Goal: Task Accomplishment & Management: Complete application form

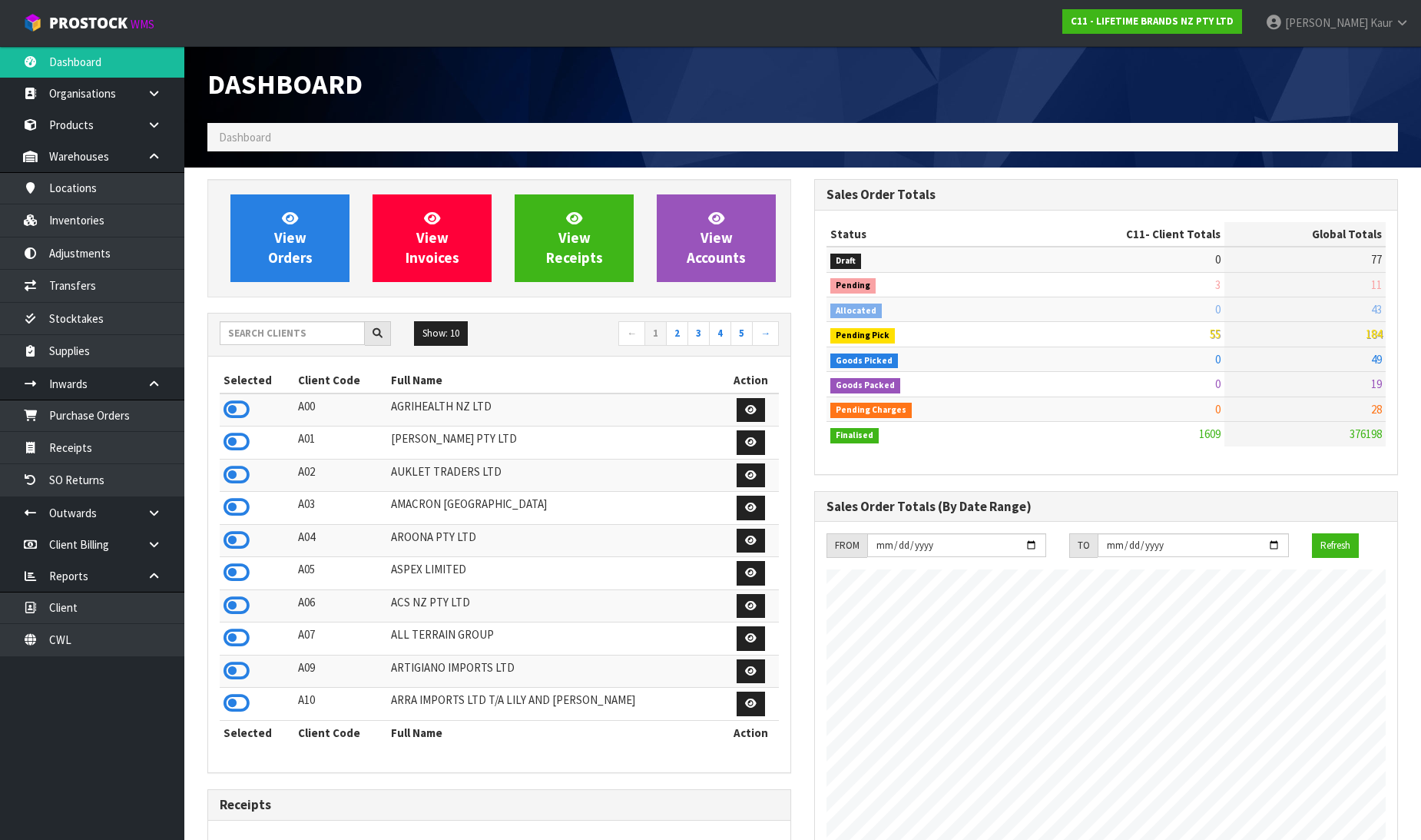
scroll to position [1164, 607]
click at [128, 643] on link "CWL" at bounding box center [92, 639] width 184 height 31
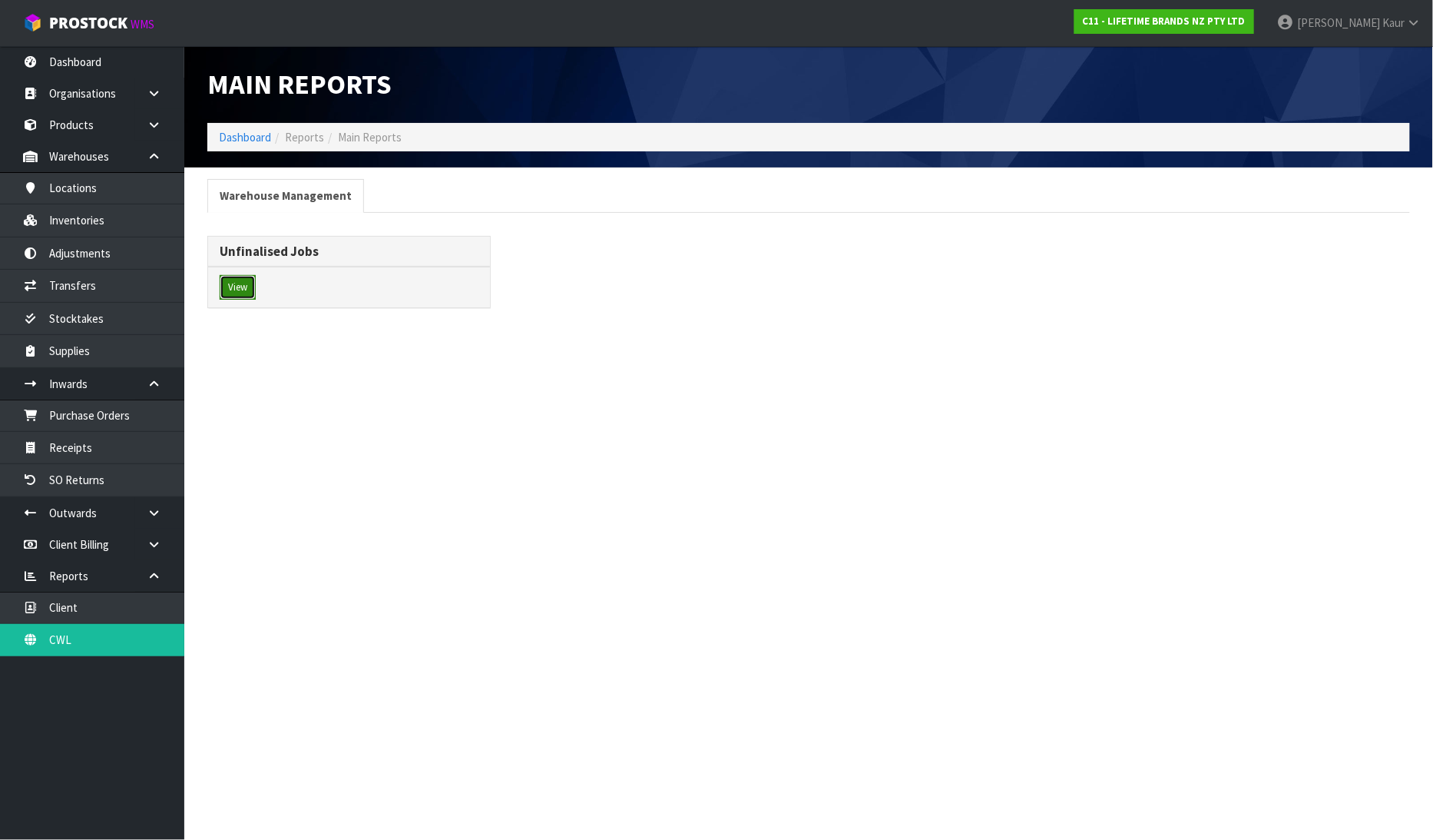
click at [247, 288] on button "View" at bounding box center [238, 287] width 36 height 25
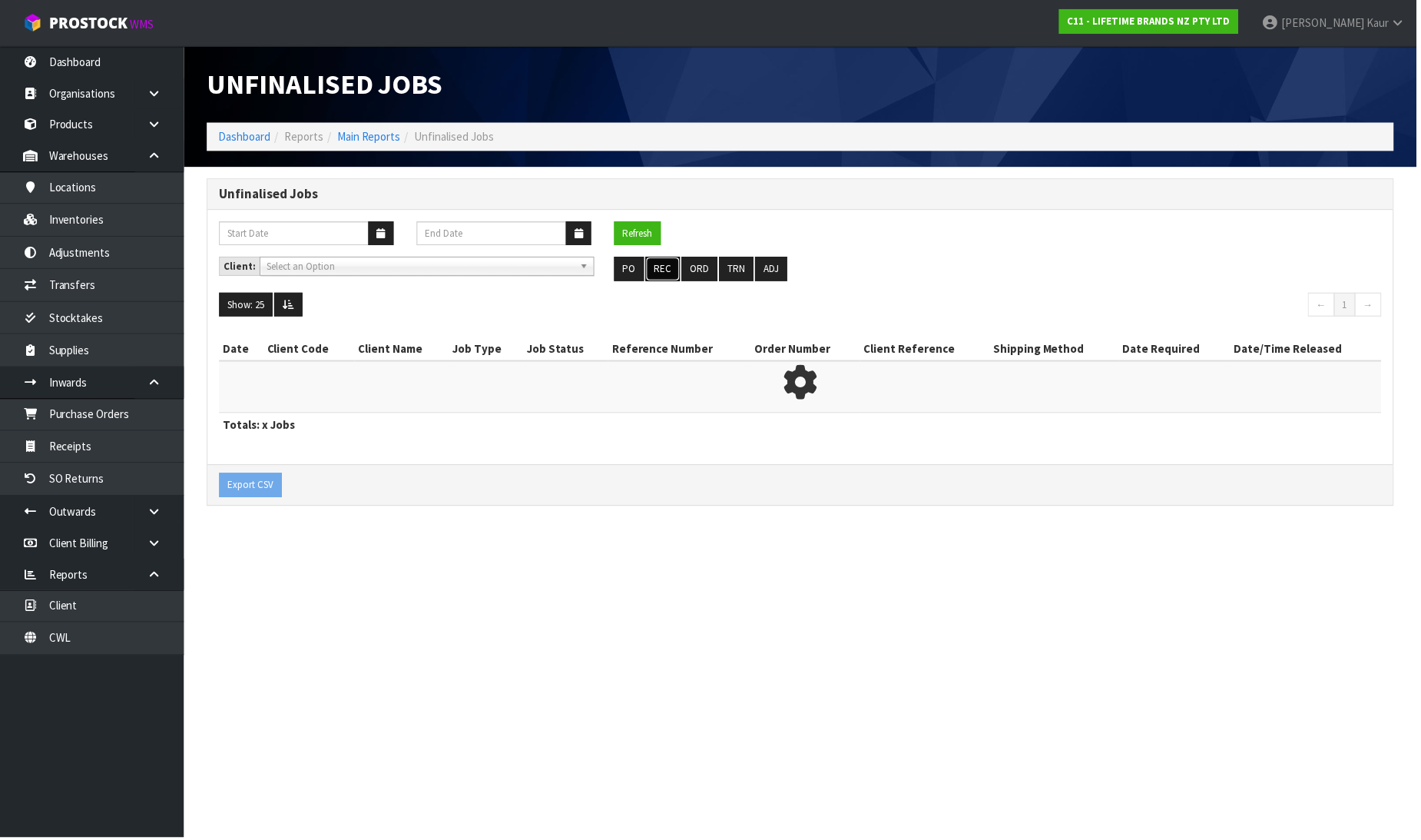
click at [661, 266] on button "REC" at bounding box center [664, 270] width 34 height 25
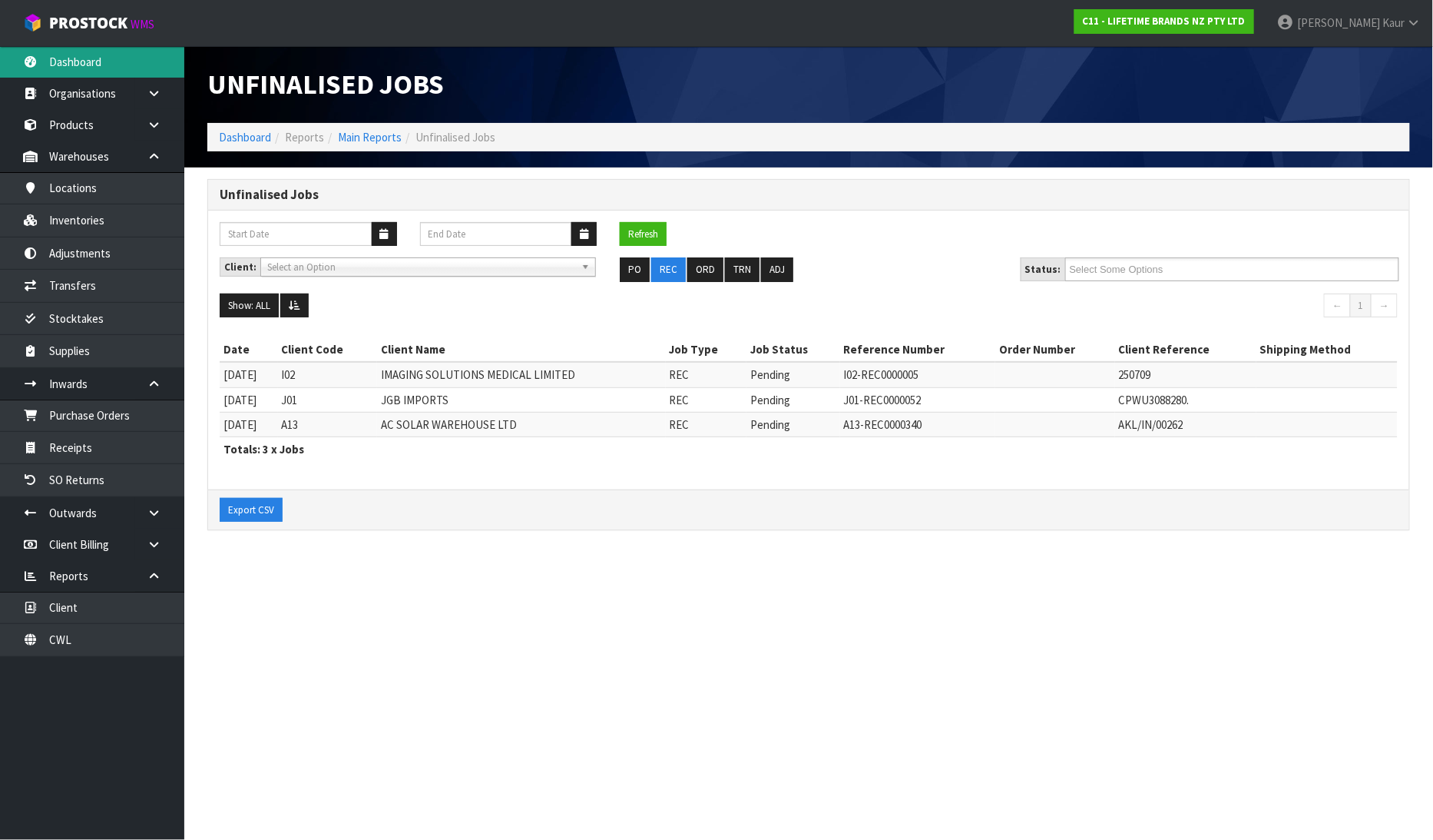
click at [42, 58] on link "Dashboard" at bounding box center [92, 62] width 184 height 31
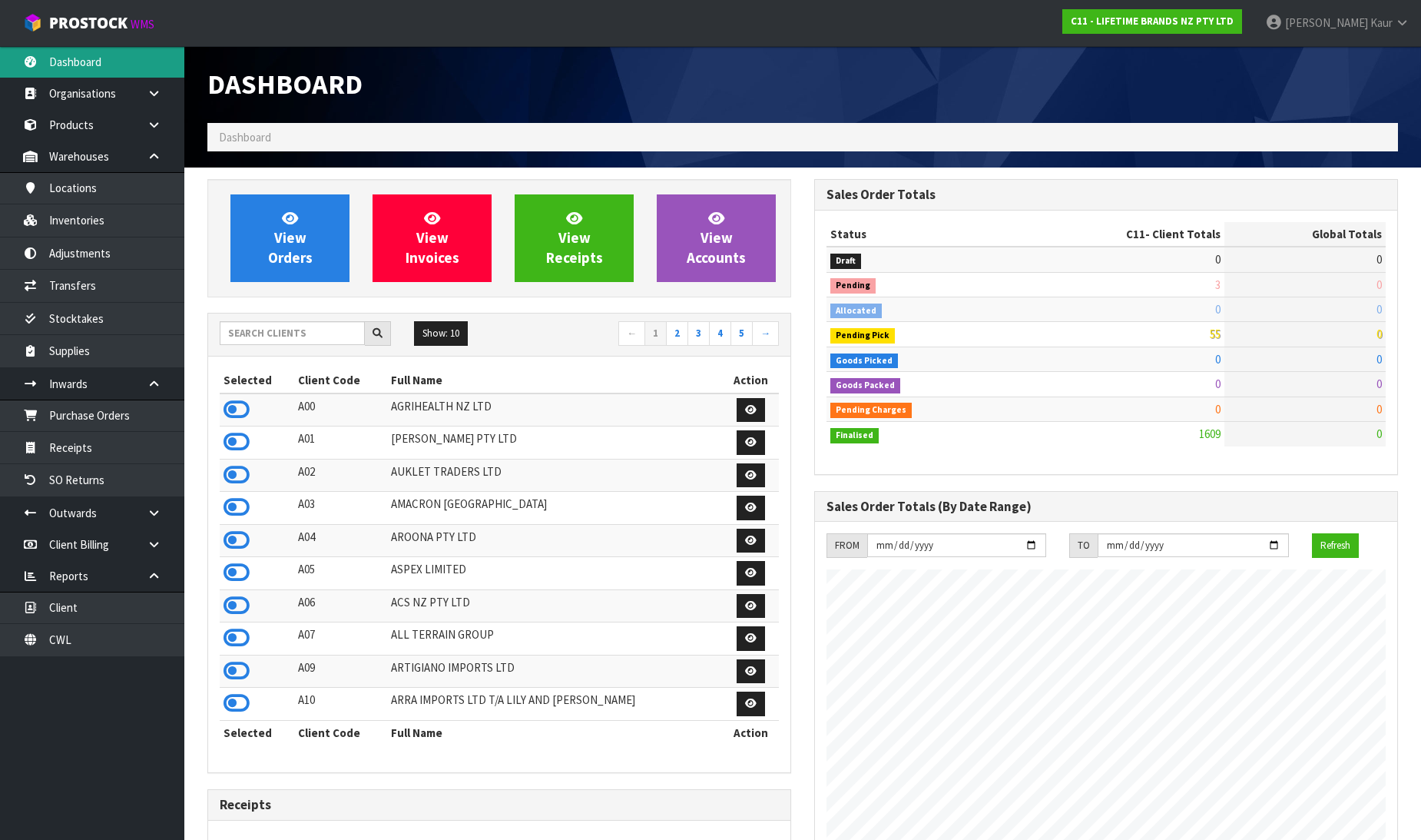
scroll to position [1164, 607]
click at [1078, 78] on div "Dashboard" at bounding box center [802, 85] width 1214 height 77
click at [255, 325] on input "text" at bounding box center [292, 333] width 145 height 24
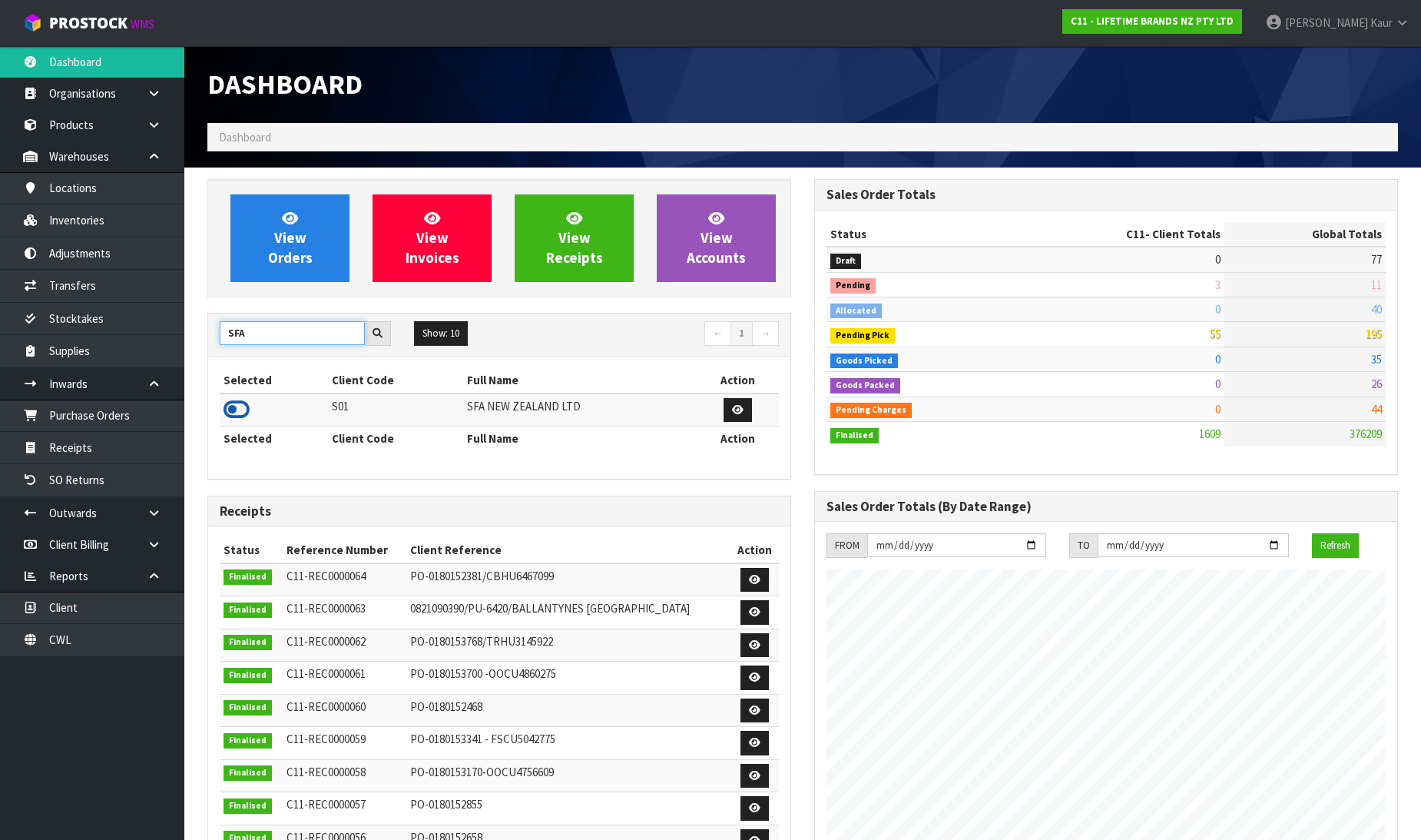
type input "SFA"
click at [232, 403] on icon at bounding box center [236, 410] width 26 height 23
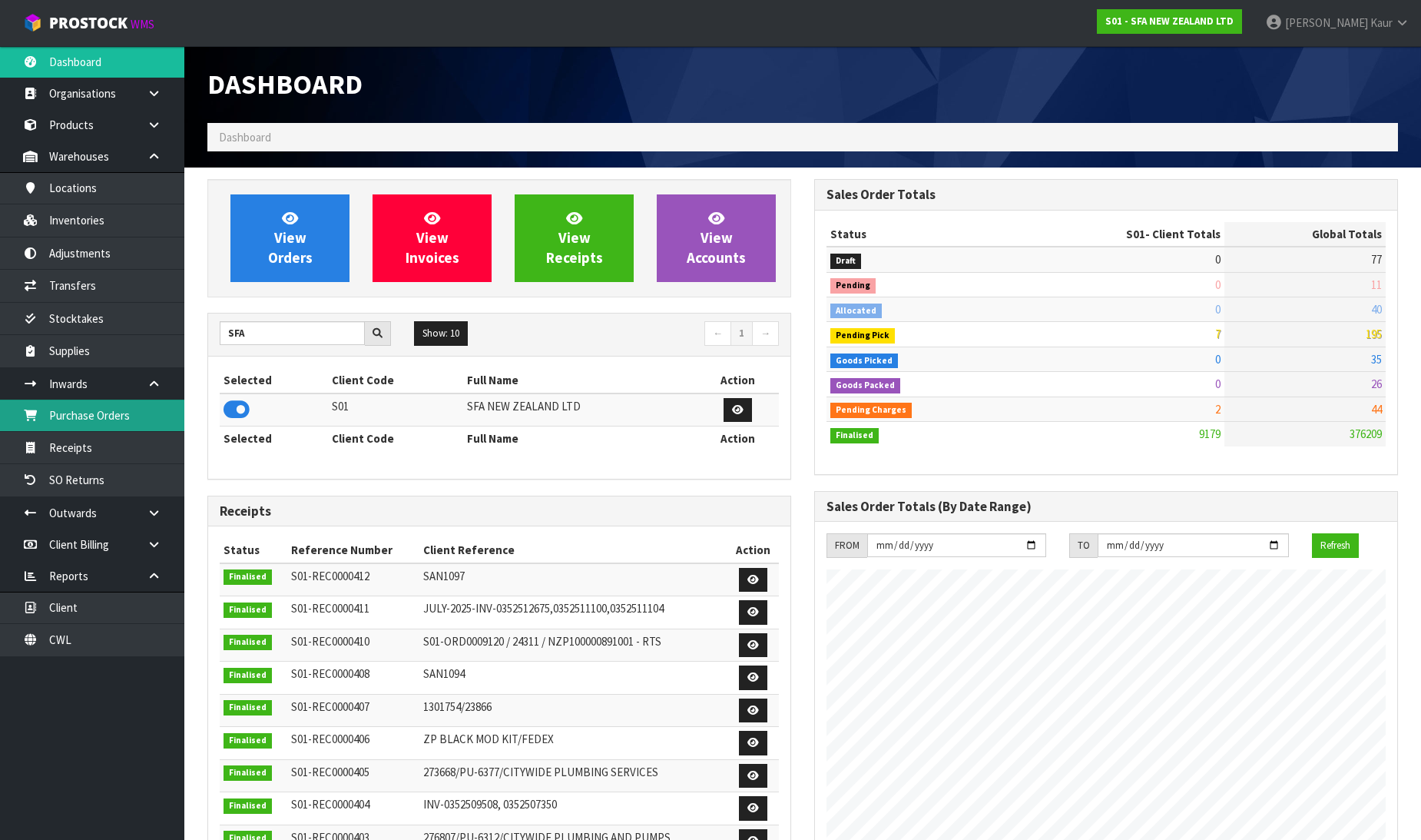
click at [92, 407] on link "Purchase Orders" at bounding box center [92, 414] width 184 height 31
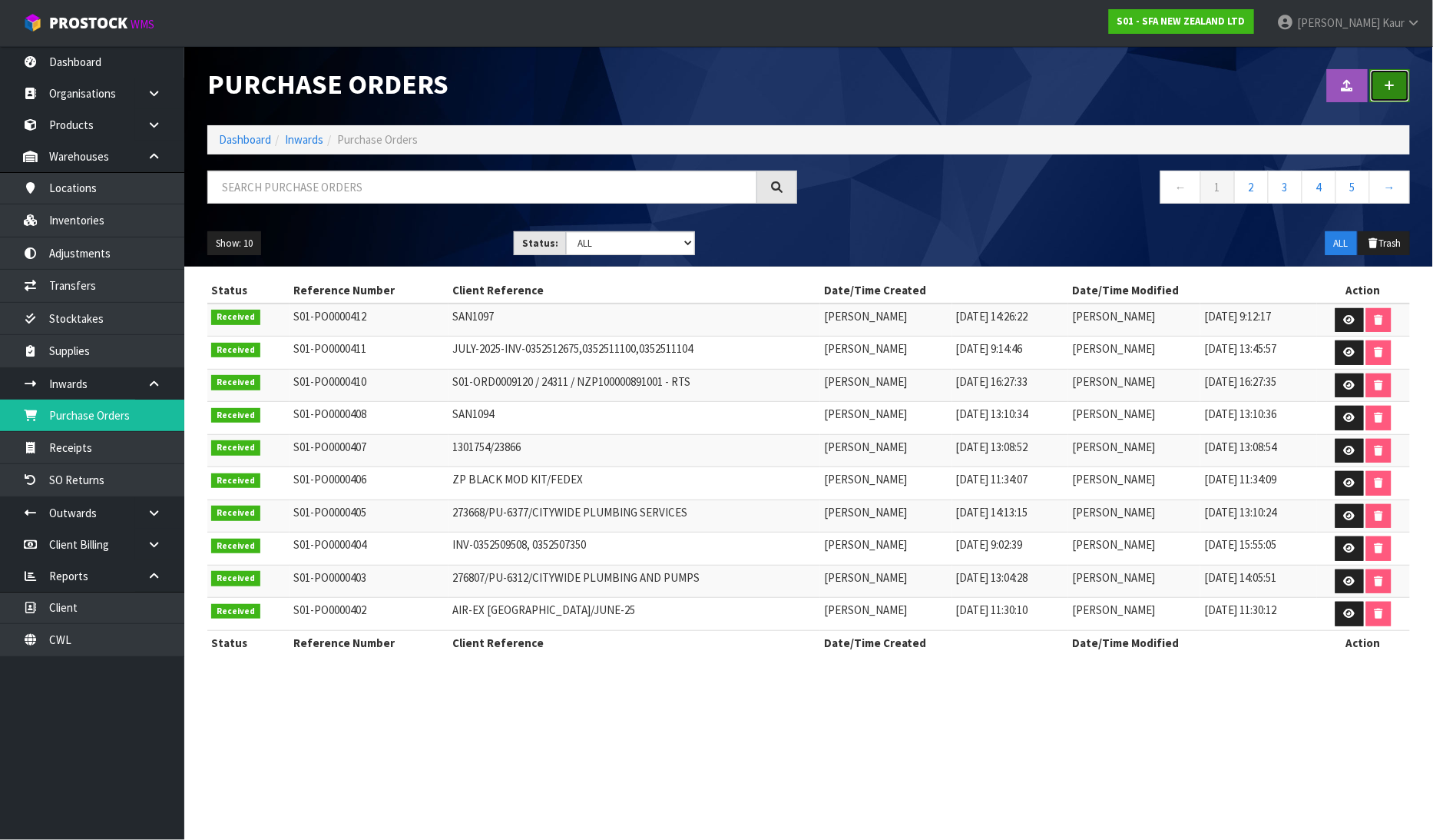
click at [1386, 86] on icon at bounding box center [1390, 86] width 10 height 11
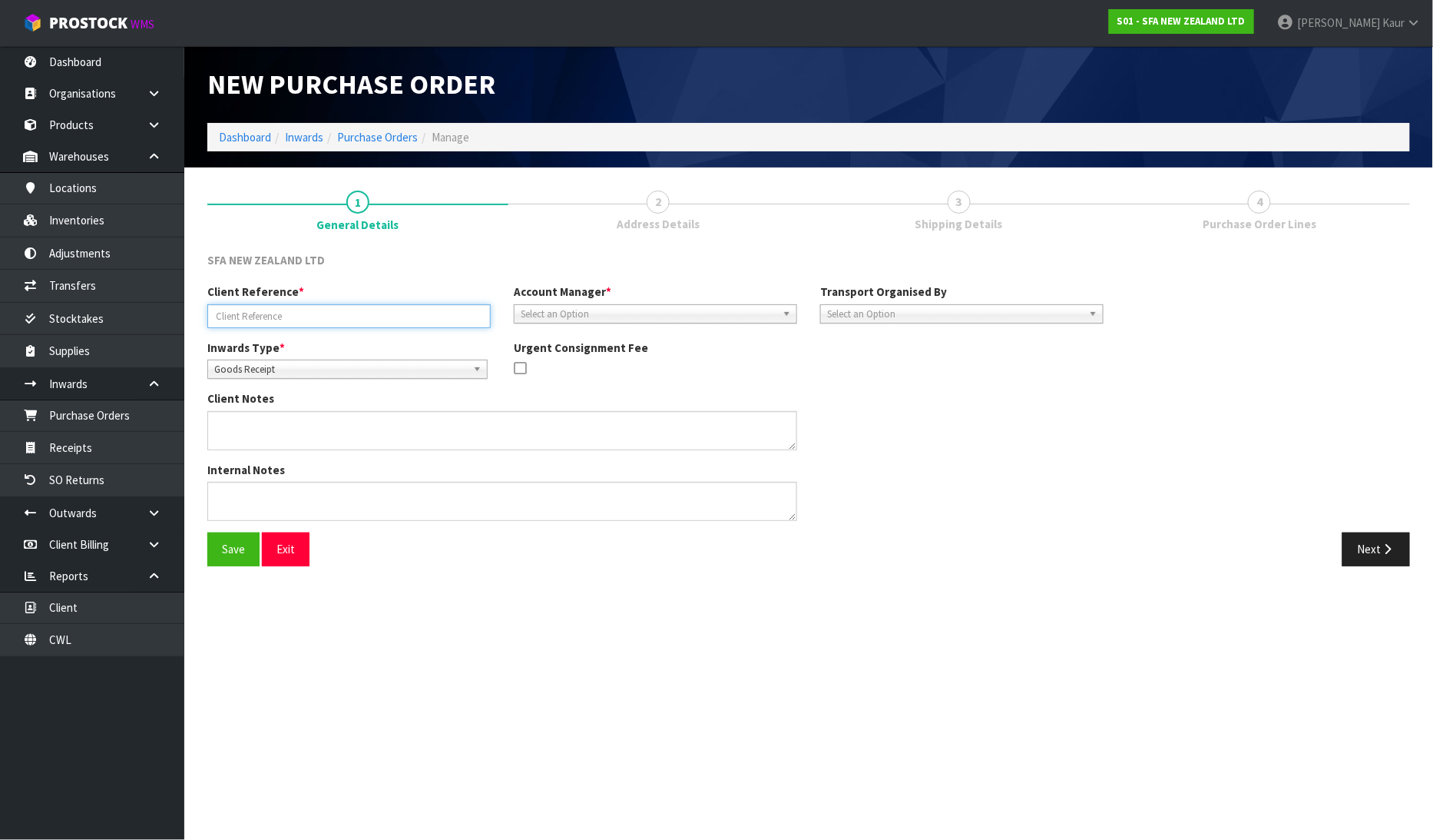
click at [246, 324] on input "text" at bounding box center [349, 315] width 283 height 24
paste input "SAN1098"
type input "SAN1098"
click at [281, 369] on span "Goods Receipt" at bounding box center [341, 369] width 253 height 18
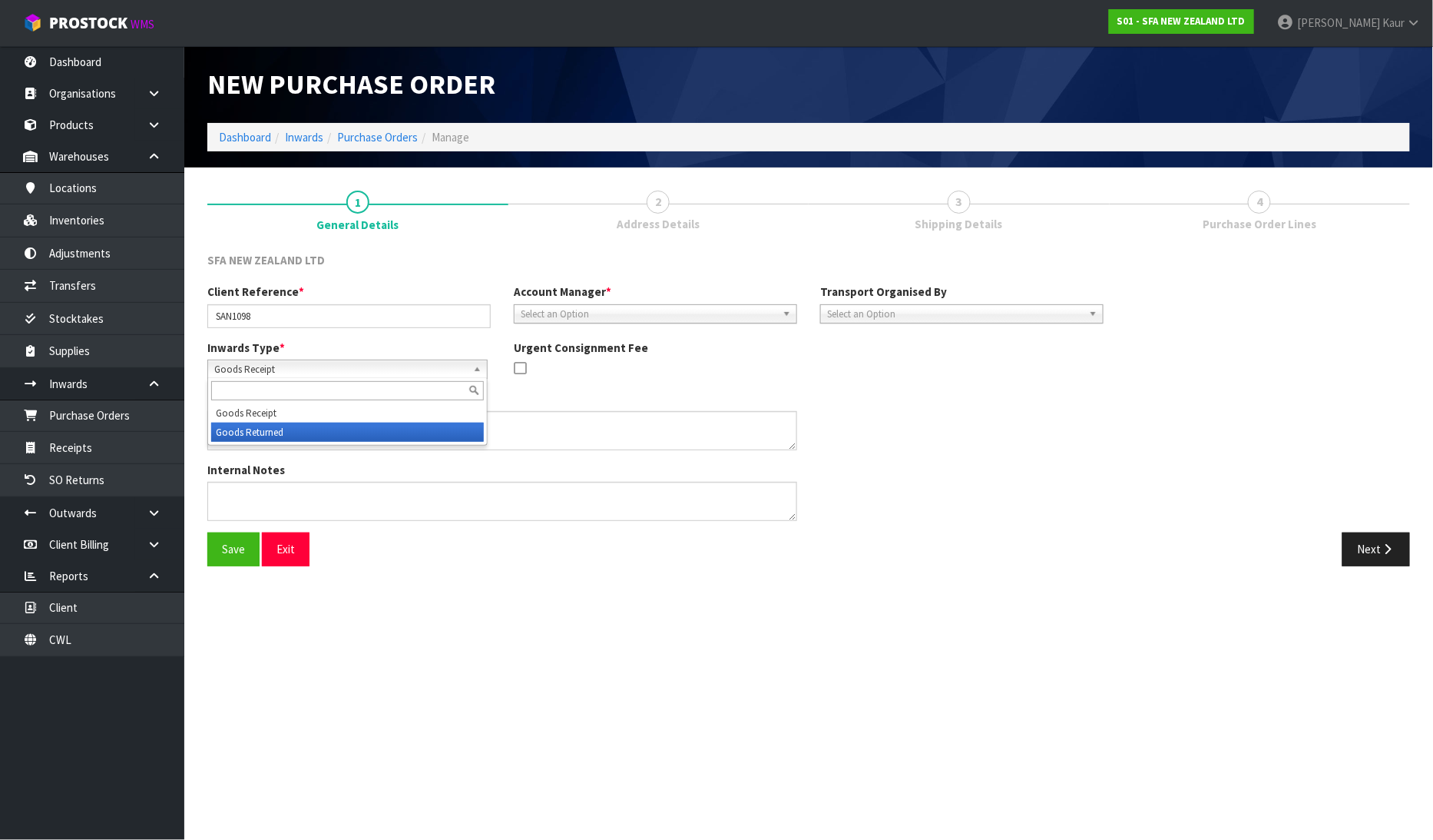
click at [287, 430] on li "Goods Returned" at bounding box center [347, 432] width 273 height 19
click at [563, 312] on span "Select an Option" at bounding box center [648, 314] width 256 height 18
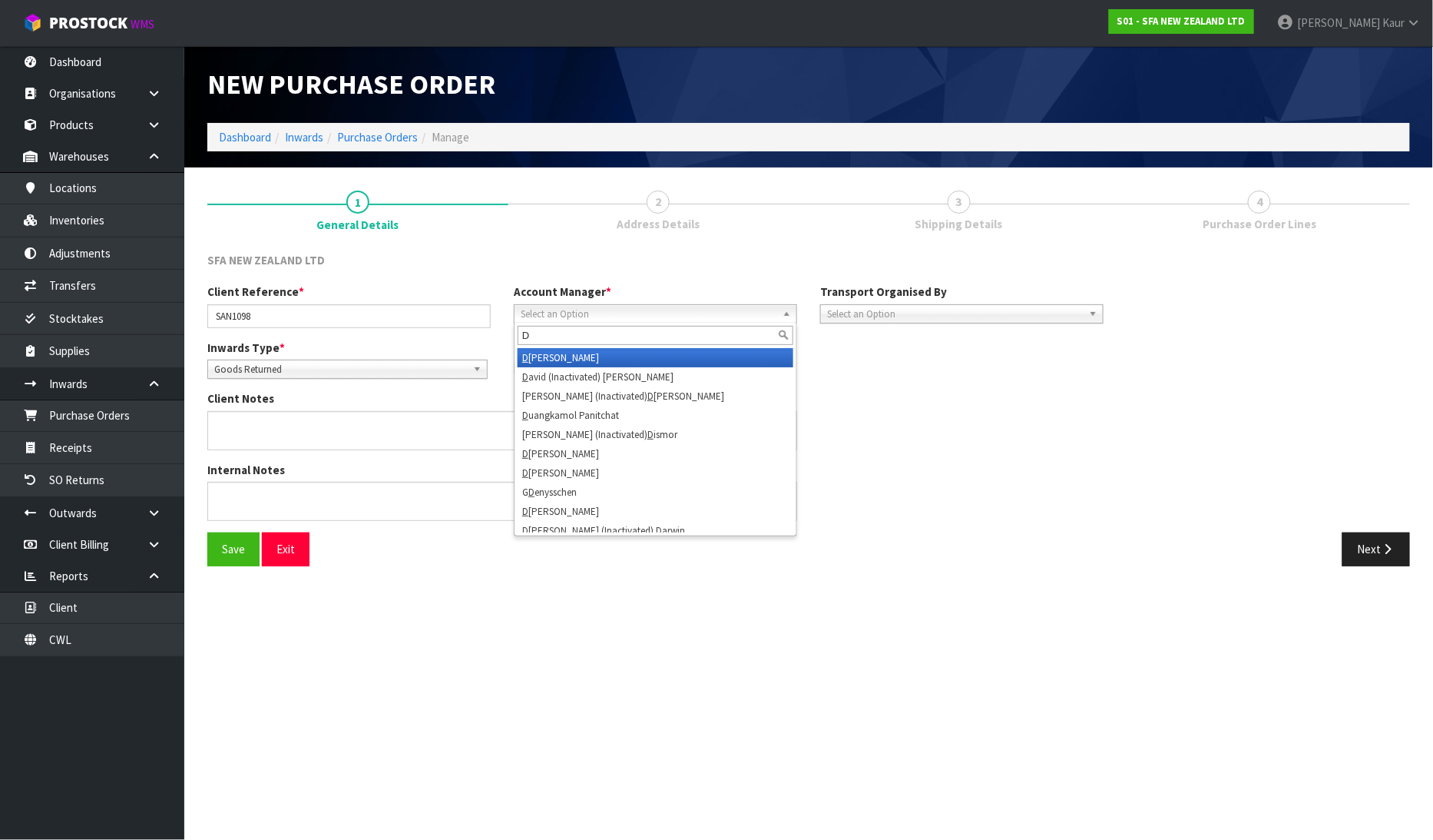
type input "D"
click at [551, 355] on li "D [PERSON_NAME]" at bounding box center [656, 357] width 276 height 19
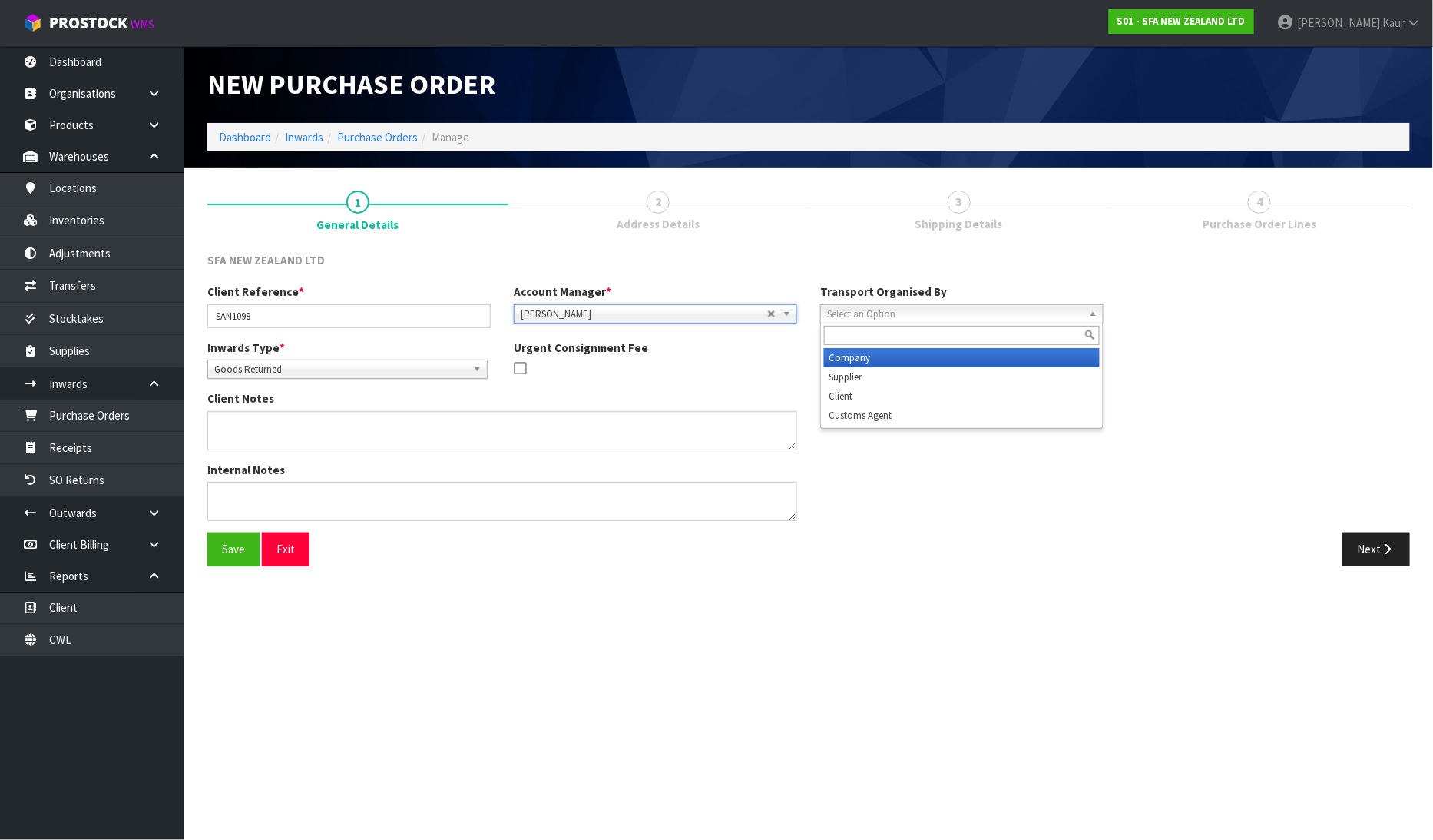
click at [922, 318] on span "Select an Option" at bounding box center [955, 314] width 256 height 18
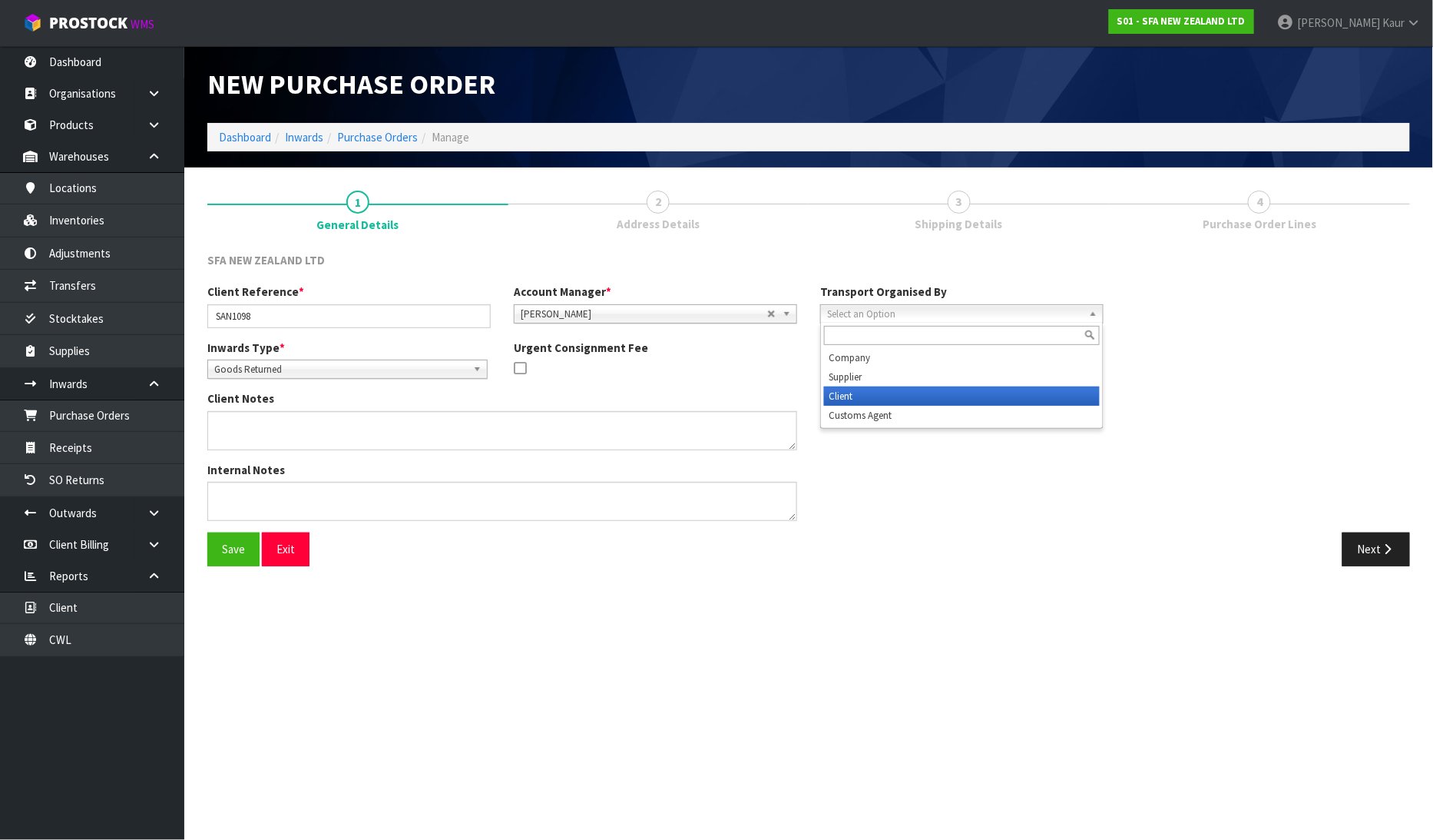
click at [902, 389] on li "Client" at bounding box center [962, 396] width 276 height 19
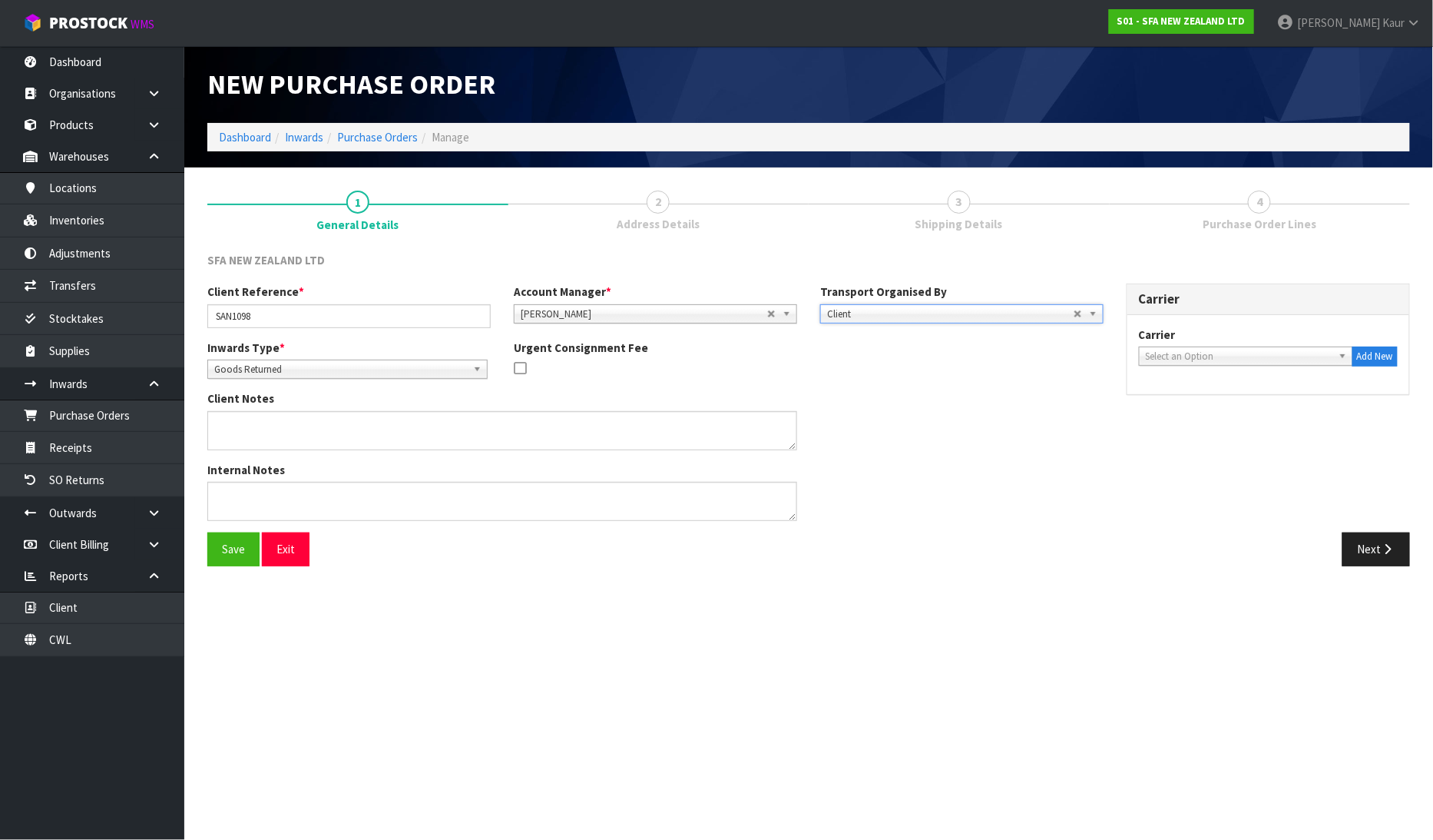
click at [1248, 358] on span "Select an Option" at bounding box center [1239, 355] width 186 height 18
type input "DR"
click at [1210, 401] on li "DR OP OFF - DROP OFF" at bounding box center [1246, 400] width 206 height 19
click at [1365, 550] on button "Next" at bounding box center [1376, 548] width 67 height 33
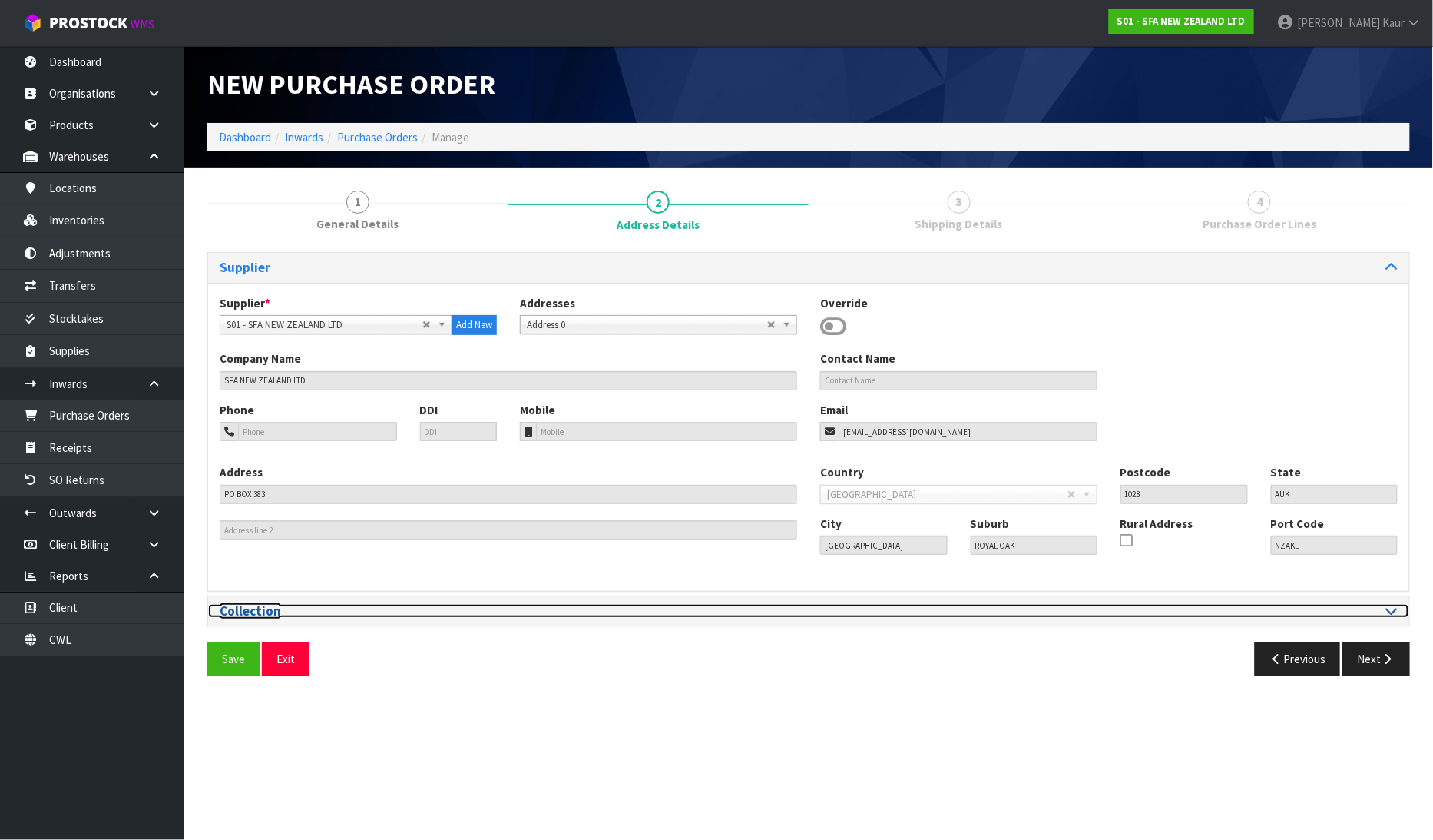
click at [1388, 603] on icon at bounding box center [1392, 610] width 11 height 13
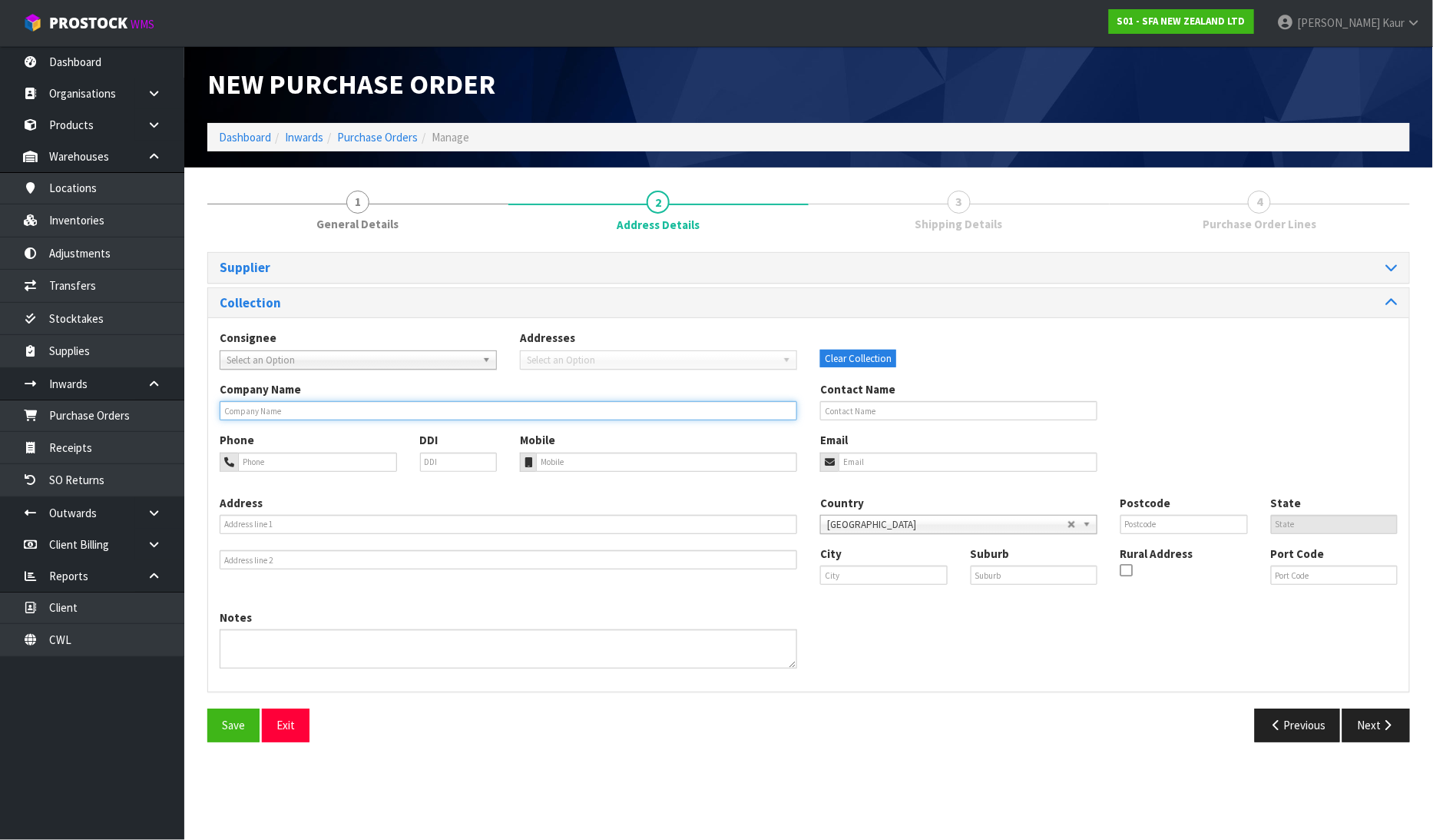
click at [295, 415] on input "text" at bounding box center [508, 410] width 578 height 19
type input "MICO ALBANY"
click at [1387, 712] on button "Next" at bounding box center [1376, 724] width 67 height 33
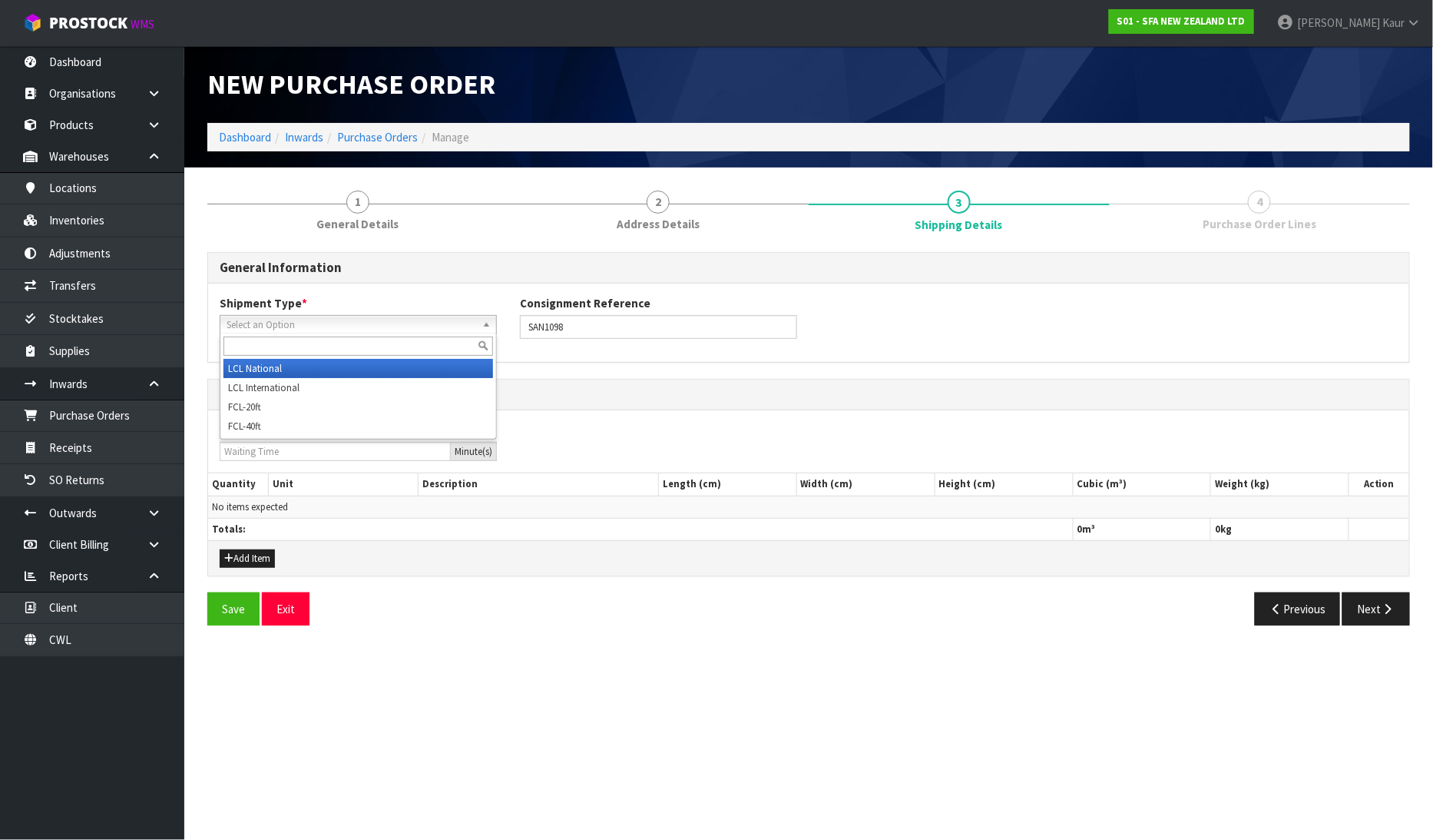
click at [294, 327] on span "Select an Option" at bounding box center [351, 324] width 250 height 18
click at [277, 367] on li "LCL National" at bounding box center [358, 369] width 270 height 19
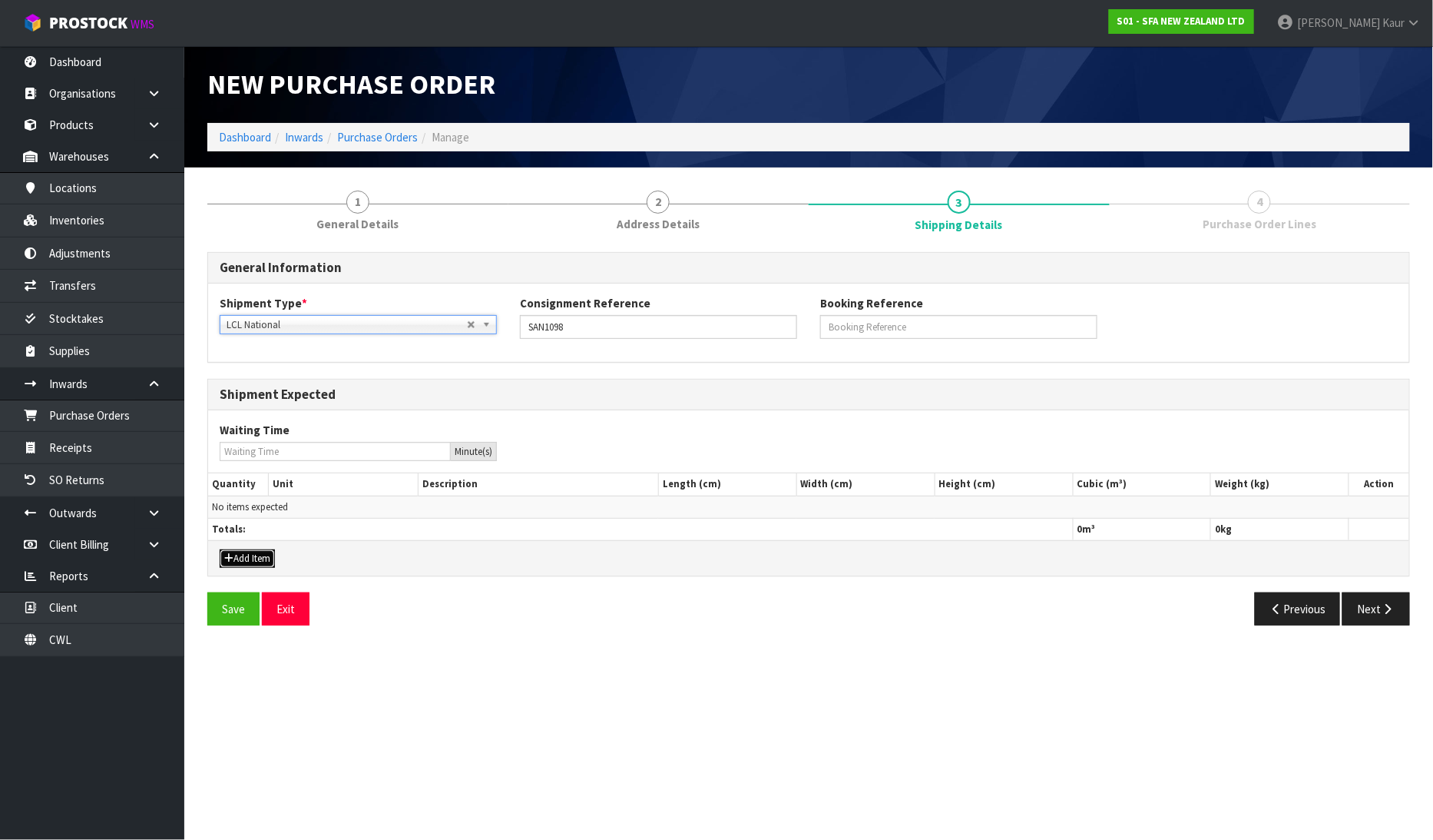
click at [252, 558] on button "Add Item" at bounding box center [247, 558] width 55 height 18
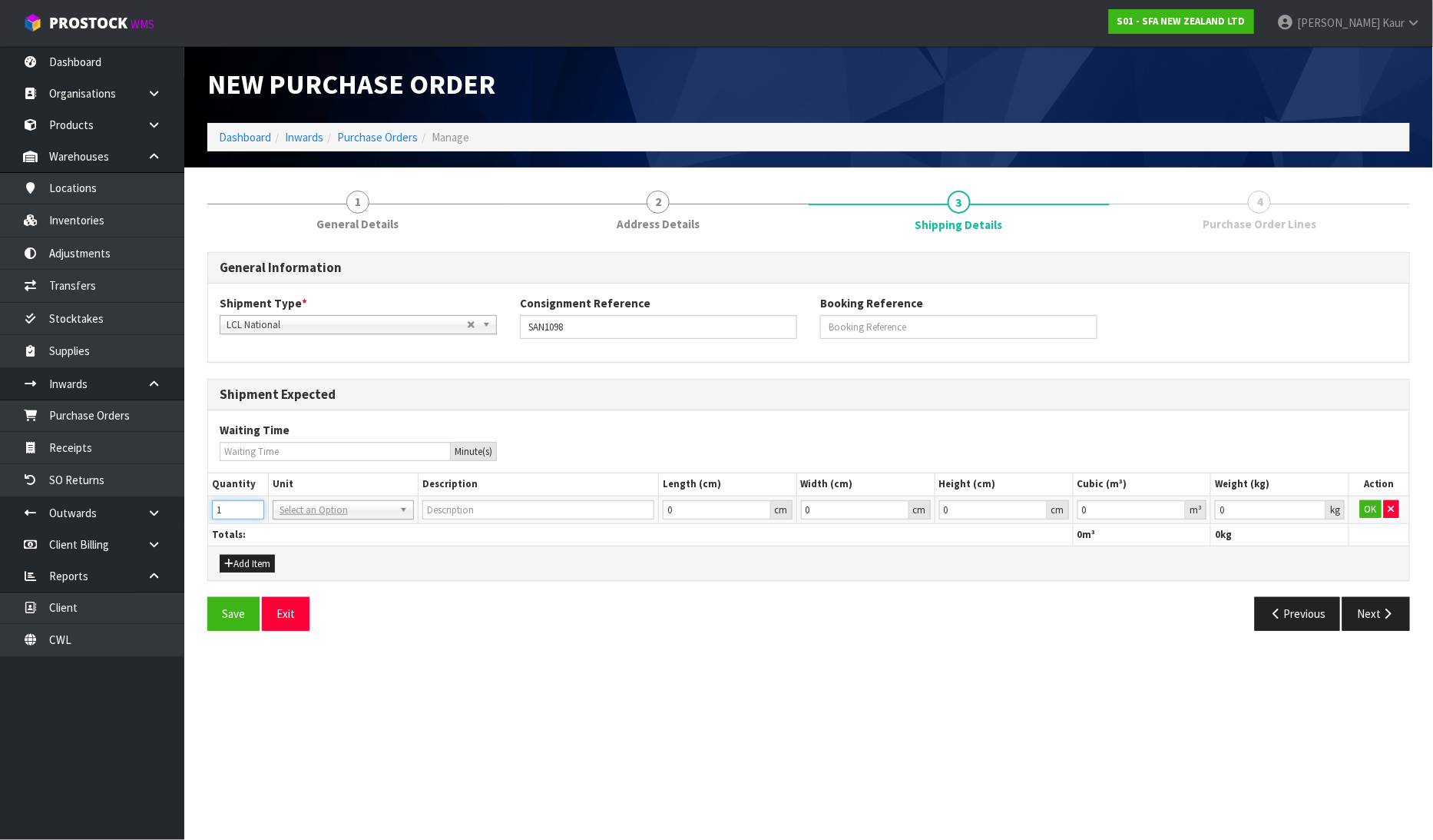
type input "1"
click at [249, 505] on input "1" at bounding box center [238, 509] width 52 height 19
click at [297, 524] on input "text" at bounding box center [343, 530] width 134 height 19
type input "CTN"
type input "CARTON"
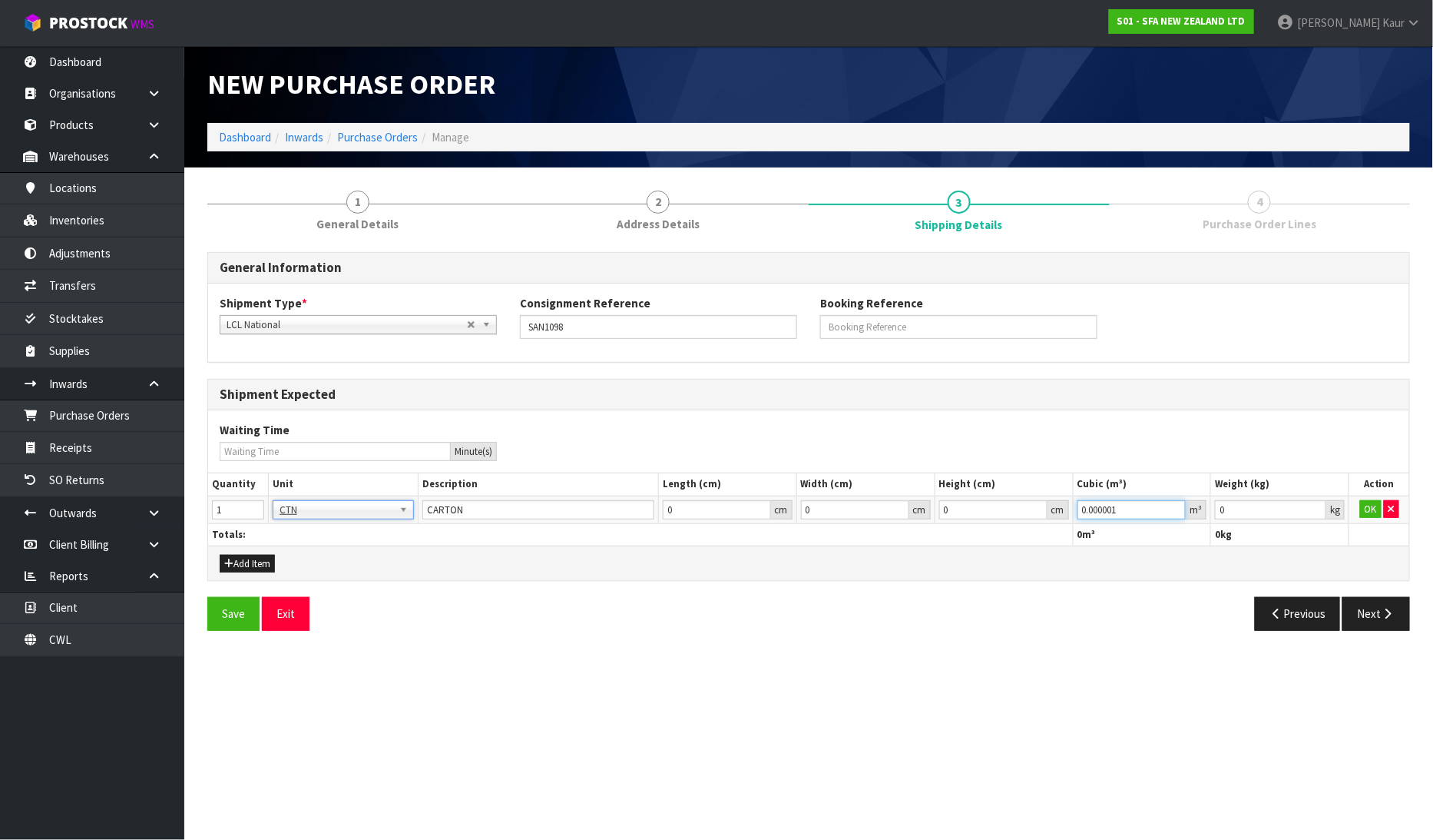
type input "0.000001"
click at [1175, 503] on input "0.000001" at bounding box center [1132, 509] width 109 height 19
type input "0.001"
click at [1313, 505] on input "0.001" at bounding box center [1271, 509] width 111 height 19
click at [1369, 500] on button "OK" at bounding box center [1371, 508] width 22 height 18
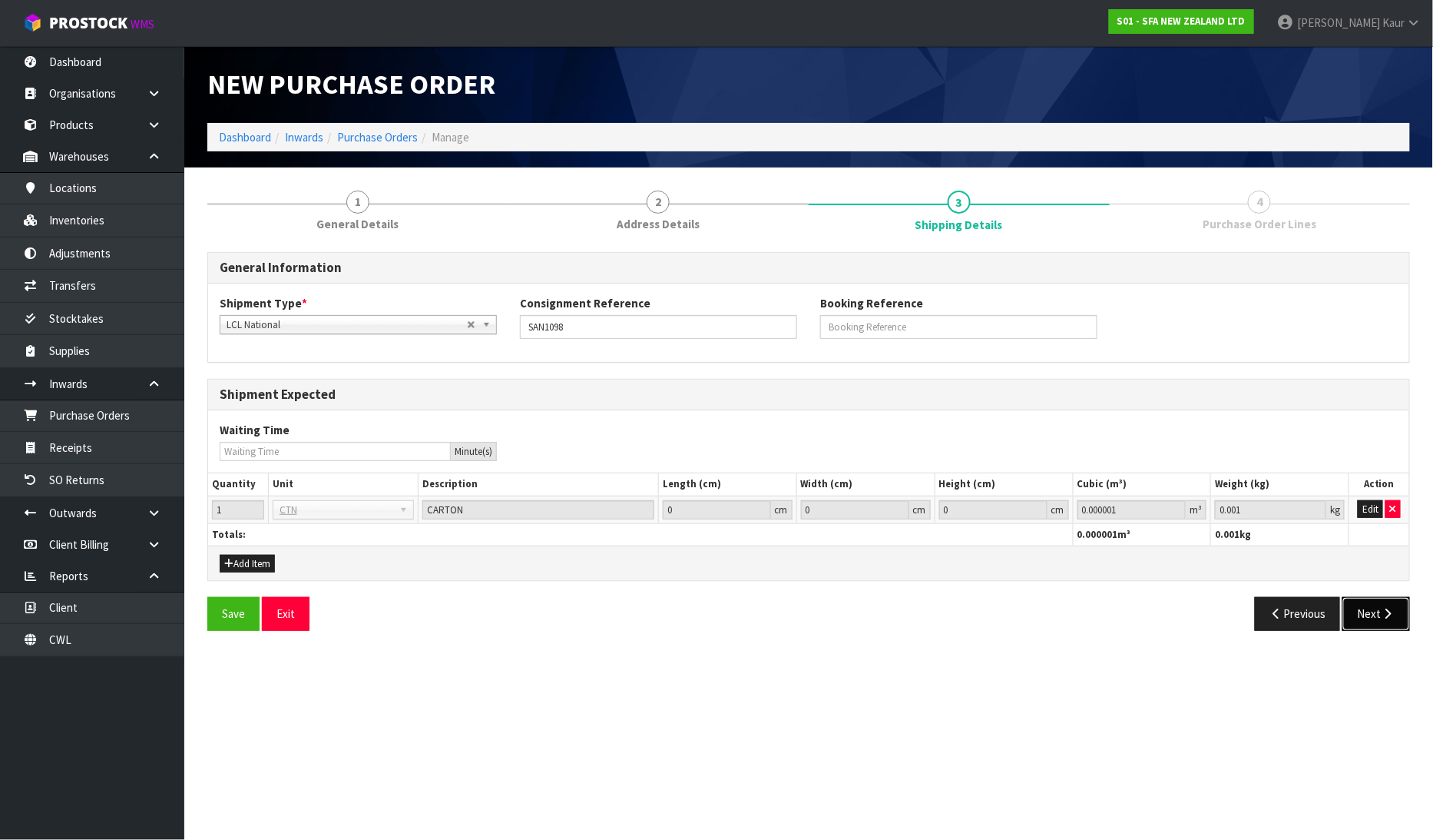
click at [1369, 609] on button "Next" at bounding box center [1376, 613] width 67 height 33
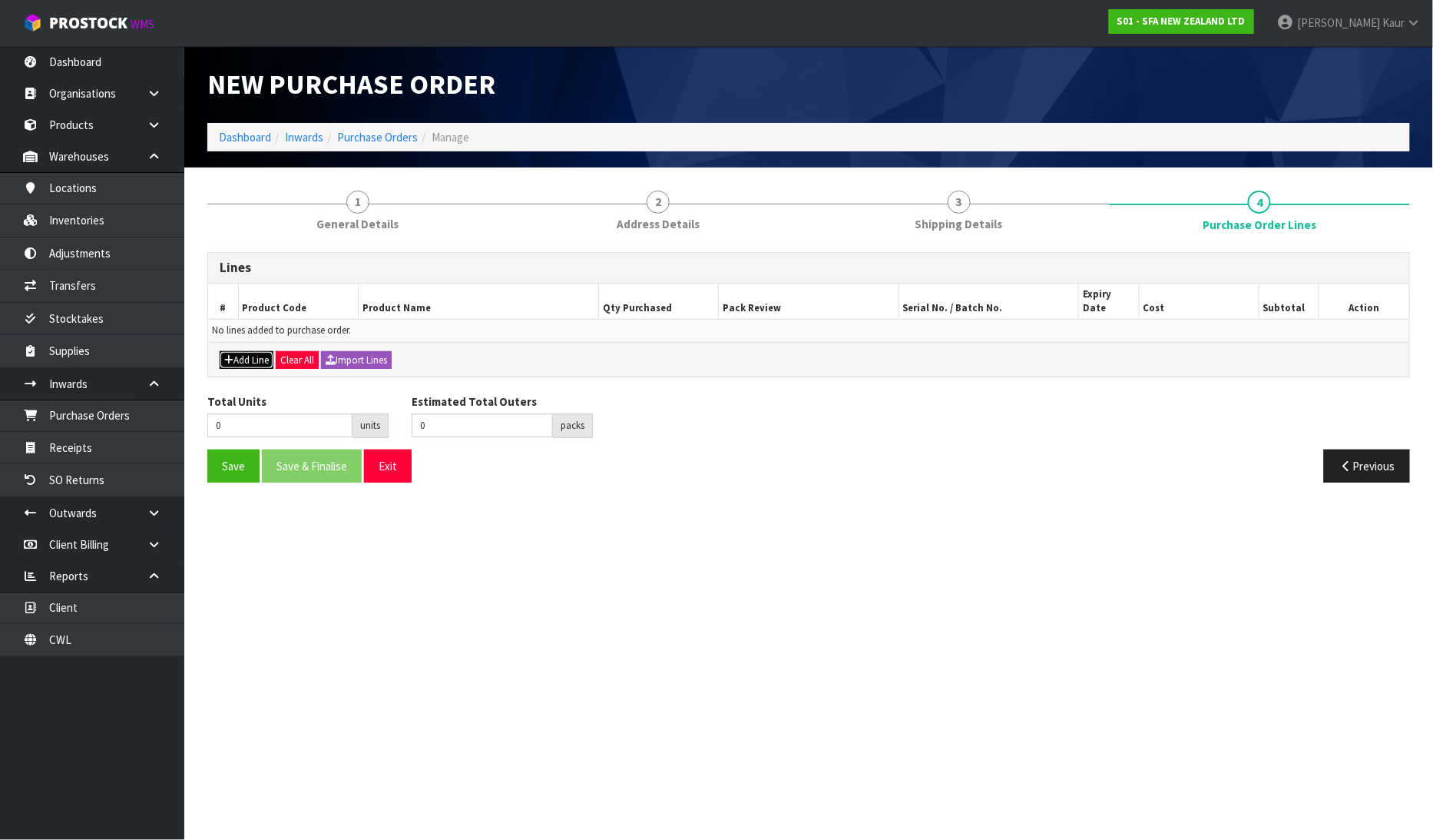
click at [246, 351] on button "Add Line" at bounding box center [246, 359] width 54 height 18
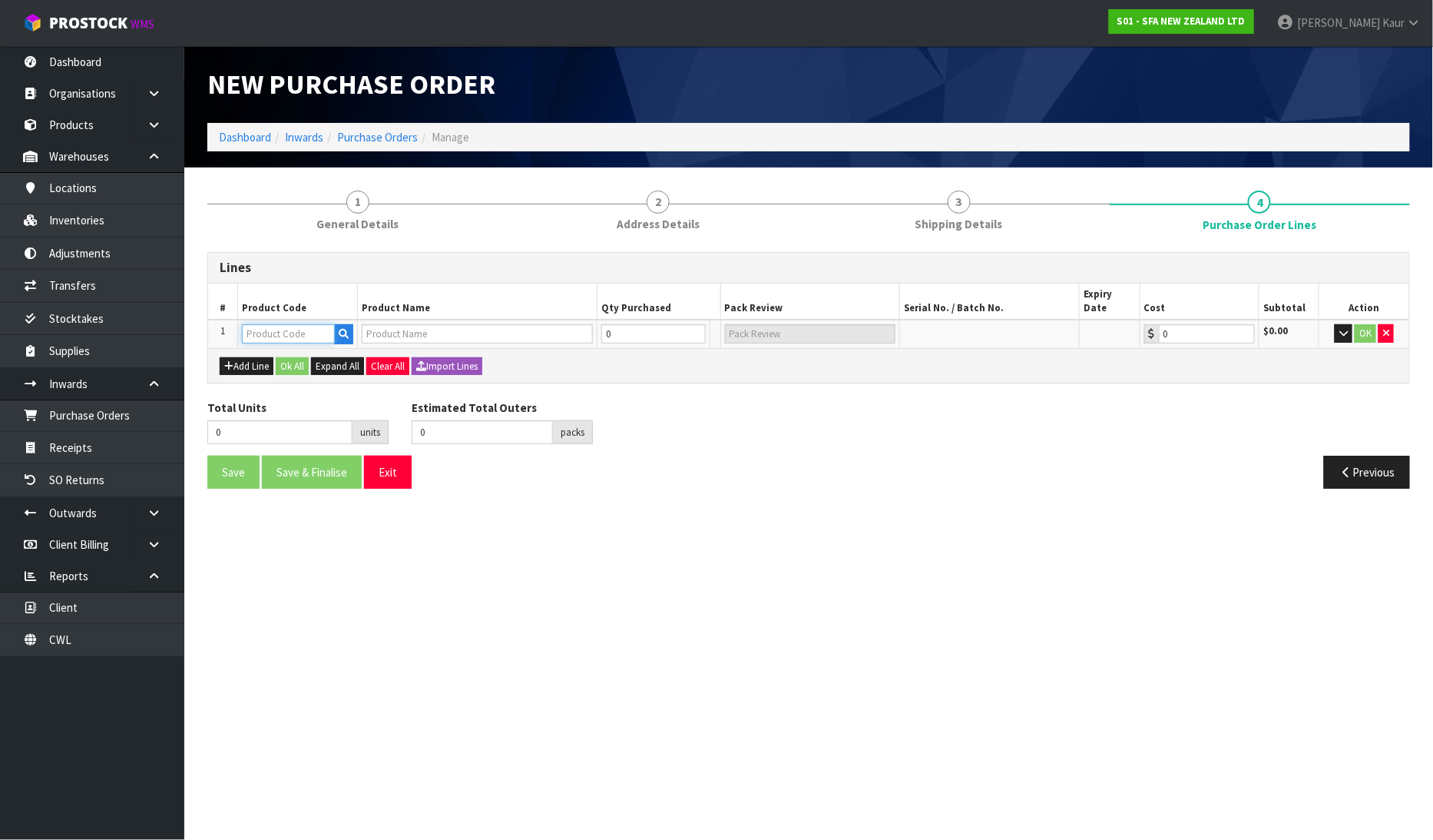
click at [267, 324] on input "text" at bounding box center [289, 334] width 93 height 19
type input "AC121173"
type input "COM 1002 PCB"
type input "0.00"
type input "AC121173"
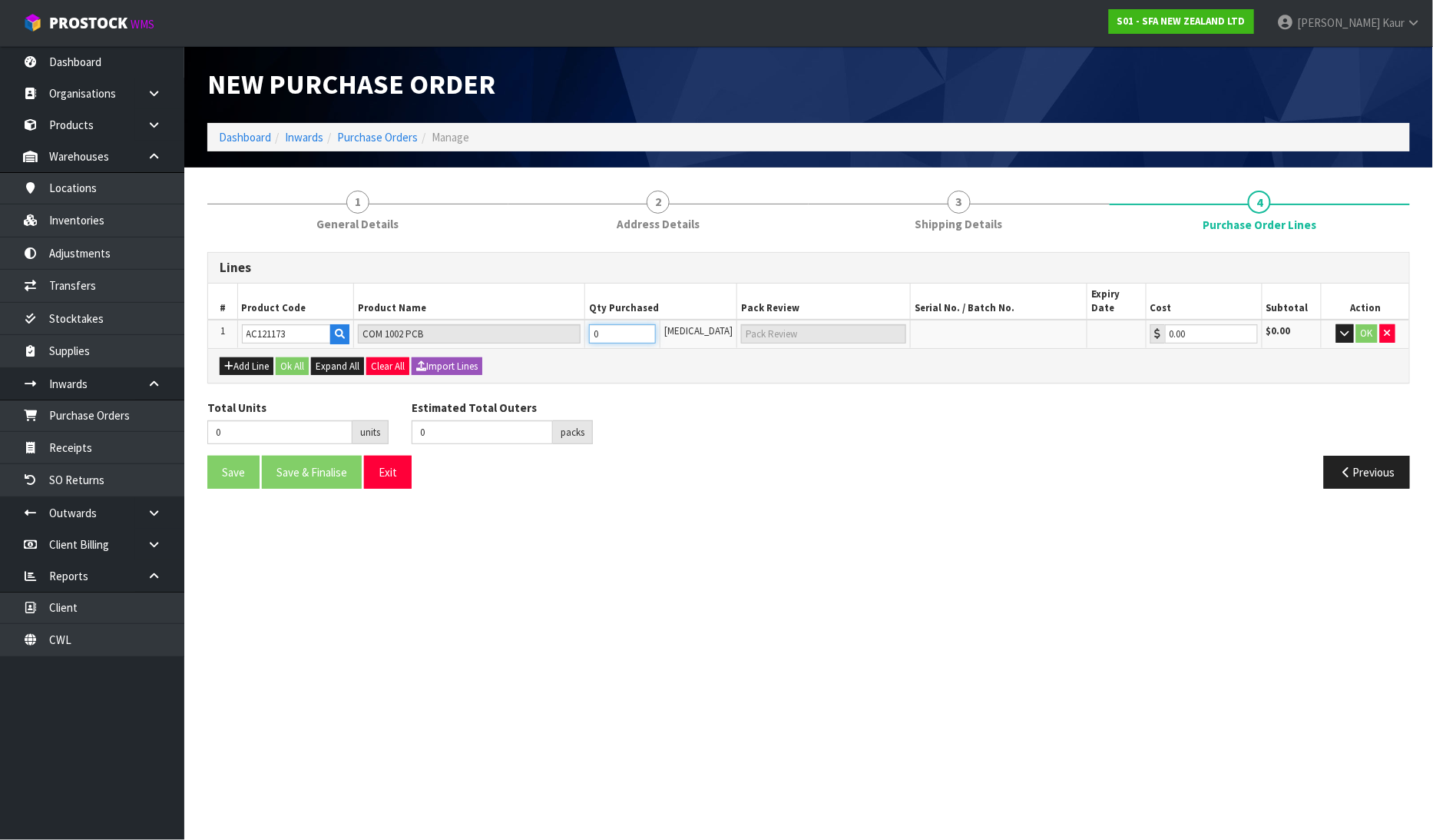
click at [621, 324] on input "0" at bounding box center [622, 334] width 67 height 19
type input "1"
type input "1 [MEDICAL_DATA]"
type input "1"
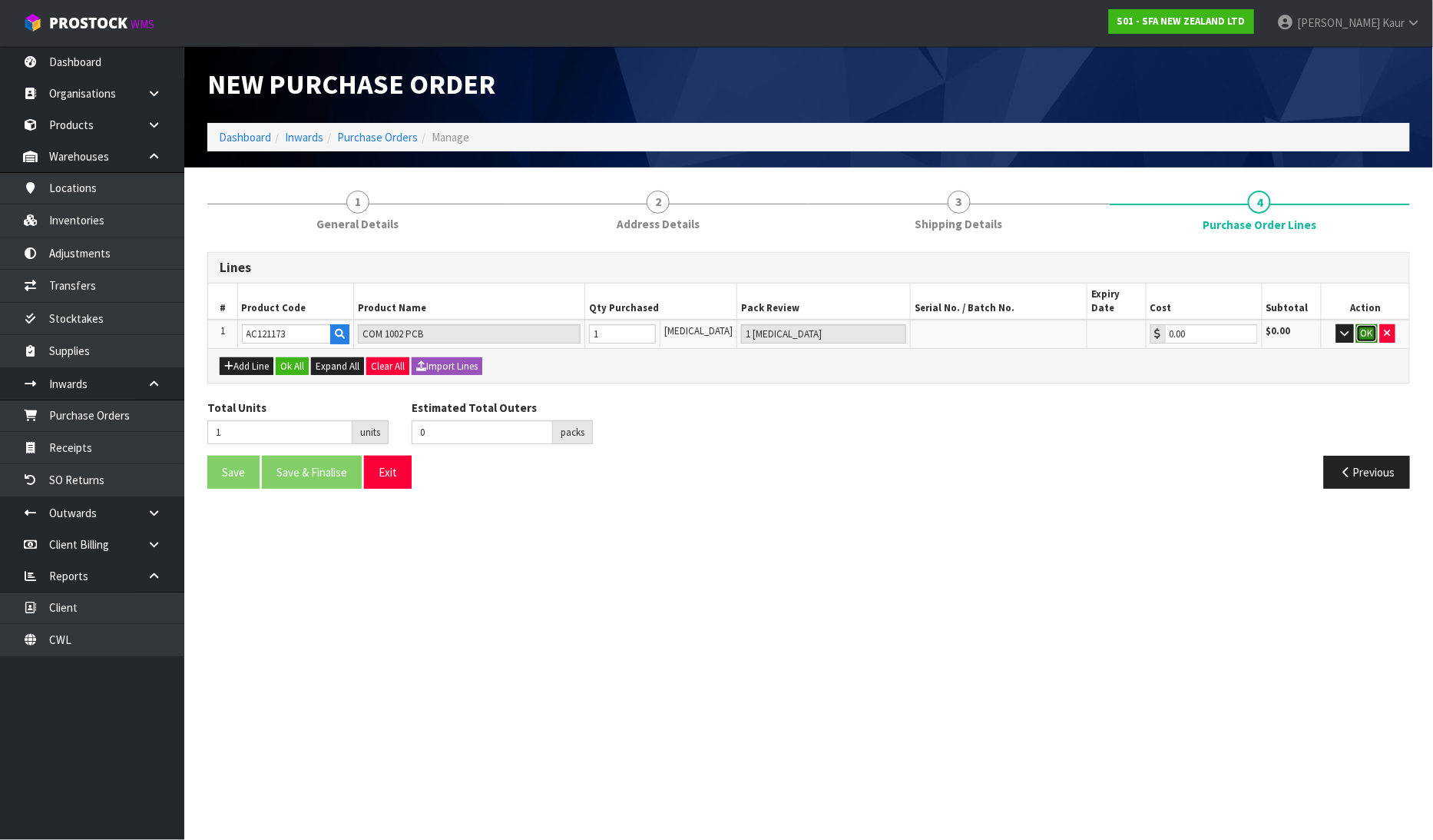
click at [1368, 324] on button "OK" at bounding box center [1367, 333] width 22 height 18
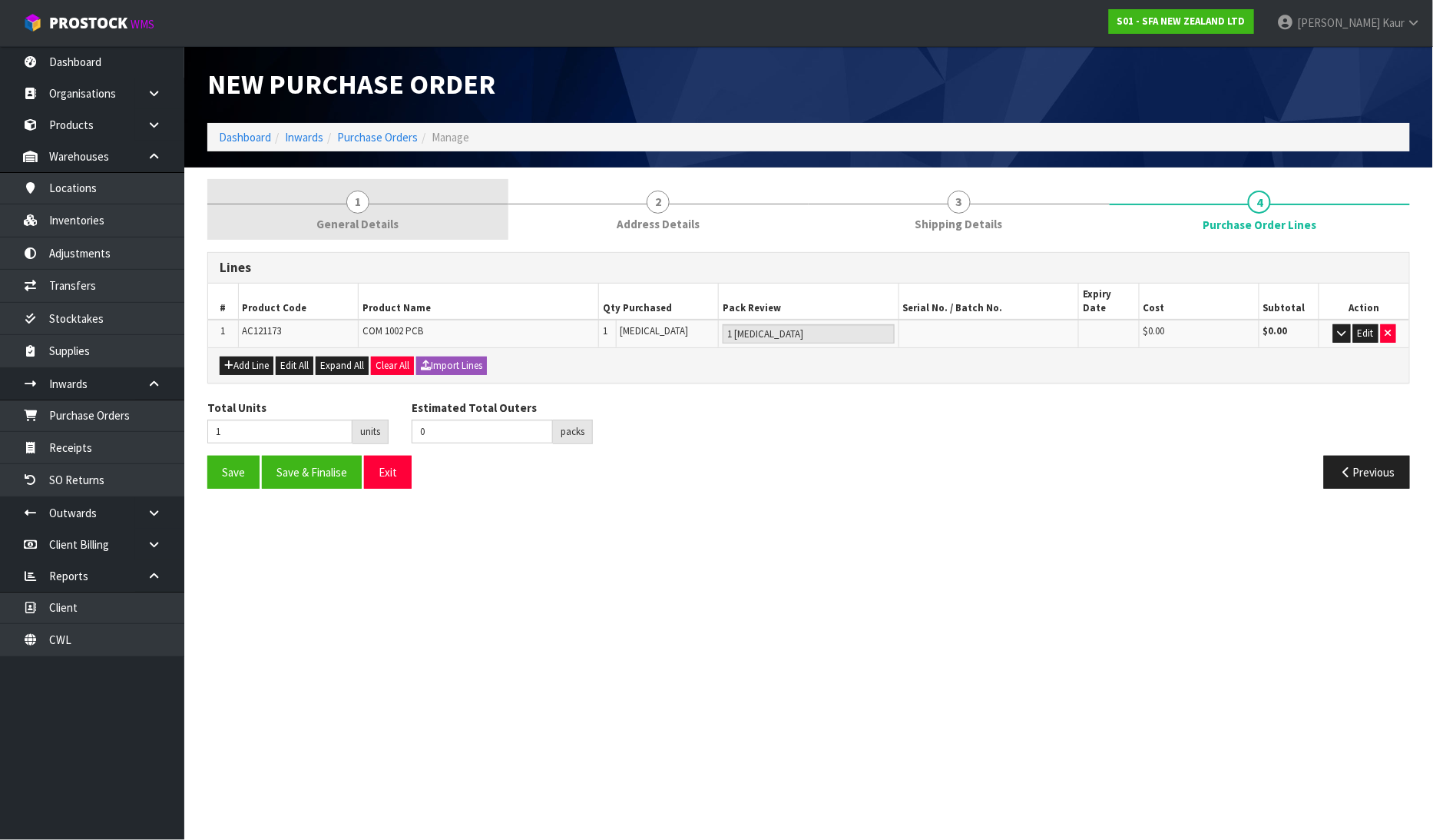
drag, startPoint x: 327, startPoint y: 197, endPoint x: 353, endPoint y: 197, distance: 26.0
click at [327, 197] on link "1 General Details" at bounding box center [357, 209] width 301 height 61
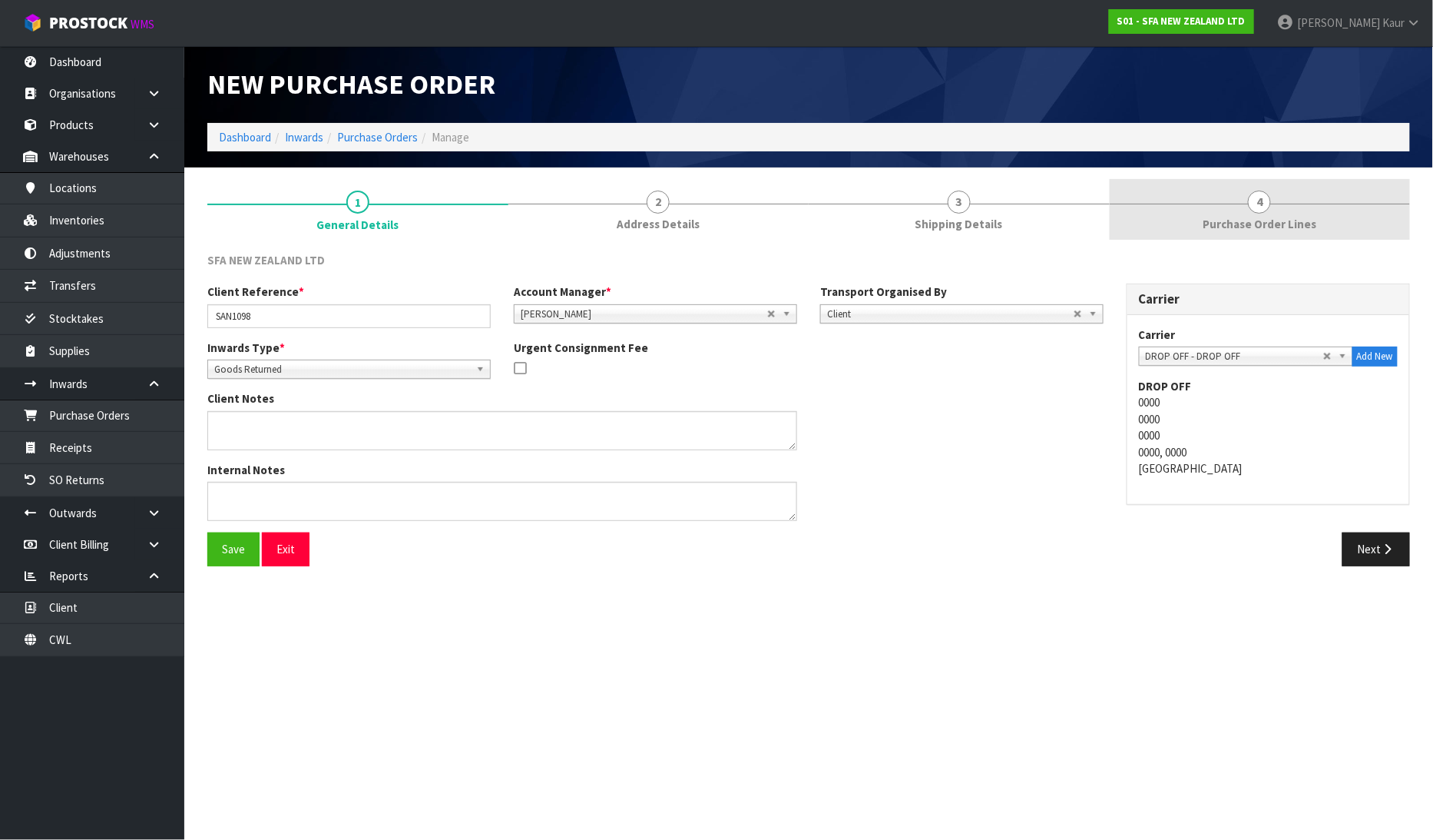
click at [1300, 225] on span "Purchase Order Lines" at bounding box center [1260, 223] width 114 height 16
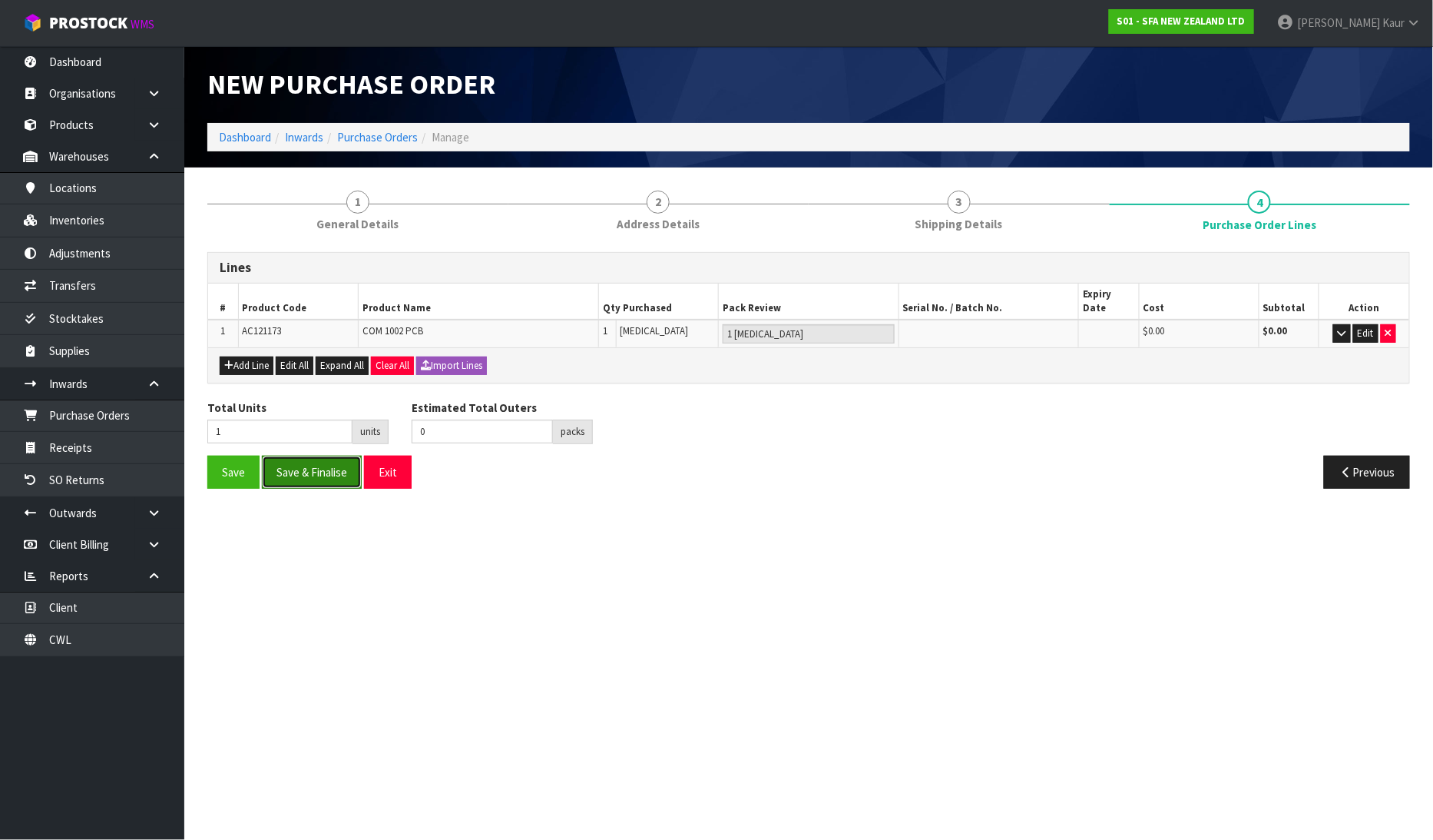
click at [311, 463] on button "Save & Finalise" at bounding box center [312, 471] width 100 height 33
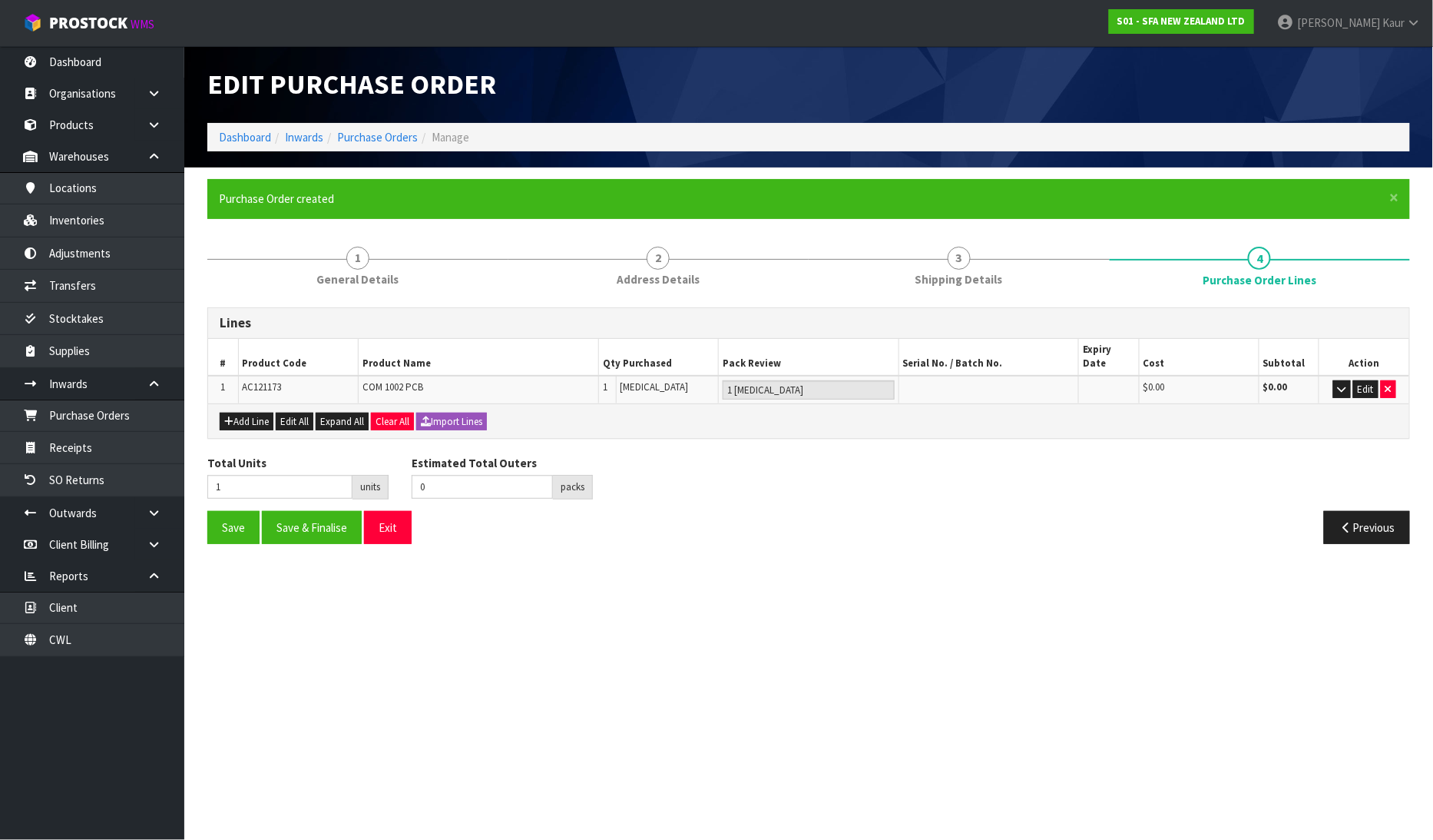
type input "0"
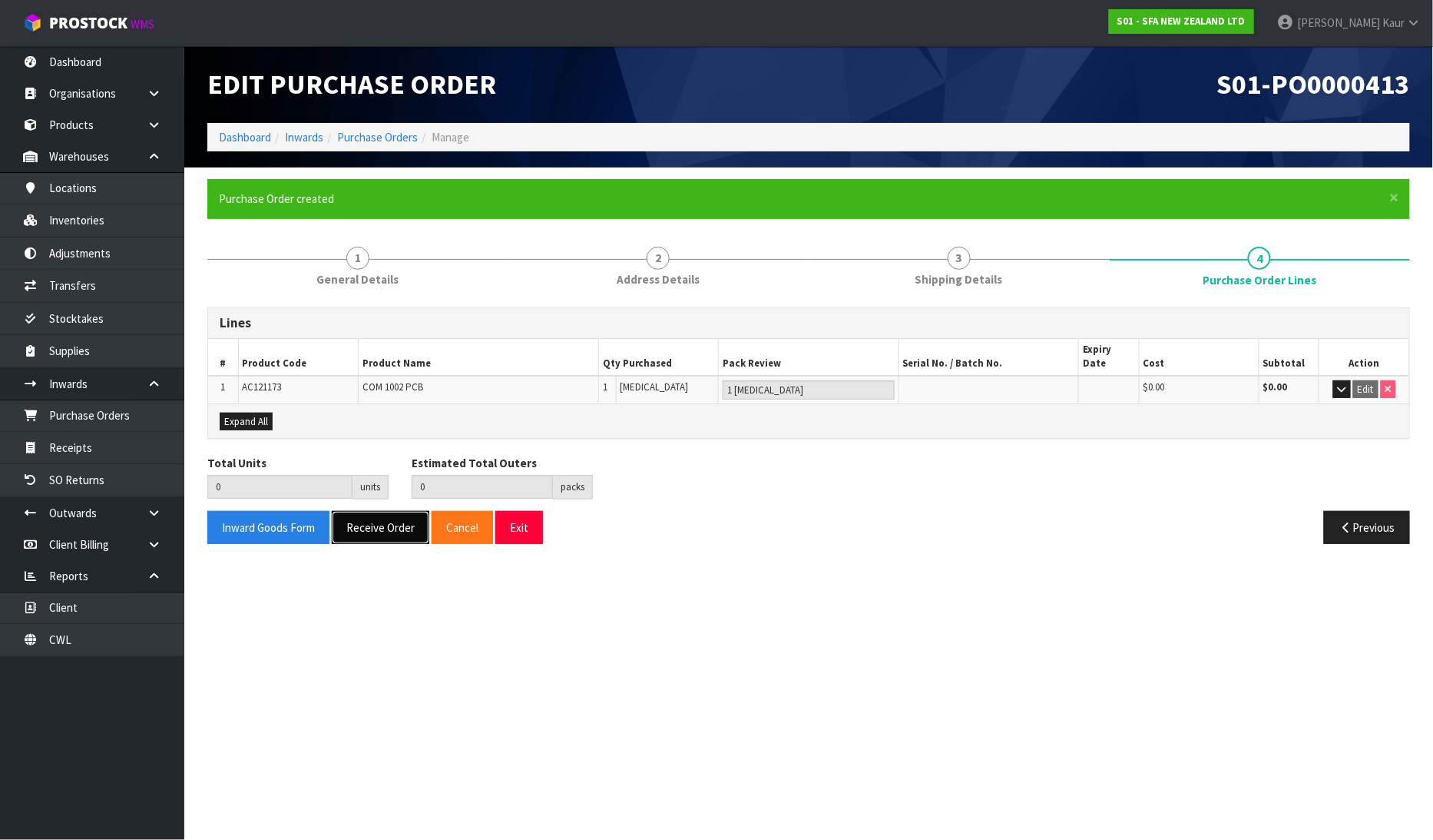
click at [361, 520] on button "Receive Order" at bounding box center [380, 527] width 98 height 33
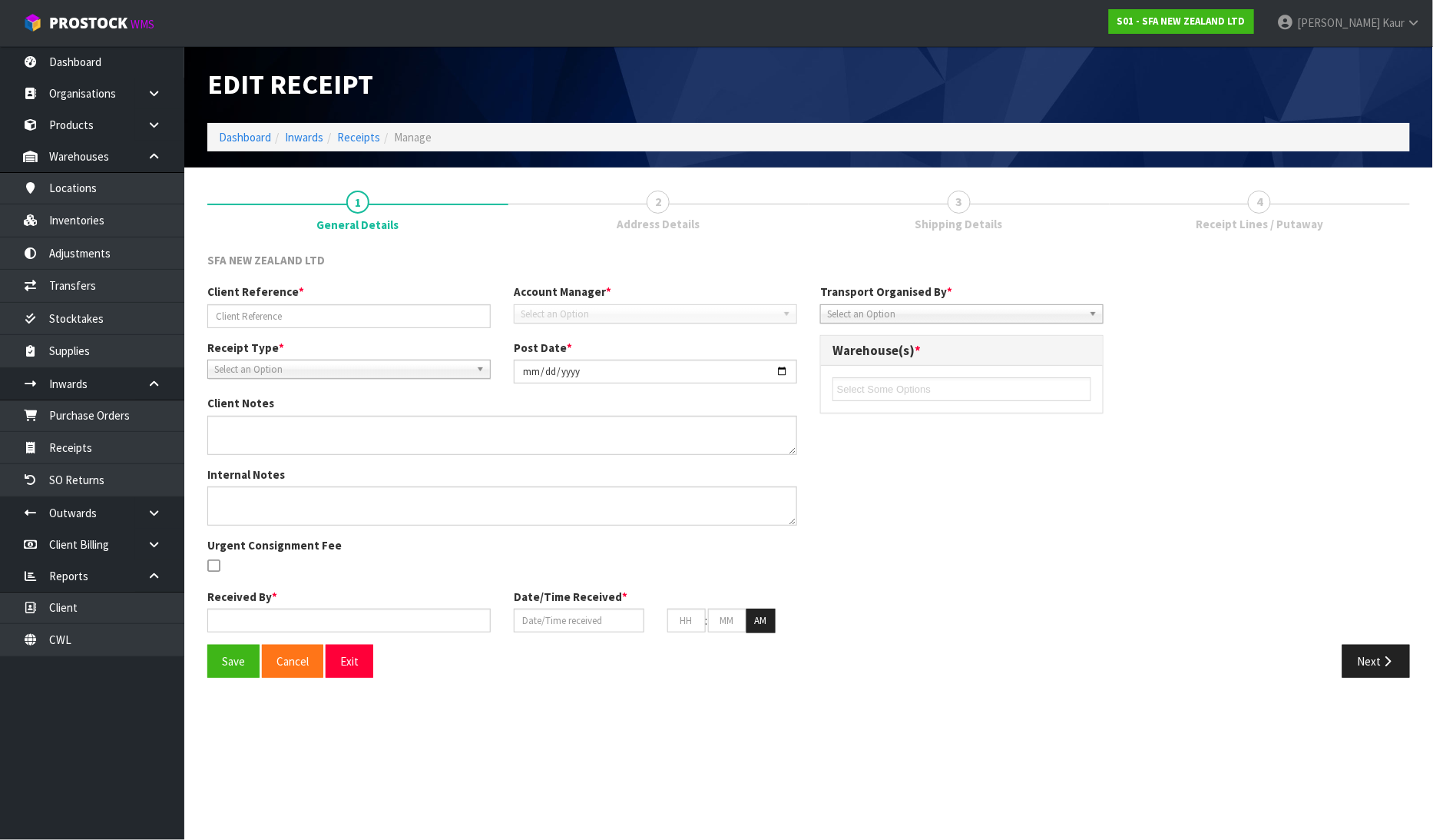
type input "SAN1098"
type input "[DATE]"
type input "[PERSON_NAME]"
type input "[DATE]"
type input "10"
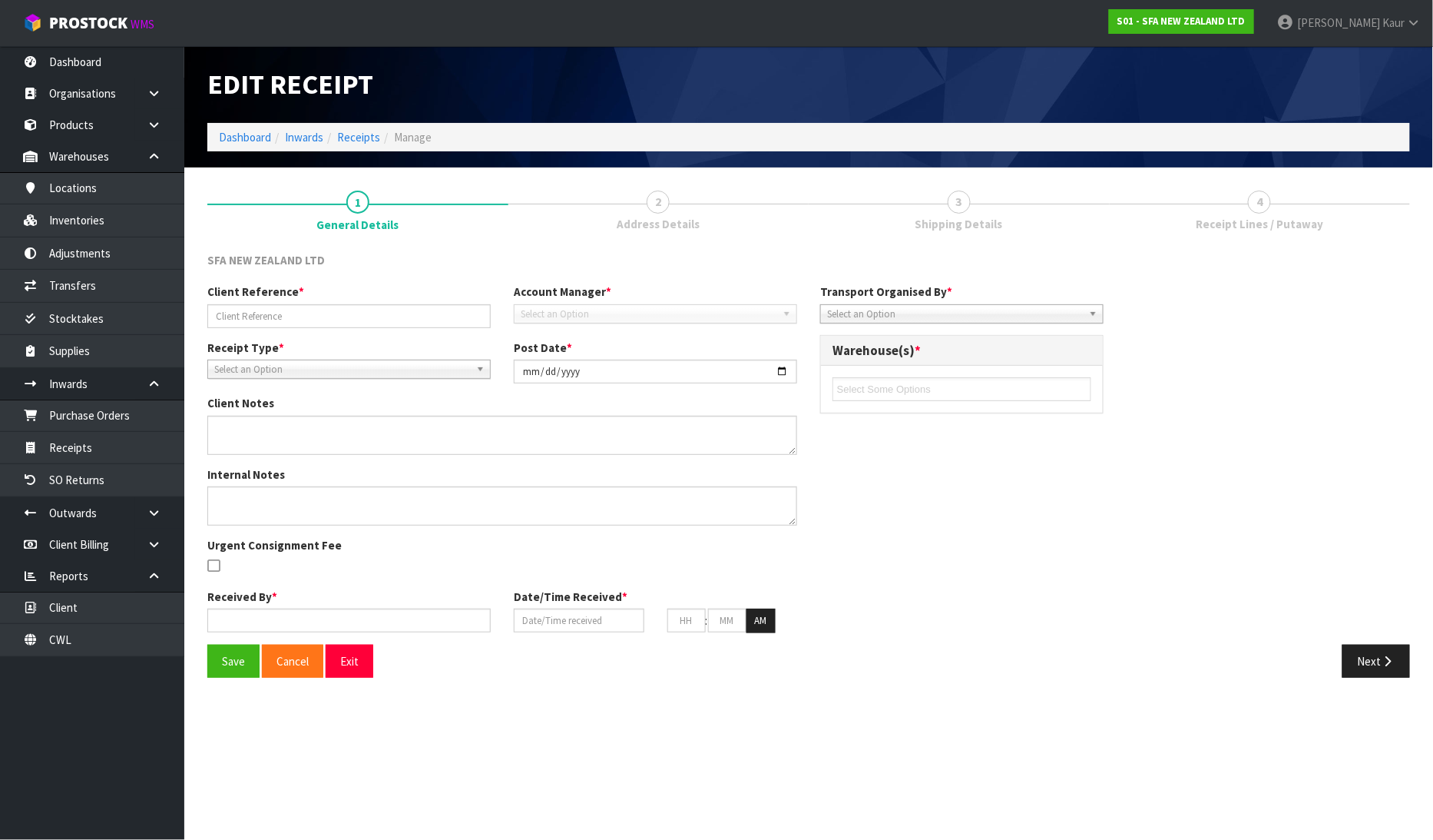
type input "33"
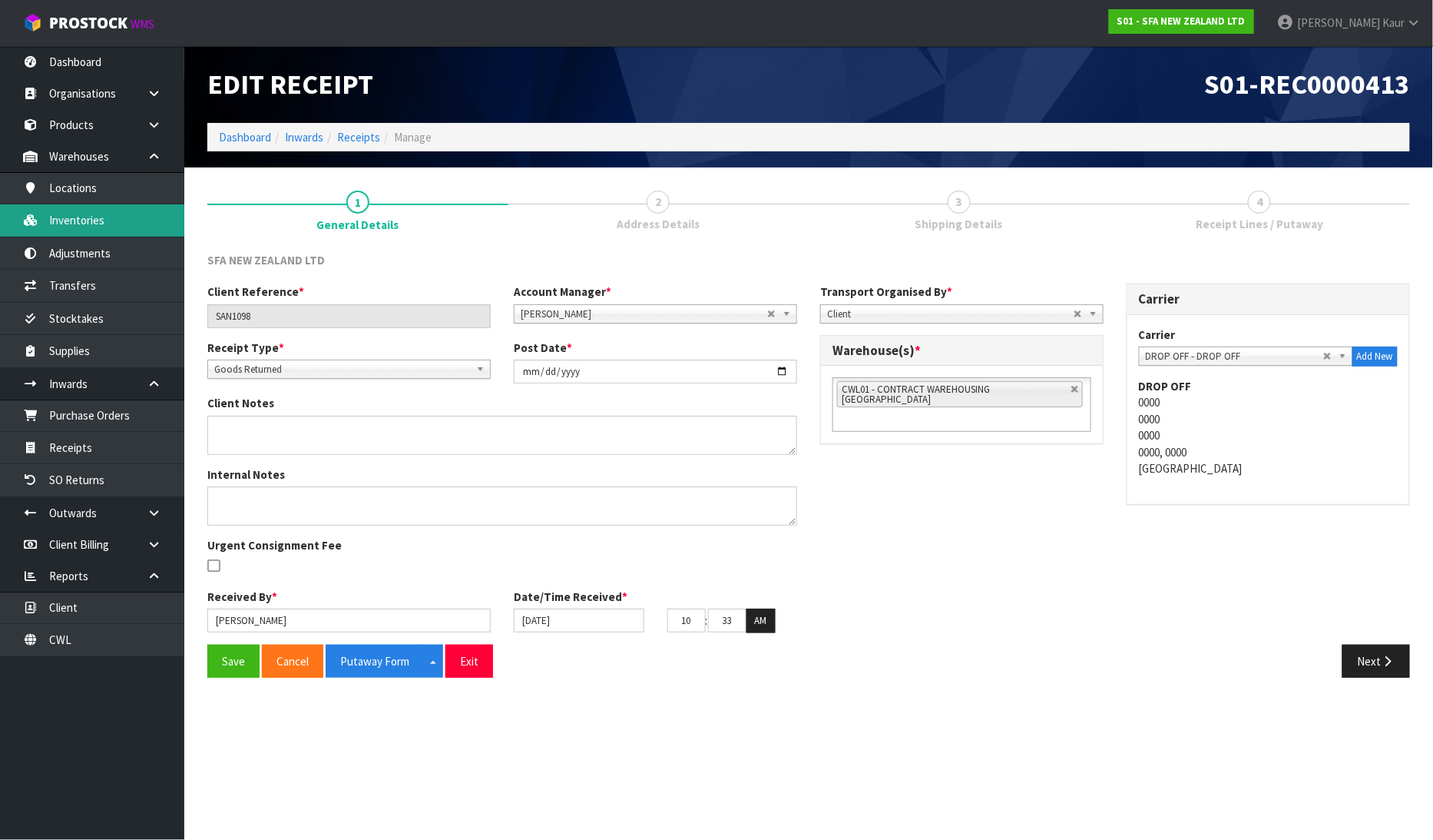
click at [103, 219] on link "Inventories" at bounding box center [92, 220] width 184 height 31
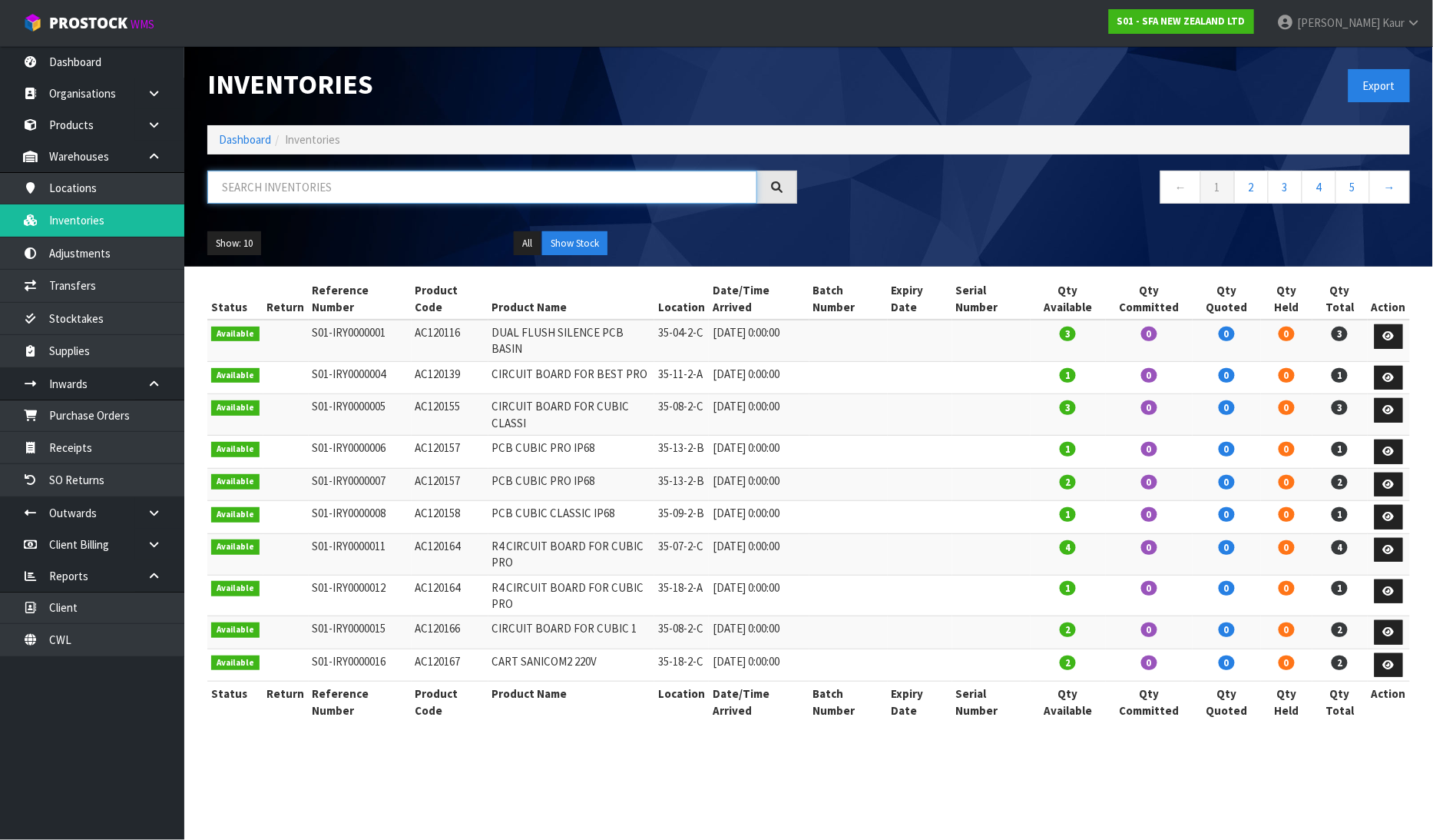
click at [278, 187] on input "text" at bounding box center [482, 186] width 550 height 33
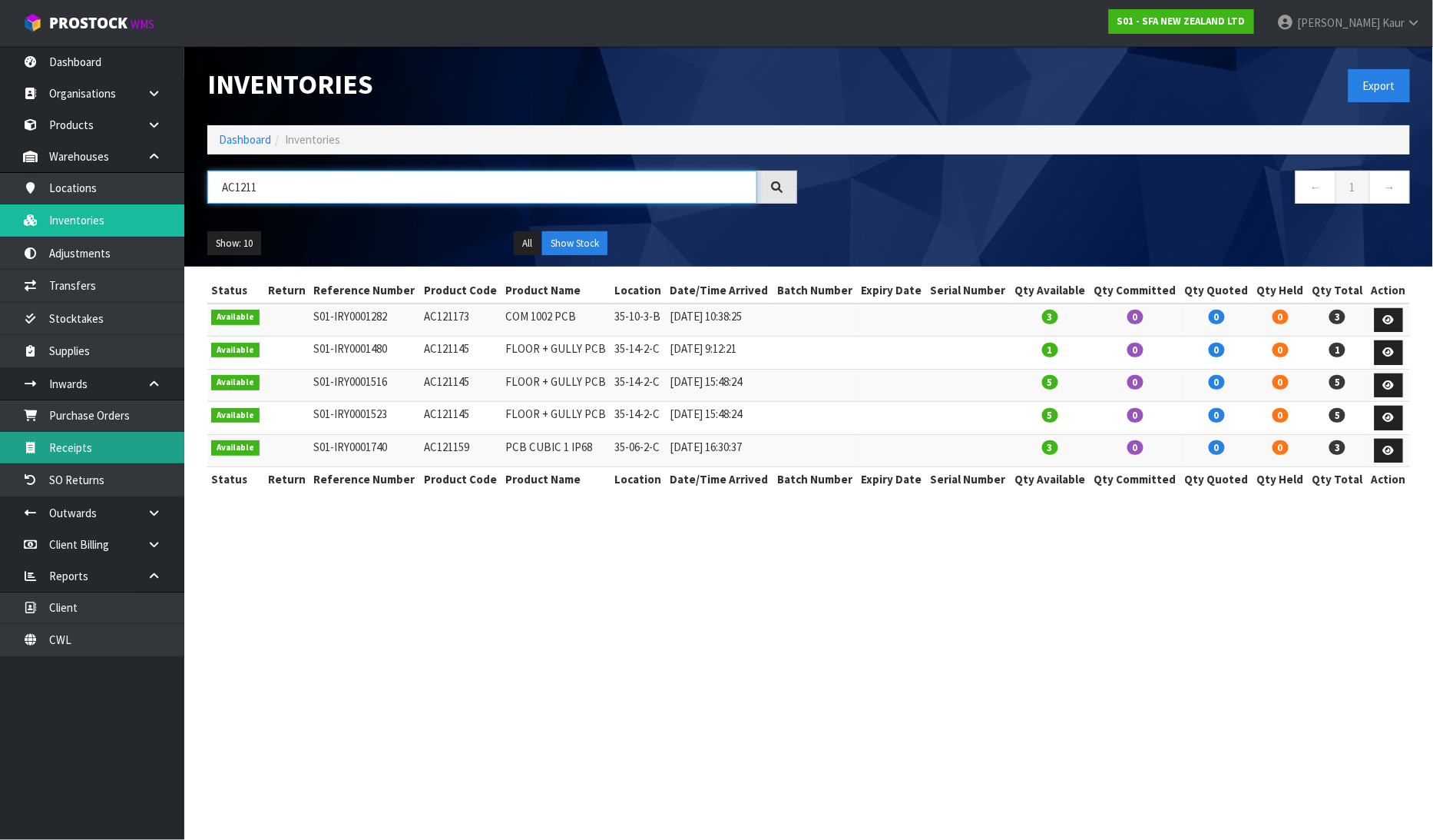
type input "AC1211"
click at [55, 447] on link "Receipts" at bounding box center [92, 447] width 184 height 31
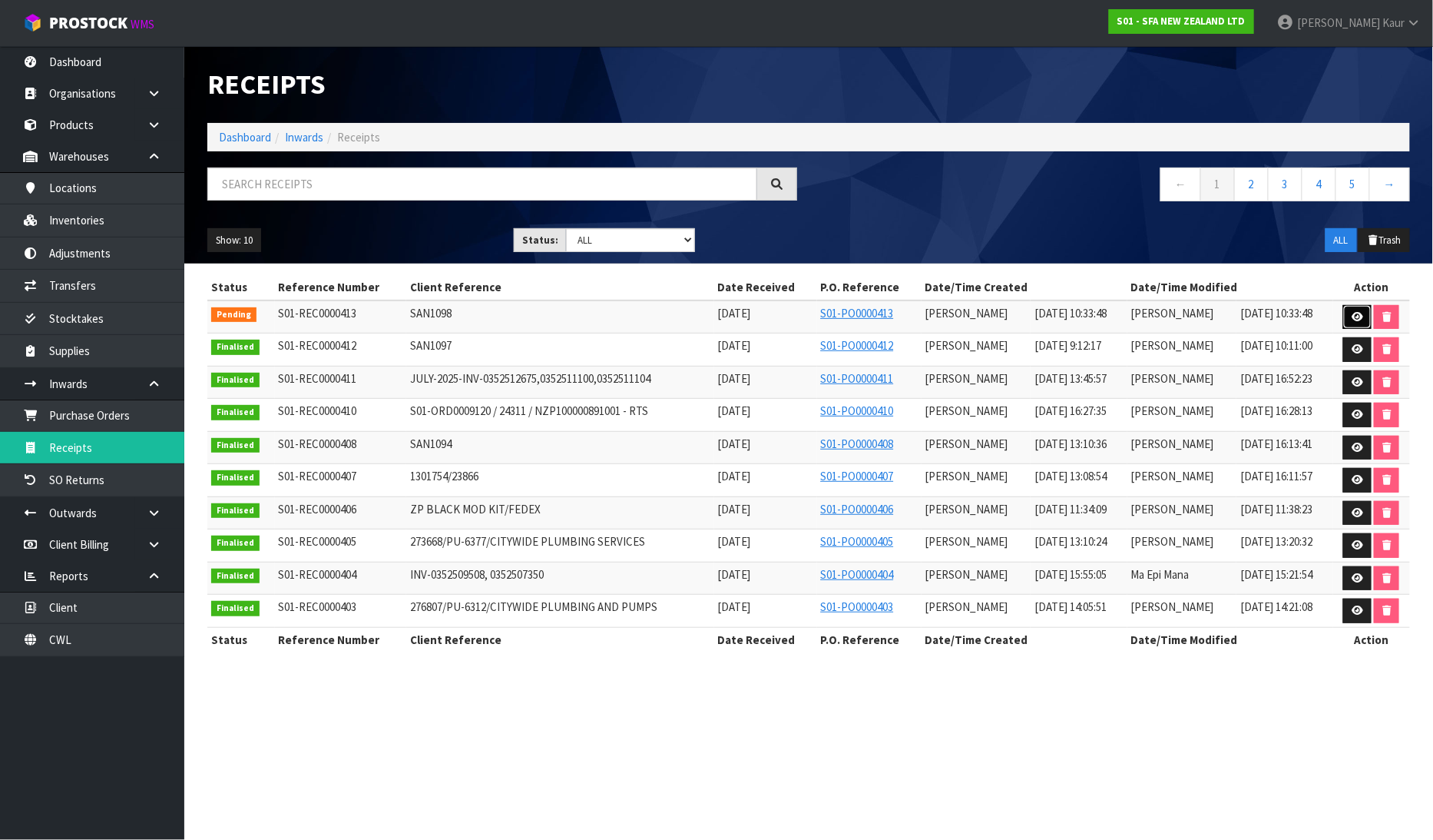
click at [1358, 316] on icon at bounding box center [1358, 316] width 11 height 10
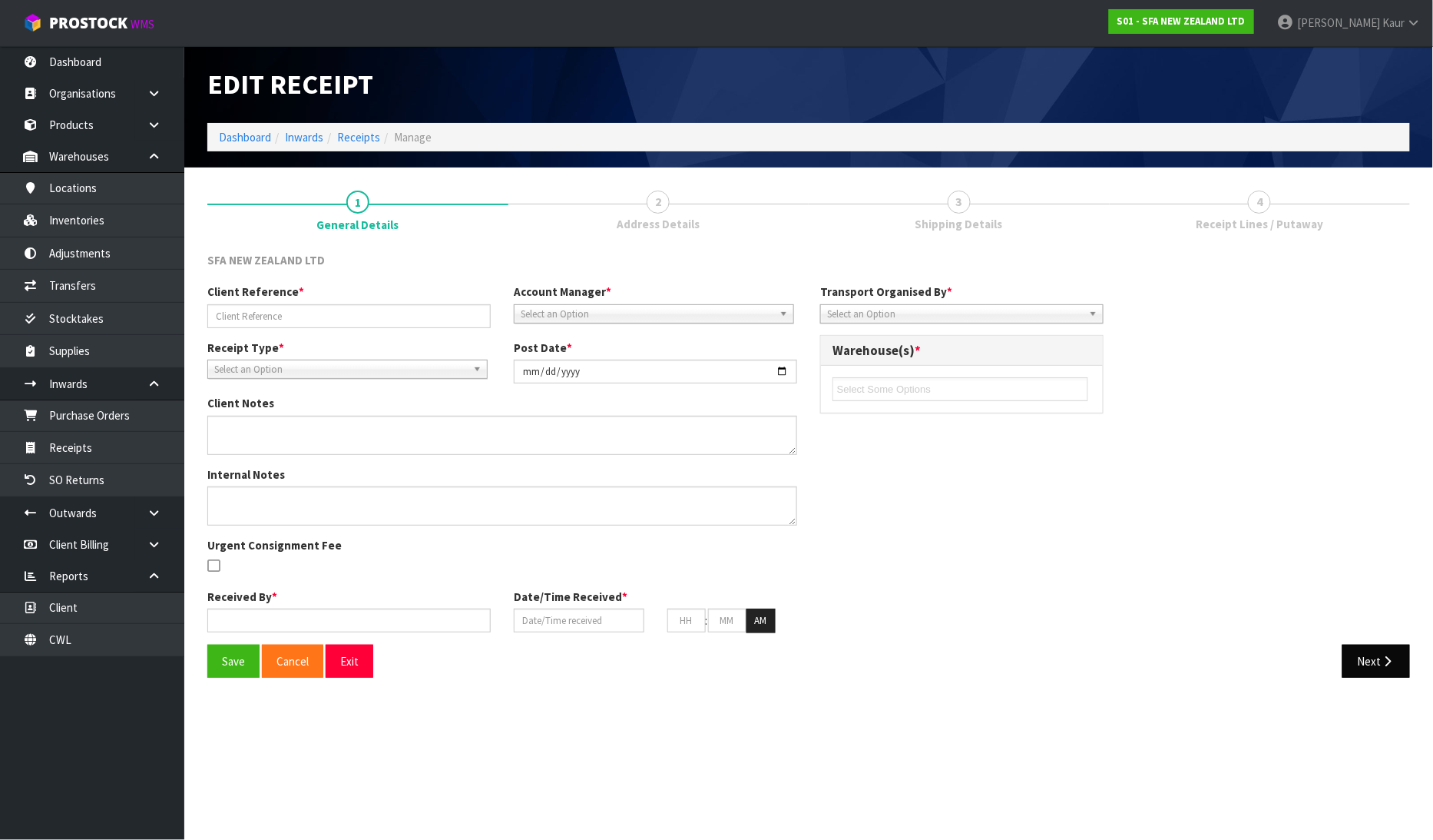
type input "SAN1098"
type input "[DATE]"
type input "[PERSON_NAME]"
type input "[DATE]"
type input "10"
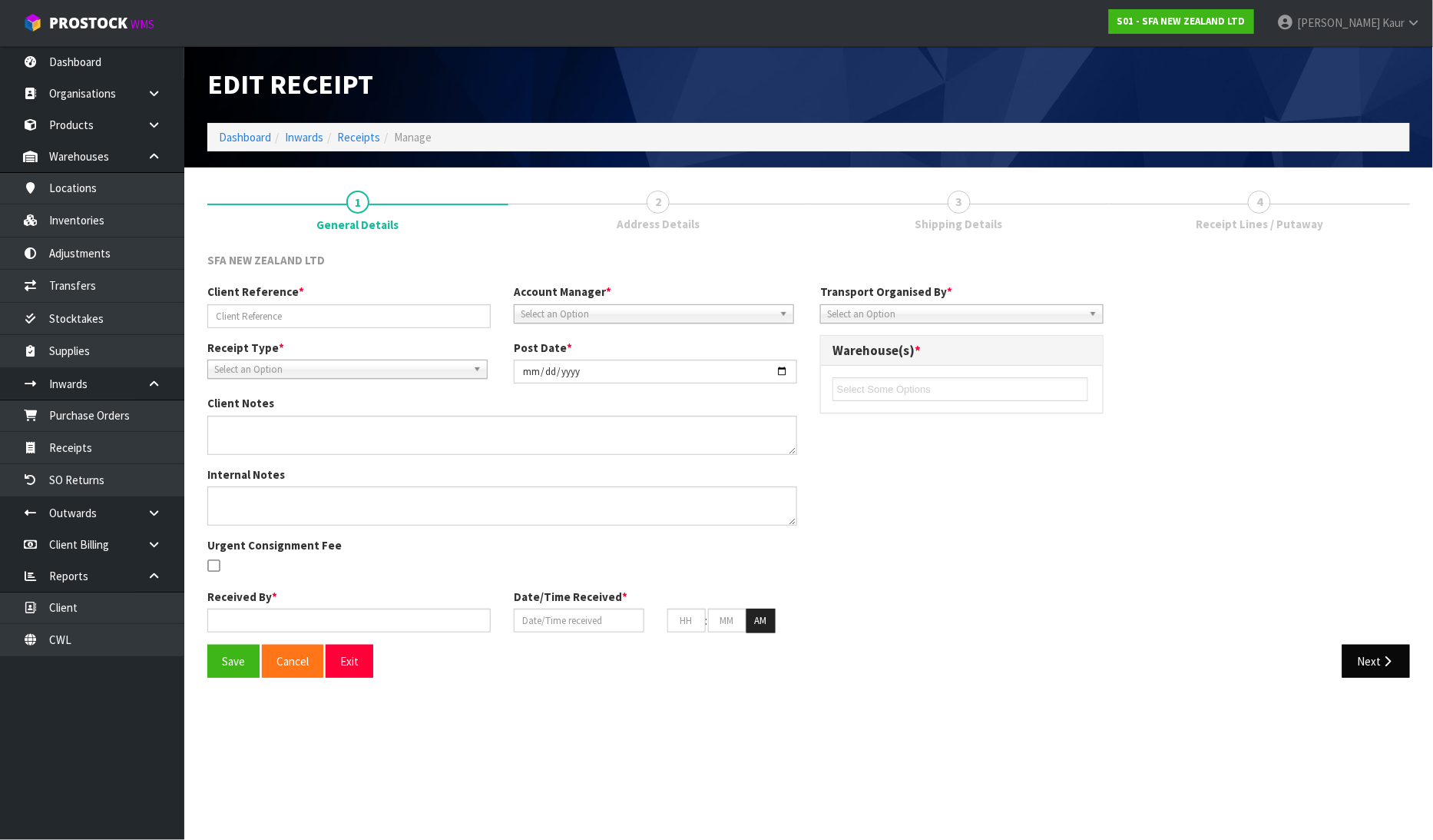
type input "33"
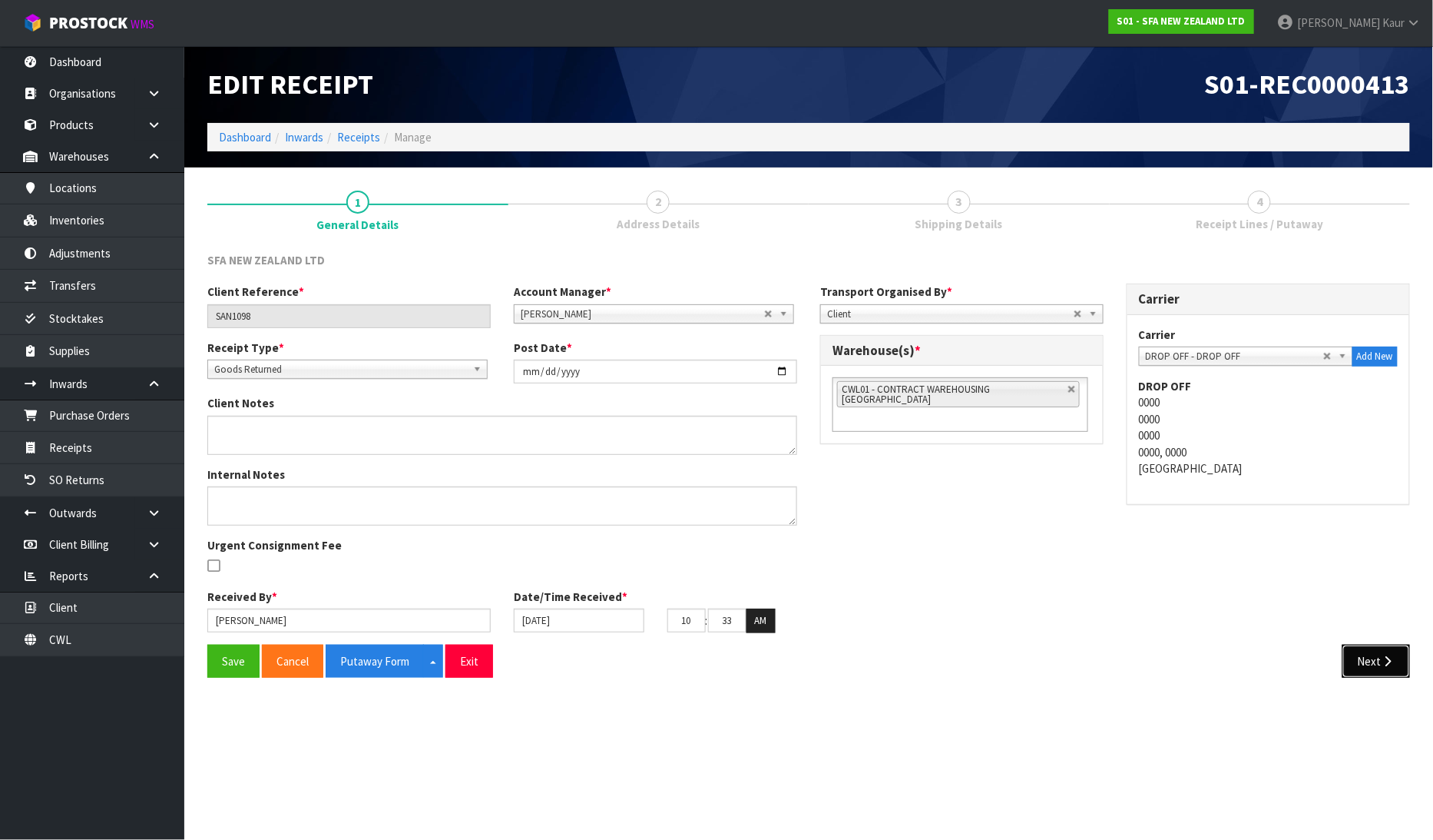
click at [1377, 662] on button "Next" at bounding box center [1376, 660] width 67 height 33
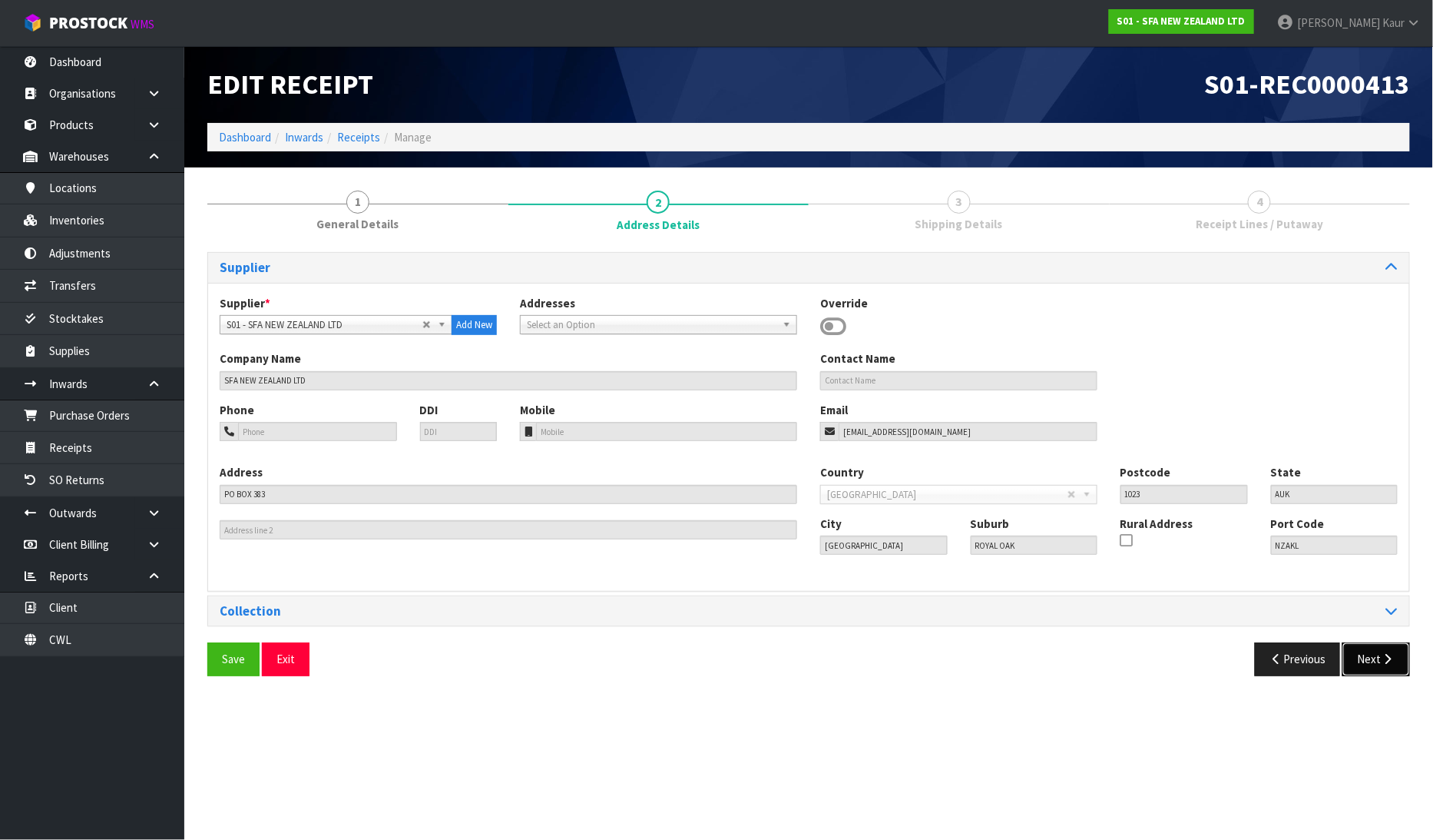
click at [1385, 651] on button "Next" at bounding box center [1376, 659] width 67 height 33
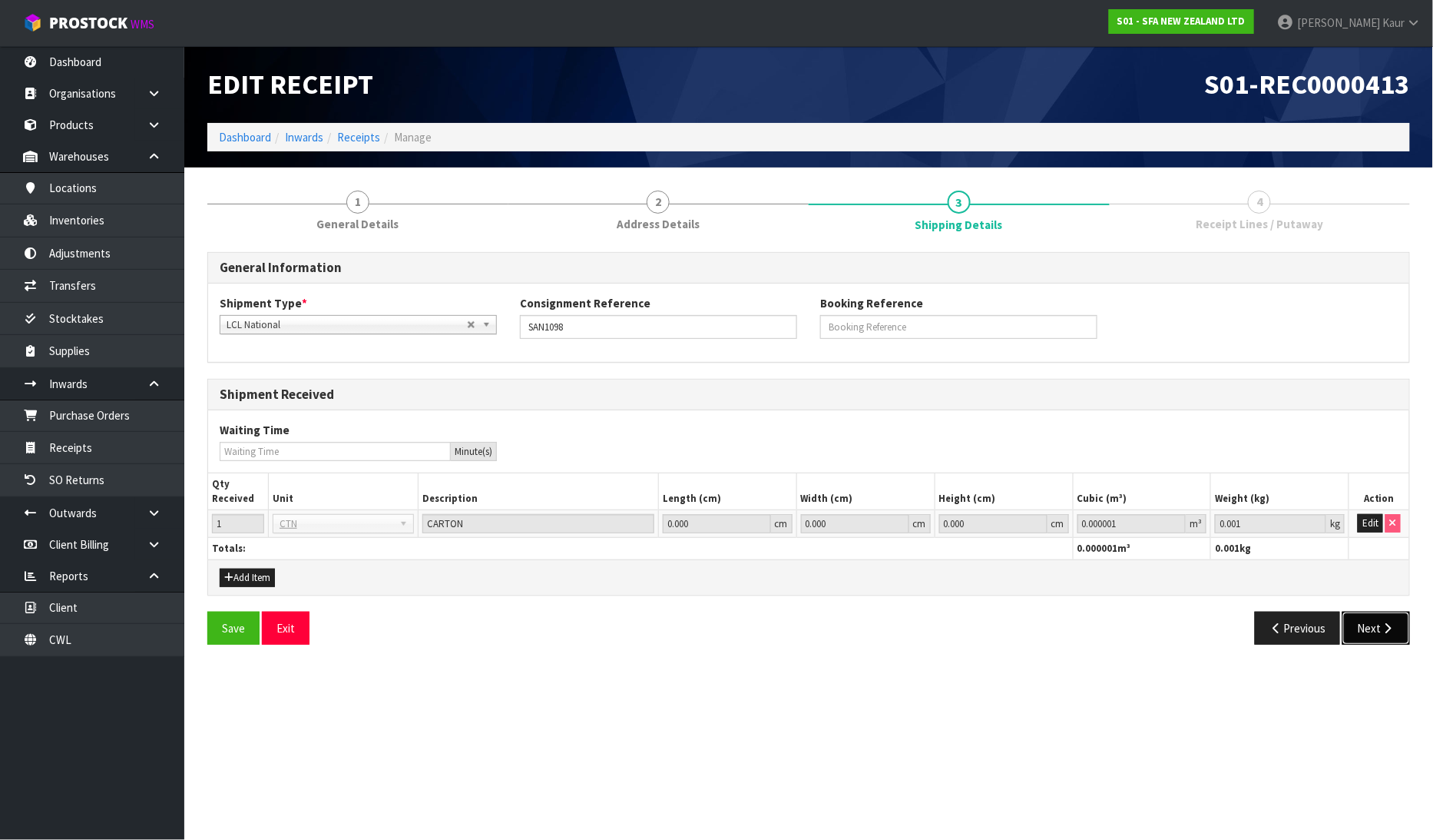
click at [1385, 619] on button "Next" at bounding box center [1376, 627] width 67 height 33
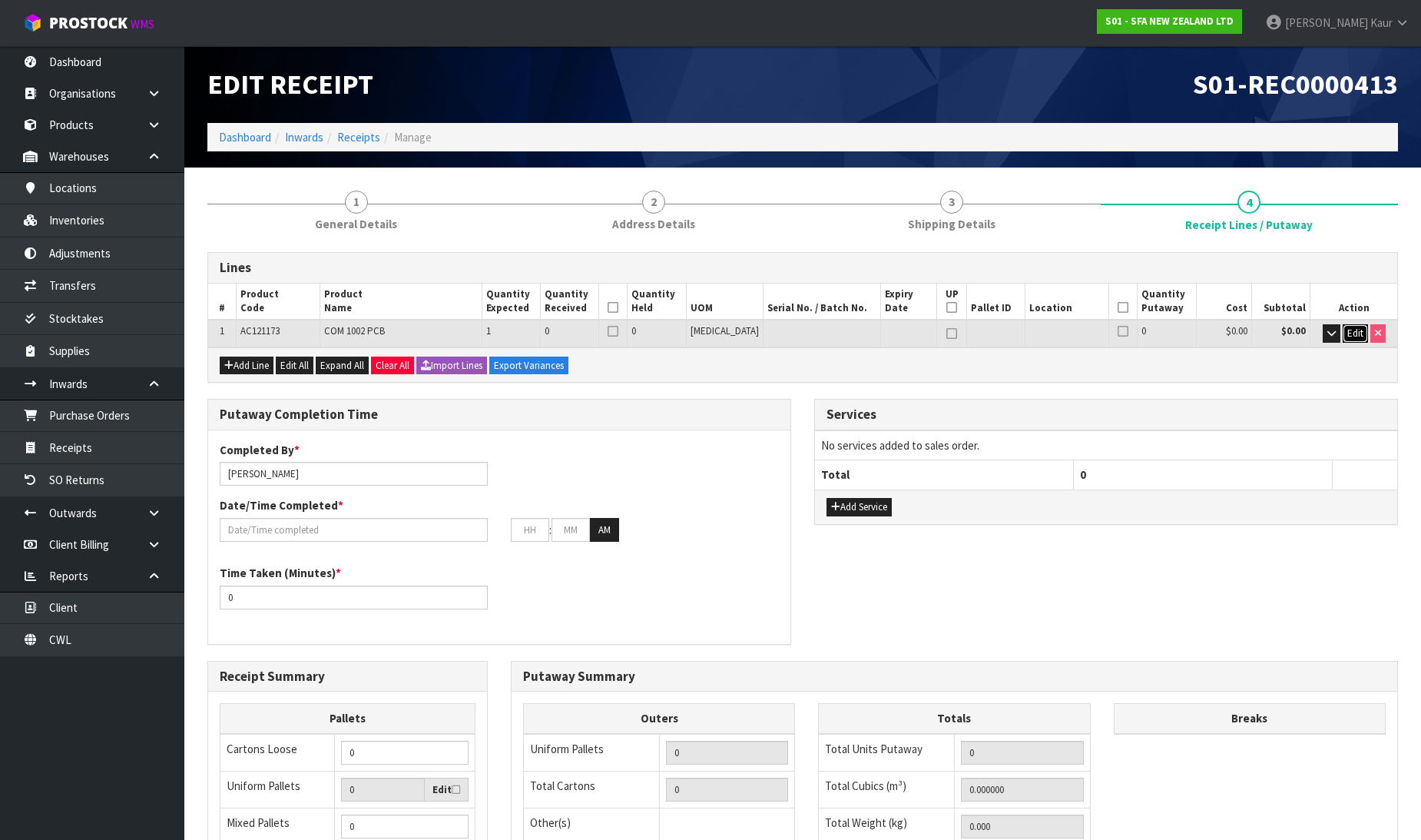
click at [1351, 334] on span "Edit" at bounding box center [1355, 334] width 16 height 13
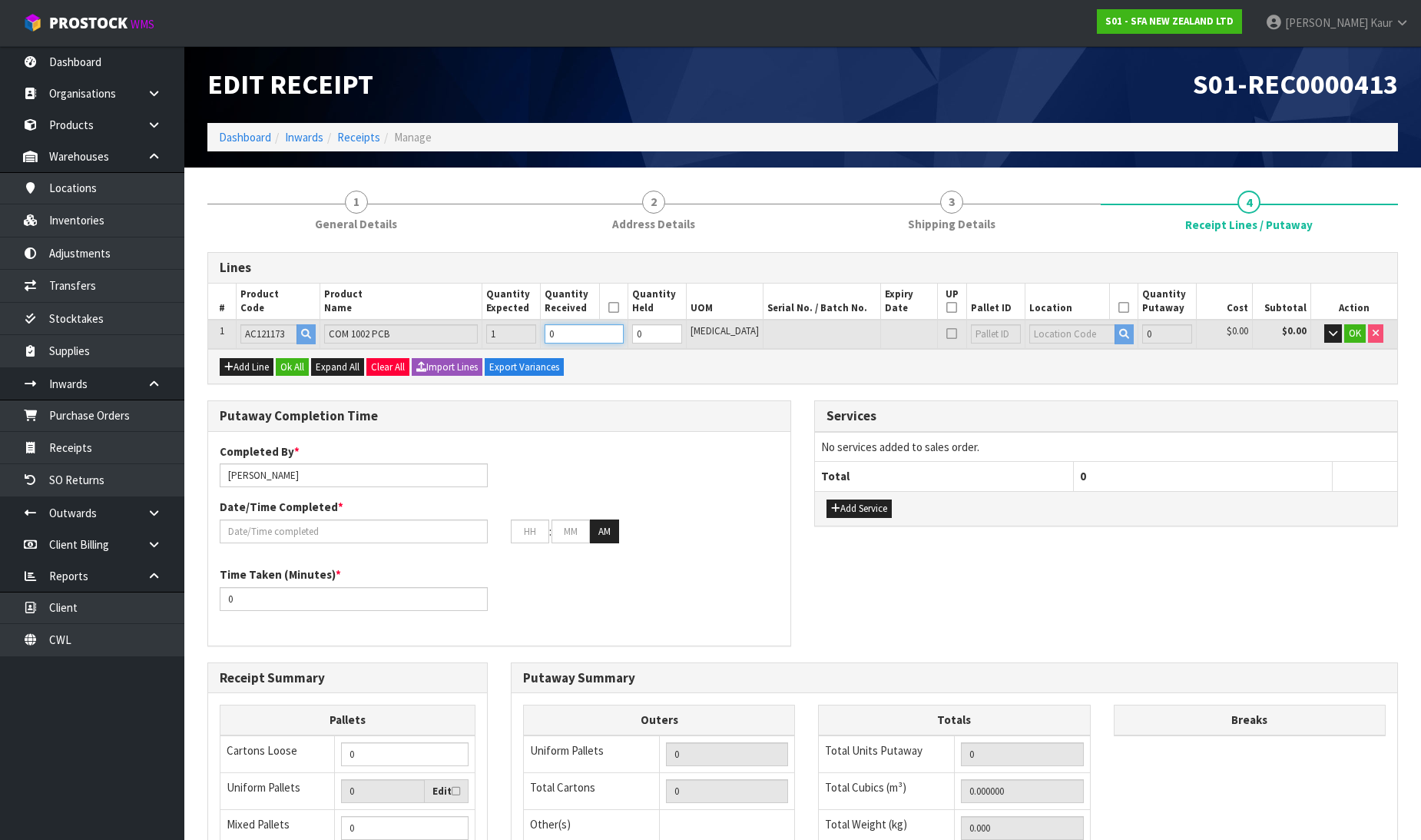
click at [588, 342] on input "0" at bounding box center [584, 334] width 78 height 19
type input "0.00056"
type input "0.5"
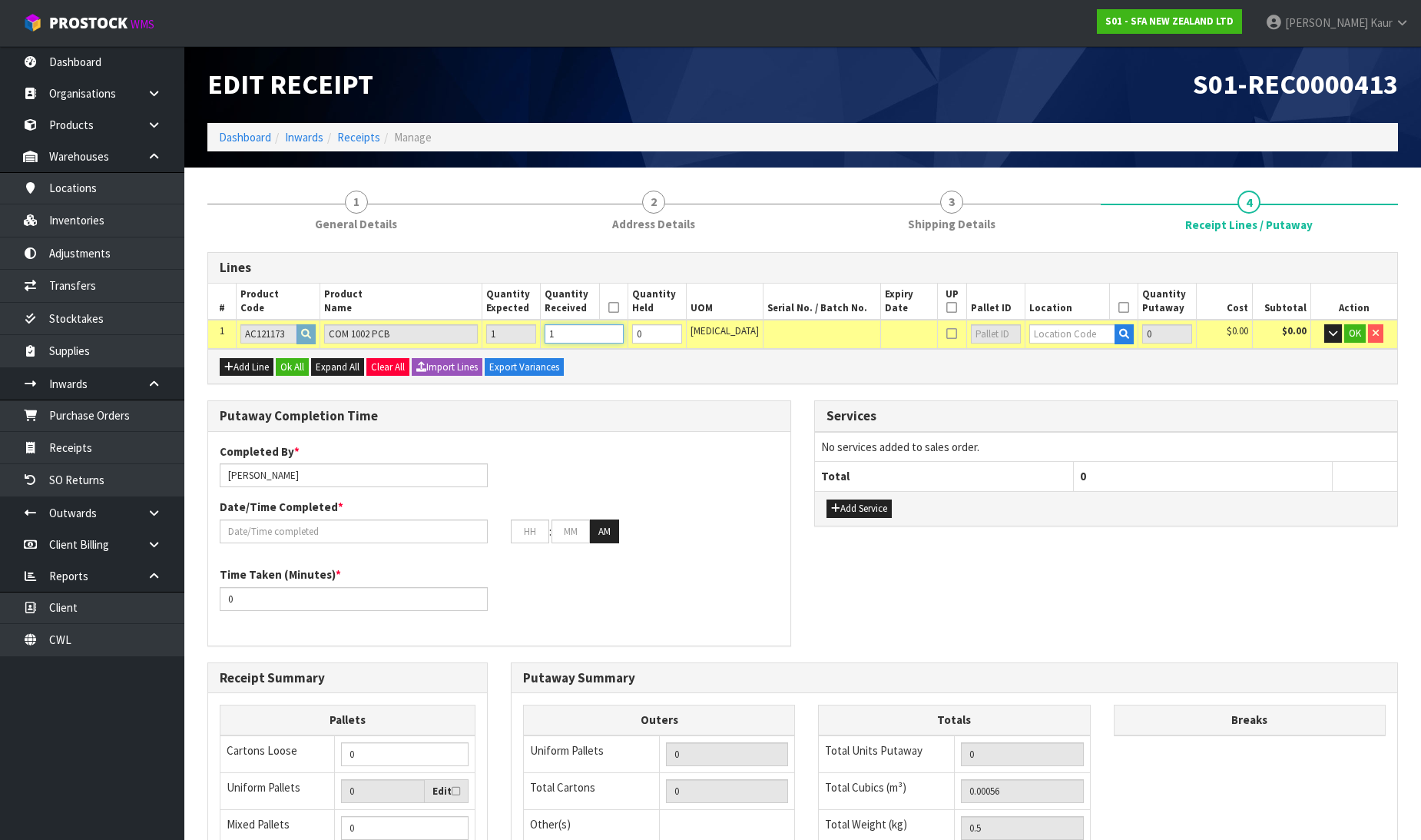
type input "1"
click at [1085, 334] on input "text" at bounding box center [1072, 334] width 86 height 19
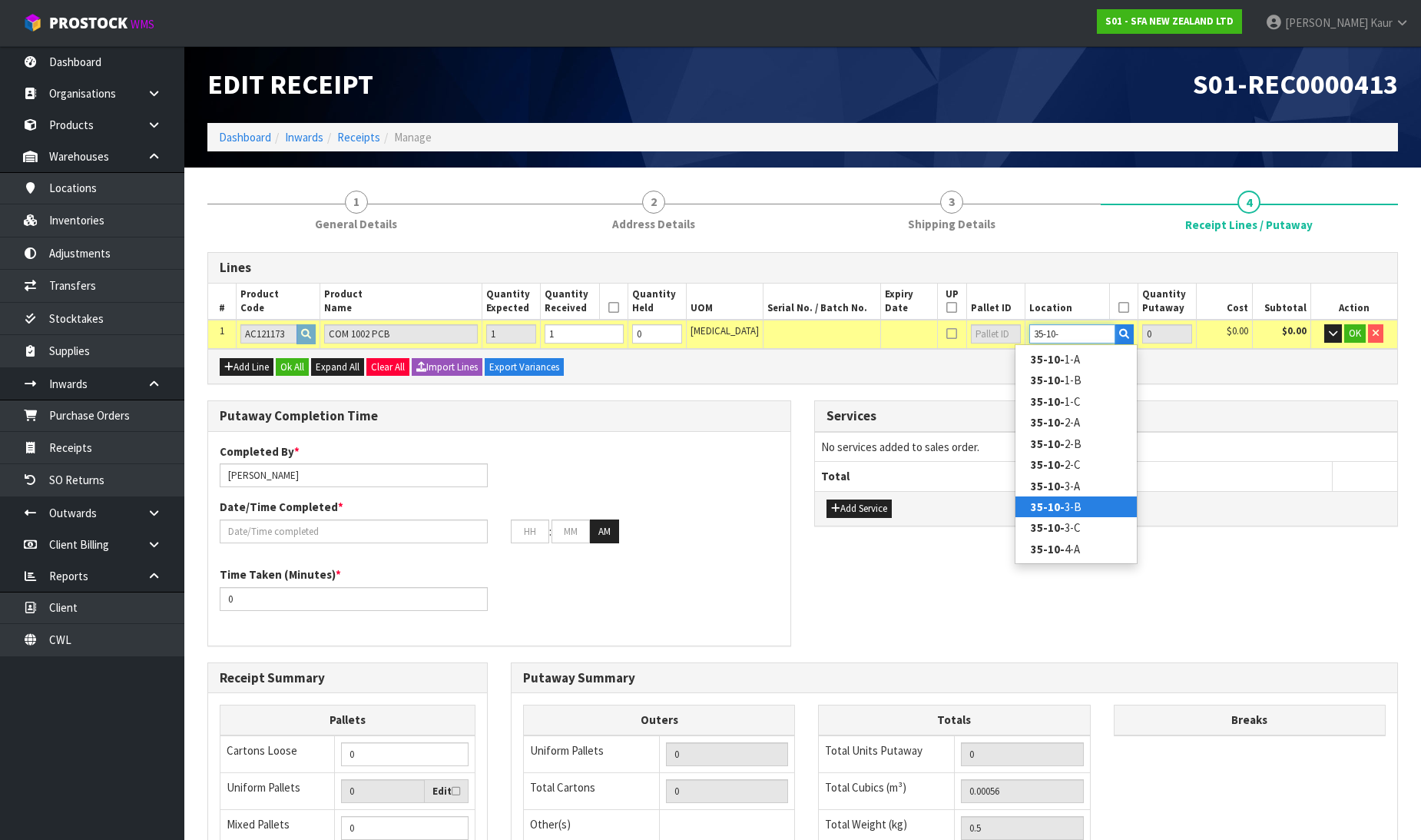
type input "35-10-"
click at [1091, 500] on link "35-10- 3-B" at bounding box center [1077, 506] width 122 height 21
type input "1"
type input "35-10-3-B"
type input "1"
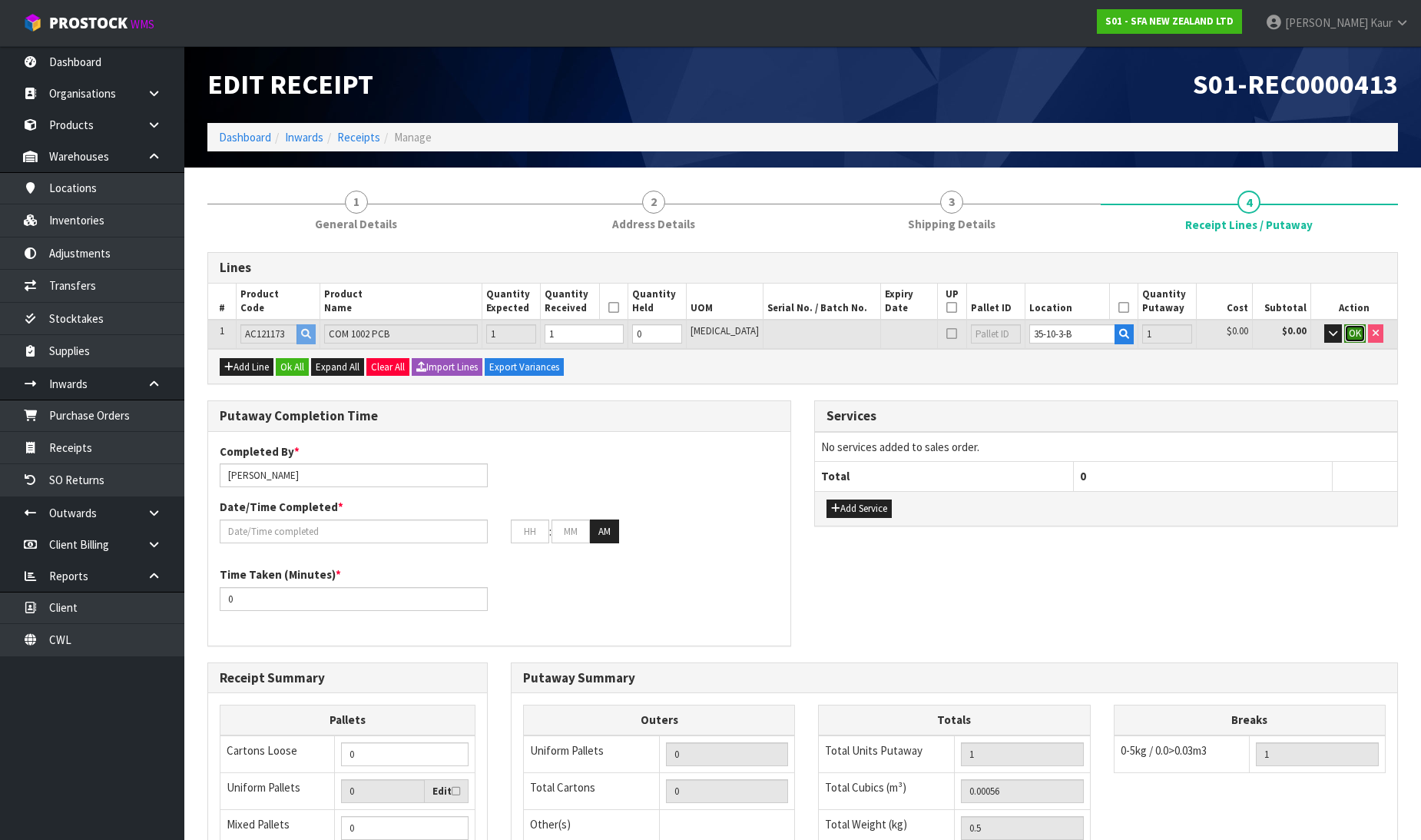
click at [1357, 324] on button "OK" at bounding box center [1355, 333] width 22 height 18
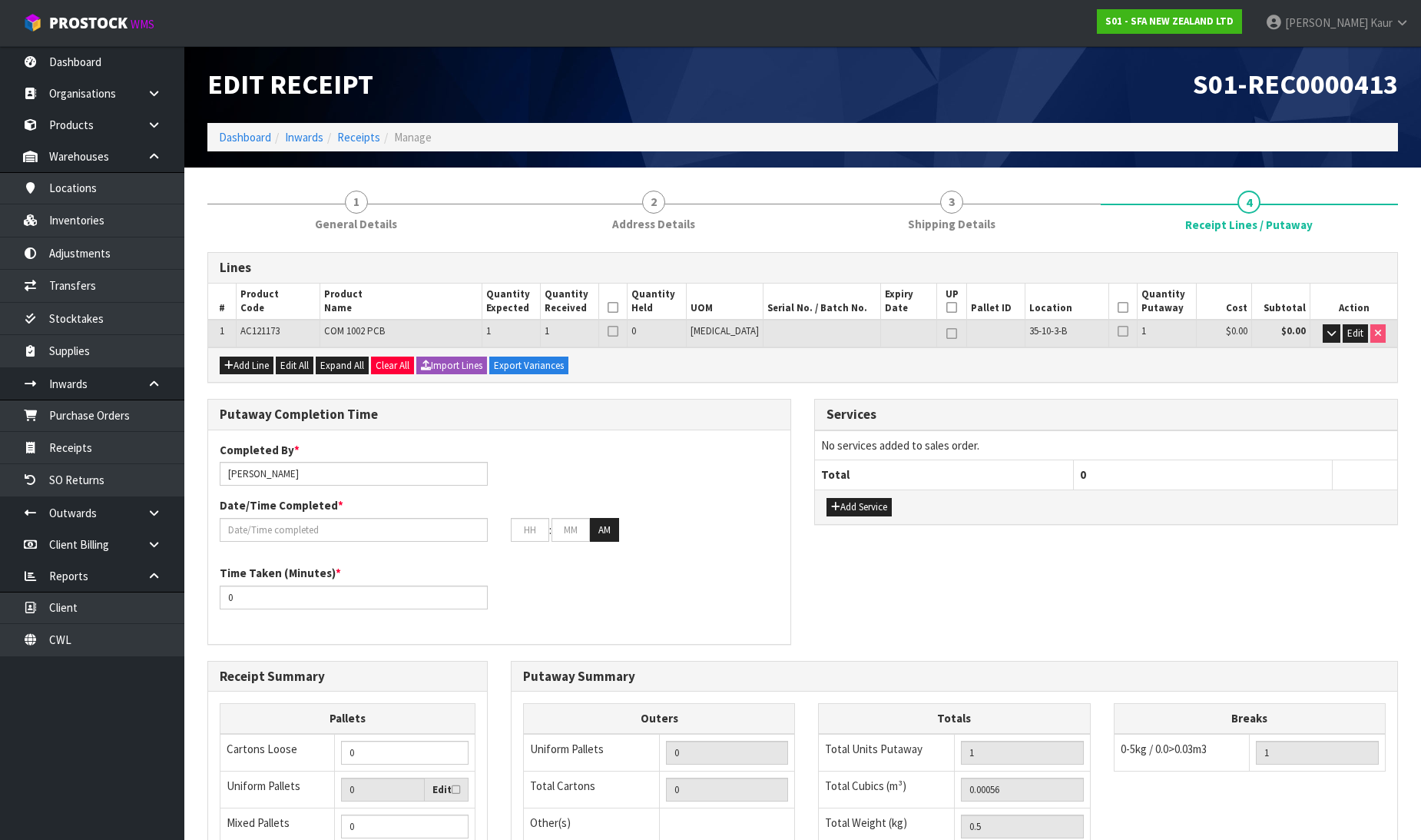
drag, startPoint x: 640, startPoint y: 303, endPoint x: 711, endPoint y: 303, distance: 71.0
click at [619, 307] on icon at bounding box center [612, 307] width 10 height 1
click at [1119, 307] on icon at bounding box center [1123, 307] width 10 height 1
click at [244, 531] on input "text" at bounding box center [354, 529] width 268 height 24
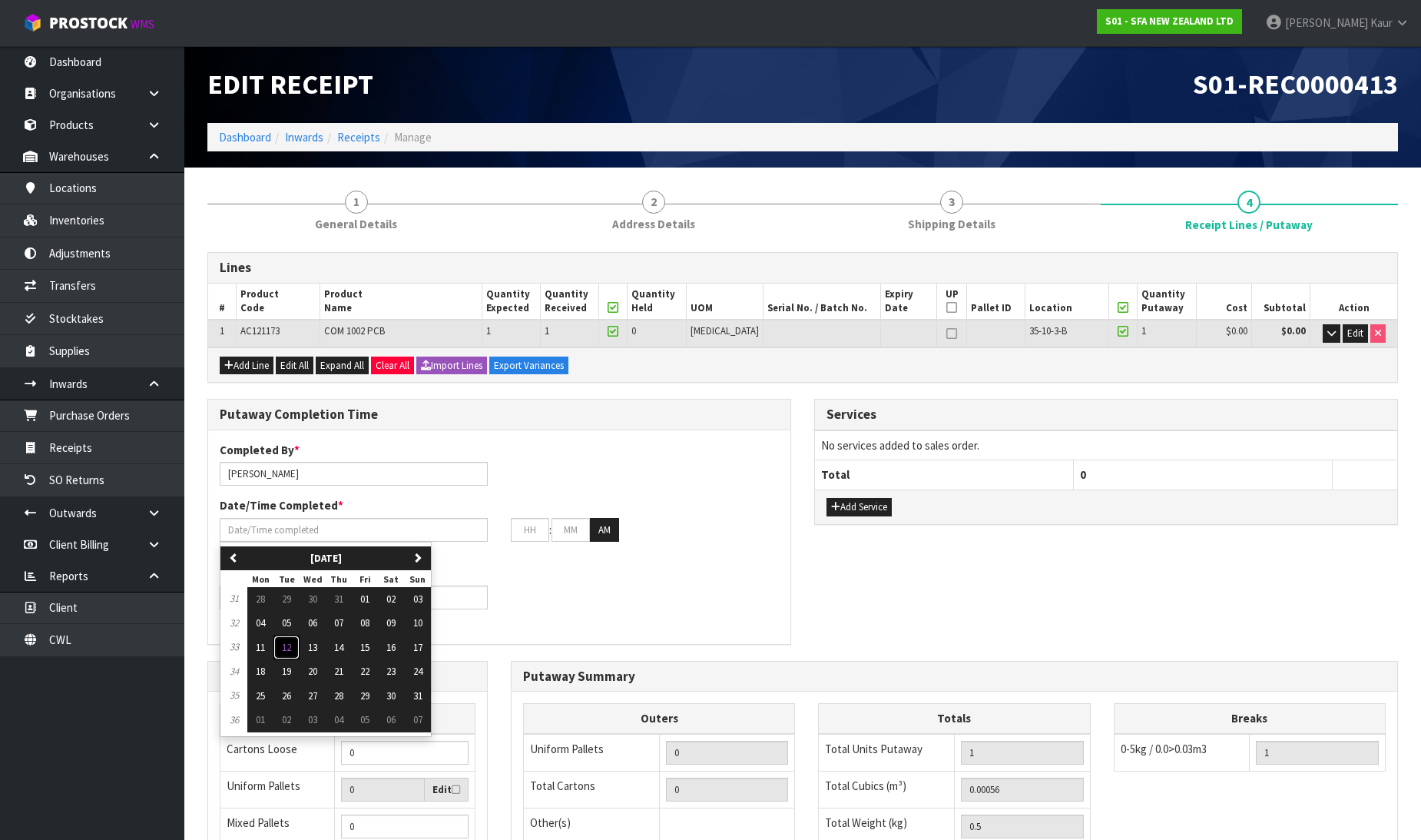
click at [281, 646] on button "12" at bounding box center [286, 648] width 26 height 25
type input "[DATE]"
type input "12"
type input "00"
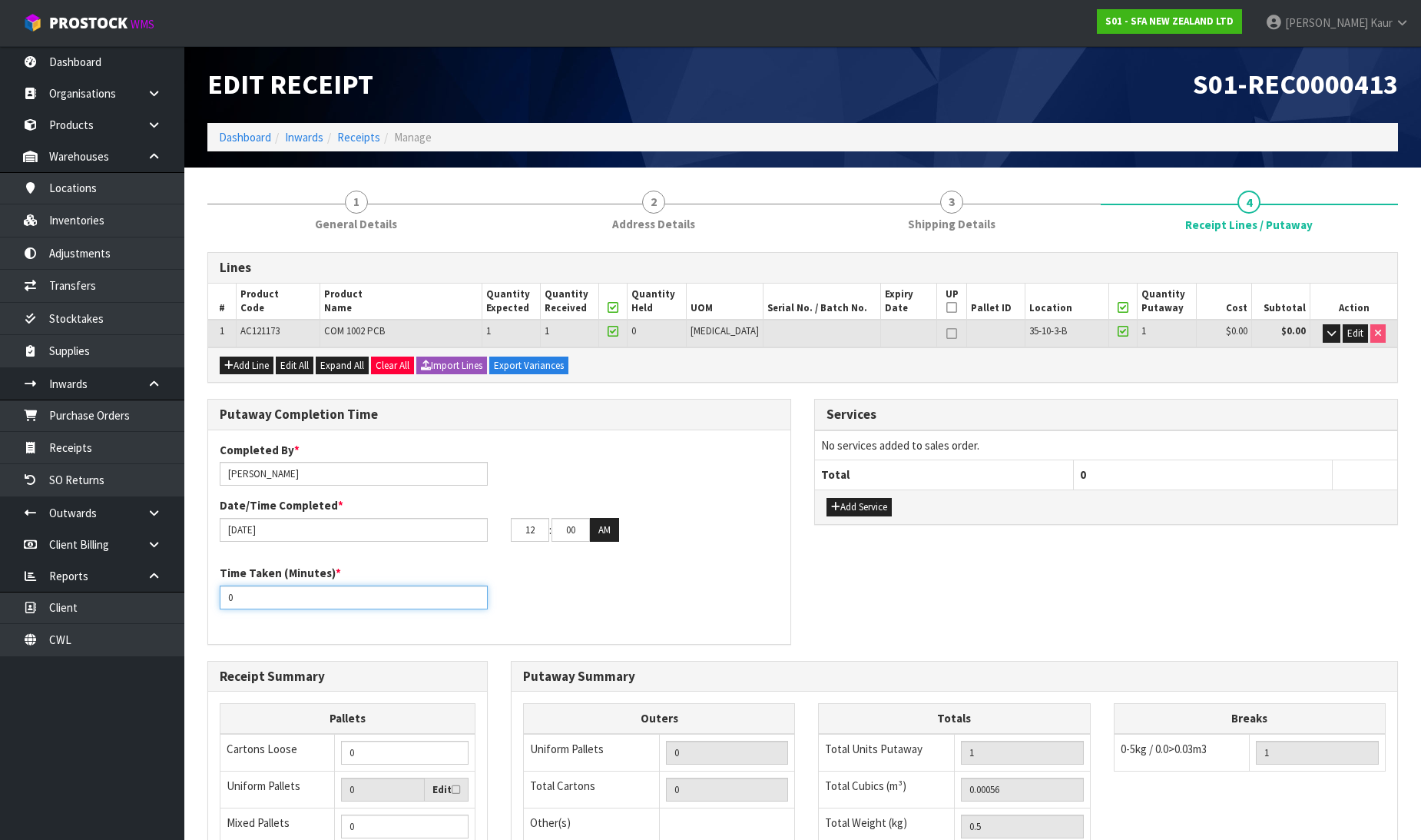
drag, startPoint x: 250, startPoint y: 598, endPoint x: 222, endPoint y: 600, distance: 28.1
click at [222, 600] on input "0" at bounding box center [354, 597] width 268 height 24
type input "10"
drag, startPoint x: 540, startPoint y: 528, endPoint x: 513, endPoint y: 527, distance: 27.0
click at [513, 527] on input "12" at bounding box center [530, 529] width 38 height 24
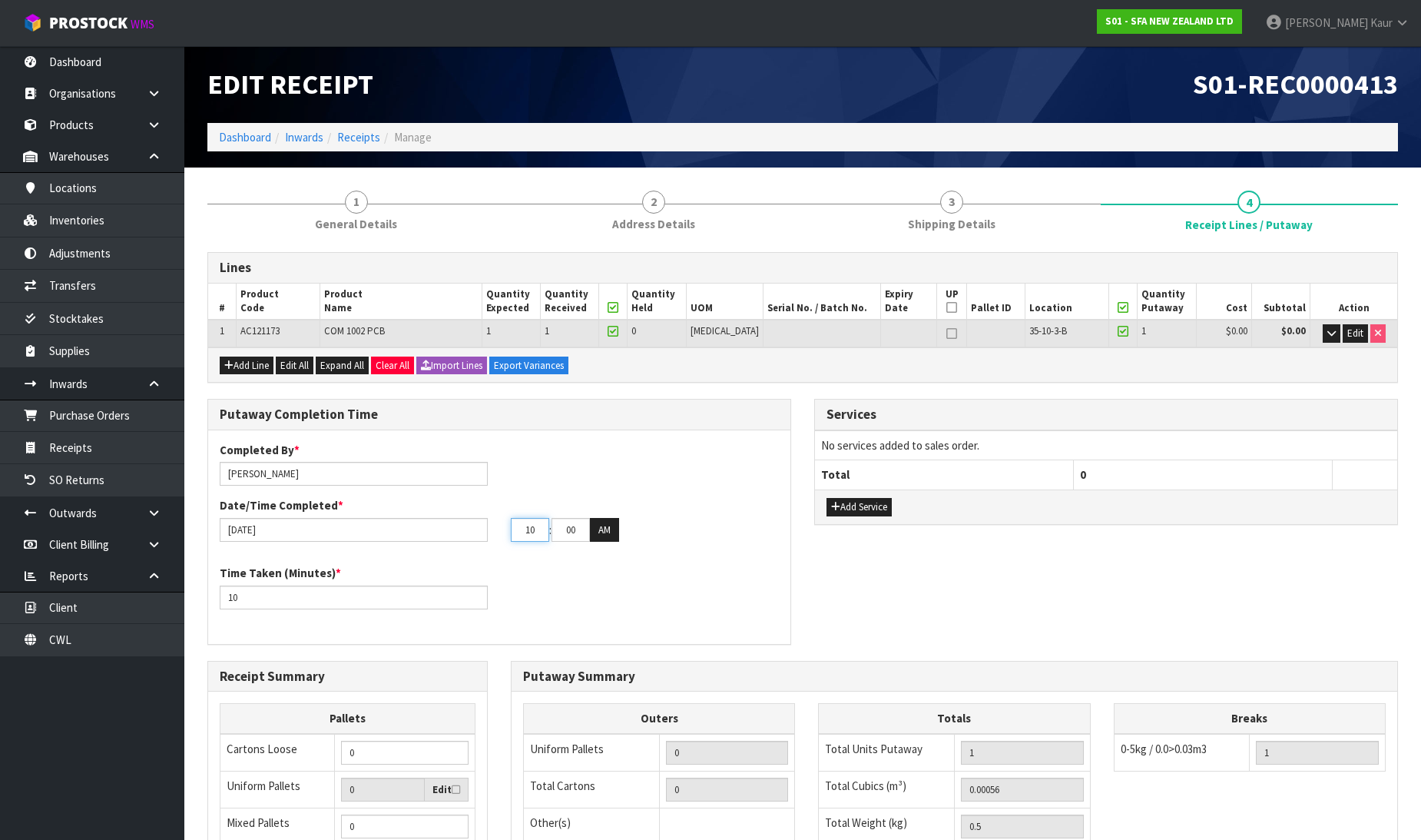
type input "10"
drag, startPoint x: 586, startPoint y: 523, endPoint x: 555, endPoint y: 531, distance: 32.0
click at [555, 531] on input "00" at bounding box center [570, 529] width 38 height 24
type input "48"
click at [597, 535] on button "AM" at bounding box center [605, 530] width 29 height 25
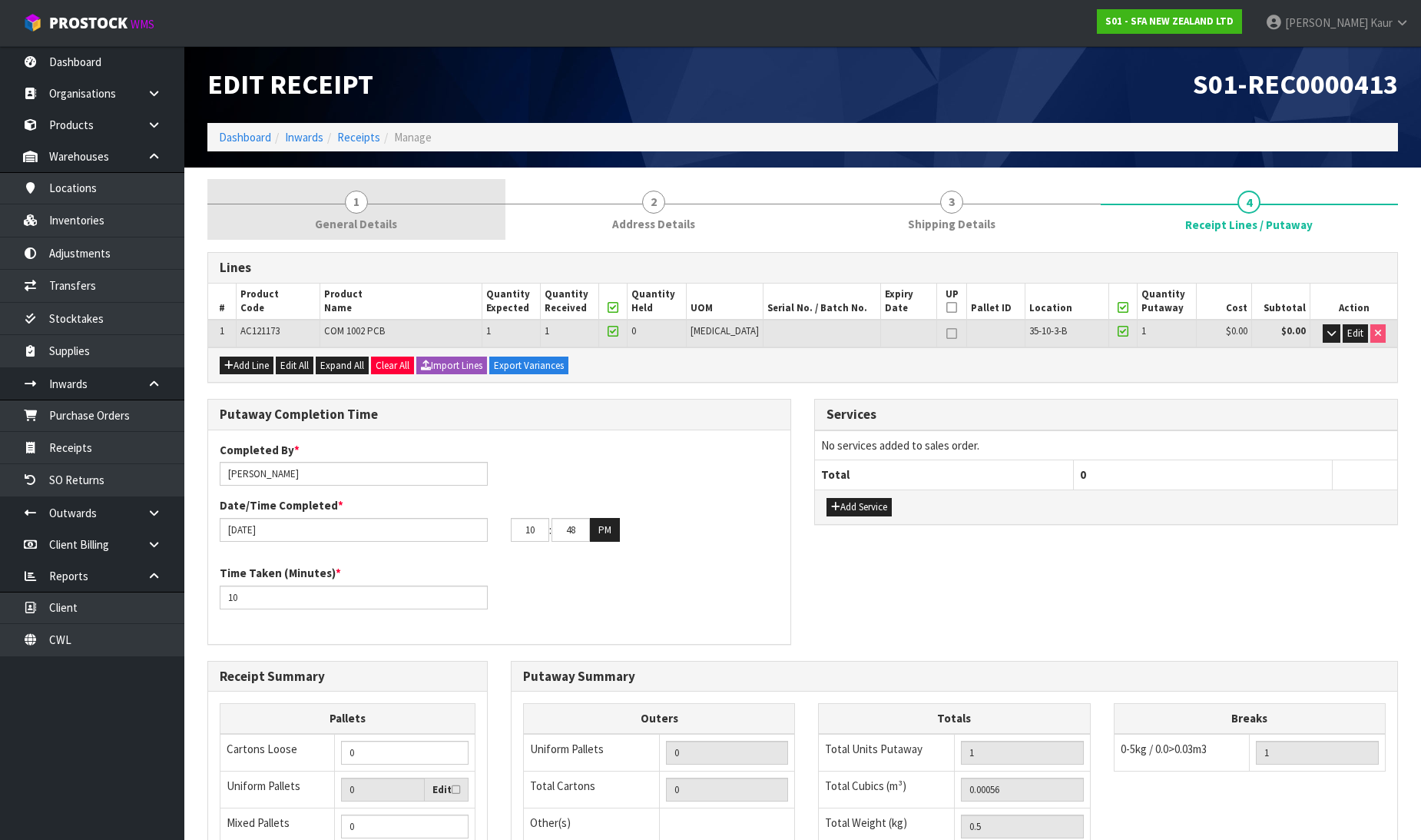
click at [341, 227] on span "General Details" at bounding box center [355, 223] width 82 height 16
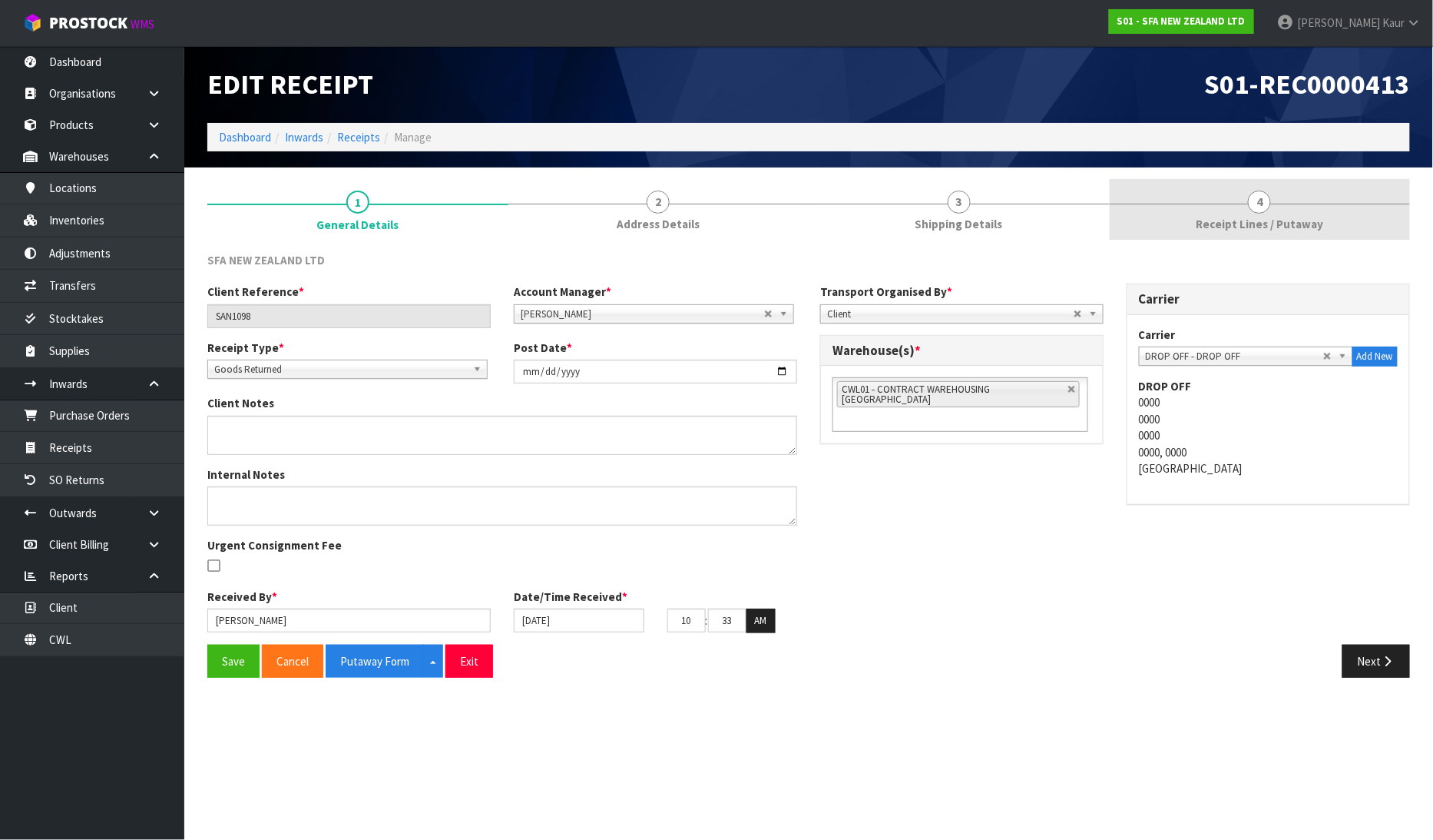
click at [1230, 200] on link "4 Receipt Lines / Putaway" at bounding box center [1260, 209] width 301 height 61
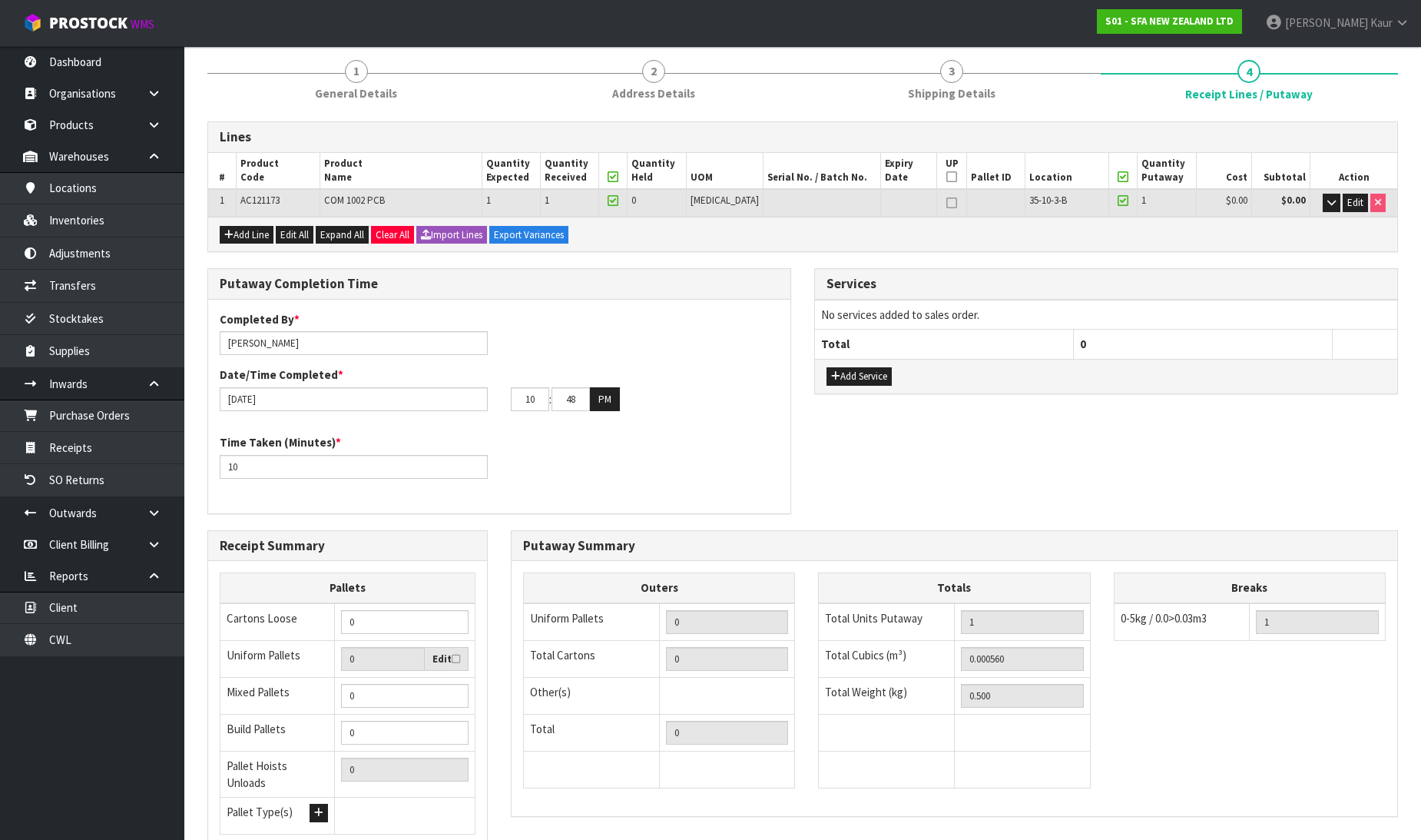
scroll to position [251, 0]
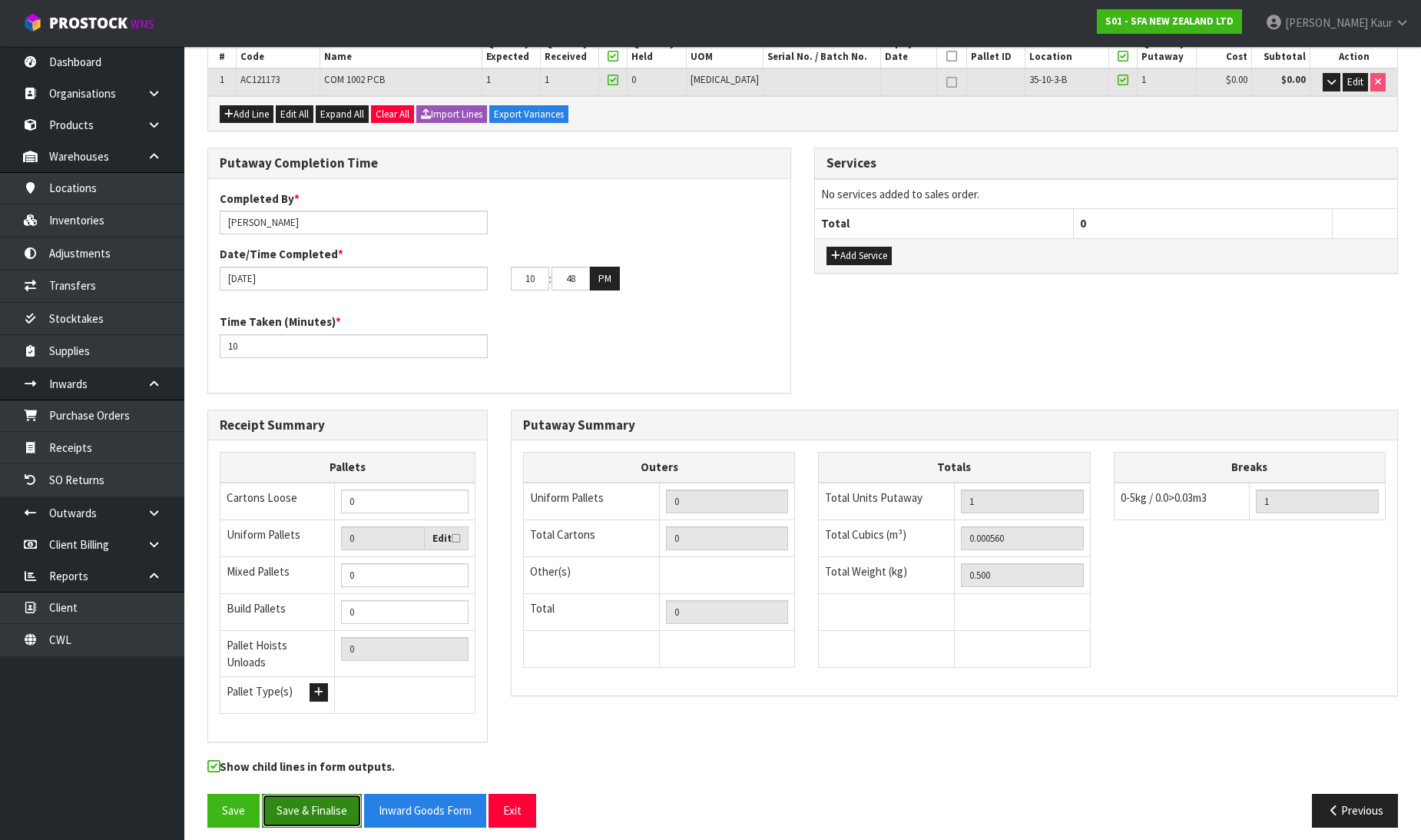
click at [295, 793] on button "Save & Finalise" at bounding box center [312, 810] width 100 height 33
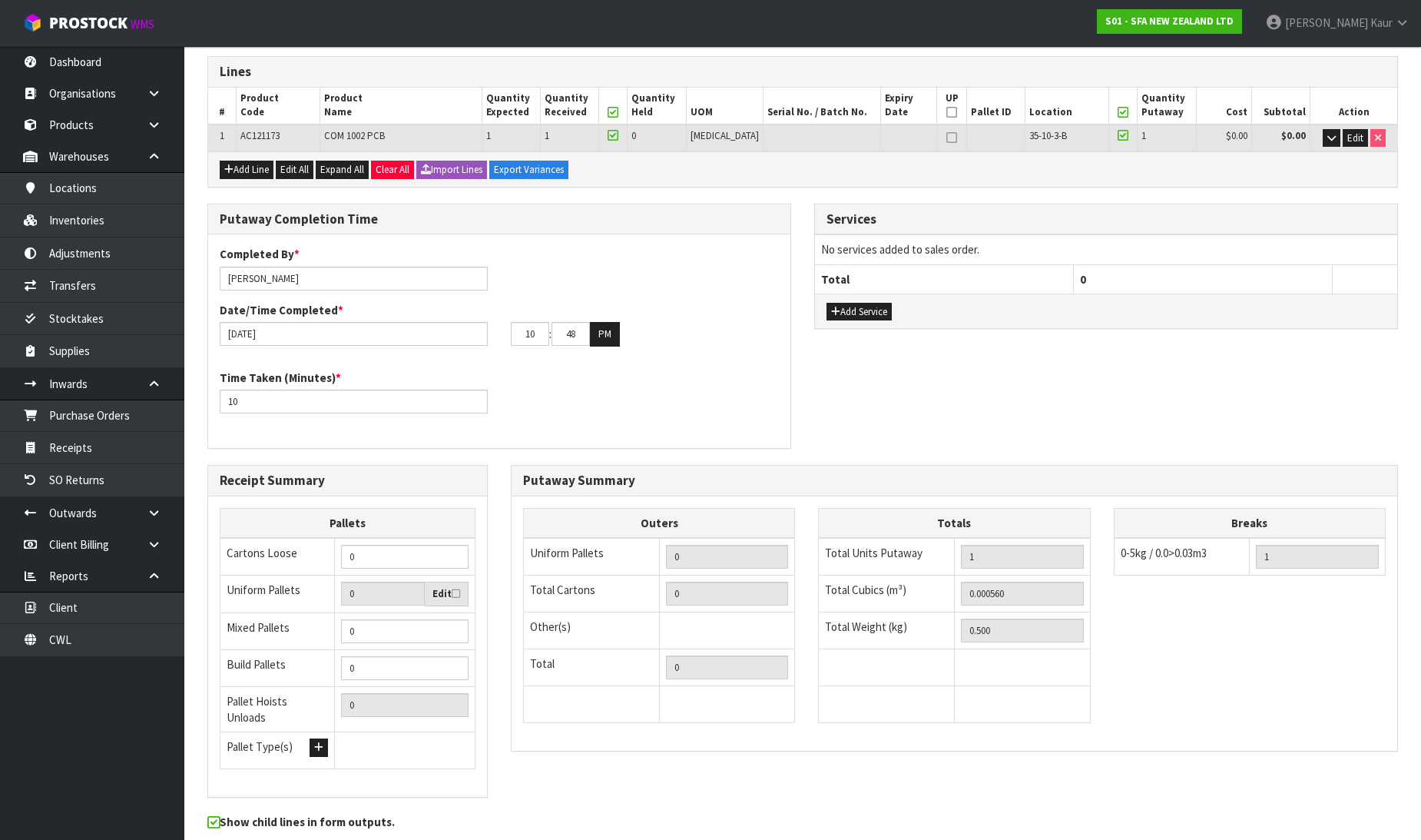
scroll to position [0, 0]
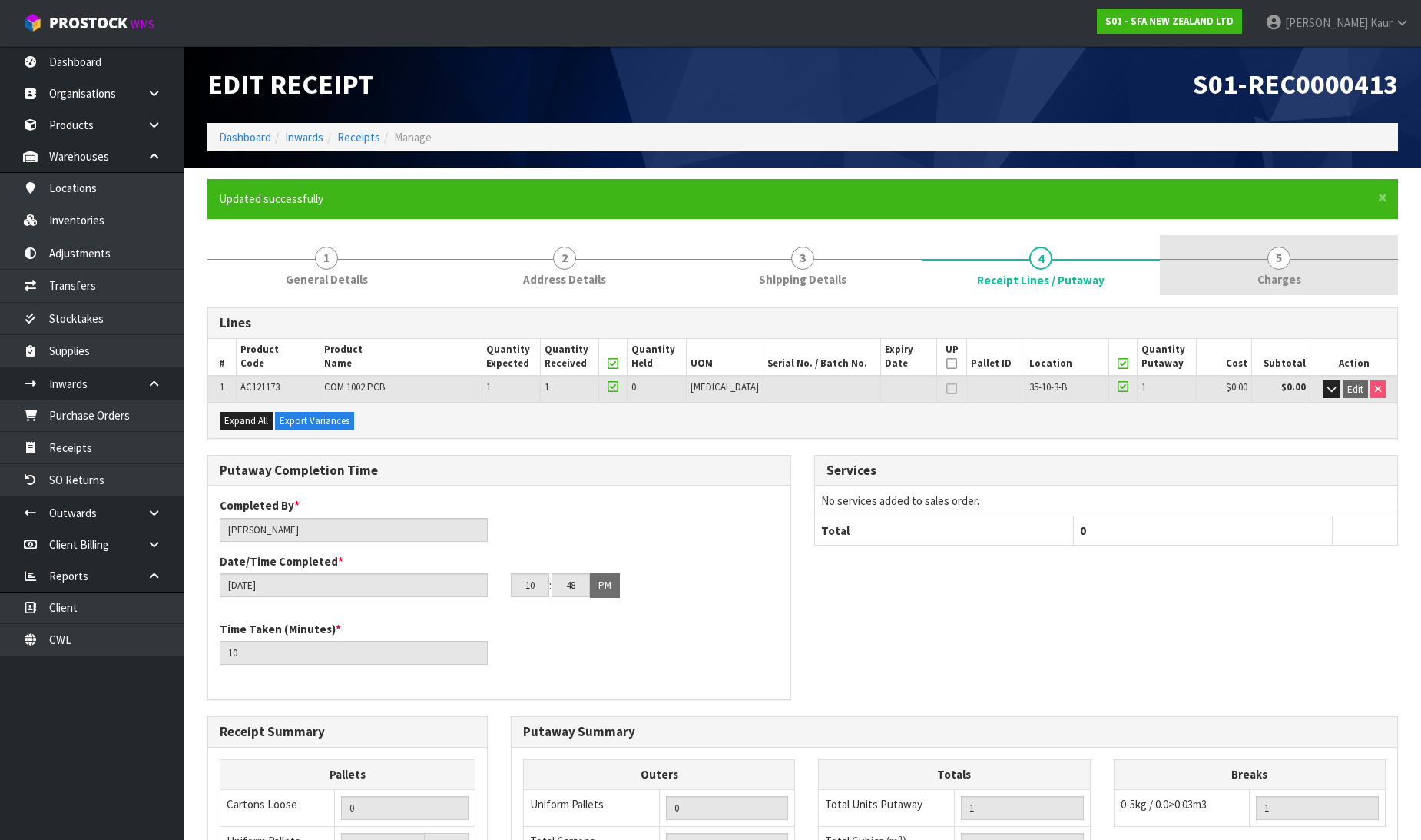
click at [1280, 265] on span "5" at bounding box center [1279, 258] width 23 height 23
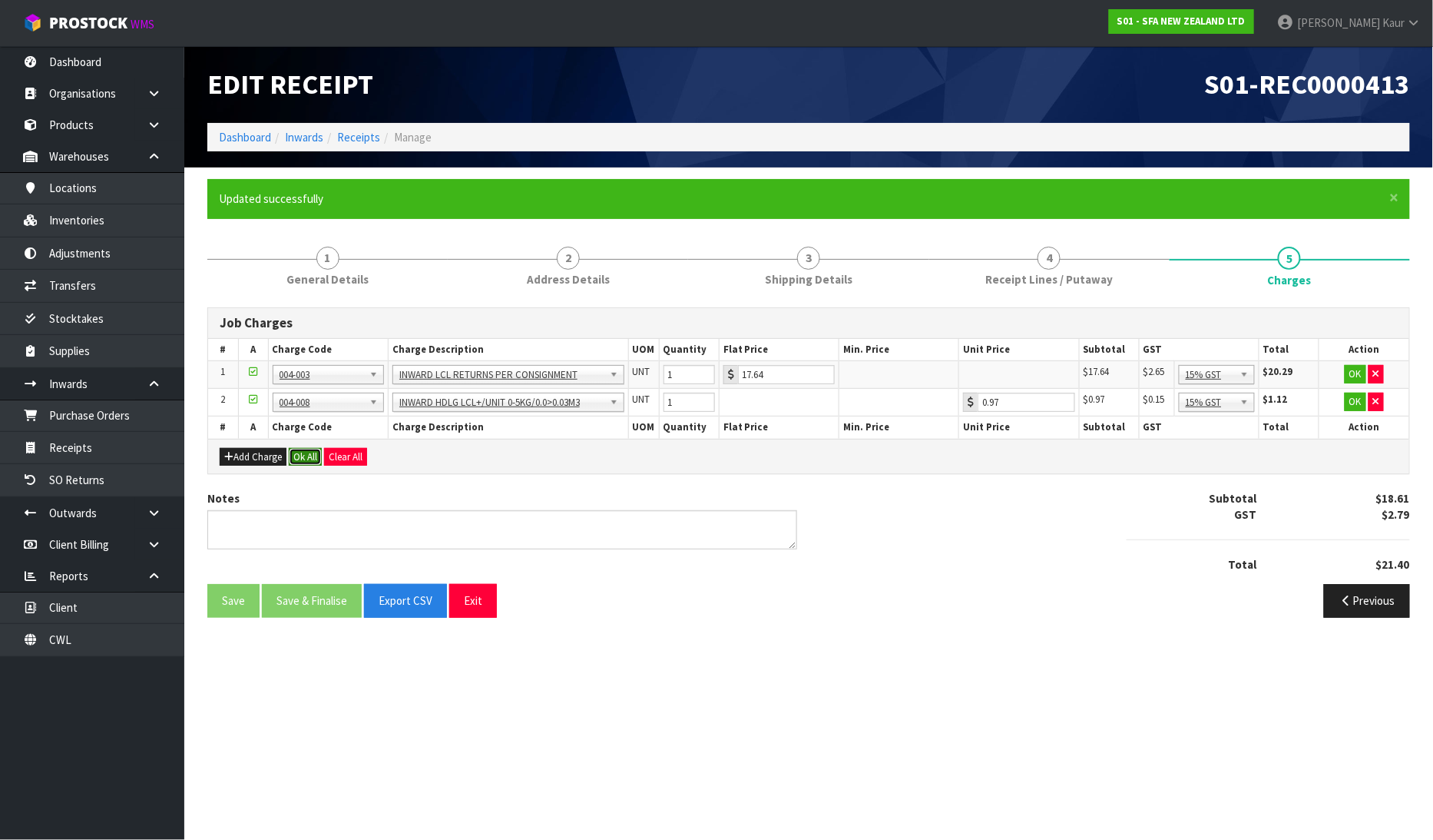
click at [302, 455] on button "Ok All" at bounding box center [305, 456] width 33 height 18
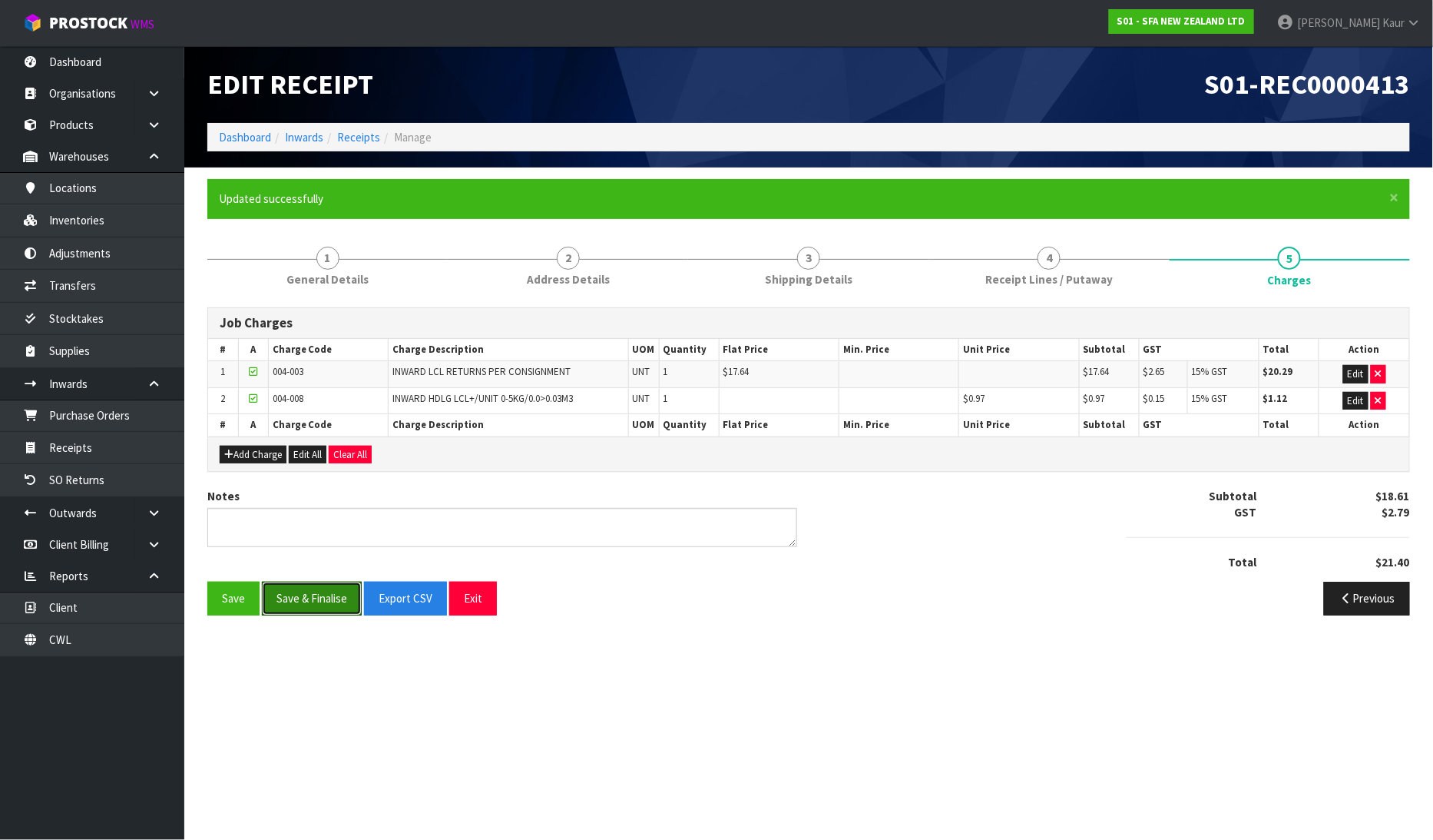
drag, startPoint x: 277, startPoint y: 605, endPoint x: 333, endPoint y: 574, distance: 64.0
click at [282, 607] on button "Save & Finalise" at bounding box center [312, 598] width 100 height 33
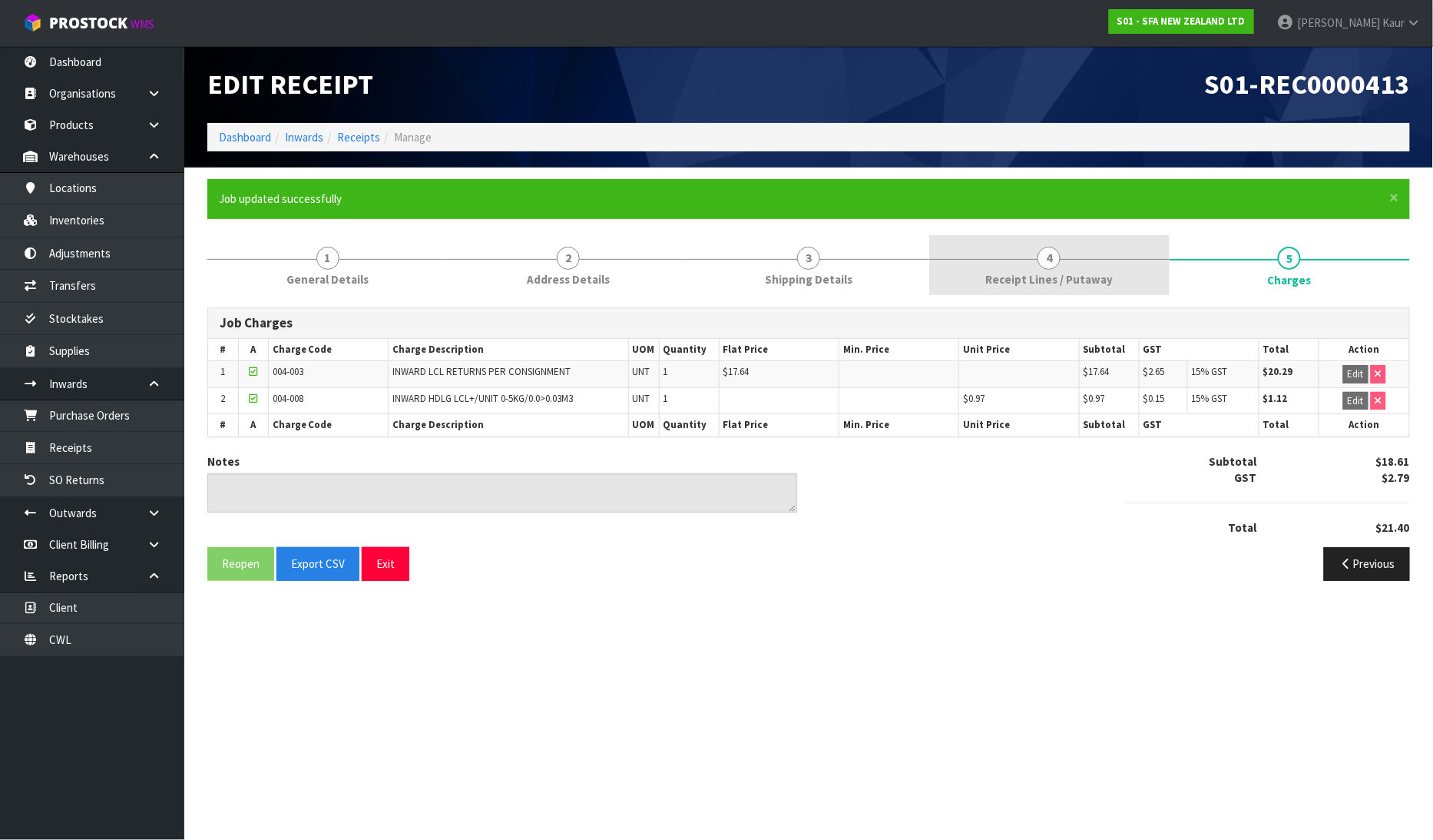
click at [984, 286] on link "4 Receipt Lines / Putaway" at bounding box center [1049, 265] width 240 height 61
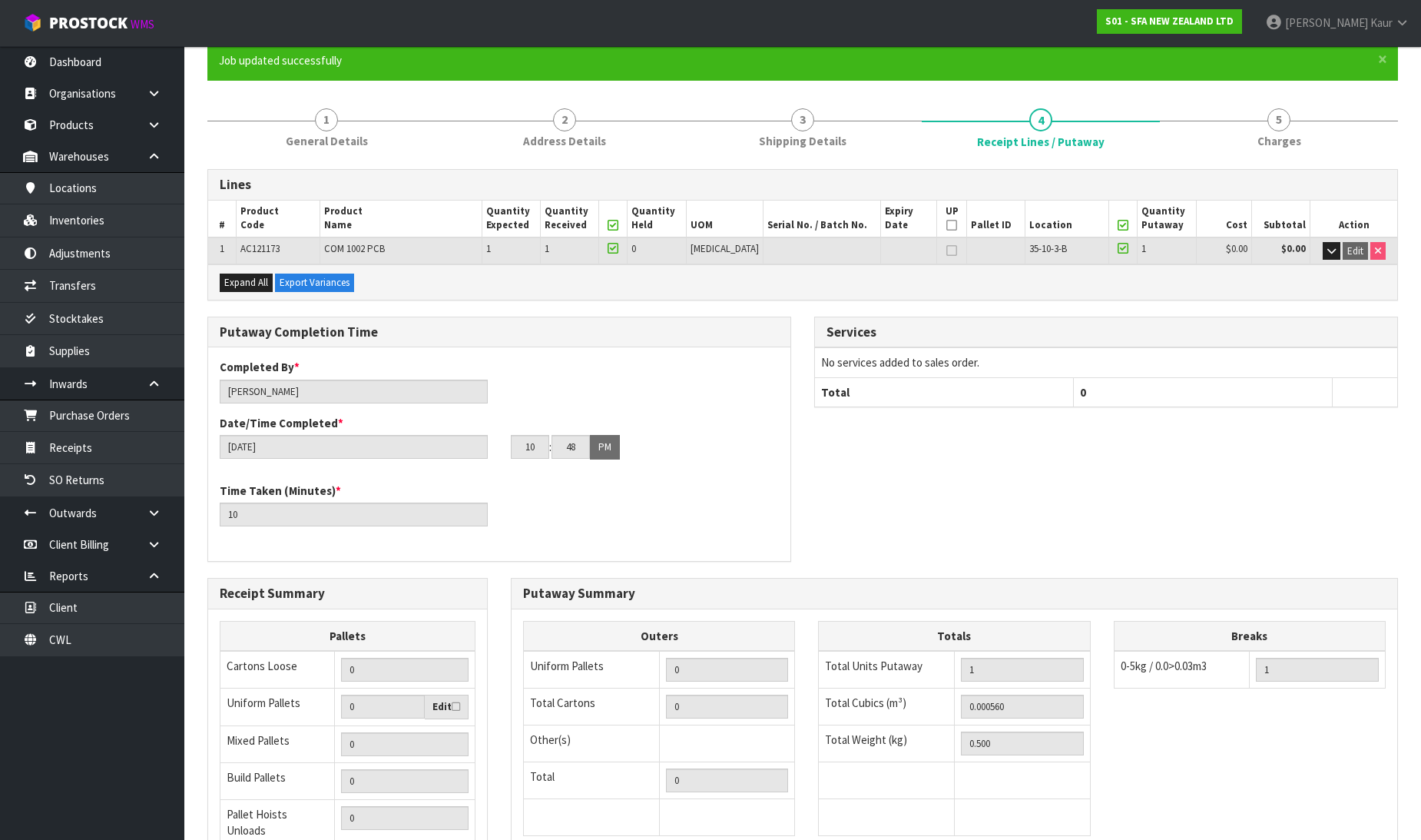
scroll to position [307, 0]
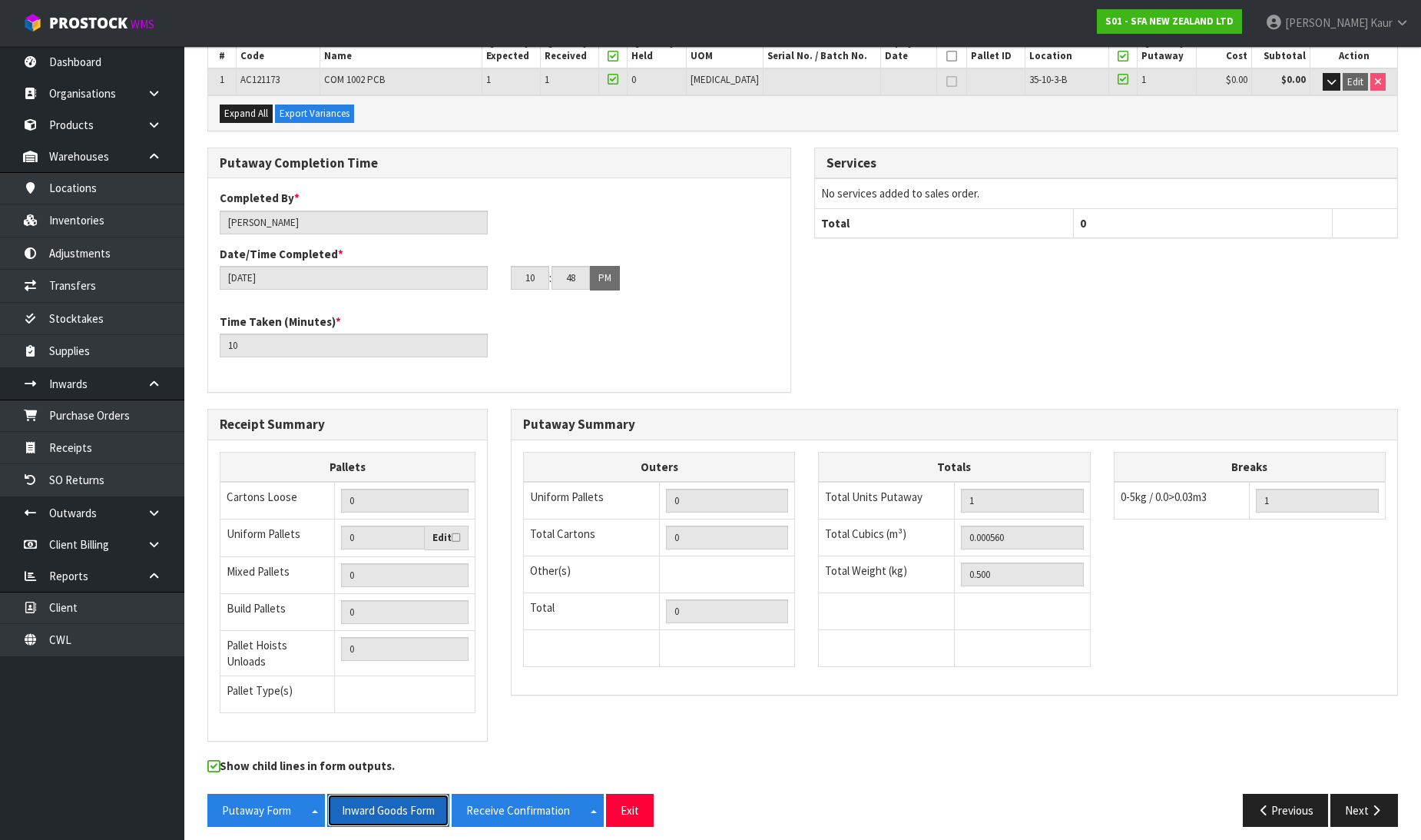
click at [379, 809] on button "Inward Goods Form" at bounding box center [388, 810] width 123 height 33
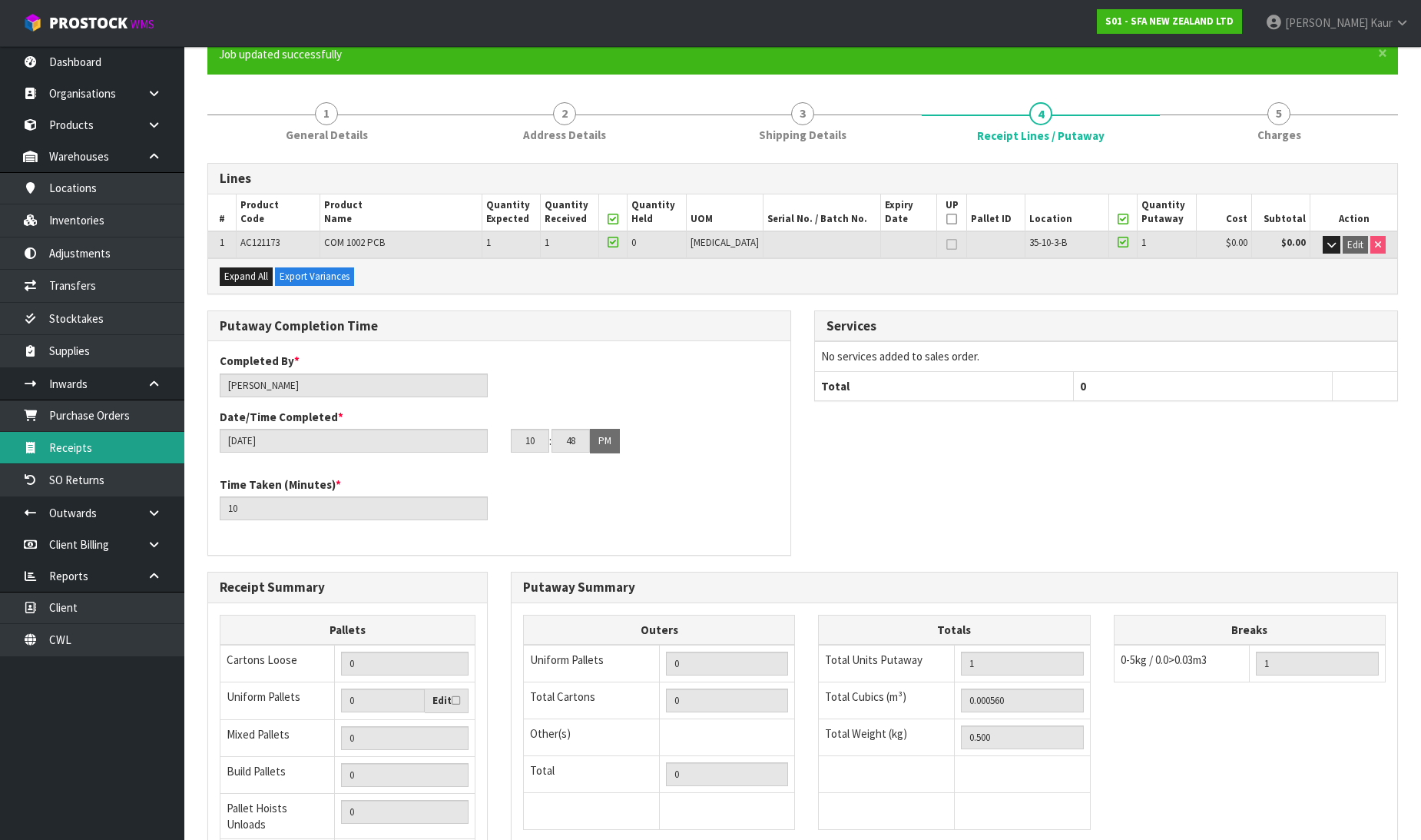
scroll to position [0, 0]
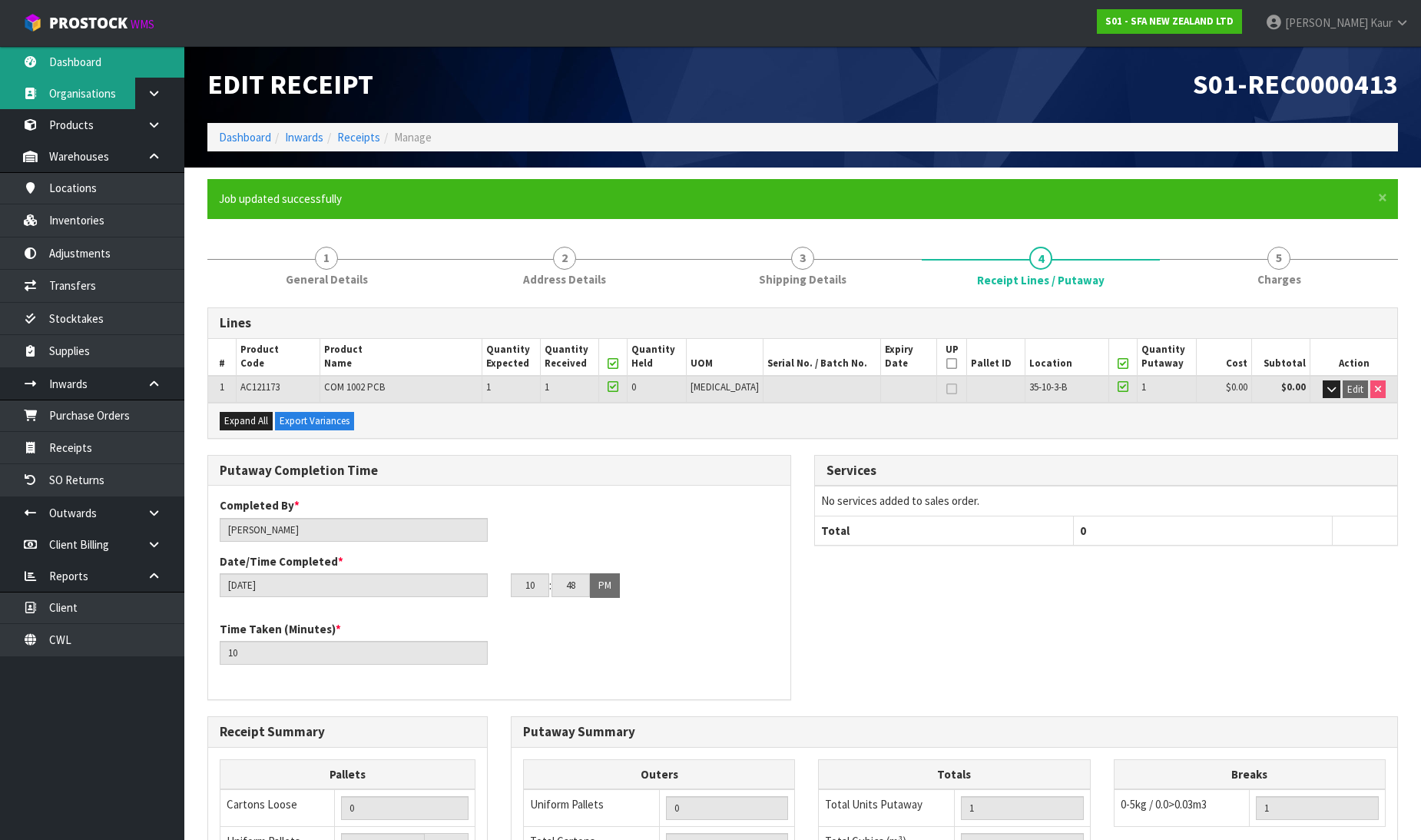
drag, startPoint x: 74, startPoint y: 70, endPoint x: 90, endPoint y: 89, distance: 24.8
click at [74, 70] on link "Dashboard" at bounding box center [92, 62] width 184 height 31
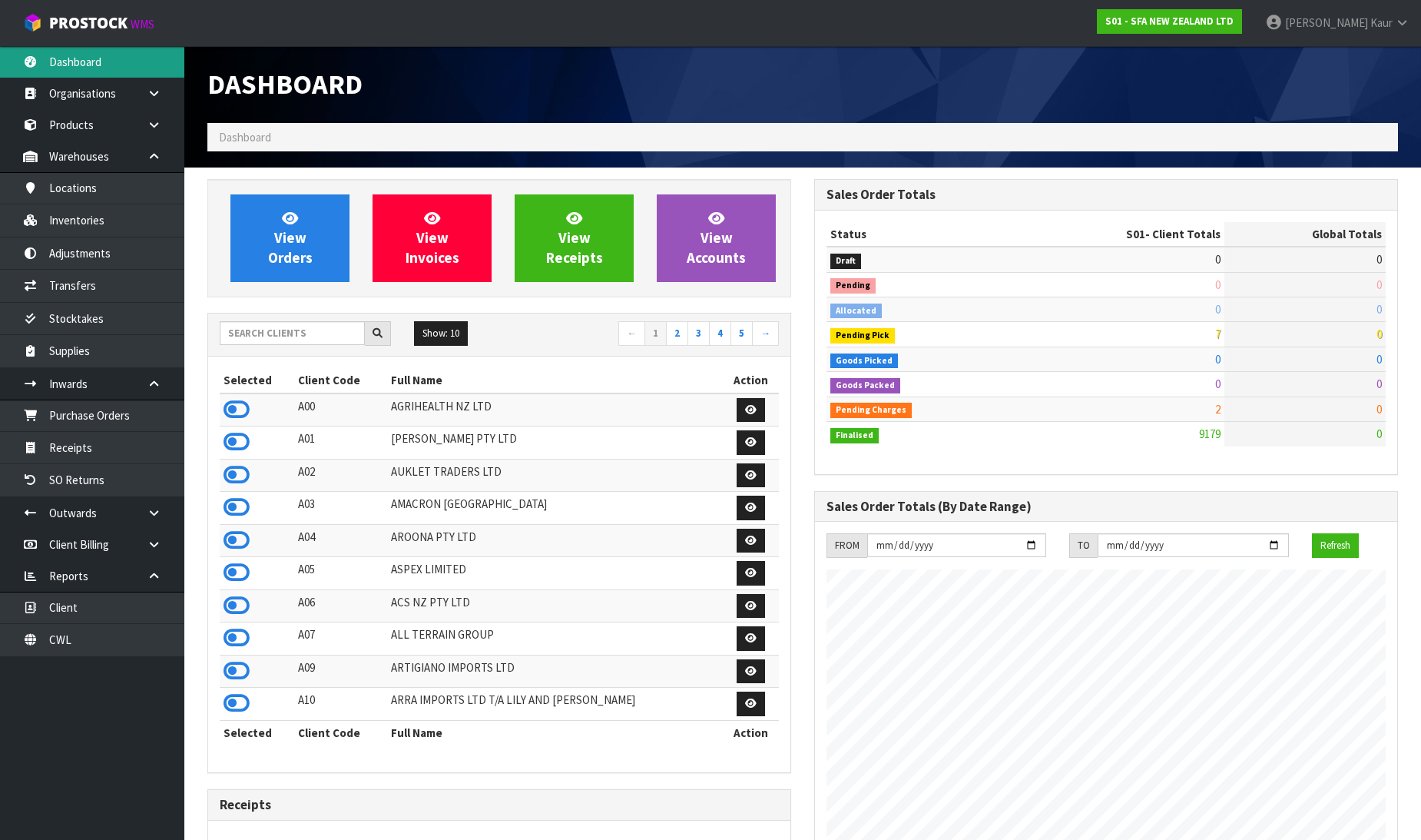
scroll to position [1164, 607]
click at [246, 402] on icon at bounding box center [236, 410] width 26 height 23
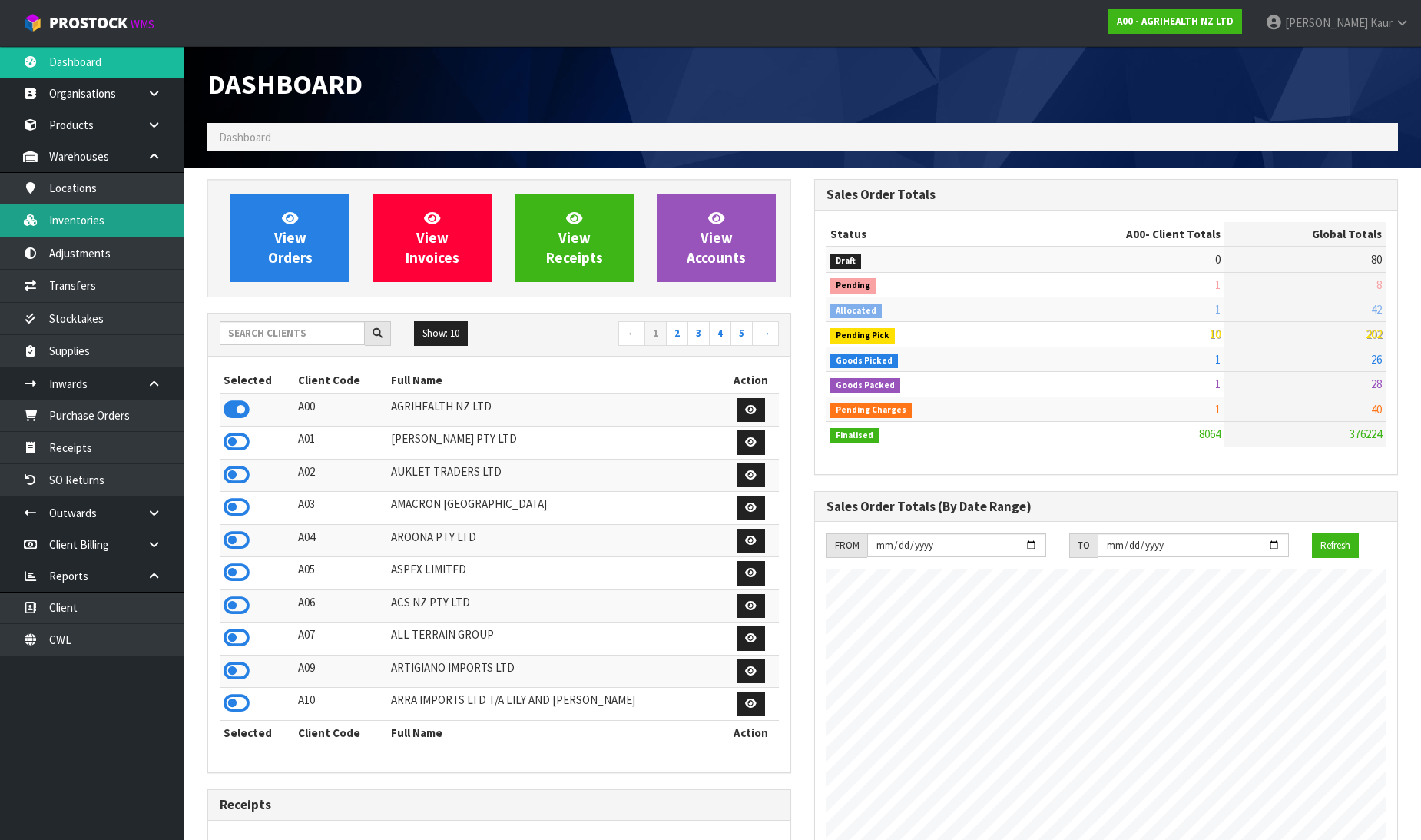
click at [113, 226] on link "Inventories" at bounding box center [92, 220] width 184 height 31
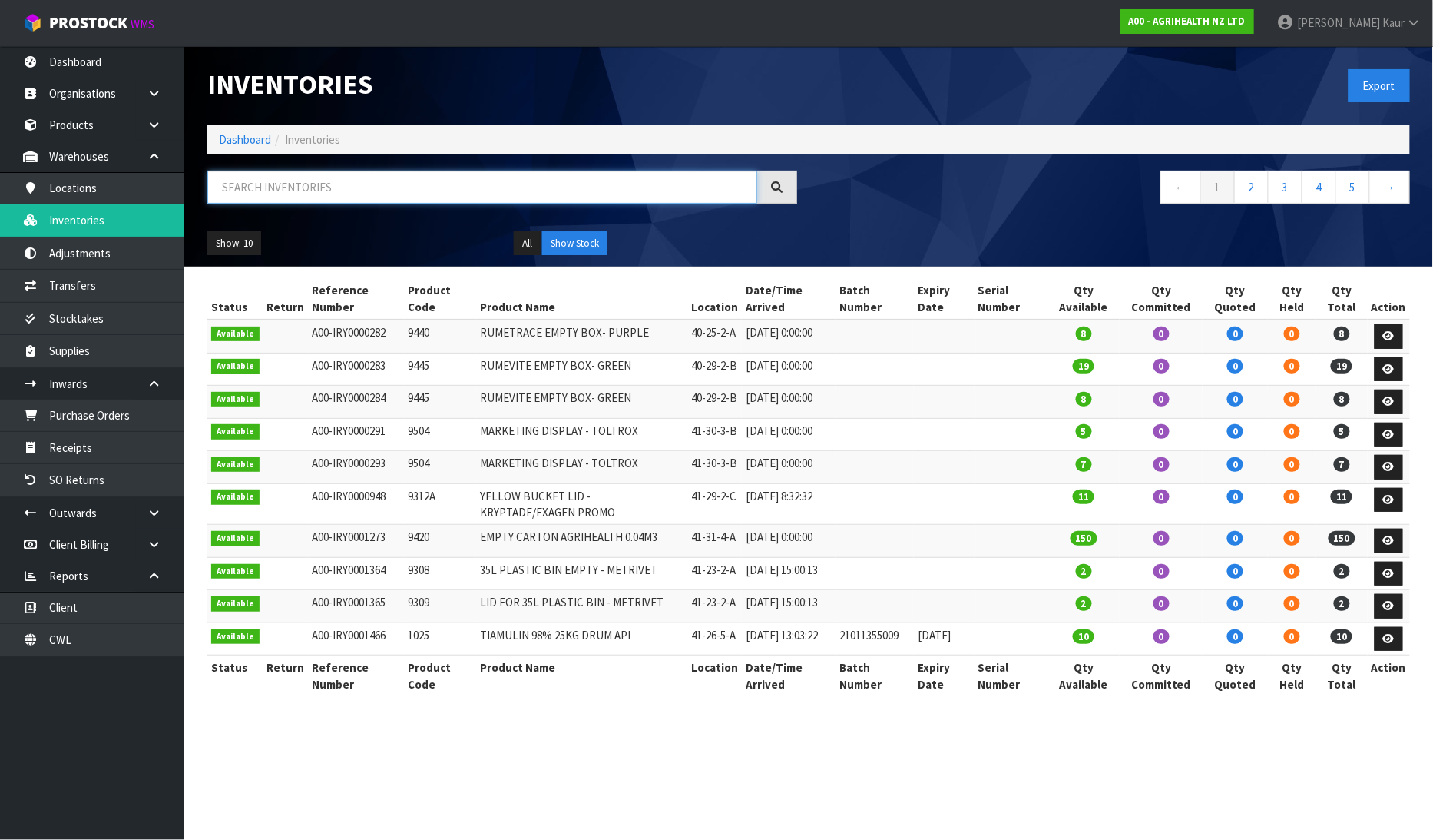
click at [271, 172] on input "text" at bounding box center [482, 186] width 550 height 33
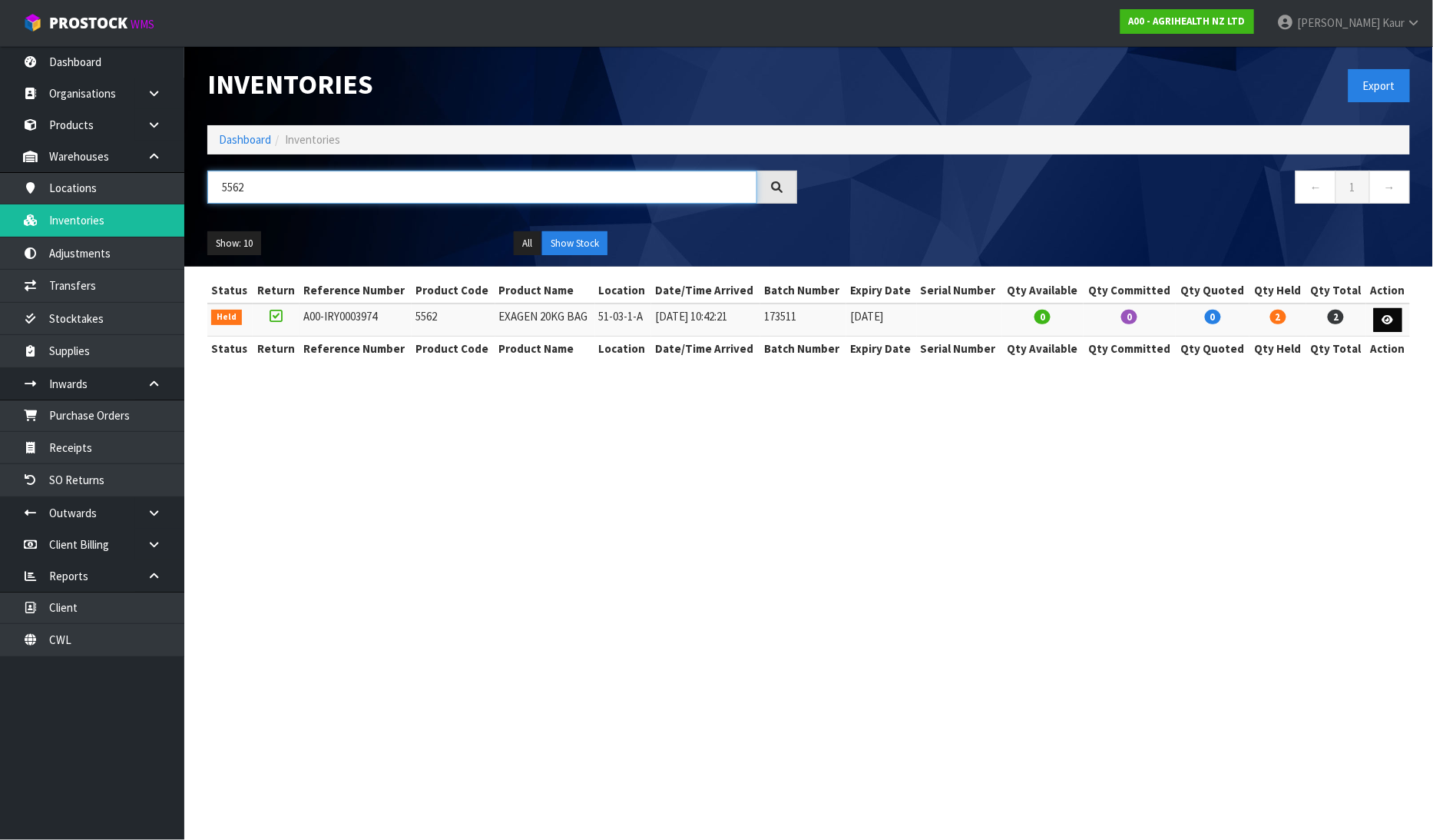
type input "5562"
click at [1378, 324] on link at bounding box center [1388, 320] width 29 height 25
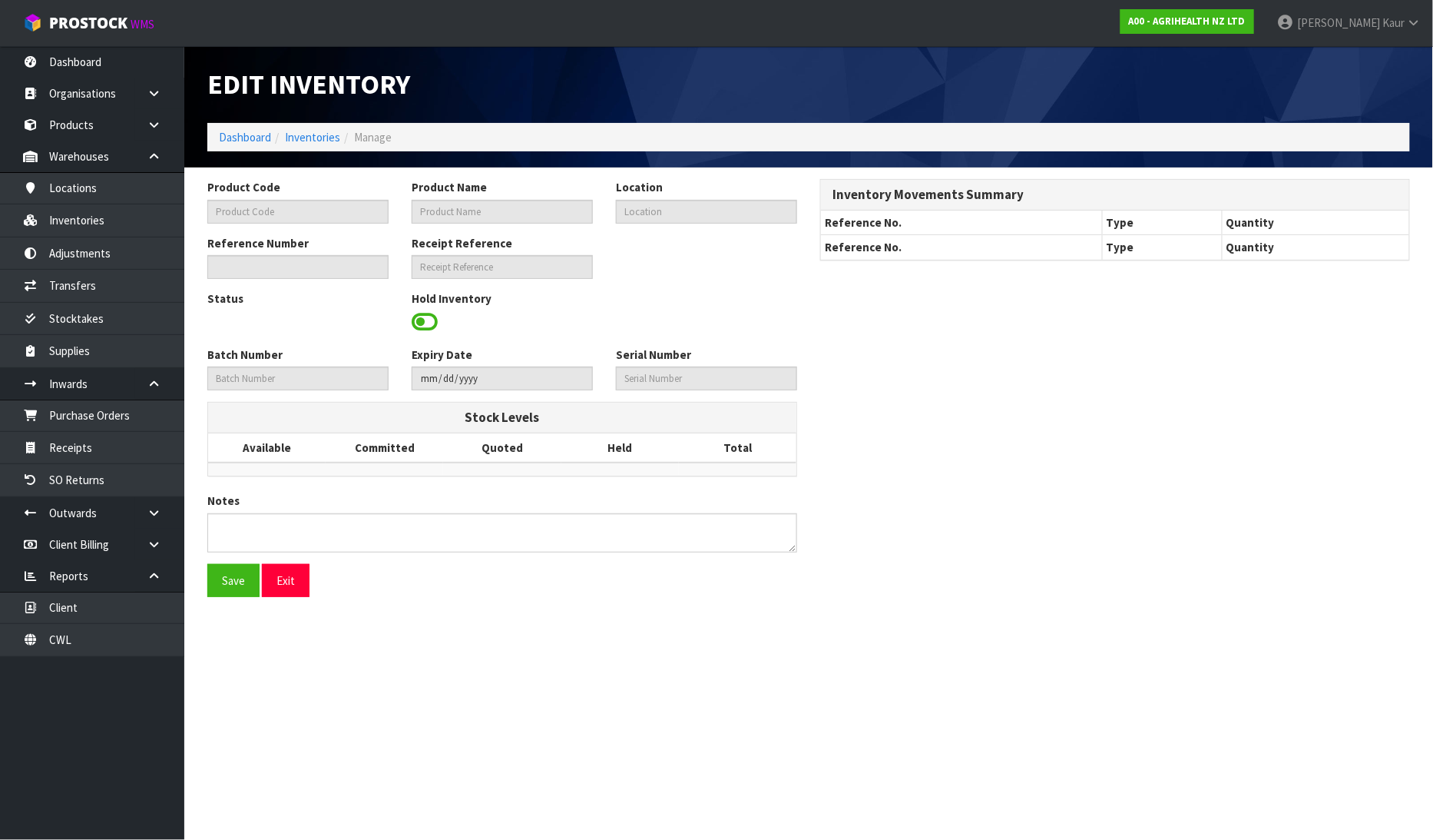
type input "5562"
type input "EXAGEN 20KG BAG"
type input "51-03-1-A"
type input "A00-IRY0003974"
type input "A00-REC0000835"
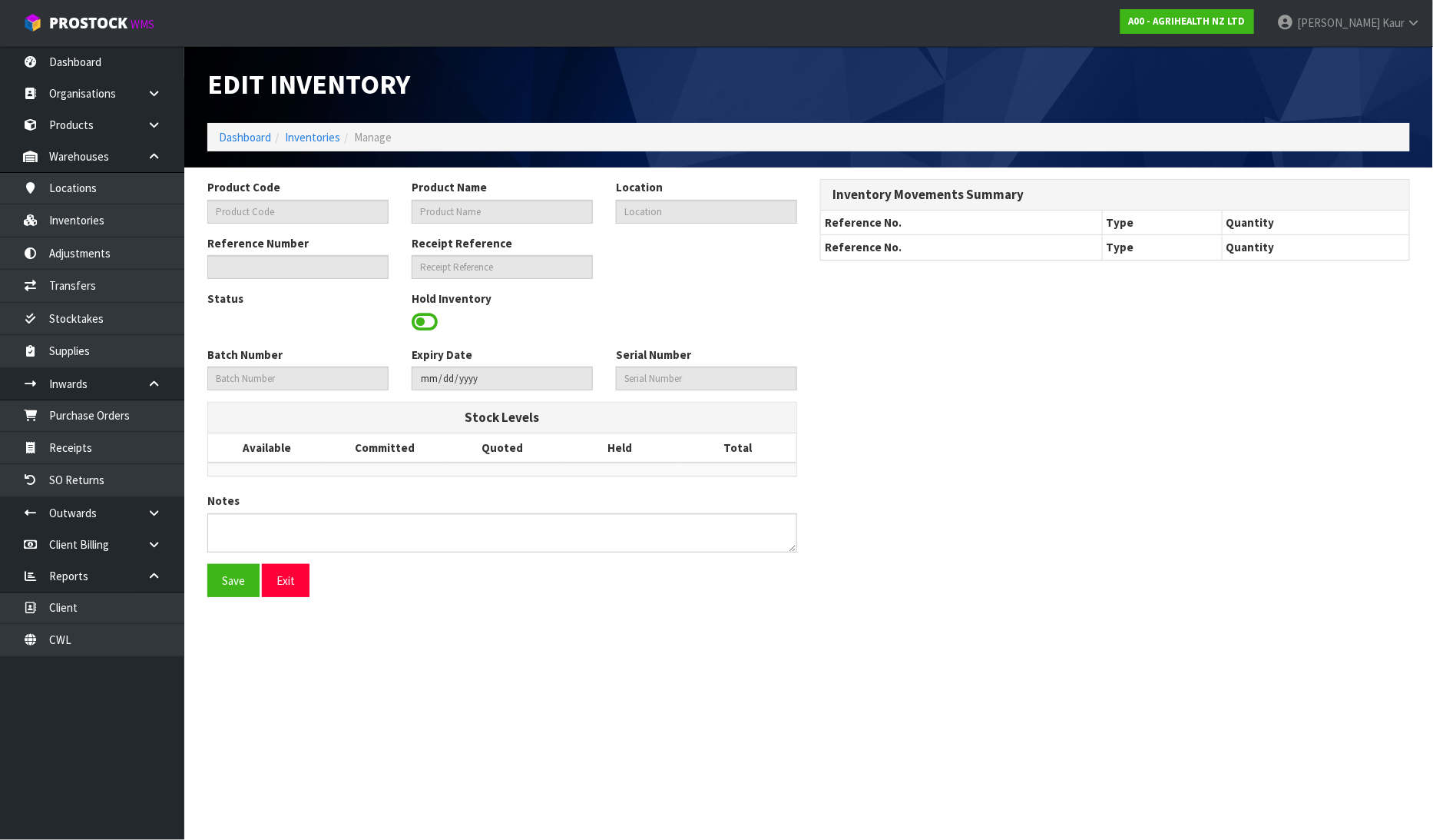
type input "173511"
type input "[DATE]"
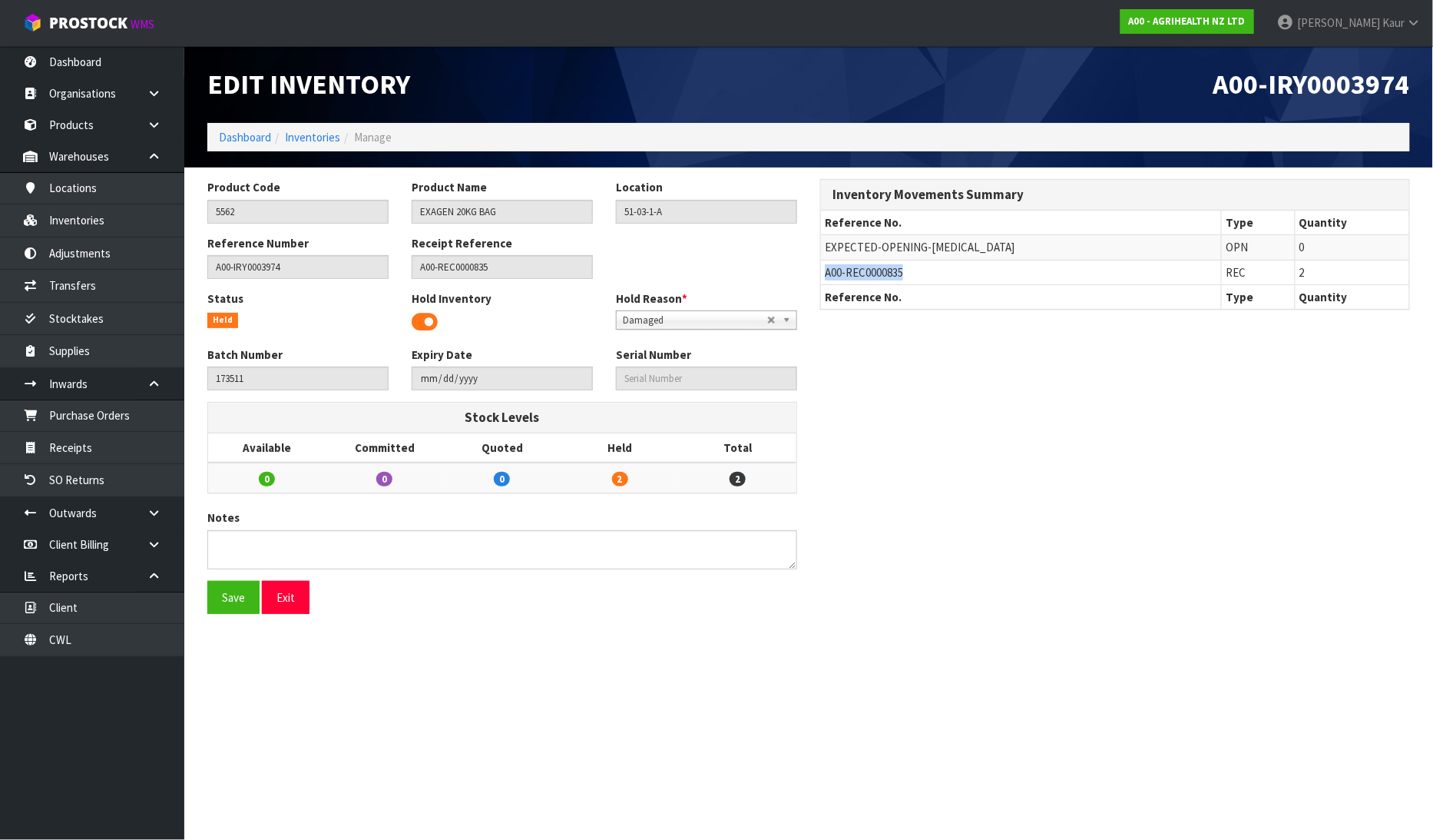
drag, startPoint x: 916, startPoint y: 271, endPoint x: 824, endPoint y: 271, distance: 92.0
click at [824, 271] on td "A00-REC0000835" at bounding box center [1022, 272] width 401 height 25
copy span "A00-REC0000835"
click at [89, 282] on link "Transfers" at bounding box center [92, 285] width 184 height 31
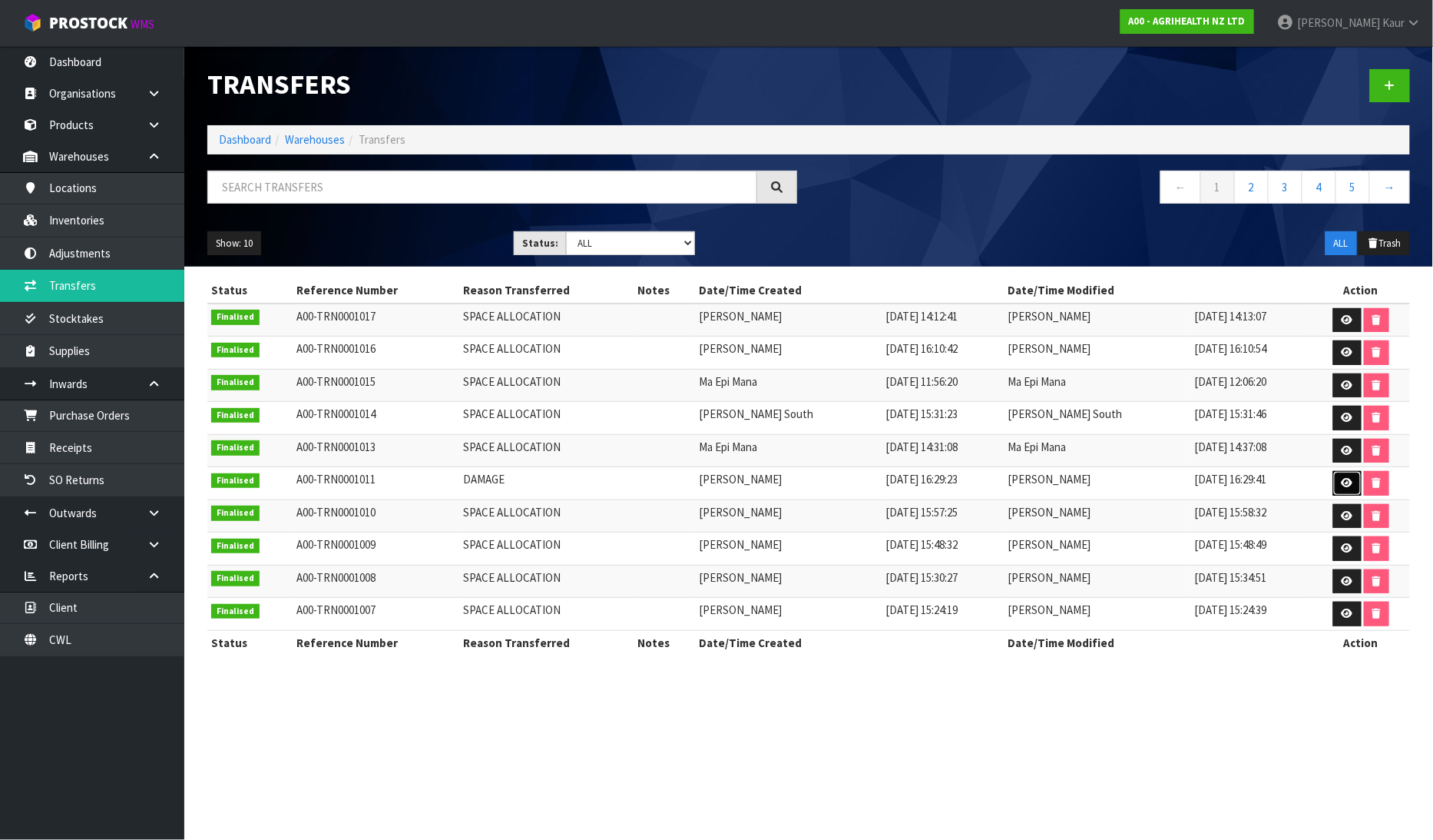
click at [1347, 487] on icon at bounding box center [1347, 483] width 11 height 10
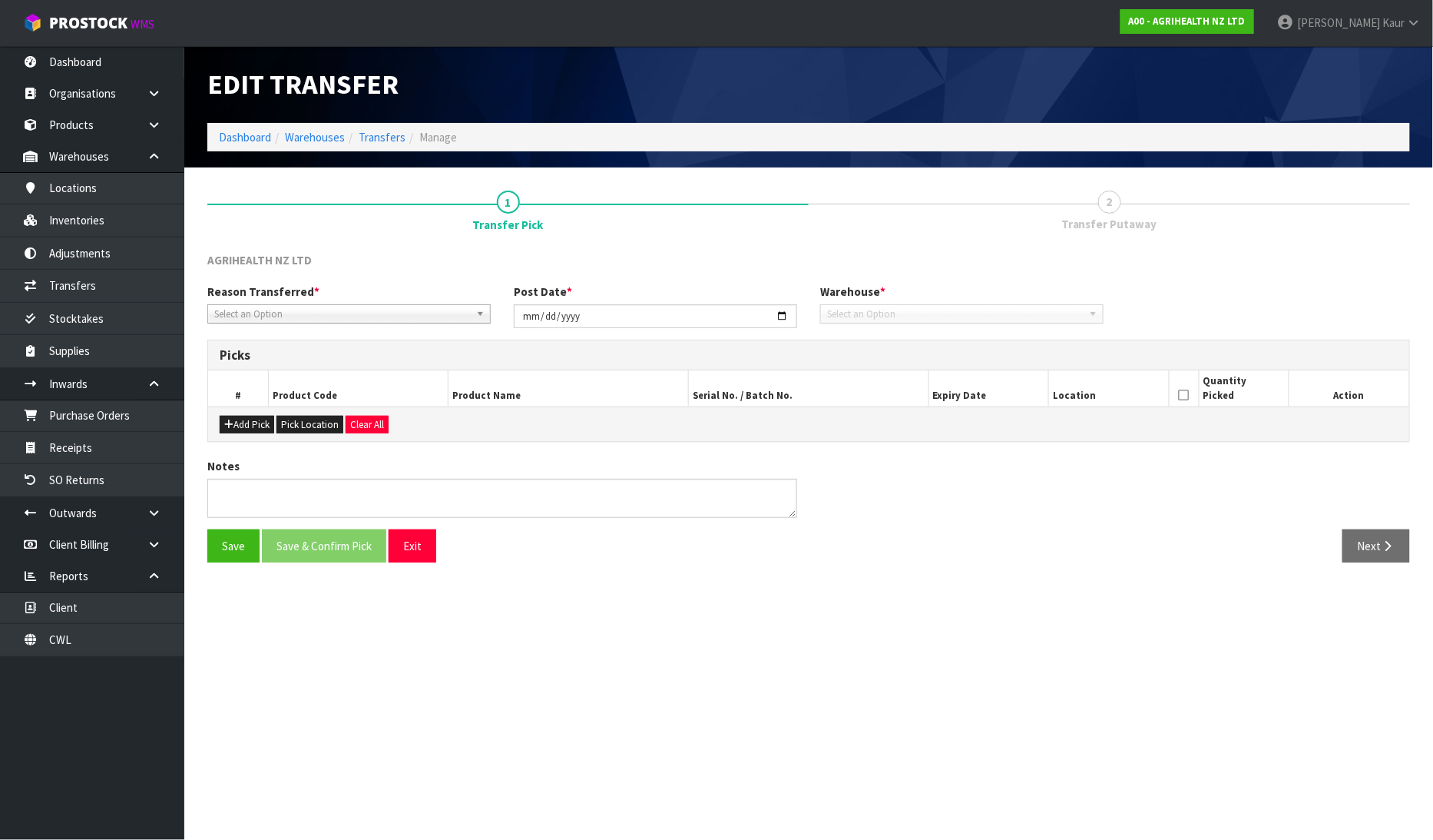
type input "[DATE]"
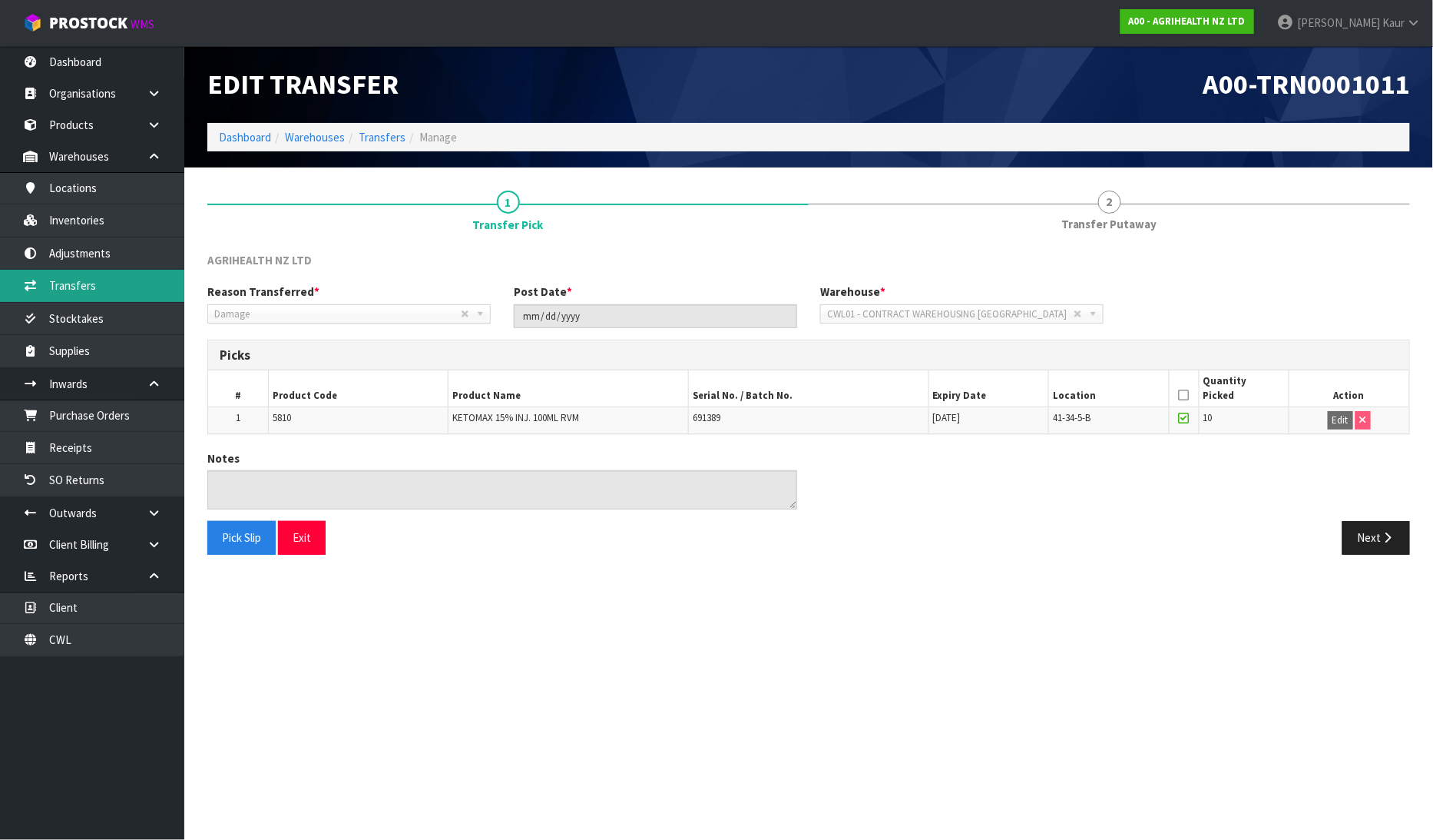
click at [98, 284] on link "Transfers" at bounding box center [92, 285] width 184 height 31
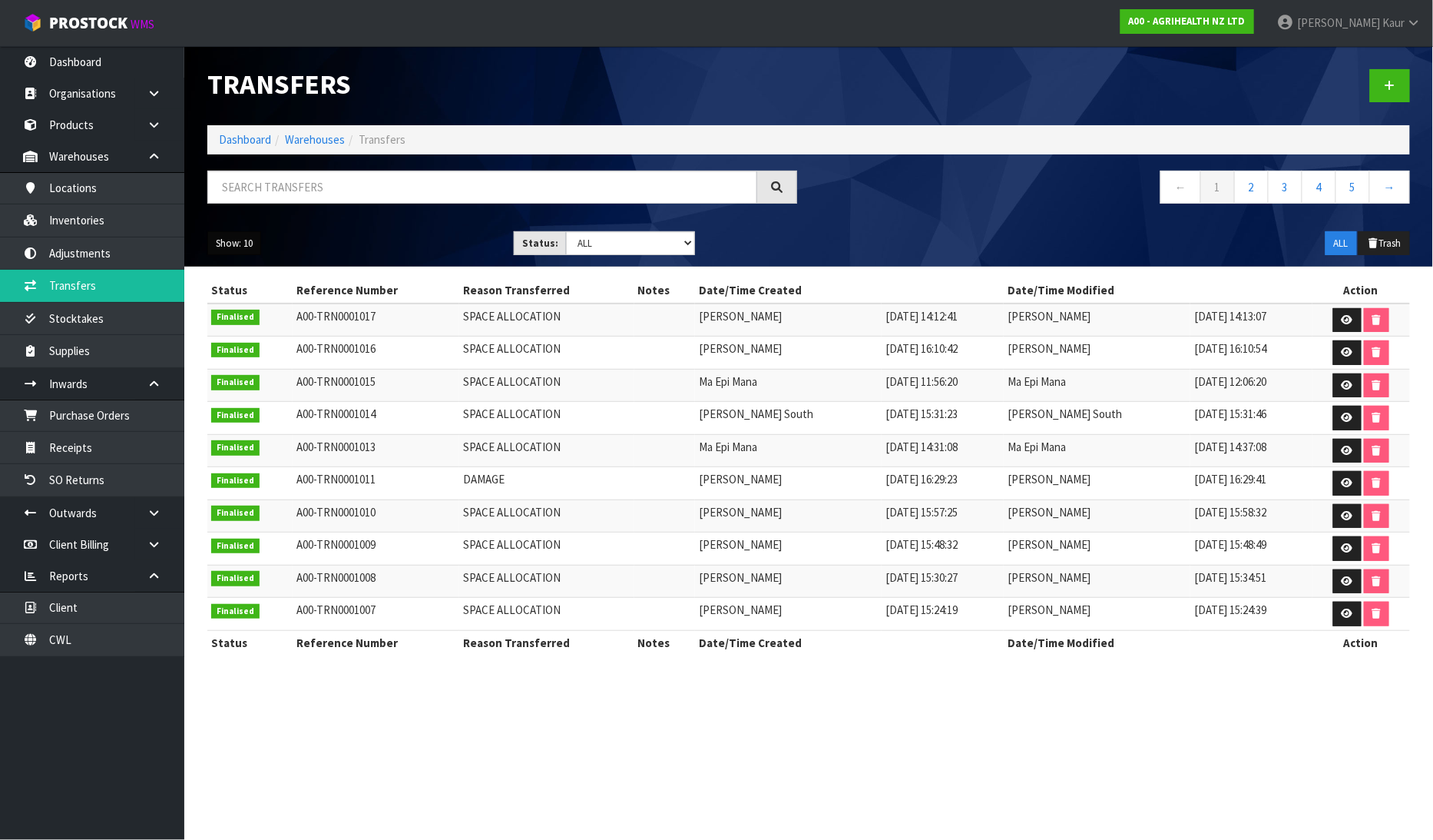
click at [226, 243] on button "Show: 10" at bounding box center [234, 243] width 54 height 25
click at [242, 314] on link "25" at bounding box center [269, 314] width 122 height 21
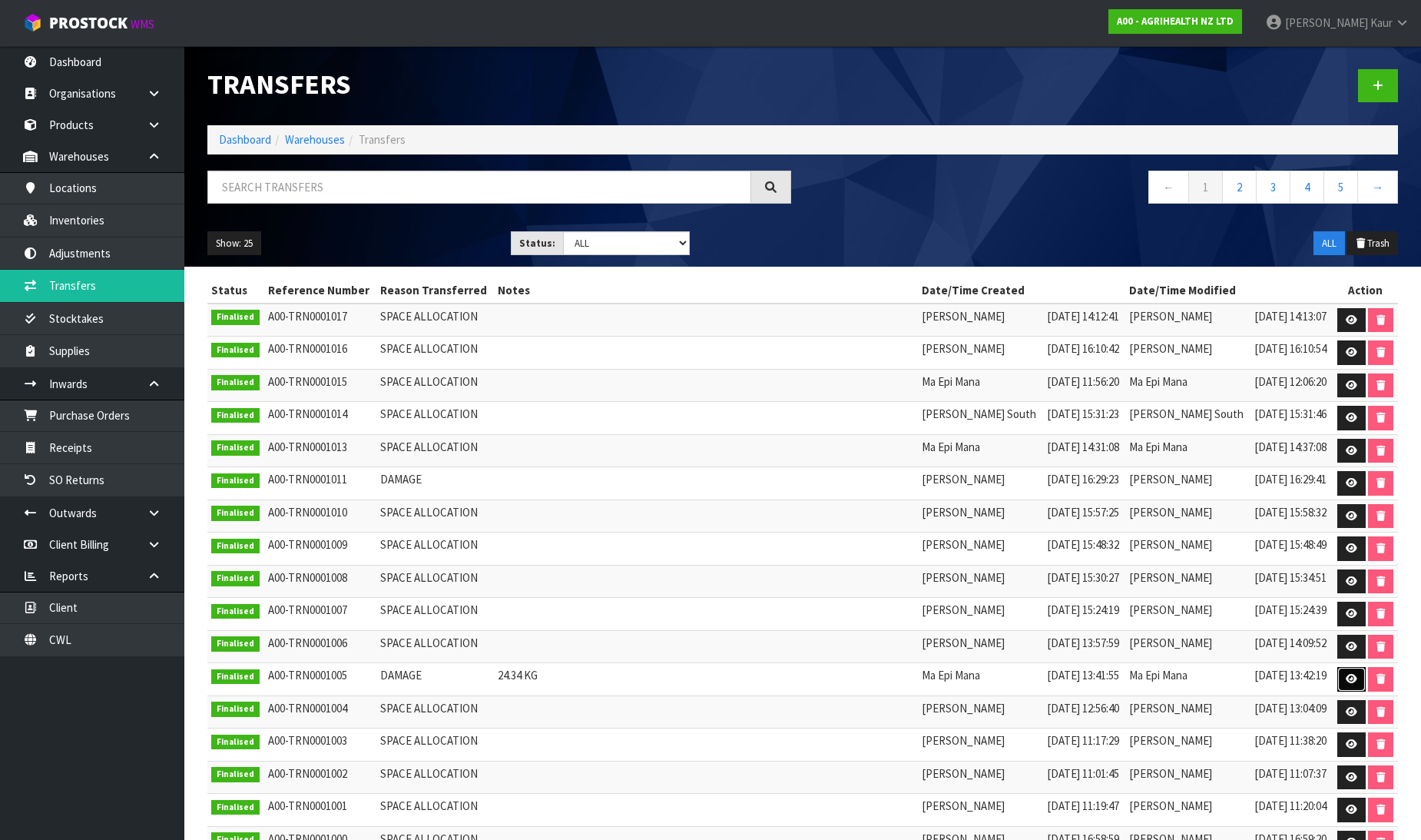
click at [1346, 678] on icon at bounding box center [1352, 678] width 11 height 10
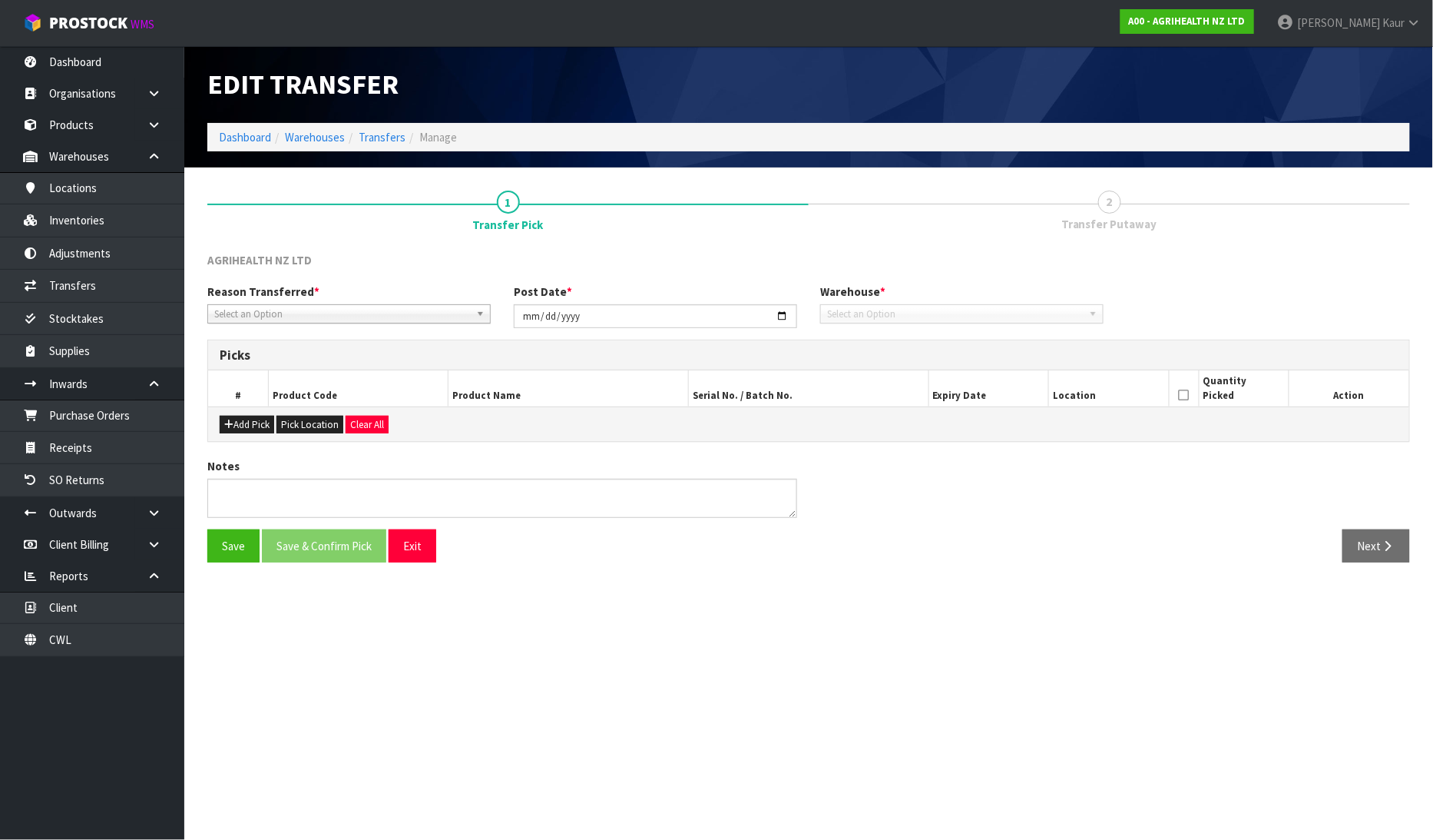
type input "[DATE]"
type textarea "24.34 KG"
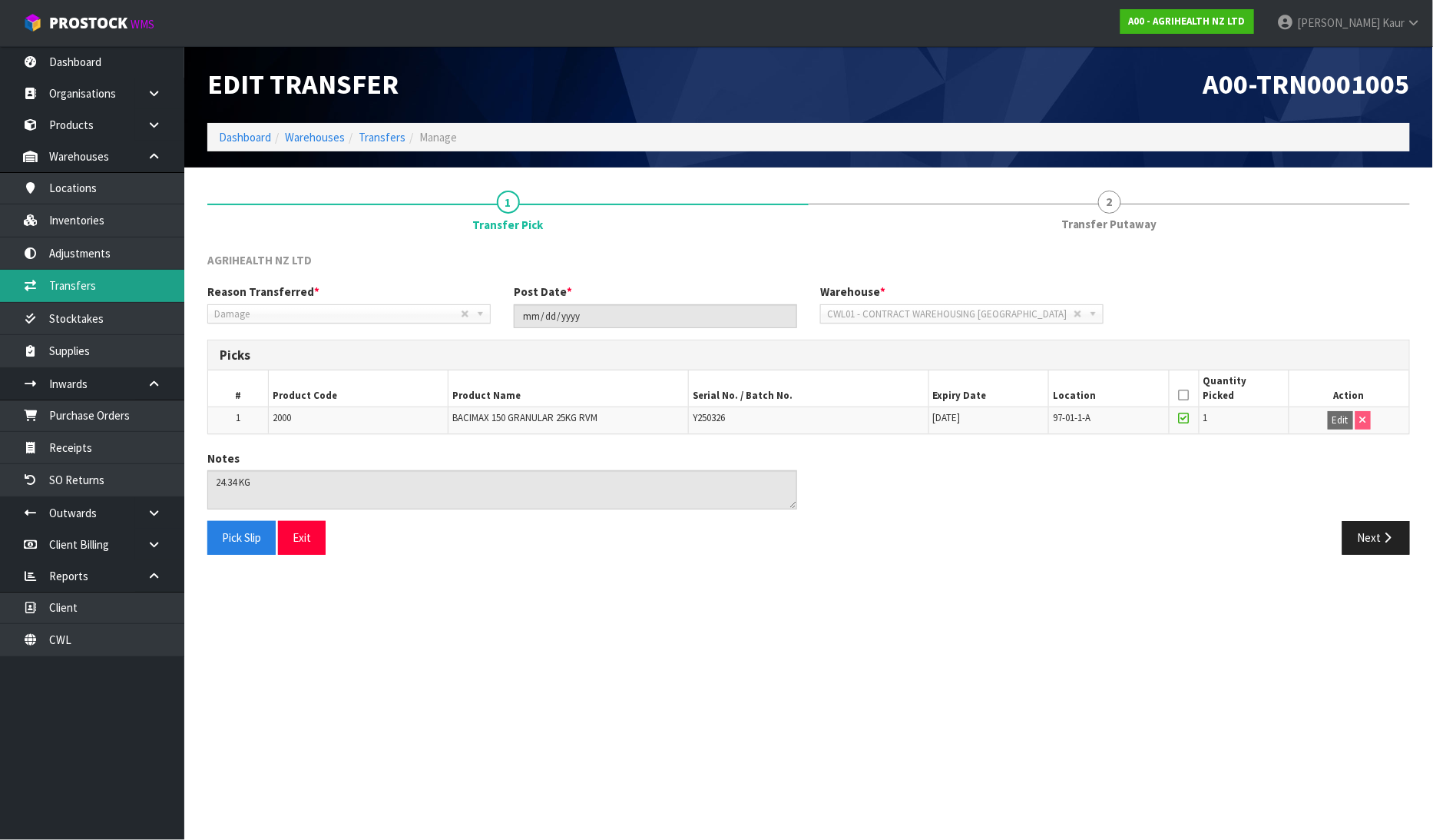
click at [100, 285] on link "Transfers" at bounding box center [92, 285] width 184 height 31
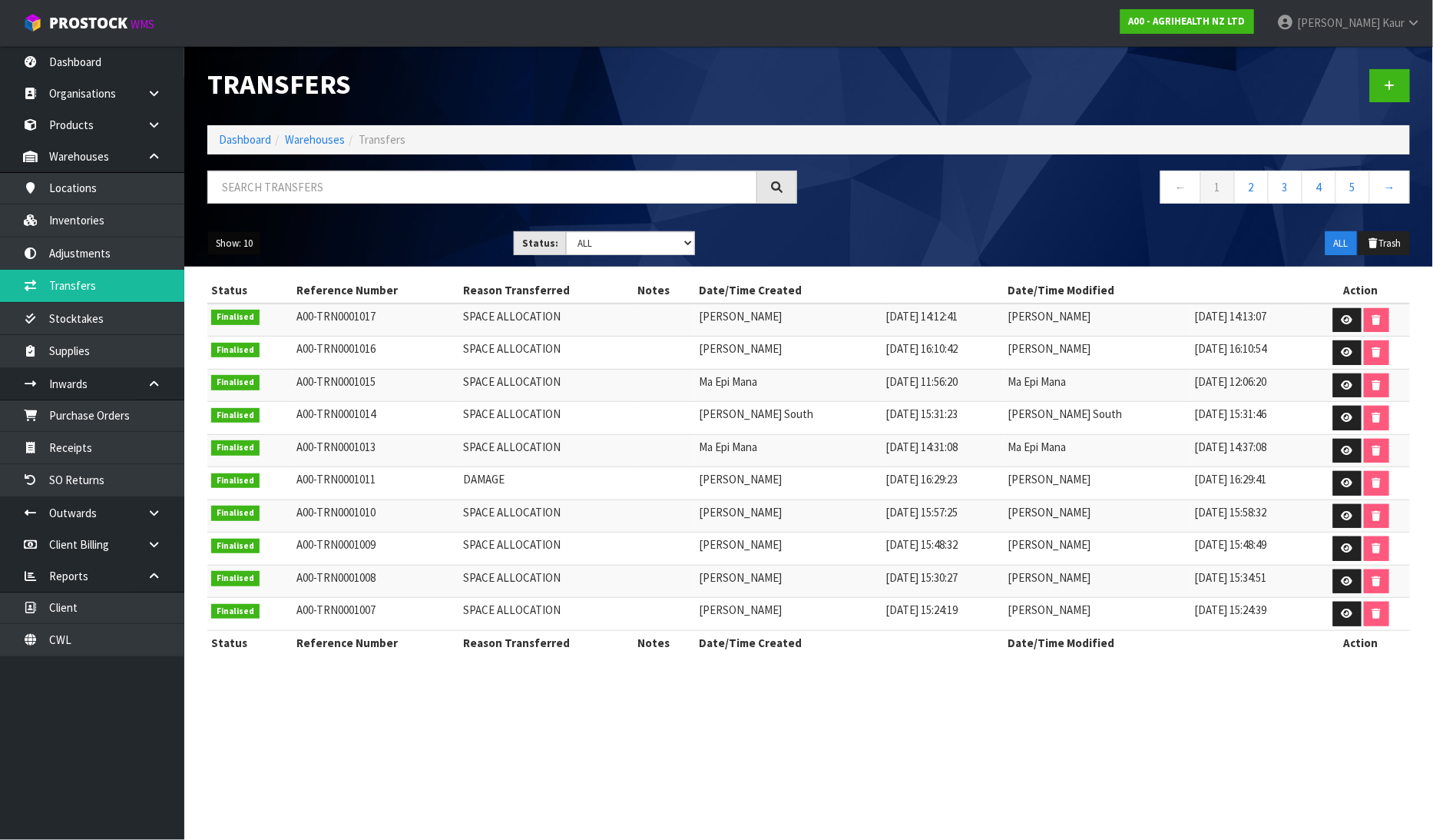
click at [243, 250] on button "Show: 10" at bounding box center [234, 243] width 54 height 25
click at [239, 321] on link "25" at bounding box center [269, 314] width 122 height 21
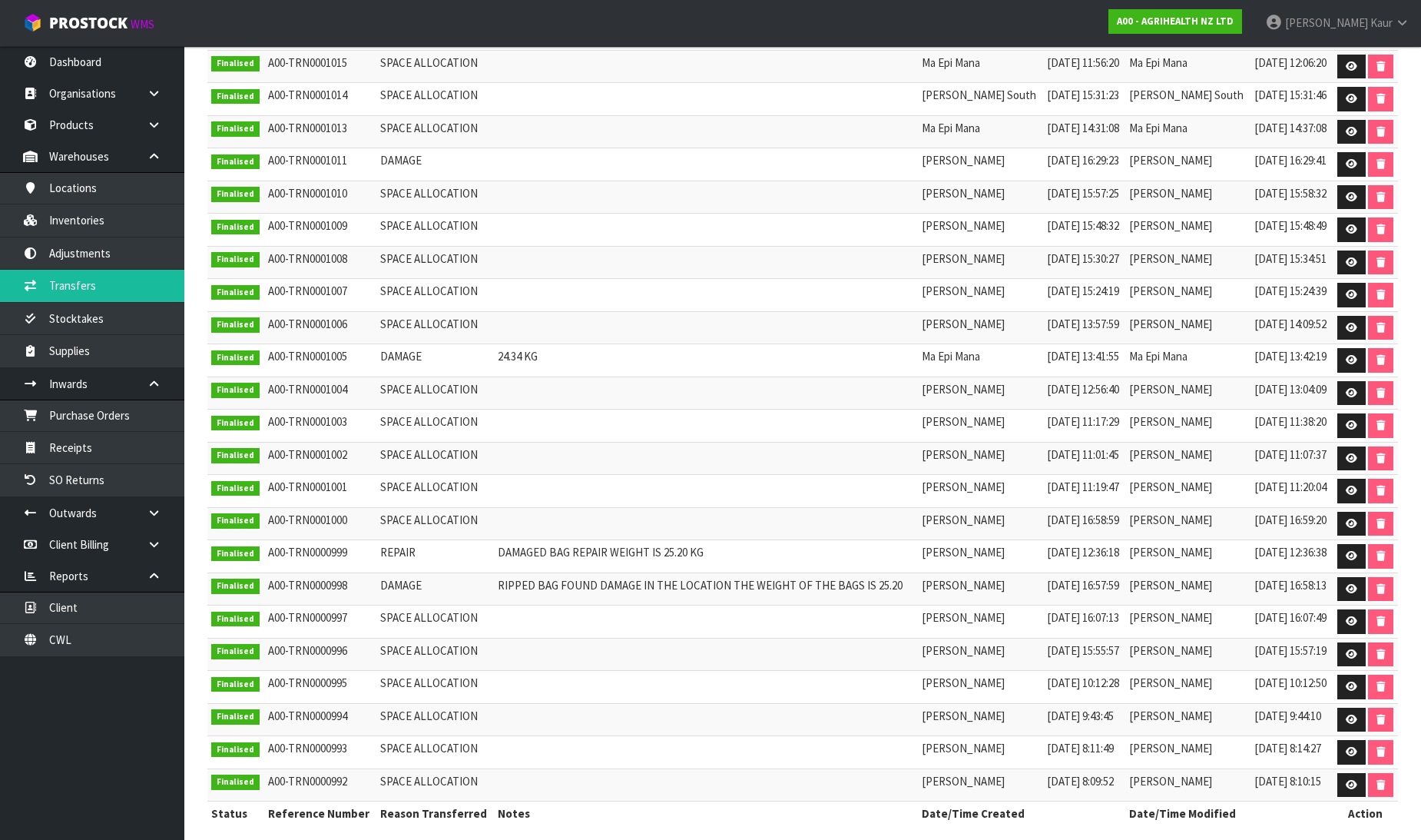
scroll to position [338, 0]
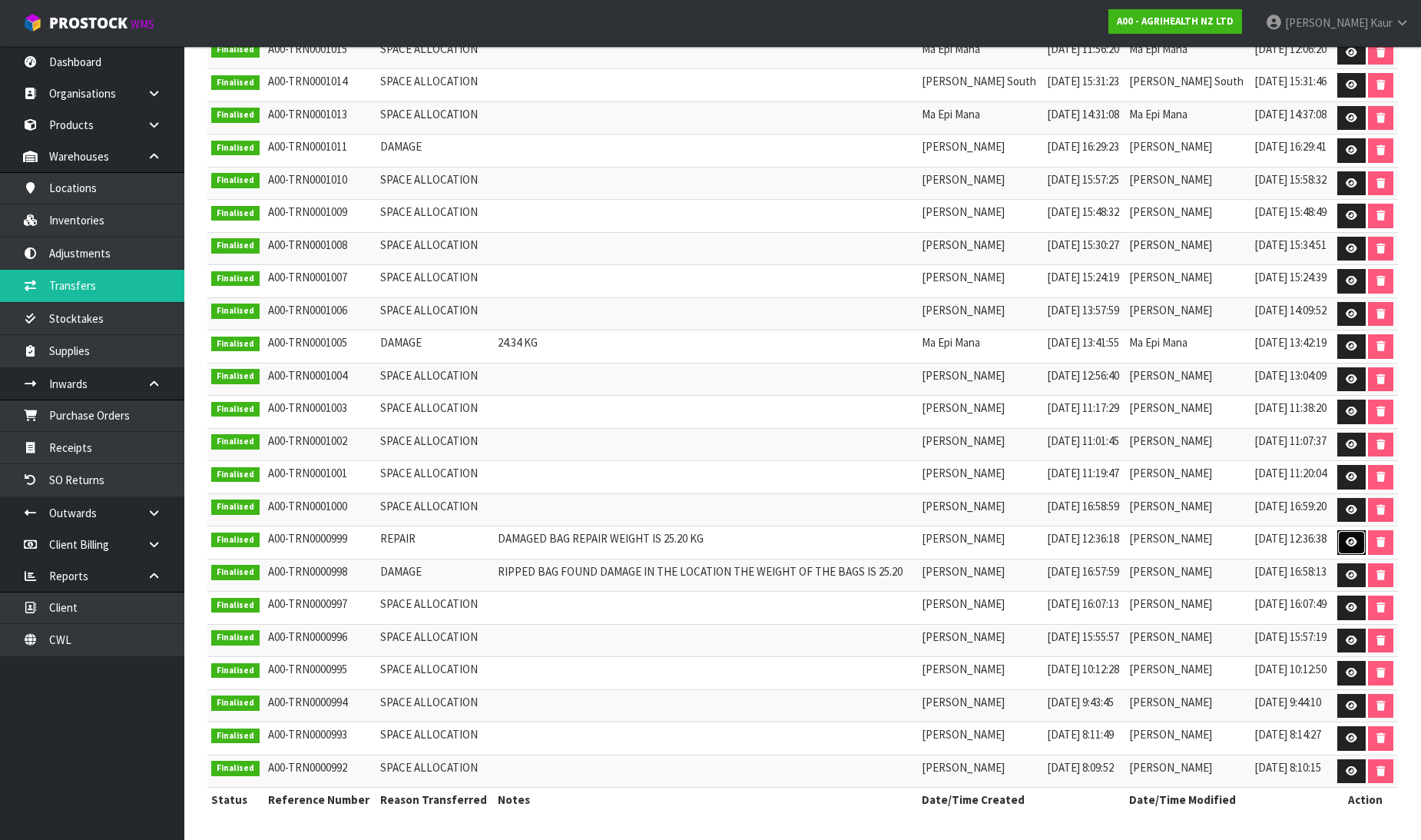
click at [1345, 533] on link at bounding box center [1352, 543] width 29 height 25
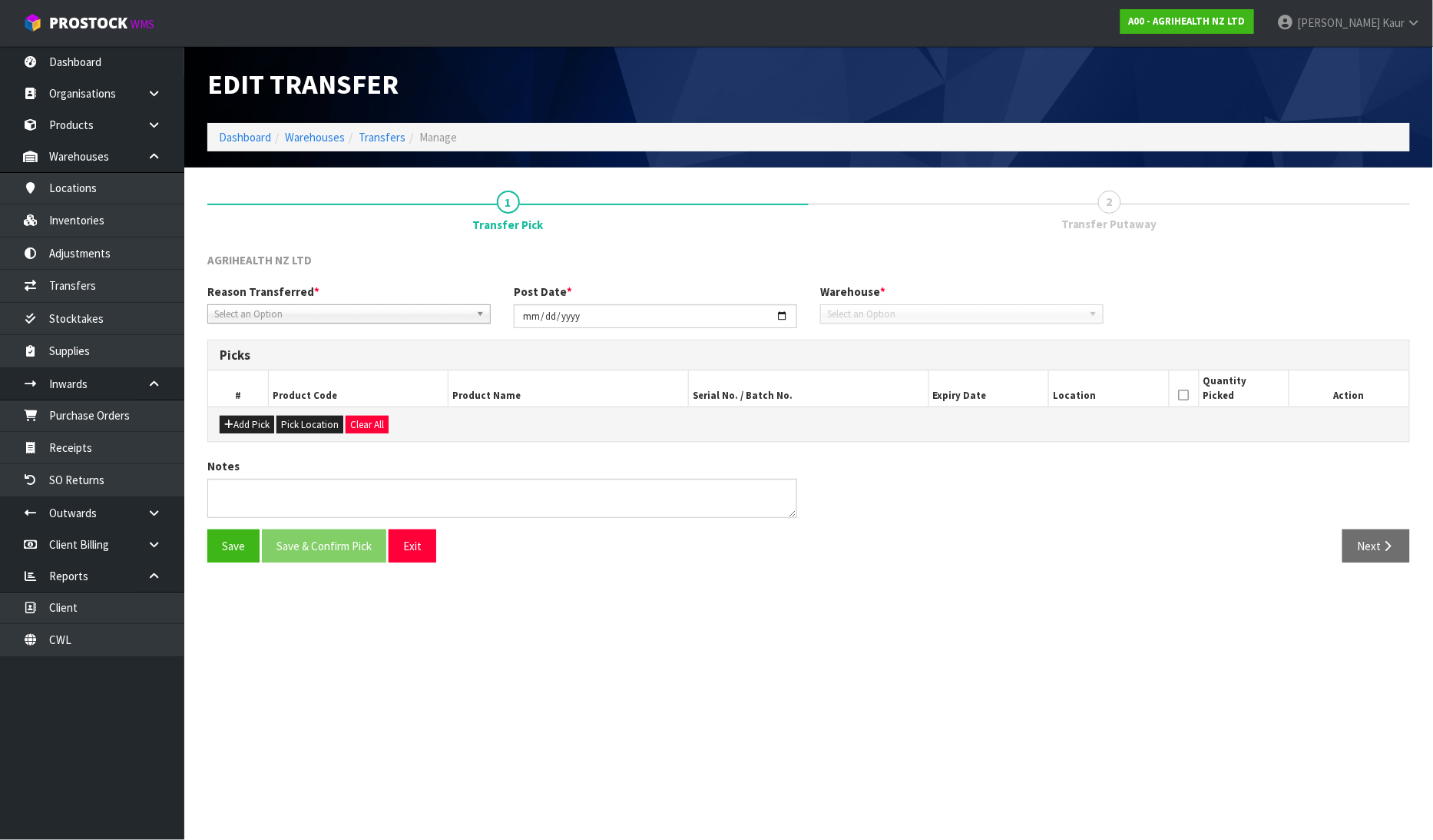
type input "[DATE]"
type textarea "DAMAGED BAG REPAIR WEIGHT IS 25.20 KG"
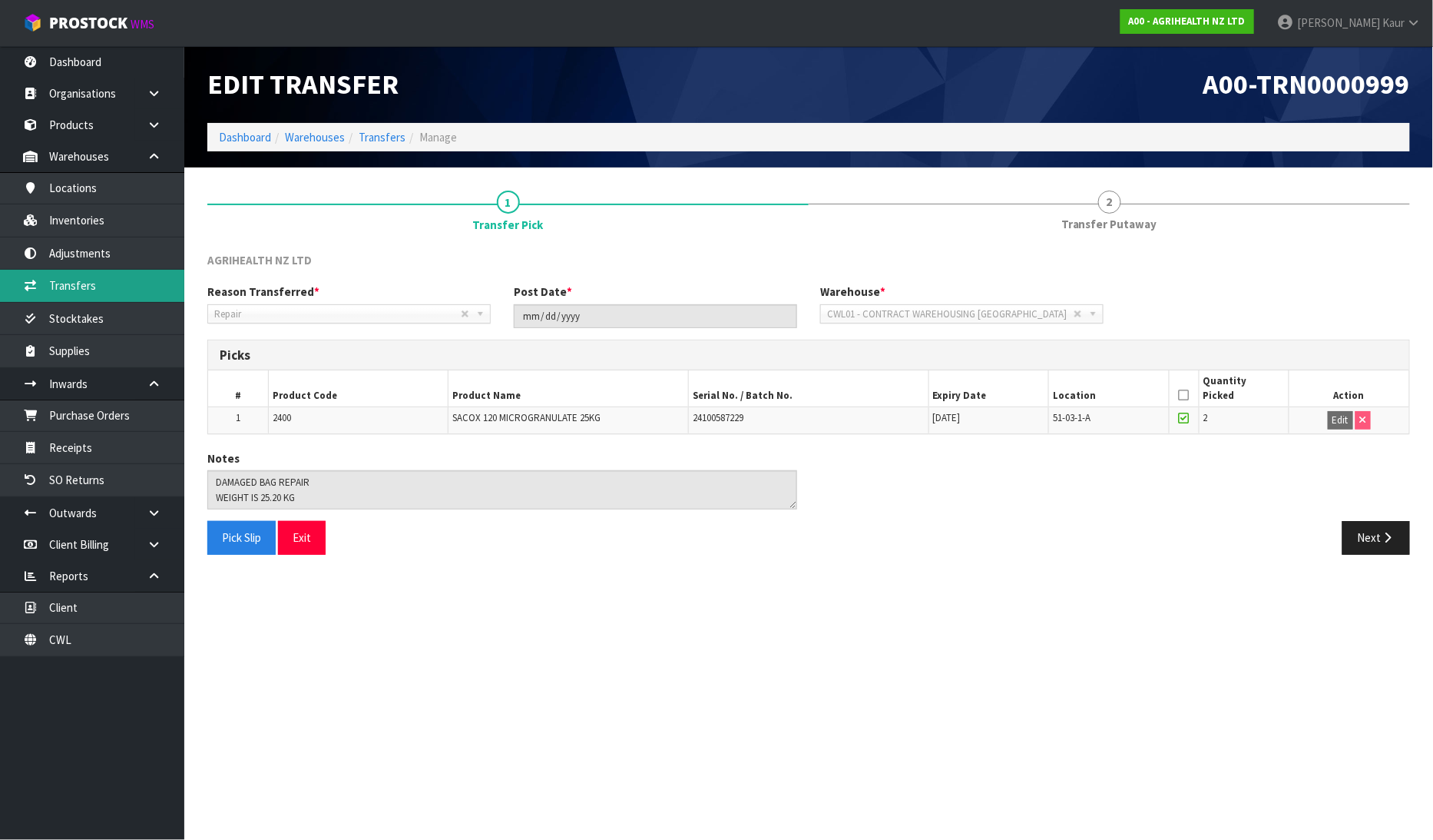
click at [87, 291] on link "Transfers" at bounding box center [92, 285] width 184 height 31
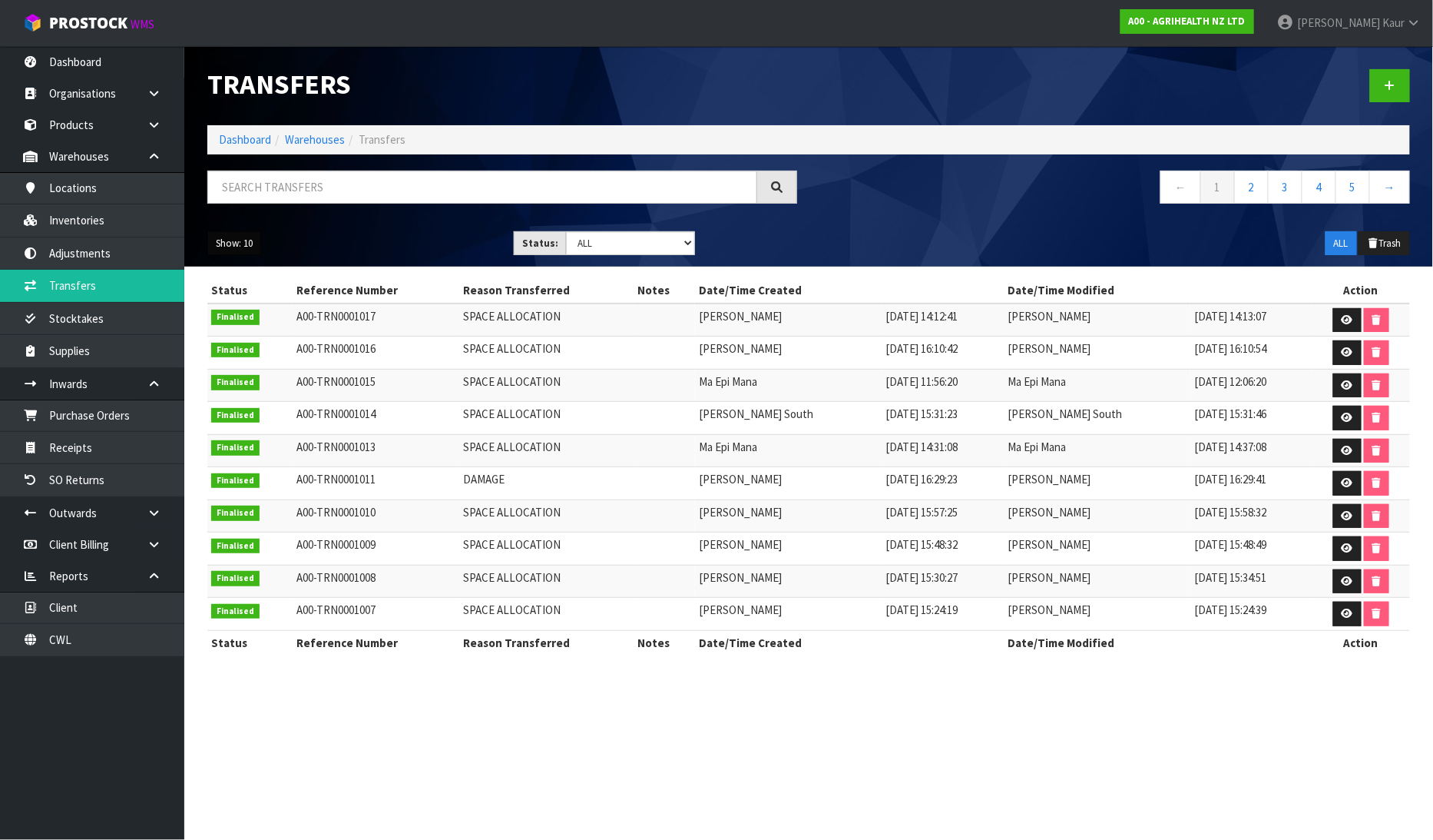
click at [210, 237] on button "Show: 10" at bounding box center [234, 243] width 54 height 25
click at [258, 317] on link "25" at bounding box center [269, 314] width 122 height 21
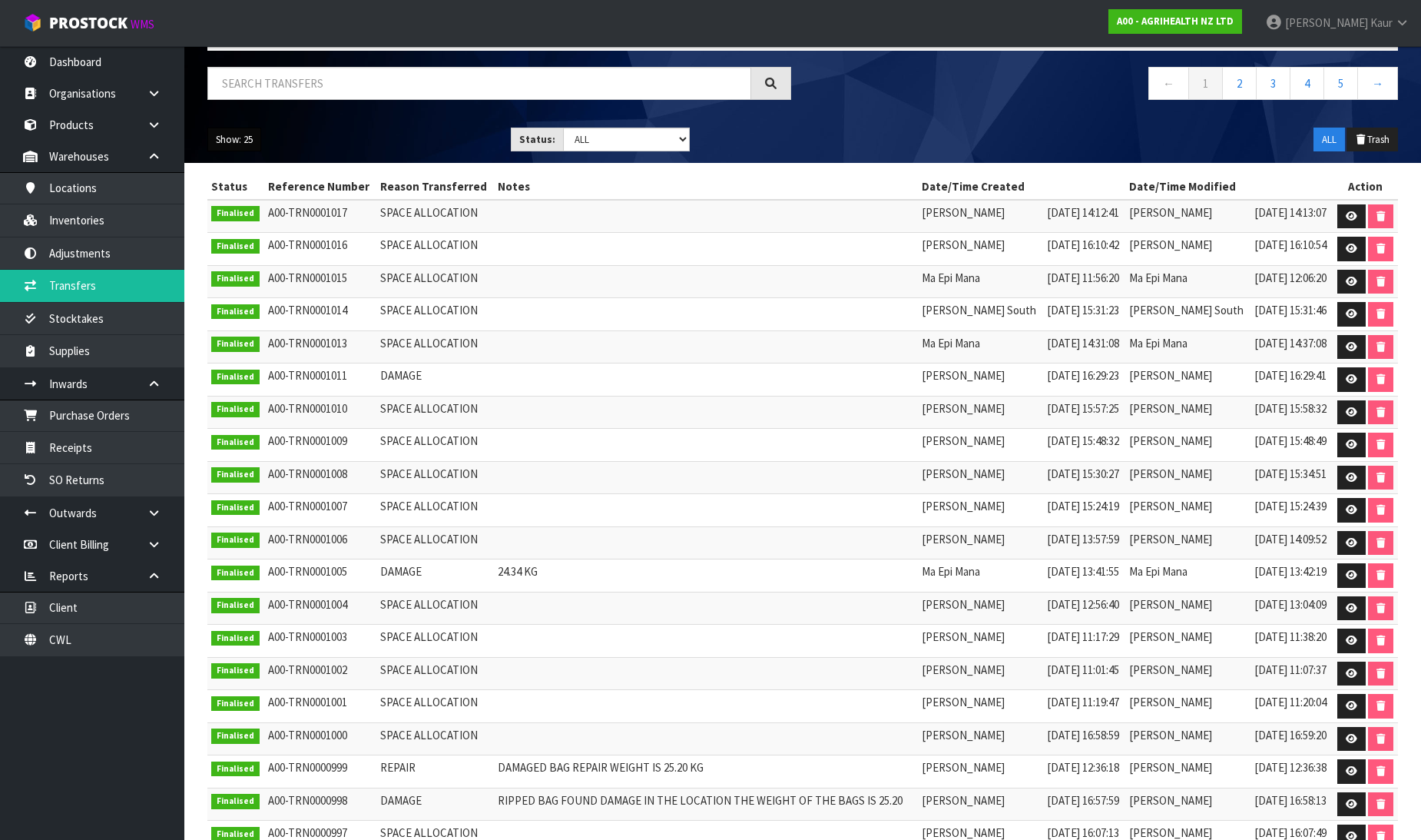
scroll to position [338, 0]
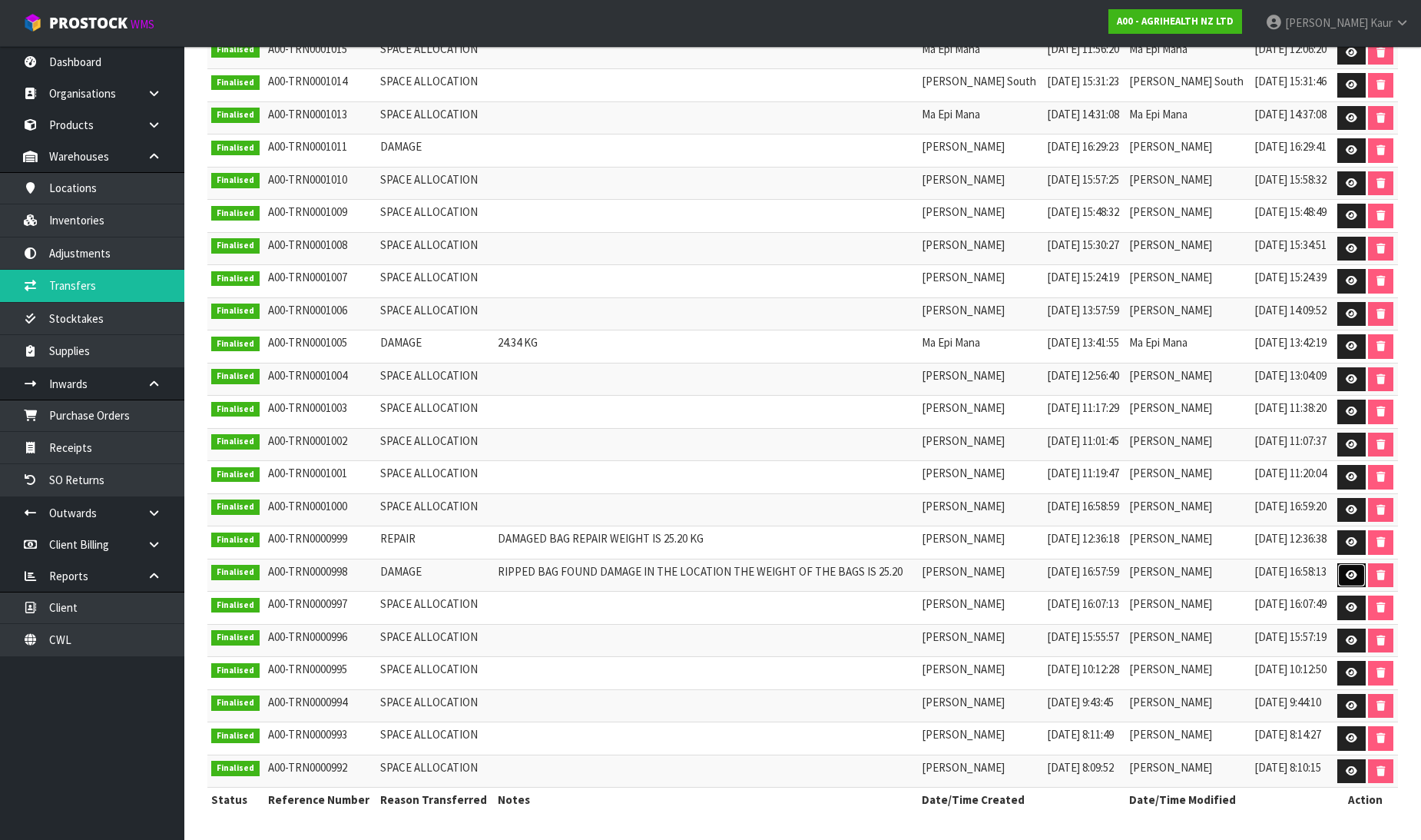
click at [1338, 572] on link at bounding box center [1352, 576] width 29 height 25
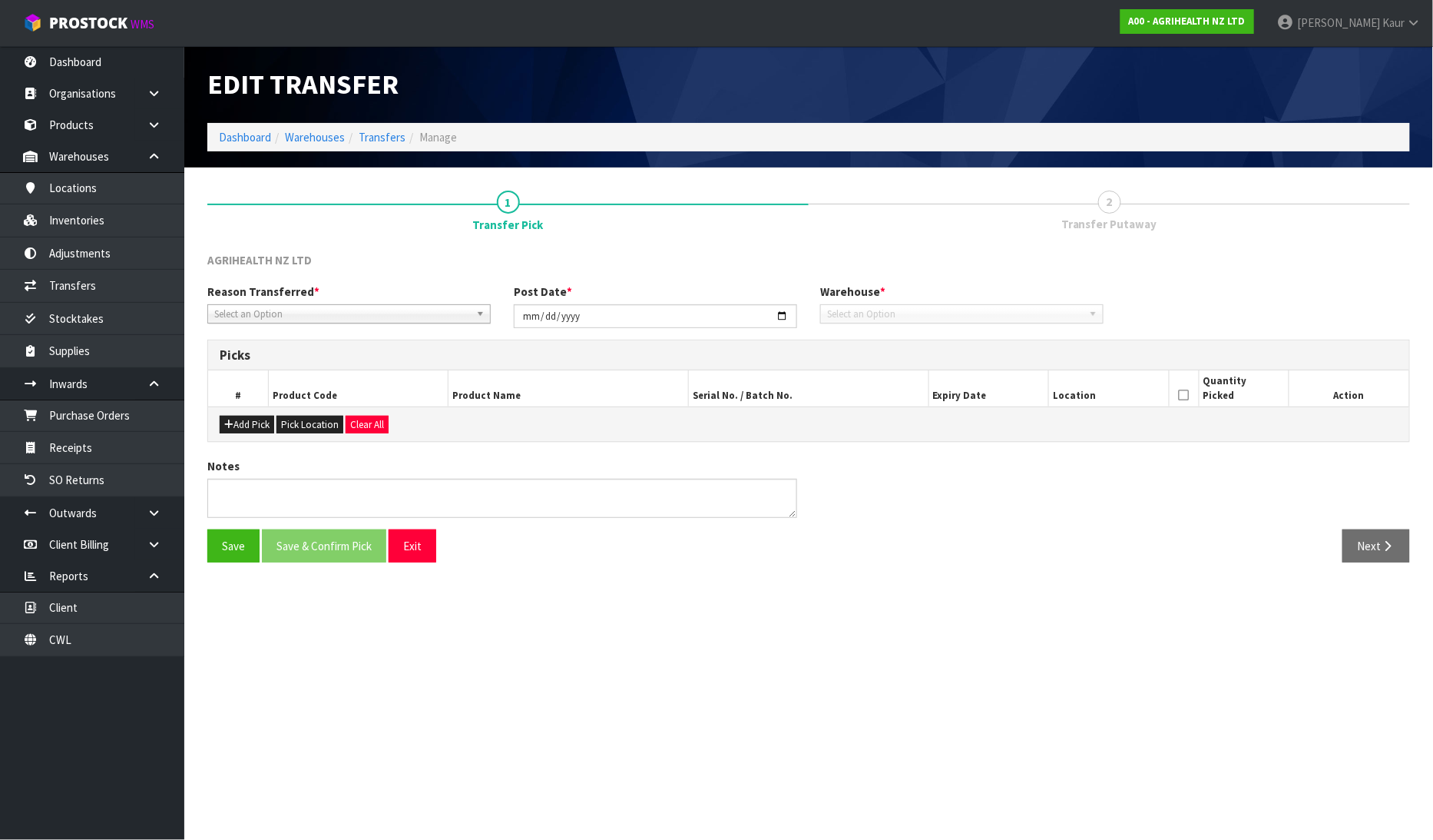
type input "[DATE]"
type textarea "RIPPED BAG FOUND DAMAGE IN THE LOCATION THE WEIGHT OF THE BAGS IS 25.20"
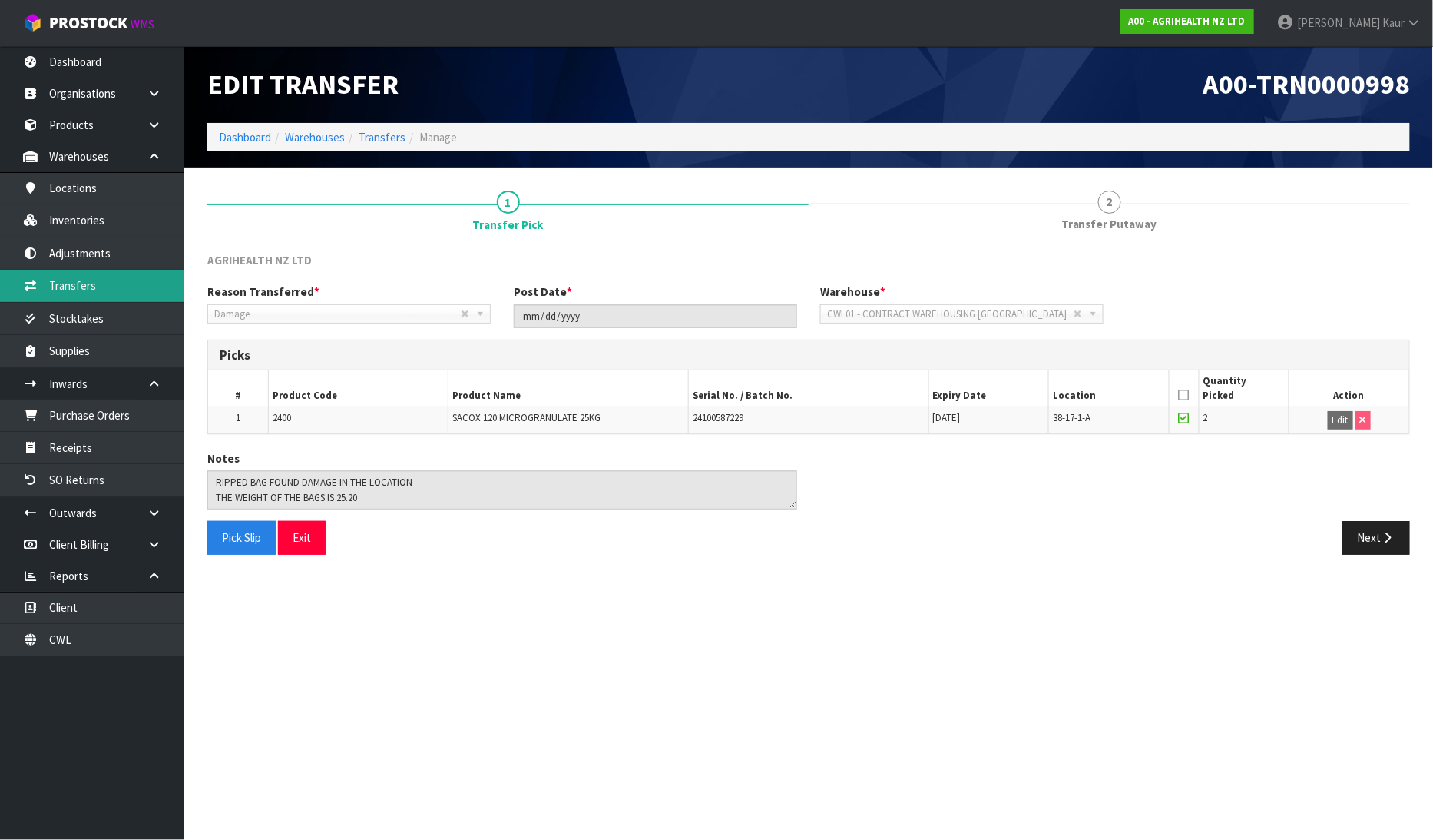
click at [70, 293] on link "Transfers" at bounding box center [92, 285] width 184 height 31
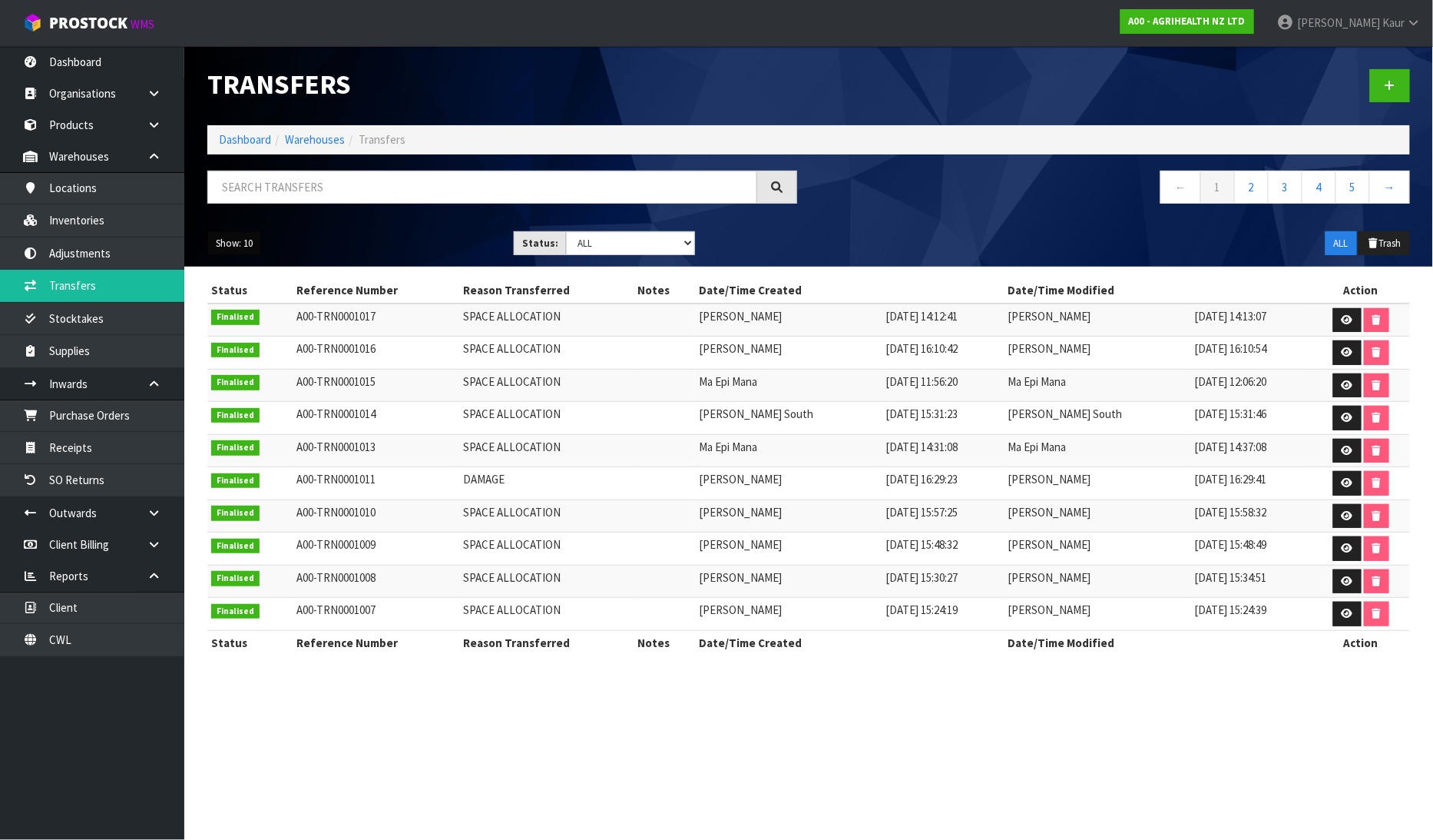
click at [219, 244] on button "Show: 10" at bounding box center [234, 243] width 54 height 25
click at [278, 318] on link "25" at bounding box center [269, 314] width 122 height 21
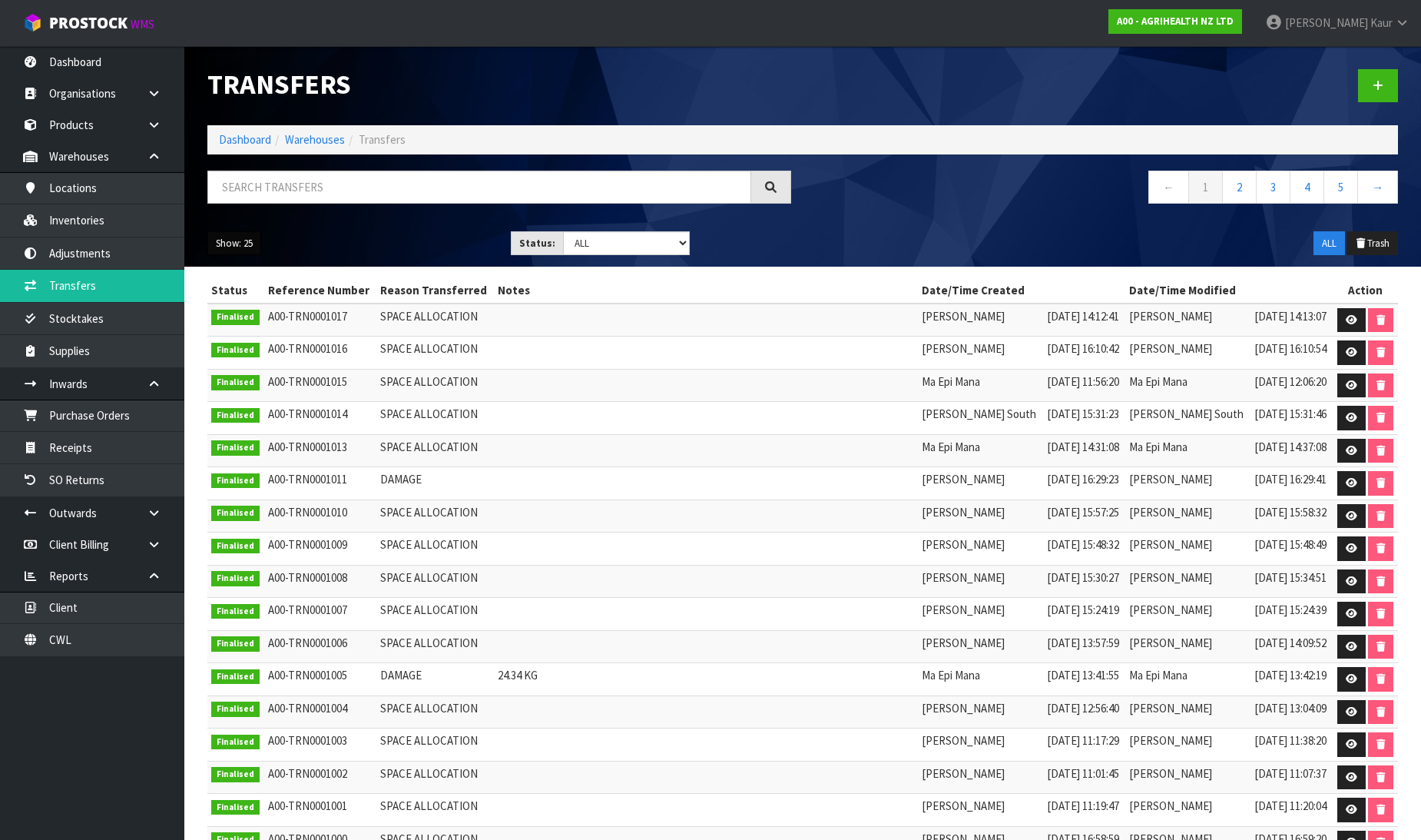
scroll to position [338, 0]
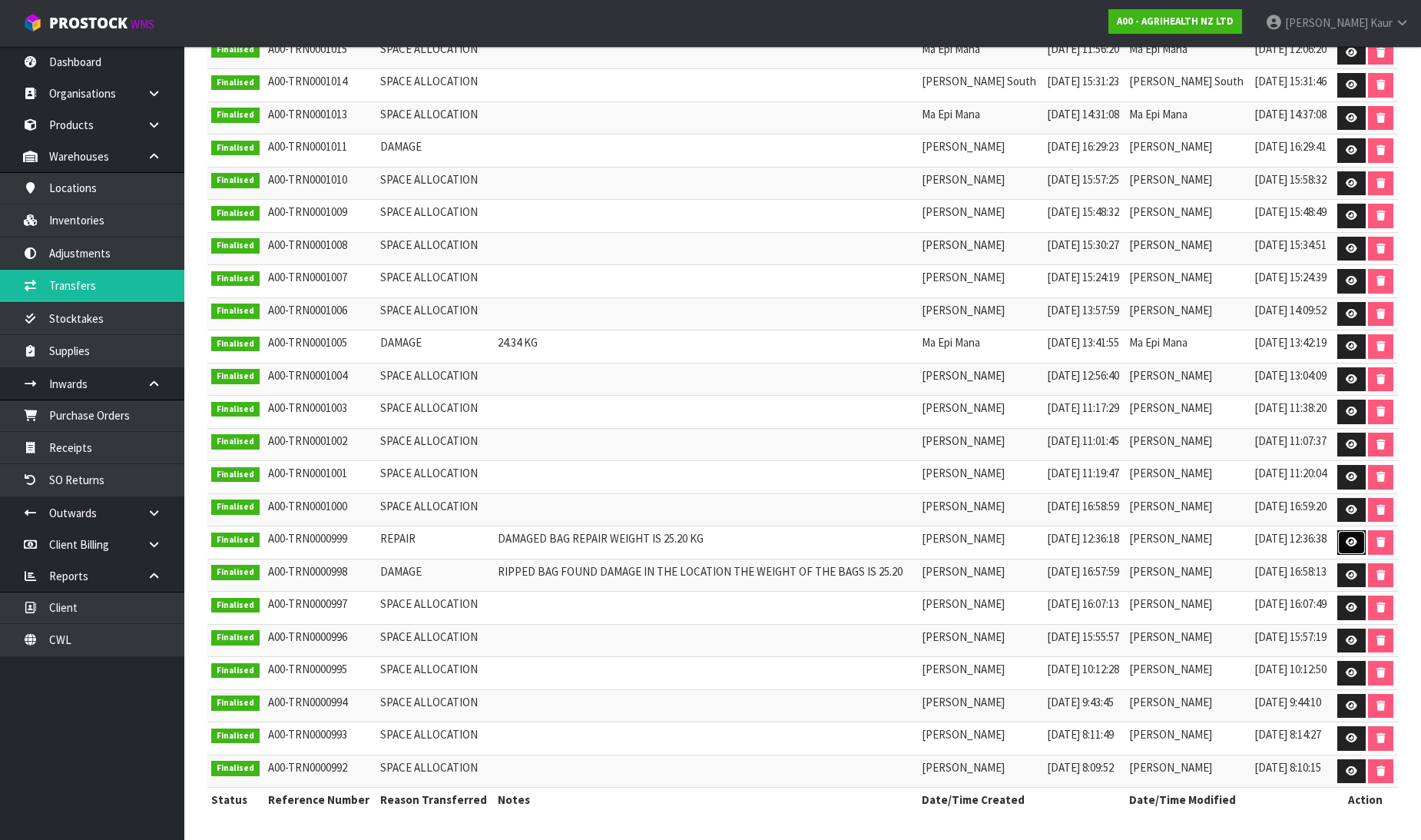
click at [1354, 537] on icon at bounding box center [1352, 542] width 11 height 10
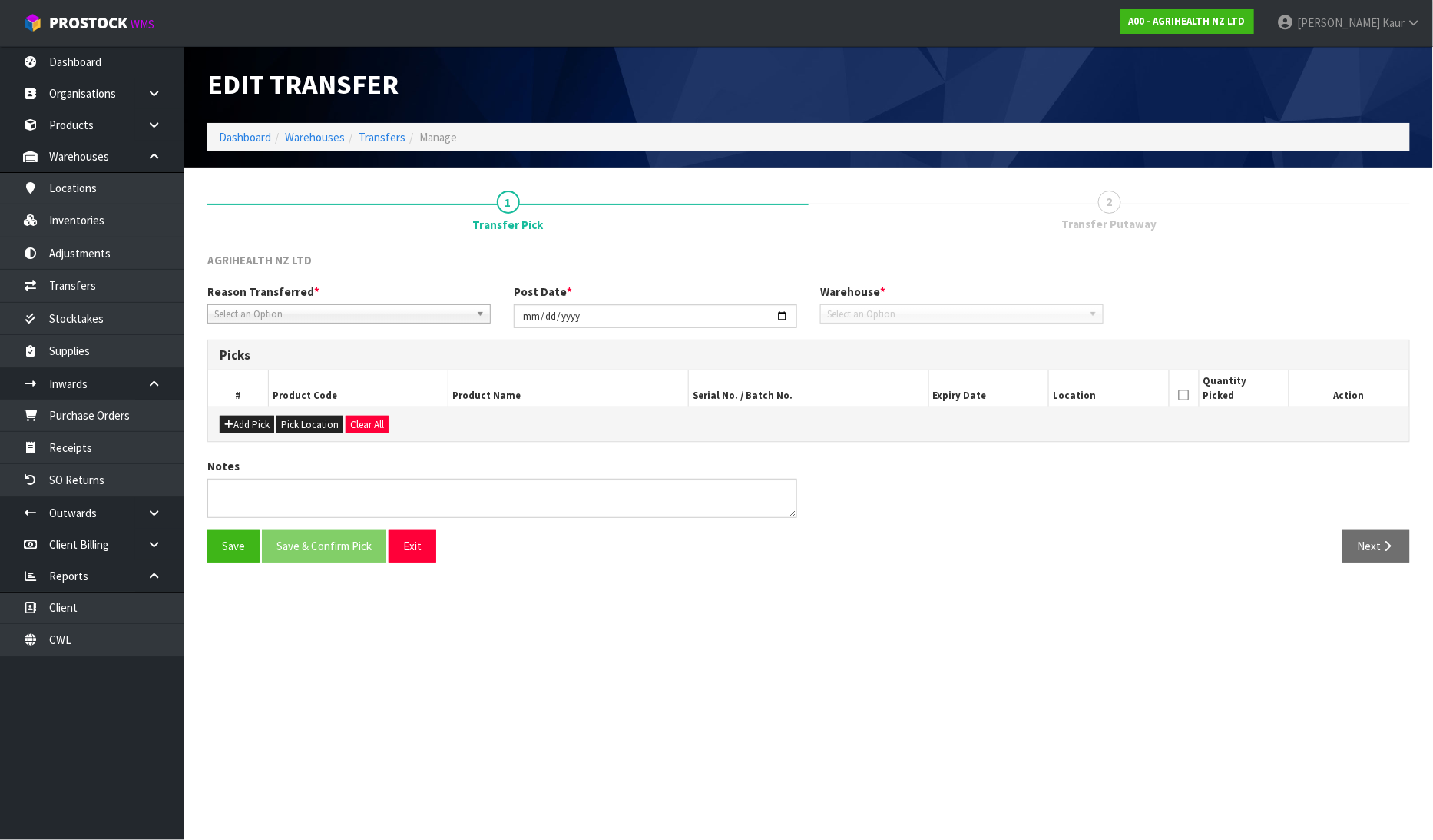
type input "[DATE]"
type textarea "DAMAGED BAG REPAIR WEIGHT IS 25.20 KG"
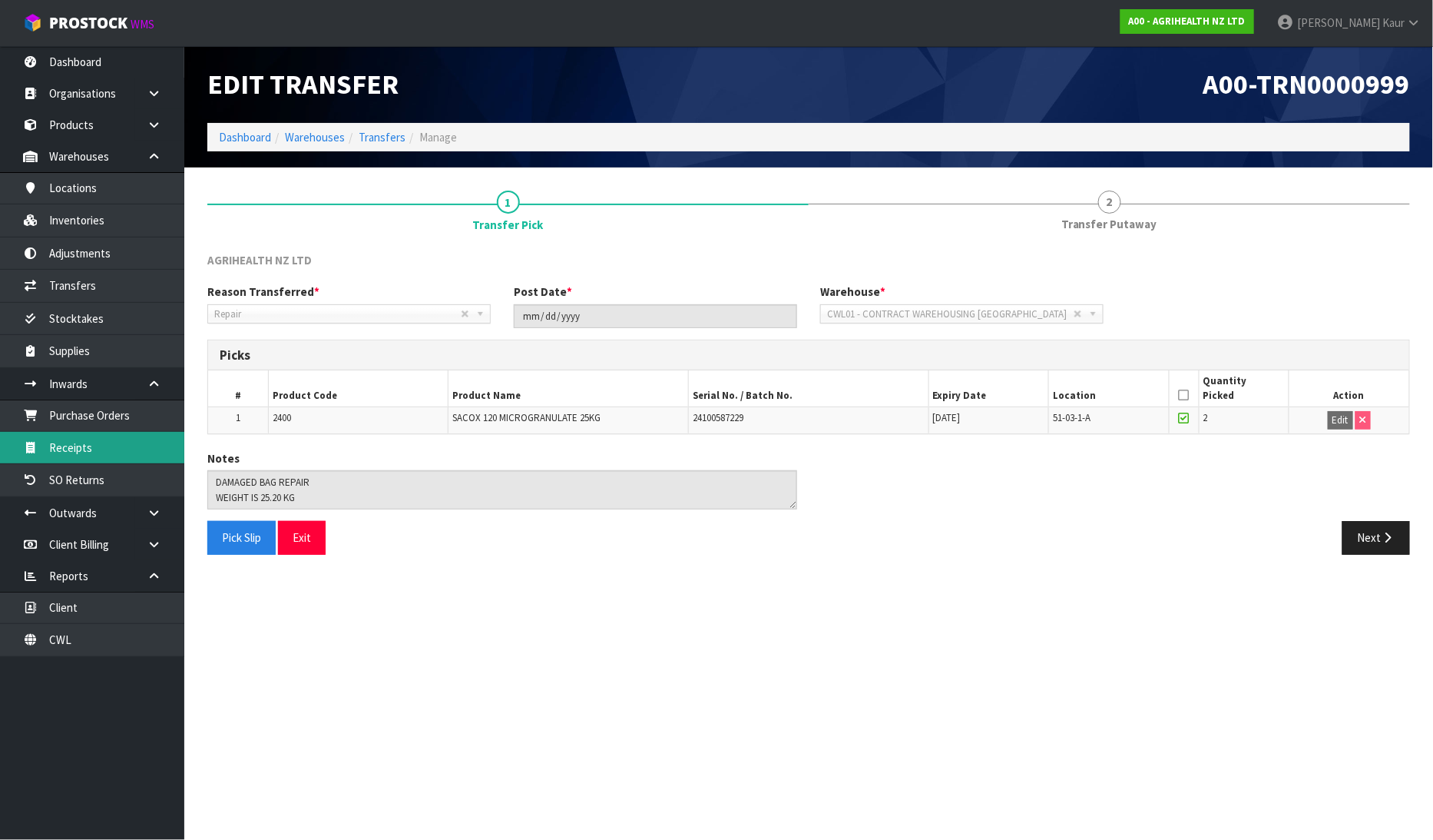
drag, startPoint x: 142, startPoint y: 463, endPoint x: 296, endPoint y: 454, distance: 154.3
click at [141, 463] on link "Receipts" at bounding box center [92, 447] width 184 height 31
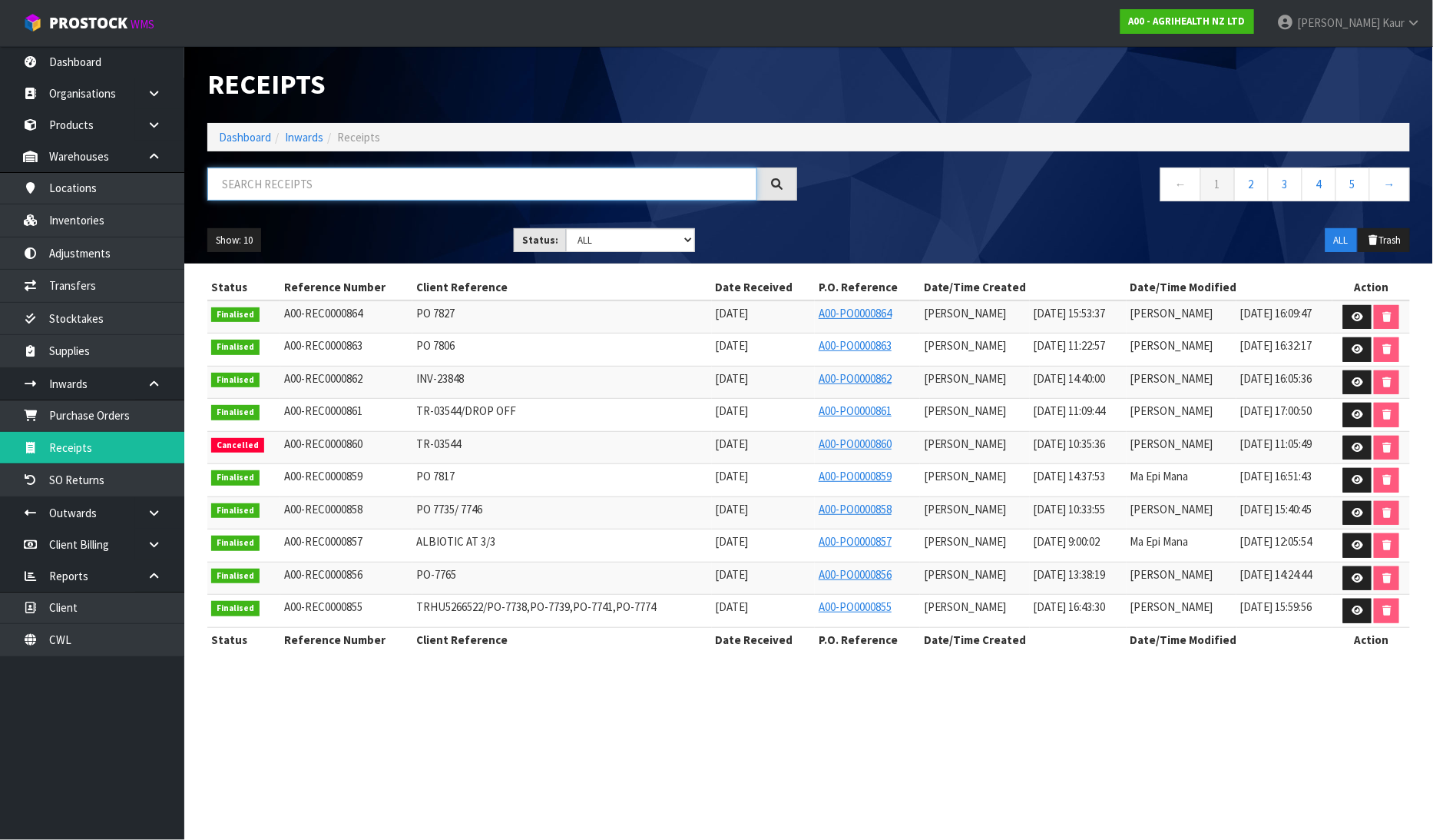
click at [342, 190] on input "text" at bounding box center [482, 183] width 550 height 33
paste input "A00-REC0000835"
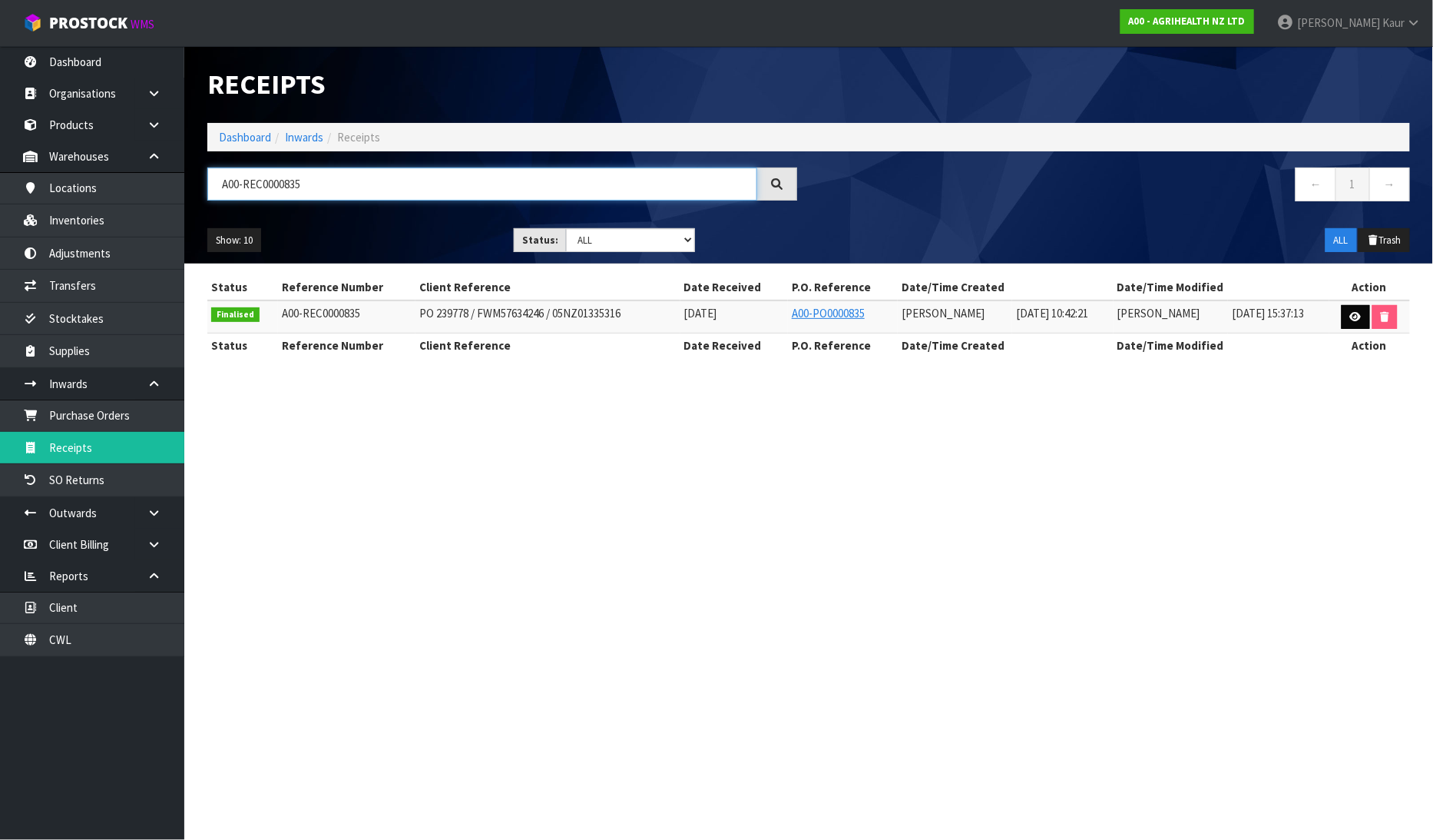
type input "A00-REC0000835"
click at [1350, 320] on icon at bounding box center [1356, 316] width 11 height 10
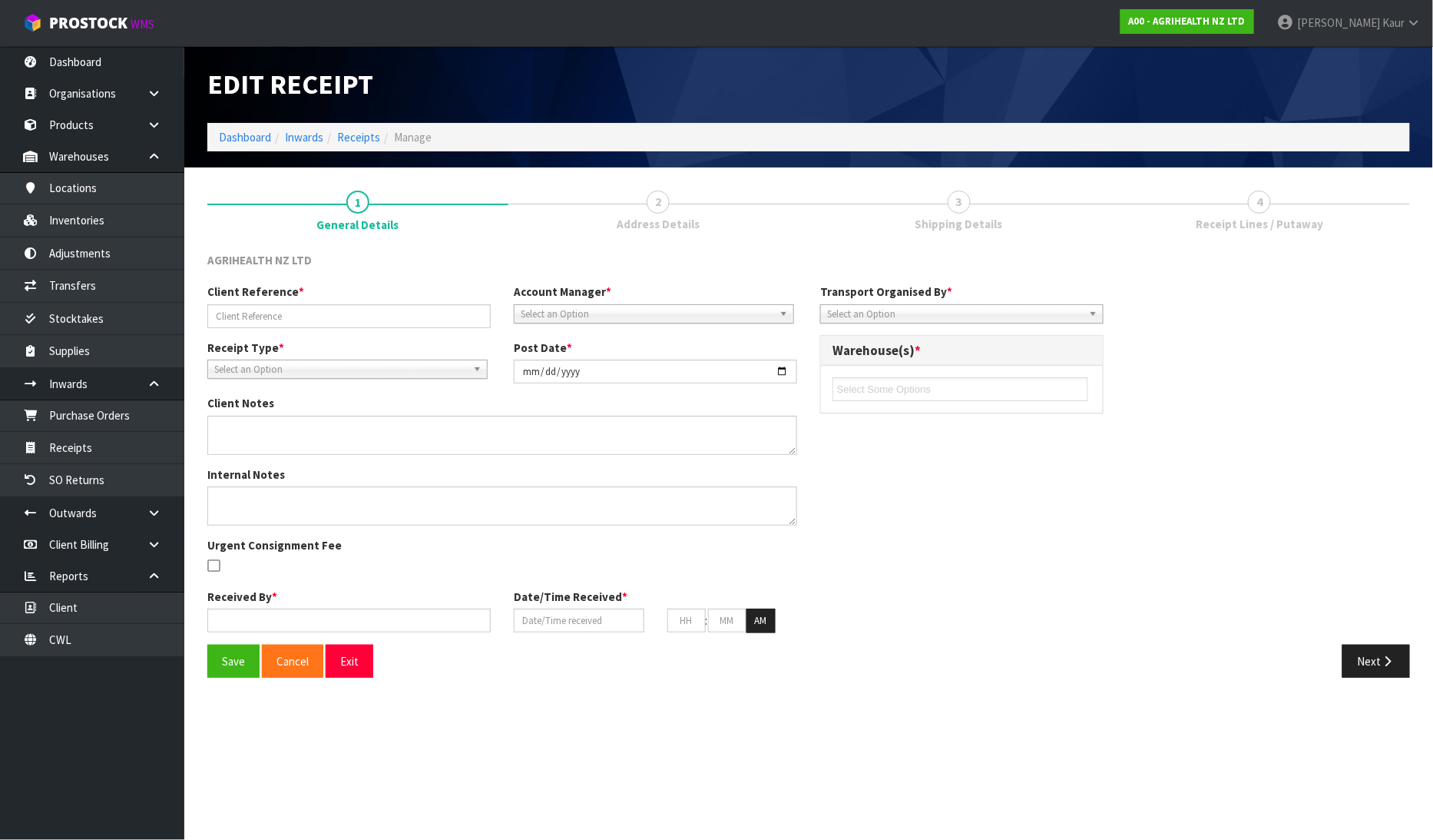
type input "PO 239778 / FWM57634246 / 05NZ01335316"
type input "[DATE]"
type textarea "RECEIVE 2X DAMAGED (5562) EXAGEN 20KG BUT HAVE RECEIVED 2X DAMAGED"
type textarea "RETURN TO US FOR INSPECTION. PLEASE WRAP IT PROPERLY TO AVOID SPILLAGES. THESE …"
type input "[PERSON_NAME]"
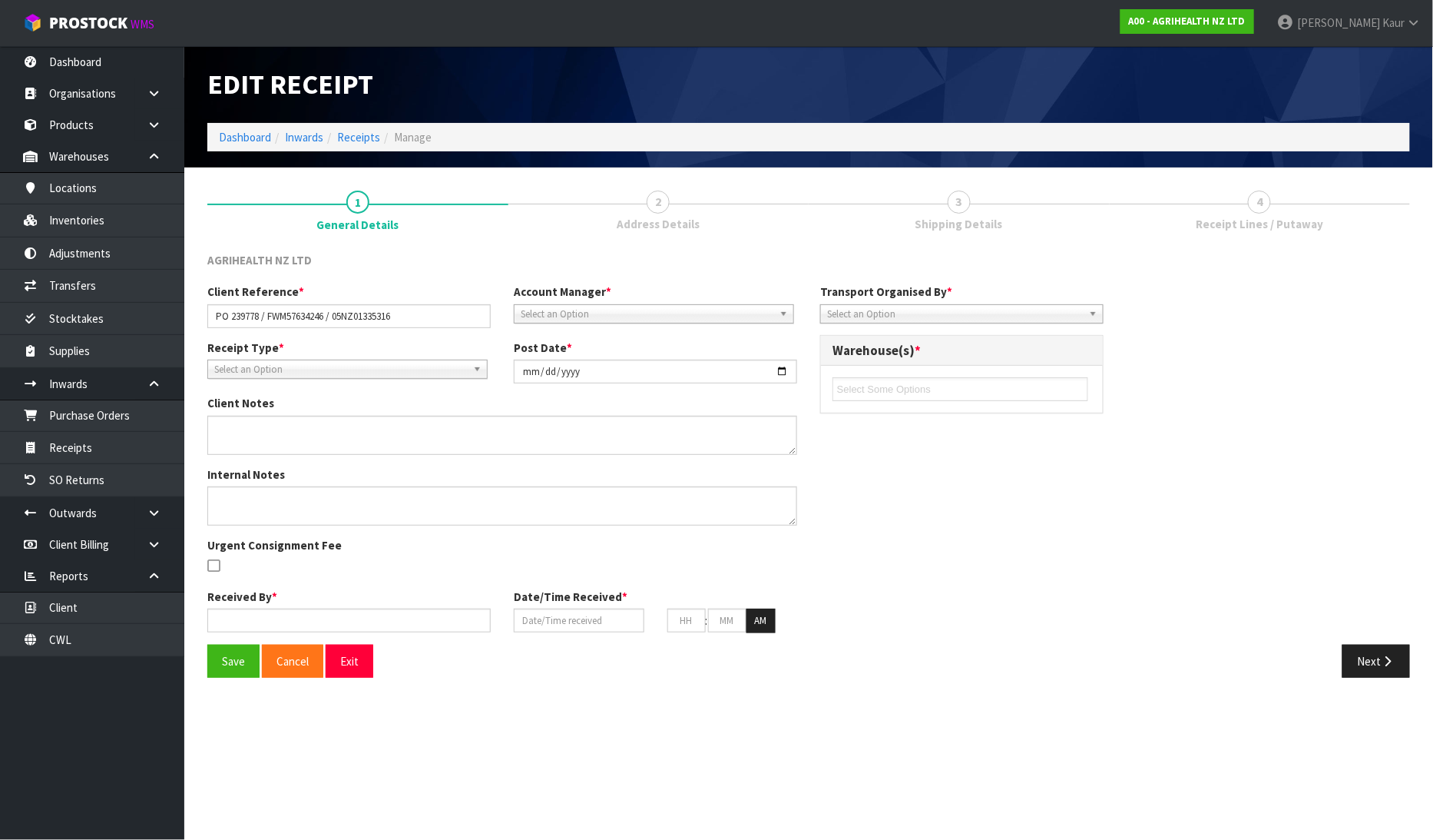
type input "[DATE]"
type input "10"
type input "42"
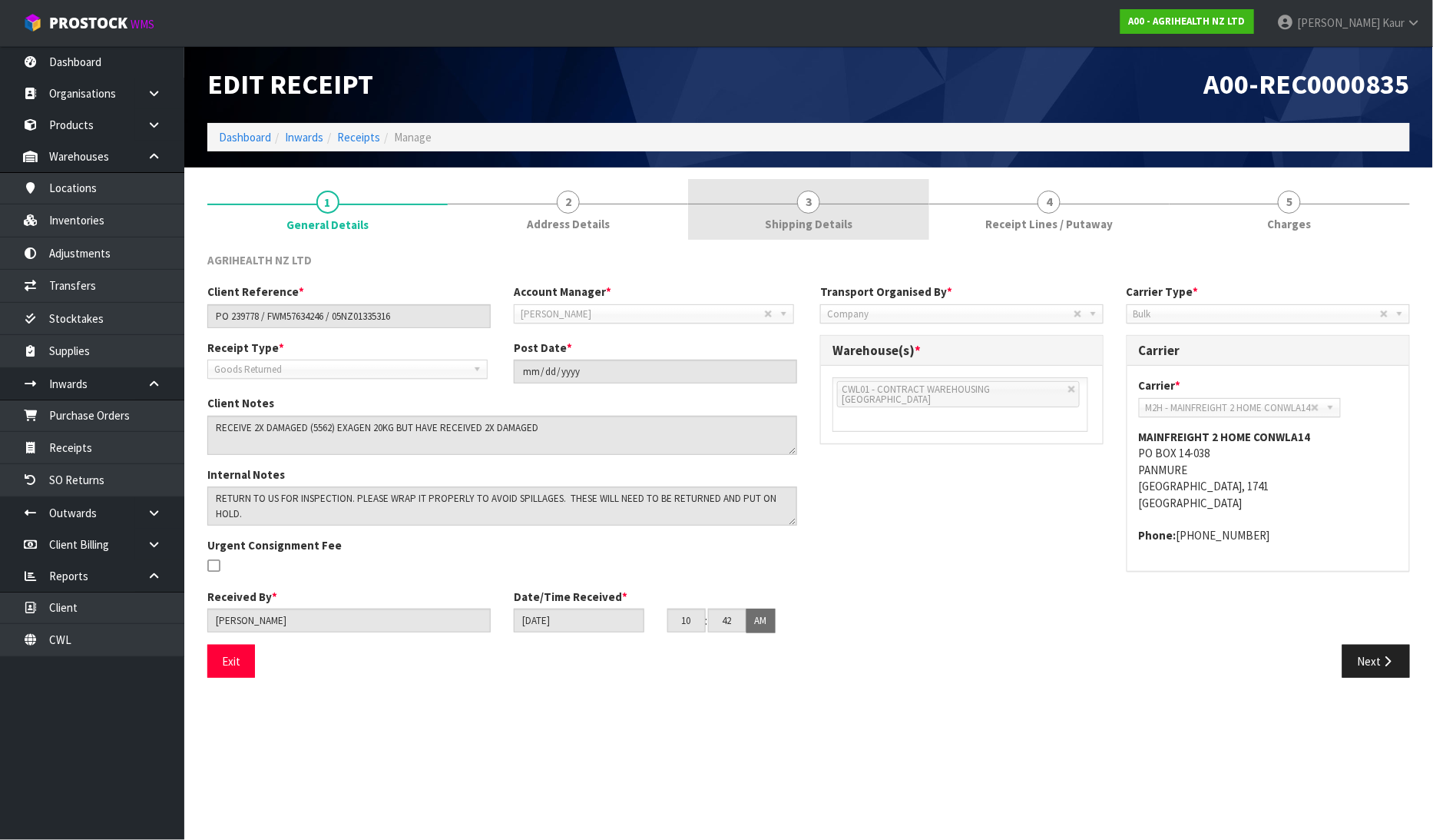
click at [809, 222] on span "Shipping Details" at bounding box center [809, 223] width 87 height 16
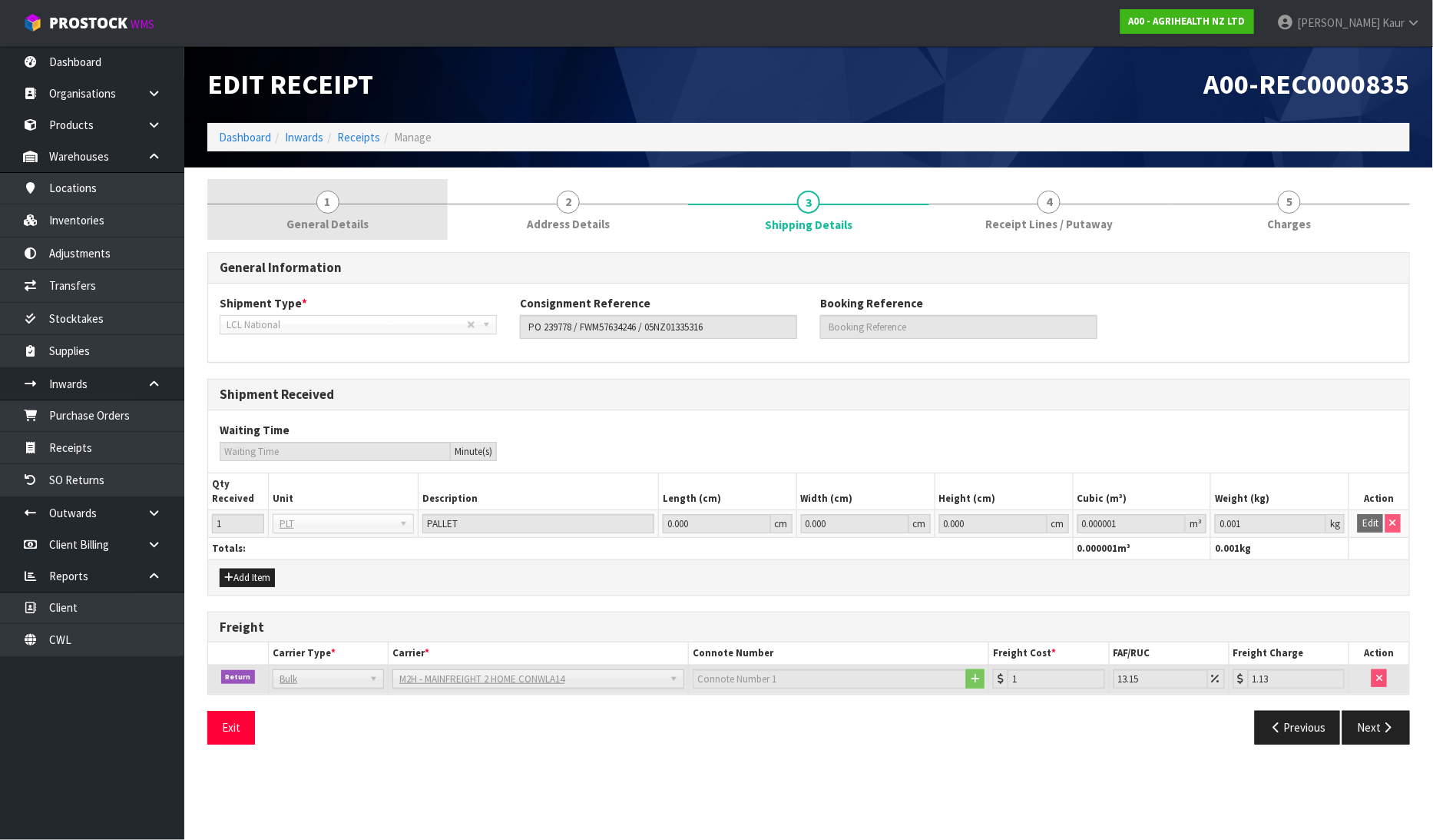
click at [323, 204] on span "1" at bounding box center [328, 201] width 23 height 23
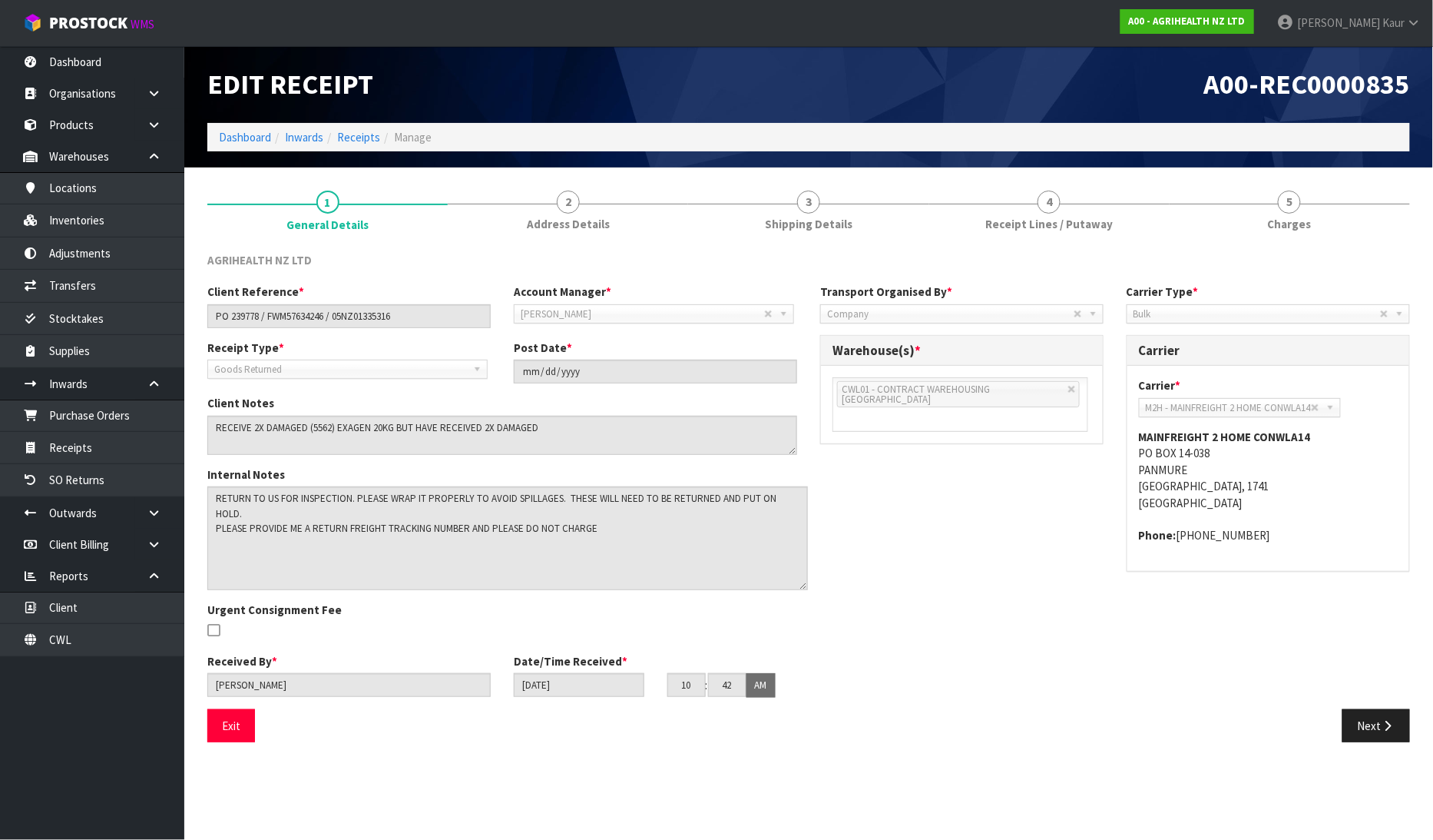
drag, startPoint x: 789, startPoint y: 519, endPoint x: 800, endPoint y: 583, distance: 64.9
click at [800, 583] on textarea at bounding box center [507, 538] width 601 height 104
click at [996, 216] on span "Receipt Lines / Putaway" at bounding box center [1049, 223] width 127 height 16
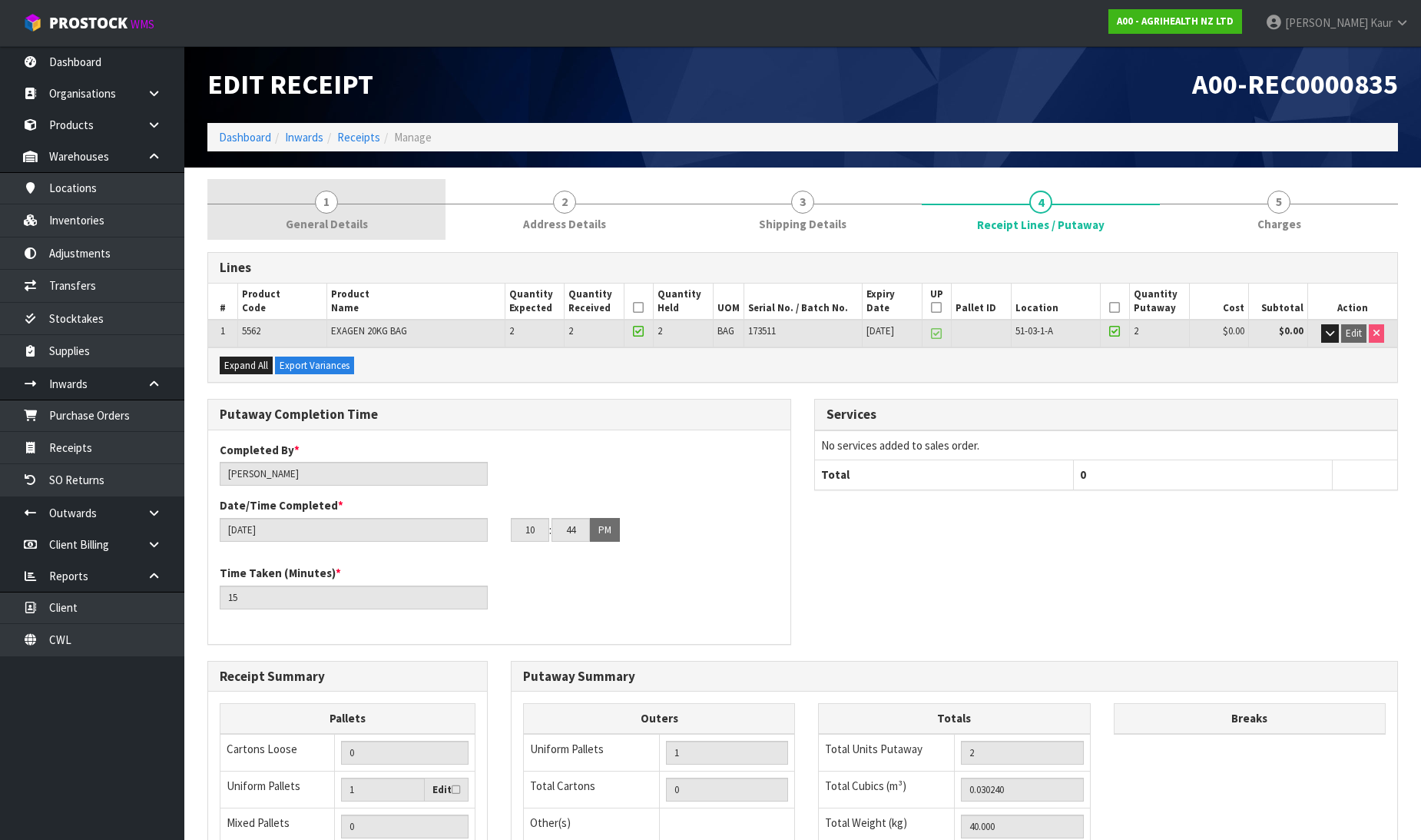
click at [329, 207] on span "1" at bounding box center [326, 201] width 23 height 23
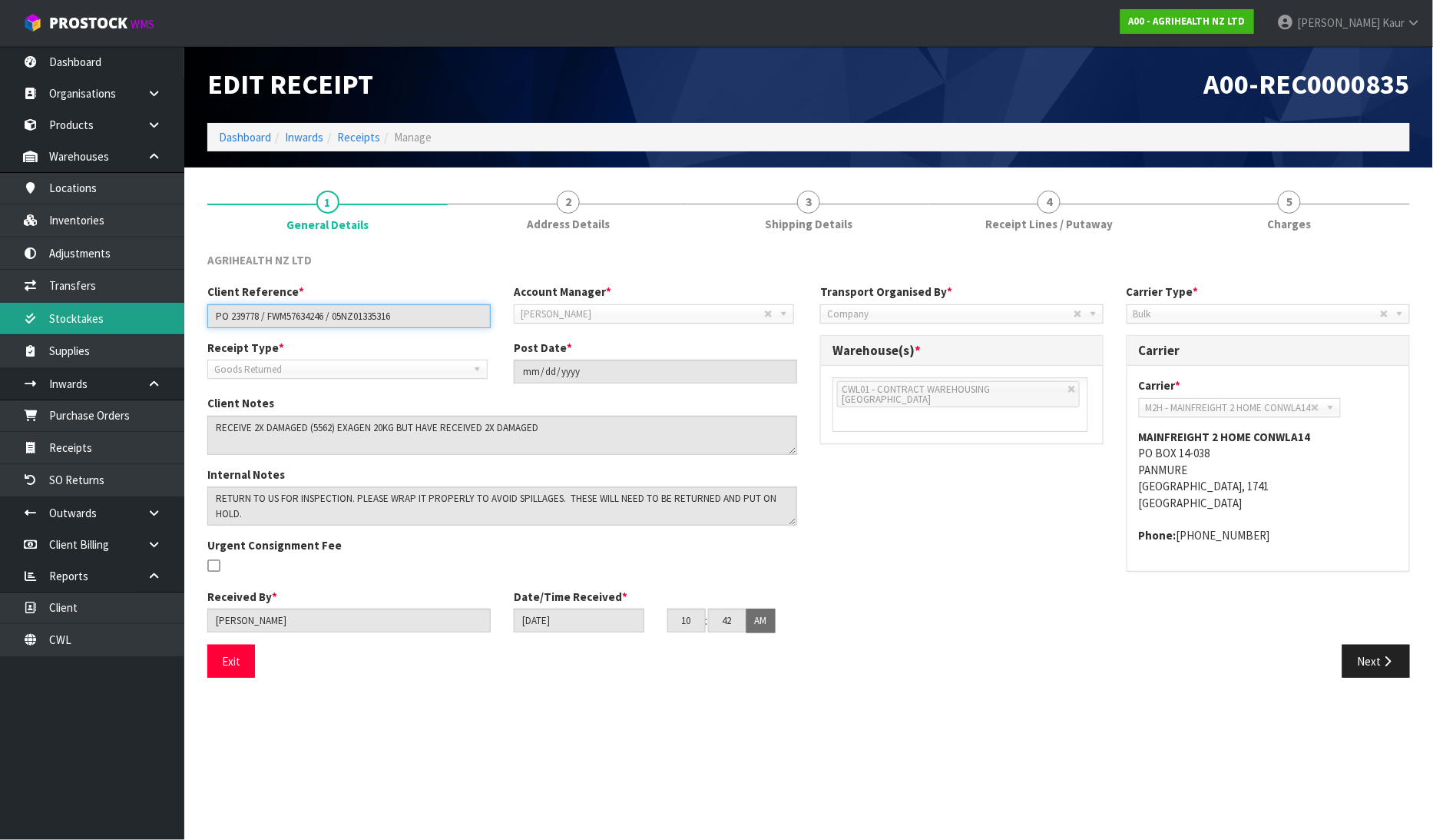
drag, startPoint x: 423, startPoint y: 311, endPoint x: 182, endPoint y: 303, distance: 241.1
click at [182, 303] on body "Toggle navigation ProStock WMS A00 - AGRIHEALTH NZ LTD [PERSON_NAME] Logout Das…" at bounding box center [716, 420] width 1433 height 840
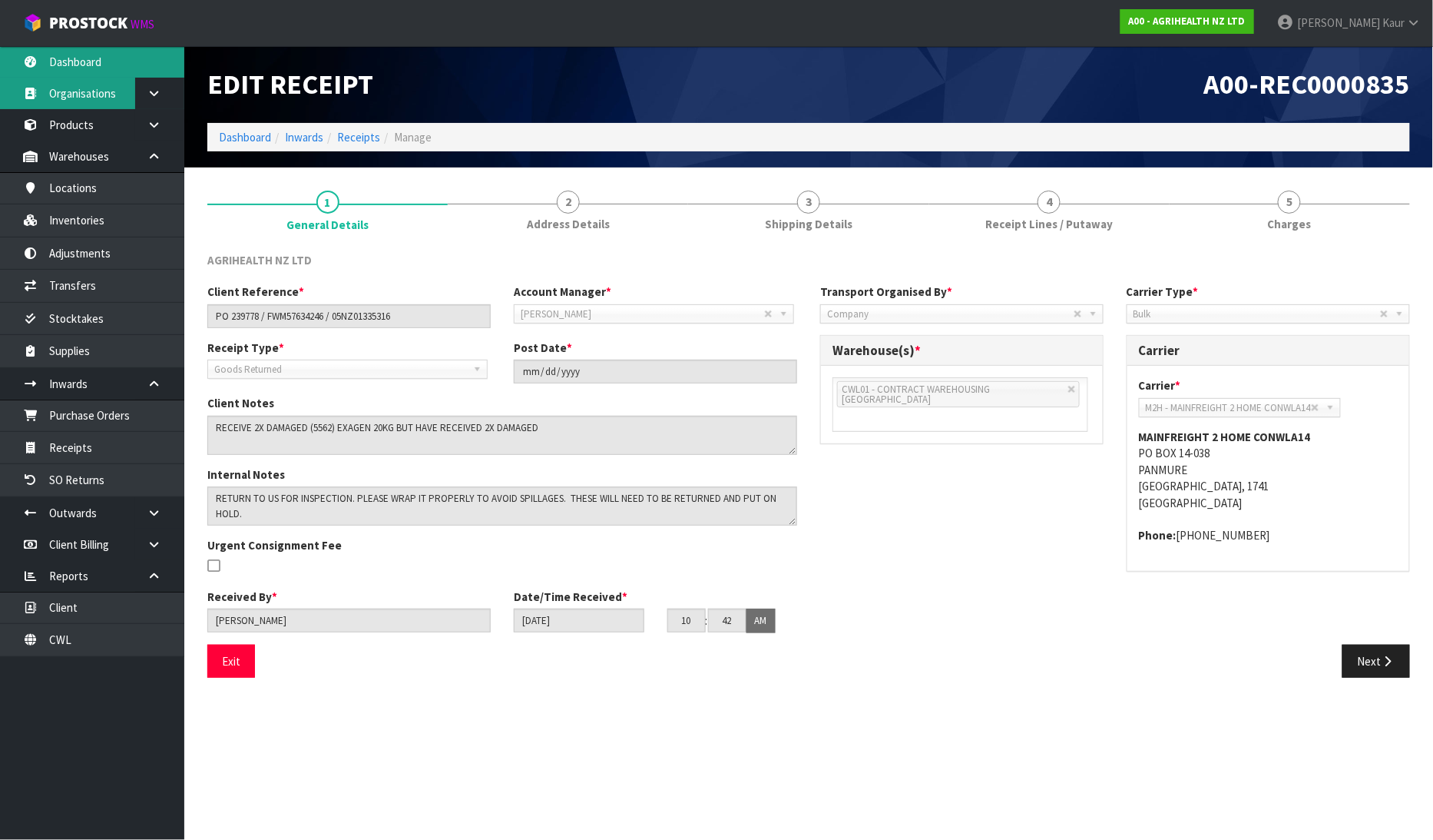
drag, startPoint x: 102, startPoint y: 73, endPoint x: 128, endPoint y: 92, distance: 32.2
click at [102, 73] on link "Dashboard" at bounding box center [92, 62] width 184 height 31
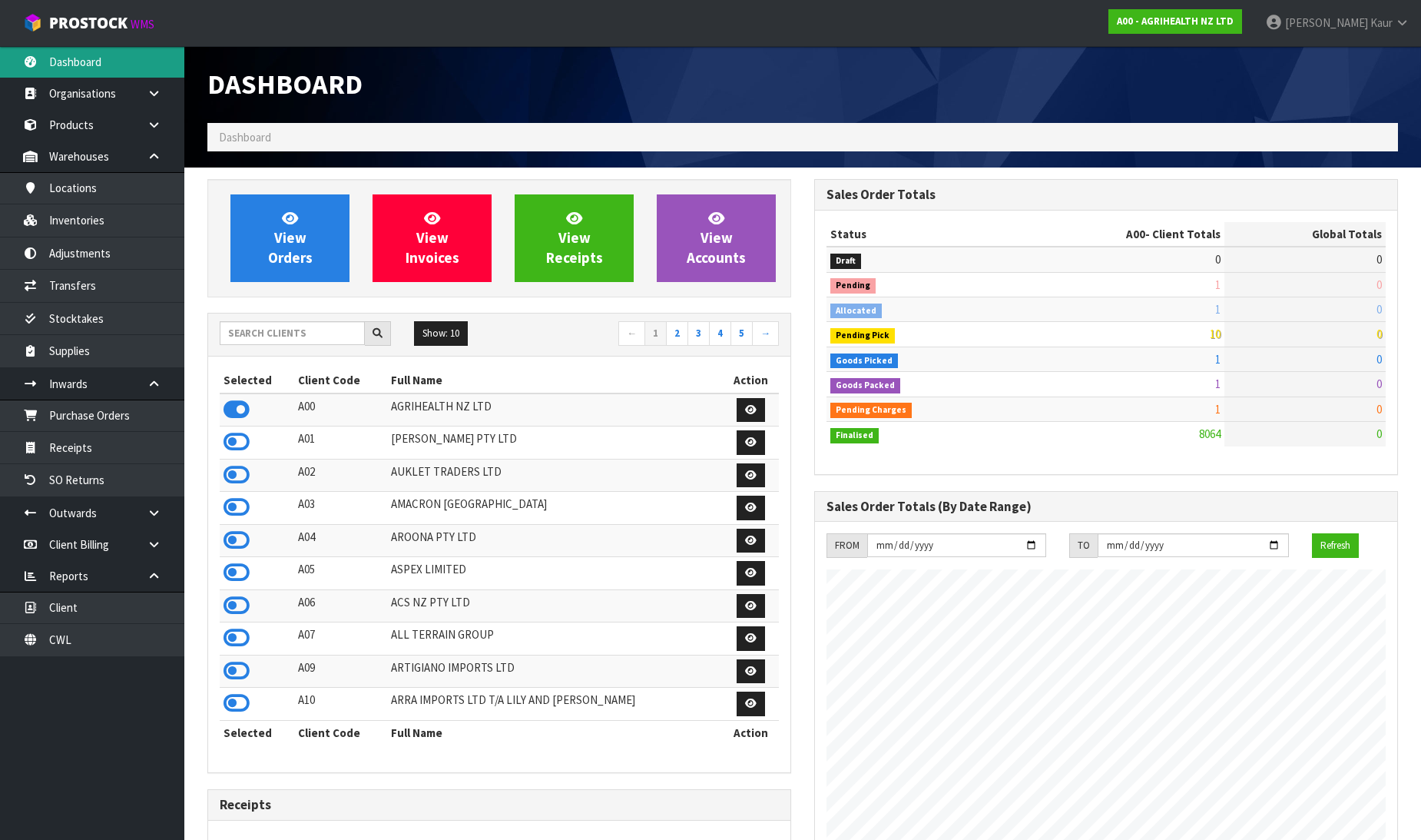
scroll to position [1164, 607]
click at [243, 334] on input "text" at bounding box center [292, 333] width 145 height 24
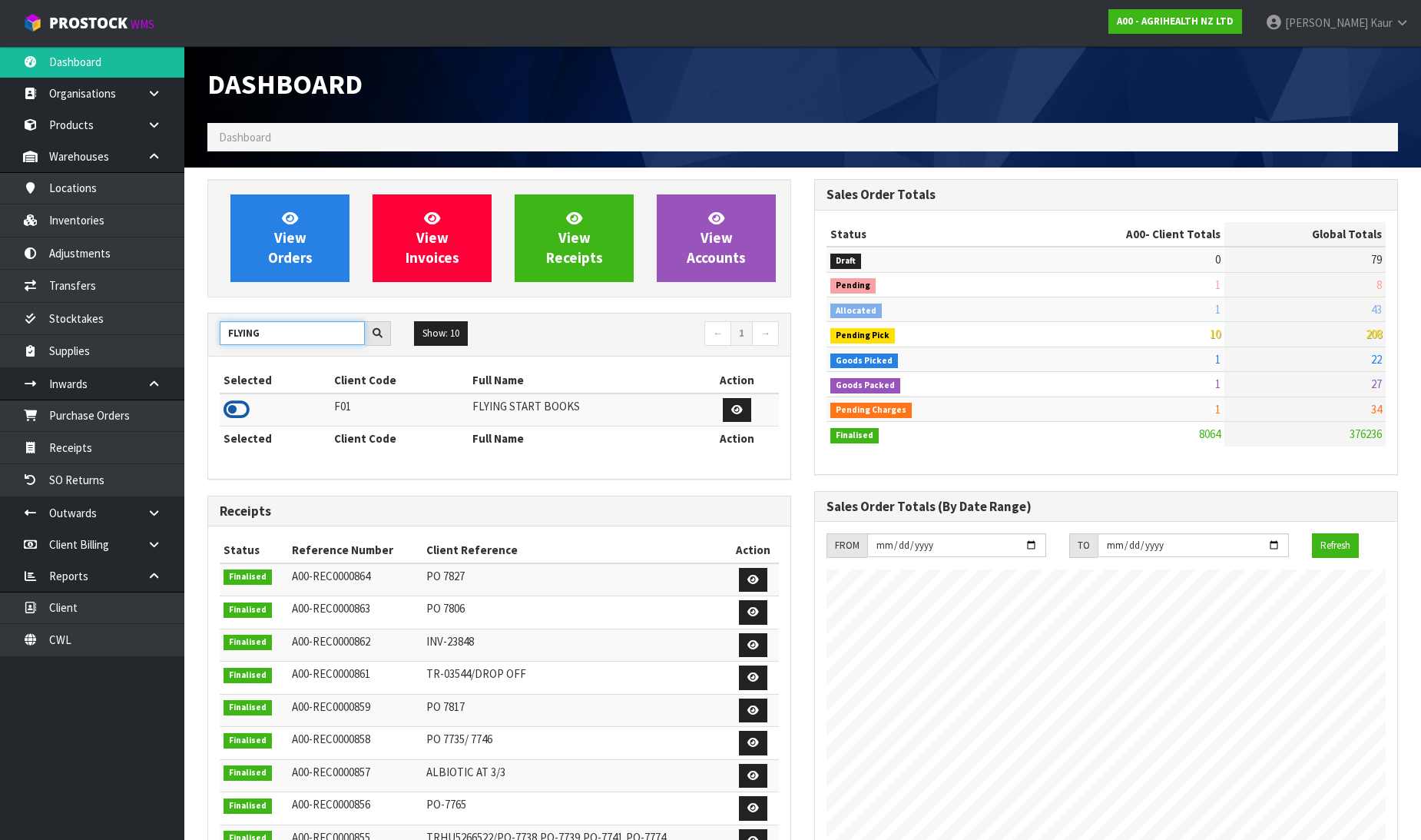
type input "FLYING"
click at [244, 410] on icon at bounding box center [236, 410] width 26 height 23
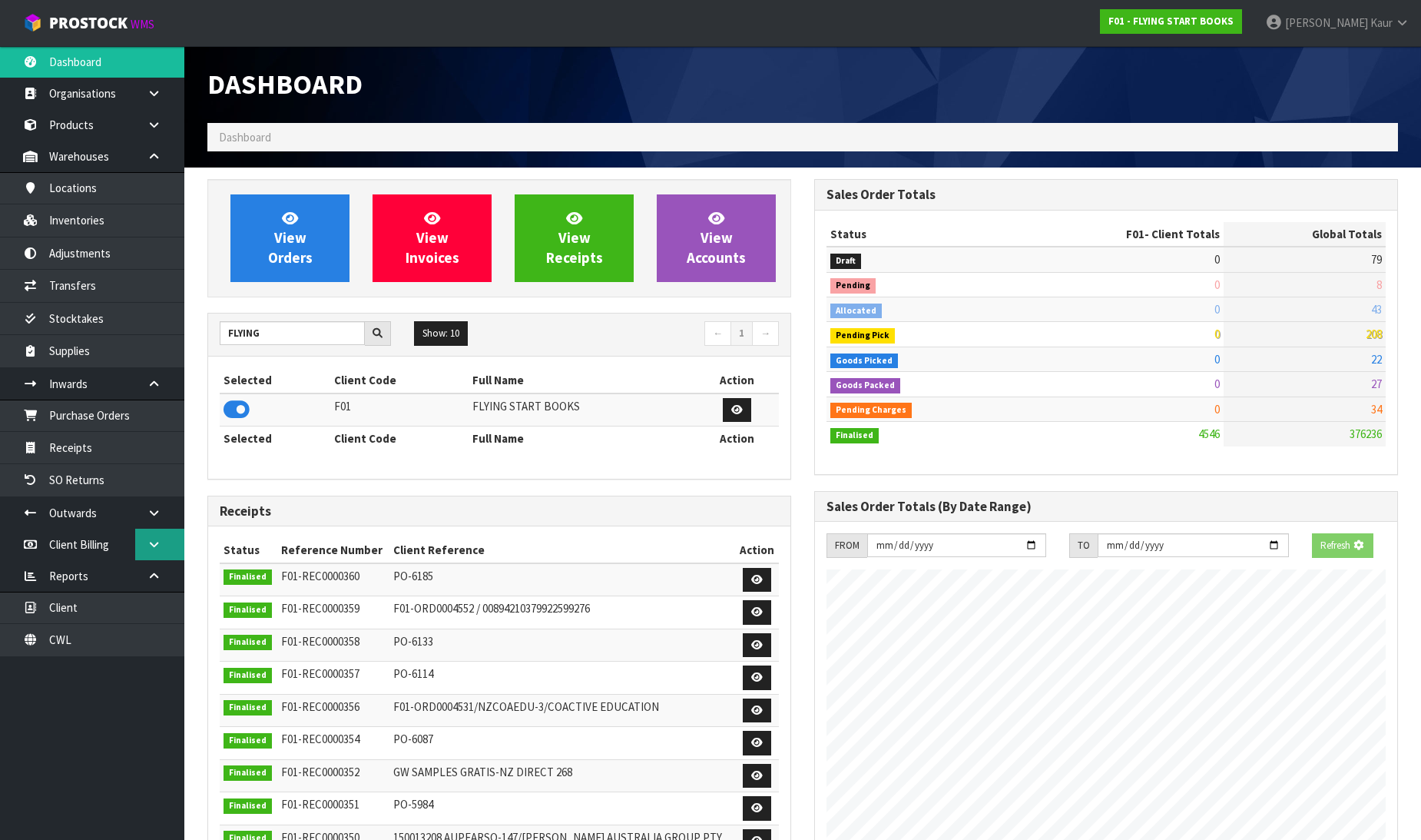
scroll to position [964, 607]
click at [152, 520] on link at bounding box center [160, 512] width 49 height 31
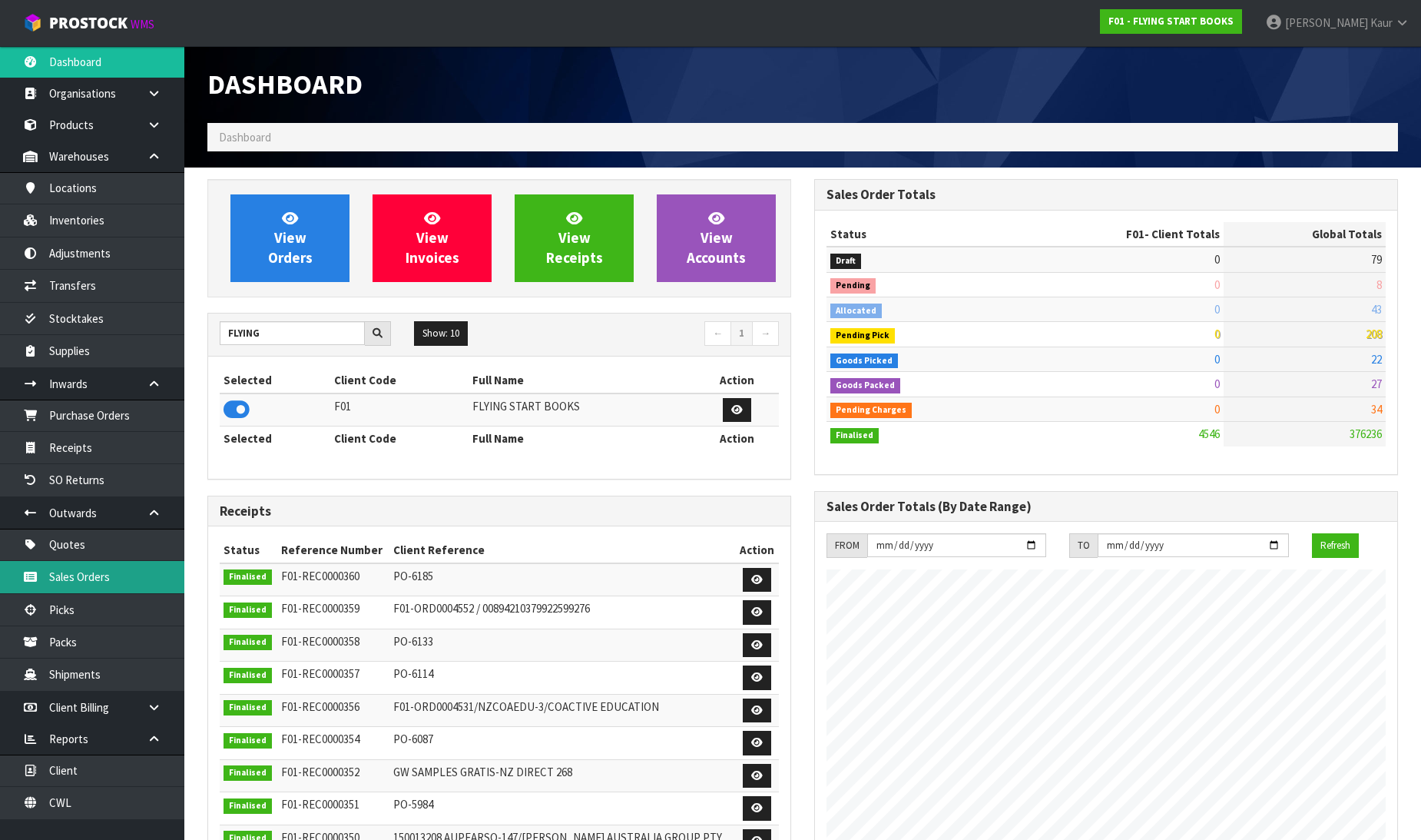
click at [97, 583] on link "Sales Orders" at bounding box center [92, 576] width 184 height 31
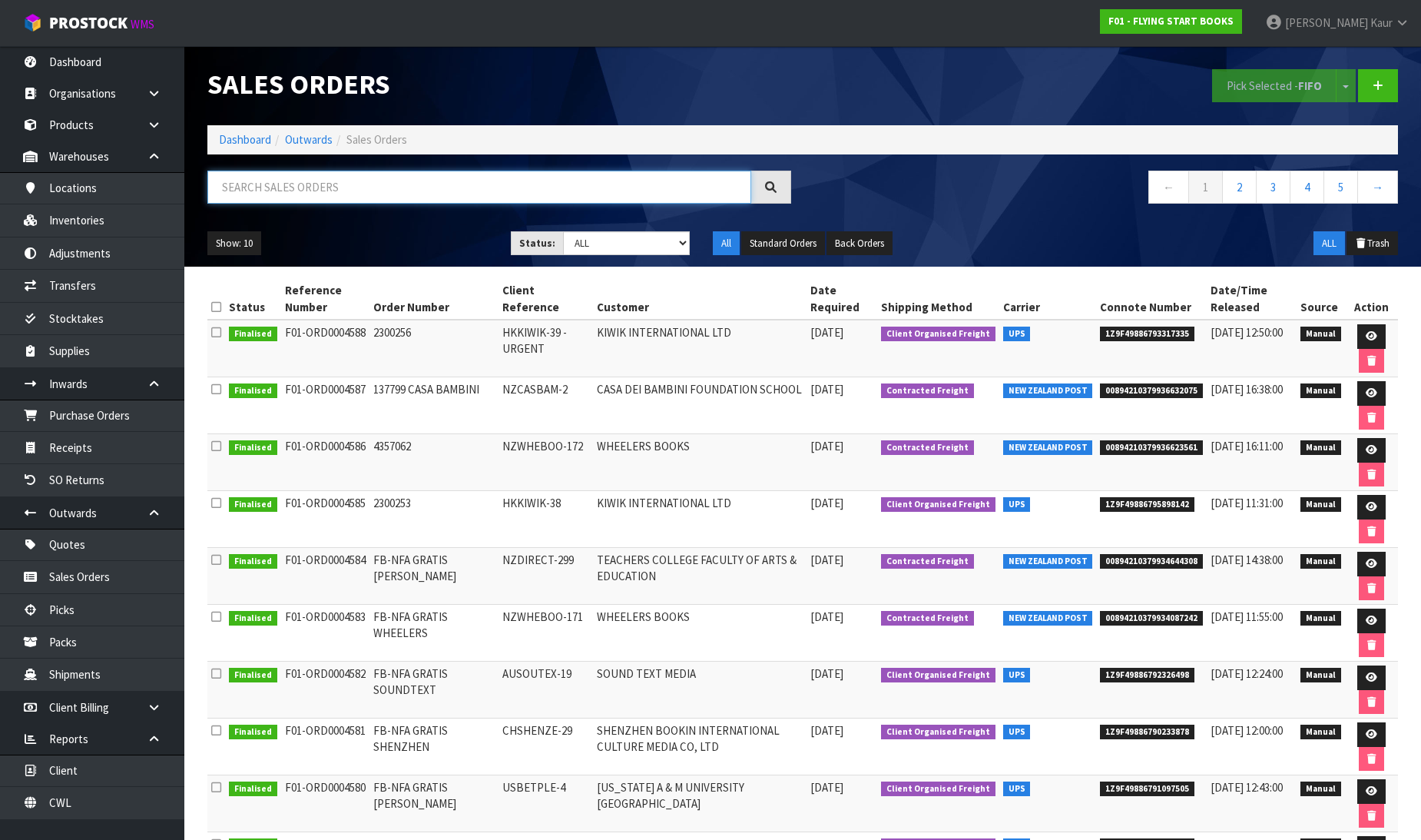
click at [293, 190] on input "text" at bounding box center [479, 186] width 544 height 33
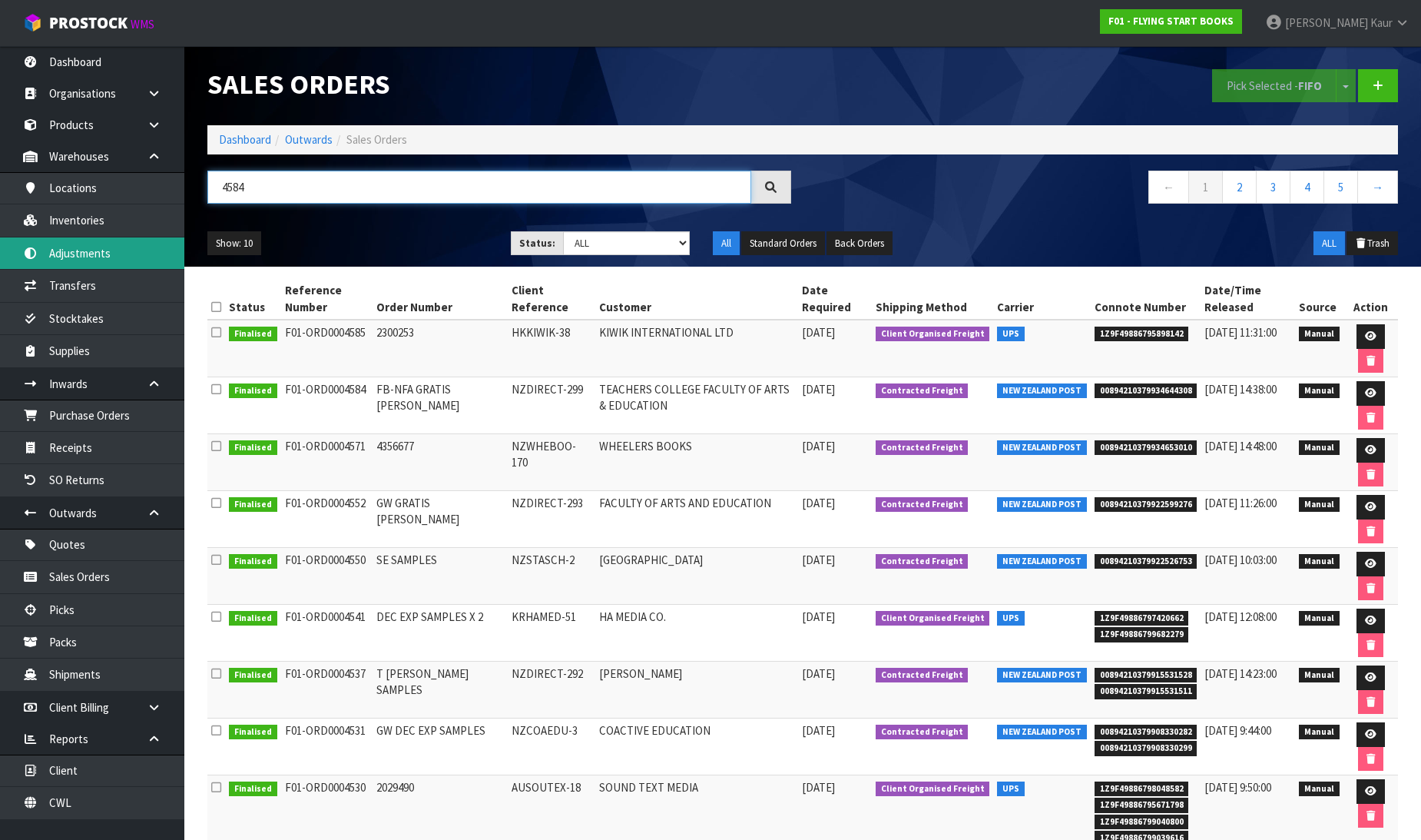
type input "4584"
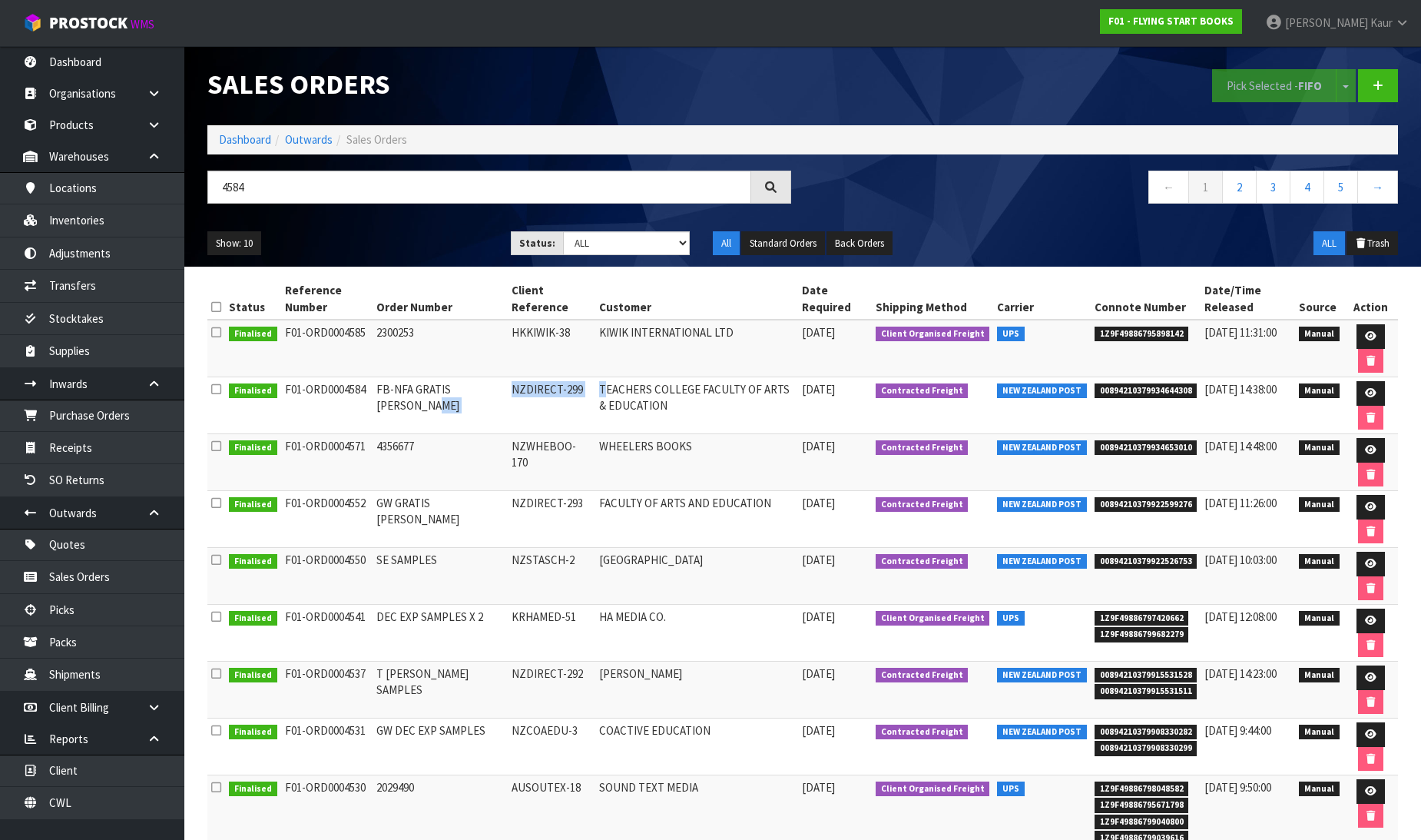
drag, startPoint x: 481, startPoint y: 386, endPoint x: 547, endPoint y: 403, distance: 68.2
click at [573, 390] on tr "Finalised F01-ORD0004584 FB-NFA GRATIS [PERSON_NAME] NZDIRECT-299 TEACHERS COLL…" at bounding box center [802, 406] width 1191 height 57
drag, startPoint x: 532, startPoint y: 427, endPoint x: 539, endPoint y: 413, distance: 15.7
click at [531, 427] on td "NZDIRECT-299" at bounding box center [551, 406] width 87 height 57
drag, startPoint x: 476, startPoint y: 413, endPoint x: 439, endPoint y: 406, distance: 37.7
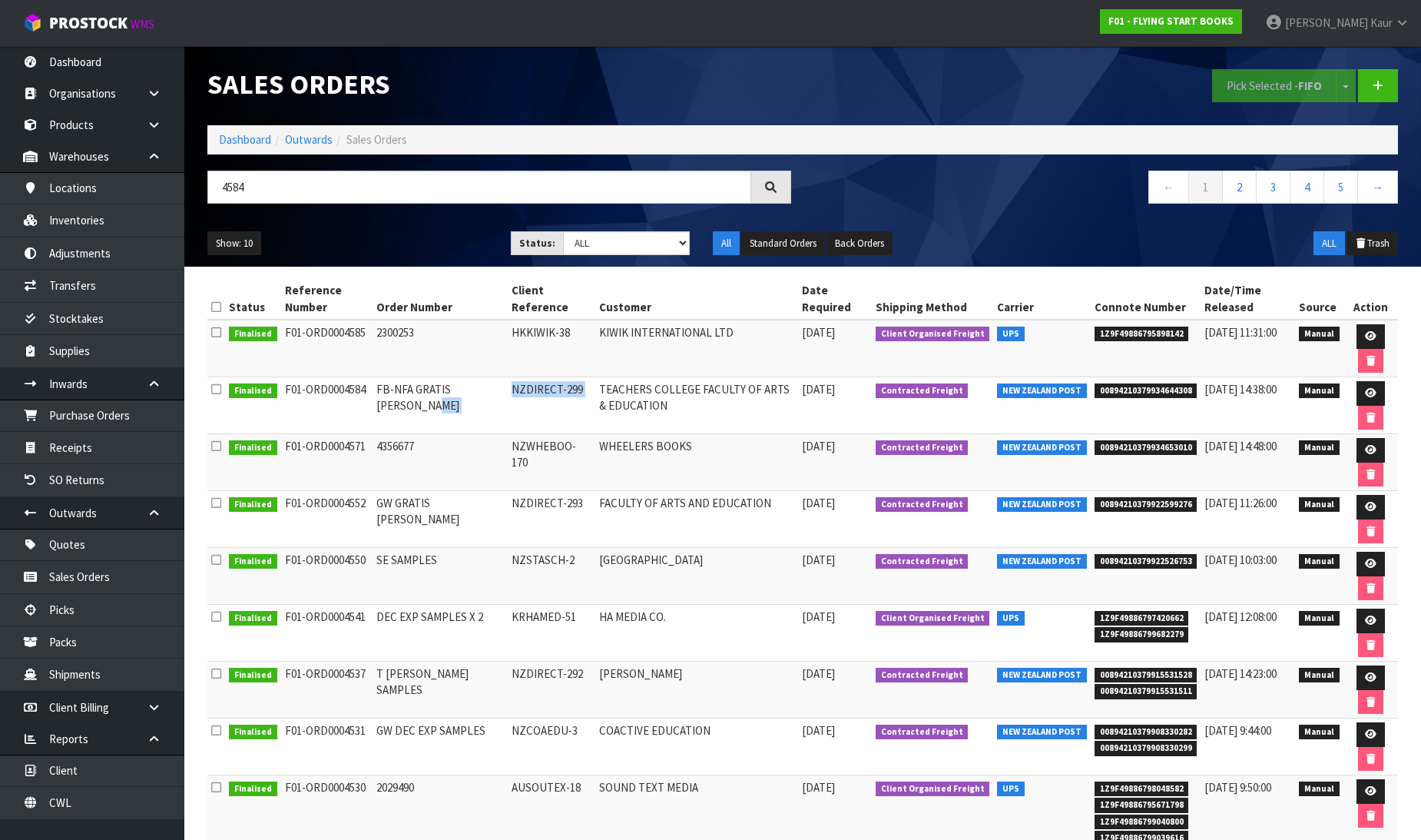
click at [474, 413] on td "FB-NFA GRATIS [PERSON_NAME]" at bounding box center [440, 406] width 135 height 57
click at [405, 406] on td "FB-NFA GRATIS [PERSON_NAME]" at bounding box center [440, 406] width 135 height 57
drag, startPoint x: 561, startPoint y: 386, endPoint x: 486, endPoint y: 392, distance: 75.2
click at [508, 392] on td "NZDIRECT-299" at bounding box center [551, 406] width 87 height 57
copy td "NZDIRECT-299"
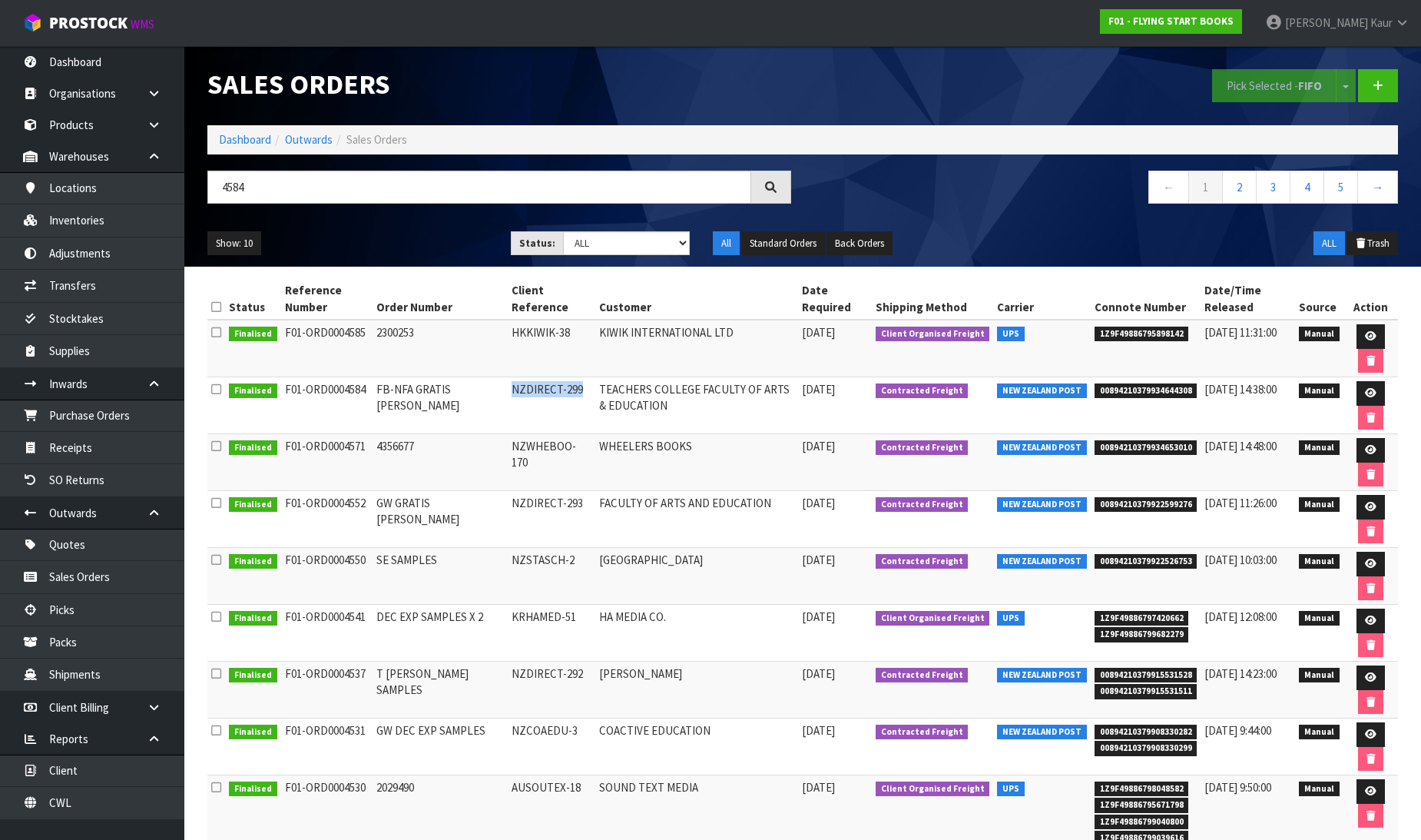
drag, startPoint x: 417, startPoint y: 409, endPoint x: 376, endPoint y: 394, distance: 43.7
click at [376, 394] on td "FB-NFA GRATIS [PERSON_NAME]" at bounding box center [440, 406] width 135 height 57
copy td "FB-NFA GRATIS [PERSON_NAME]"
click at [651, 549] on td "[GEOGRAPHIC_DATA]" at bounding box center [696, 576] width 202 height 57
click at [1373, 396] on link at bounding box center [1372, 393] width 29 height 25
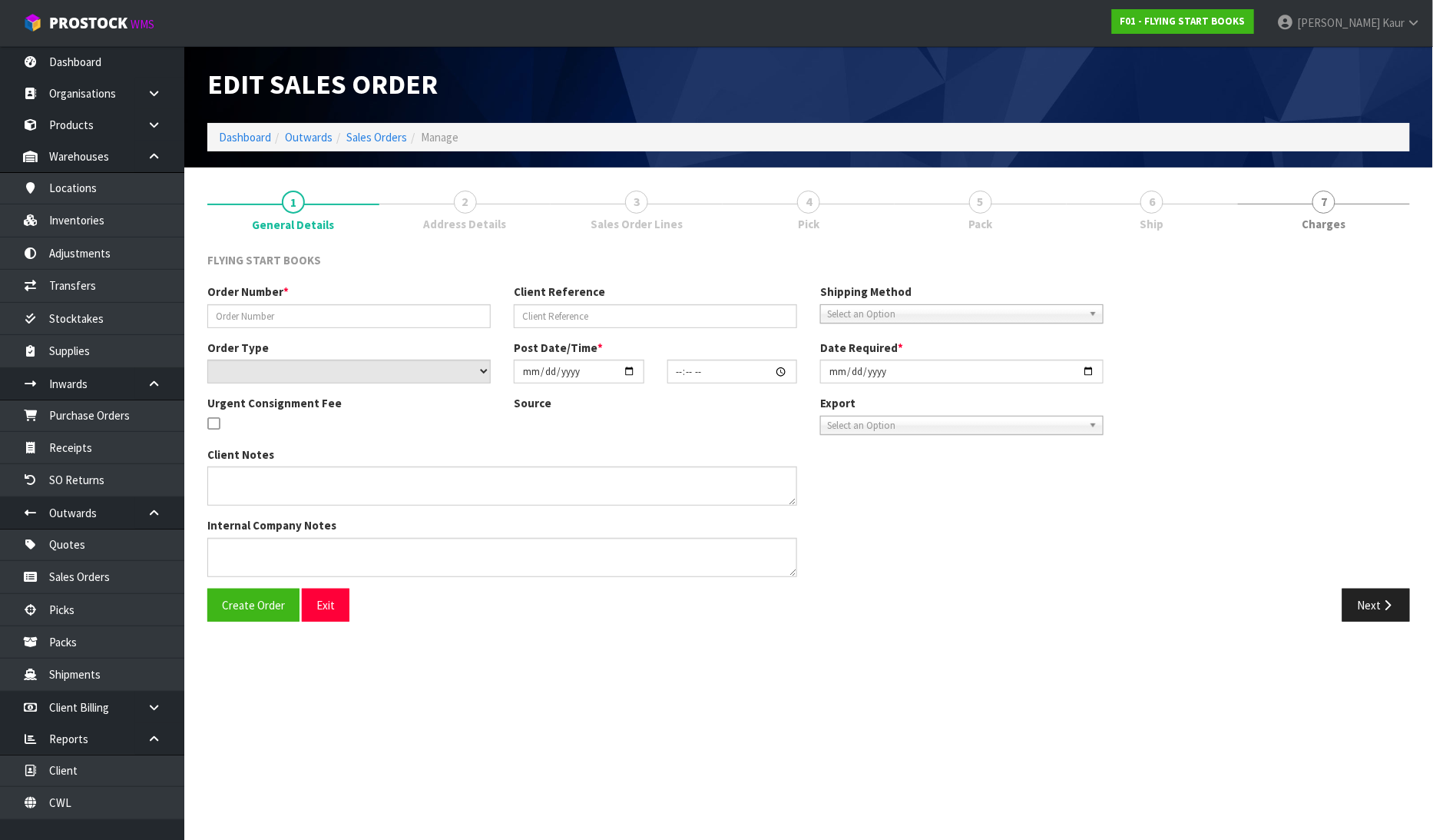
type input "FB-NFA GRATIS [PERSON_NAME]"
type input "NZDIRECT-299"
select select "number:0"
type input "[DATE]"
type input "08:56:00.000"
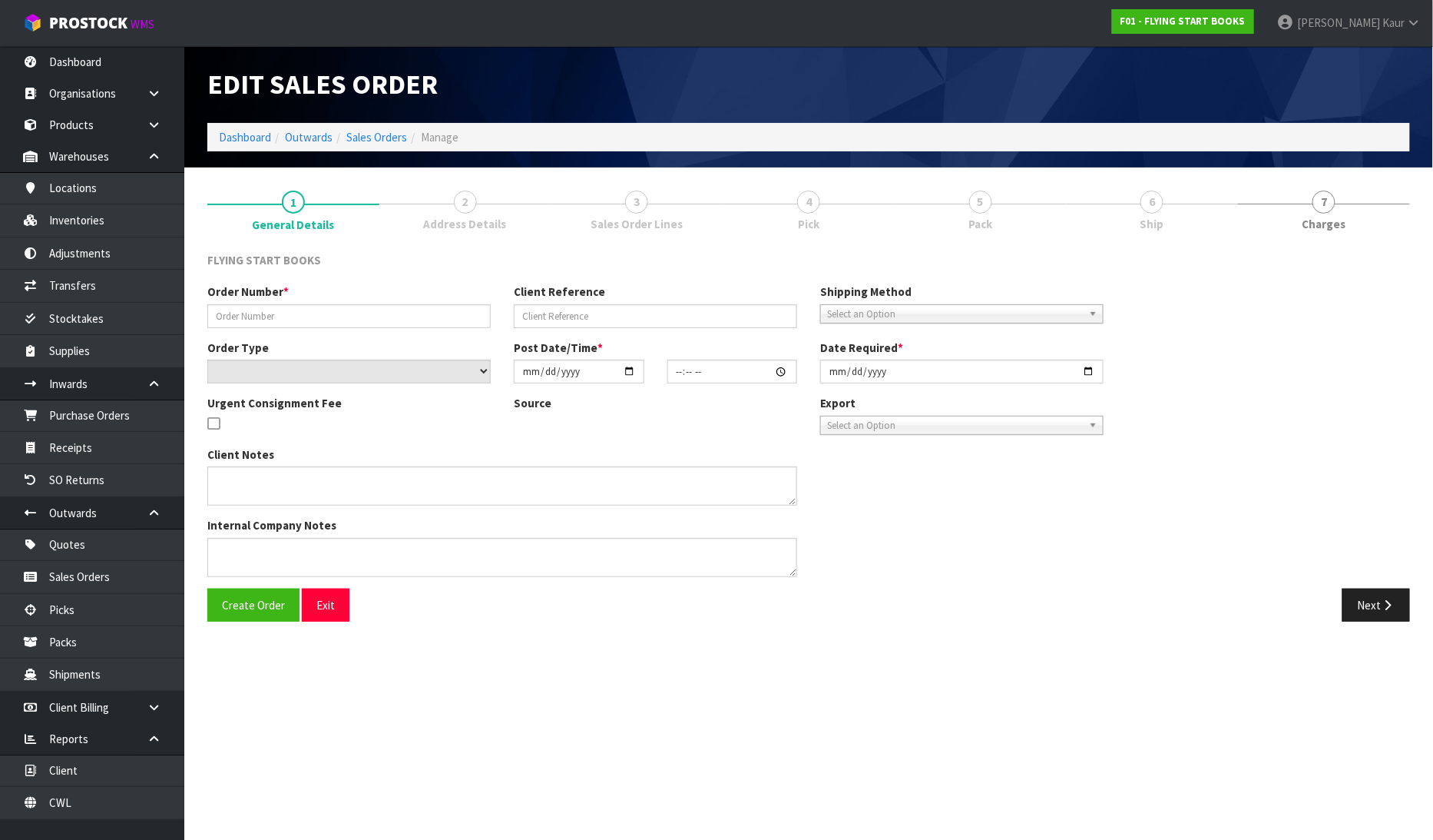
type input "[DATE]"
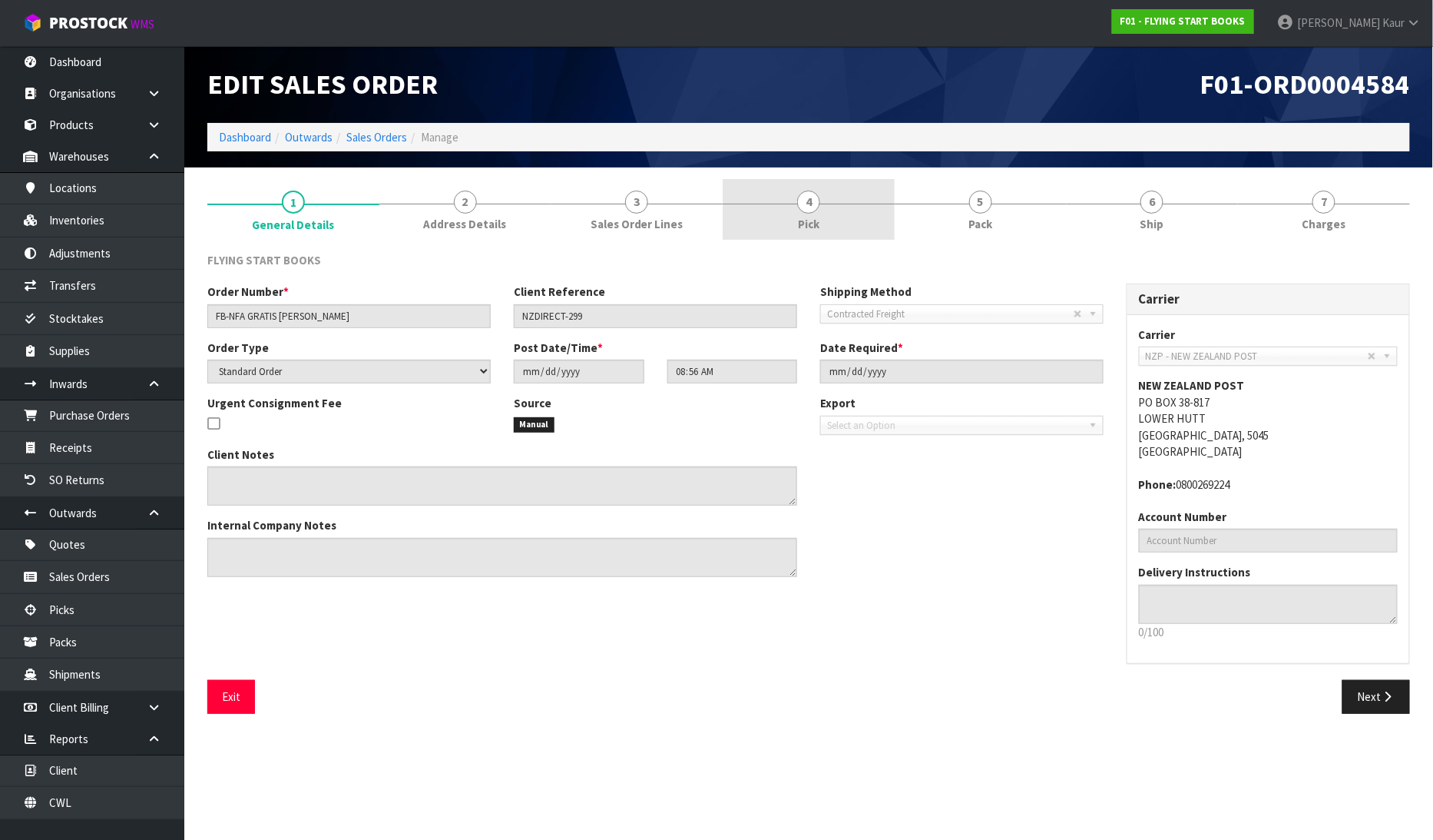
click at [805, 213] on link "4 Pick" at bounding box center [809, 209] width 172 height 61
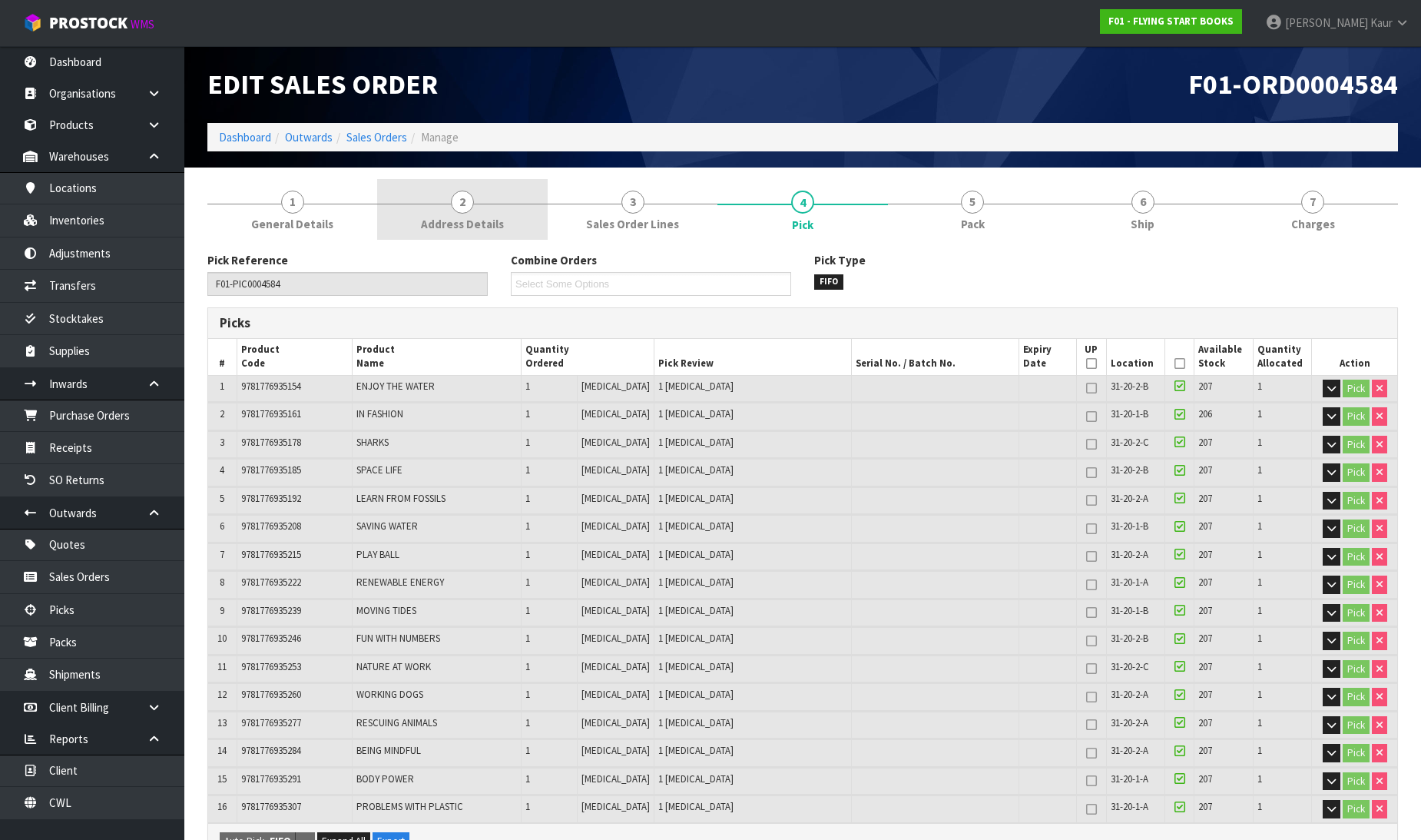
click at [495, 207] on link "2 Address Details" at bounding box center [462, 209] width 170 height 61
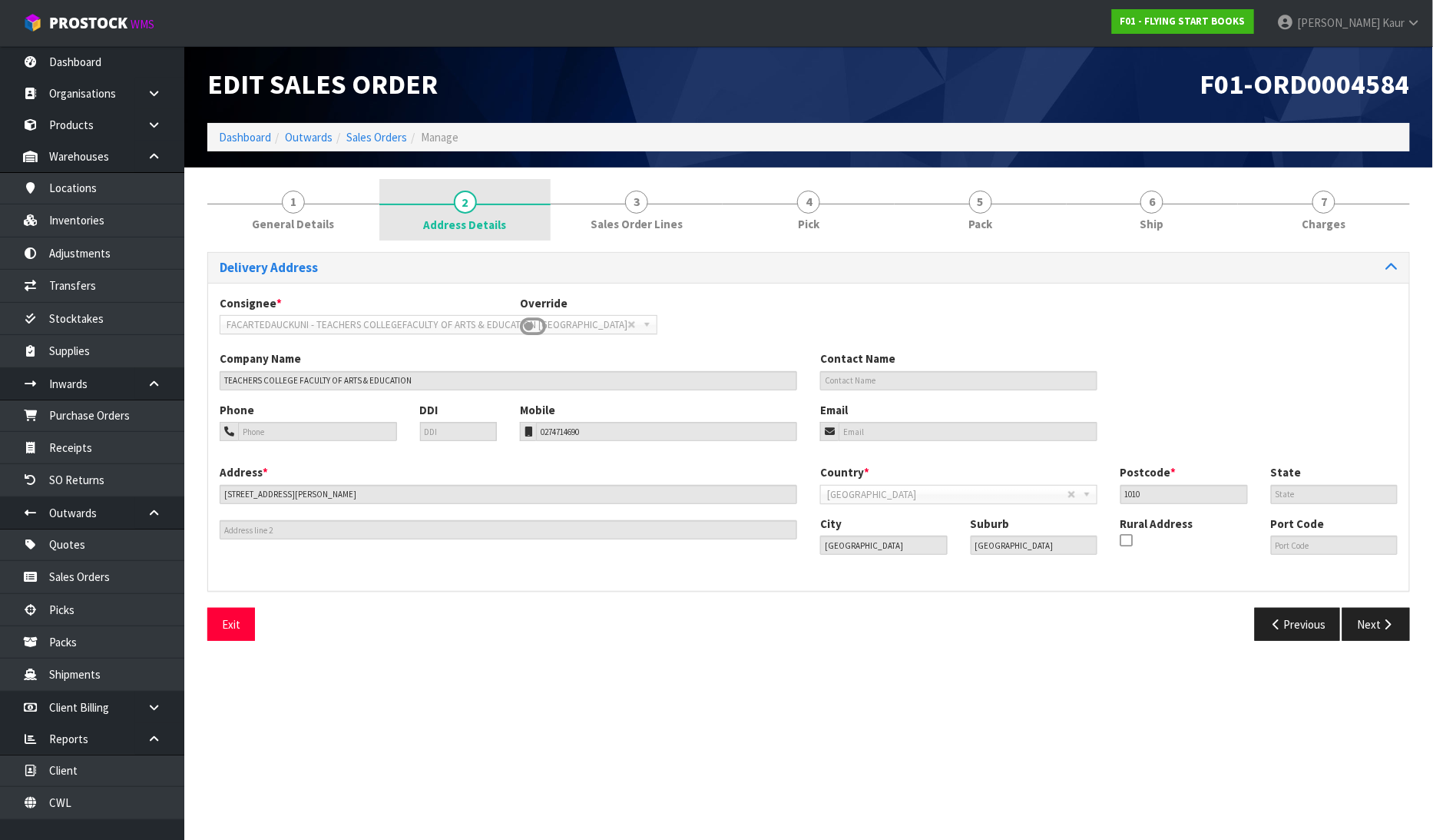
click at [456, 196] on span "2" at bounding box center [466, 201] width 23 height 23
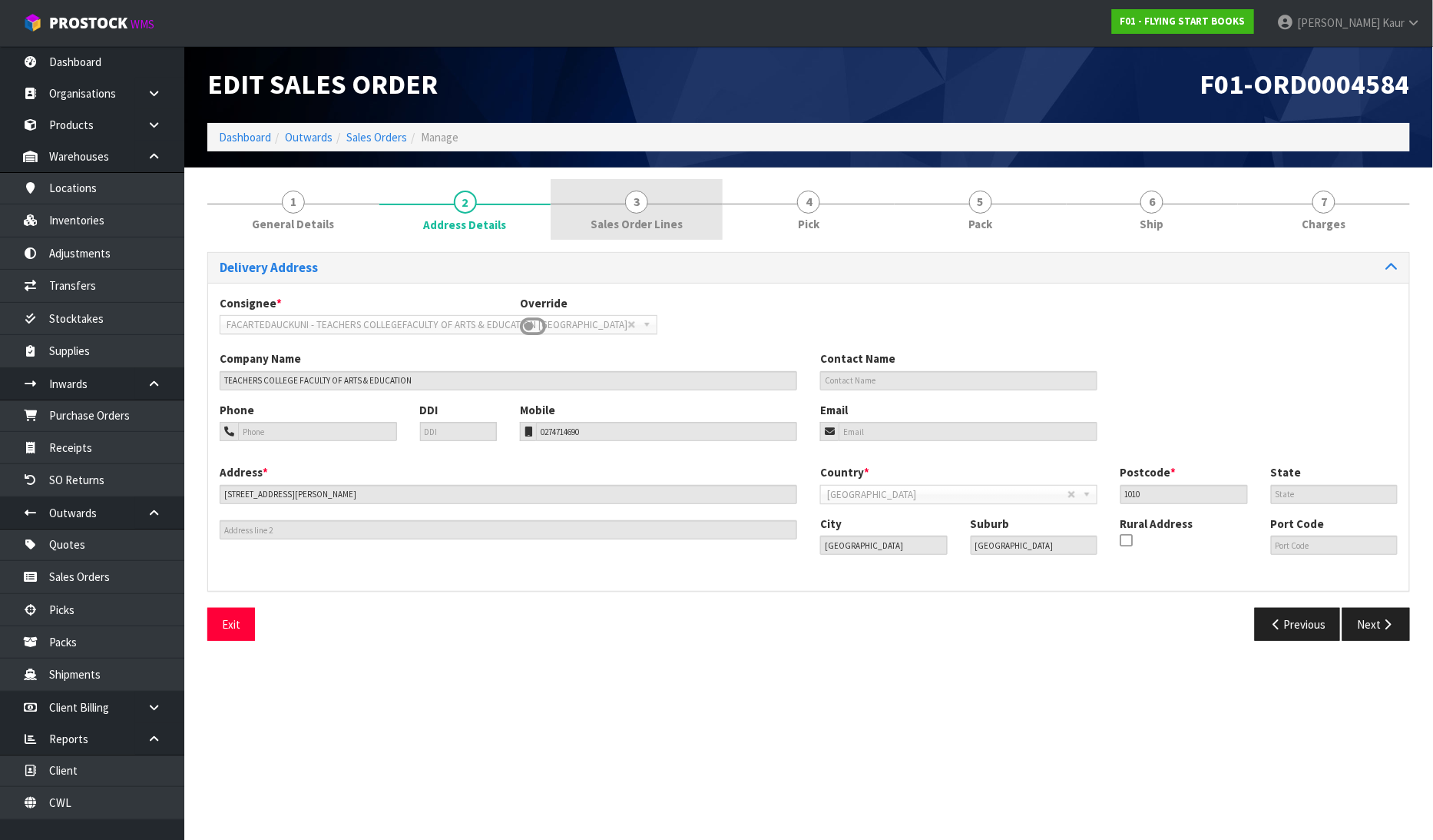
click at [635, 201] on span "3" at bounding box center [637, 201] width 23 height 23
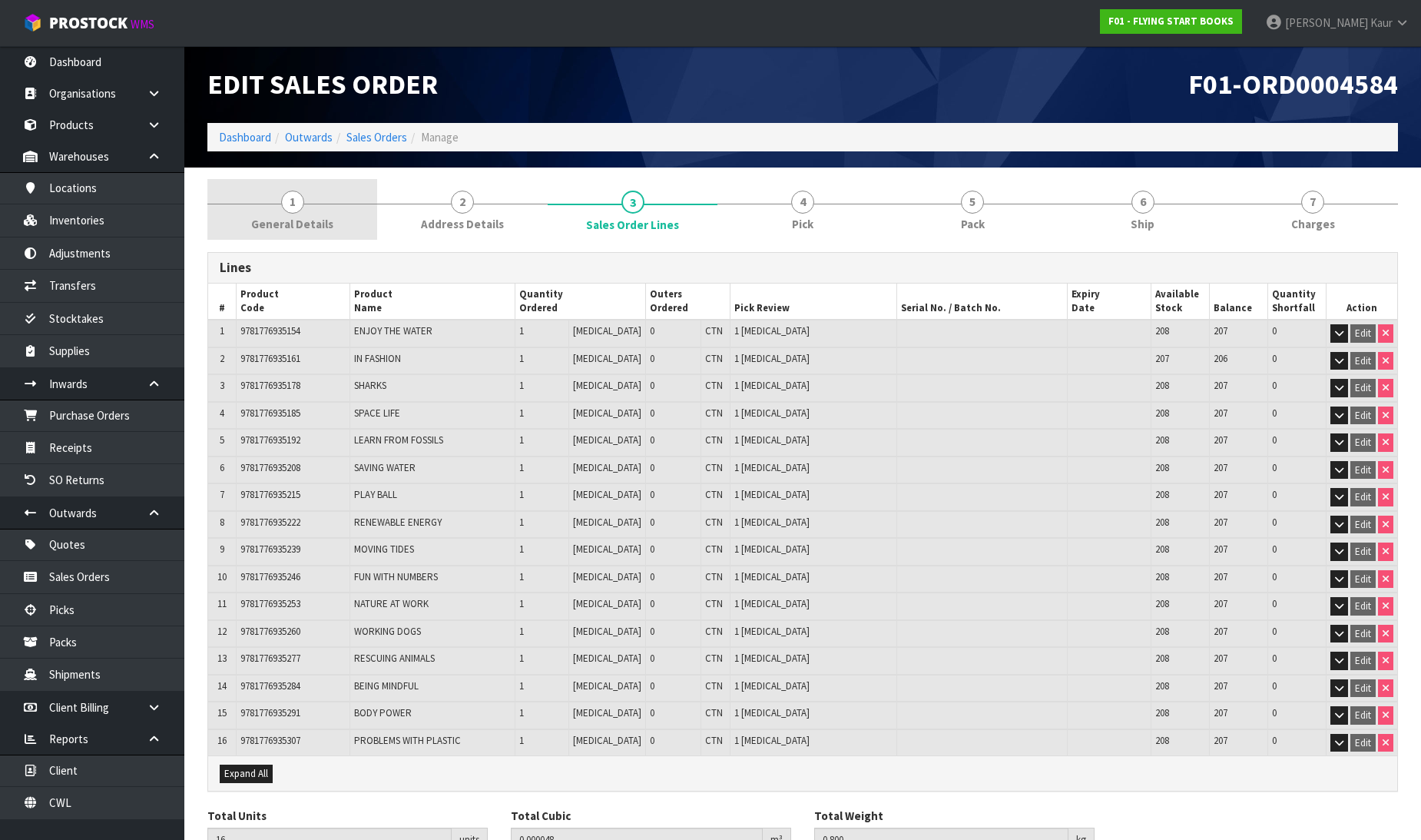
click at [284, 216] on span "General Details" at bounding box center [292, 223] width 82 height 16
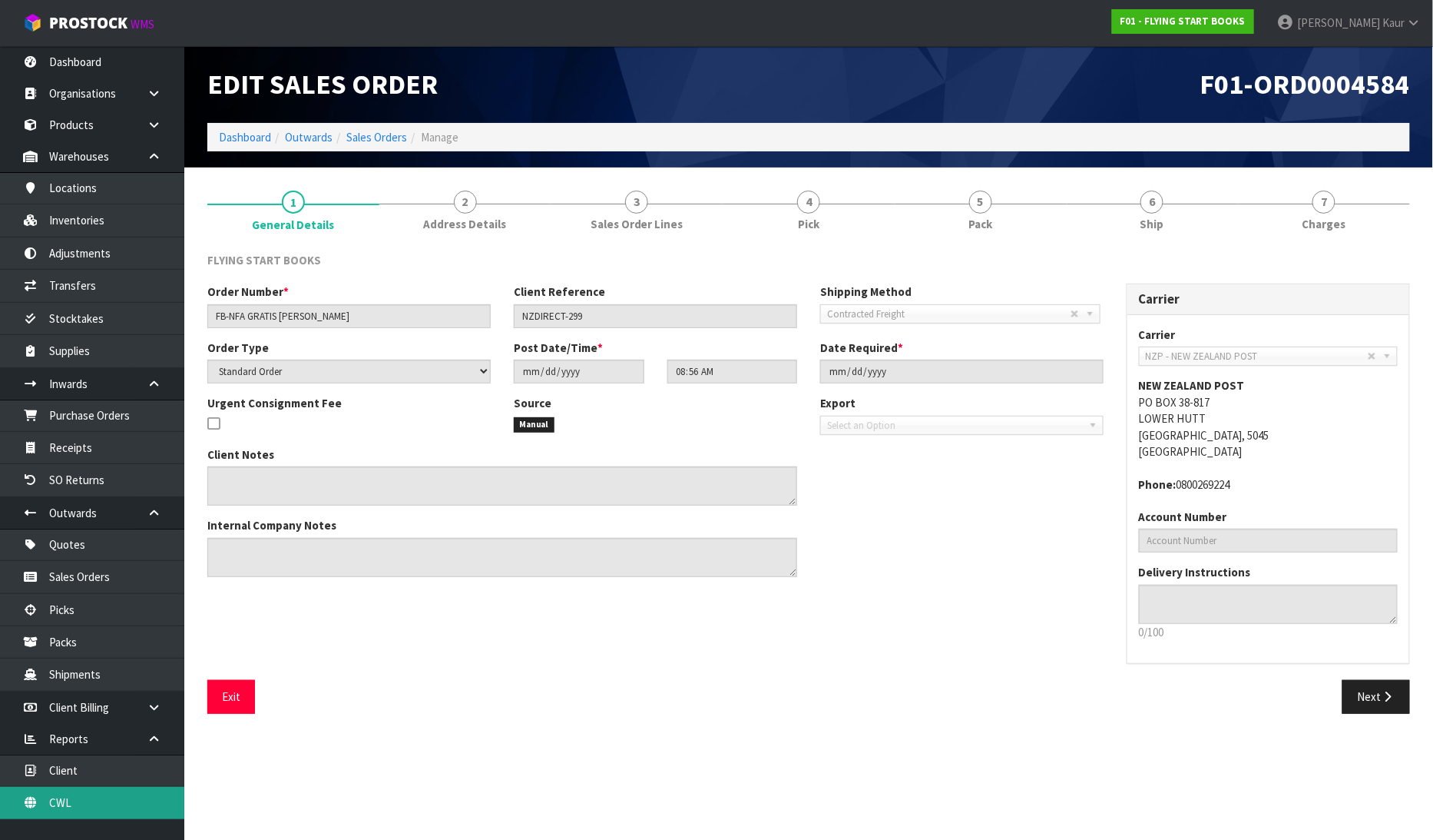
click at [48, 808] on link "CWL" at bounding box center [92, 802] width 184 height 31
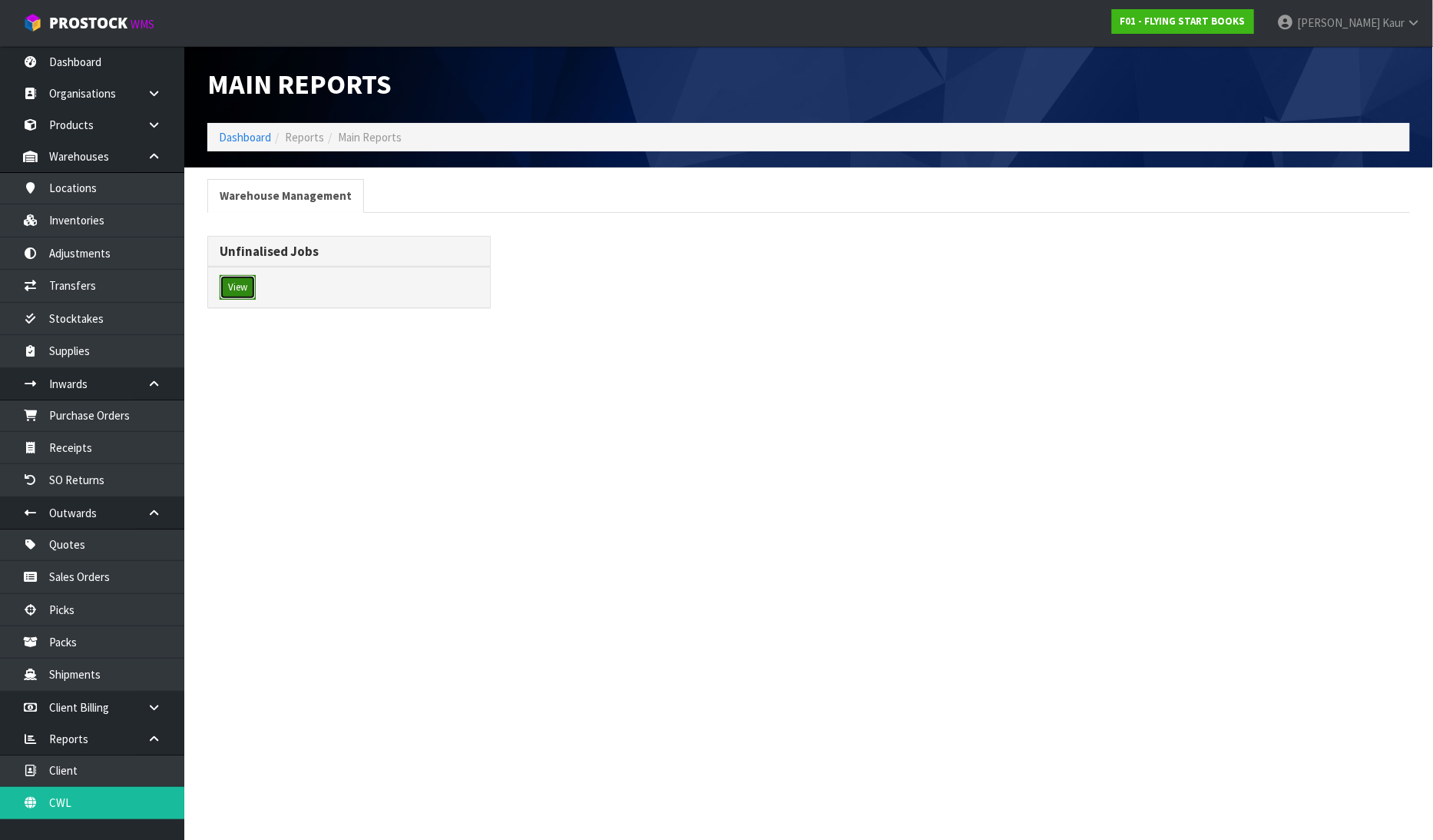
click at [235, 298] on button "View" at bounding box center [238, 287] width 36 height 25
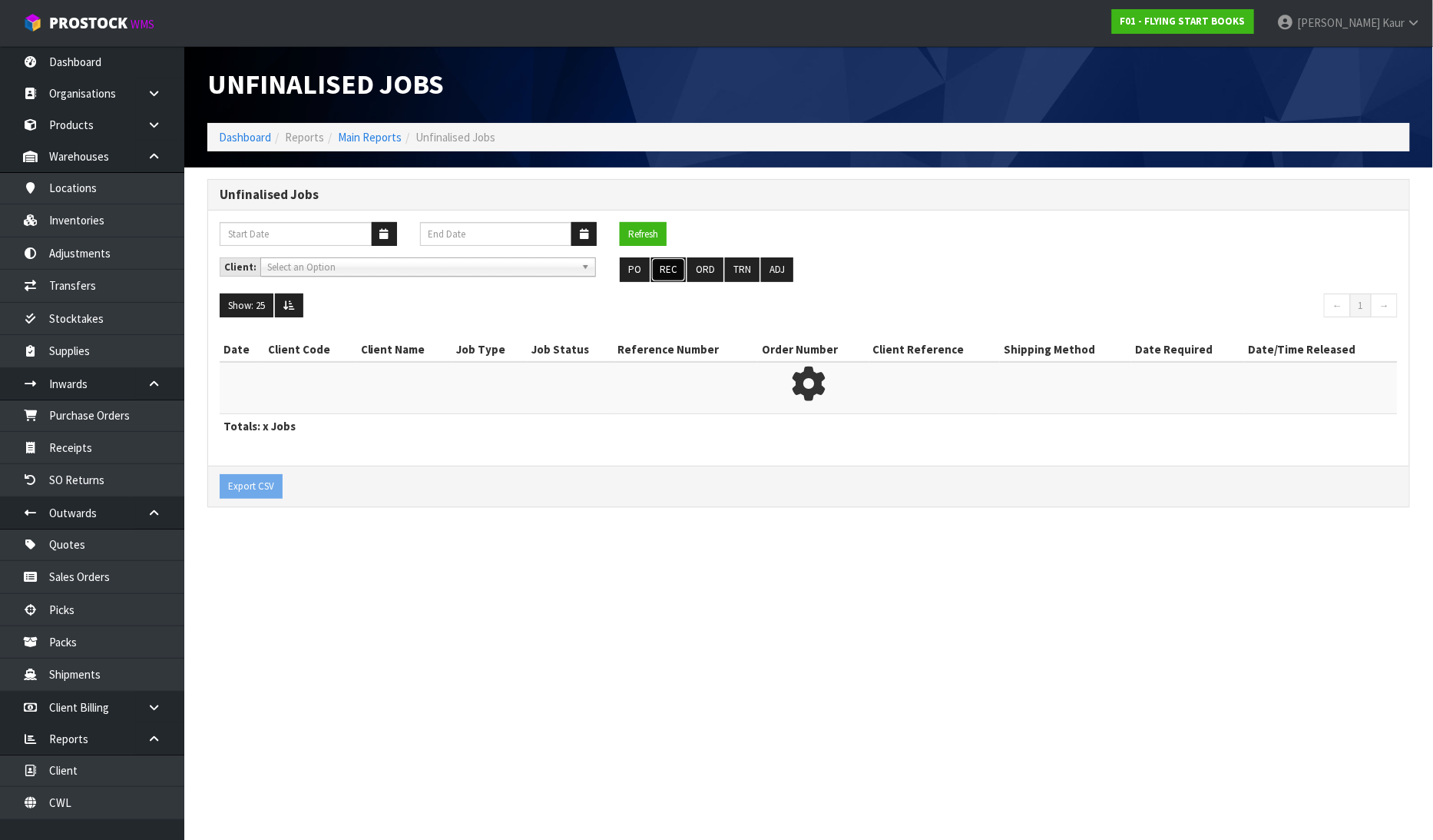
click at [672, 272] on button "REC" at bounding box center [669, 270] width 34 height 25
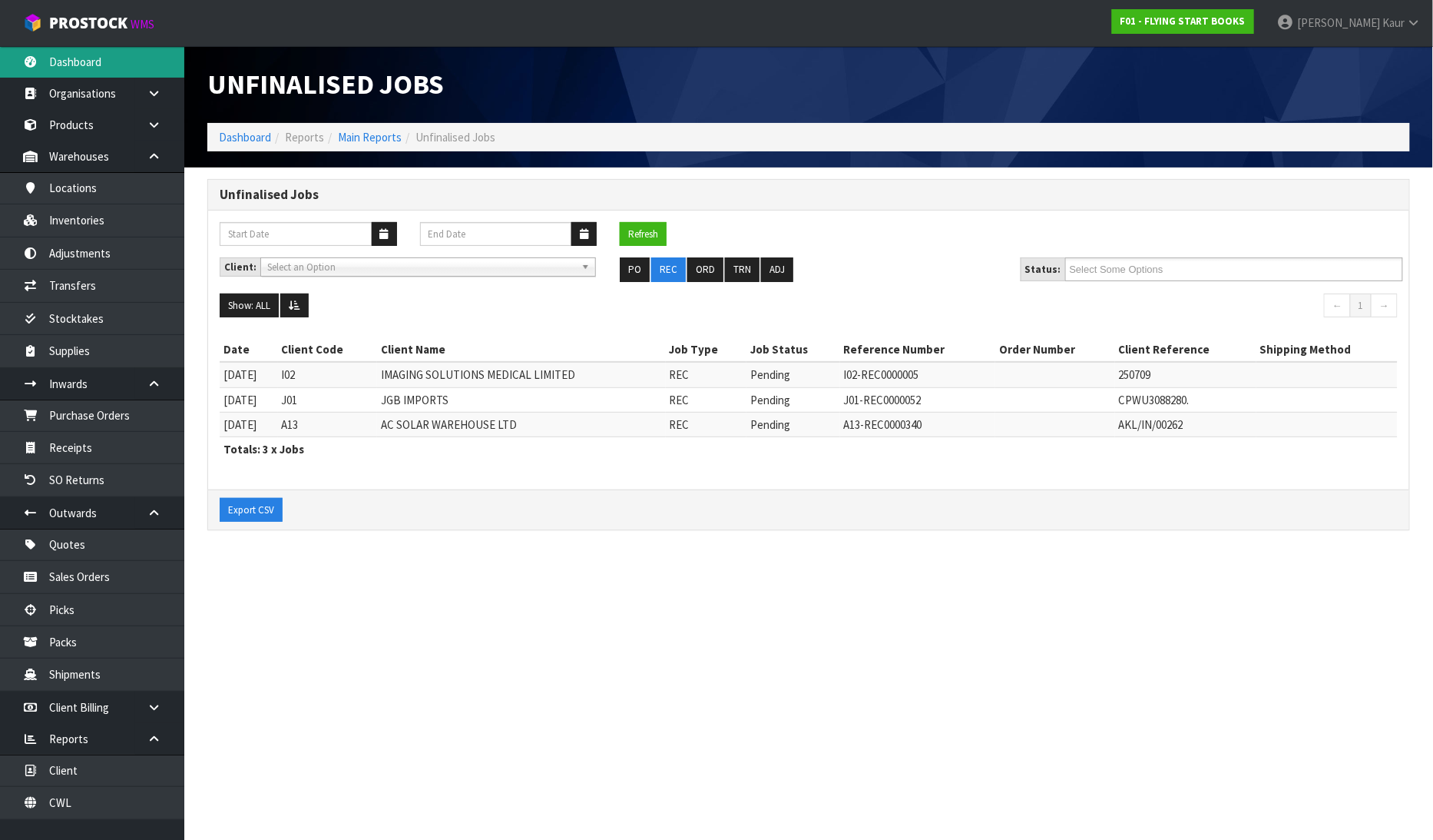
click at [94, 72] on link "Dashboard" at bounding box center [92, 62] width 184 height 31
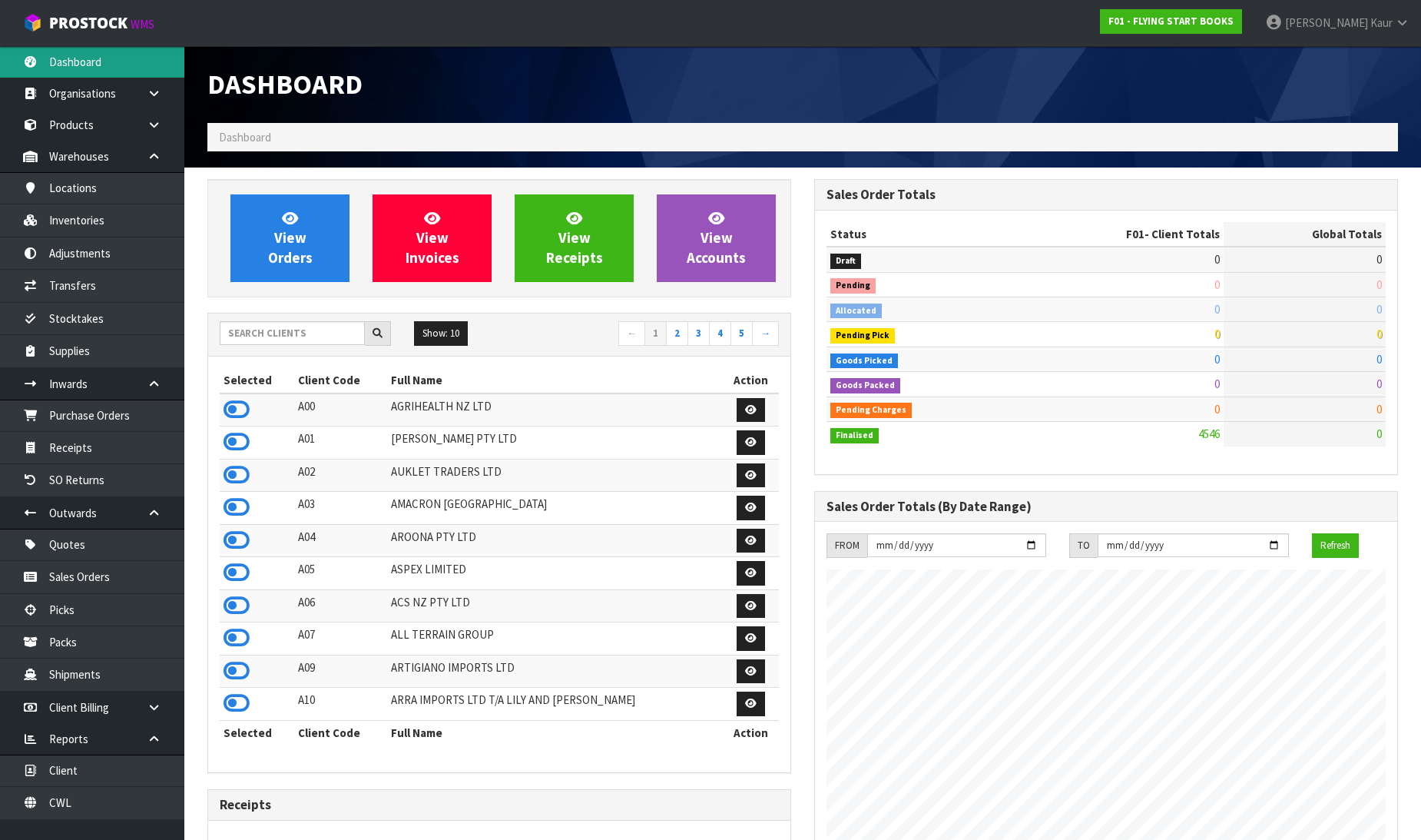
scroll to position [964, 607]
click at [67, 795] on link "CWL" at bounding box center [92, 802] width 184 height 31
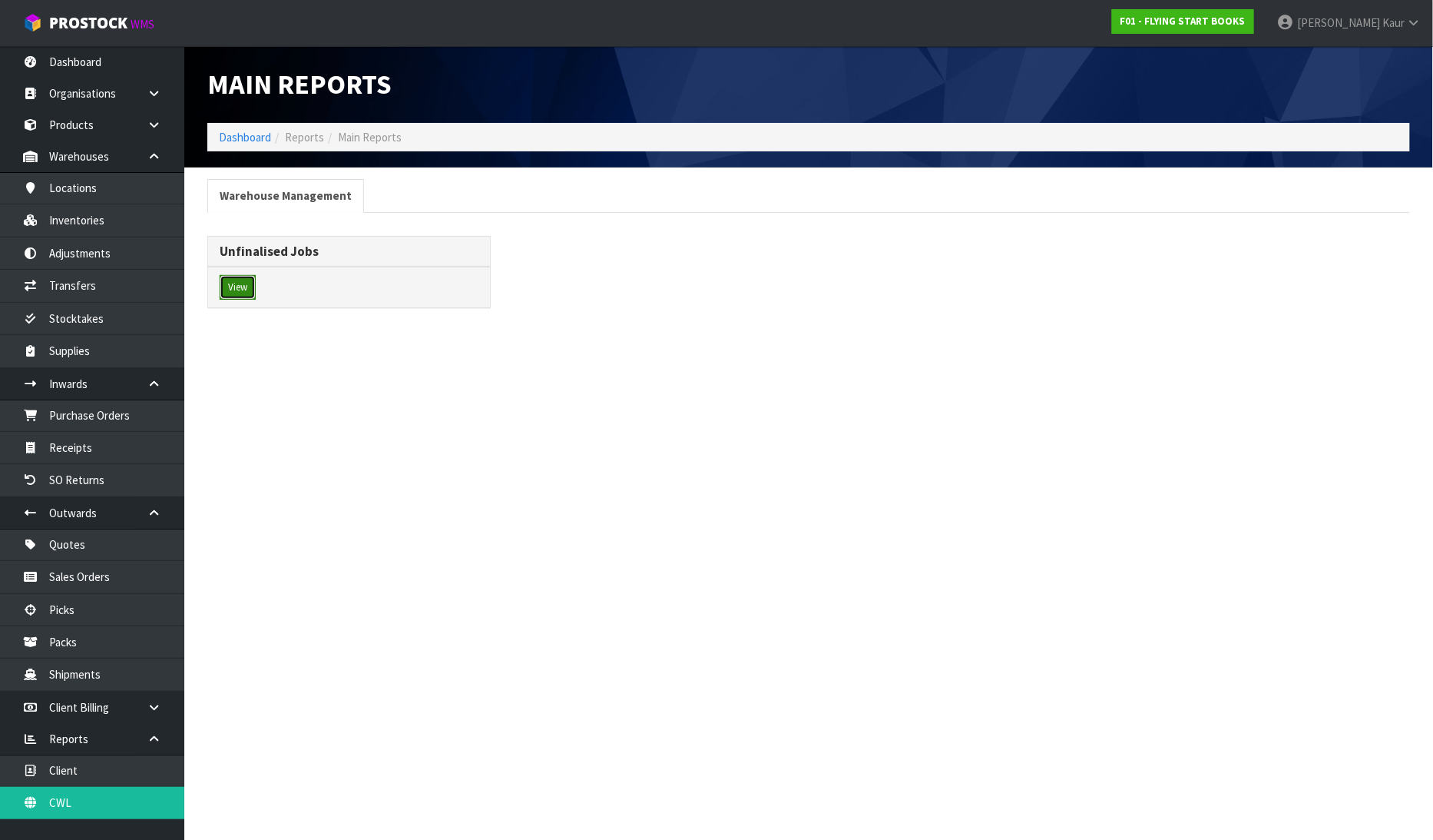
click at [231, 287] on button "View" at bounding box center [238, 287] width 36 height 25
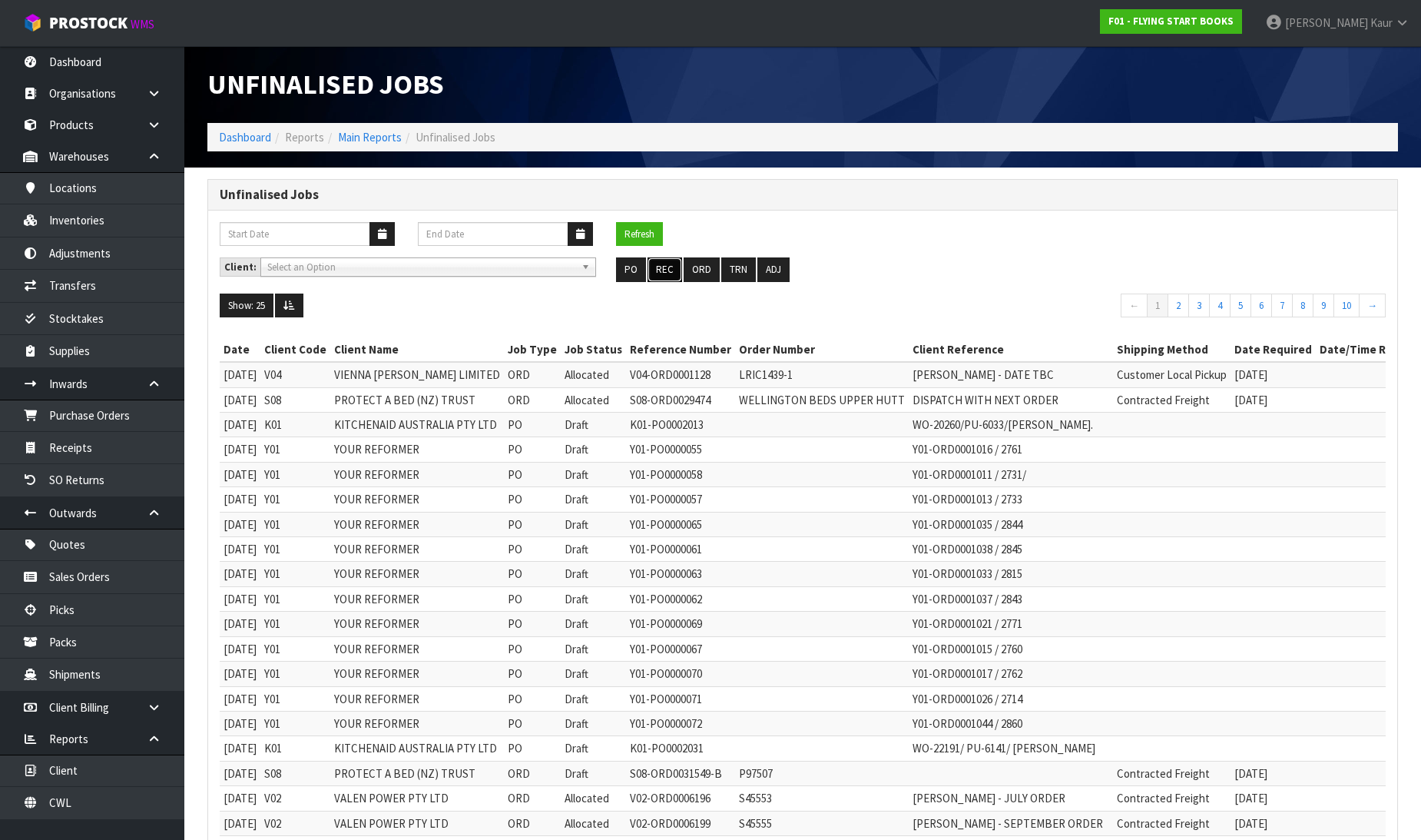
click at [675, 269] on button "REC" at bounding box center [664, 270] width 34 height 25
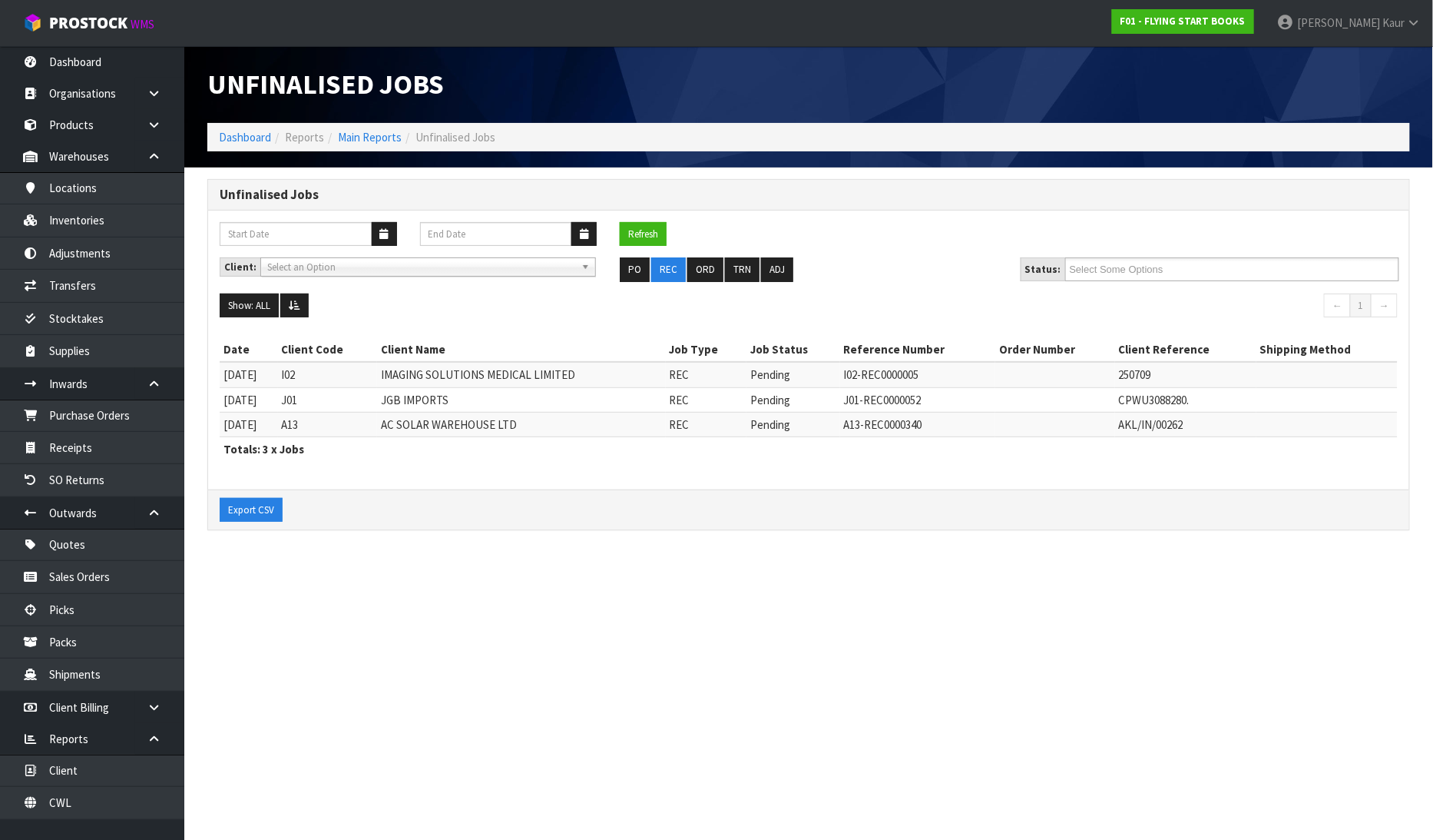
click at [769, 579] on section "Unfinalised Jobs Dashboard Reports Main Reports Unfinalised Jobs Unfinalised Jo…" at bounding box center [716, 420] width 1433 height 840
click at [47, 66] on link "Dashboard" at bounding box center [92, 62] width 184 height 31
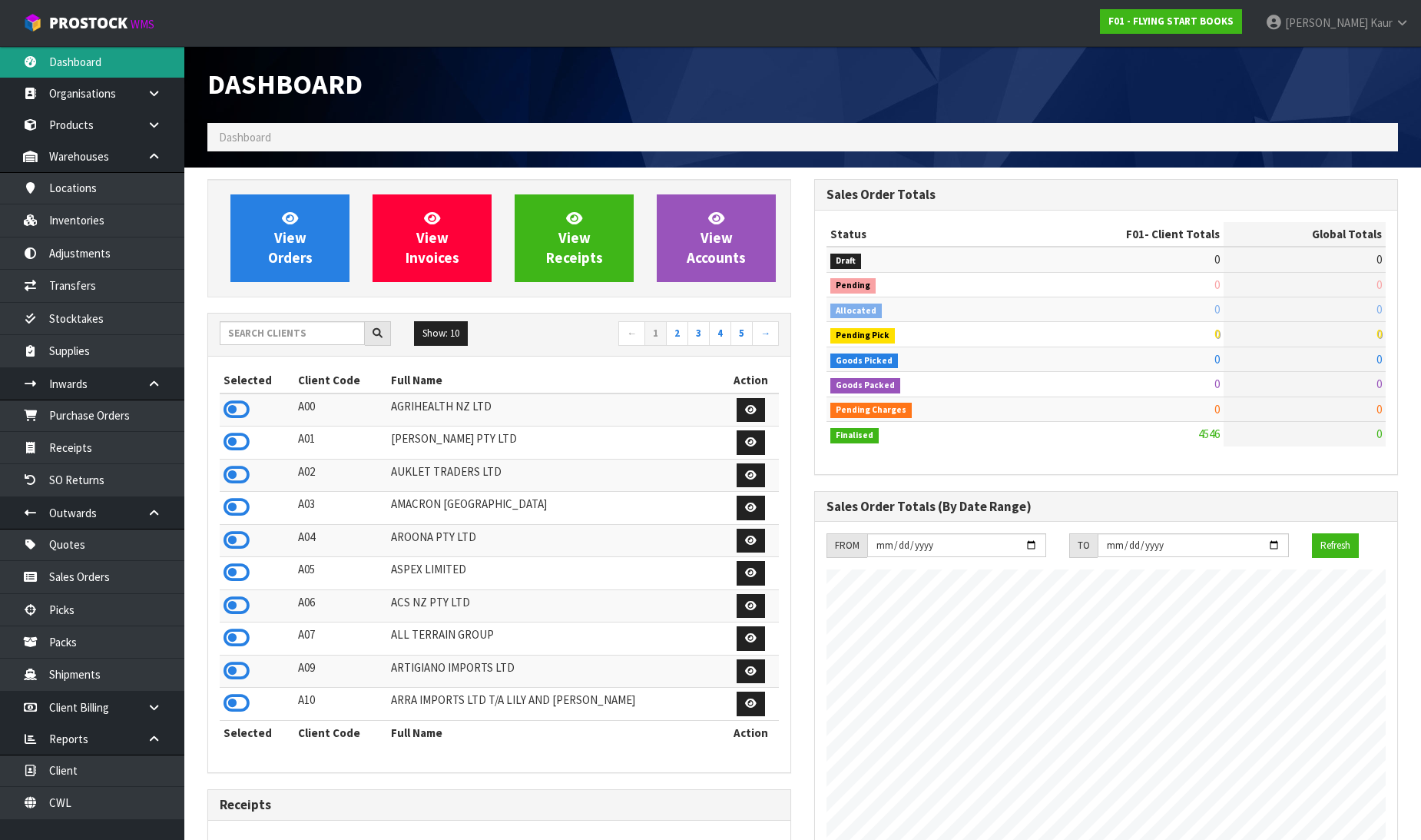
scroll to position [964, 607]
click at [70, 805] on link "CWL" at bounding box center [92, 802] width 184 height 31
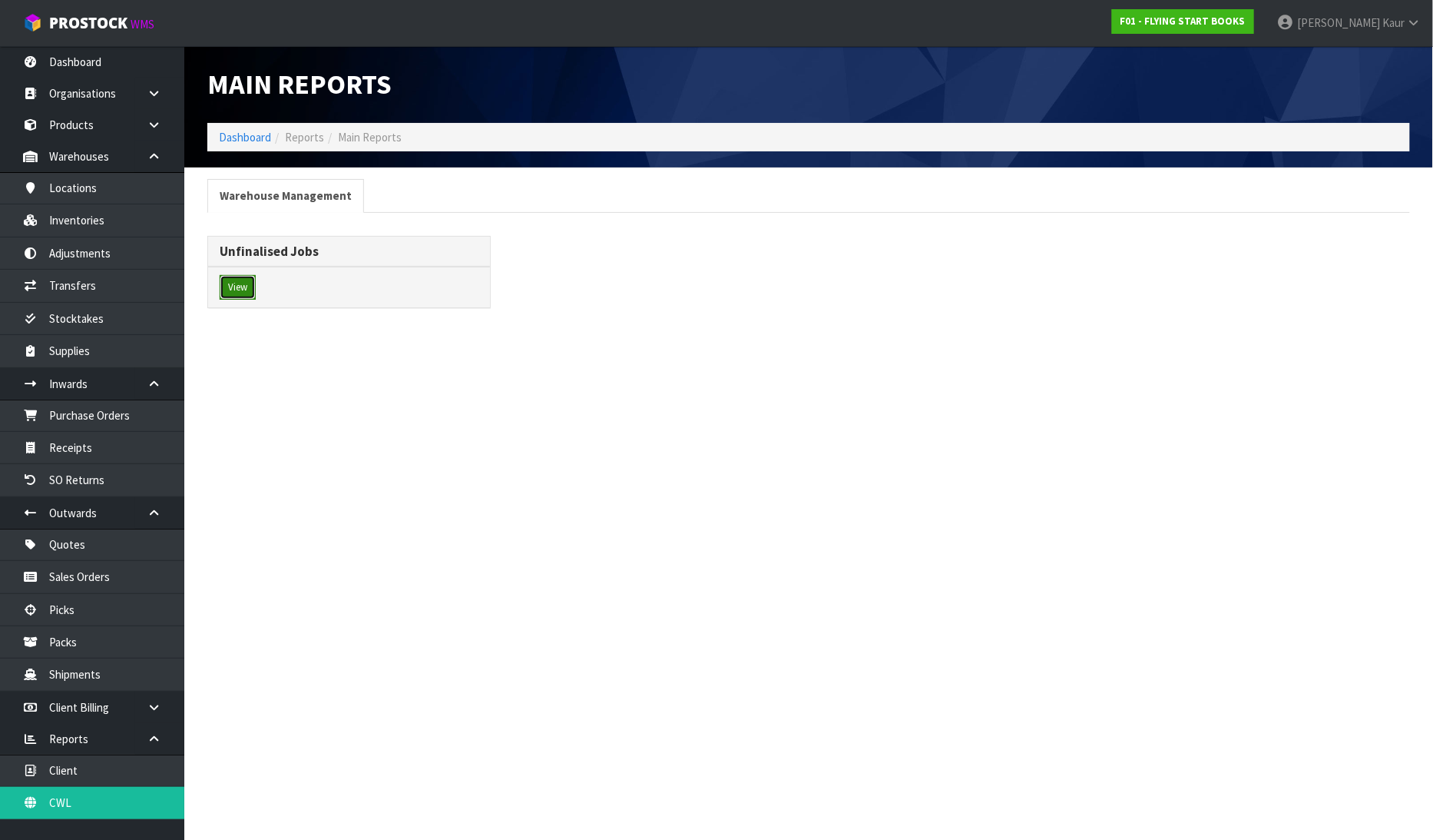
click at [243, 291] on button "View" at bounding box center [238, 287] width 36 height 25
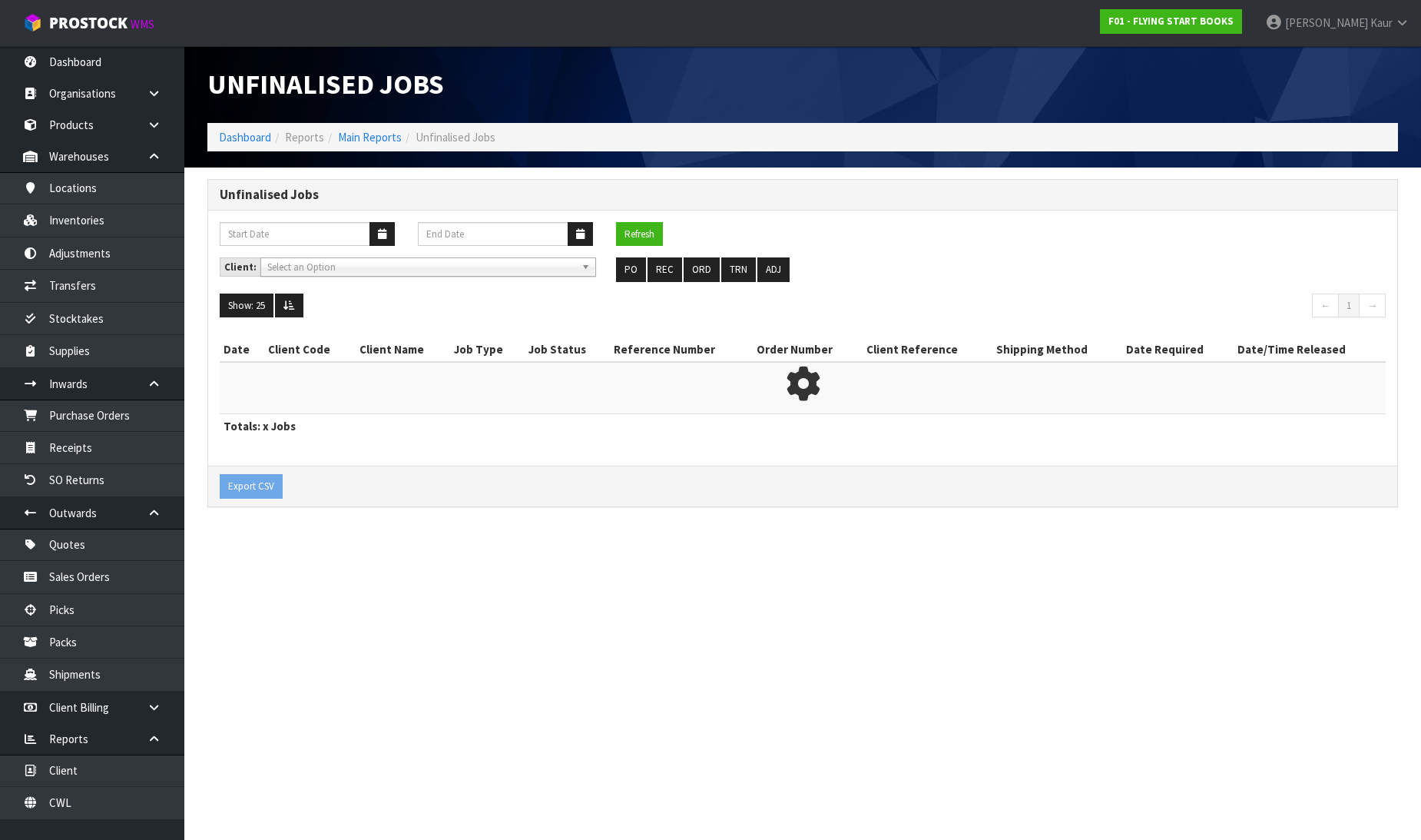
click at [703, 90] on h1 "Unfinalised Jobs" at bounding box center [499, 85] width 584 height 30
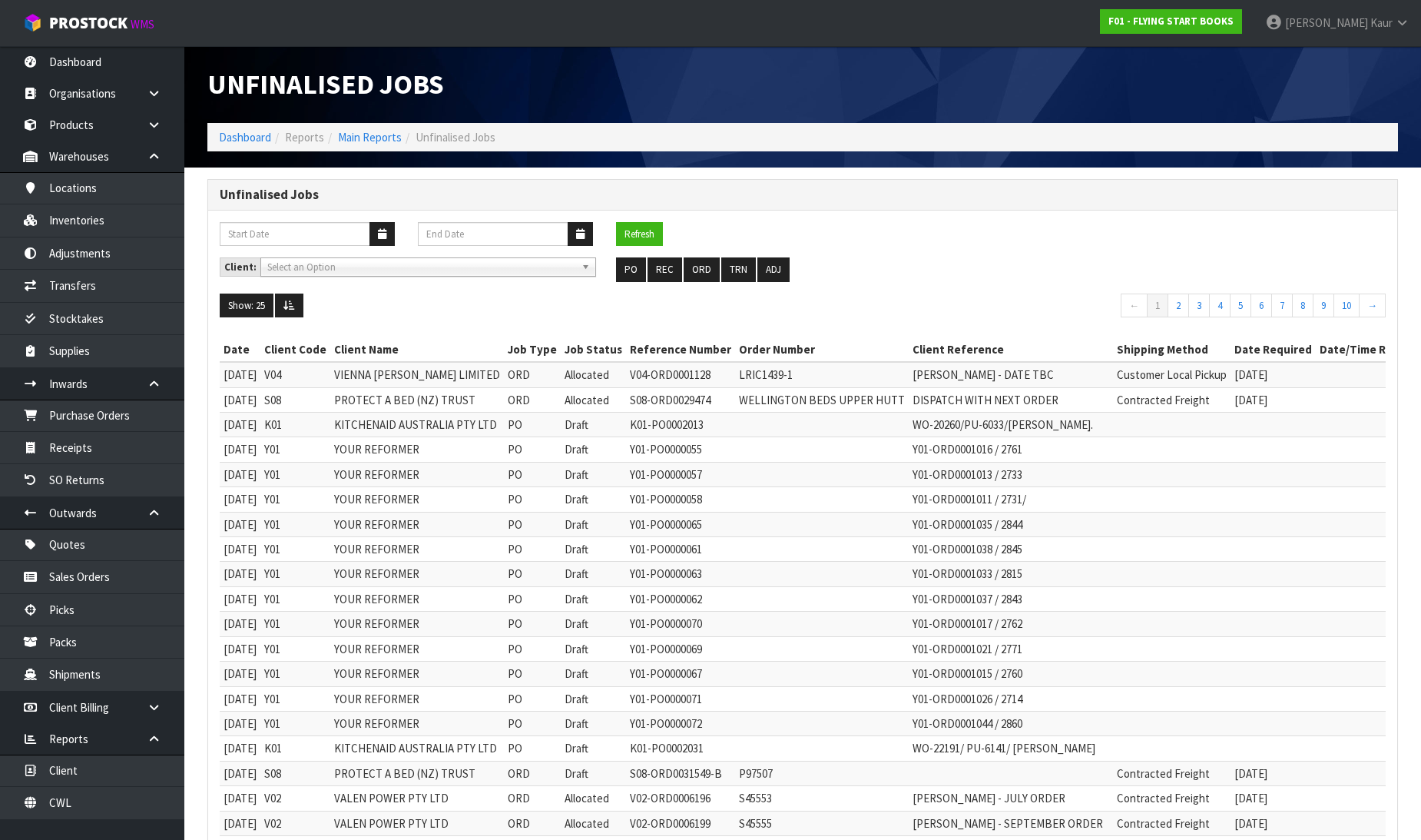
scroll to position [281, 0]
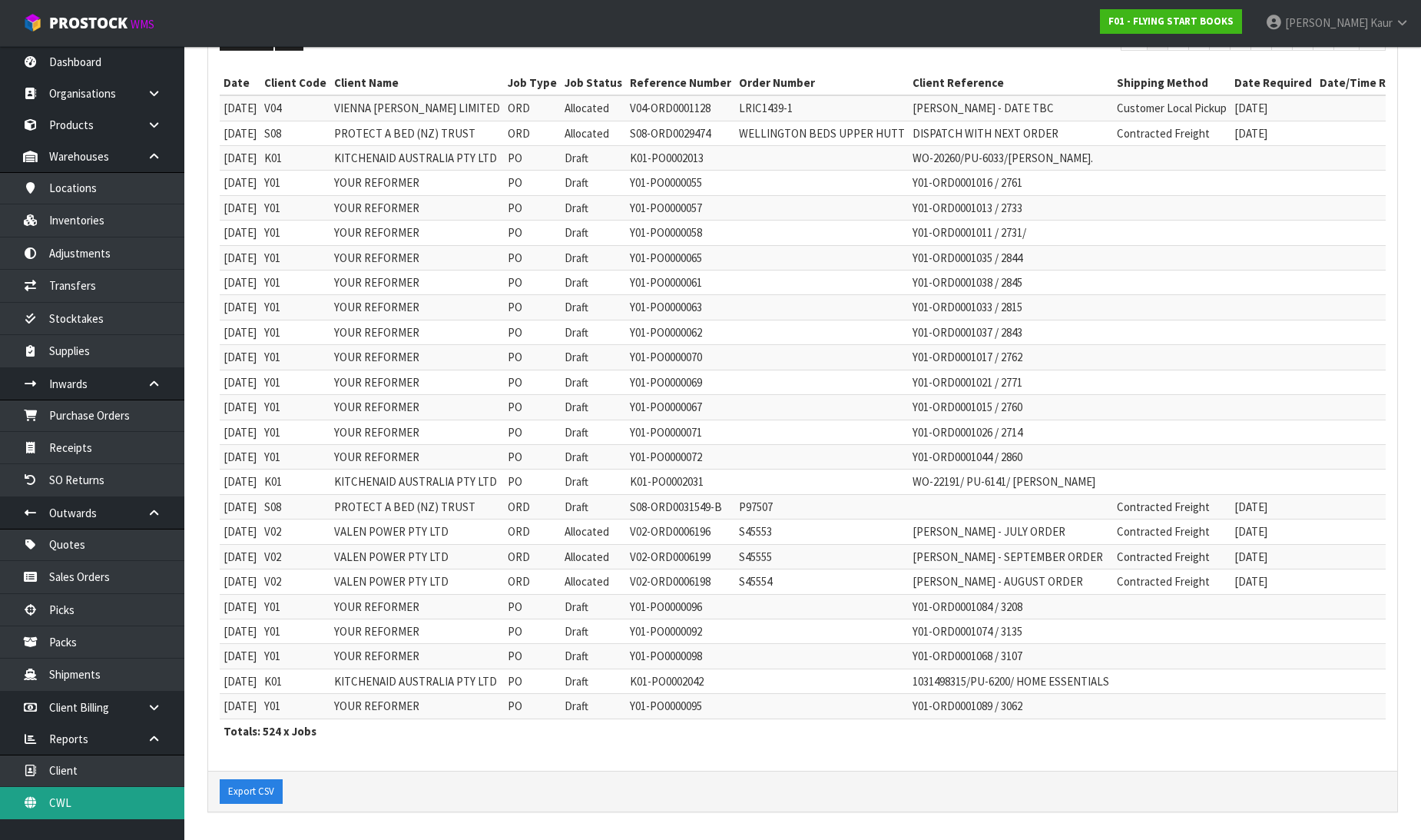
click at [78, 797] on link "CWL" at bounding box center [92, 802] width 184 height 31
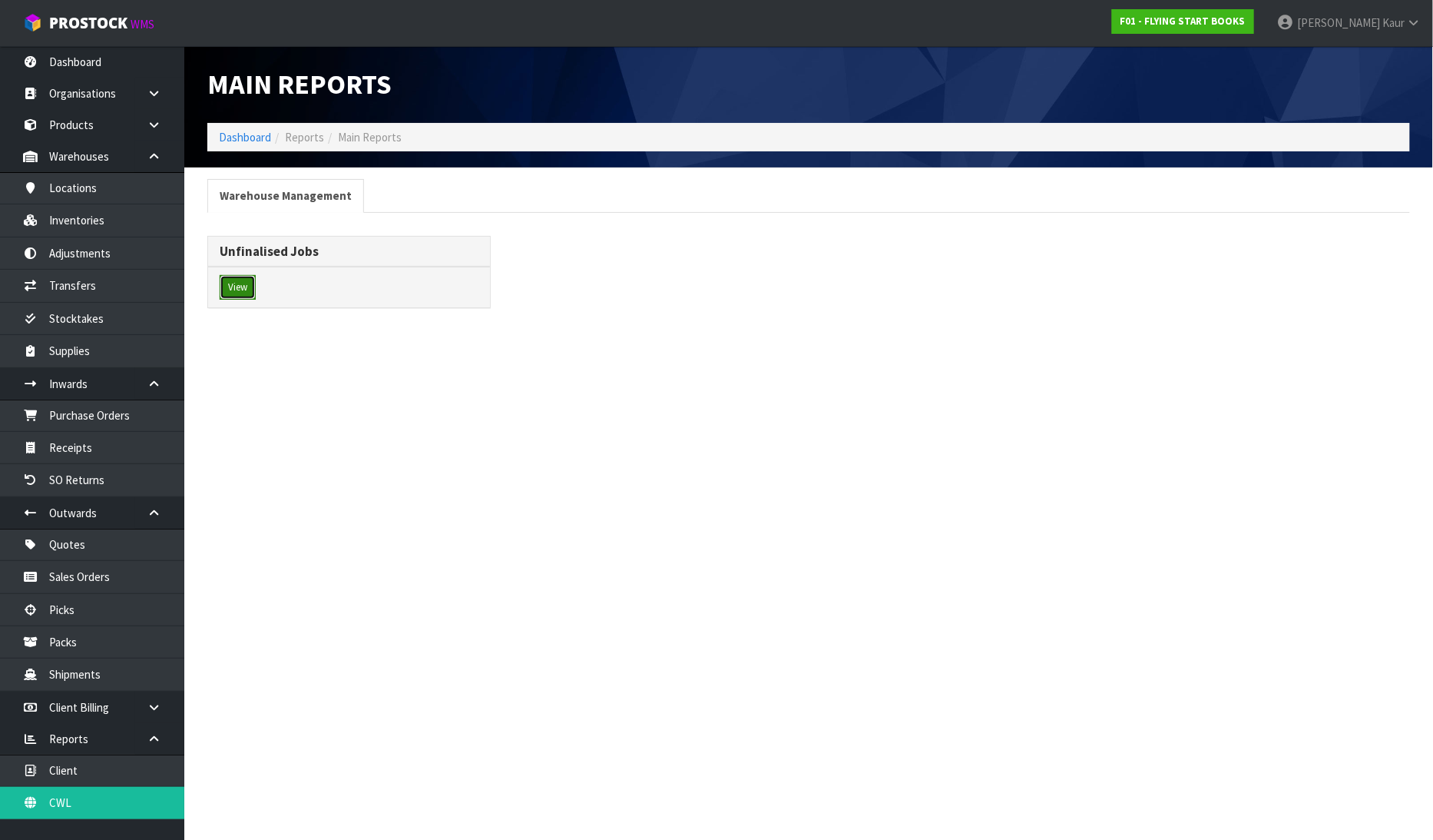
click at [235, 284] on button "View" at bounding box center [238, 287] width 36 height 25
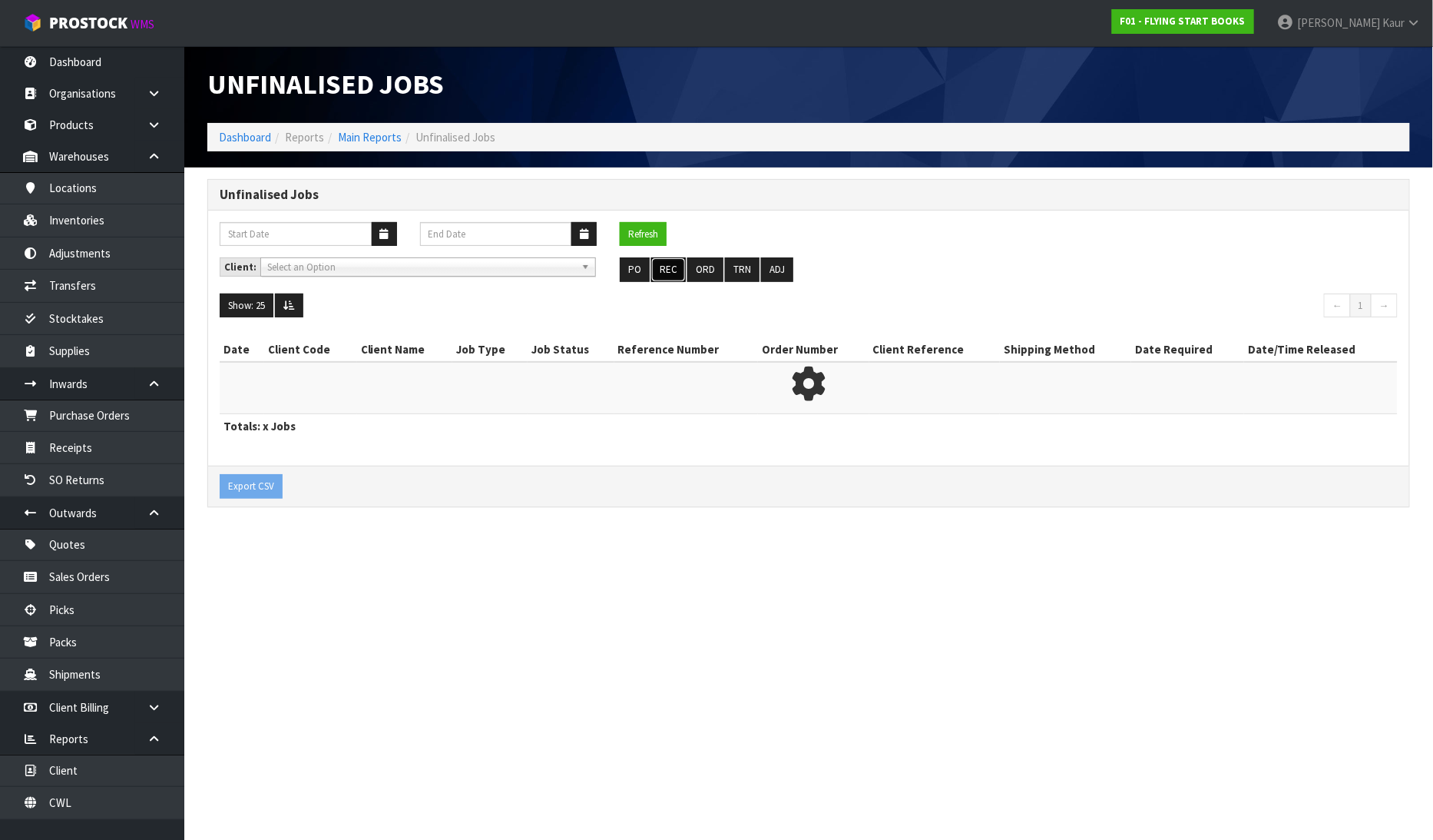
click at [656, 272] on button "REC" at bounding box center [669, 270] width 34 height 25
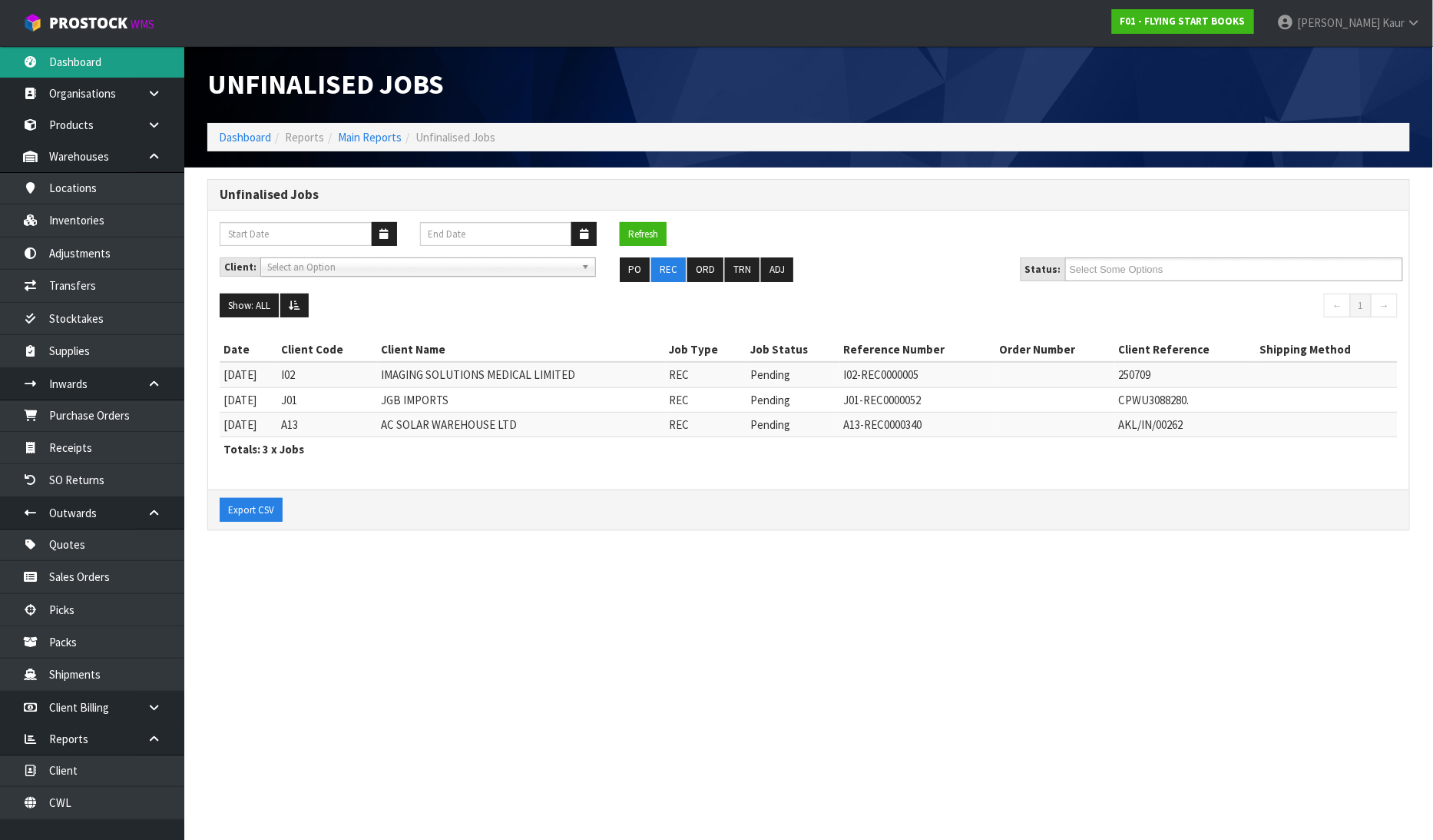
click at [73, 64] on link "Dashboard" at bounding box center [92, 62] width 184 height 31
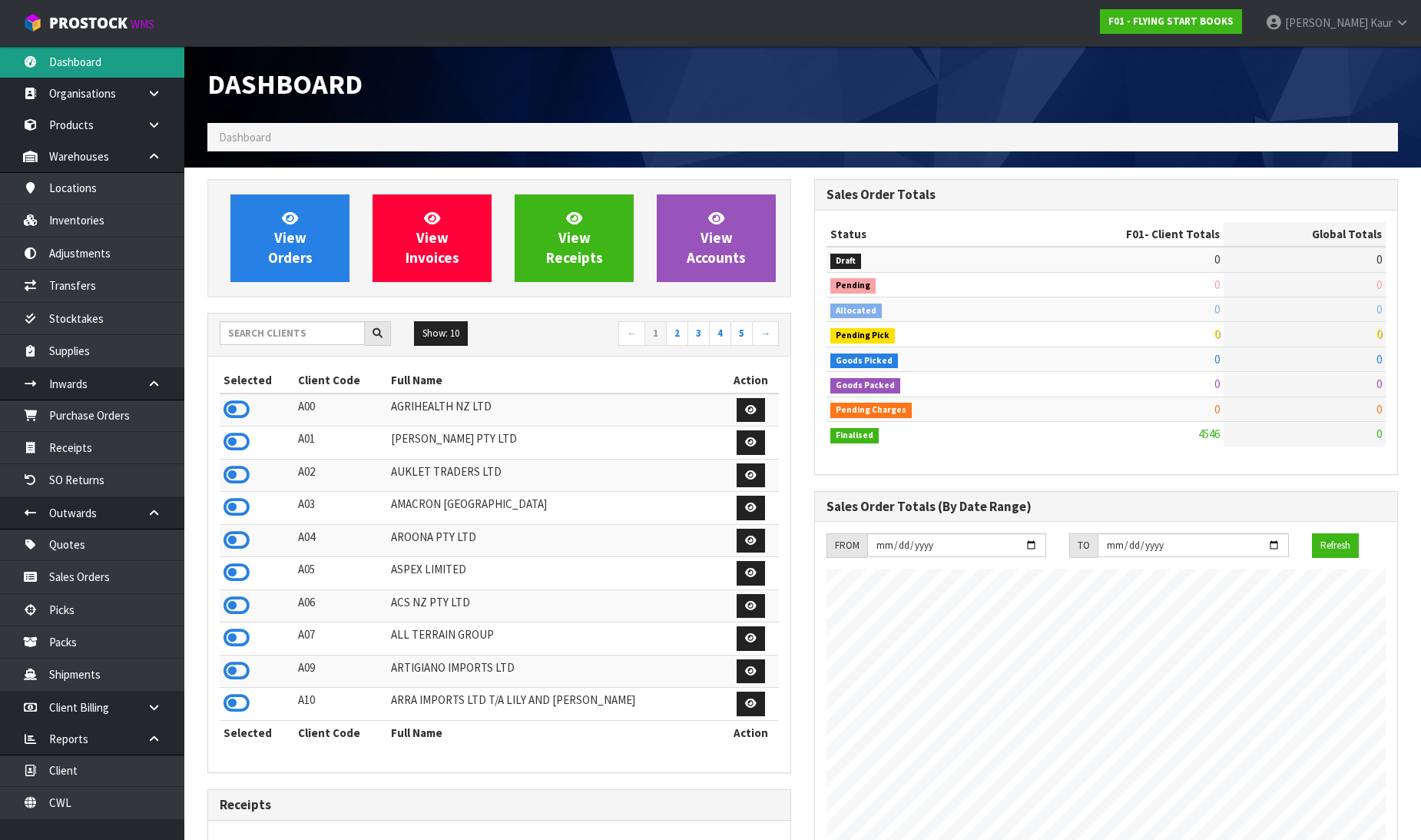
scroll to position [964, 607]
click at [59, 800] on link "CWL" at bounding box center [92, 802] width 184 height 31
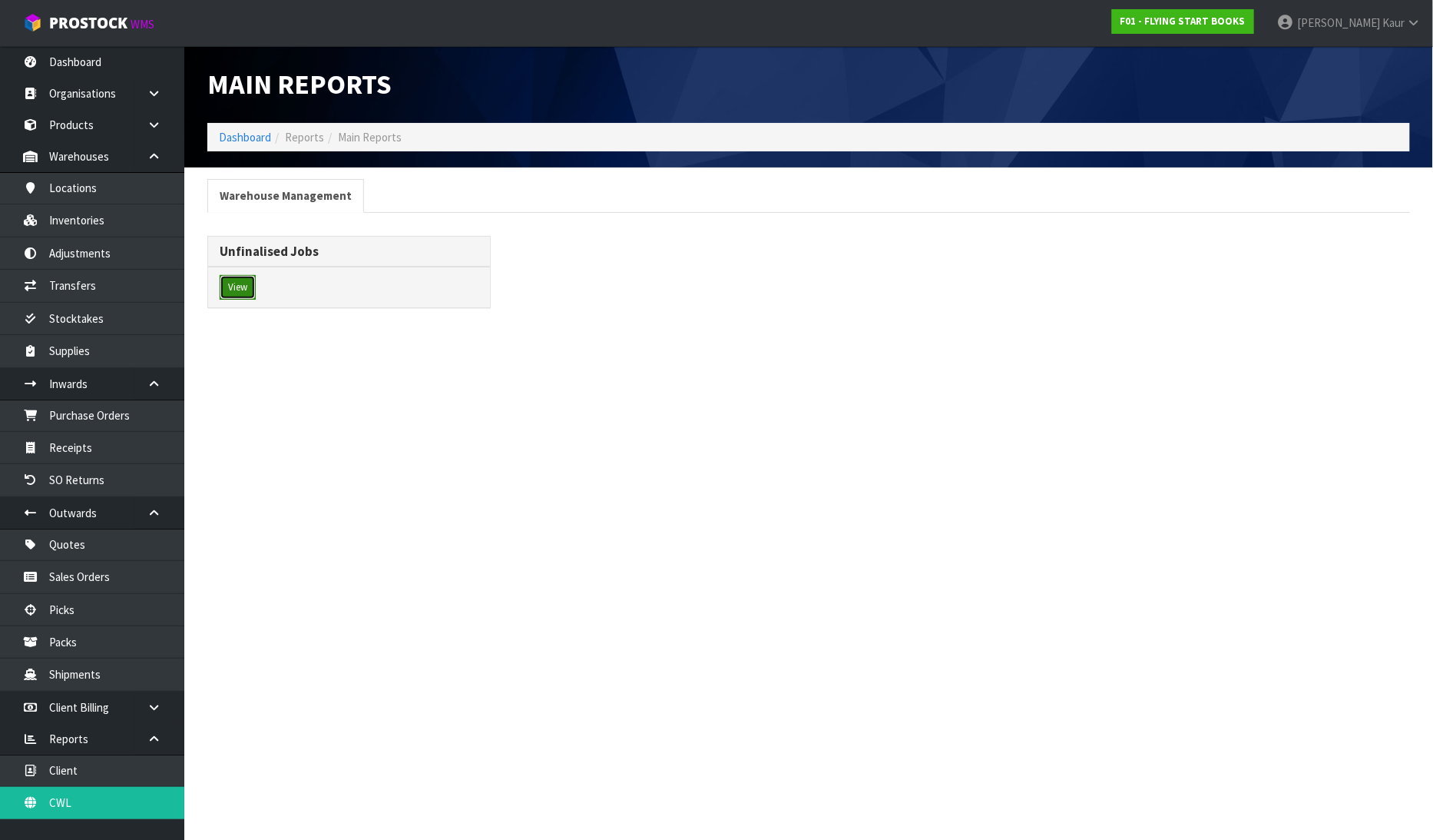
click at [241, 289] on button "View" at bounding box center [238, 287] width 36 height 25
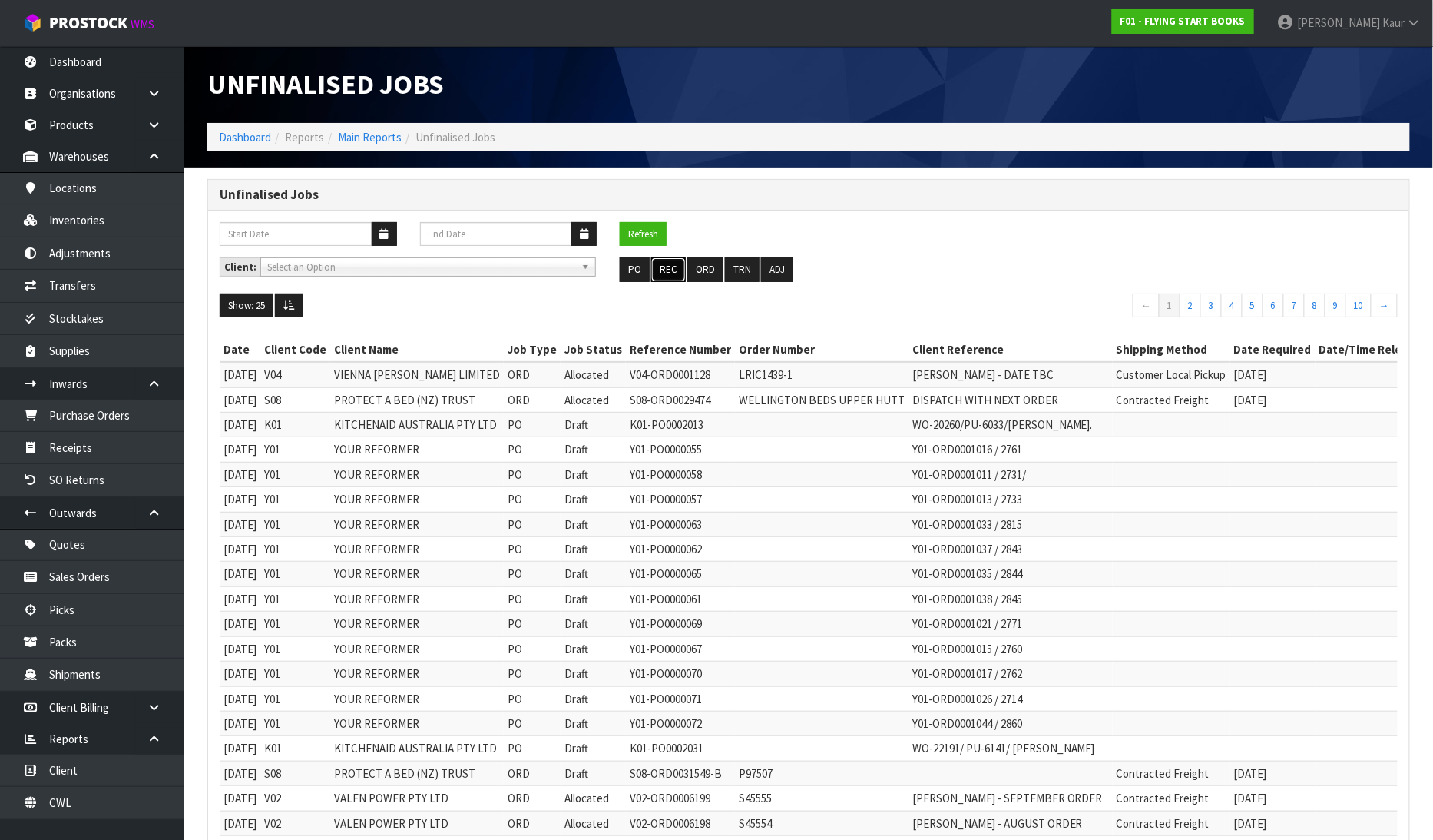
click at [675, 269] on button "REC" at bounding box center [669, 270] width 34 height 25
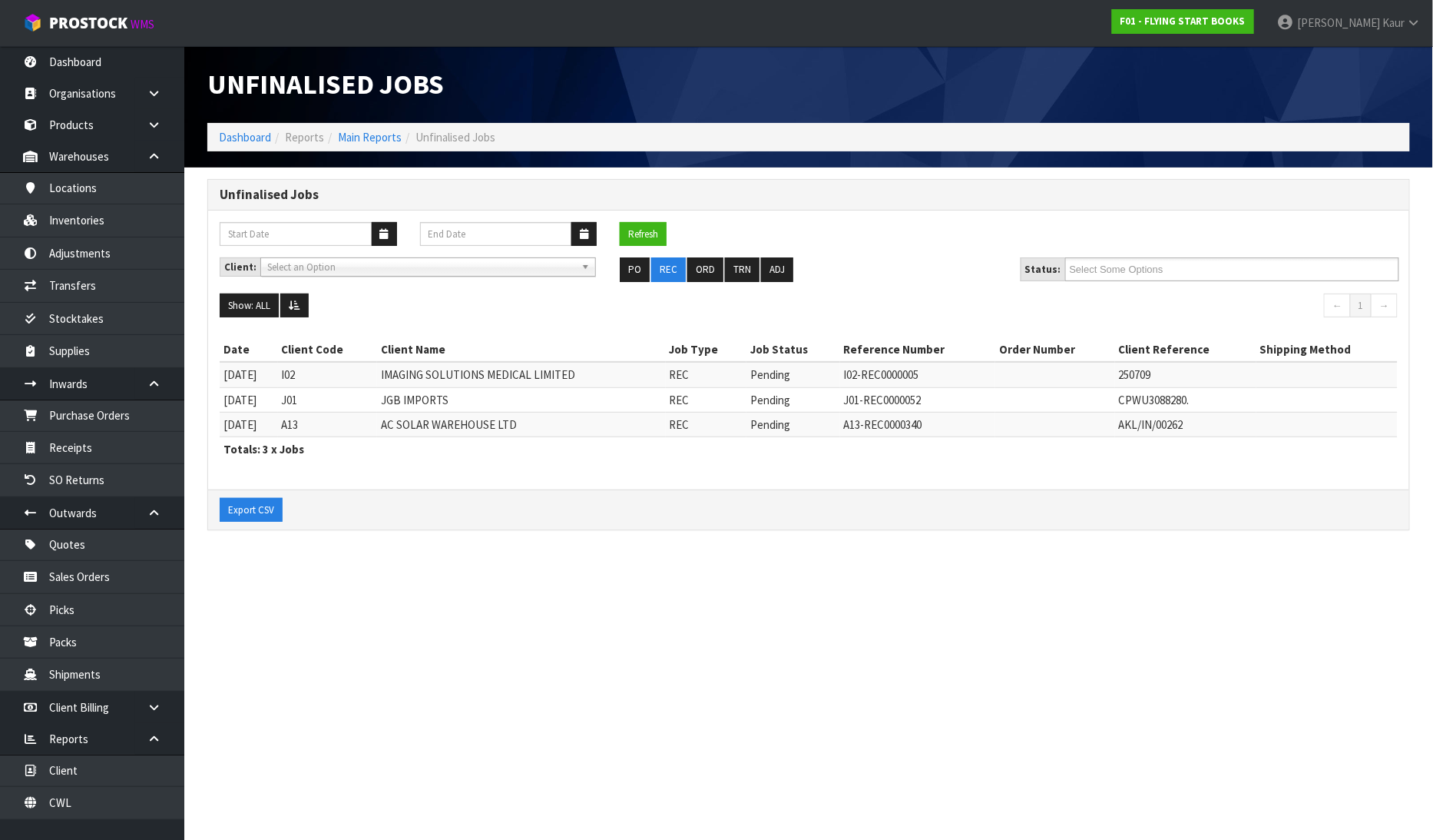
drag, startPoint x: 974, startPoint y: 105, endPoint x: 972, endPoint y: 97, distance: 8.2
click at [972, 97] on div "Unfinalised Jobs" at bounding box center [809, 85] width 1226 height 77
click at [115, 62] on link "Dashboard" at bounding box center [92, 62] width 184 height 31
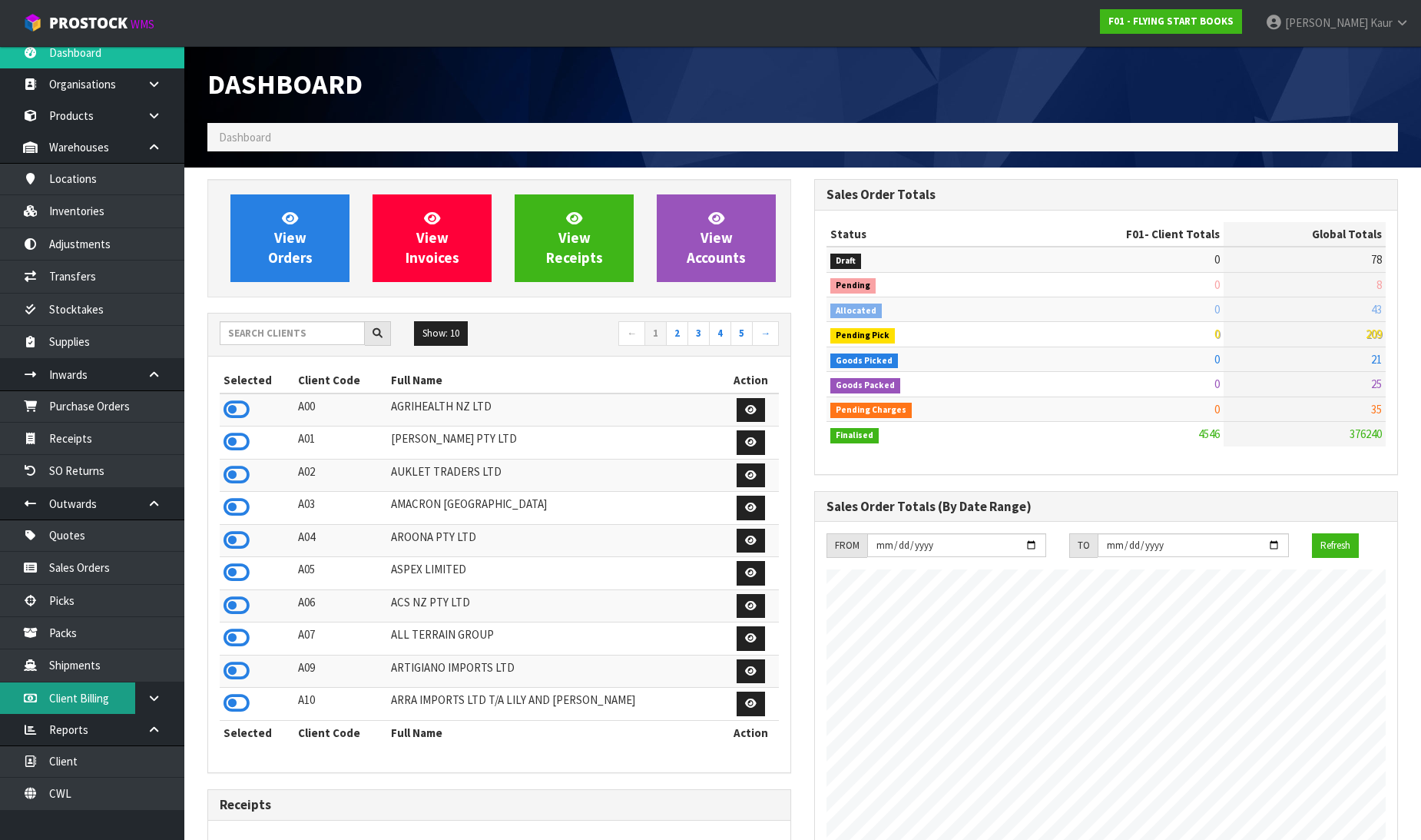
scroll to position [11, 0]
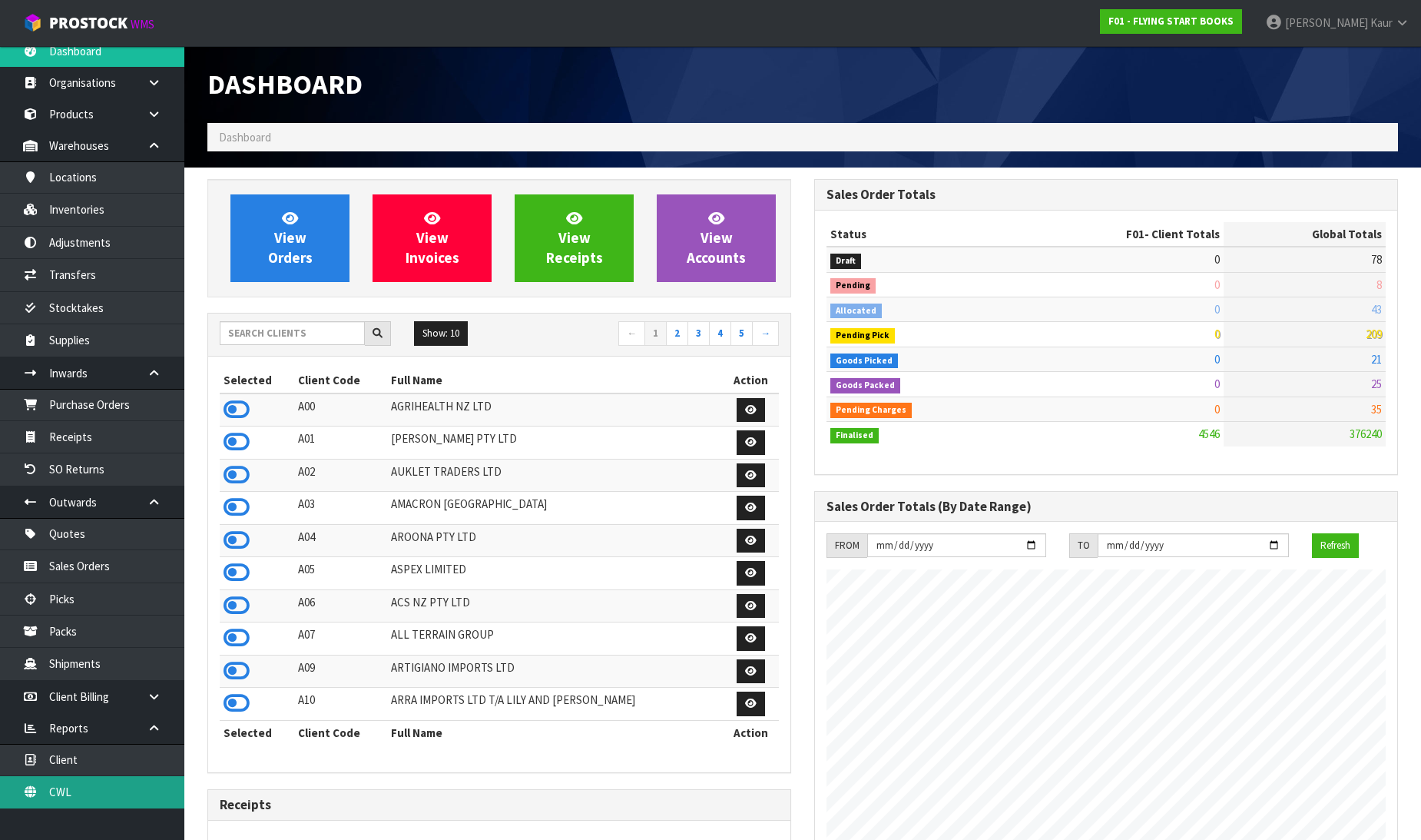
click at [52, 797] on link "CWL" at bounding box center [92, 791] width 184 height 31
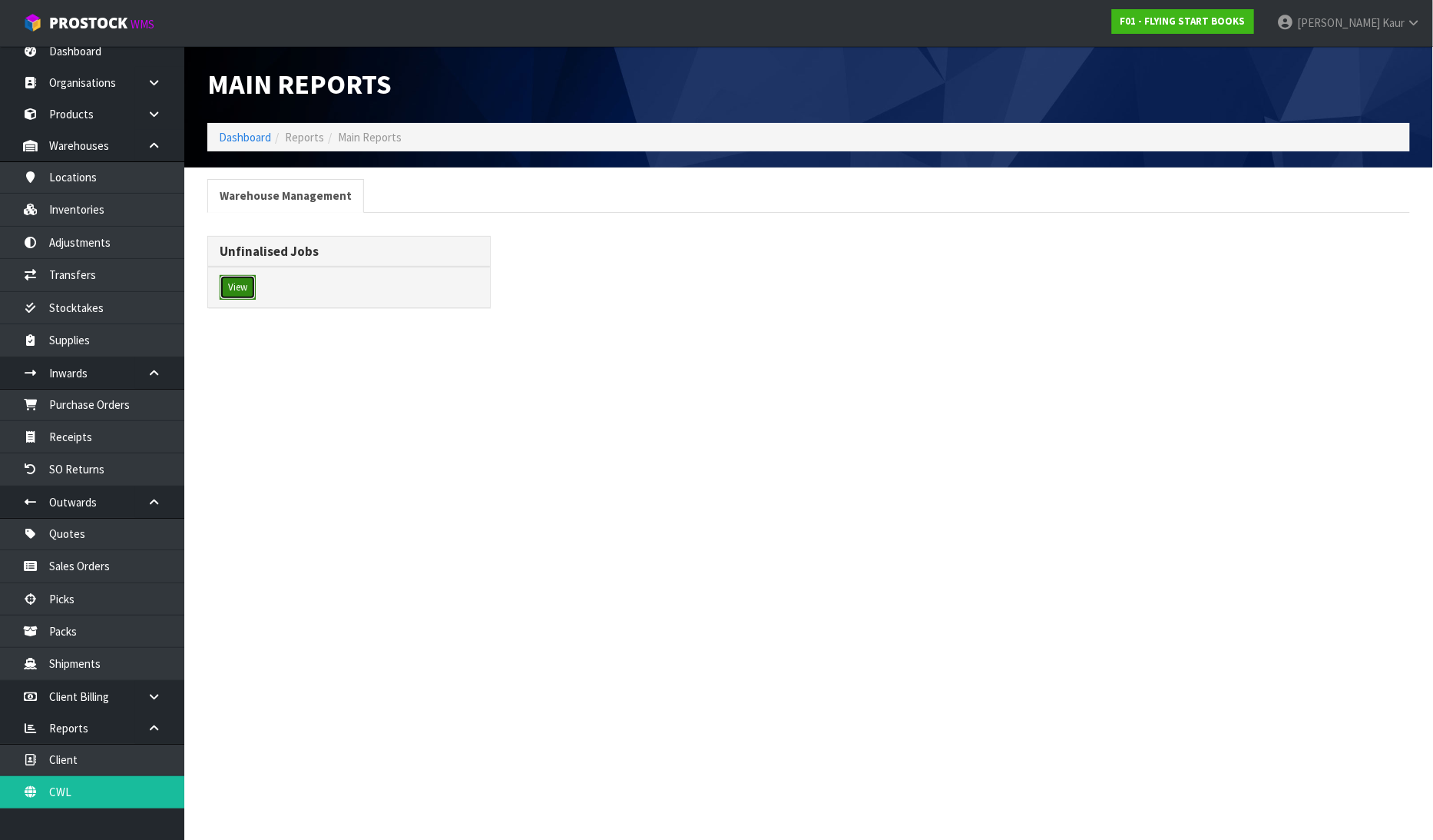
click at [246, 295] on button "View" at bounding box center [238, 287] width 36 height 25
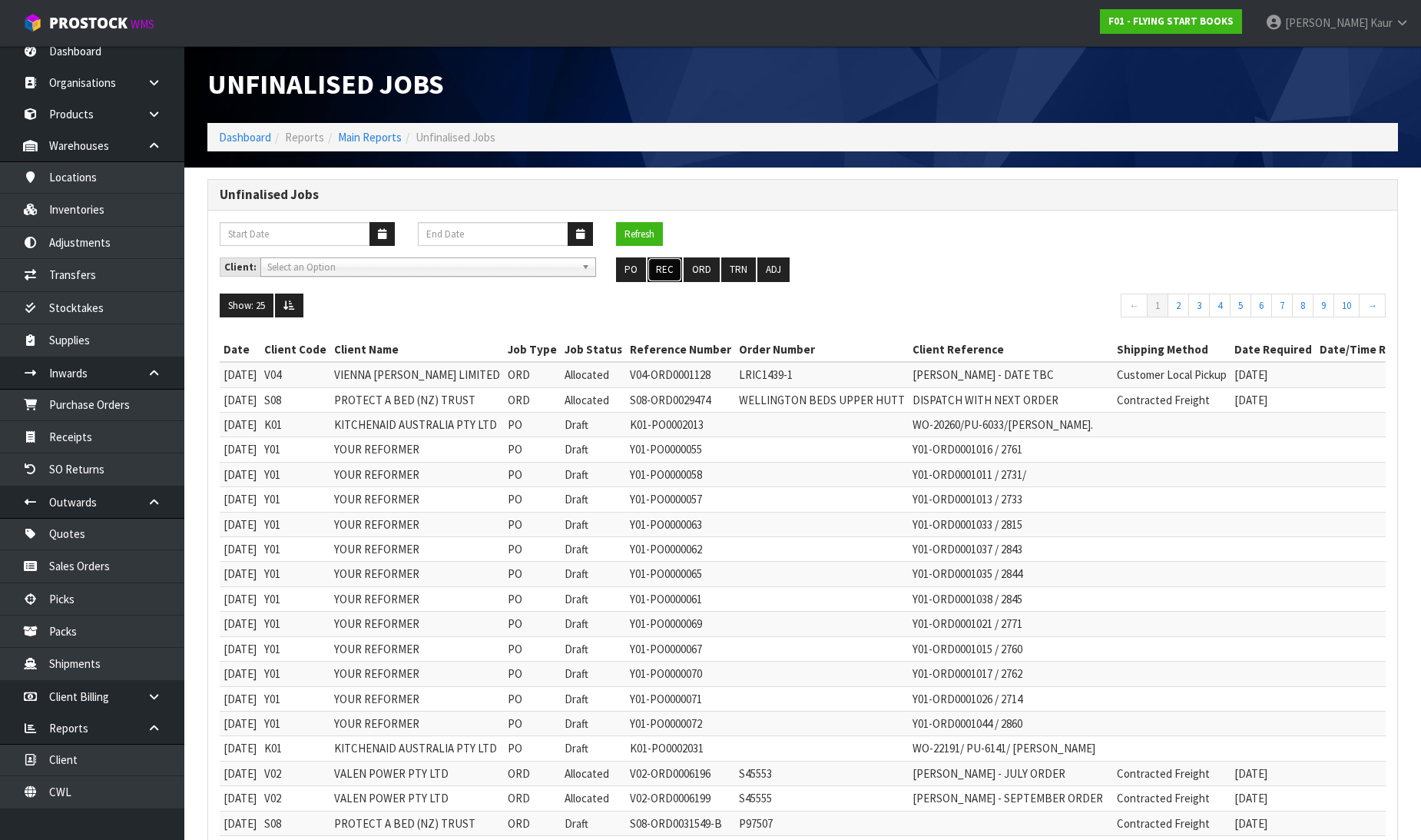
click at [664, 274] on button "REC" at bounding box center [664, 270] width 34 height 25
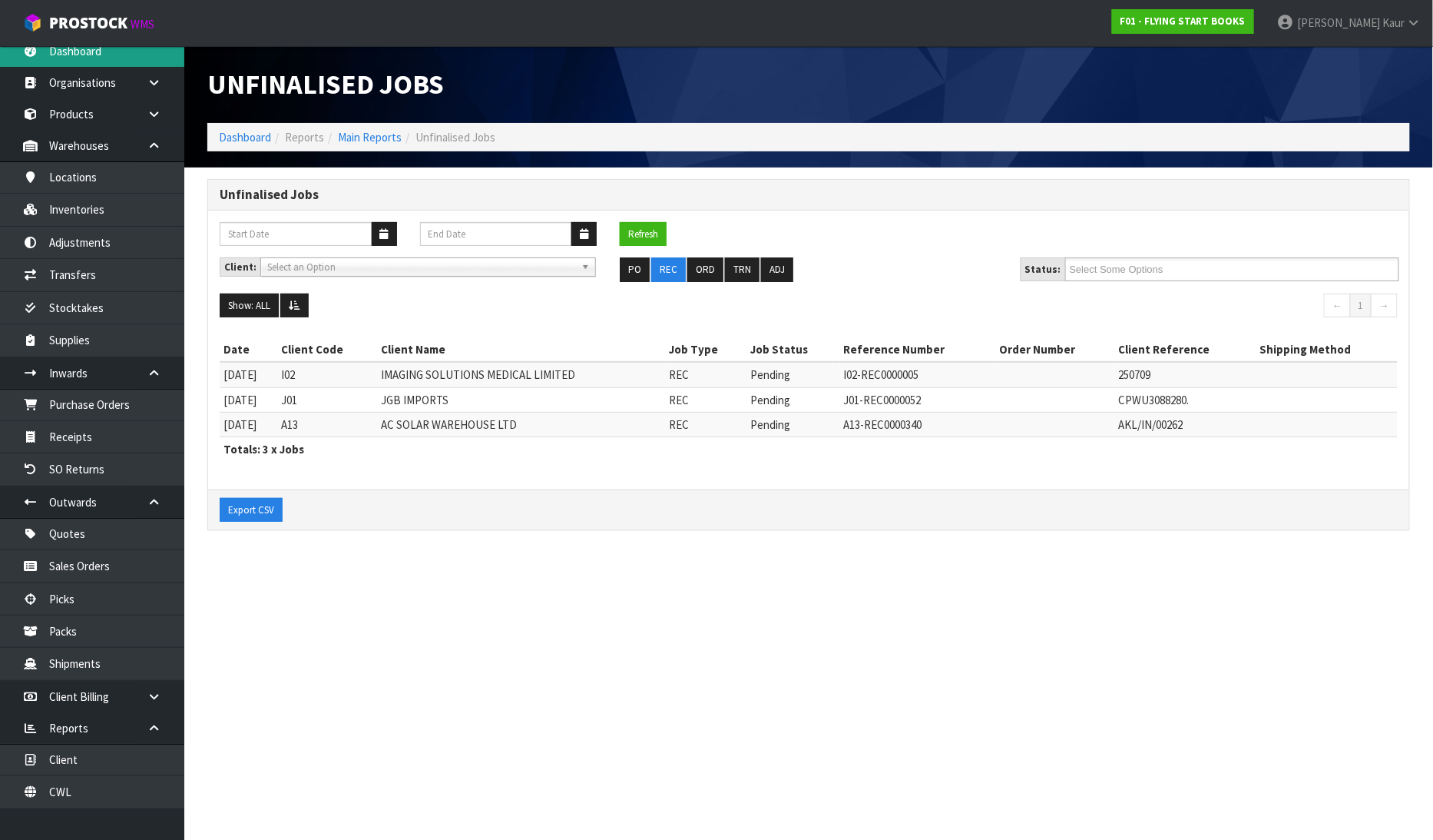
click at [86, 48] on link "Dashboard" at bounding box center [92, 50] width 184 height 31
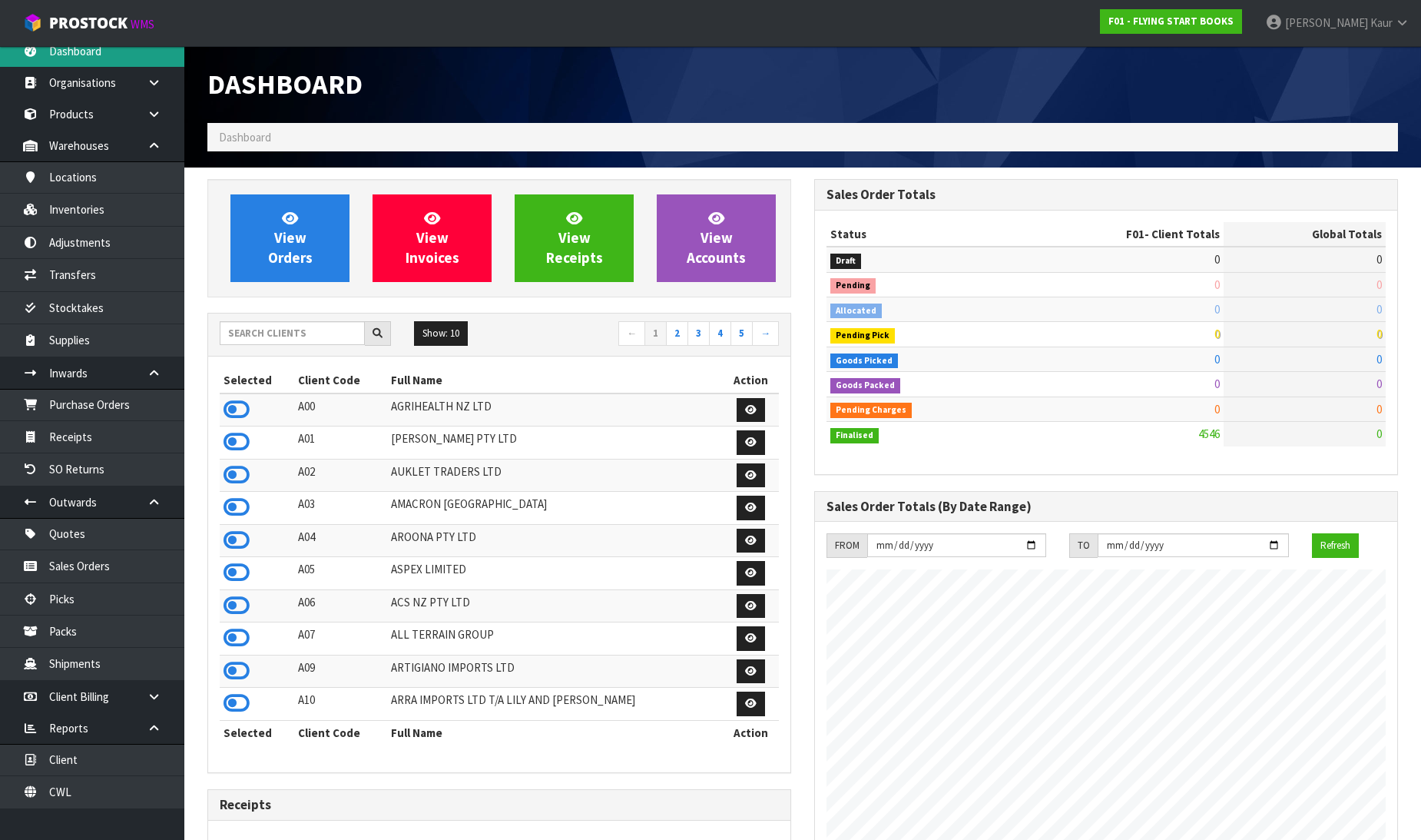
scroll to position [964, 607]
click at [88, 786] on link "CWL" at bounding box center [92, 791] width 184 height 31
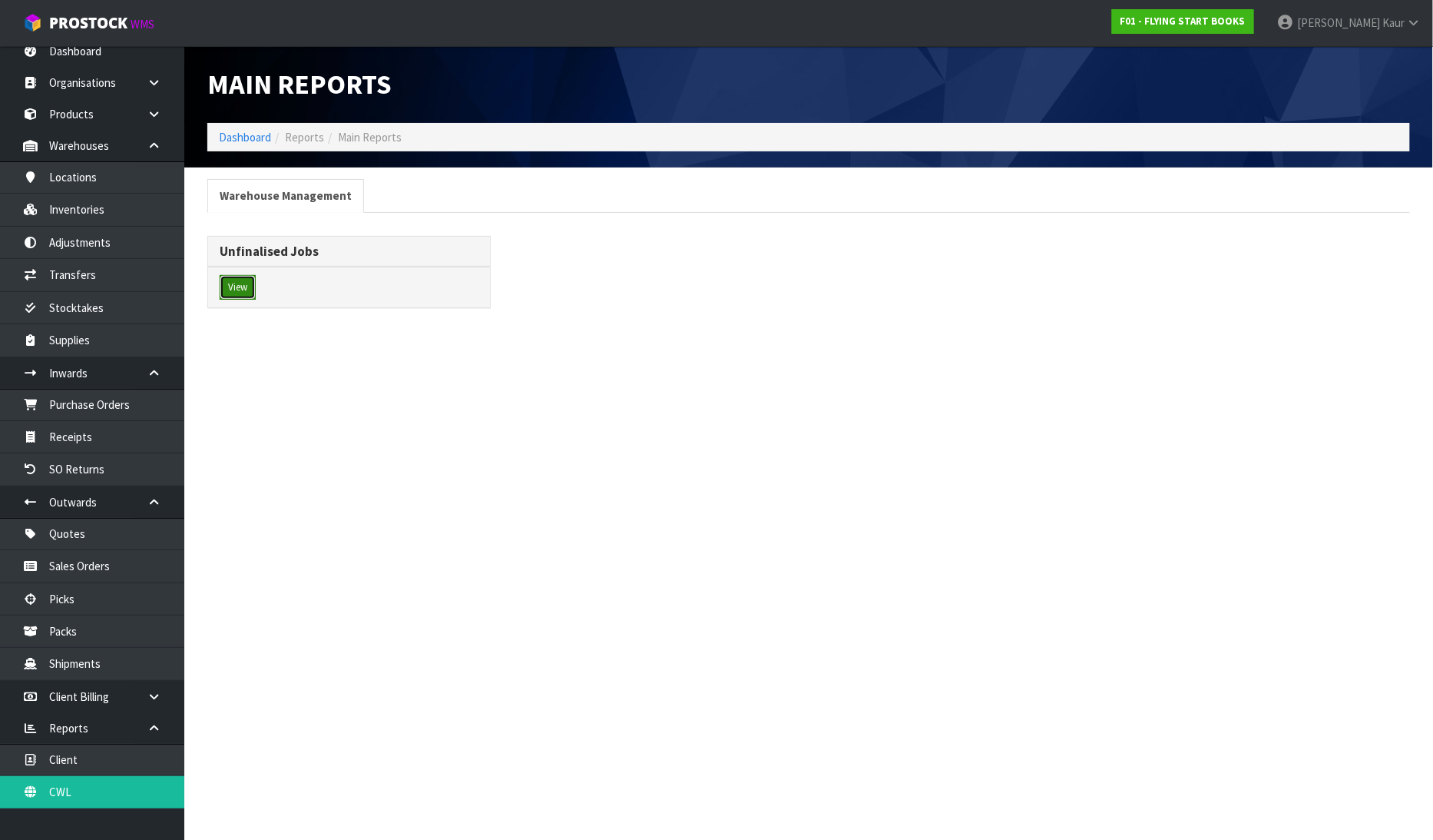
click at [234, 293] on button "View" at bounding box center [238, 287] width 36 height 25
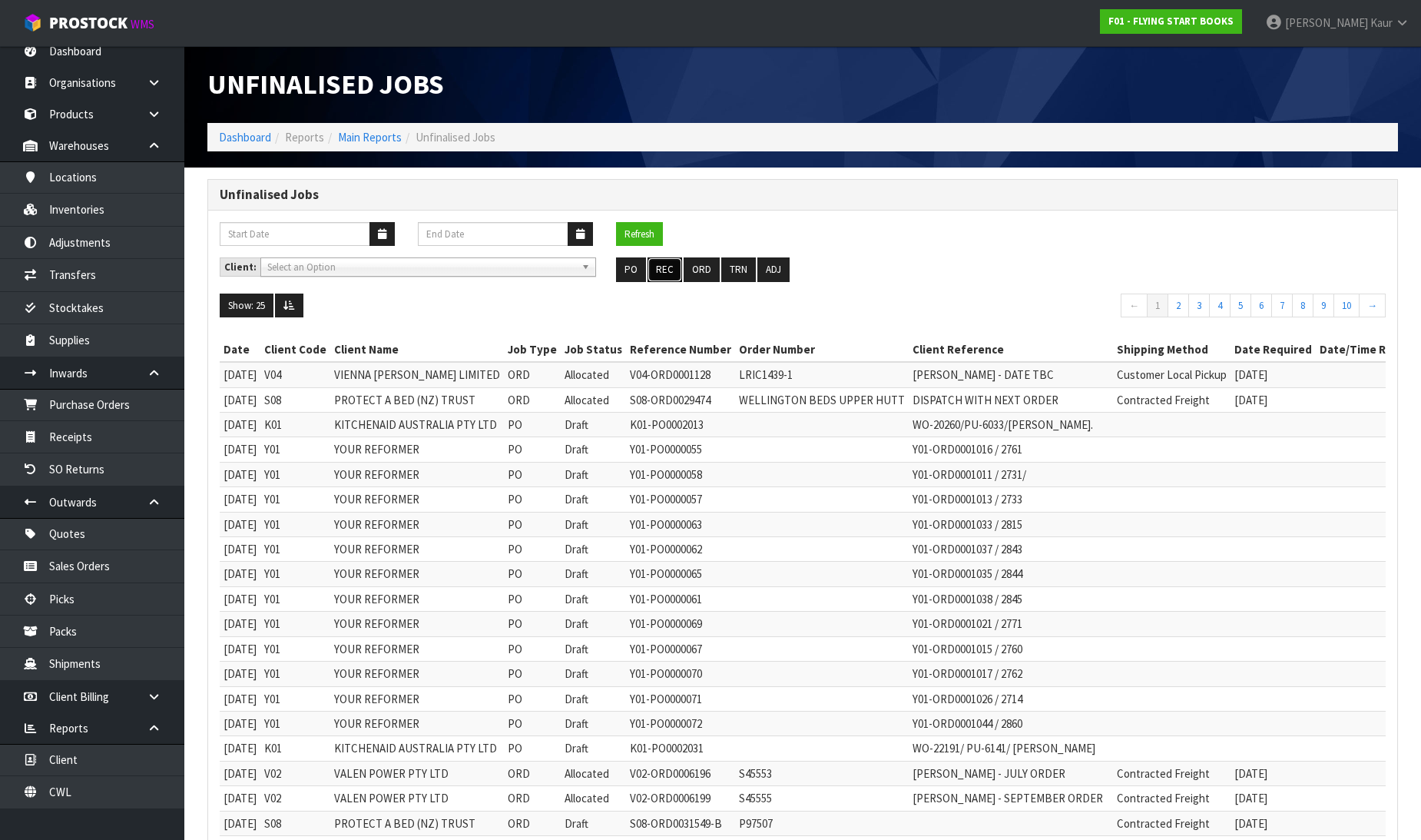
click at [667, 274] on button "REC" at bounding box center [664, 270] width 34 height 25
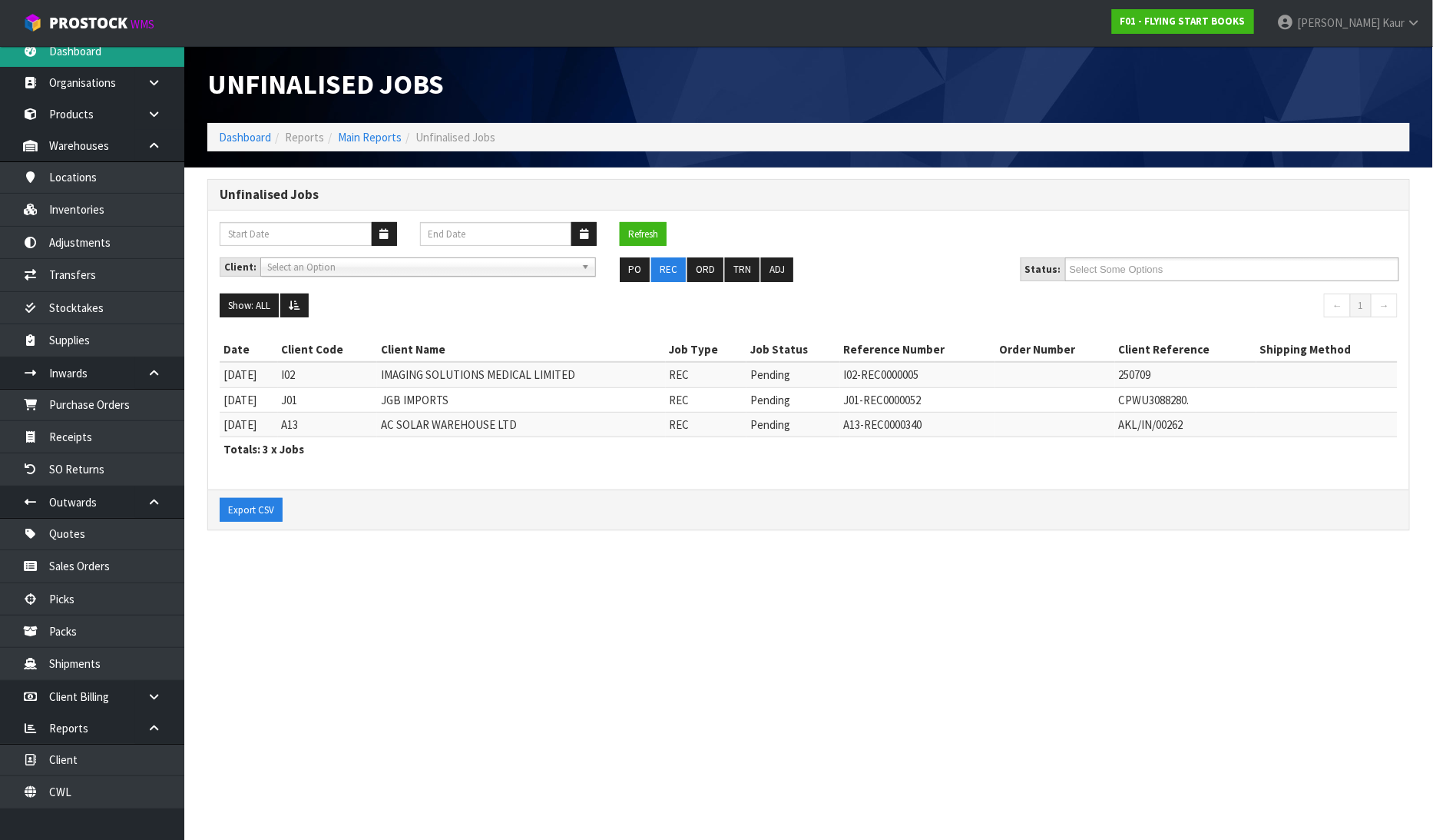
click at [126, 48] on link "Dashboard" at bounding box center [92, 50] width 184 height 31
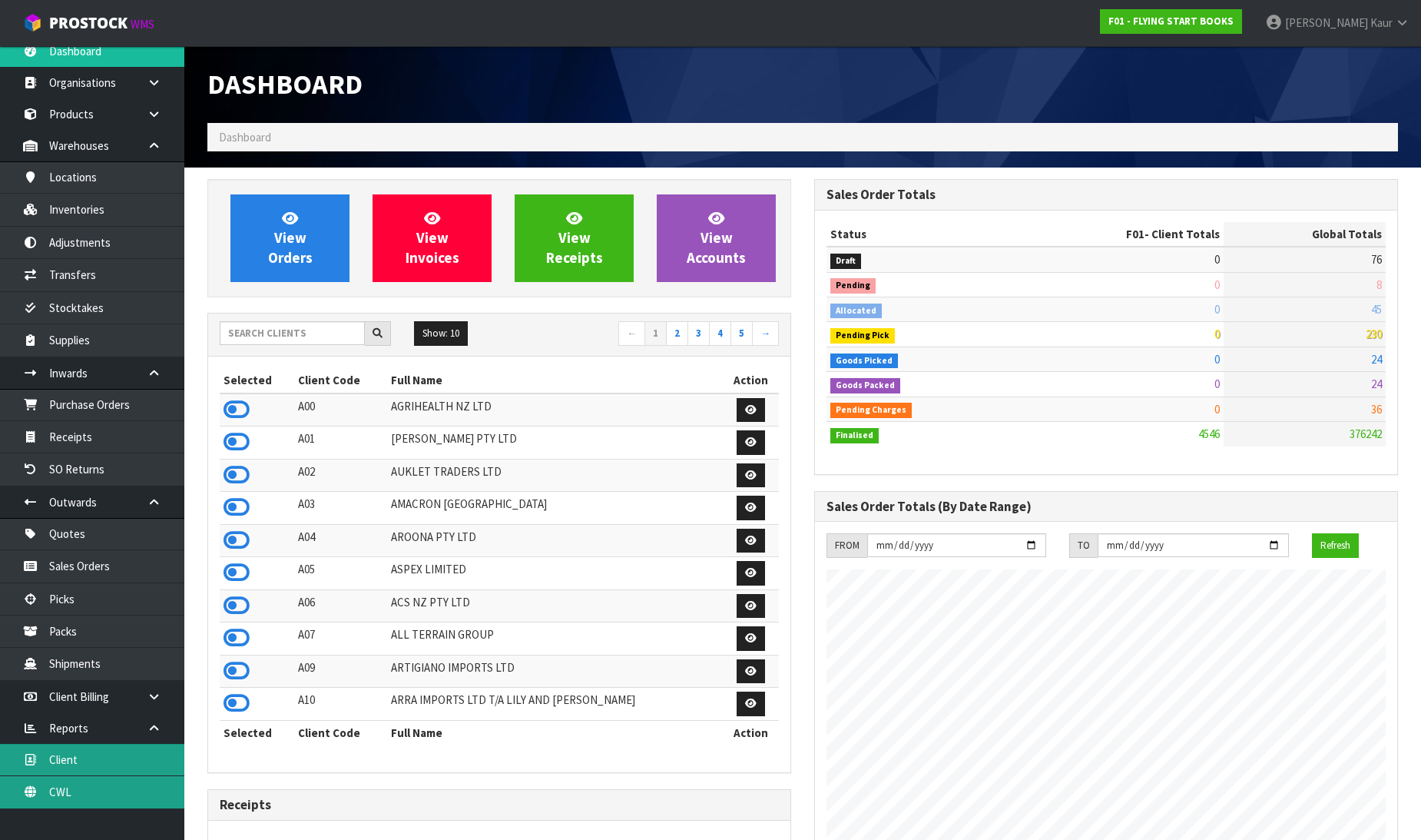
drag, startPoint x: 27, startPoint y: 792, endPoint x: 59, endPoint y: 770, distance: 38.8
click at [27, 792] on icon at bounding box center [29, 792] width 14 height 11
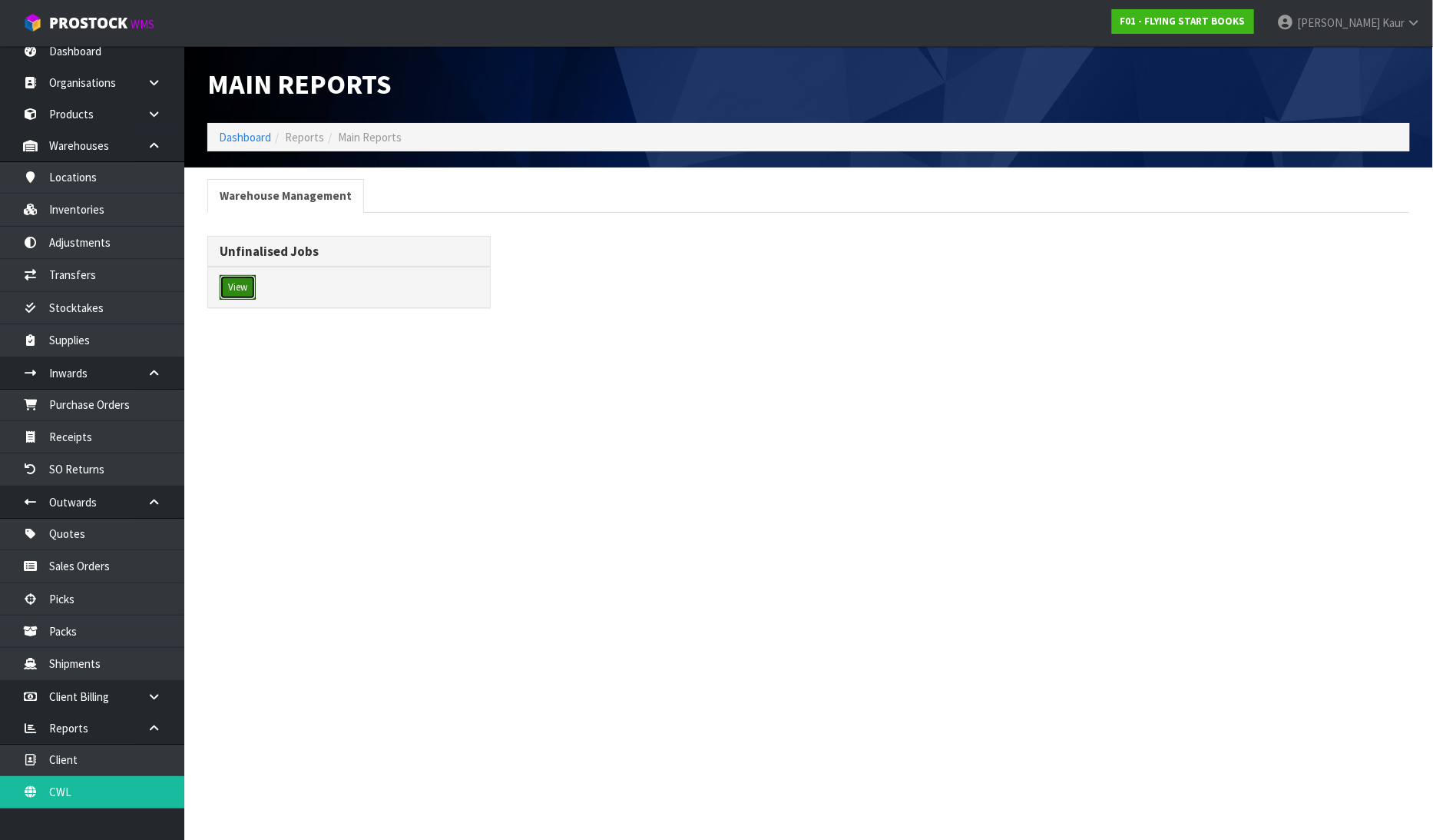
drag, startPoint x: 241, startPoint y: 290, endPoint x: 275, endPoint y: 277, distance: 36.4
click at [240, 290] on button "View" at bounding box center [238, 287] width 36 height 25
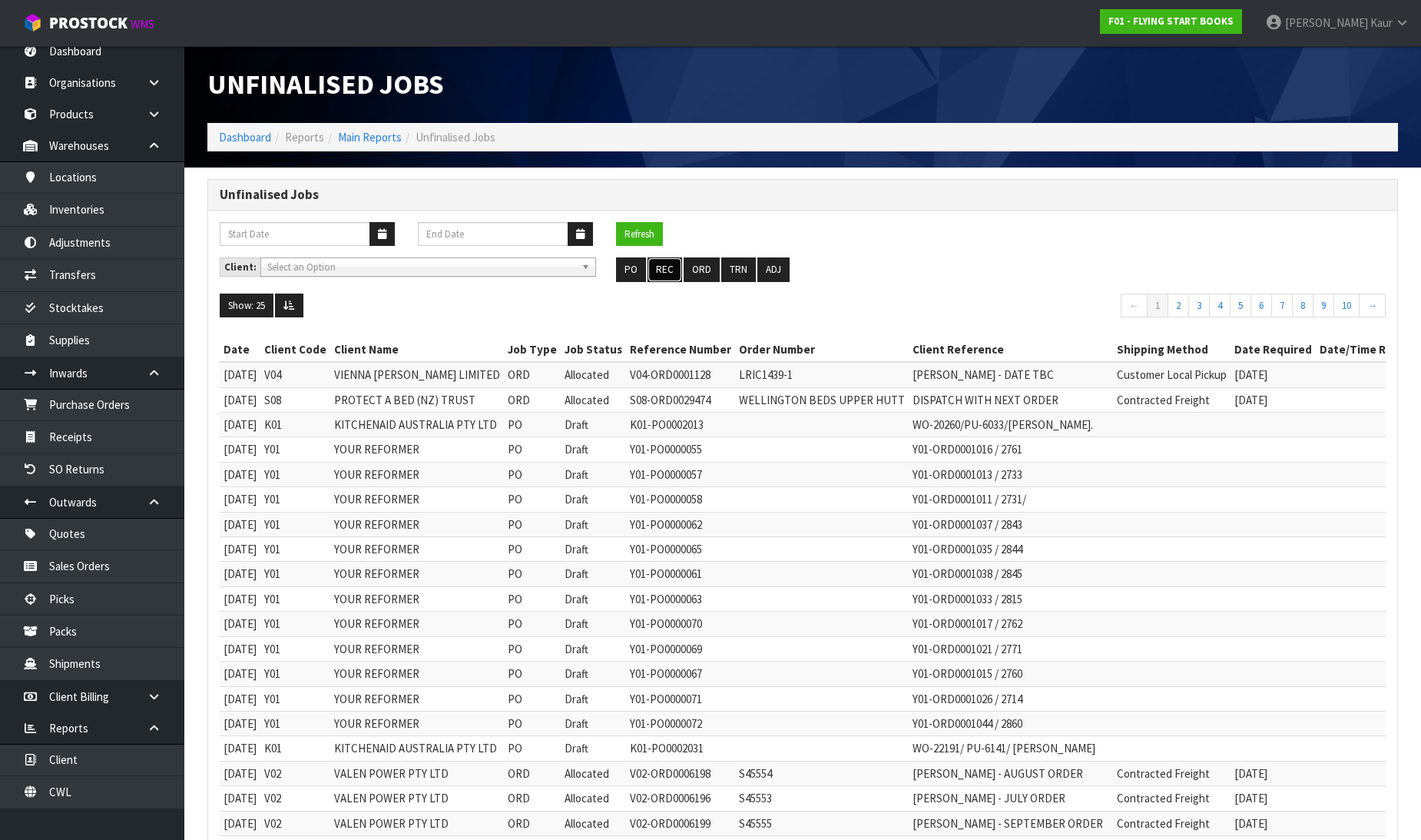
click at [676, 269] on button "REC" at bounding box center [664, 270] width 34 height 25
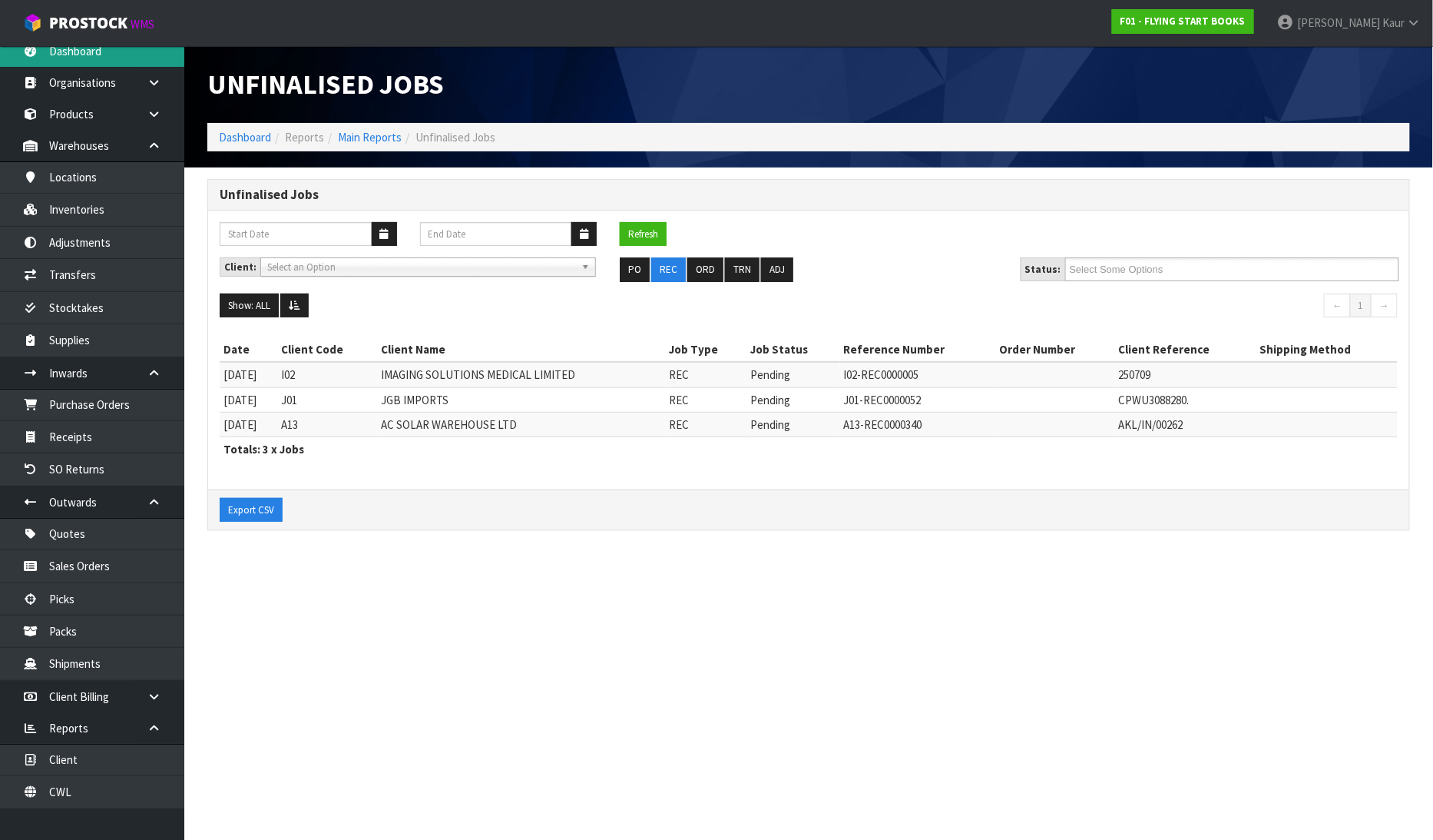
click at [70, 63] on link "Dashboard" at bounding box center [92, 50] width 184 height 31
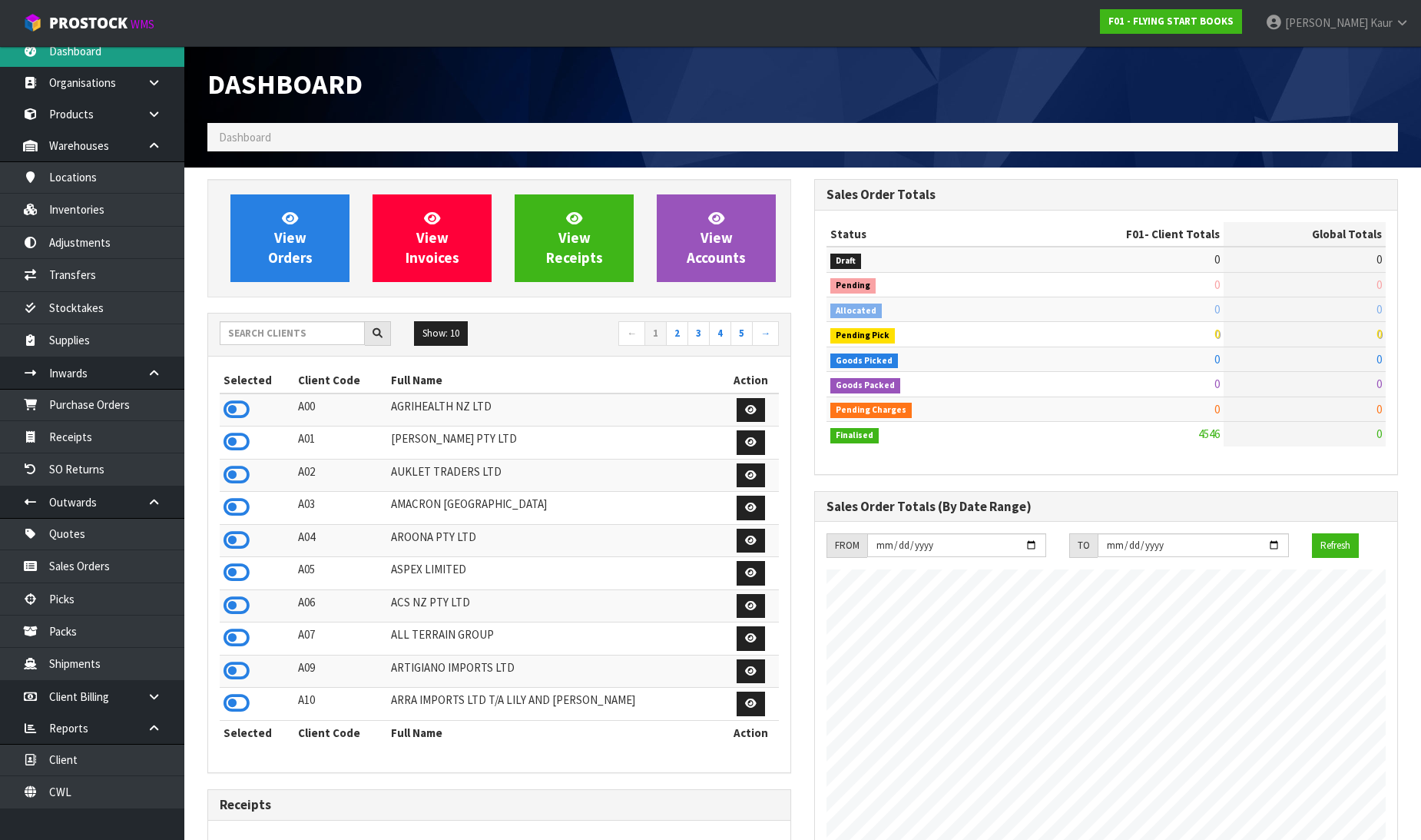
scroll to position [964, 607]
click at [255, 343] on input "text" at bounding box center [292, 333] width 145 height 24
click at [1390, 603] on div "FROM [DATE] TO [DATE] Refresh" at bounding box center [1106, 743] width 583 height 443
click at [248, 334] on input "text" at bounding box center [292, 333] width 145 height 24
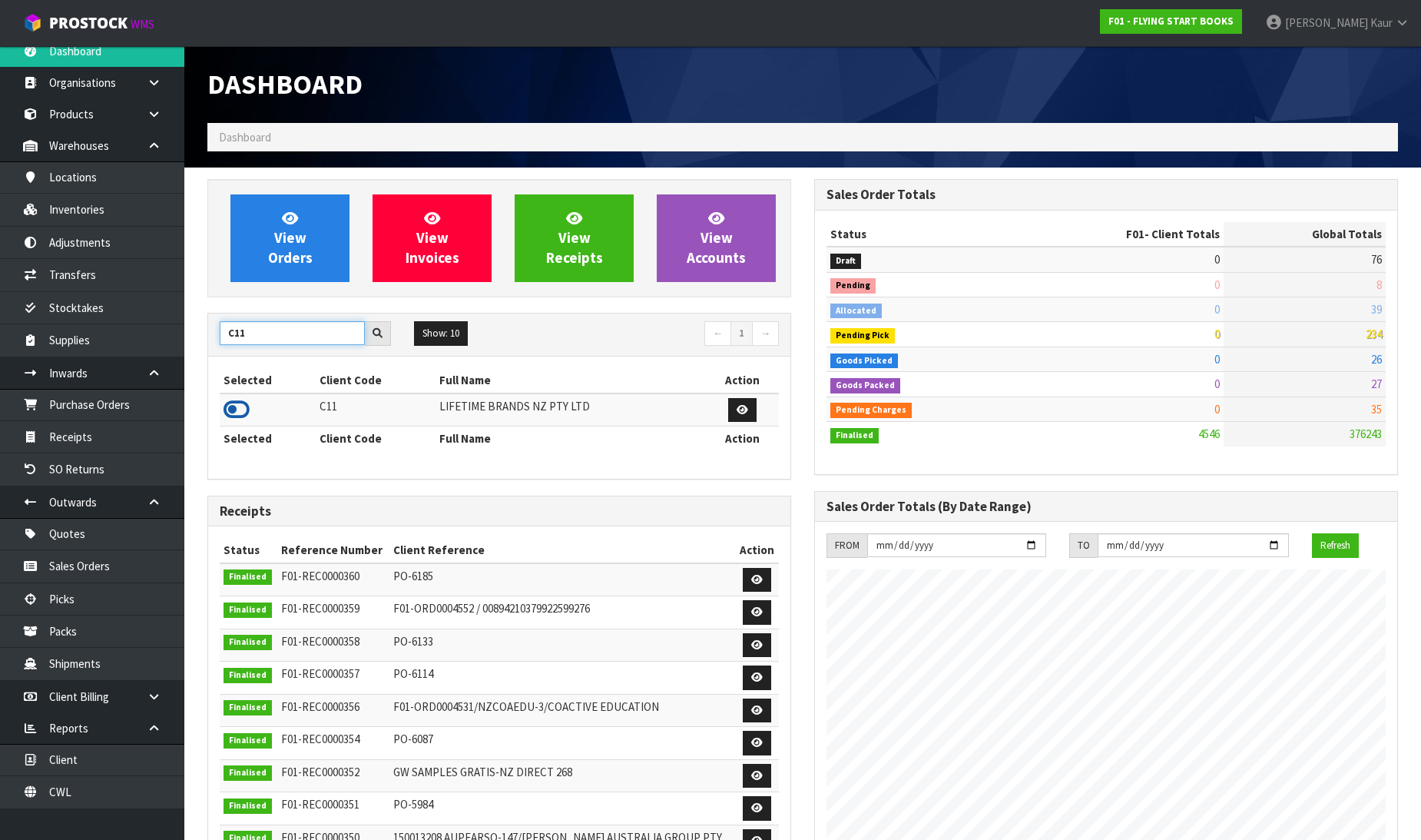
type input "C11"
click at [237, 402] on icon at bounding box center [236, 410] width 26 height 23
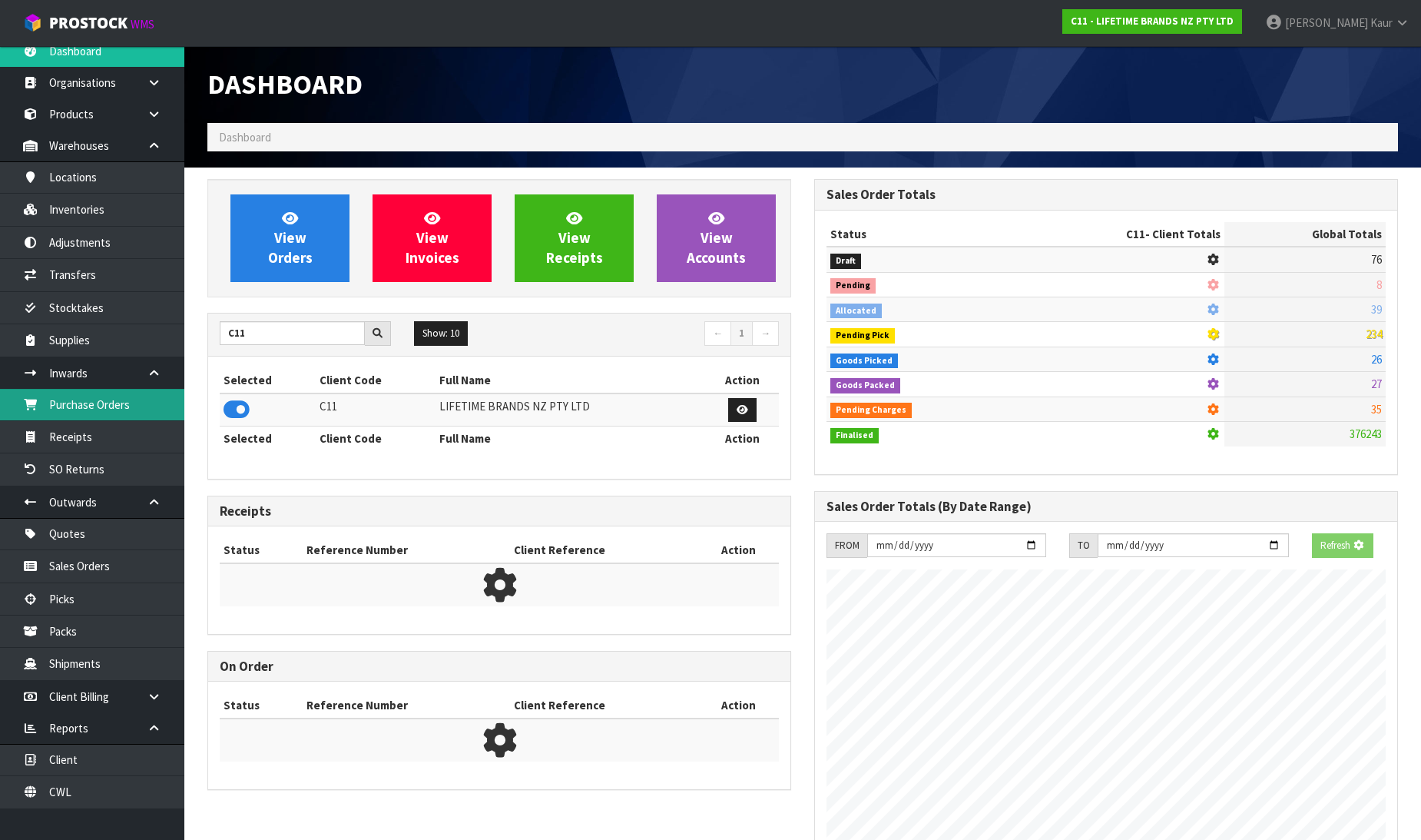
scroll to position [1164, 607]
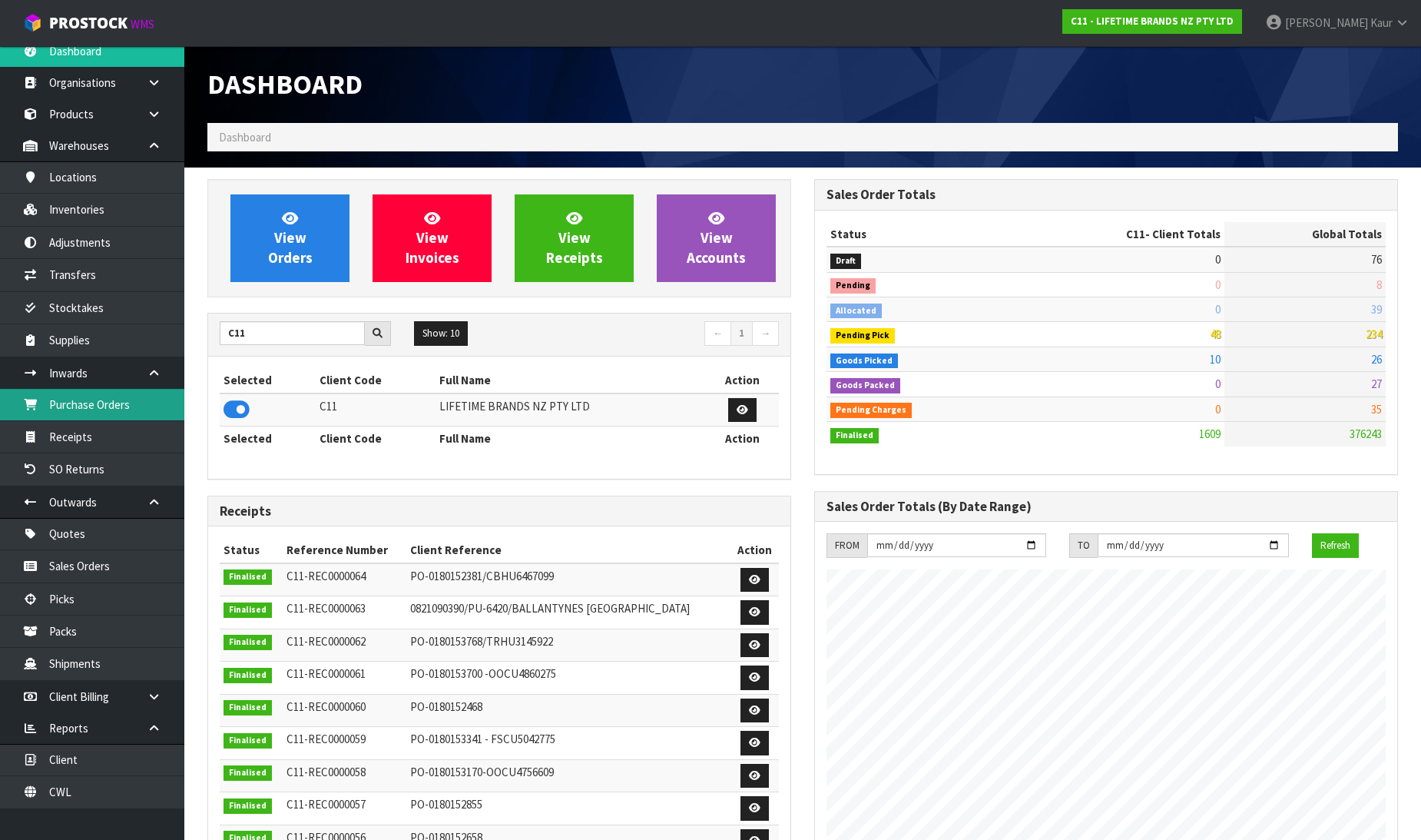
click at [110, 401] on link "Purchase Orders" at bounding box center [92, 404] width 184 height 31
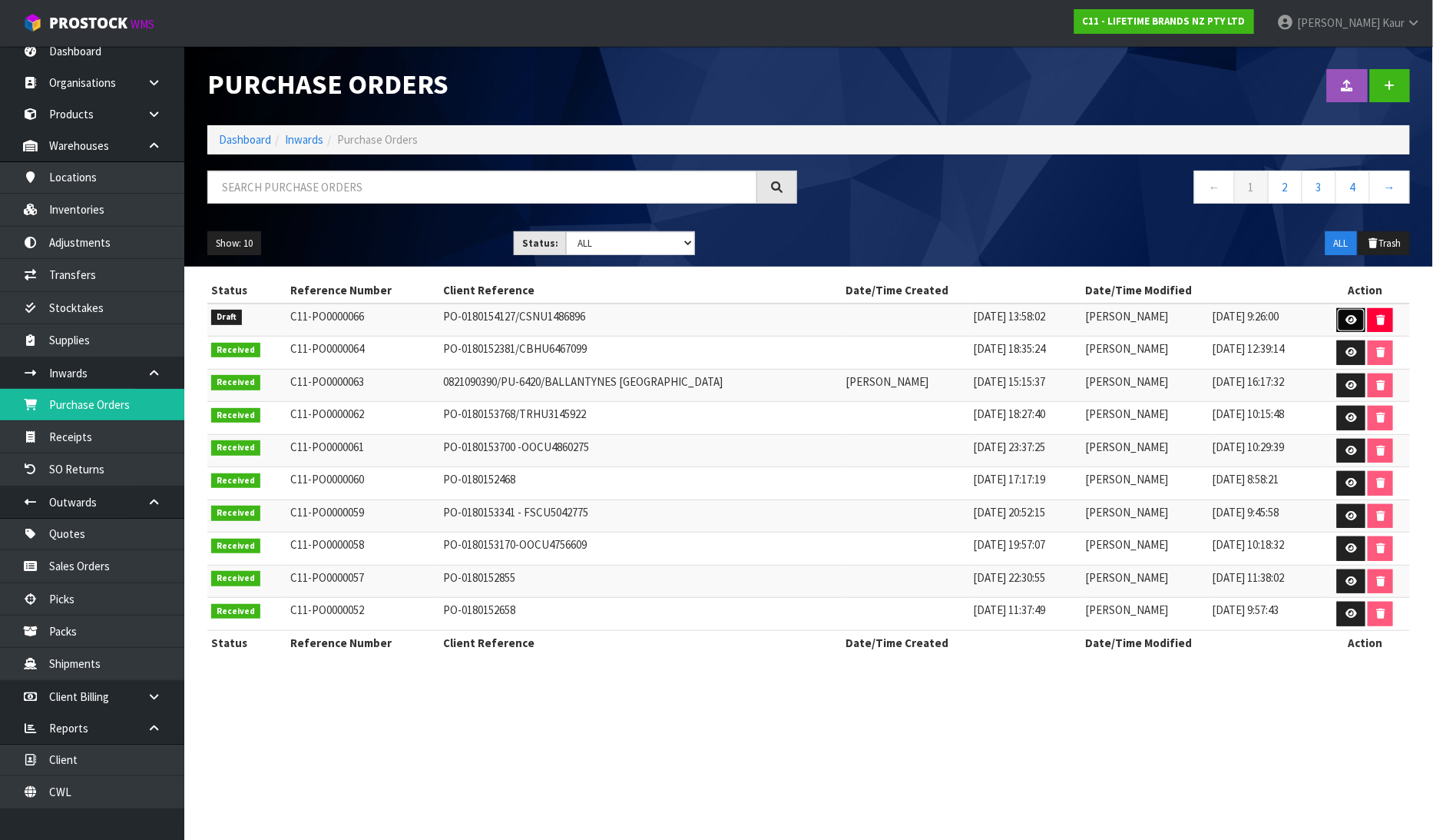
click at [1343, 316] on link at bounding box center [1351, 320] width 29 height 25
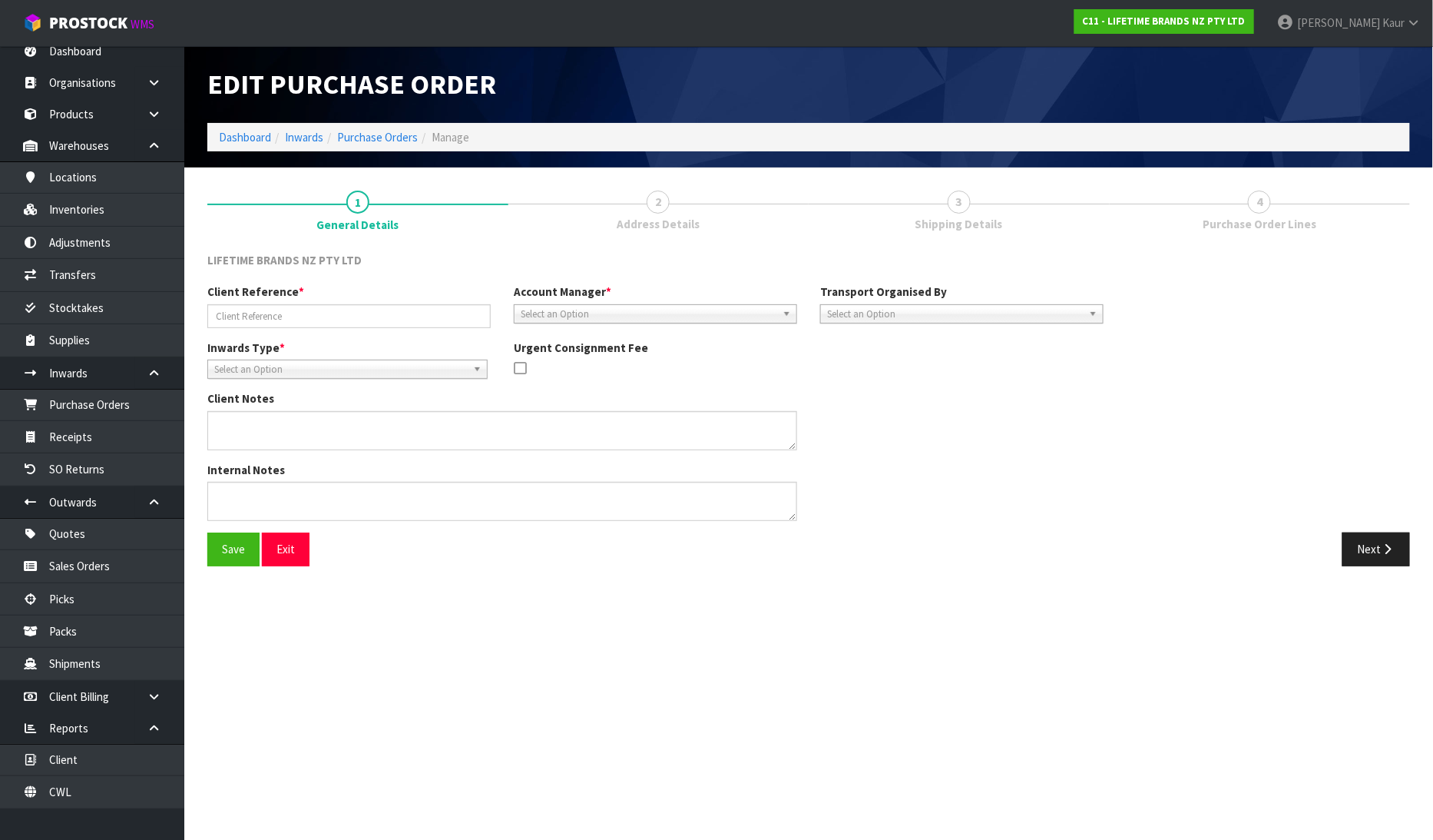
type input "PO-0180154127/CSNU1486896"
type textarea "PURCHASE ORDER: 4500344047-000010 CONTAINER NUMBER-CSNU1486896"
type textarea "CONTAINER NUMBER-CSNU1486896"
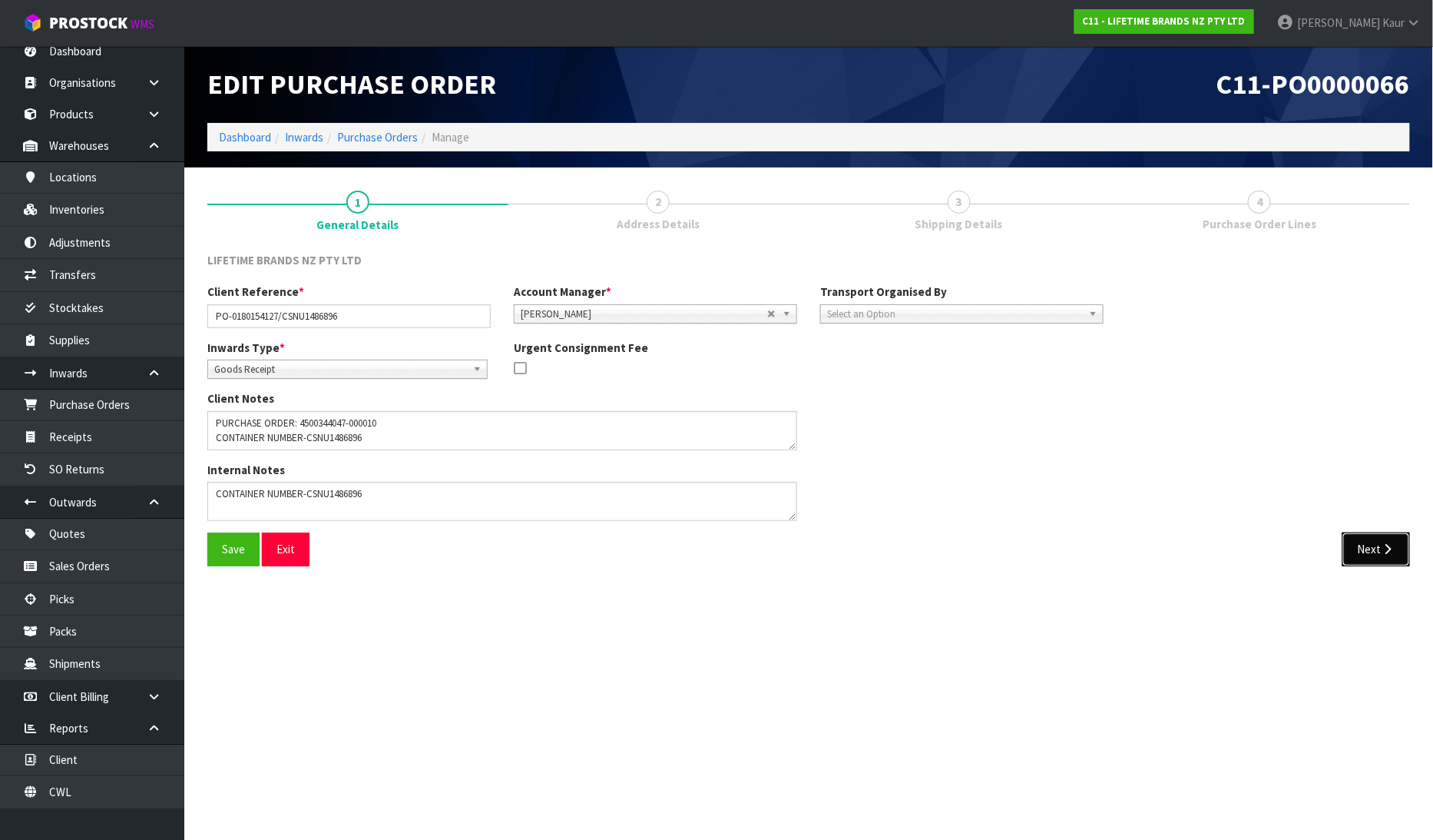
click at [1369, 547] on button "Next" at bounding box center [1376, 548] width 67 height 33
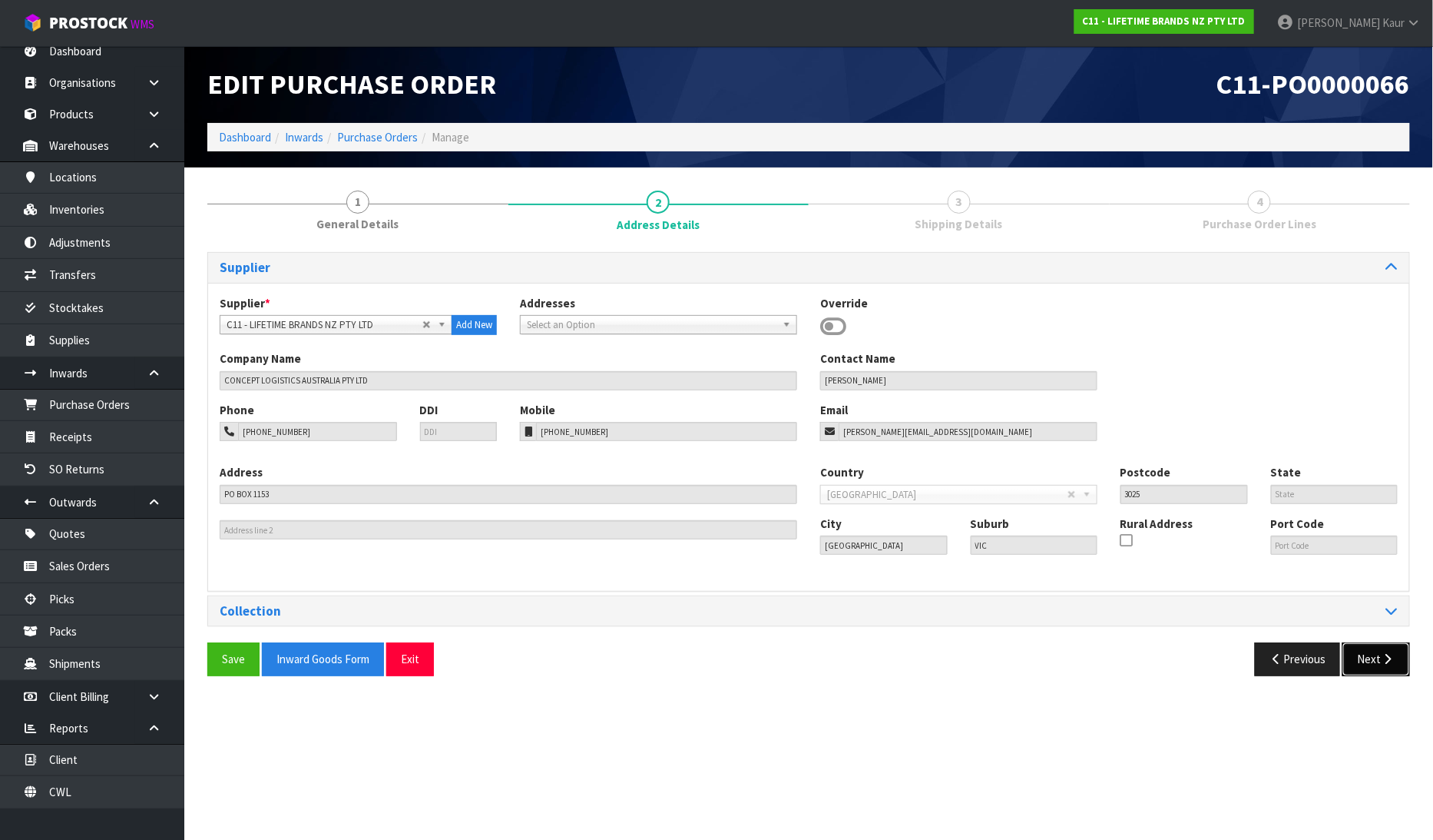
click at [1377, 656] on button "Next" at bounding box center [1376, 659] width 67 height 33
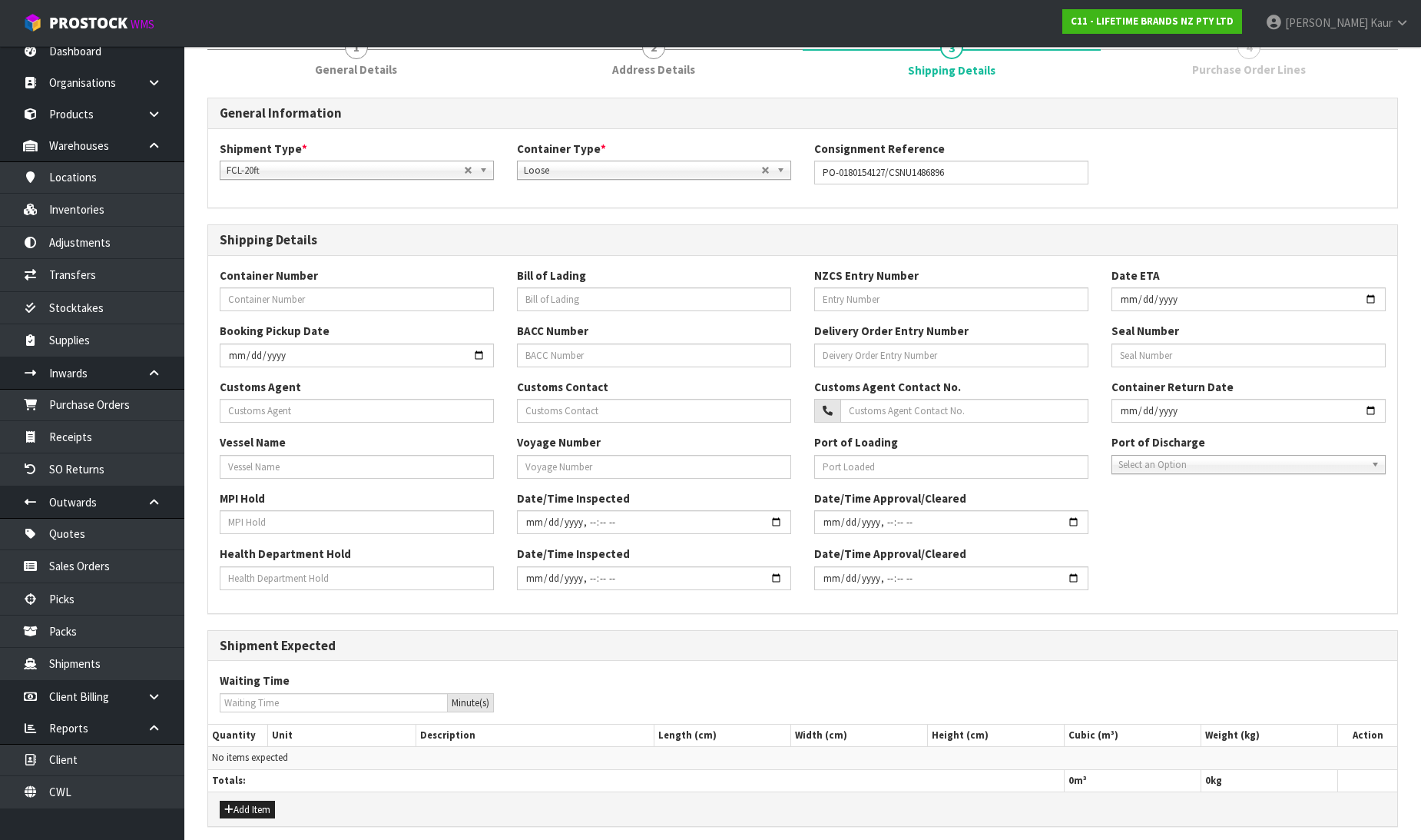
scroll to position [214, 0]
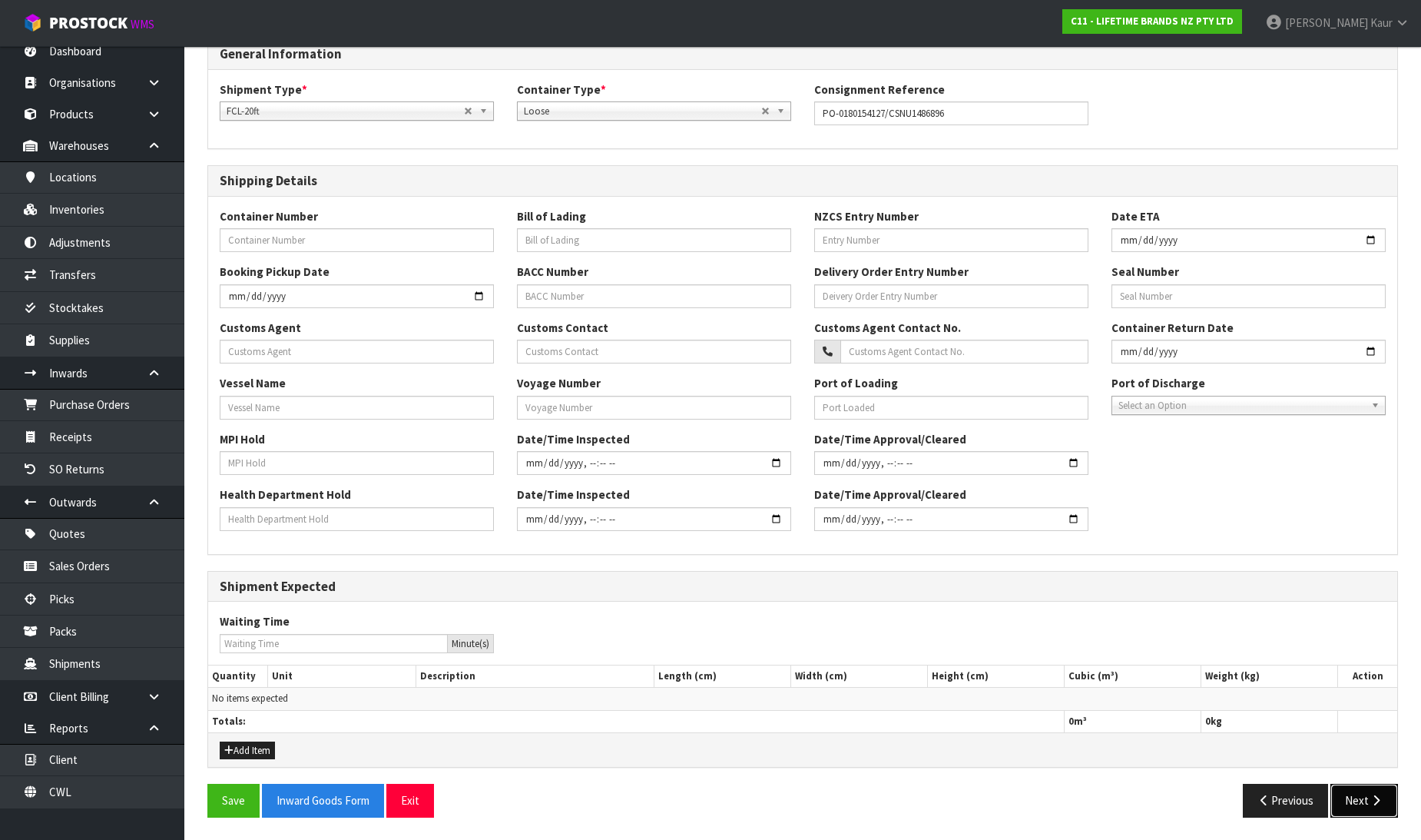
click at [1355, 804] on button "Next" at bounding box center [1364, 800] width 67 height 33
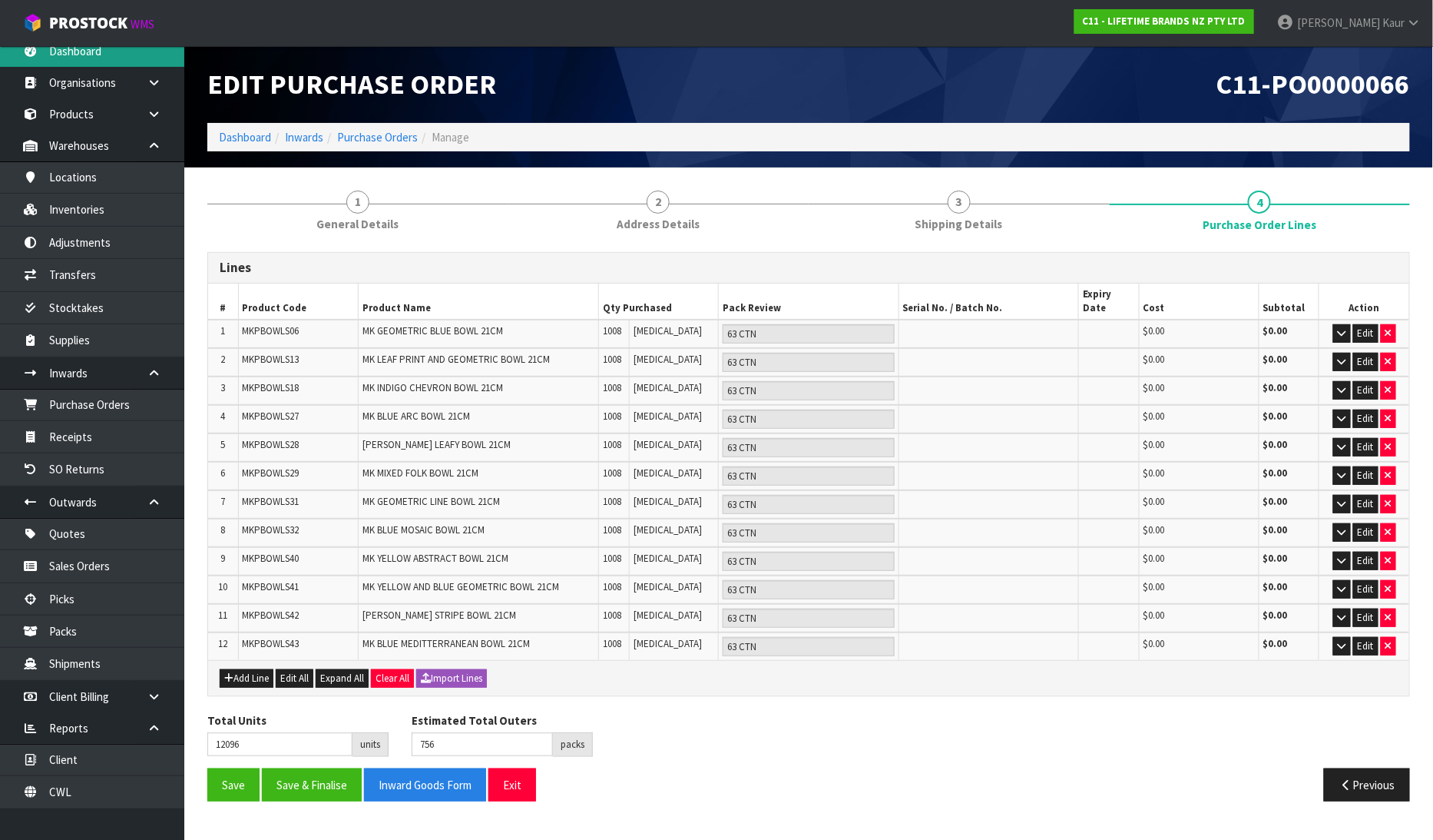
click at [115, 56] on link "Dashboard" at bounding box center [92, 50] width 184 height 31
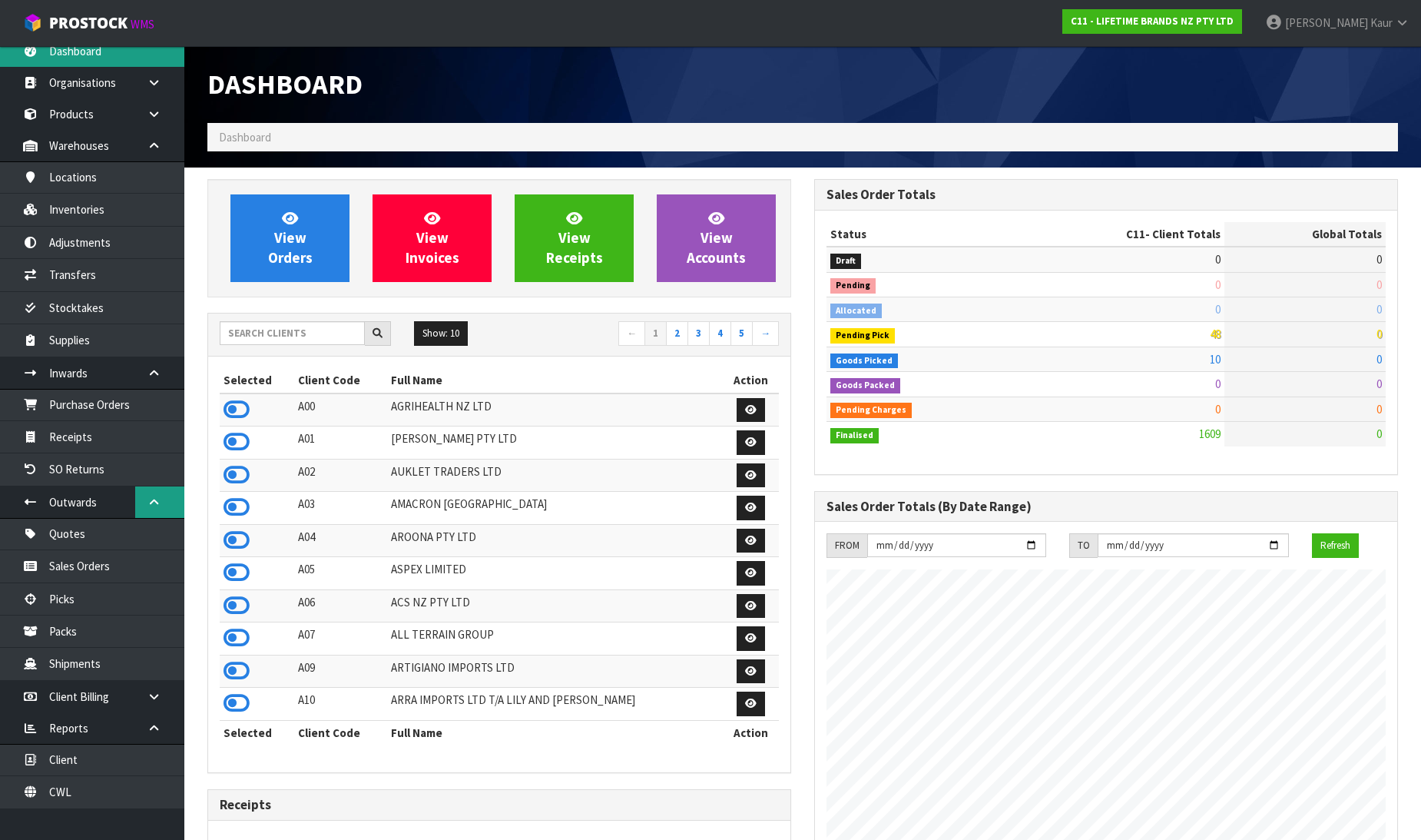
scroll to position [1164, 607]
click at [257, 341] on input "text" at bounding box center [292, 333] width 145 height 24
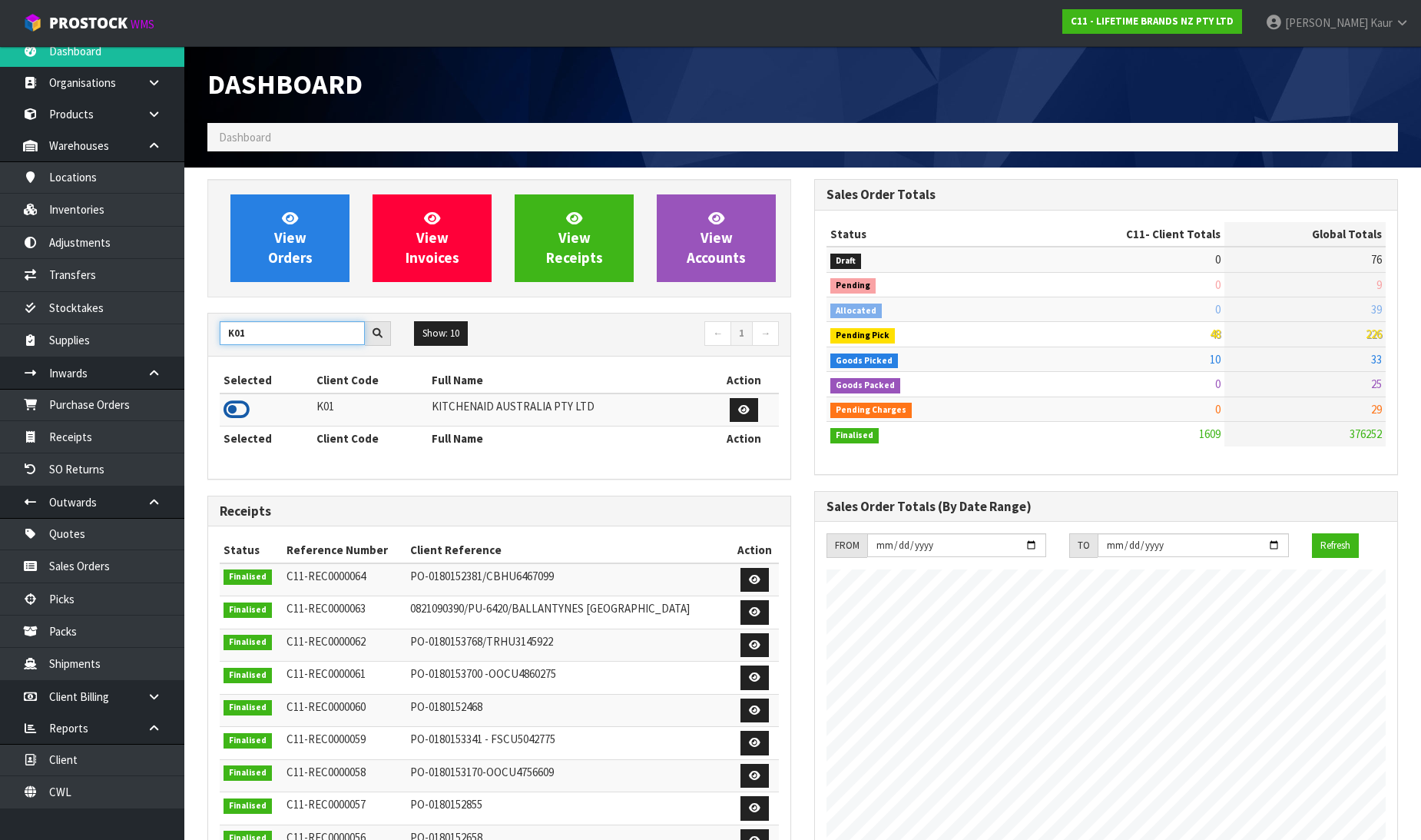
type input "K01"
click at [226, 406] on icon at bounding box center [236, 410] width 26 height 23
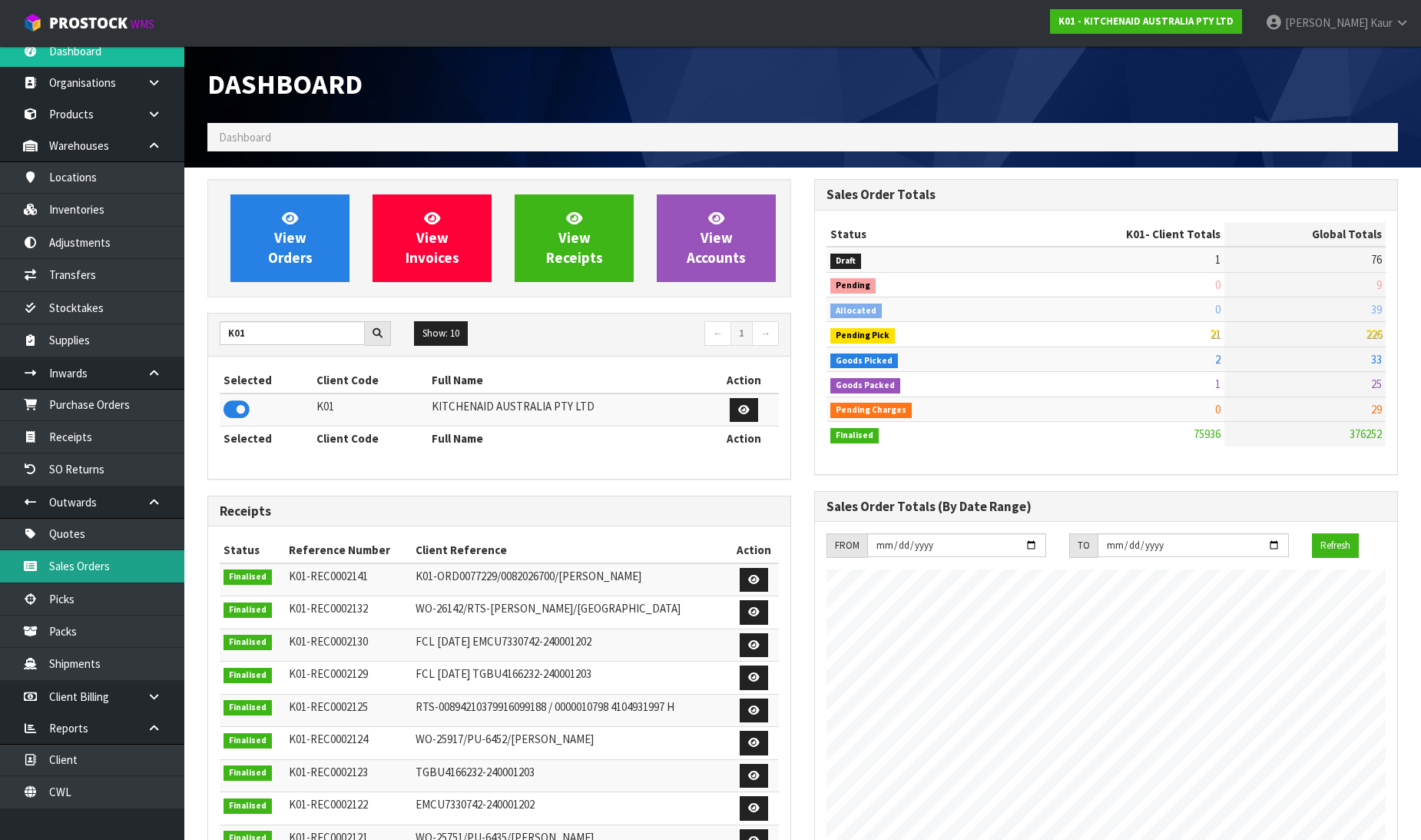
click at [126, 569] on link "Sales Orders" at bounding box center [92, 565] width 184 height 31
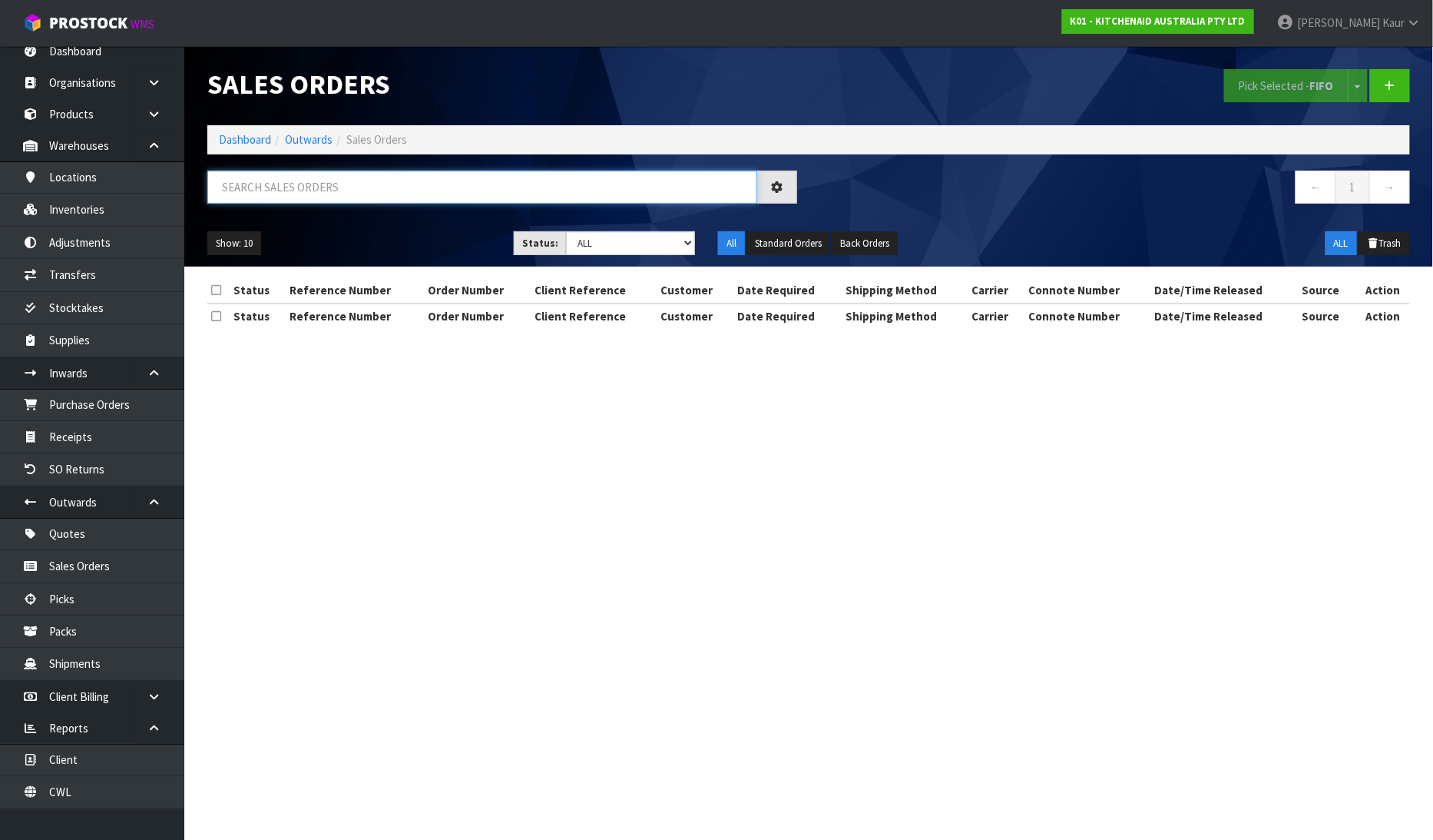
click at [350, 184] on input "text" at bounding box center [482, 186] width 550 height 33
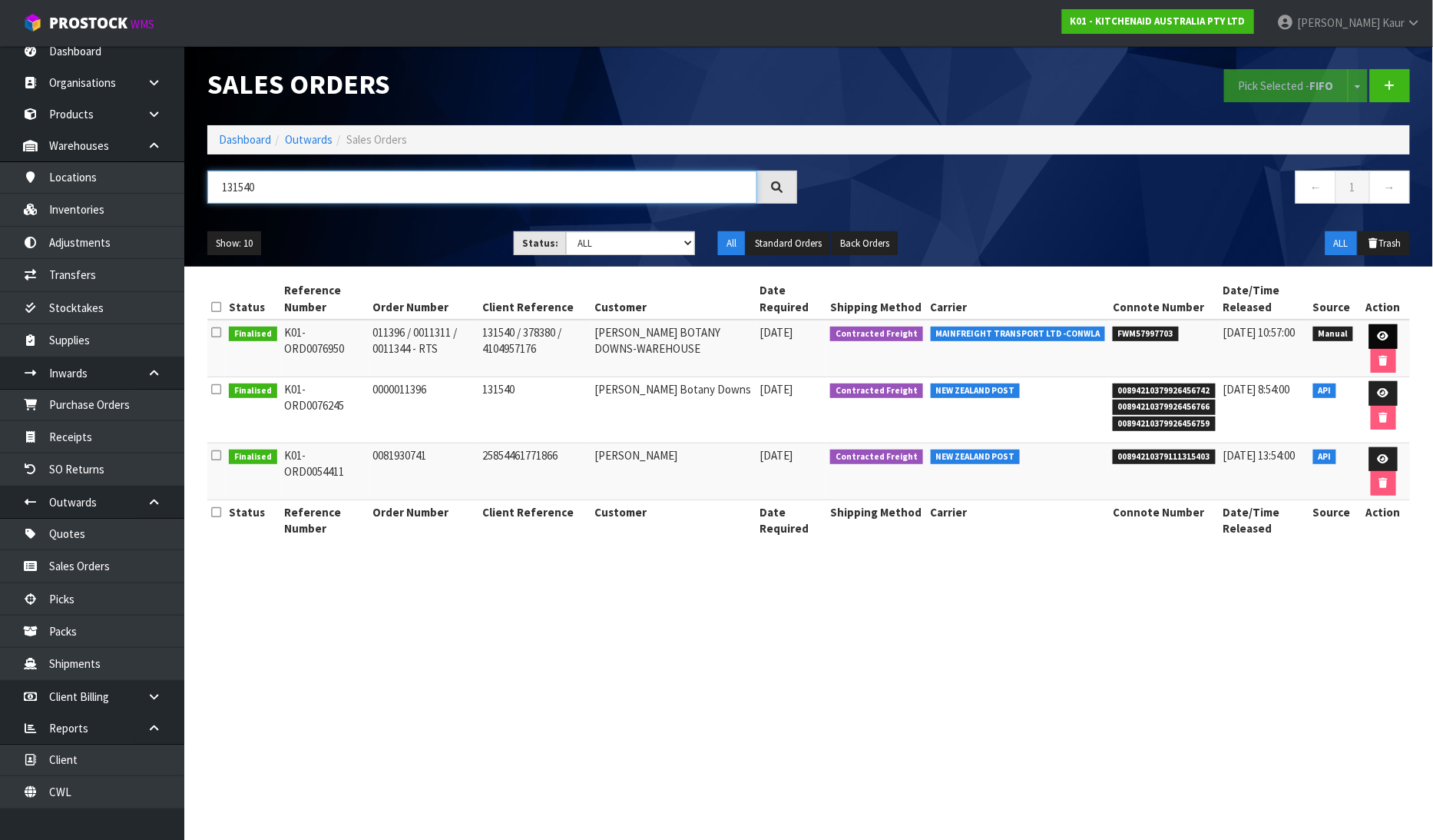
type input "131540"
click at [1380, 329] on link at bounding box center [1384, 336] width 29 height 25
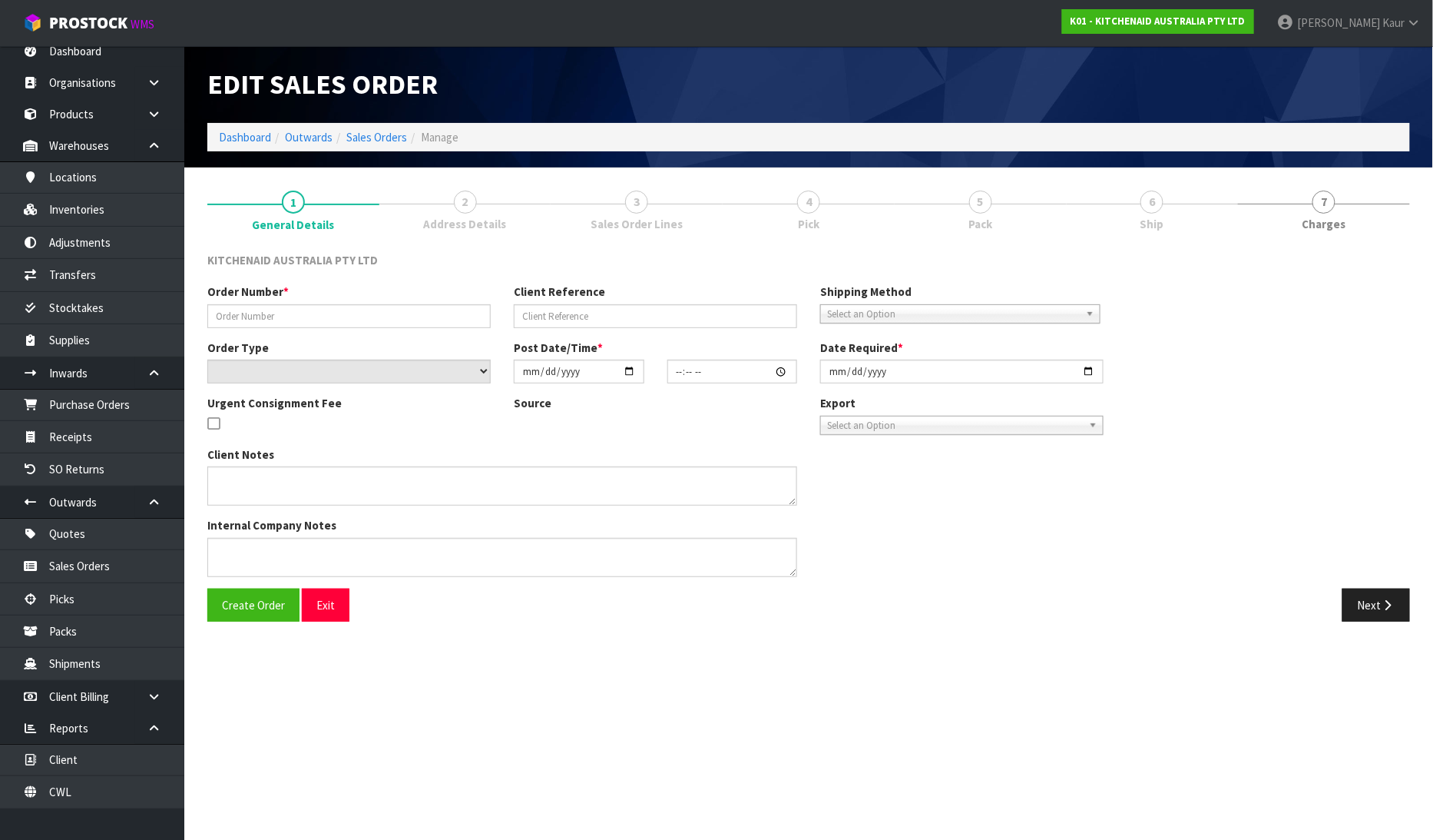
type input "011396 / 0011311 / 0011344 - RTS"
type input "131540 / 378380 / 4104957176"
select select "number:0"
type input "[DATE]"
type input "10:13:00.000"
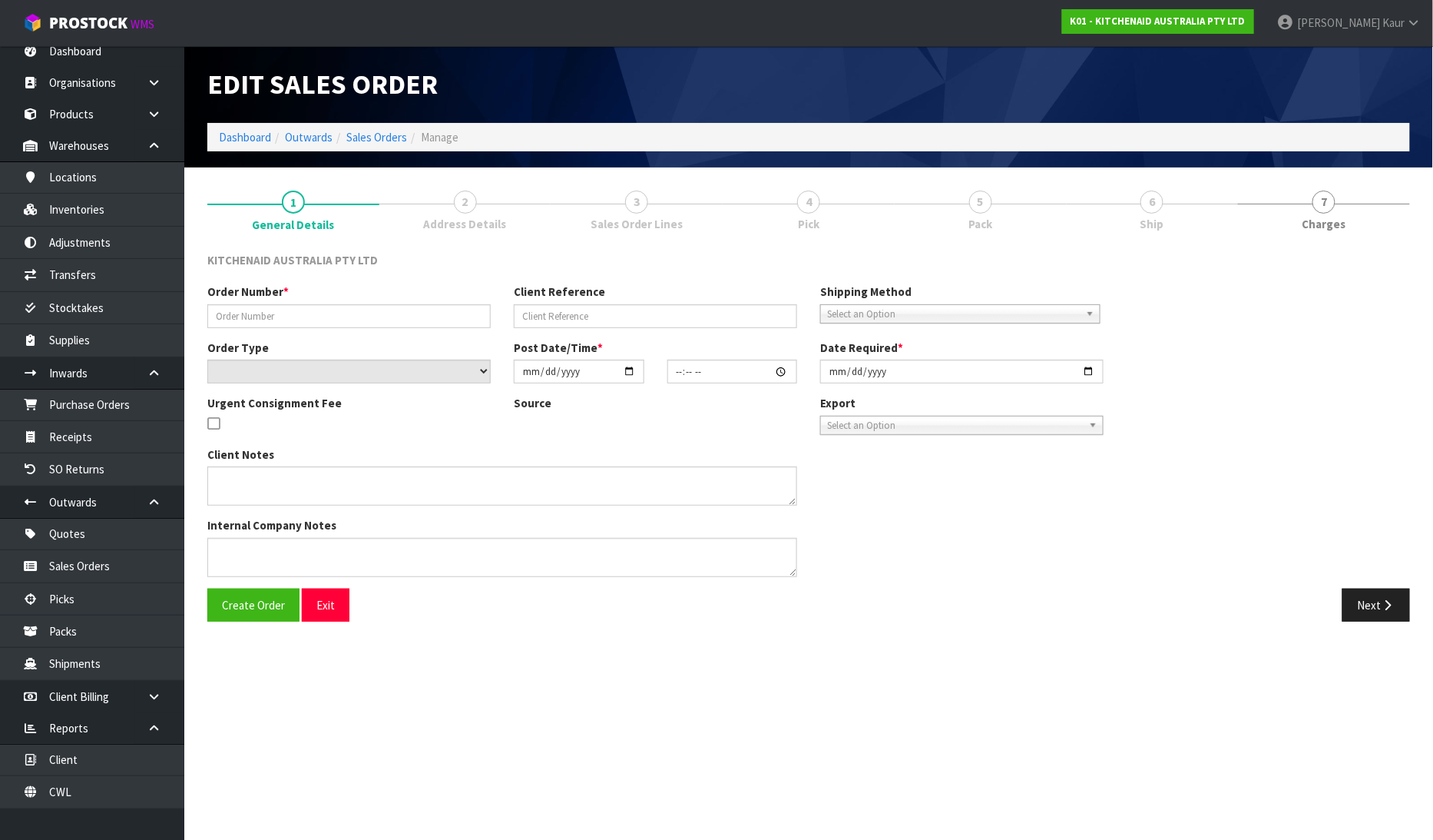
type input "[DATE]"
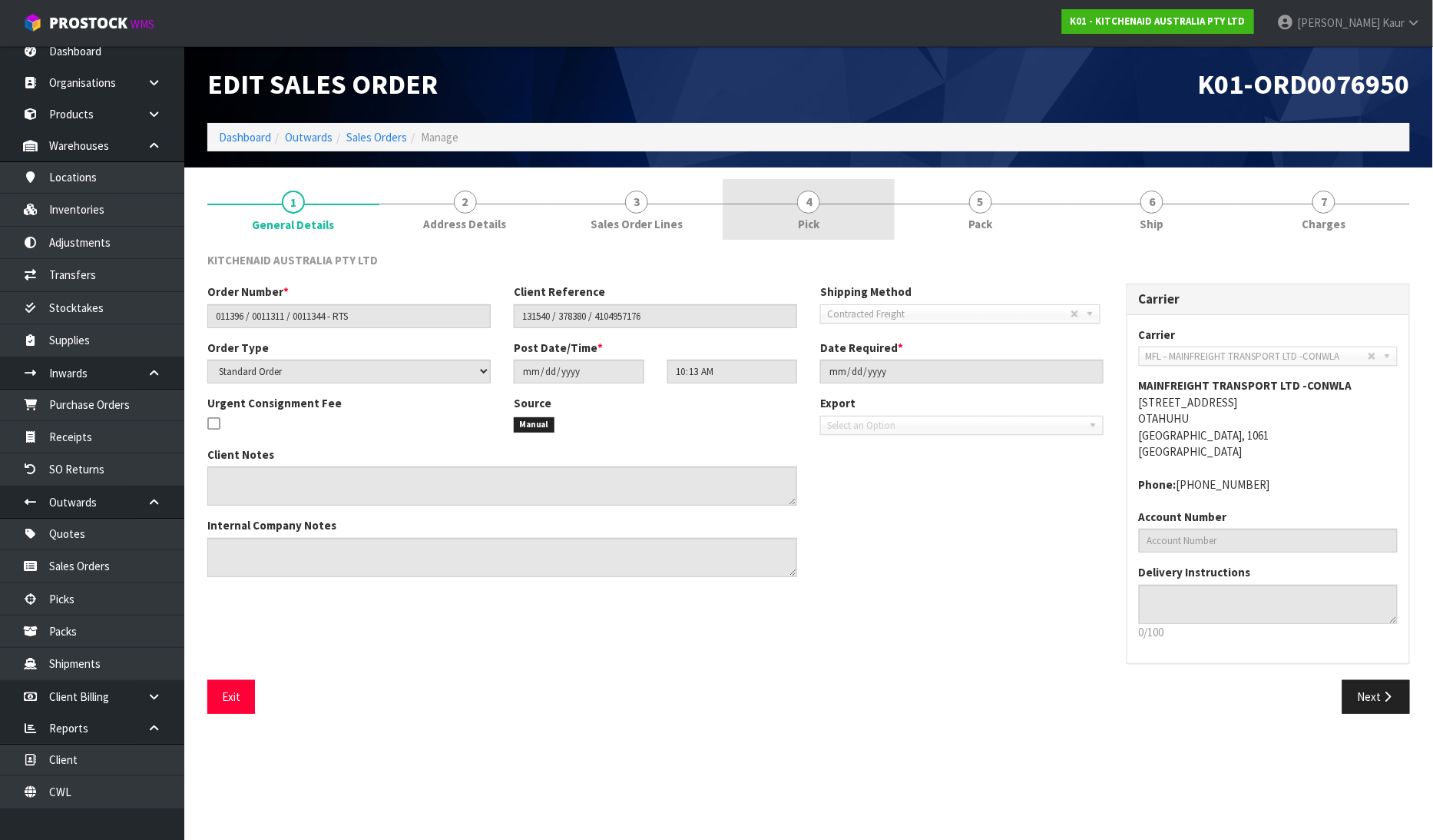
click at [789, 210] on link "4 Pick" at bounding box center [809, 209] width 172 height 61
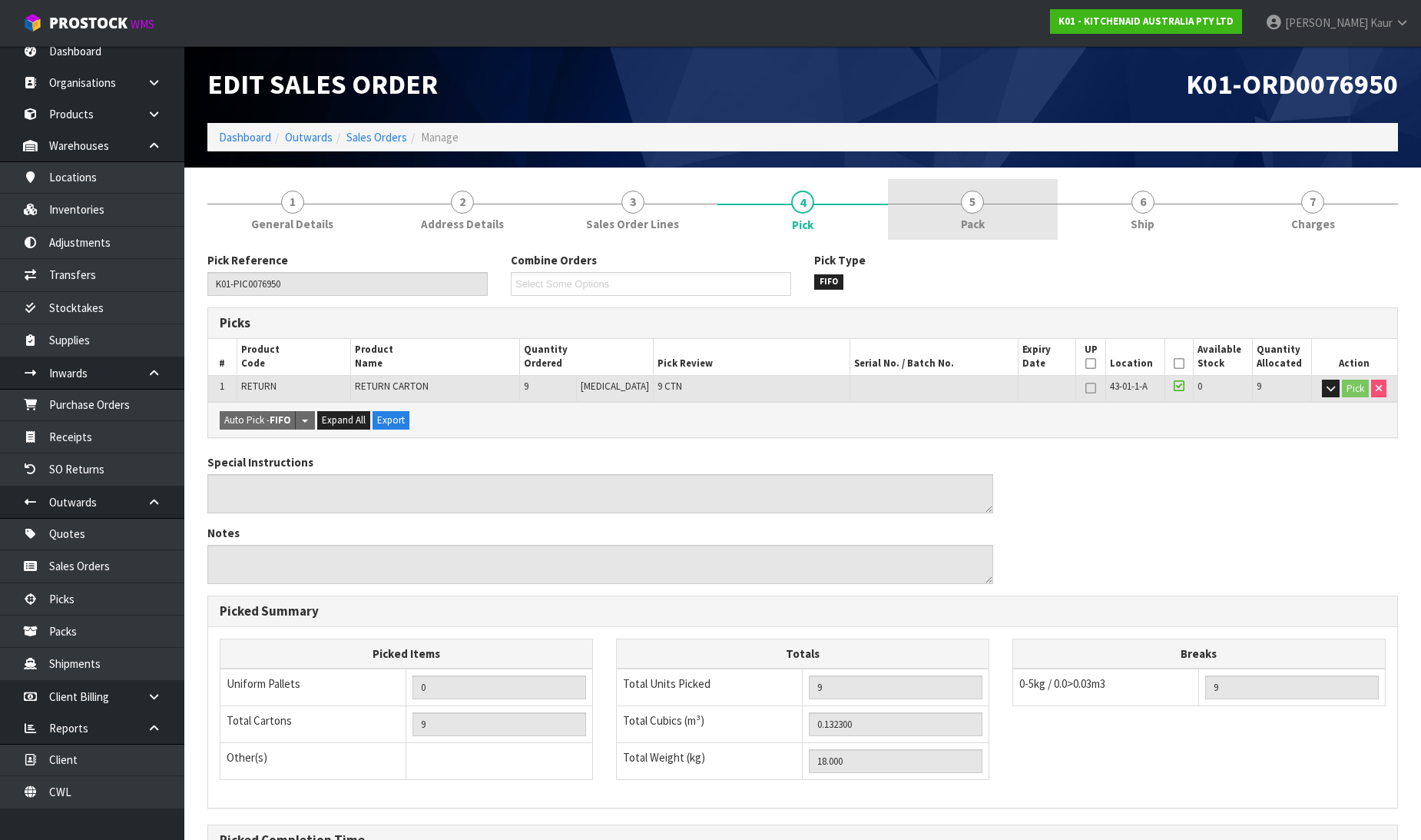
click at [985, 210] on link "5 Pack" at bounding box center [972, 209] width 170 height 61
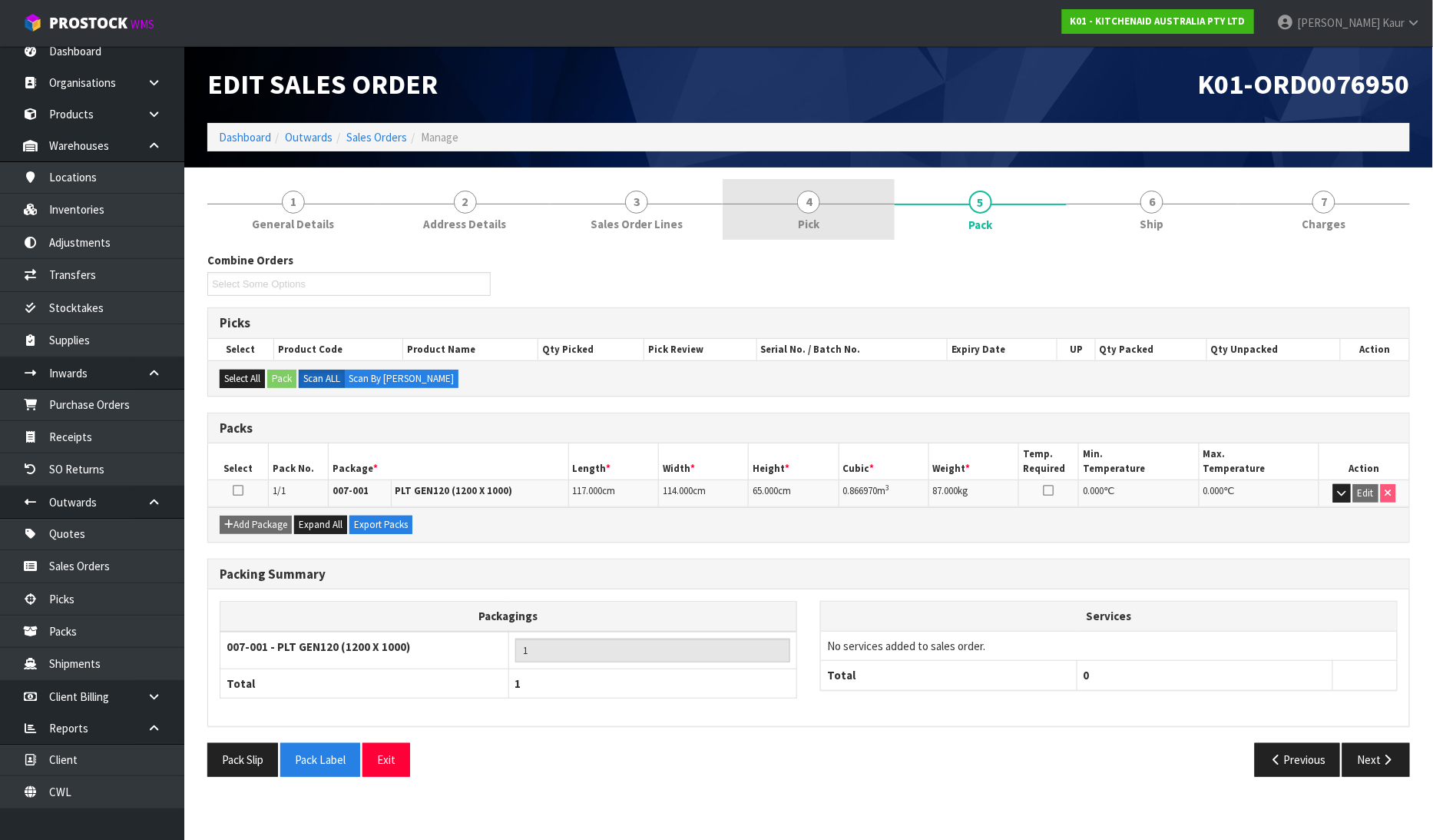
click at [782, 210] on link "4 Pick" at bounding box center [809, 209] width 172 height 61
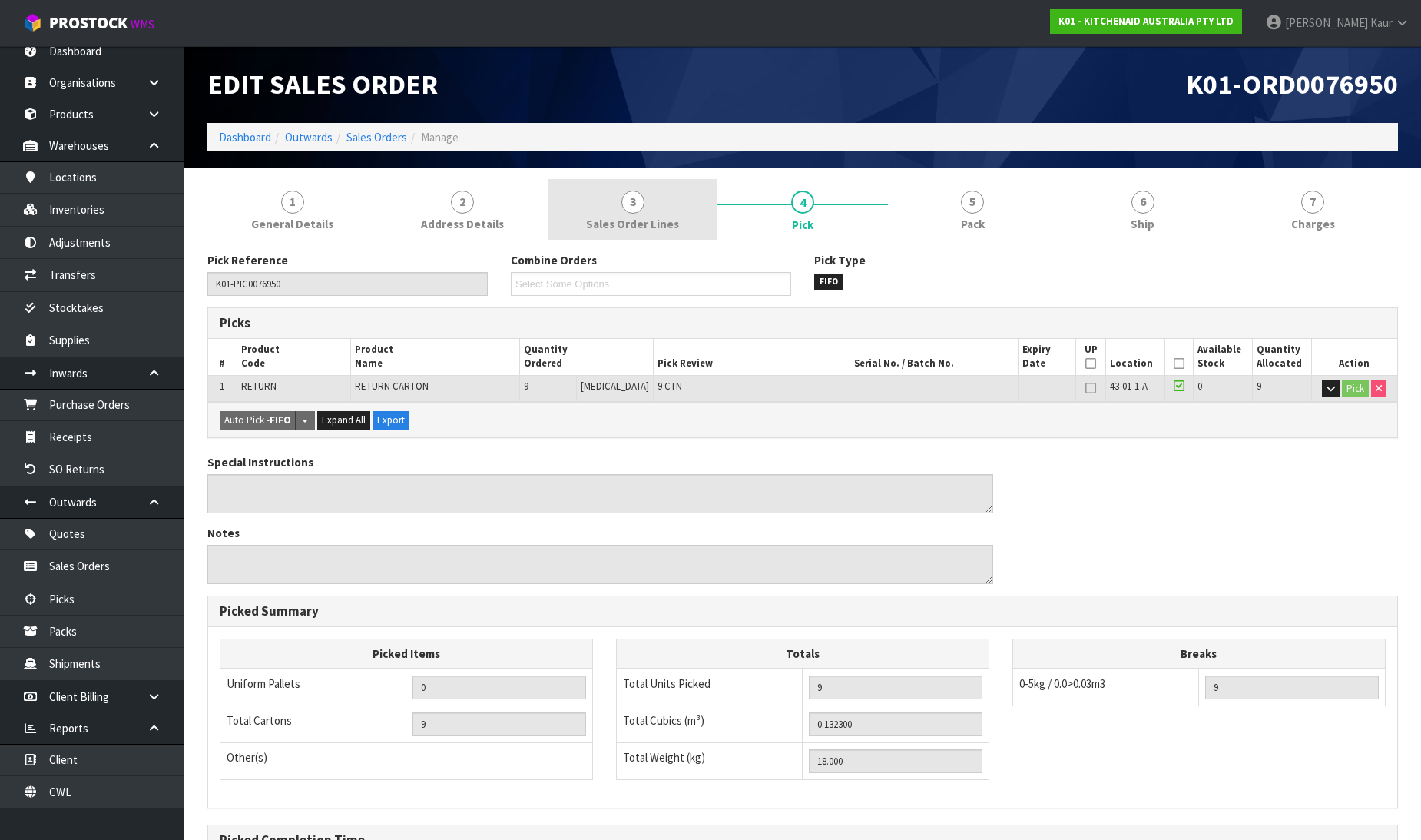
click at [604, 222] on span "Sales Order Lines" at bounding box center [633, 223] width 93 height 16
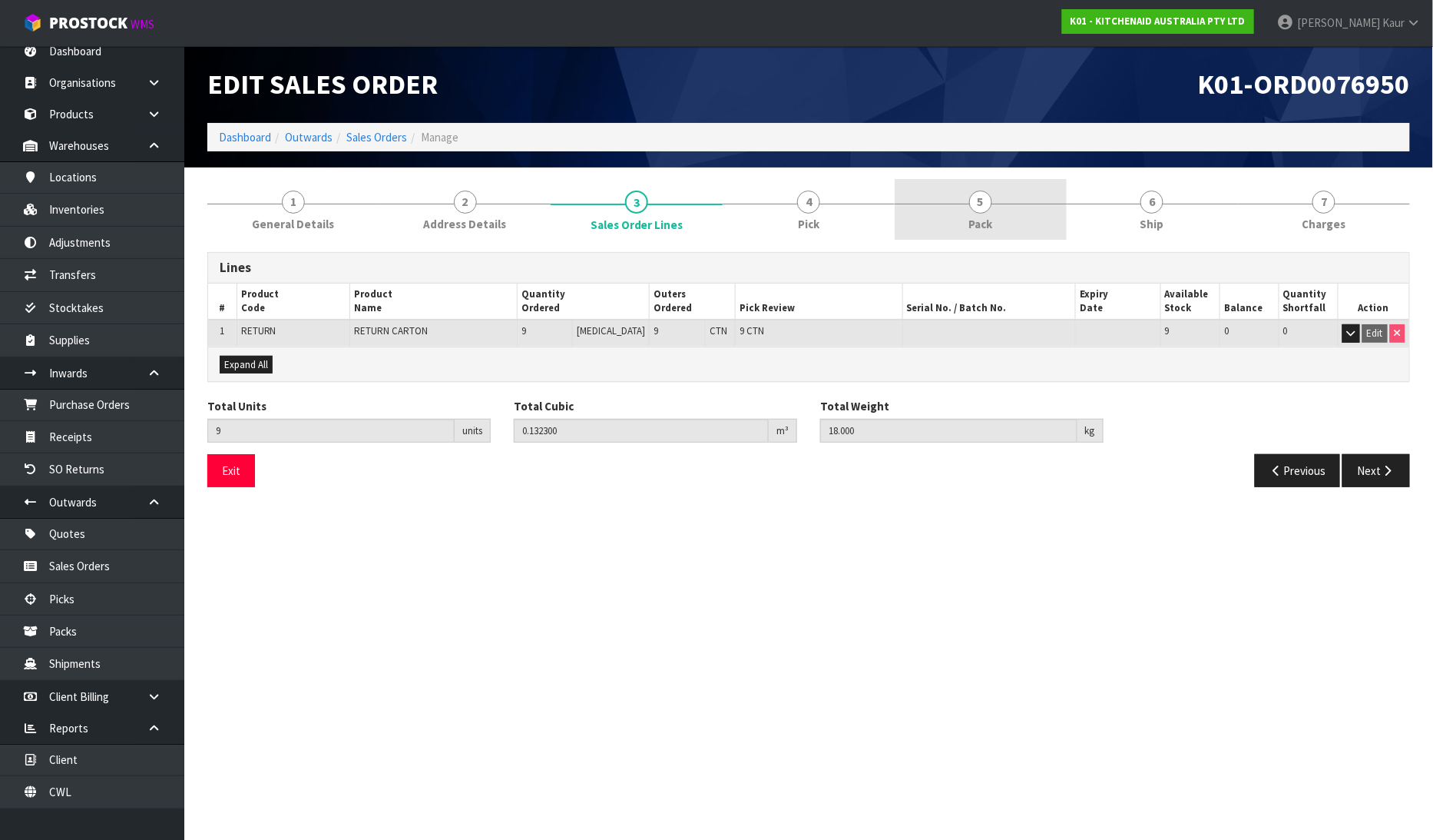
click at [961, 211] on link "5 Pack" at bounding box center [981, 209] width 172 height 61
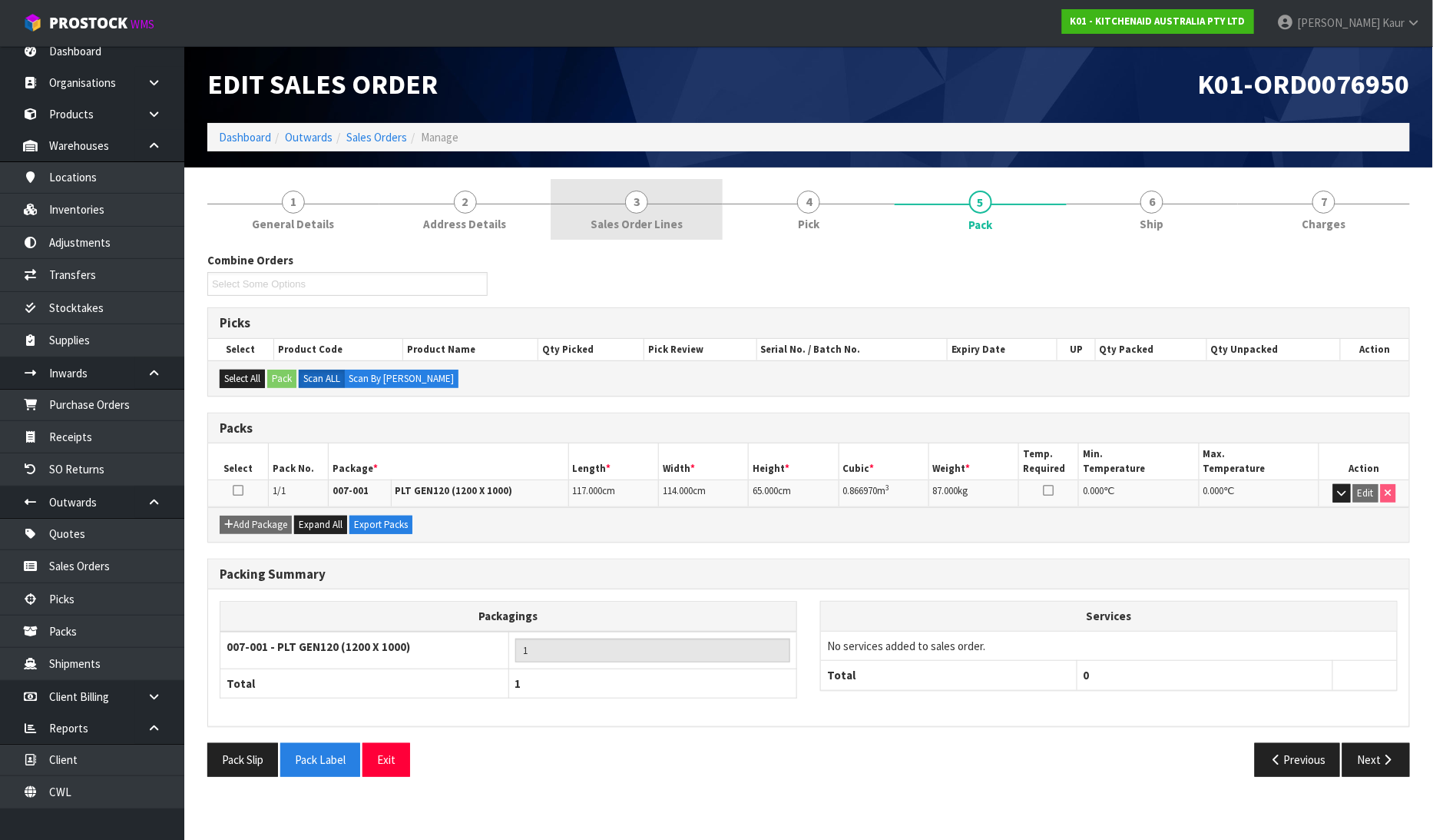
click at [647, 198] on span "3" at bounding box center [637, 201] width 23 height 23
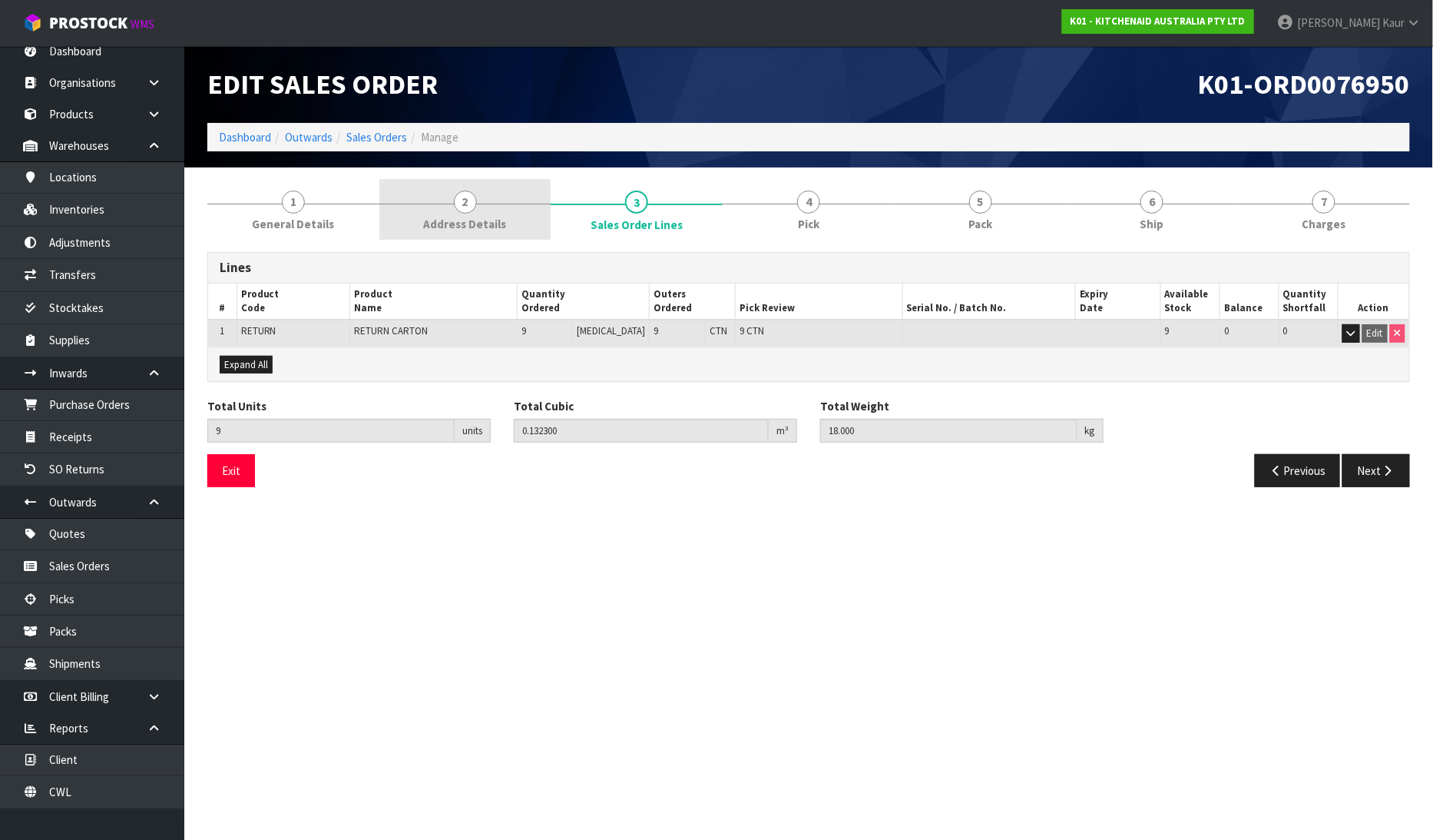
click at [436, 217] on span "Address Details" at bounding box center [465, 223] width 83 height 16
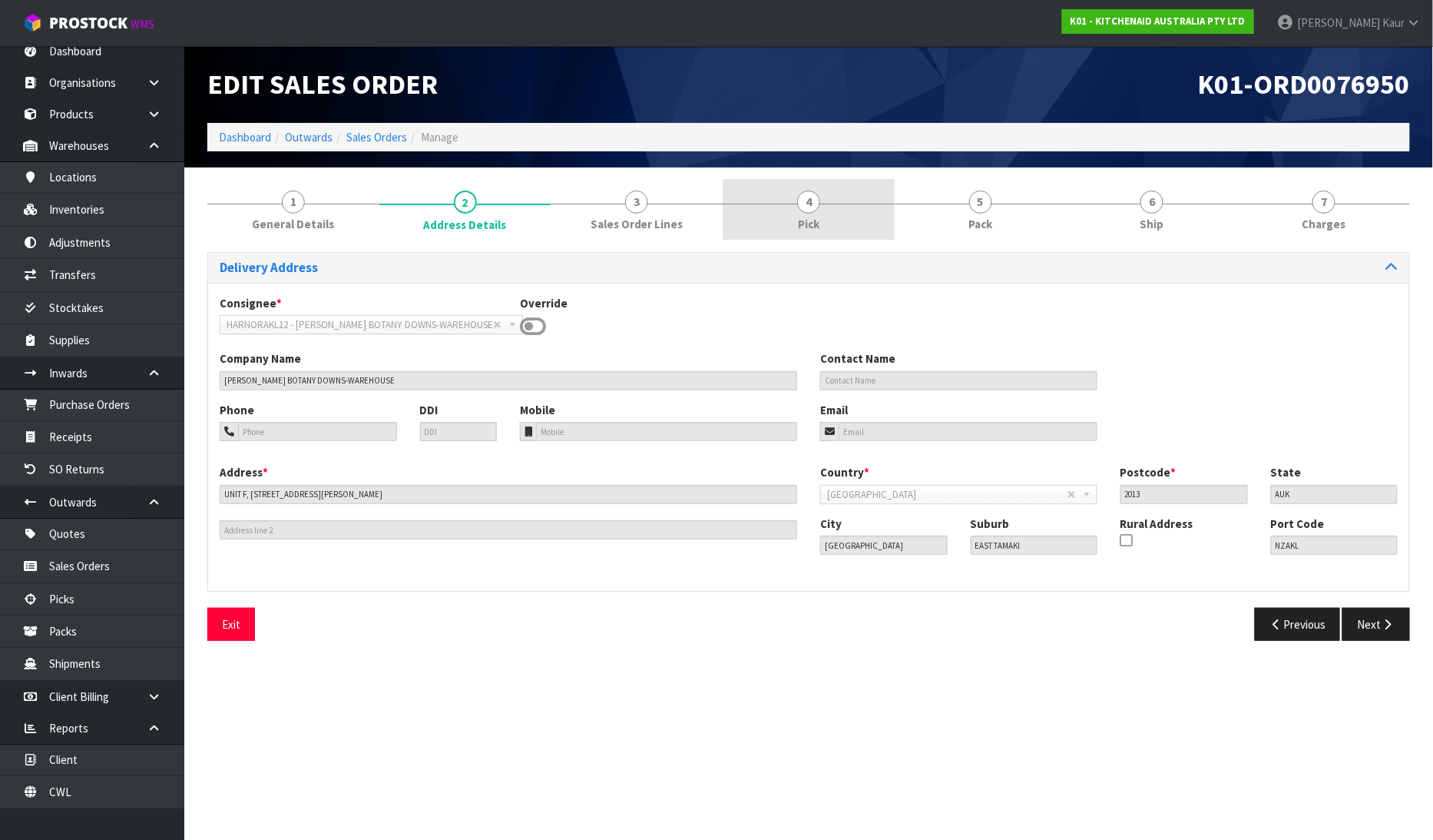
click at [812, 210] on span "4" at bounding box center [809, 201] width 23 height 23
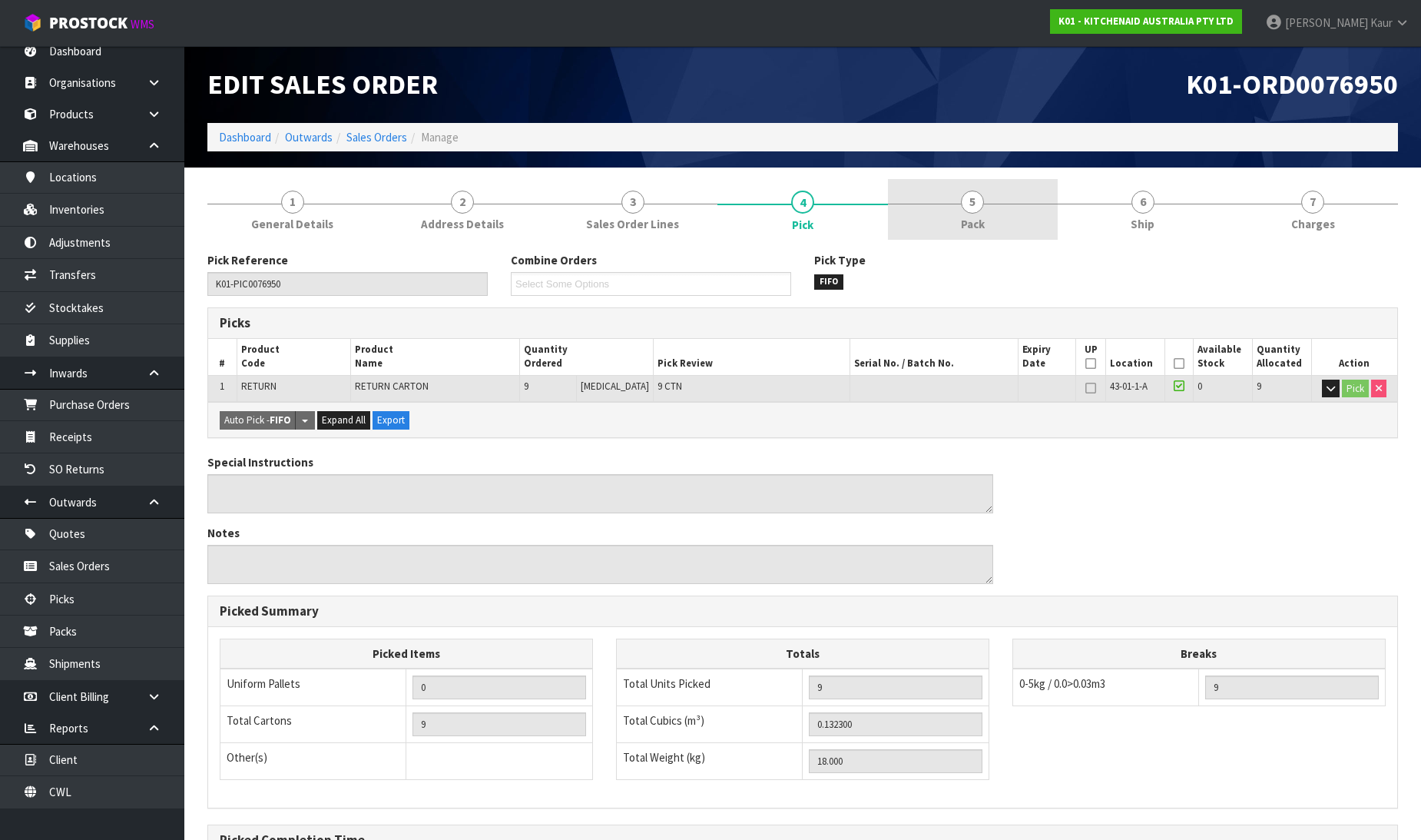
click at [966, 219] on span "Pack" at bounding box center [972, 223] width 24 height 16
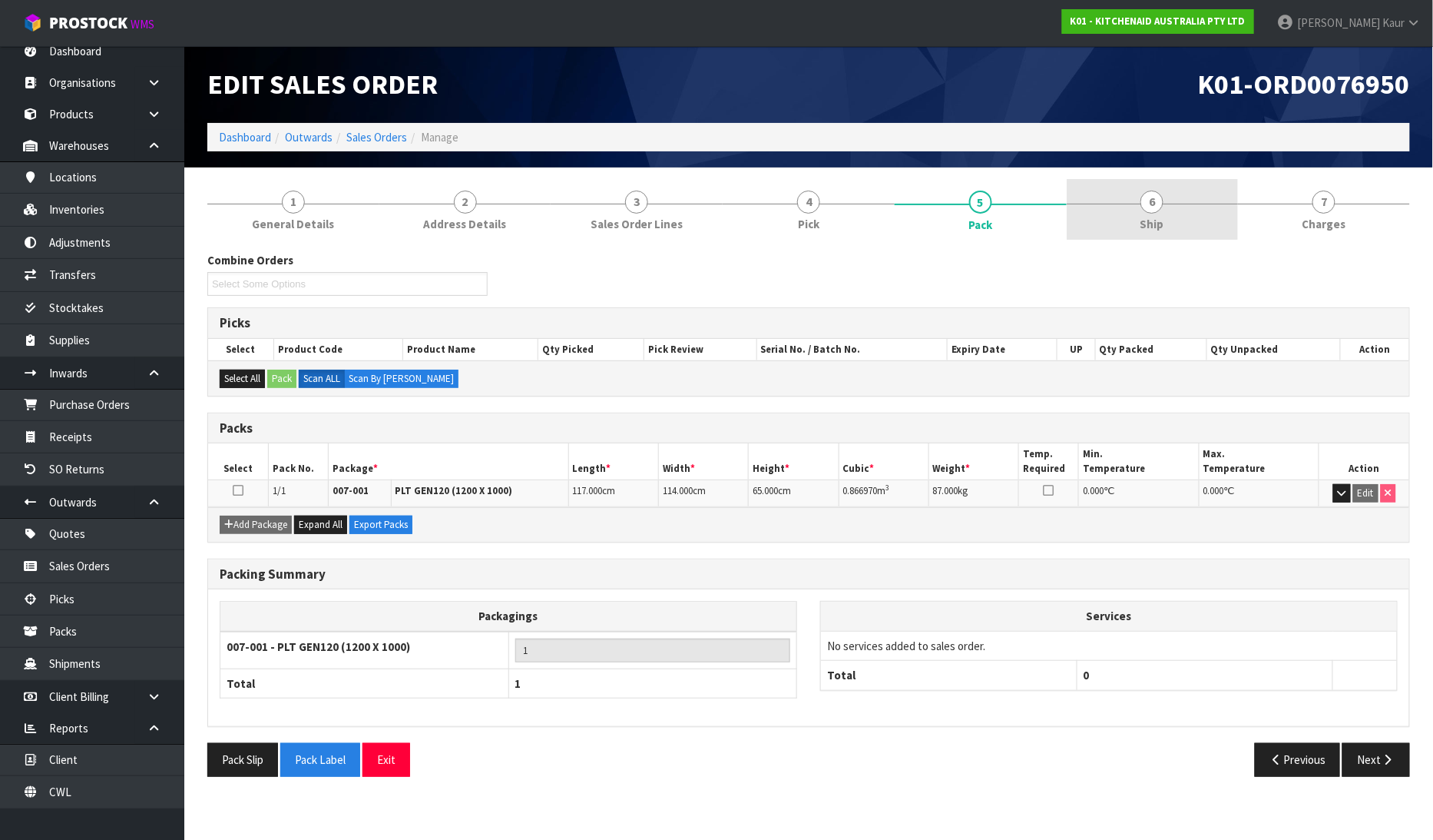
click at [1148, 208] on span "6" at bounding box center [1152, 201] width 23 height 23
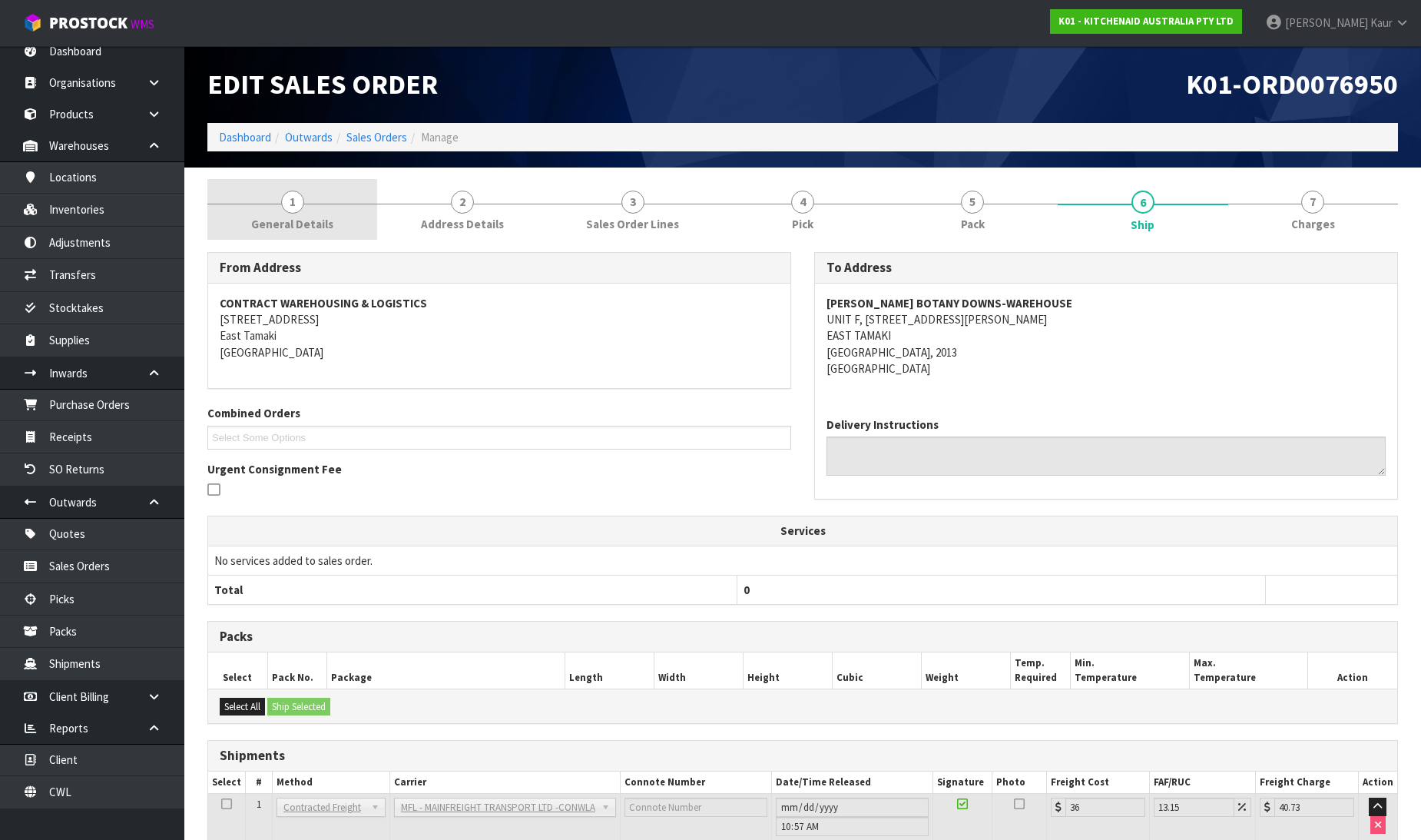
click at [273, 219] on span "General Details" at bounding box center [292, 223] width 82 height 16
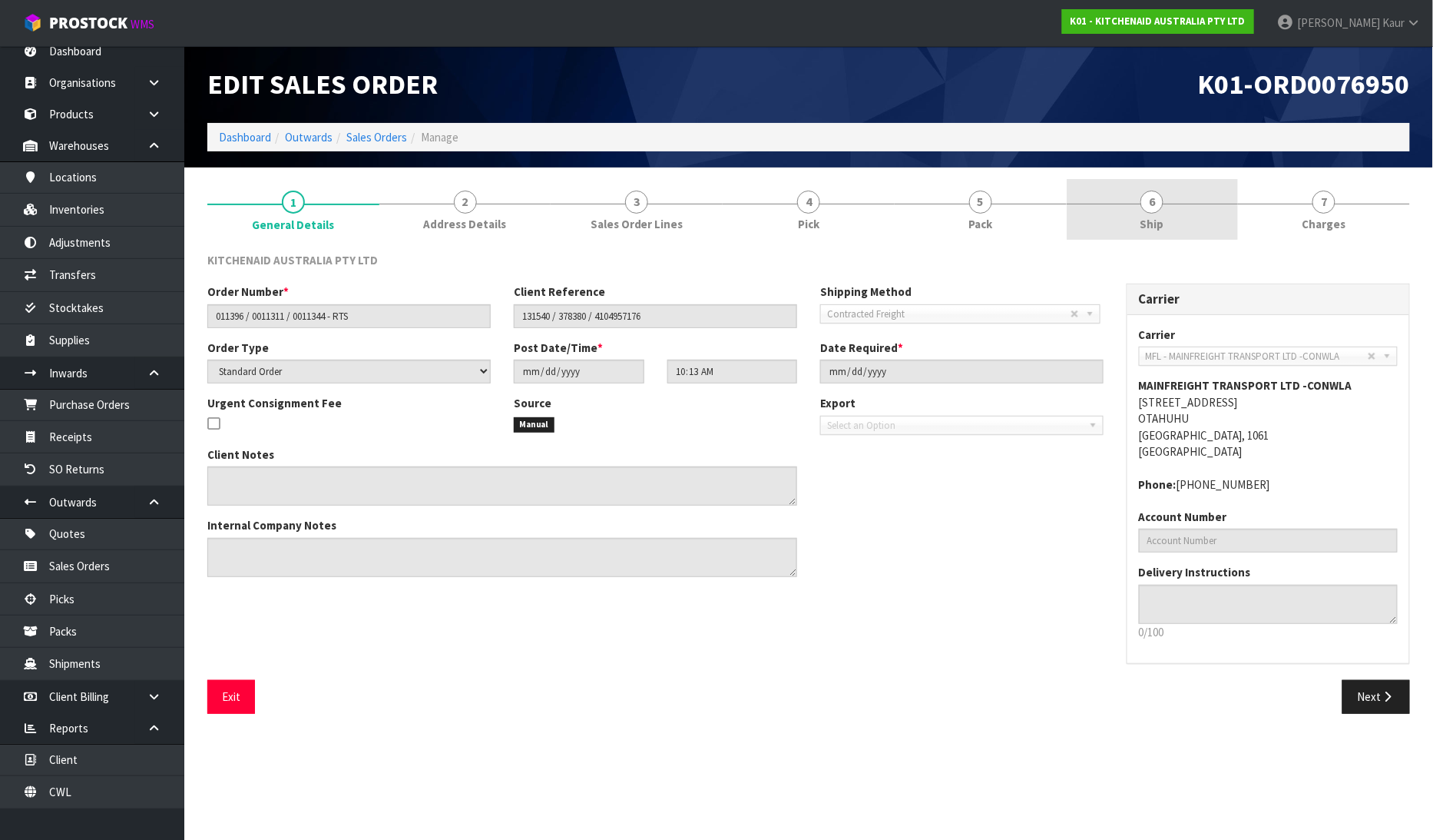
click at [1146, 209] on span "6" at bounding box center [1152, 201] width 23 height 23
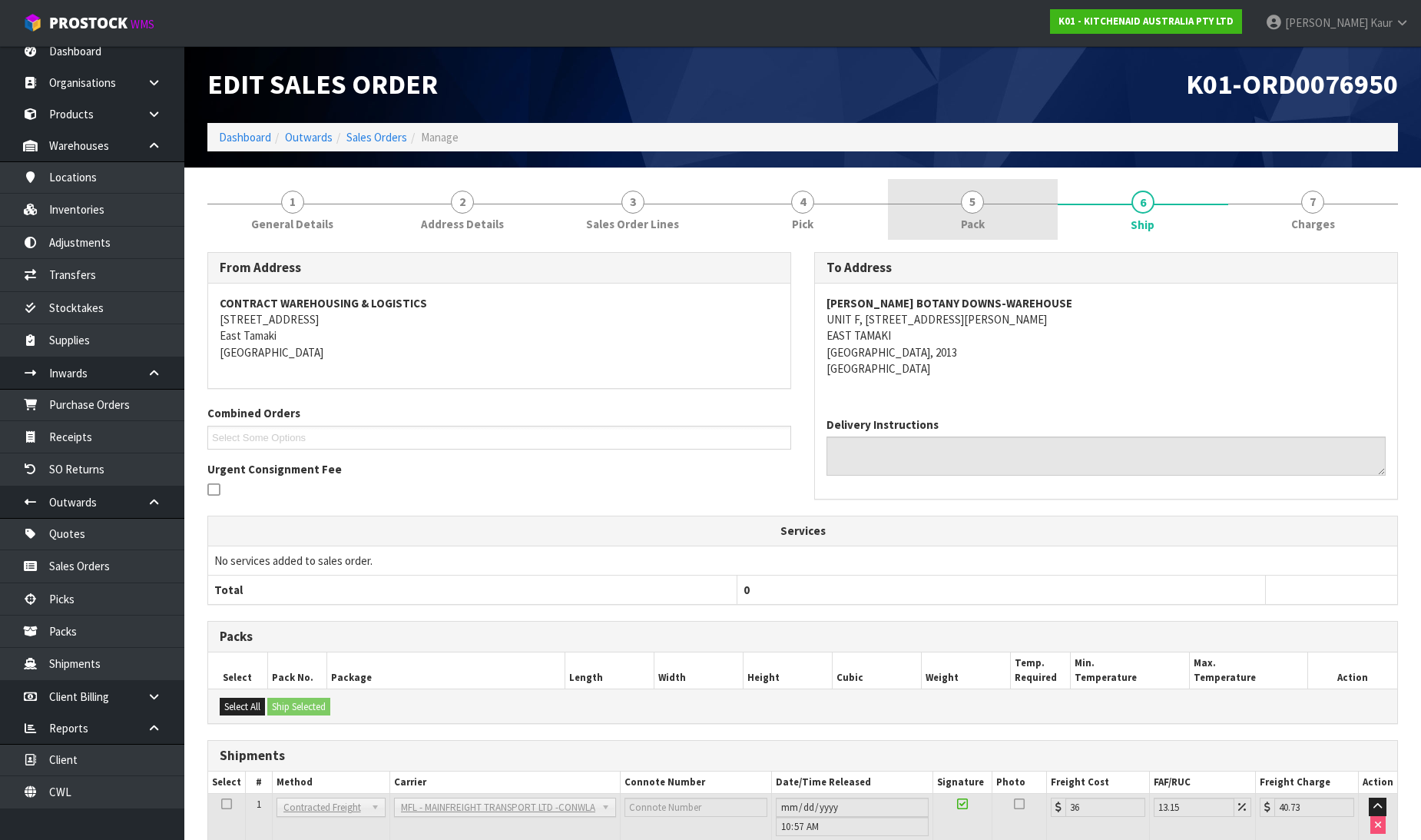
drag, startPoint x: 961, startPoint y: 201, endPoint x: 951, endPoint y: 217, distance: 18.9
click at [961, 202] on span "5" at bounding box center [972, 201] width 23 height 23
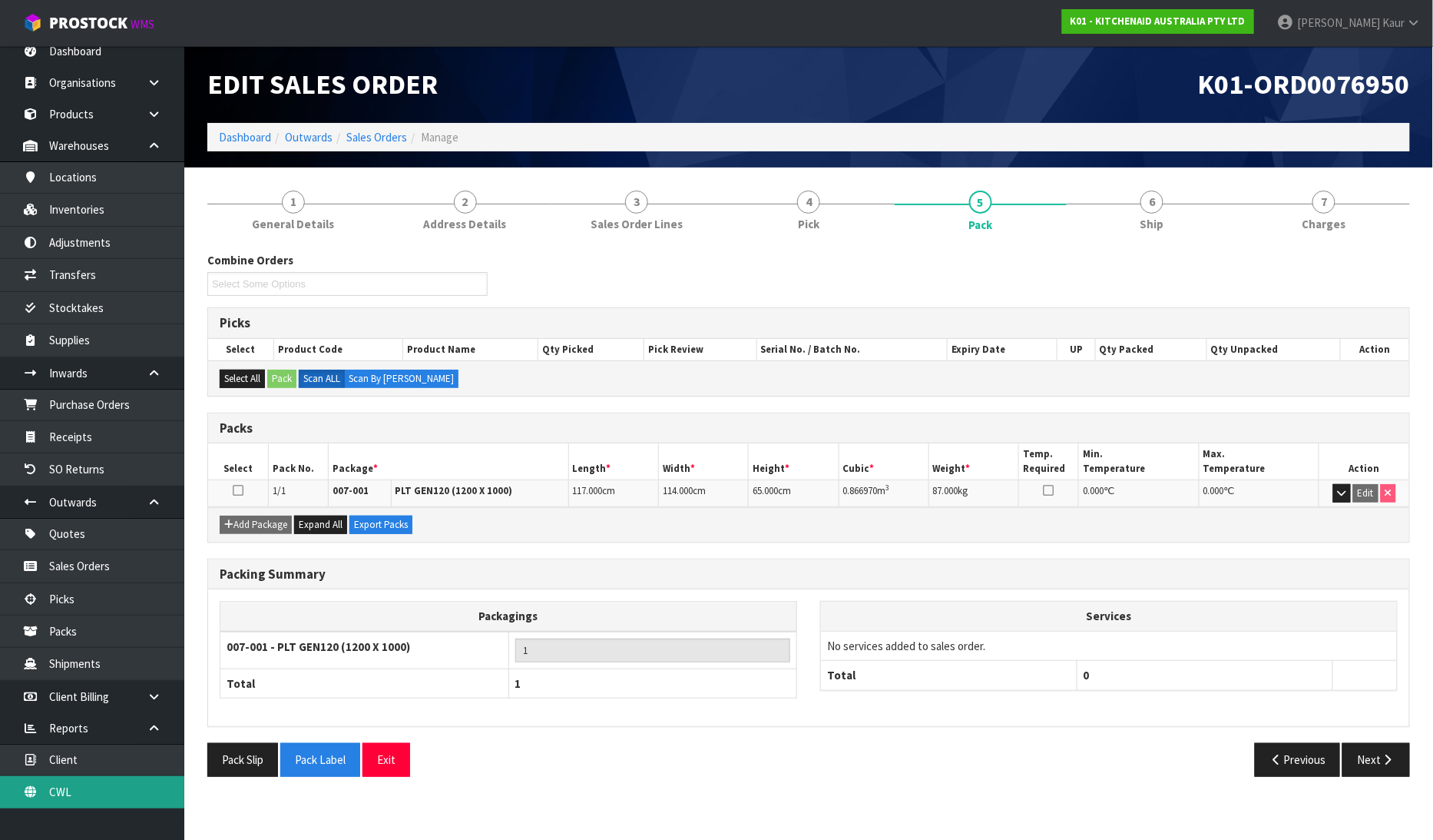
click at [54, 796] on link "CWL" at bounding box center [92, 791] width 184 height 31
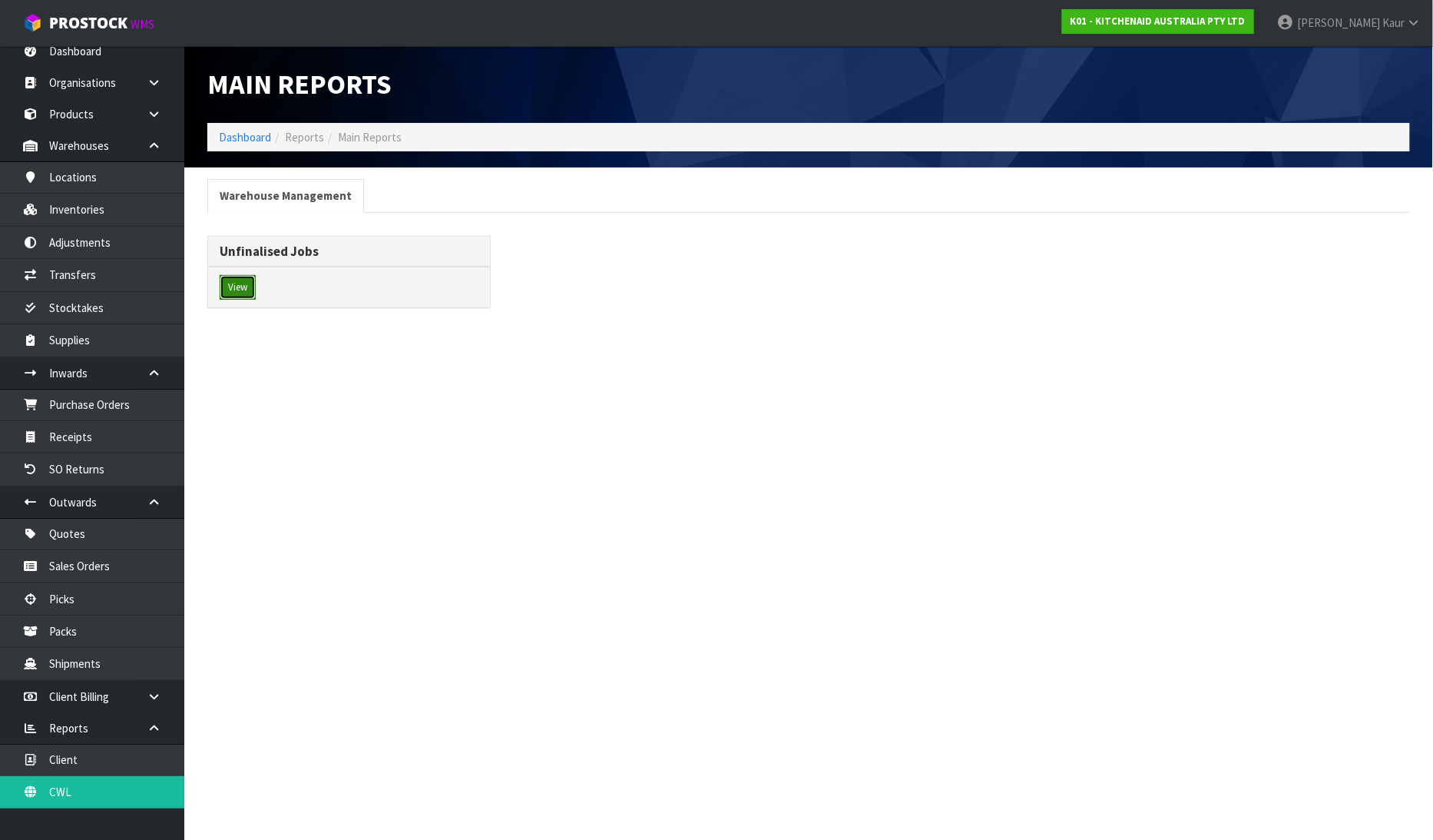
click at [251, 280] on button "View" at bounding box center [238, 287] width 36 height 25
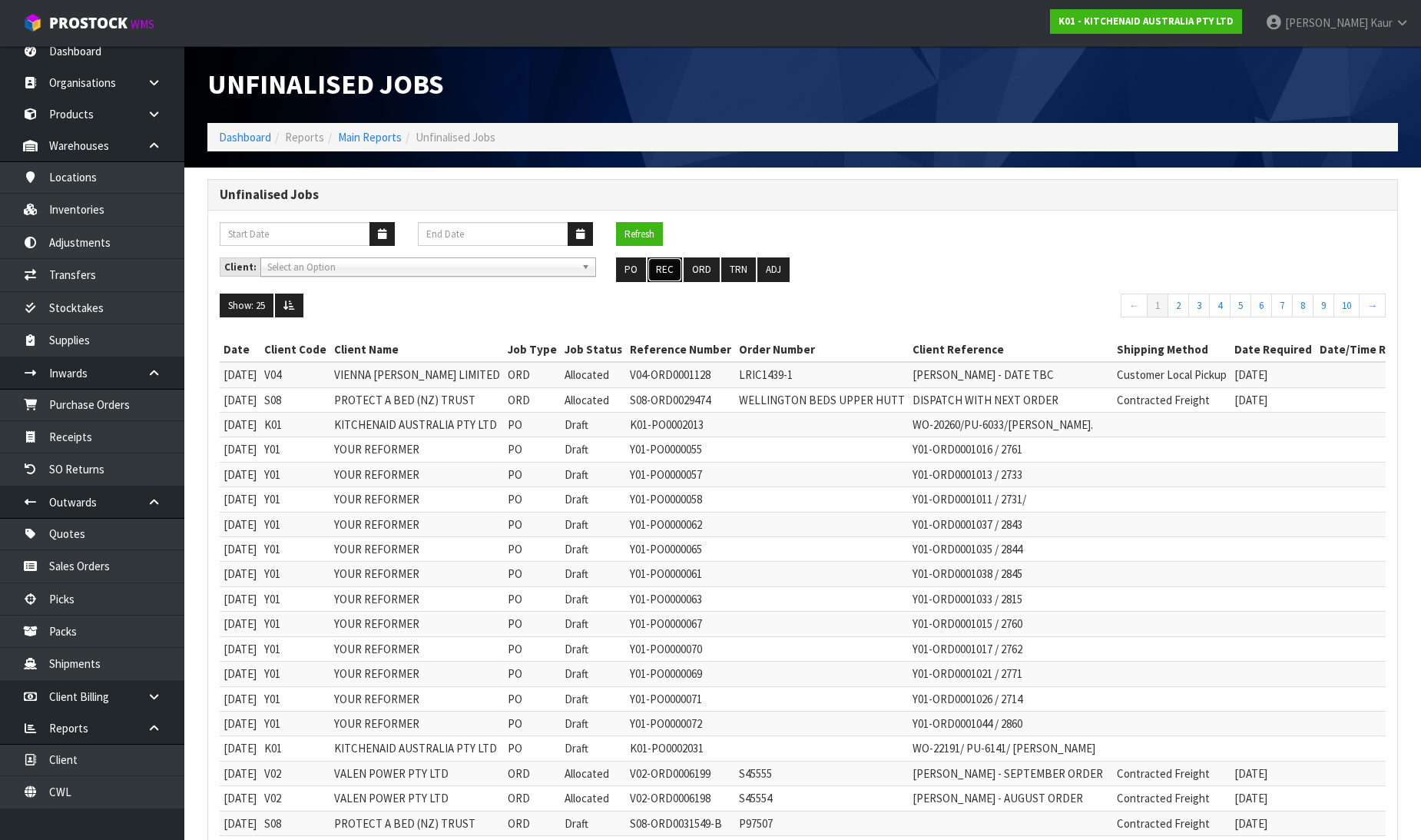
click at [672, 267] on button "REC" at bounding box center [664, 270] width 34 height 25
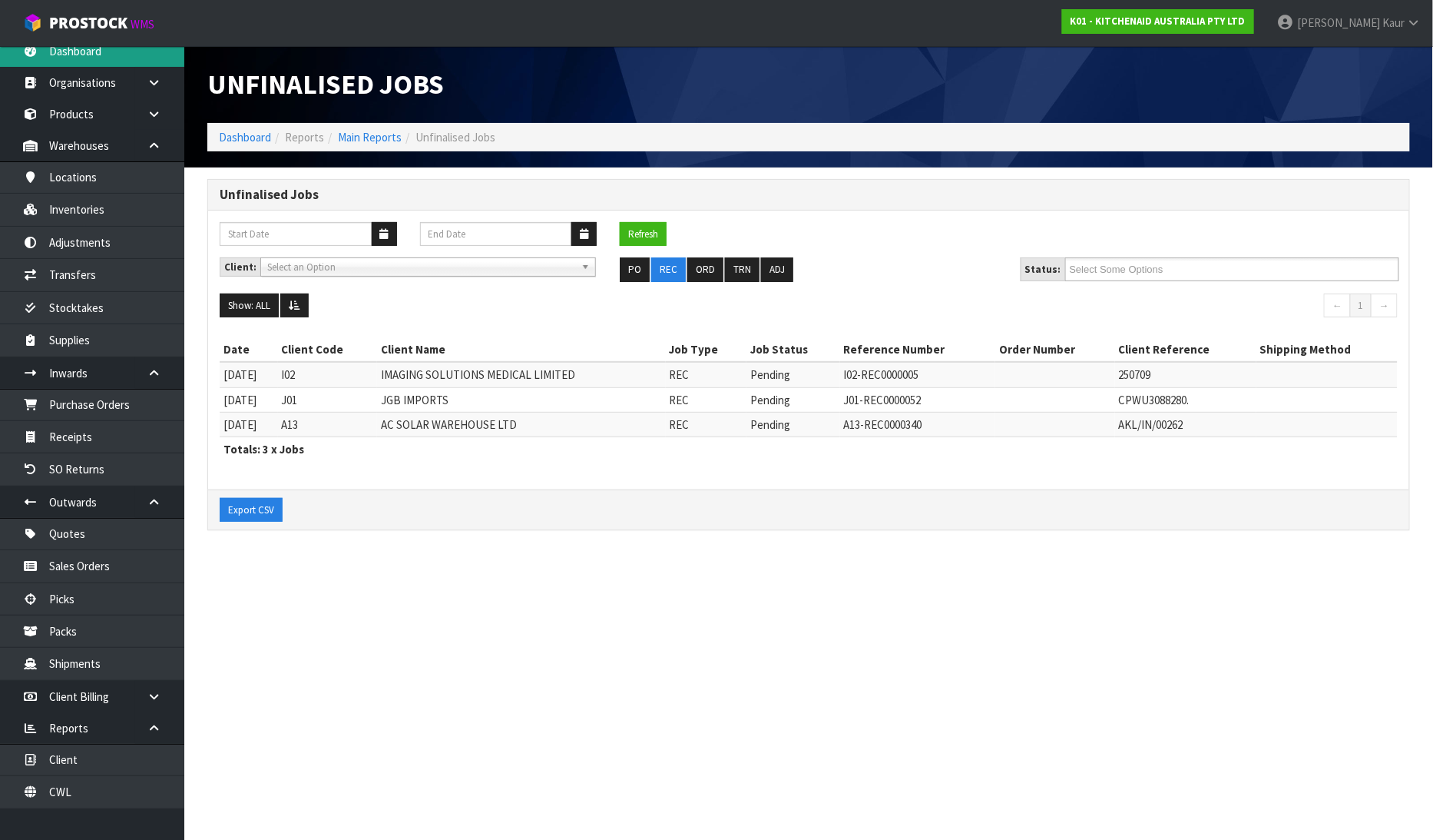
click at [89, 51] on link "Dashboard" at bounding box center [92, 50] width 184 height 31
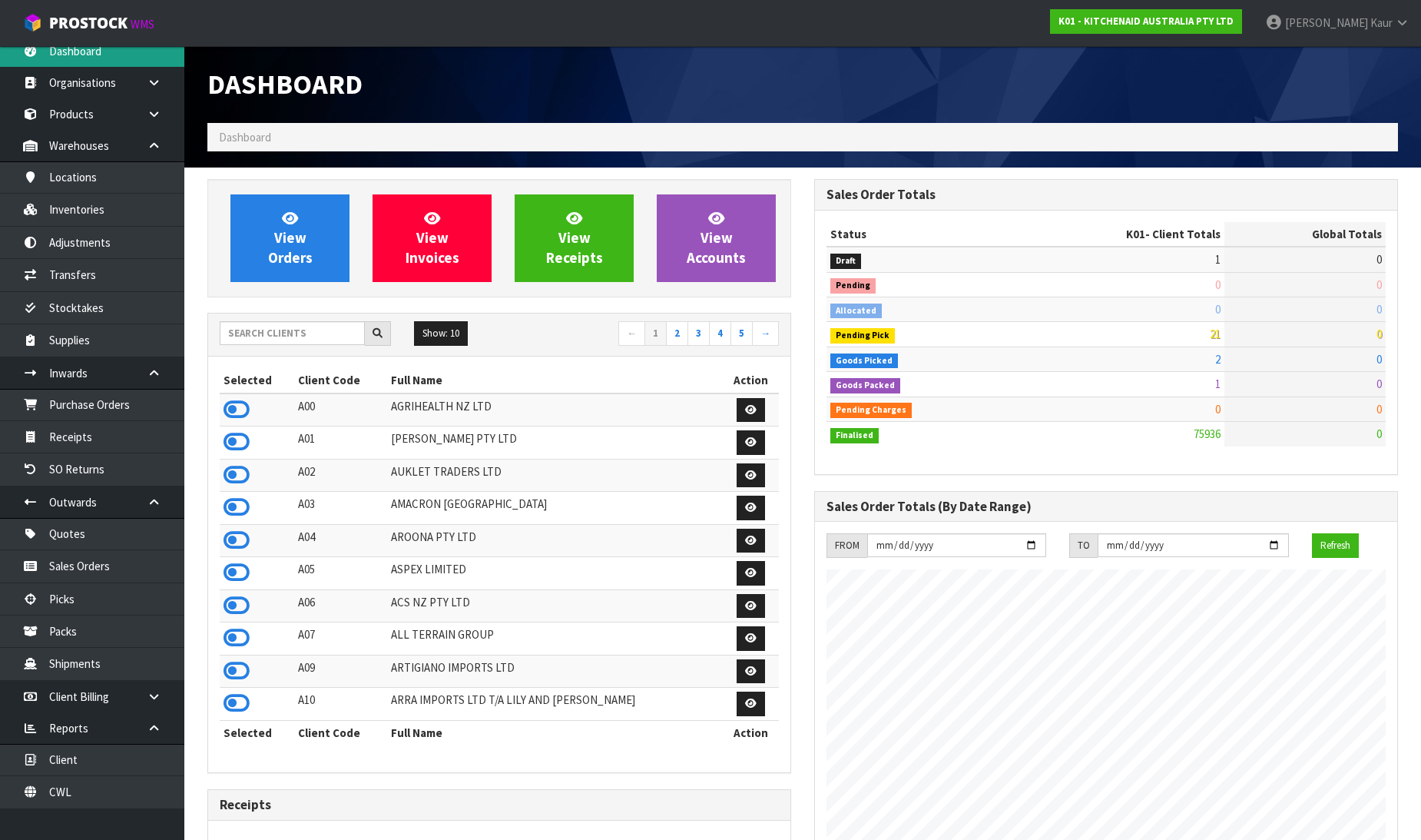
scroll to position [1164, 607]
click at [317, 336] on input "text" at bounding box center [292, 333] width 145 height 24
click at [294, 340] on input "text" at bounding box center [292, 333] width 145 height 24
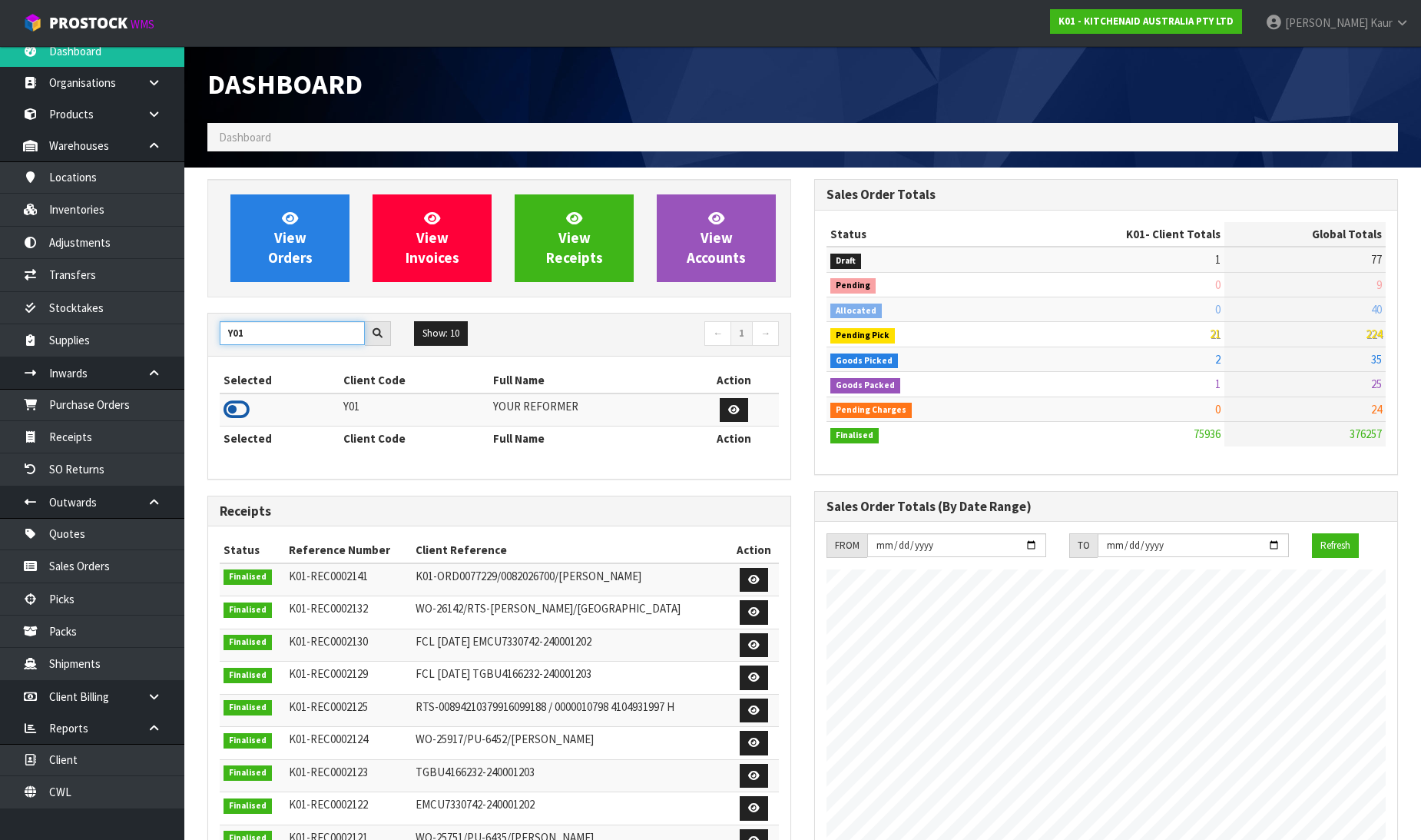
type input "Y01"
click at [237, 413] on icon at bounding box center [236, 410] width 26 height 23
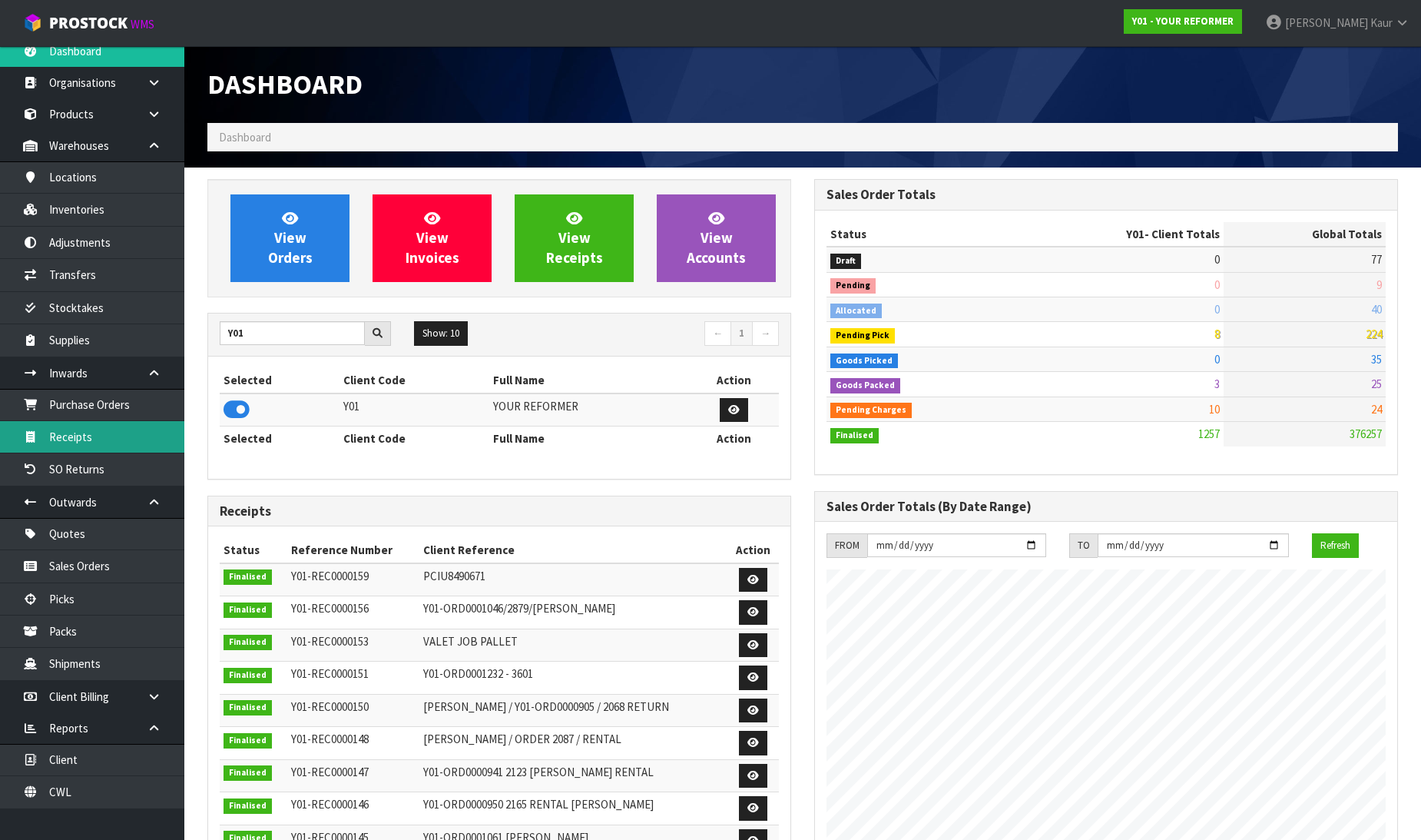
click at [94, 439] on link "Receipts" at bounding box center [92, 436] width 184 height 31
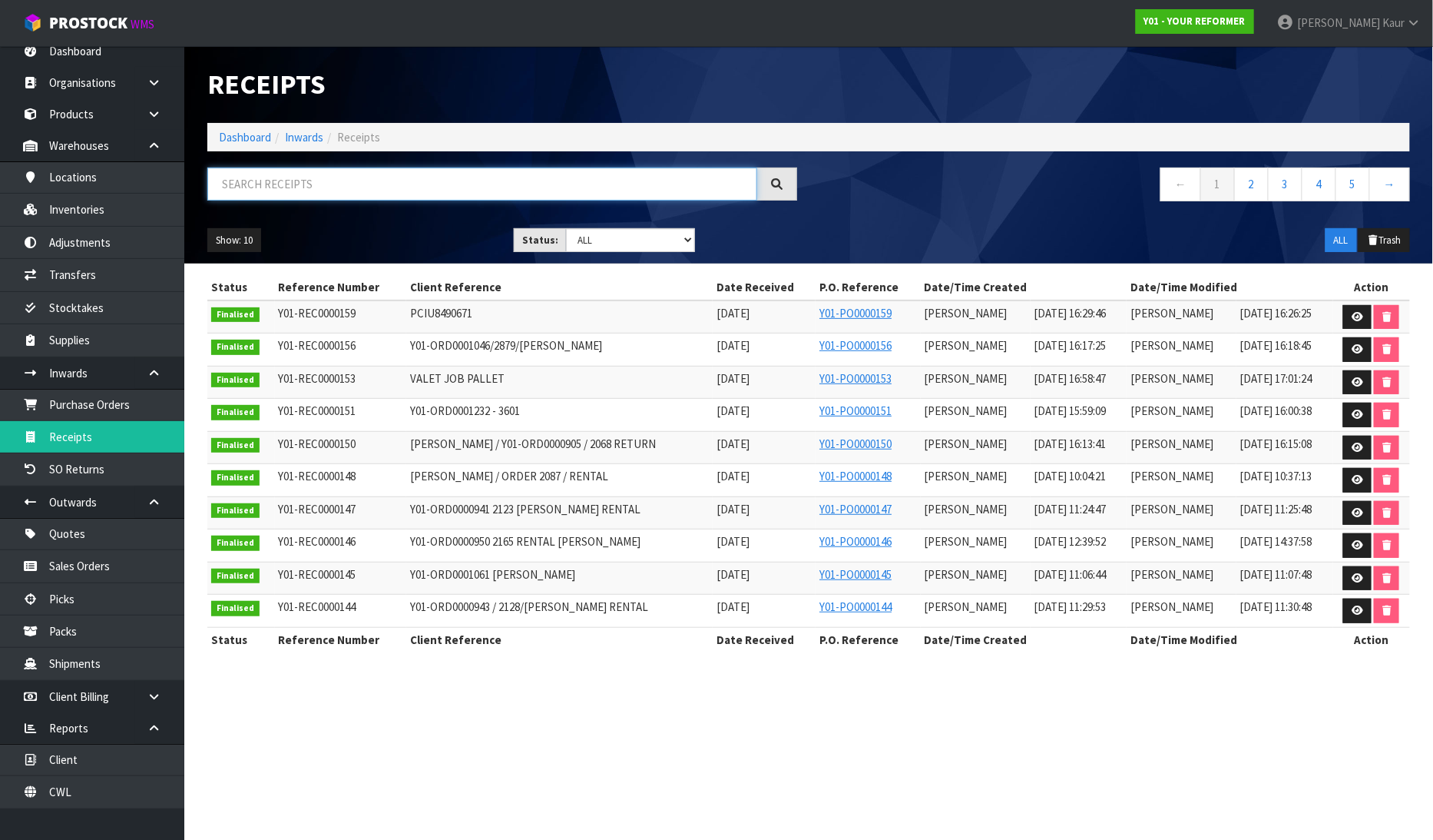
click at [361, 196] on input "text" at bounding box center [482, 183] width 550 height 33
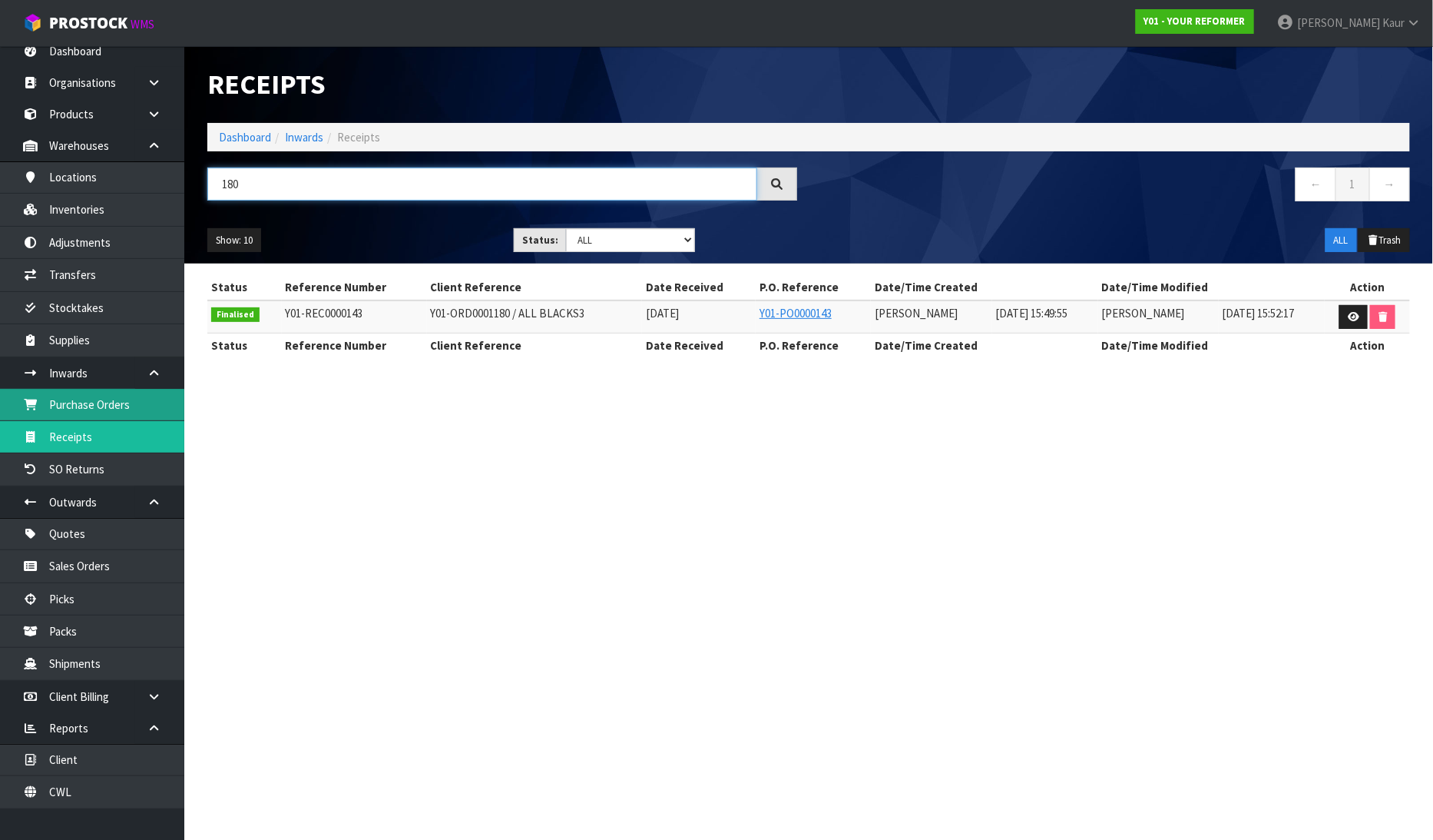
type input "180"
click at [70, 405] on link "Purchase Orders" at bounding box center [92, 404] width 184 height 31
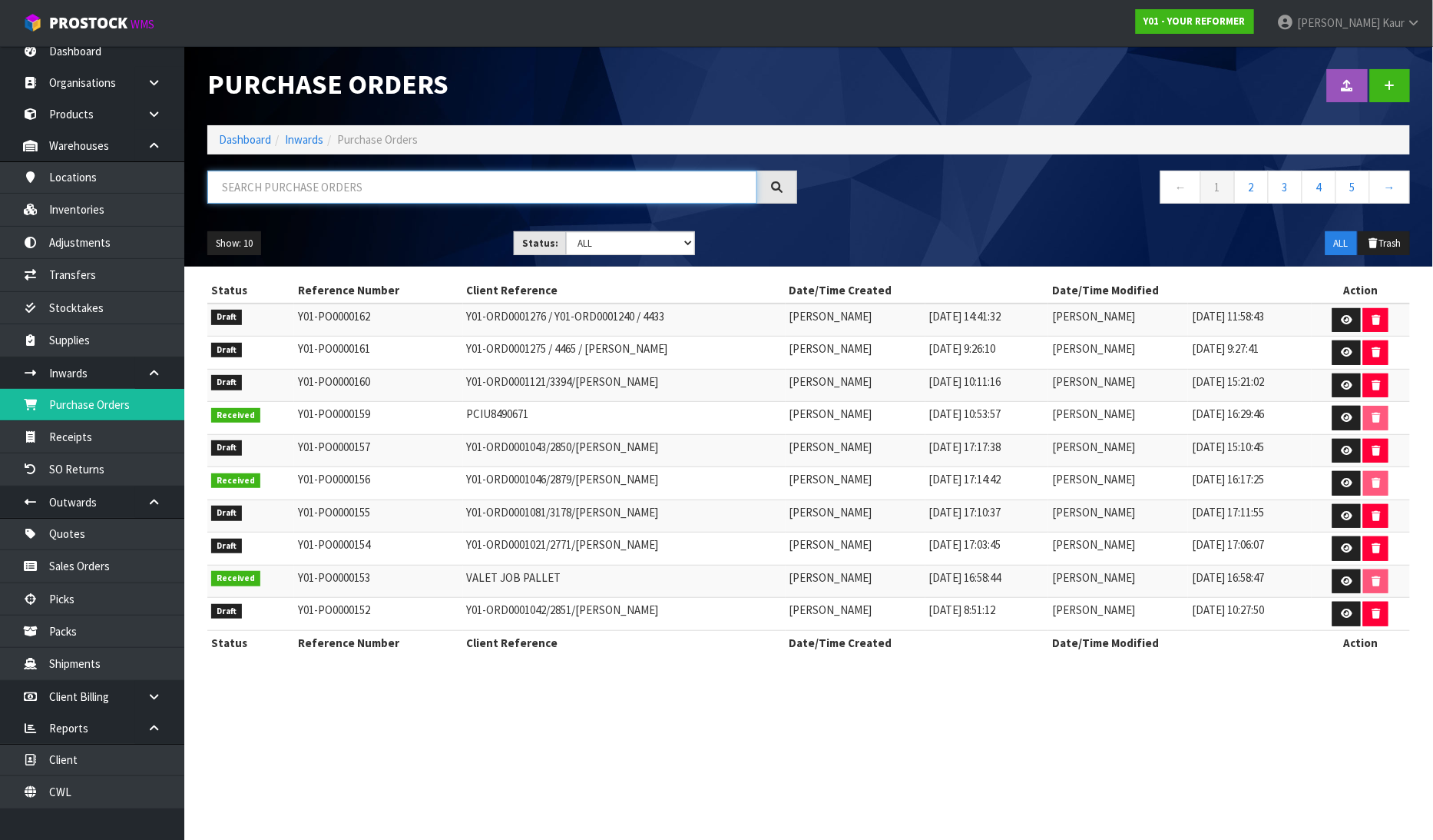
click at [301, 195] on input "text" at bounding box center [482, 186] width 550 height 33
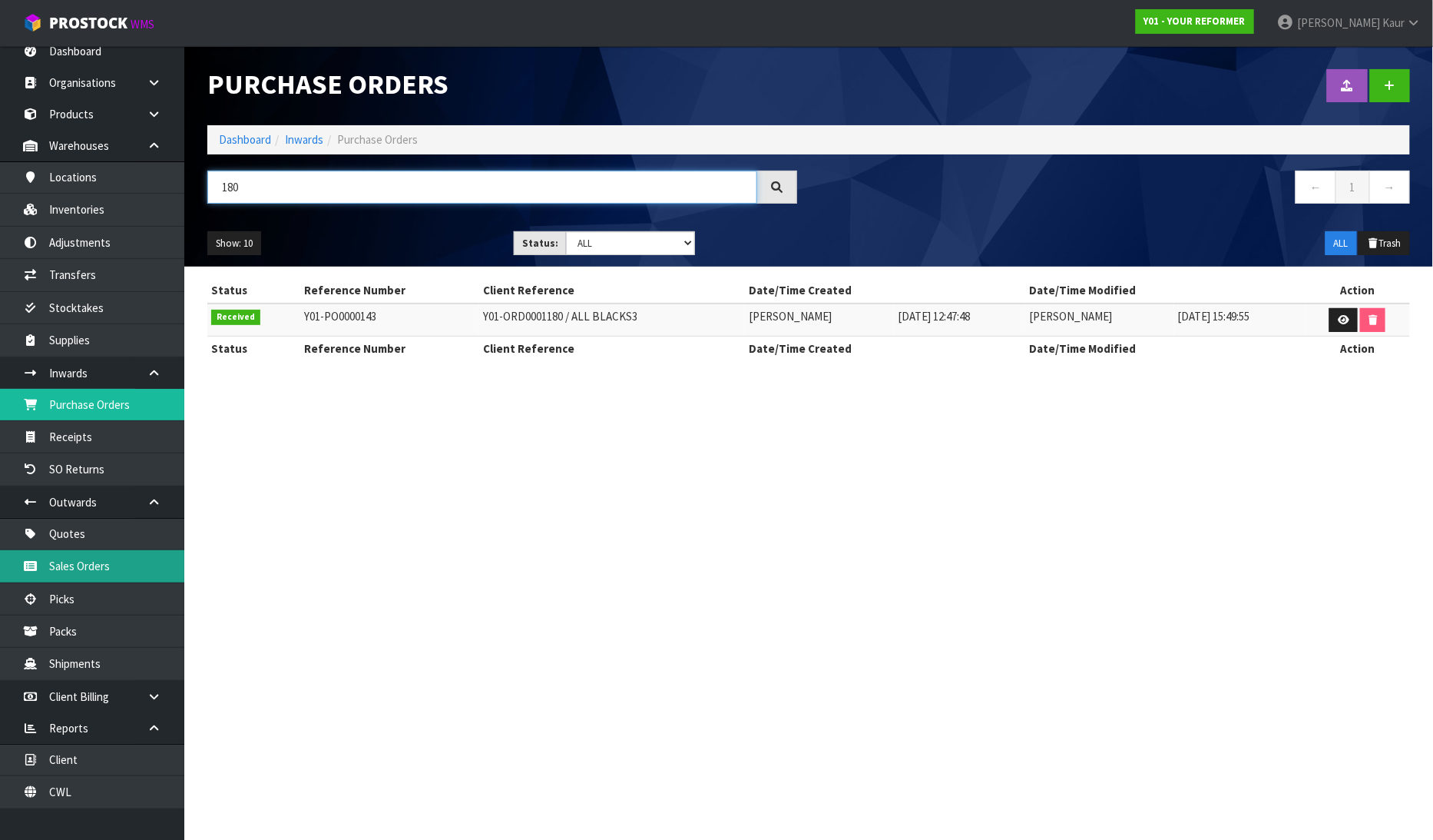
type input "180"
drag, startPoint x: 109, startPoint y: 562, endPoint x: 184, endPoint y: 461, distance: 125.8
click at [108, 563] on link "Sales Orders" at bounding box center [92, 565] width 184 height 31
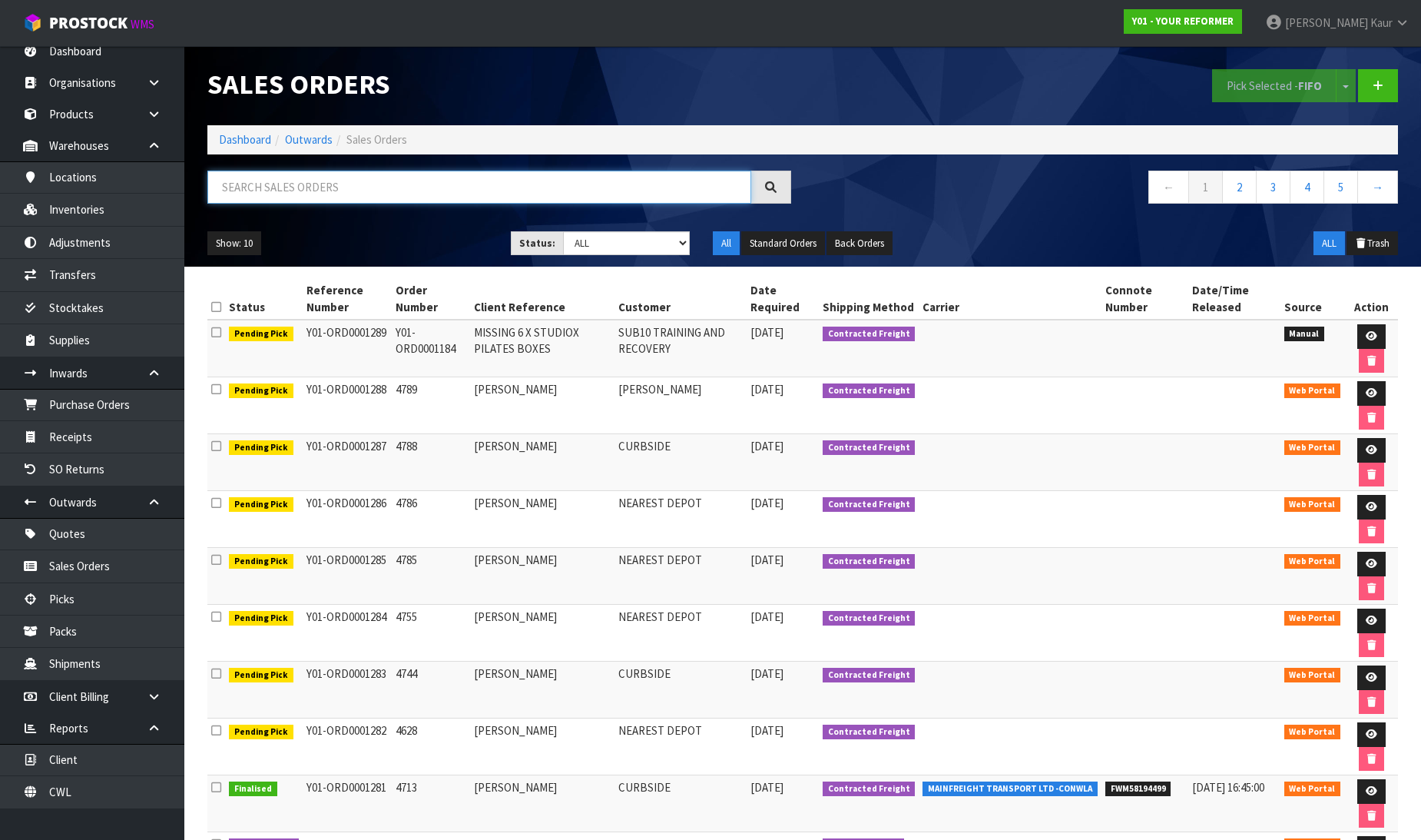
click at [270, 189] on input "text" at bounding box center [479, 186] width 544 height 33
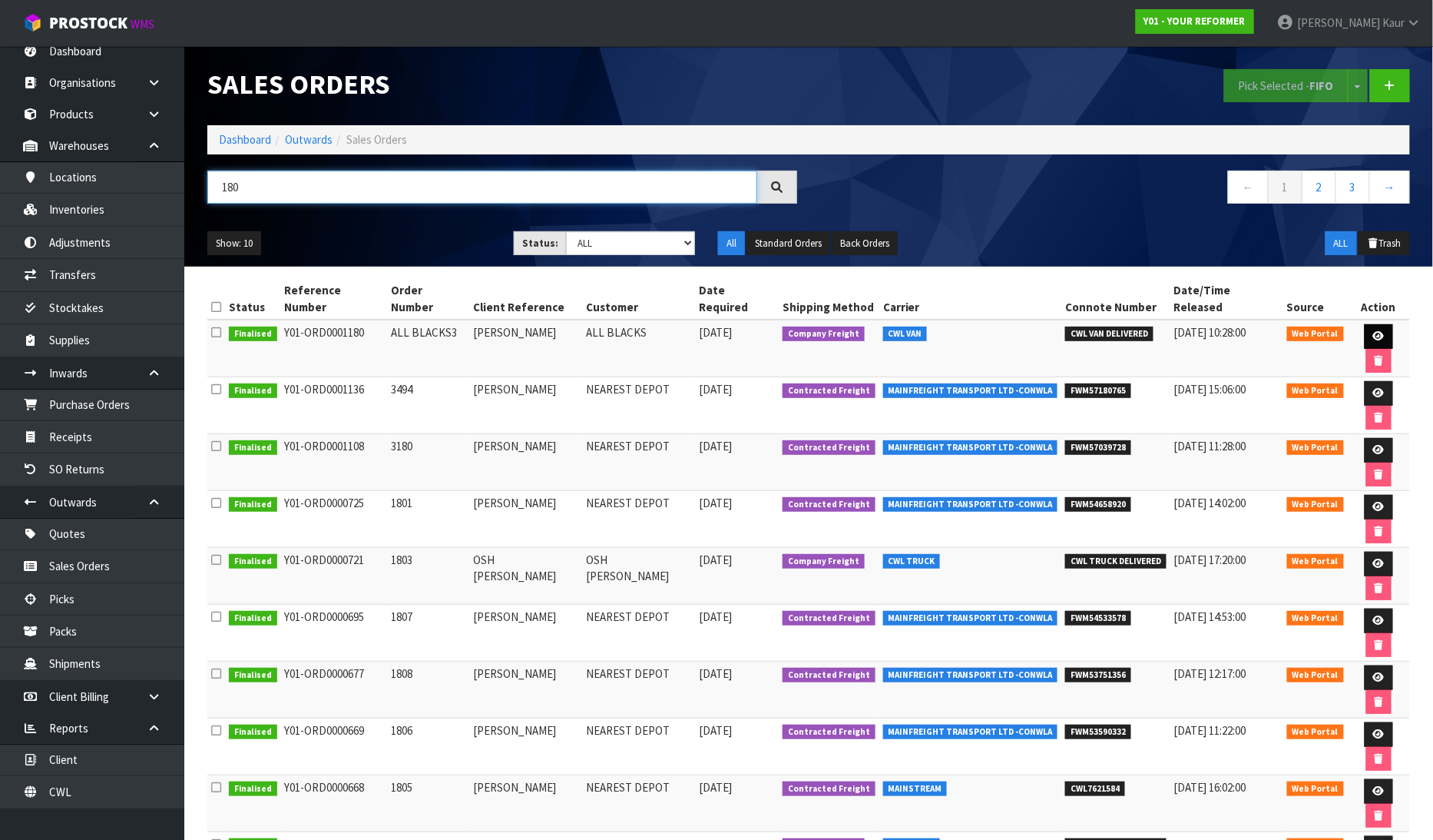
type input "180"
click at [1365, 324] on link at bounding box center [1379, 336] width 29 height 25
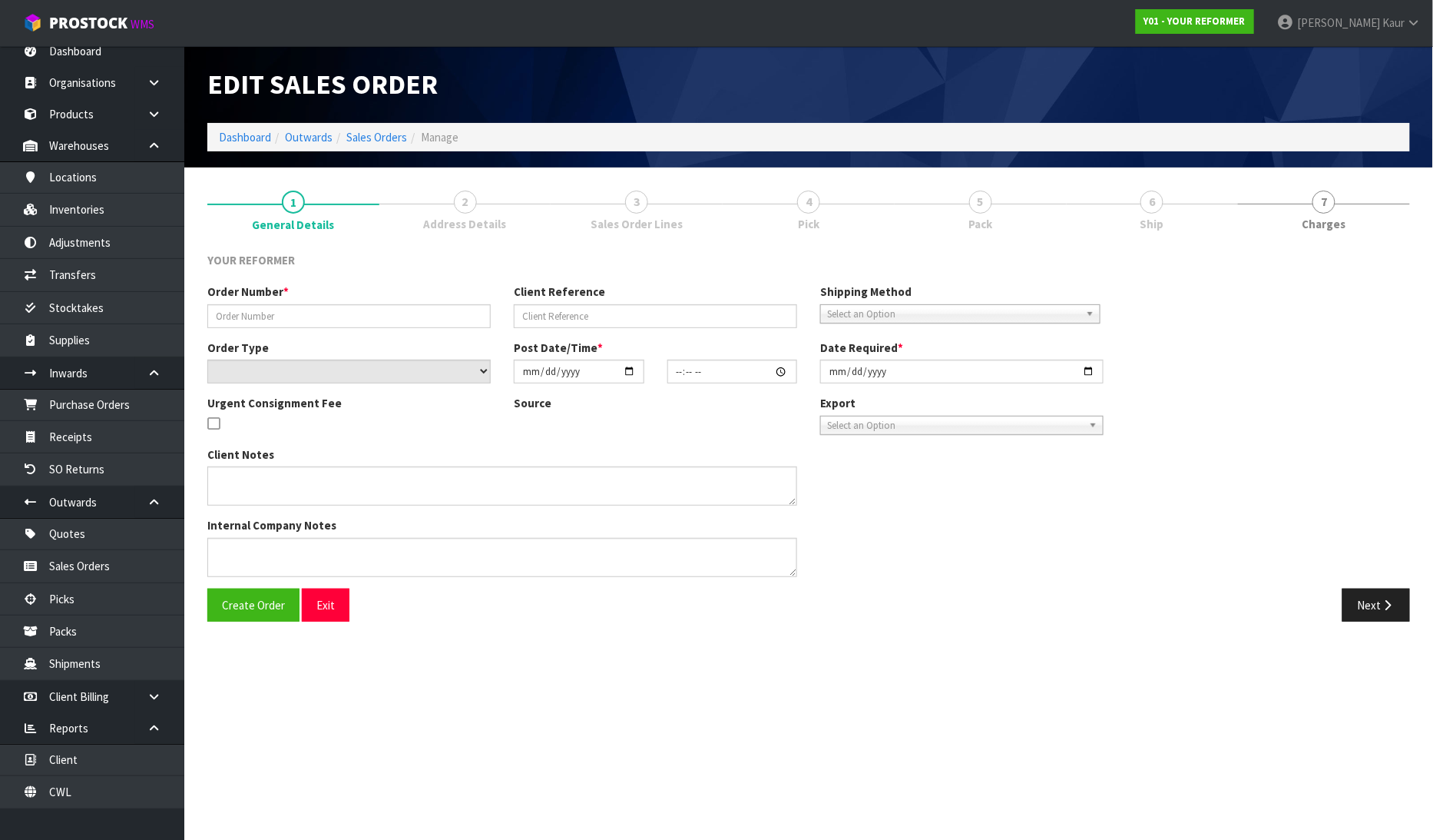
type input "ALL BLACKS3"
type input "[PERSON_NAME]"
select select "number:0"
type input "[DATE]"
type input "14:06:00.000"
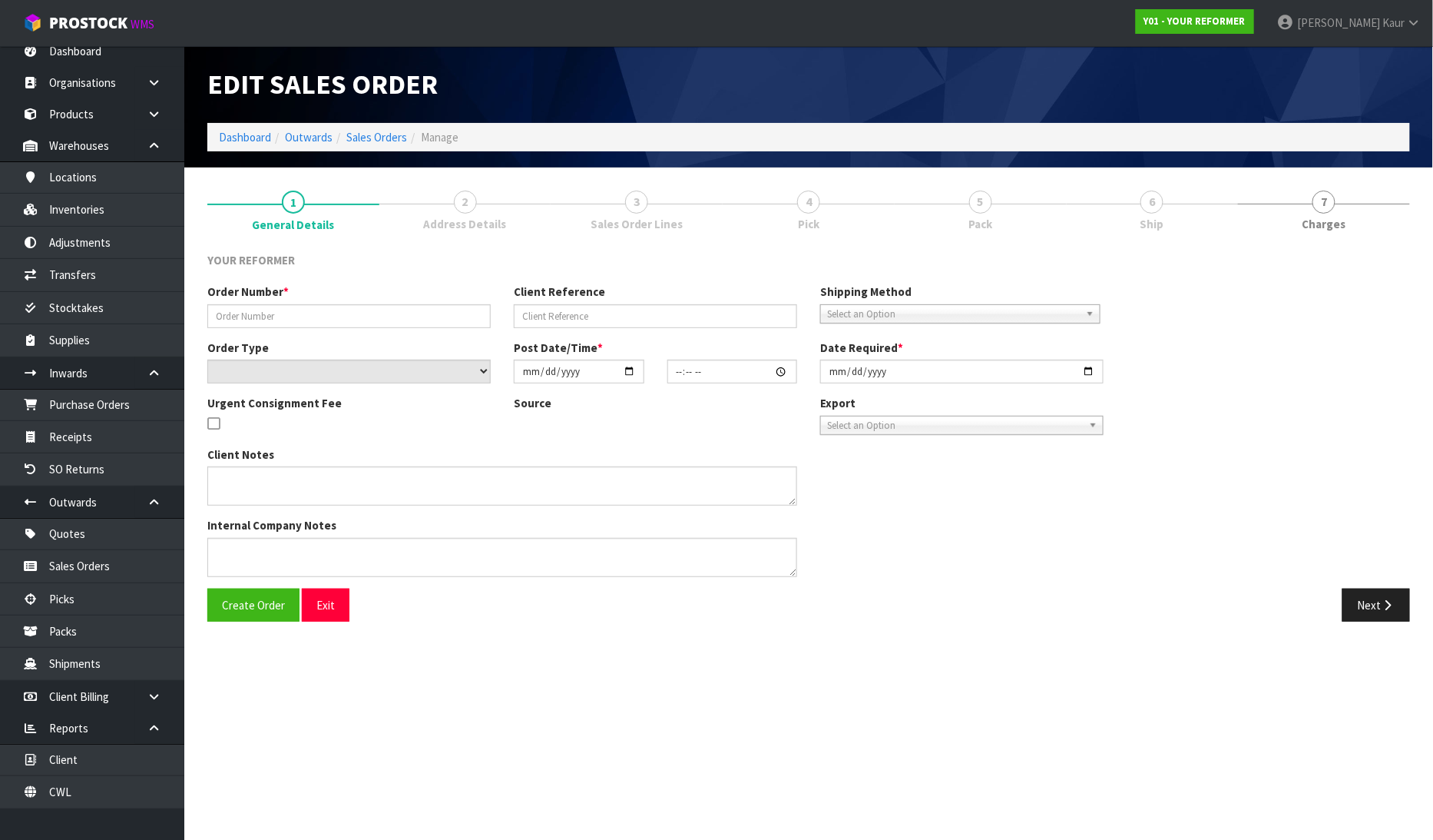
type input "[DATE]"
type textarea "EVERYTHING TO BE SET UP READY FOR THEM. - DELIVERY ON [DATE] AND COLELCTION ON …"
type textarea "NOVOTEL - 7 [PERSON_NAME] ST CAN DELIVERY PLEASE BE AFTER 10AM. REFORMERS CAN B…"
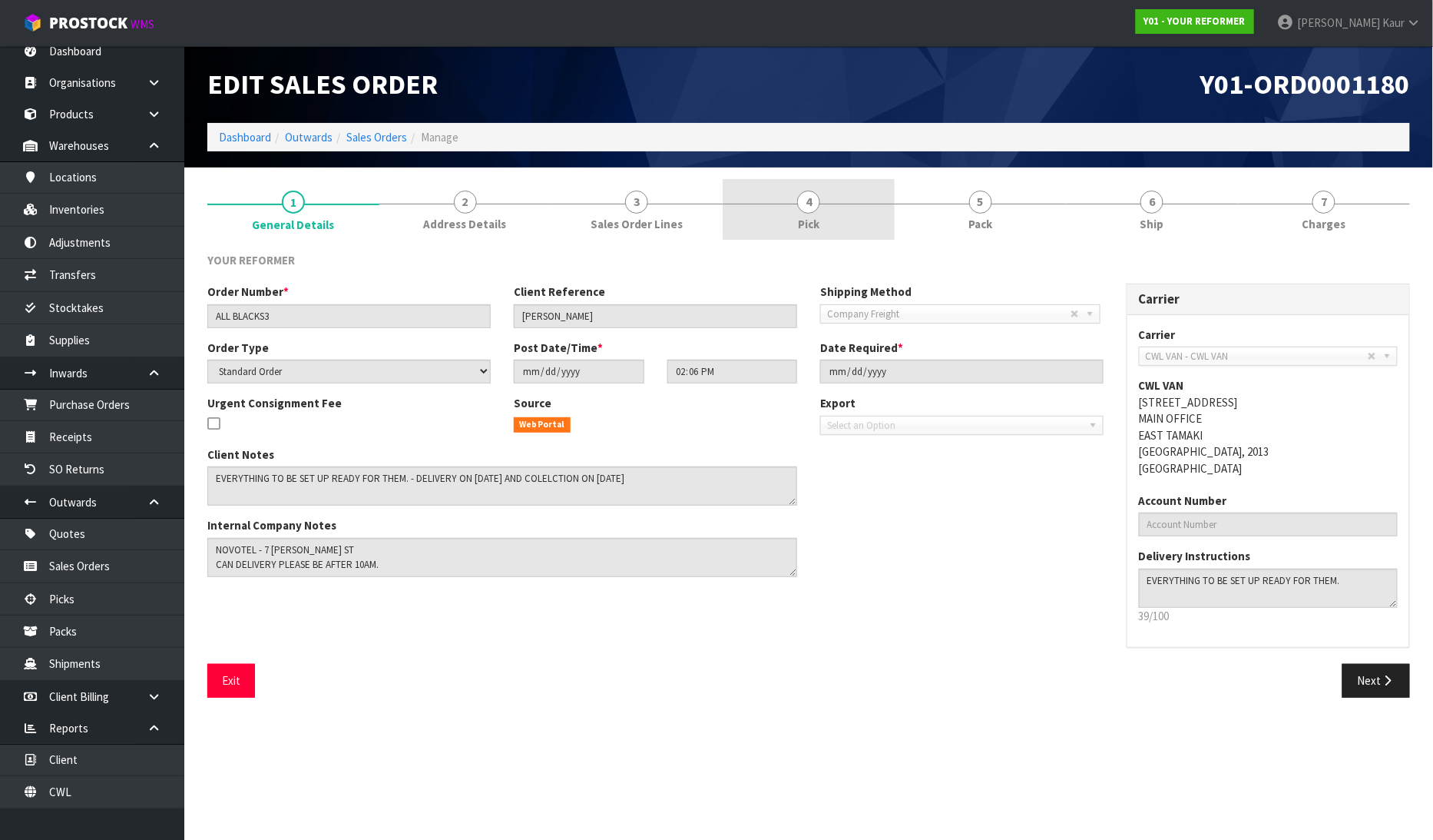
click at [815, 189] on link "4 Pick" at bounding box center [809, 209] width 172 height 61
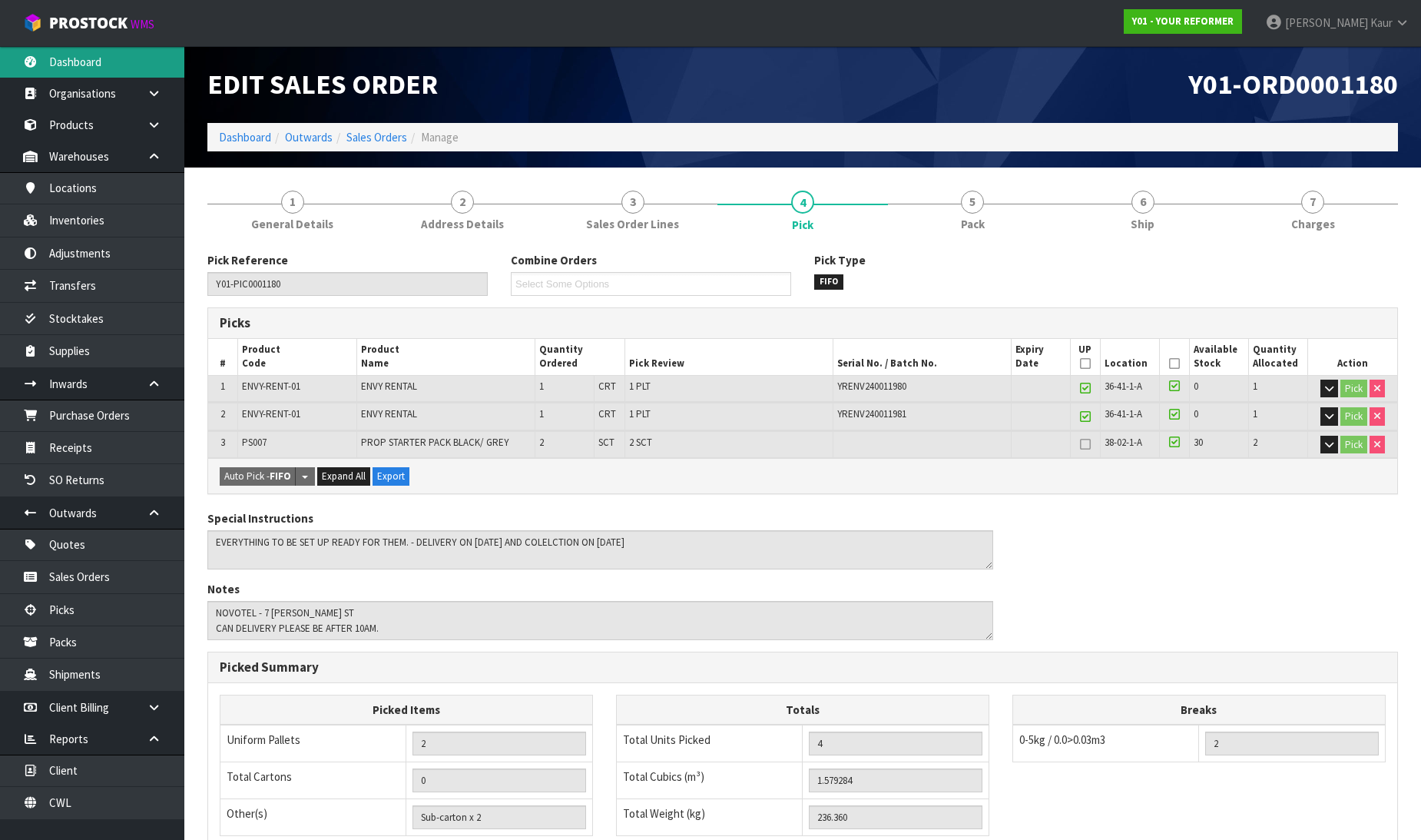
click at [96, 70] on link "Dashboard" at bounding box center [92, 62] width 184 height 31
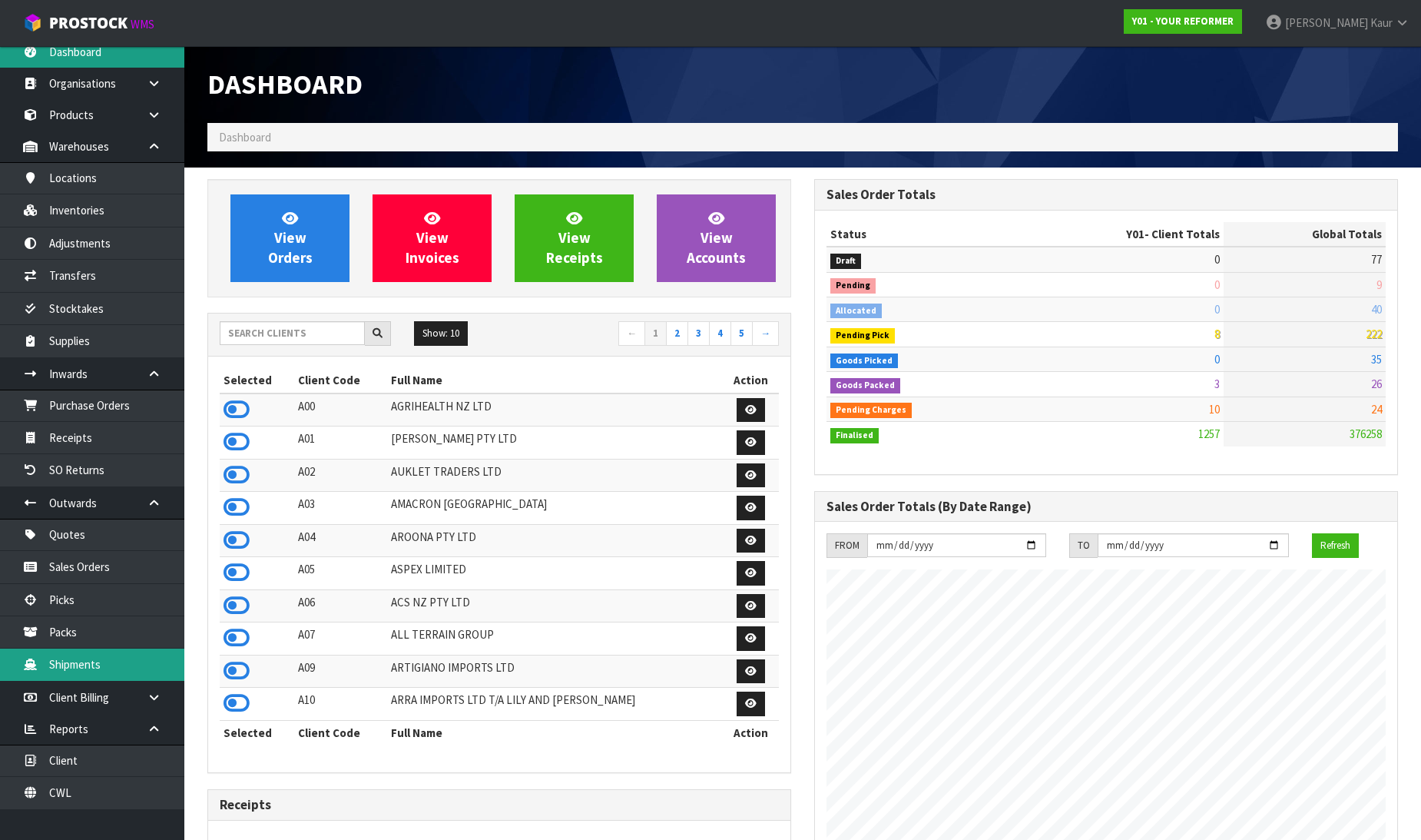
scroll to position [11, 0]
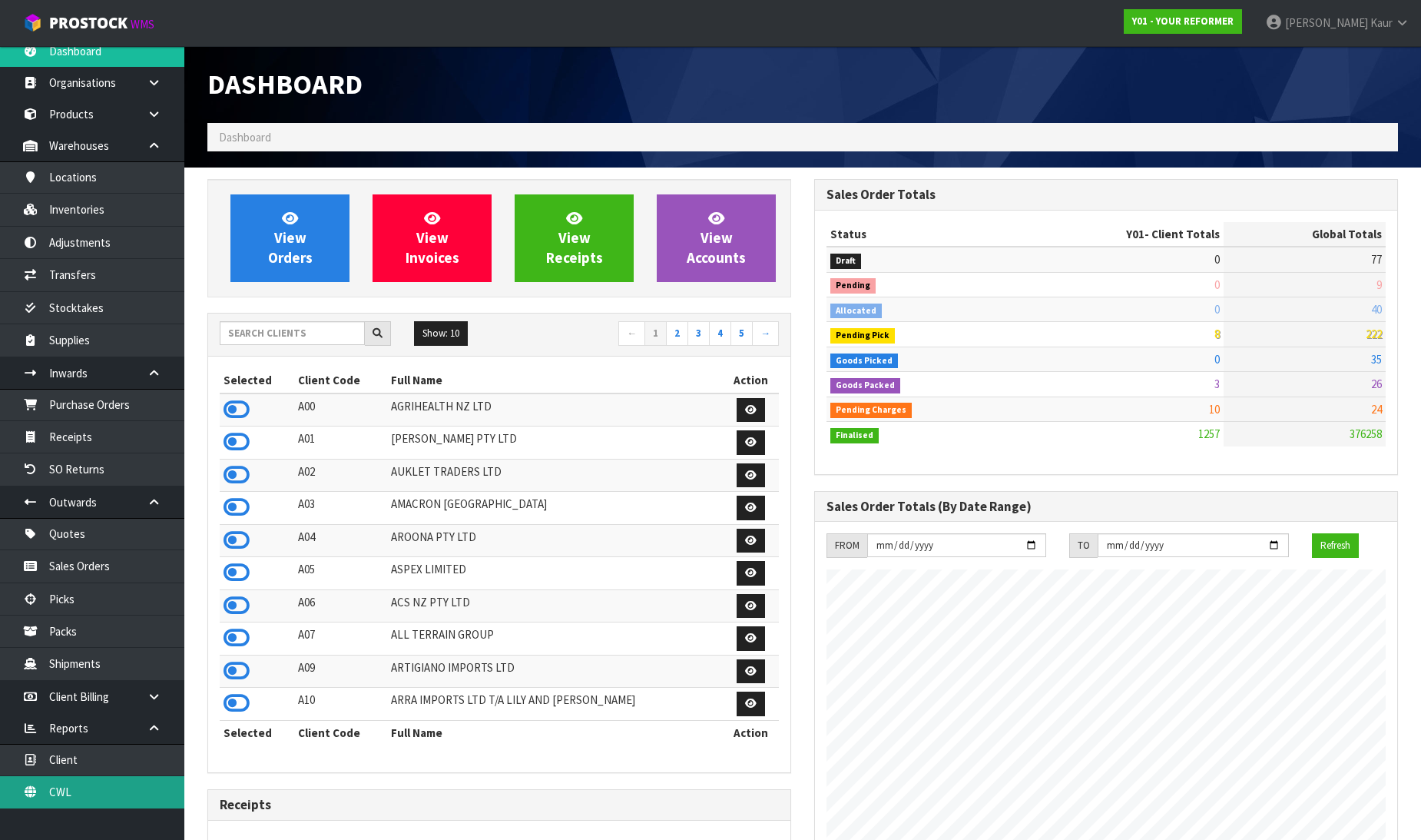
drag, startPoint x: 48, startPoint y: 781, endPoint x: 62, endPoint y: 778, distance: 14.3
click at [49, 781] on link "CWL" at bounding box center [92, 791] width 184 height 31
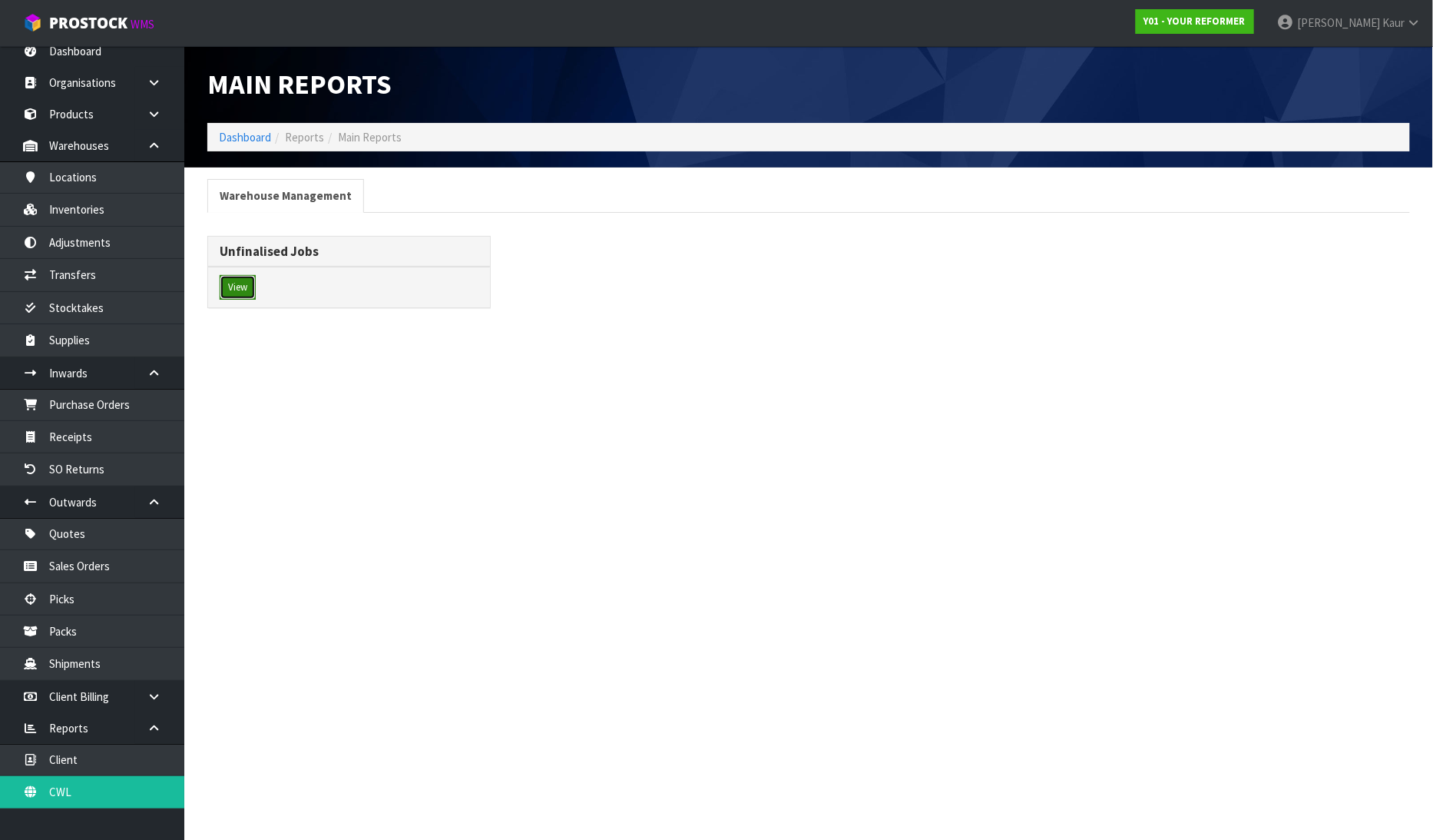
click at [226, 293] on button "View" at bounding box center [238, 287] width 36 height 25
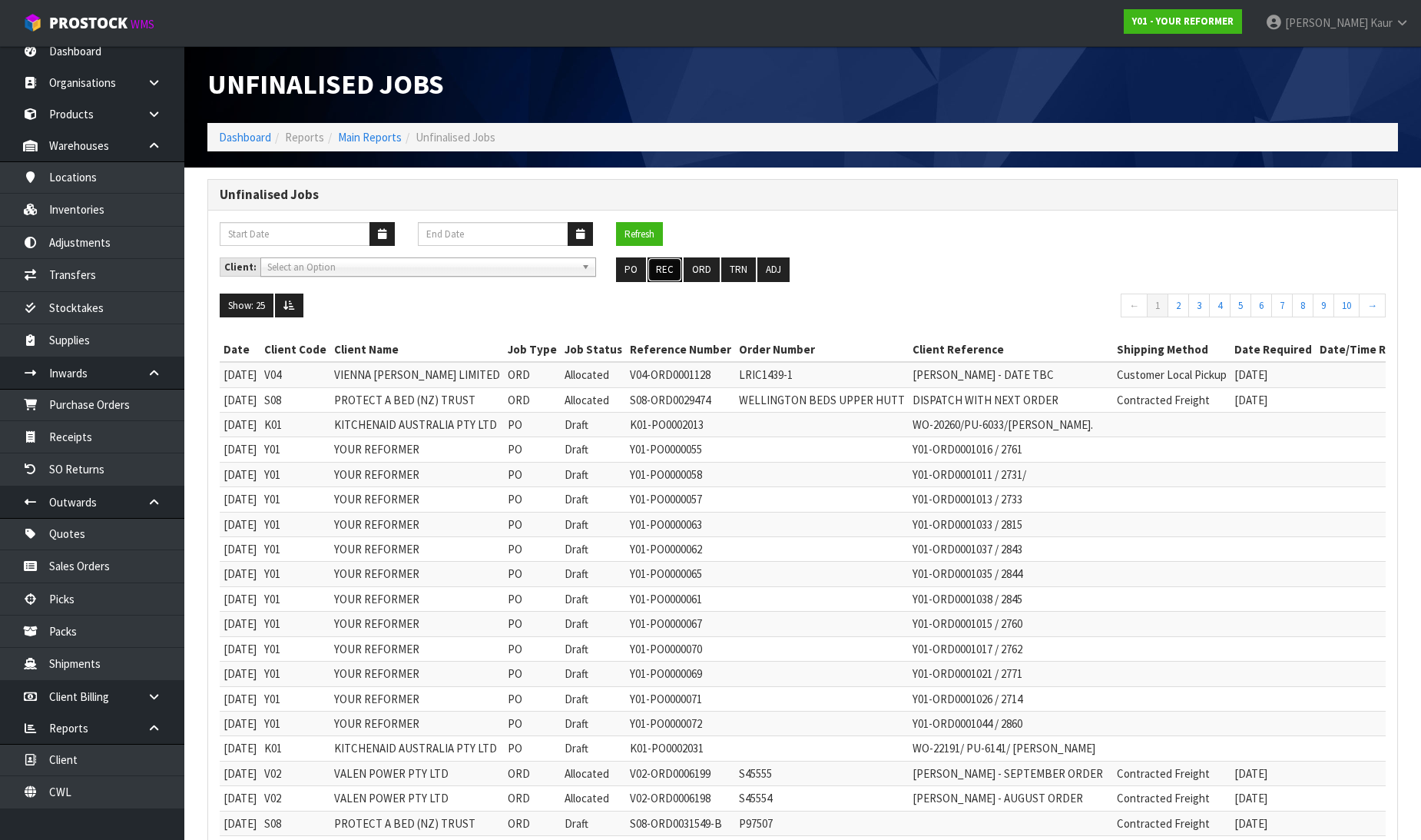
click at [672, 272] on button "REC" at bounding box center [664, 270] width 34 height 25
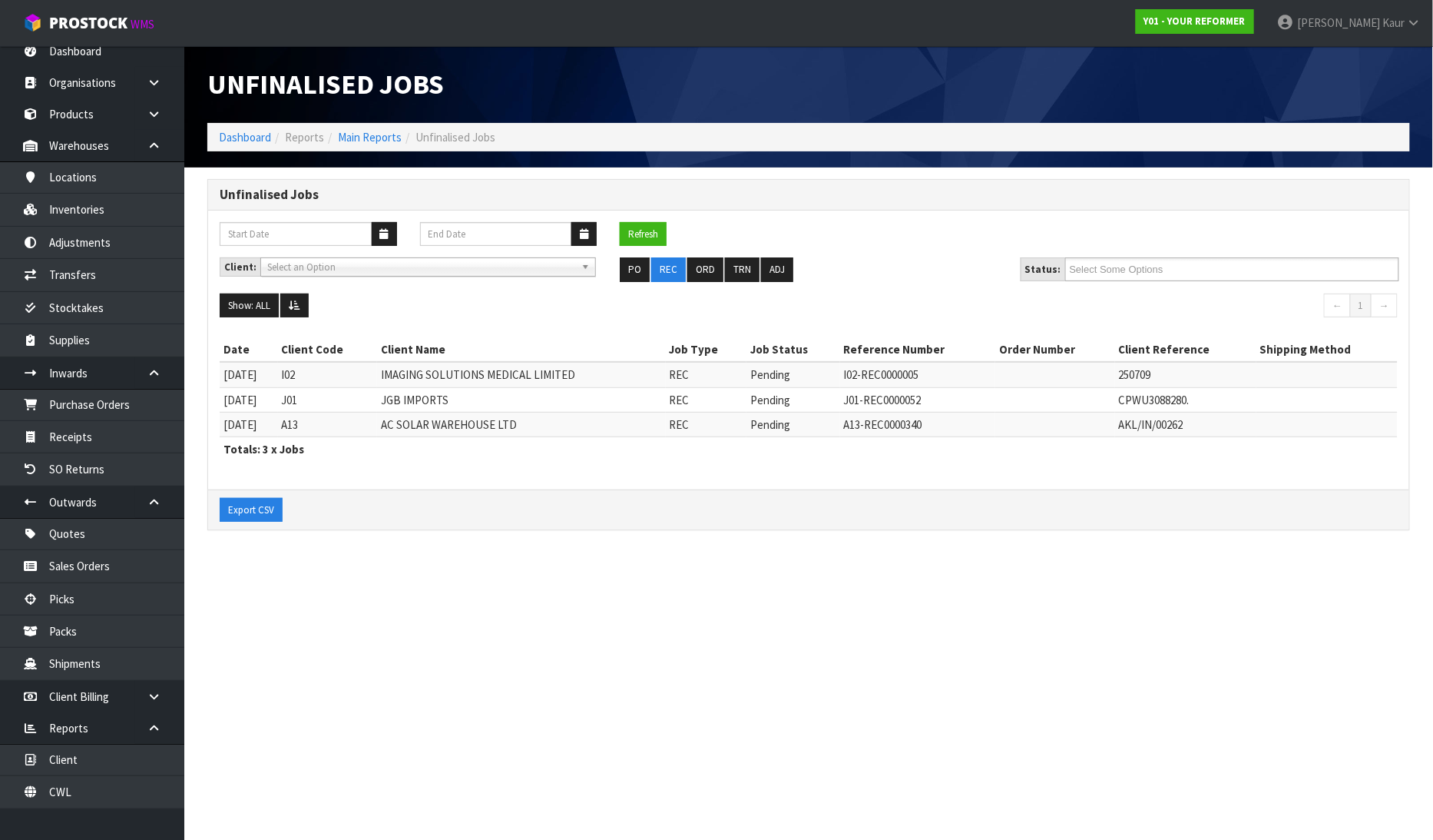
click at [81, 43] on nav "Toggle navigation ProStock WMS Y01 - YOUR REFORMER [PERSON_NAME] Logout" at bounding box center [716, 23] width 1433 height 47
click at [81, 58] on link "Dashboard" at bounding box center [92, 50] width 184 height 31
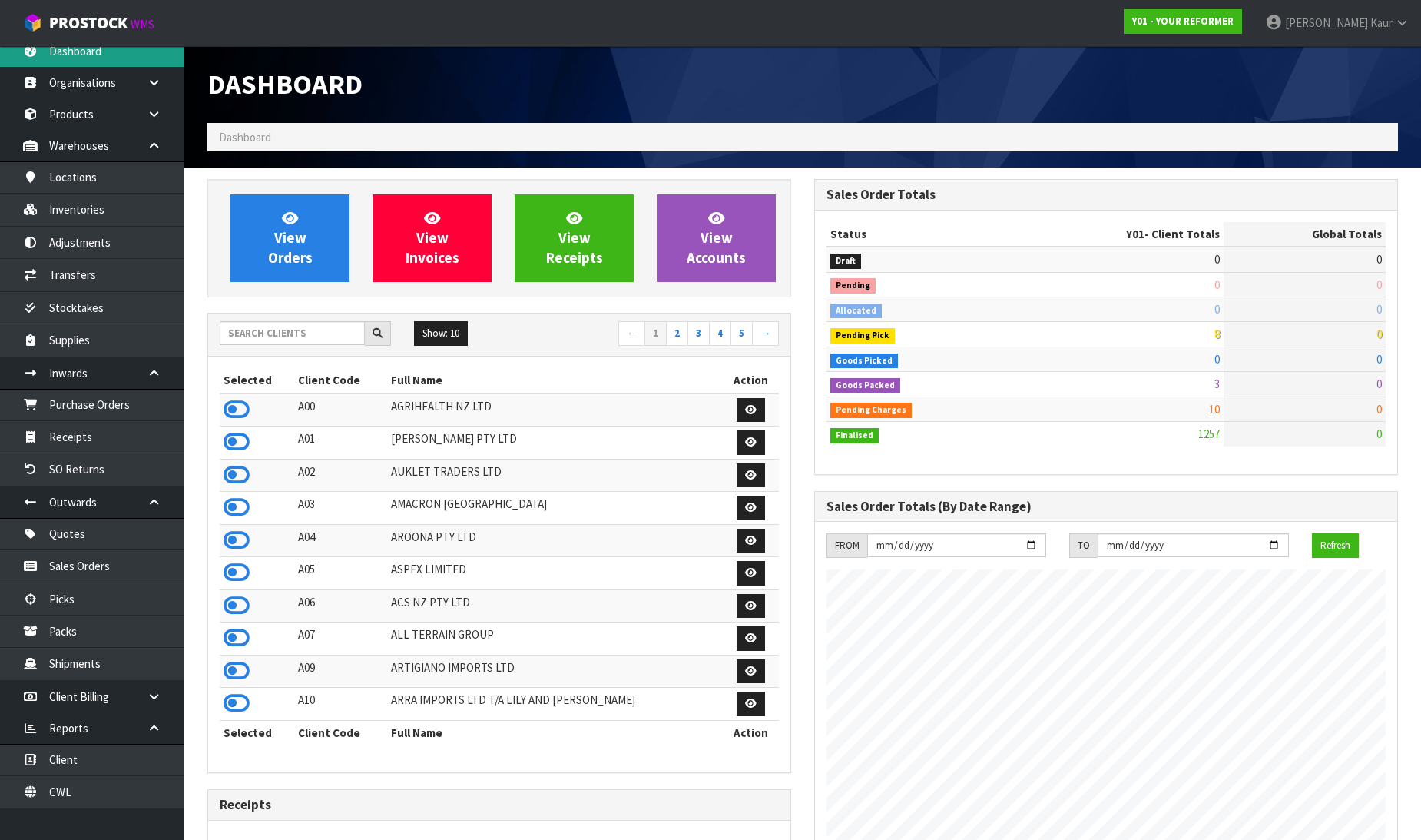
scroll to position [1164, 607]
click at [71, 805] on link "CWL" at bounding box center [92, 791] width 184 height 31
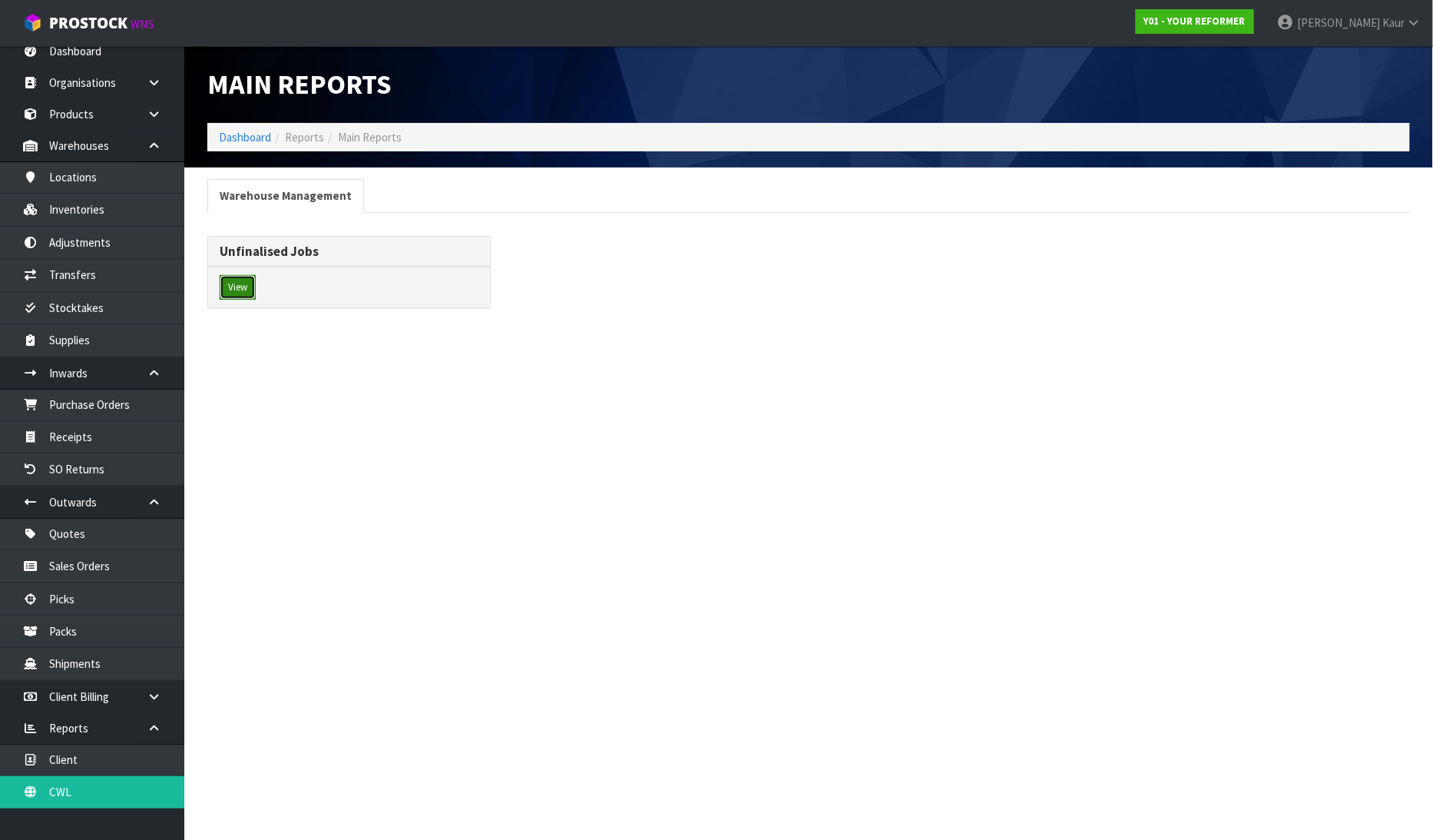
click at [232, 284] on button "View" at bounding box center [238, 287] width 36 height 25
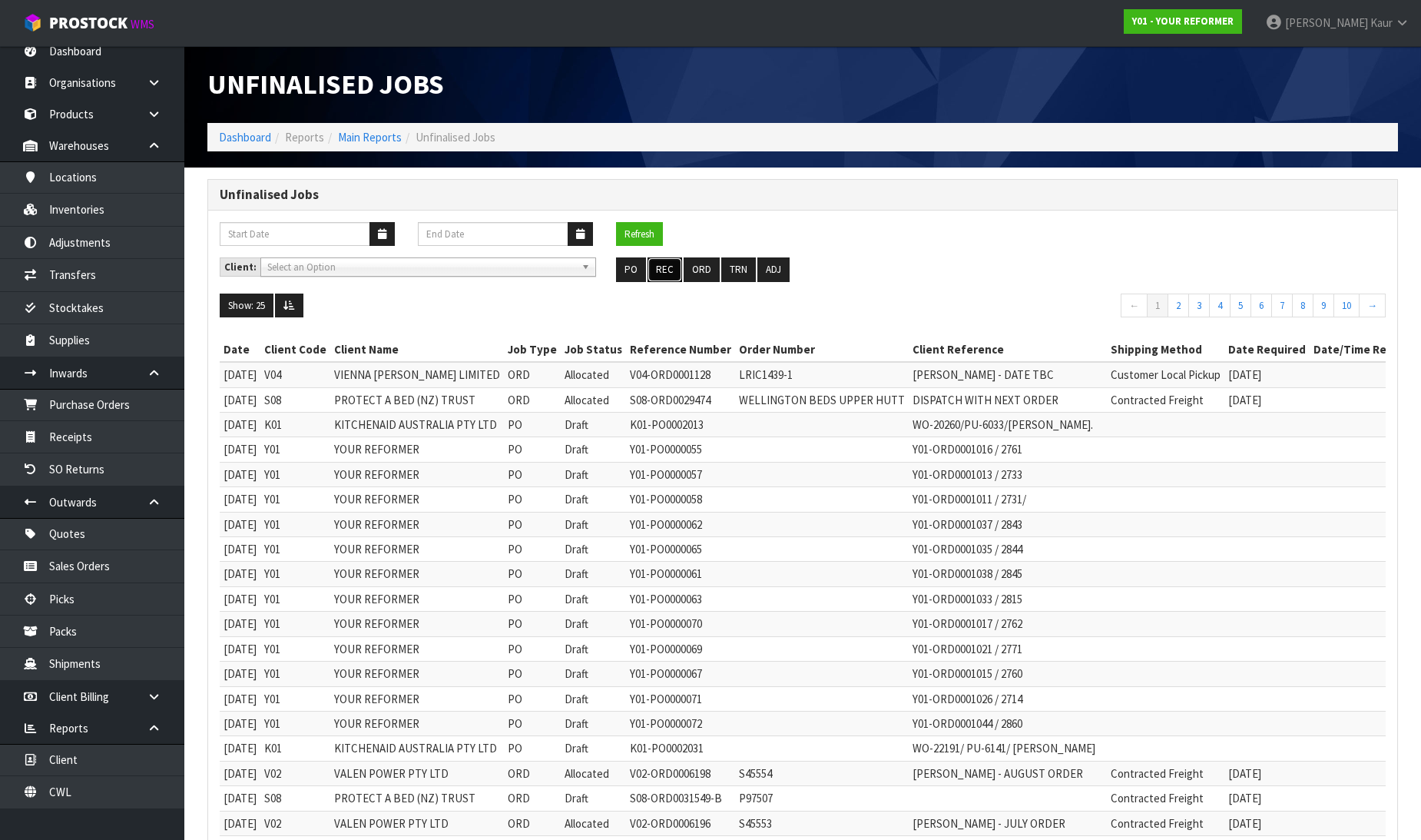
click at [667, 278] on button "REC" at bounding box center [664, 270] width 34 height 25
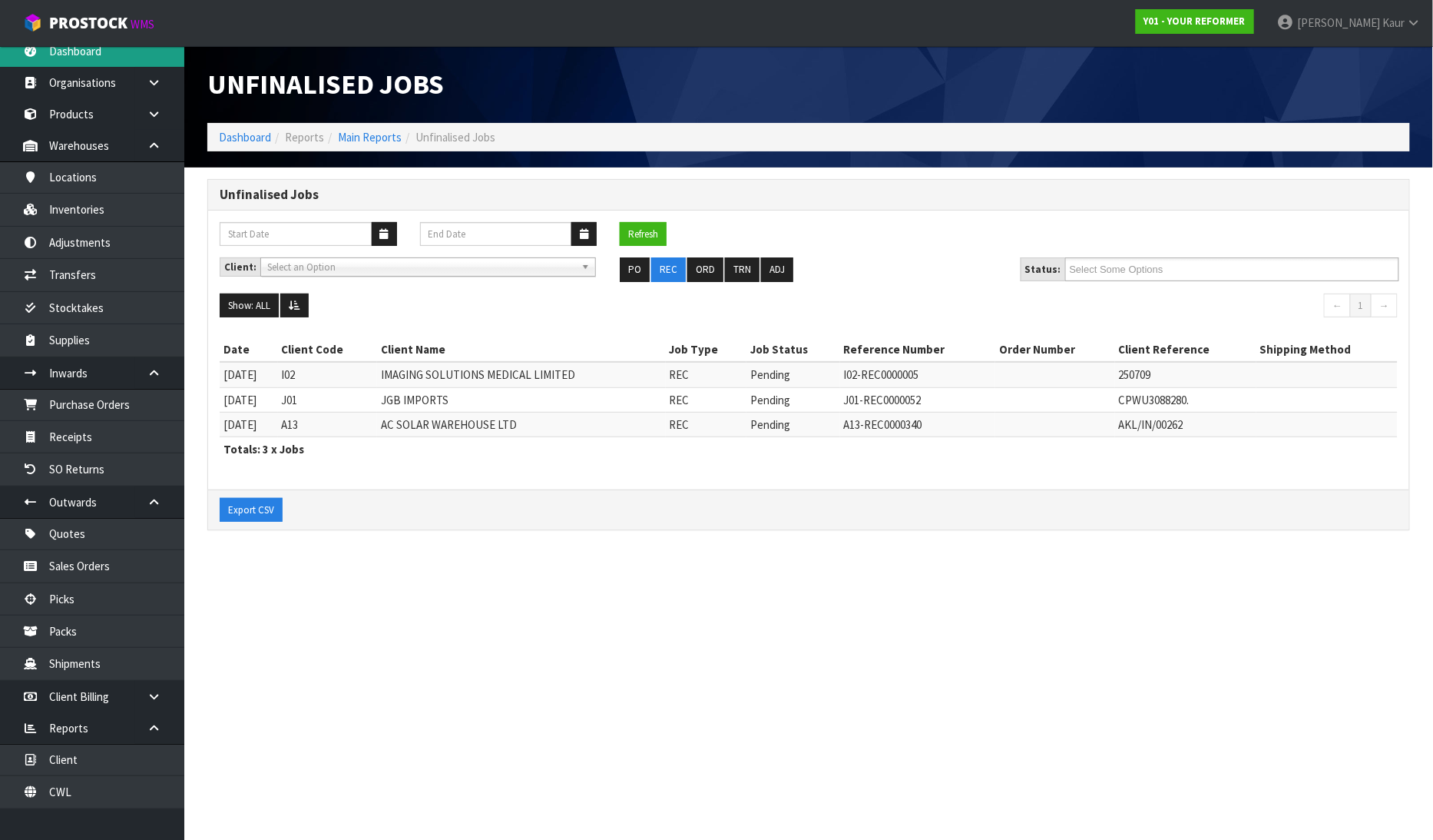
click at [115, 63] on link "Dashboard" at bounding box center [92, 50] width 184 height 31
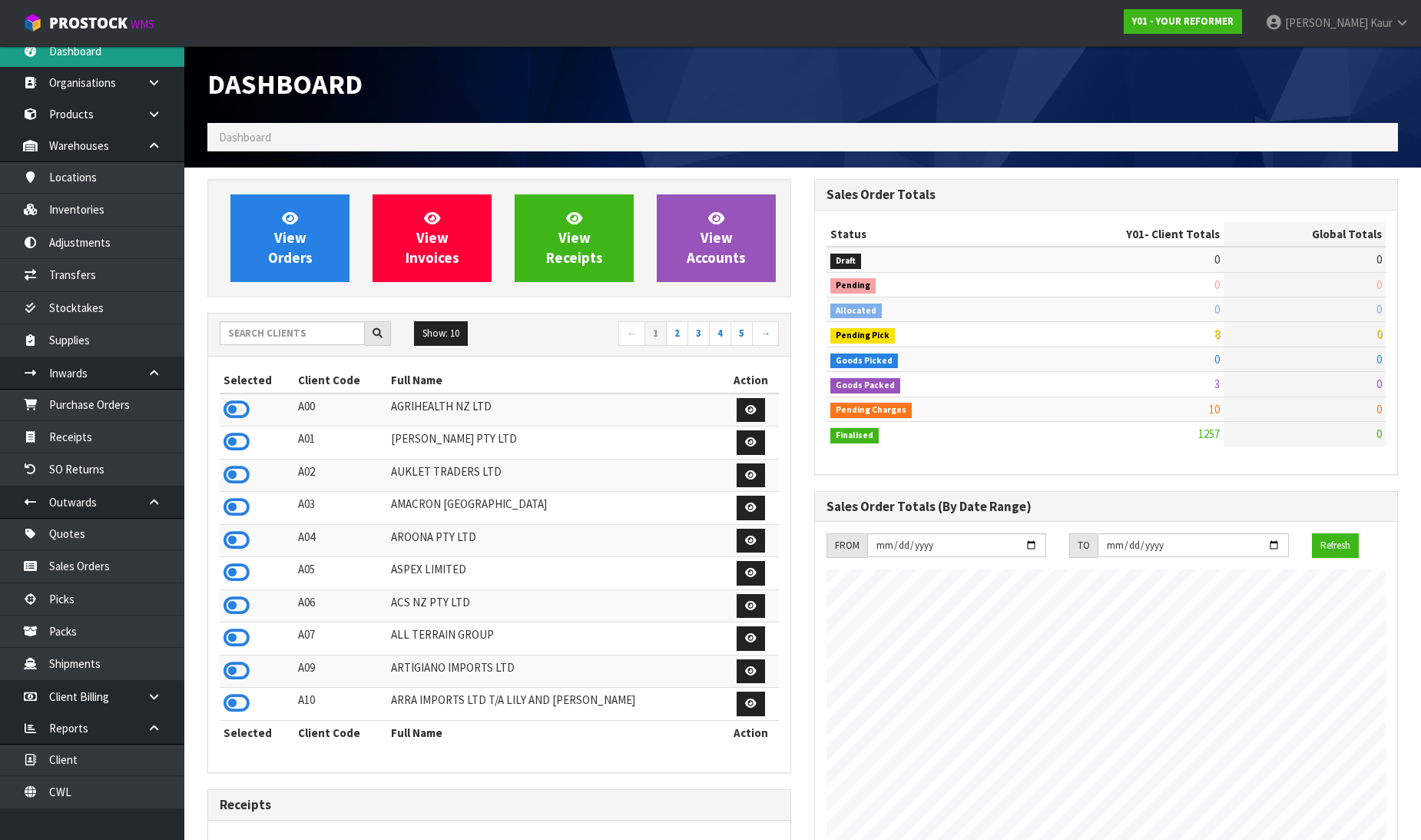
scroll to position [1164, 607]
click at [235, 334] on input "text" at bounding box center [292, 333] width 145 height 24
click at [347, 334] on input "text" at bounding box center [292, 333] width 145 height 24
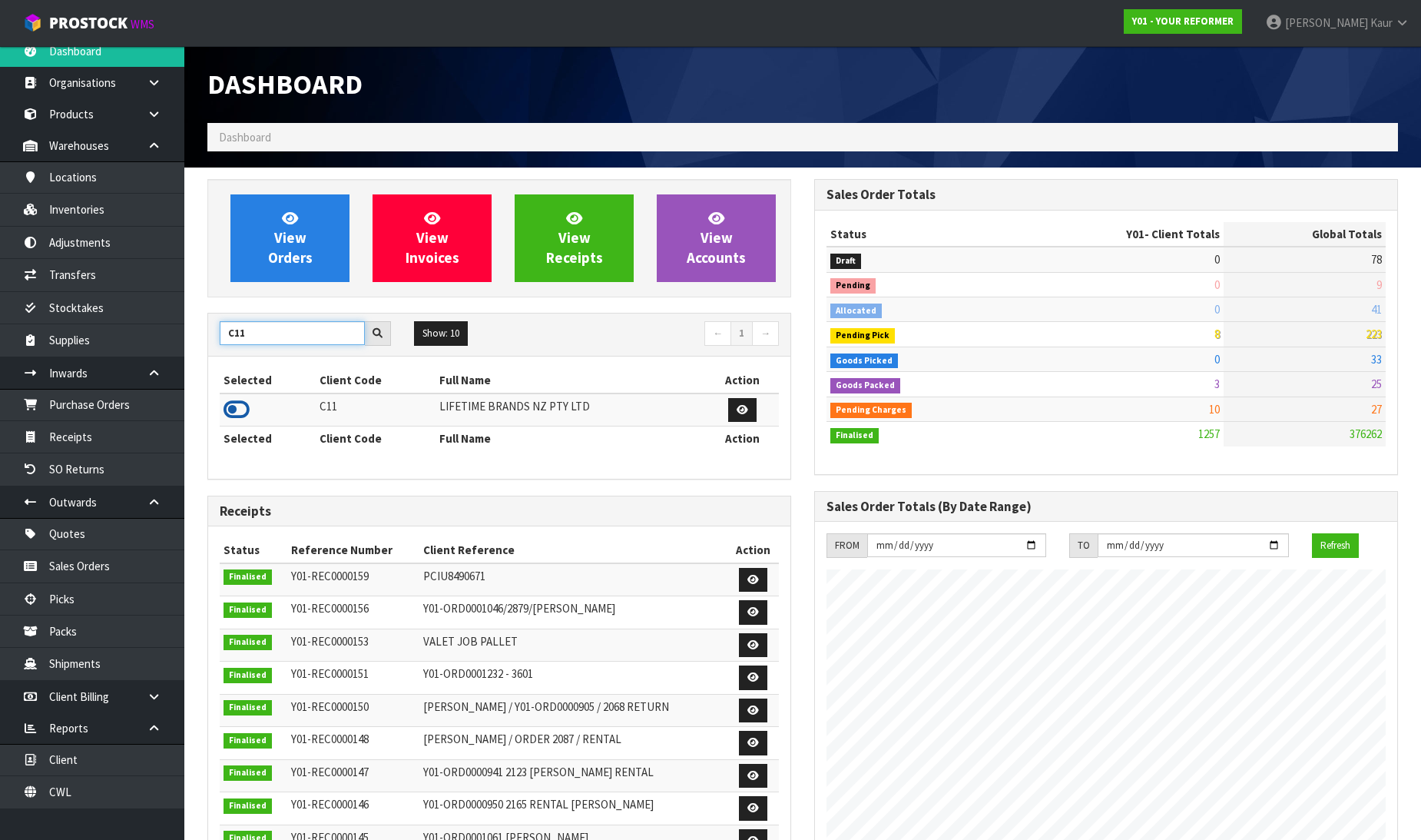
type input "C11"
click at [233, 408] on icon at bounding box center [236, 410] width 26 height 23
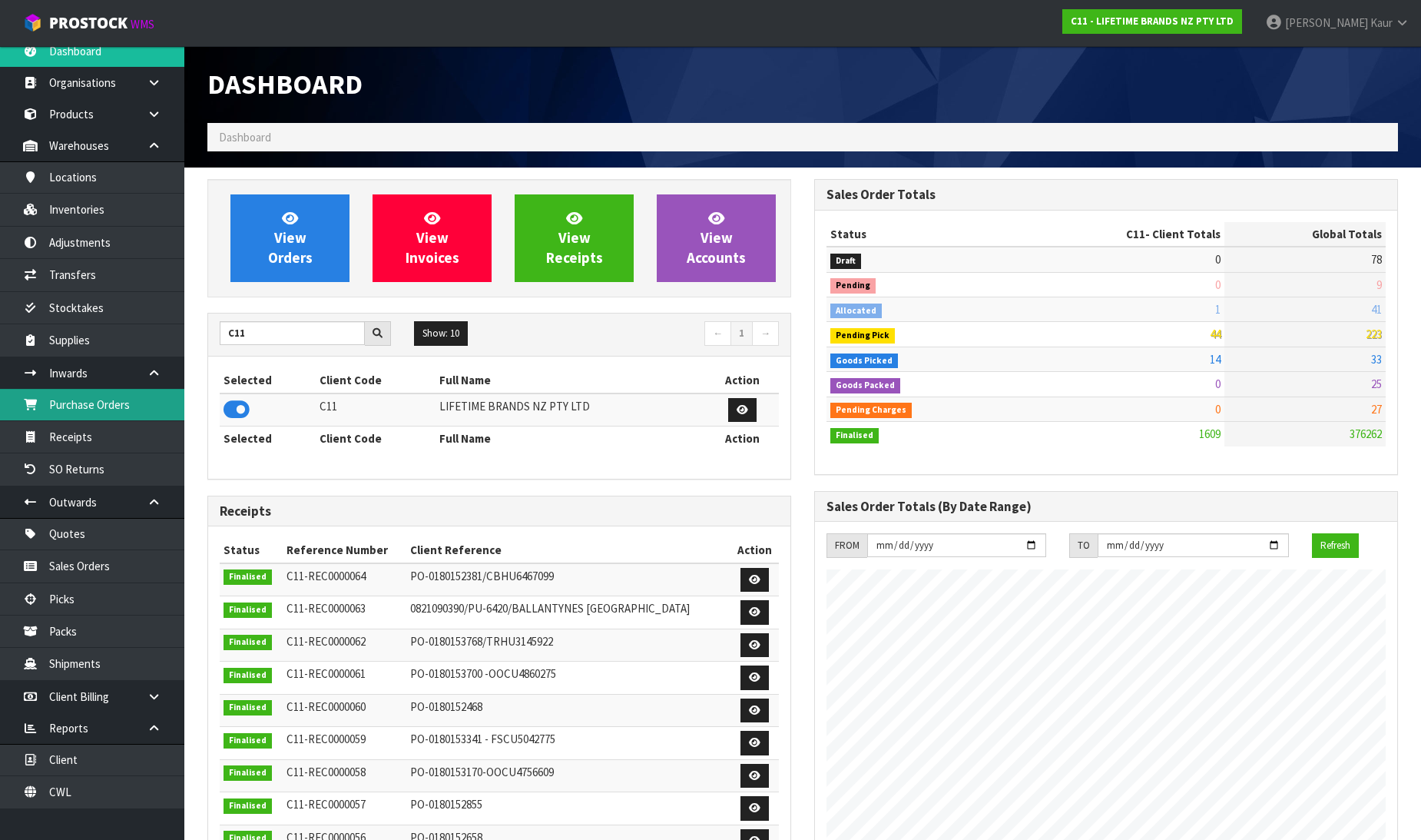
click at [120, 395] on link "Purchase Orders" at bounding box center [92, 404] width 184 height 31
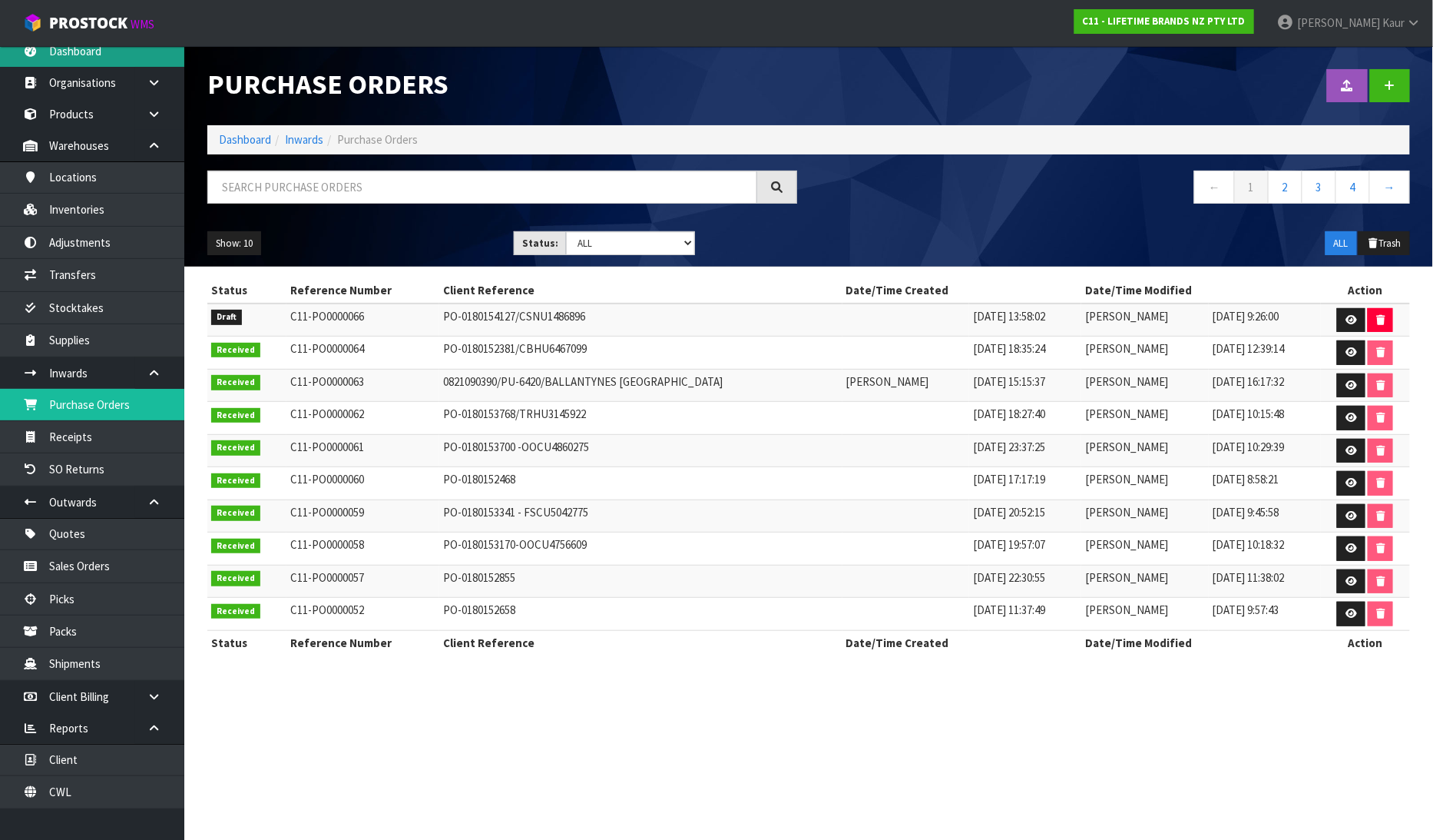
click at [108, 52] on link "Dashboard" at bounding box center [92, 50] width 184 height 31
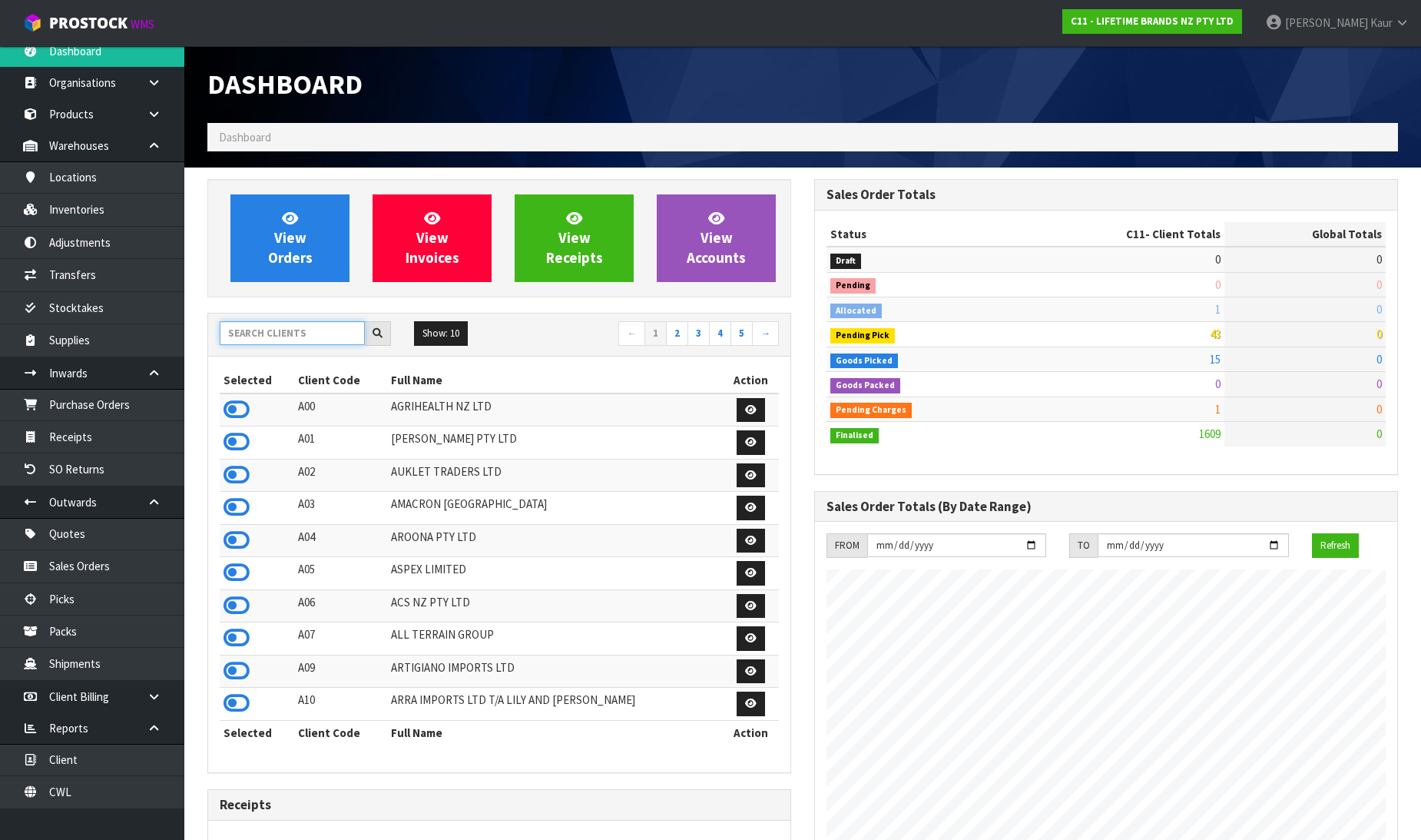
scroll to position [1164, 607]
click at [251, 339] on input "text" at bounding box center [292, 333] width 145 height 24
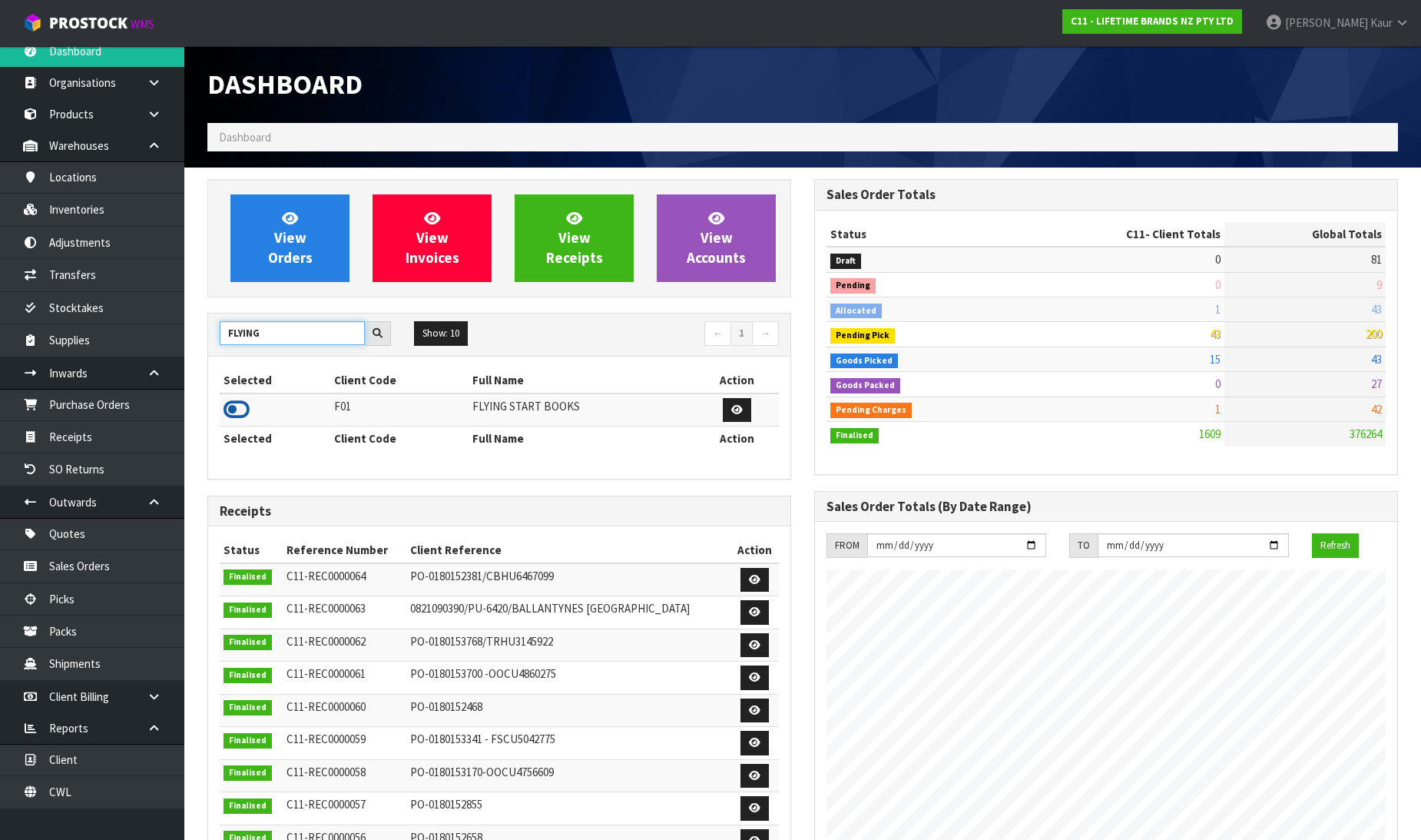
type input "FLYING"
click at [233, 412] on icon at bounding box center [236, 410] width 26 height 23
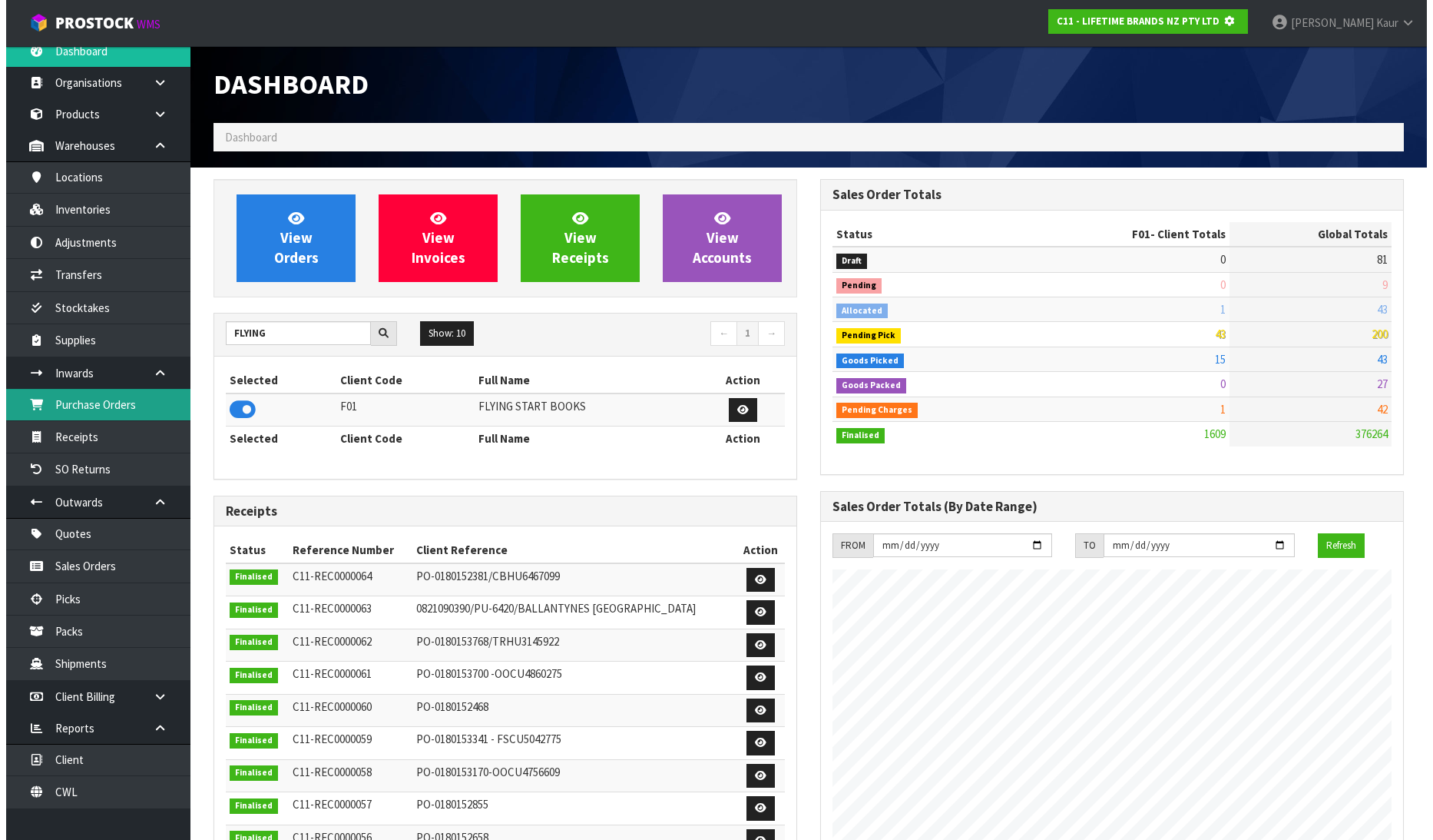
scroll to position [767182, 767564]
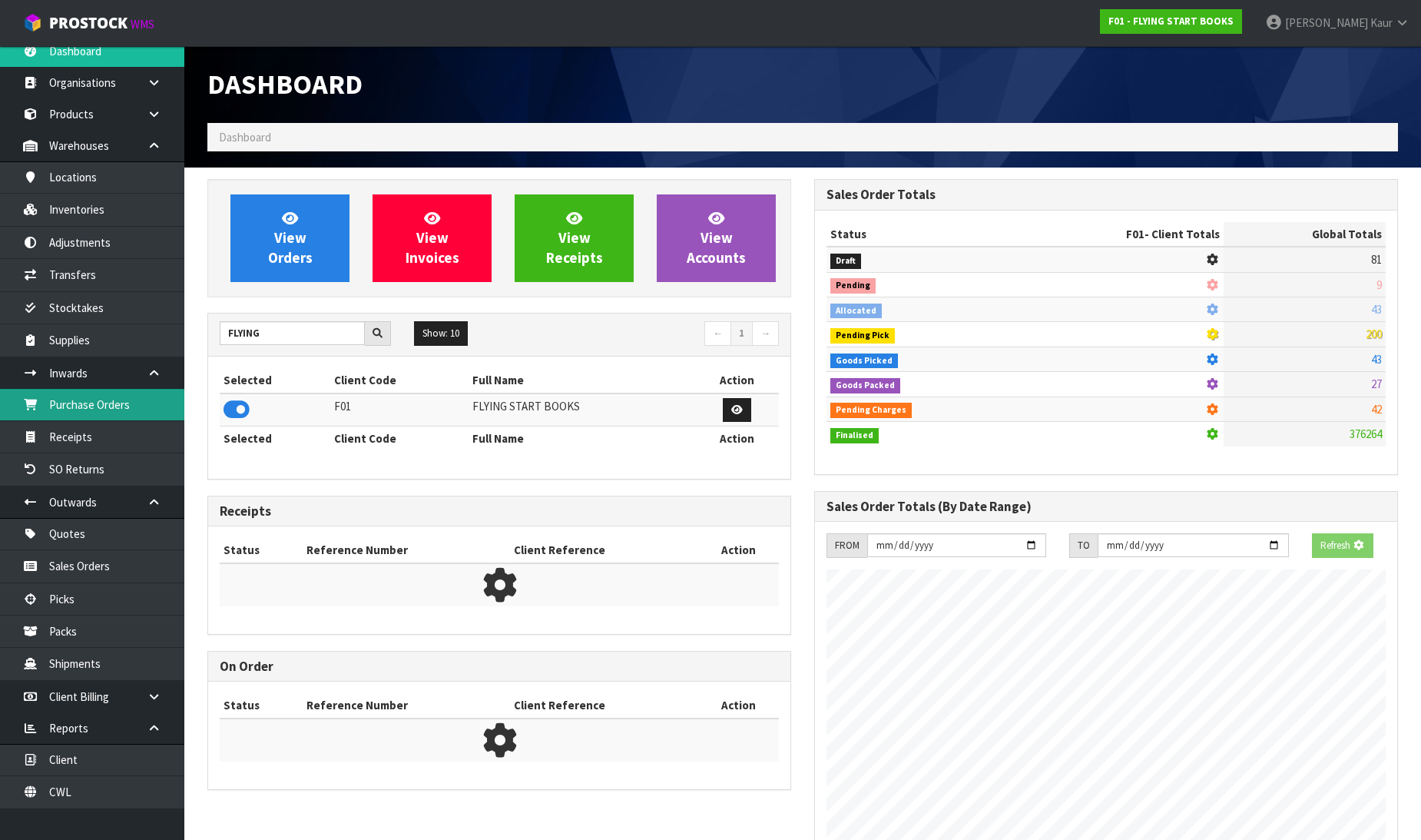
click at [114, 407] on link "Purchase Orders" at bounding box center [92, 404] width 184 height 31
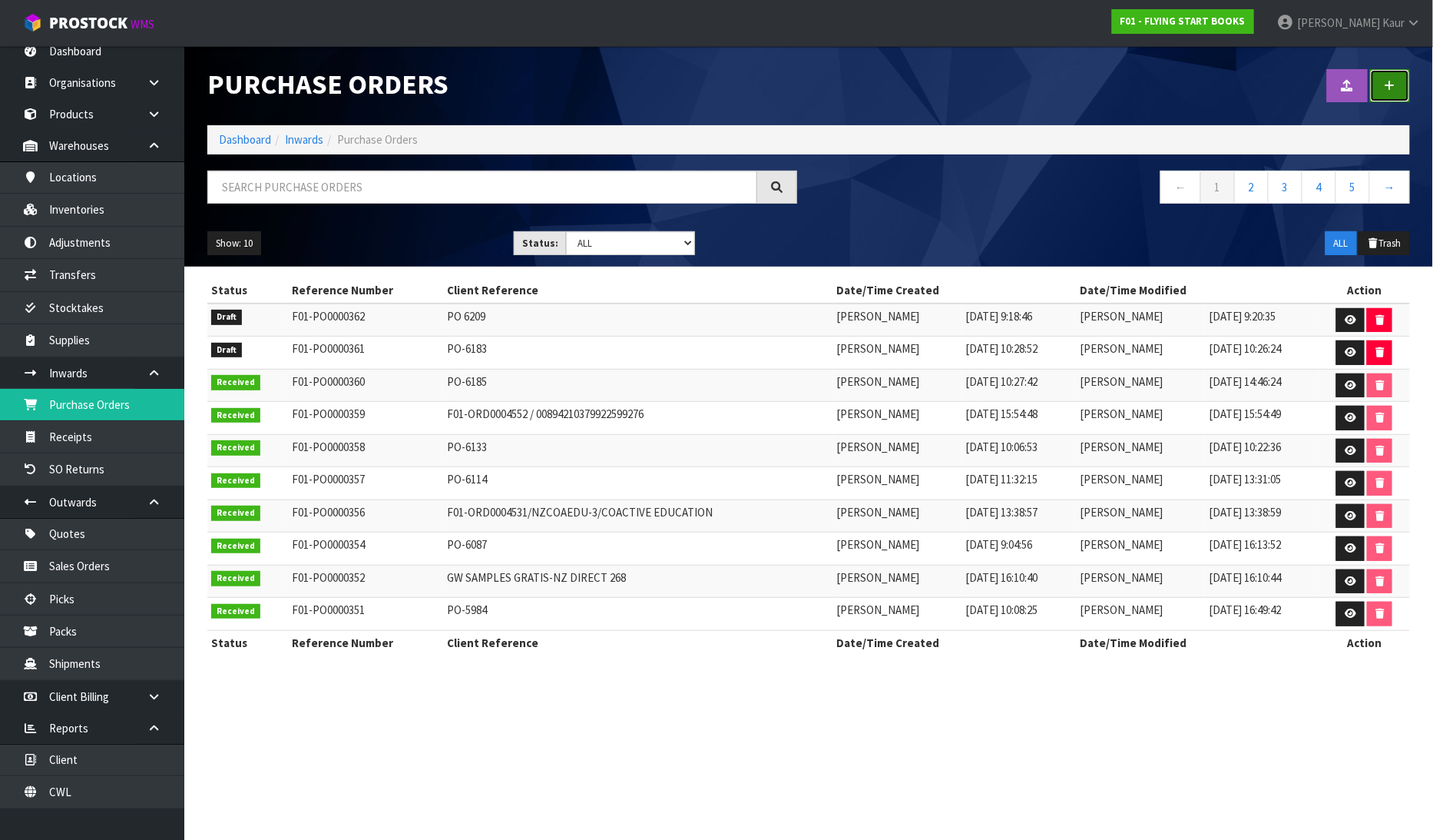
click at [1391, 82] on icon at bounding box center [1390, 86] width 10 height 11
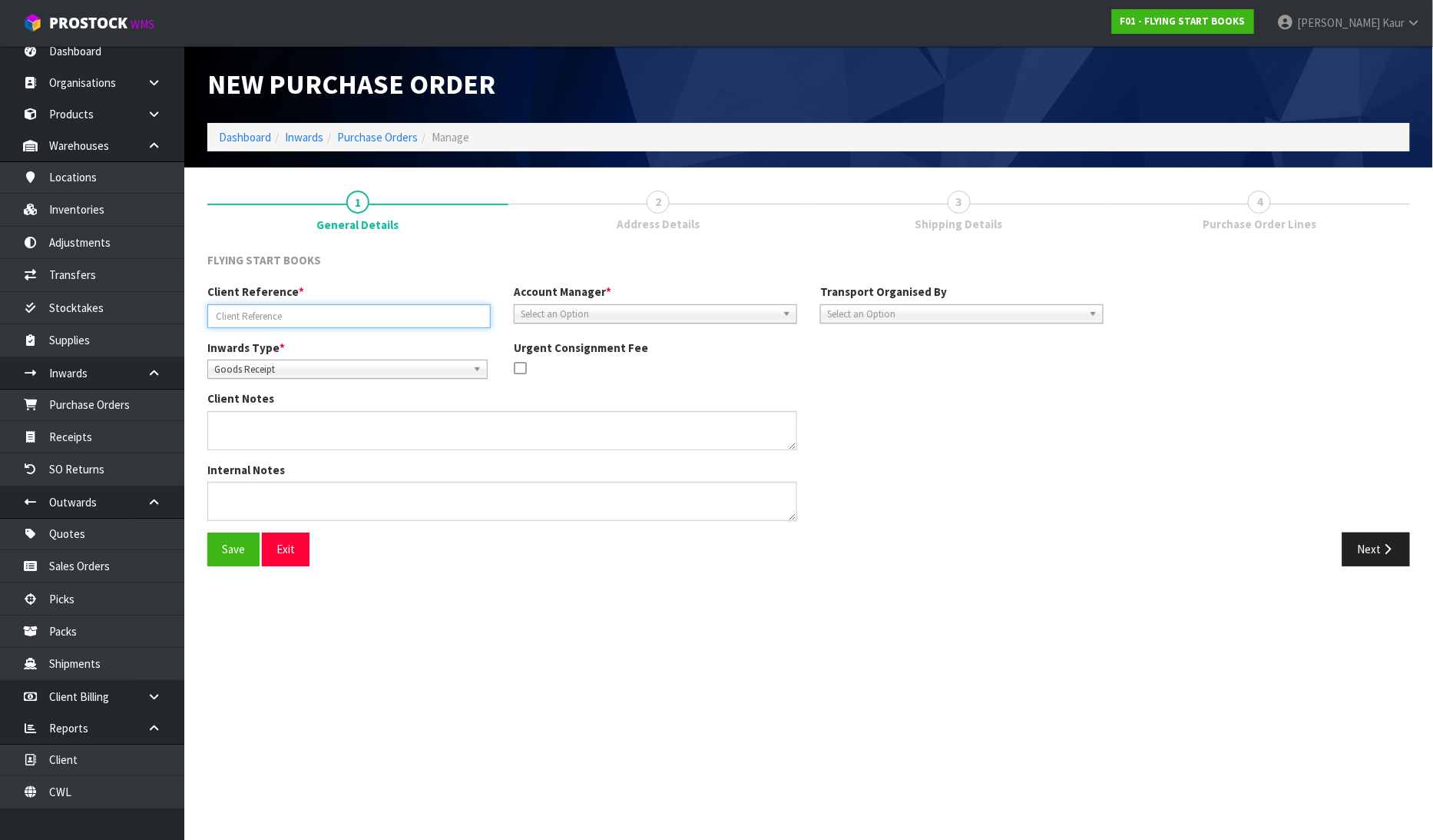
click at [226, 327] on input "text" at bounding box center [349, 315] width 283 height 24
paste input "RTS-NZDIRECT-299/FB-NFA GRATIS [PERSON_NAME]"
type input "RTS-NZDIRECT-299/FB-NFA GRATIS [PERSON_NAME]"
click at [244, 371] on span "Goods Receipt" at bounding box center [341, 369] width 253 height 18
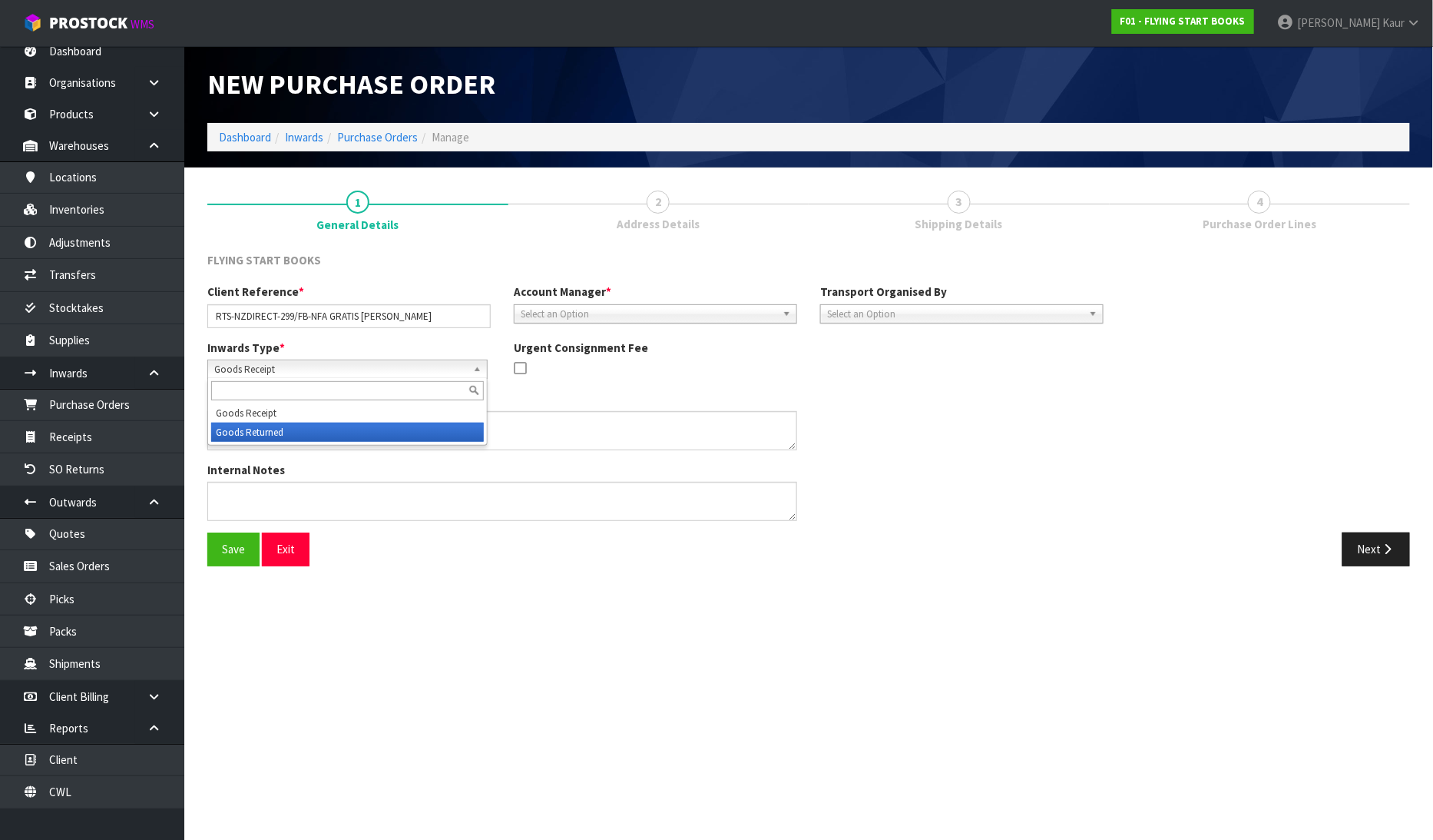
click at [258, 432] on li "Goods Returned" at bounding box center [347, 432] width 273 height 19
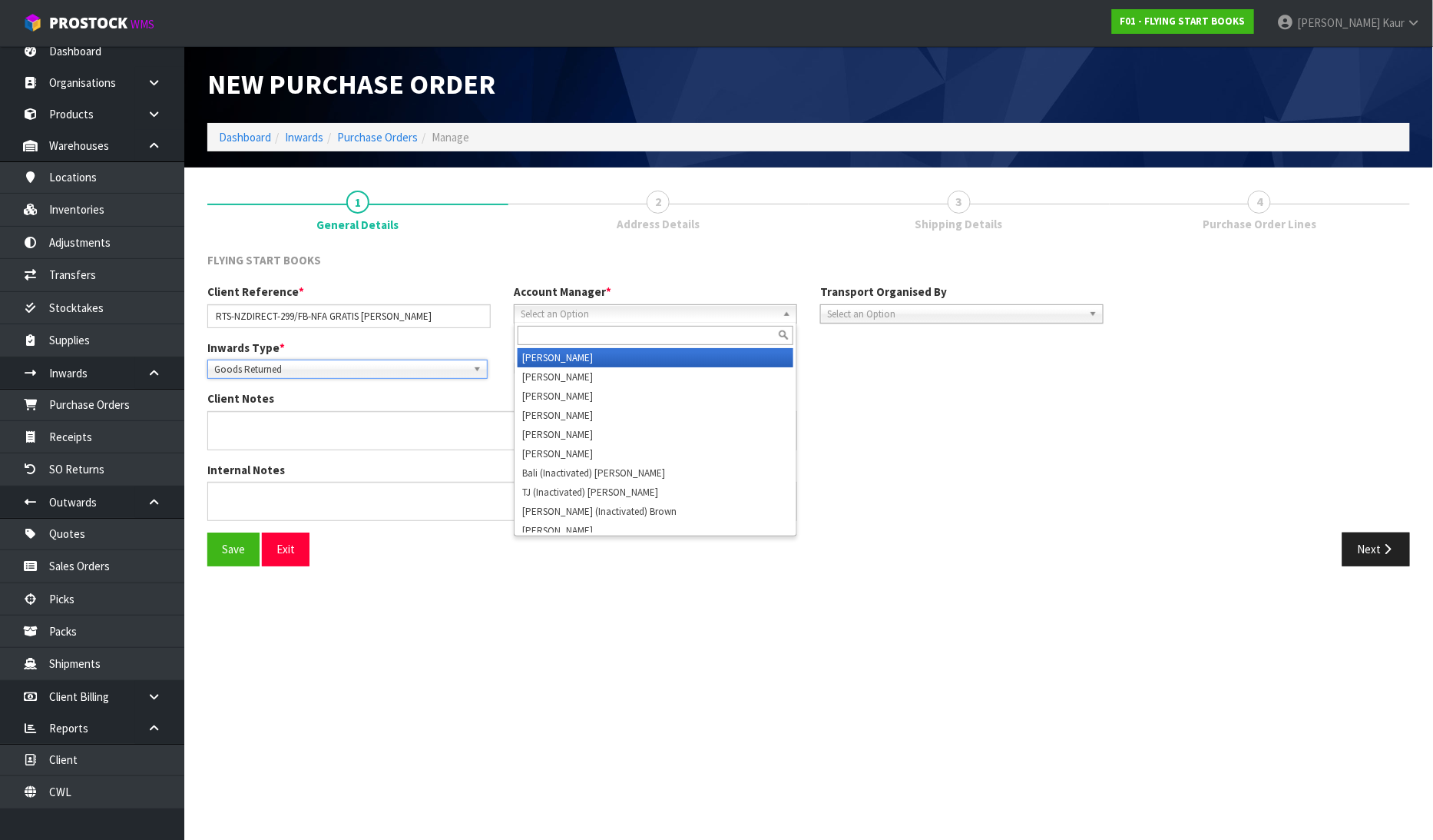
click at [618, 310] on span "Select an Option" at bounding box center [648, 314] width 256 height 18
type input "d"
click at [590, 348] on li "D [PERSON_NAME]" at bounding box center [656, 357] width 276 height 19
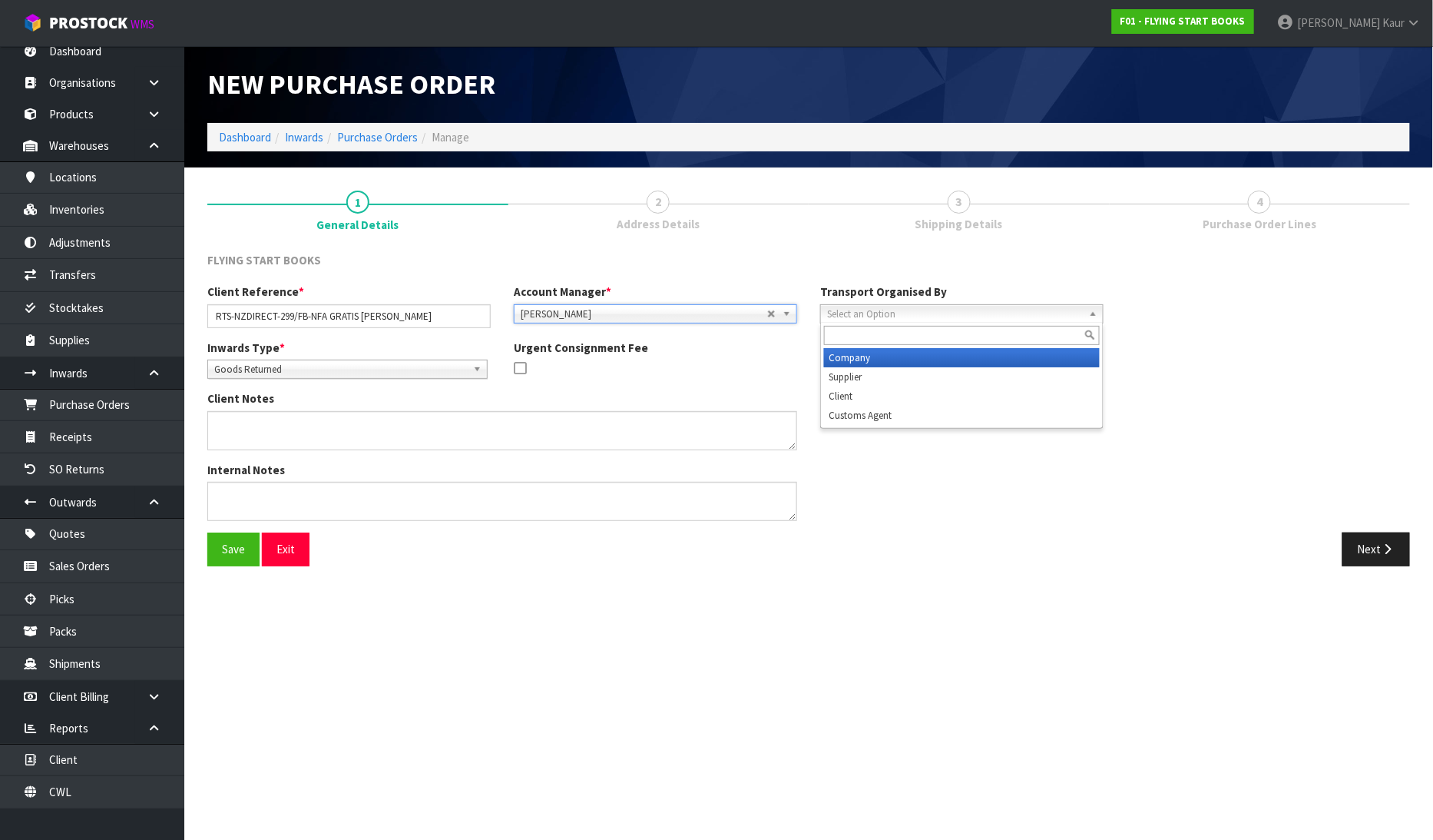
click at [930, 311] on span "Select an Option" at bounding box center [955, 314] width 256 height 18
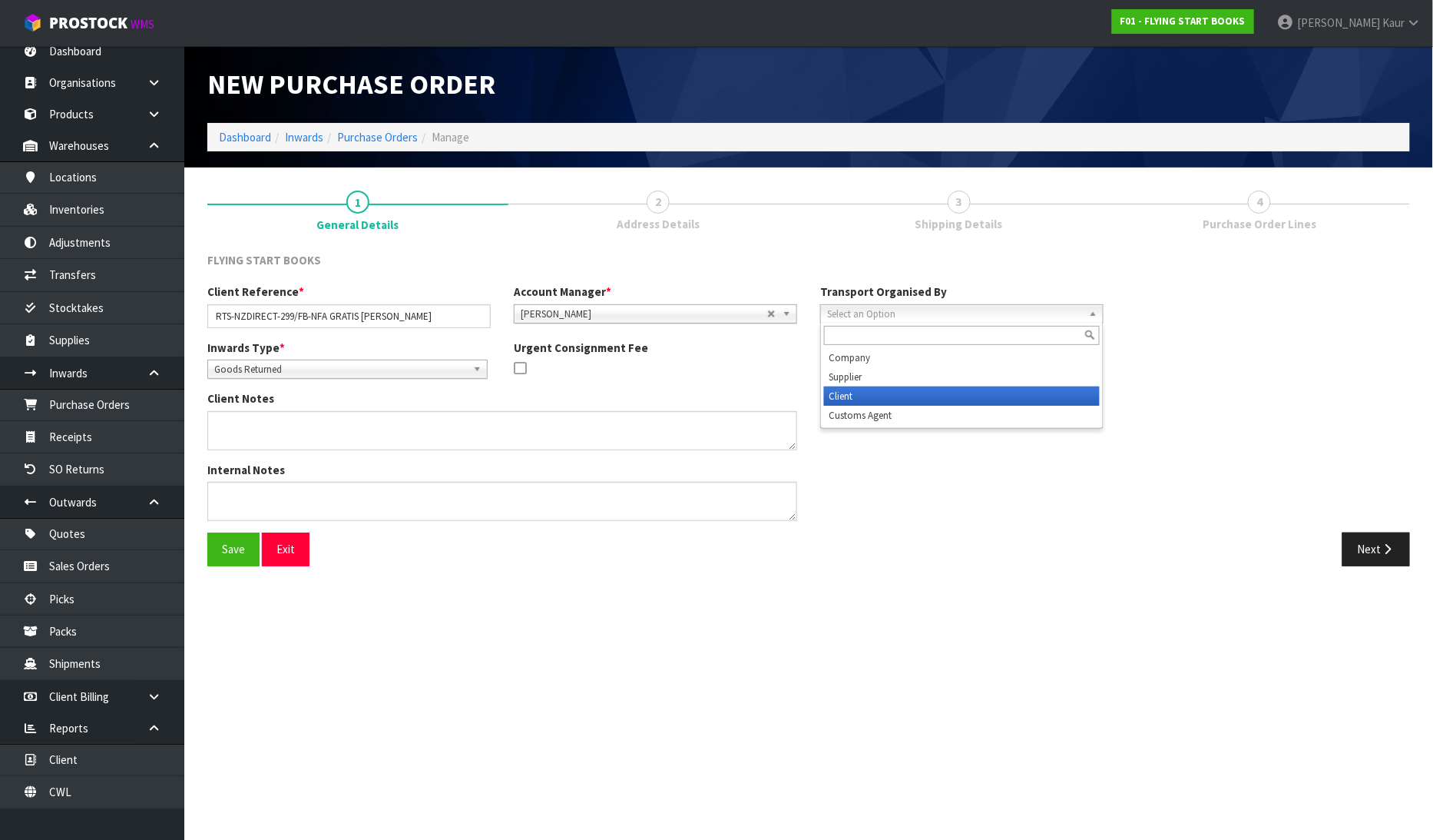
click at [900, 403] on li "Client" at bounding box center [962, 396] width 276 height 19
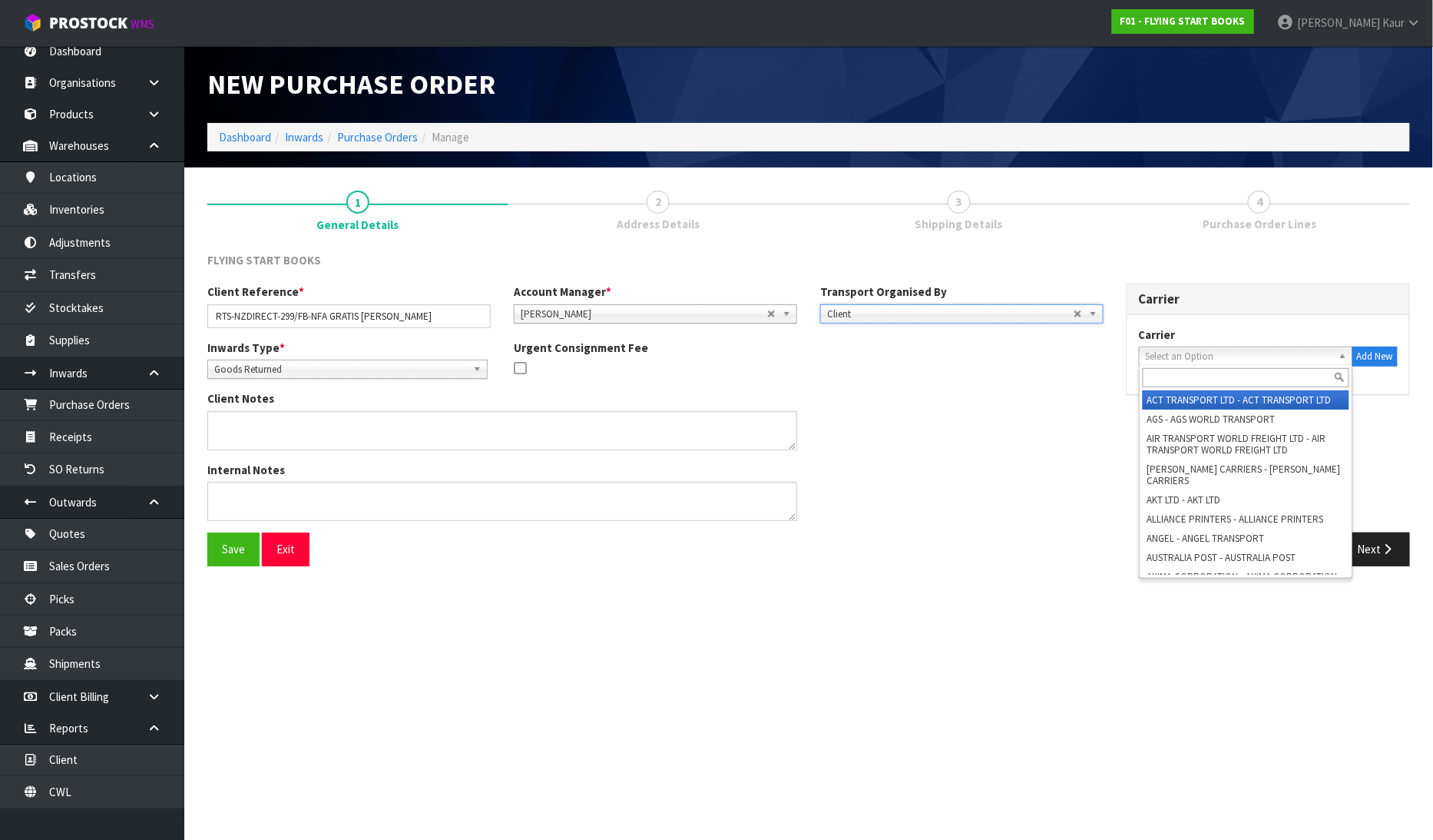
click at [1205, 350] on span "Select an Option" at bounding box center [1239, 355] width 186 height 18
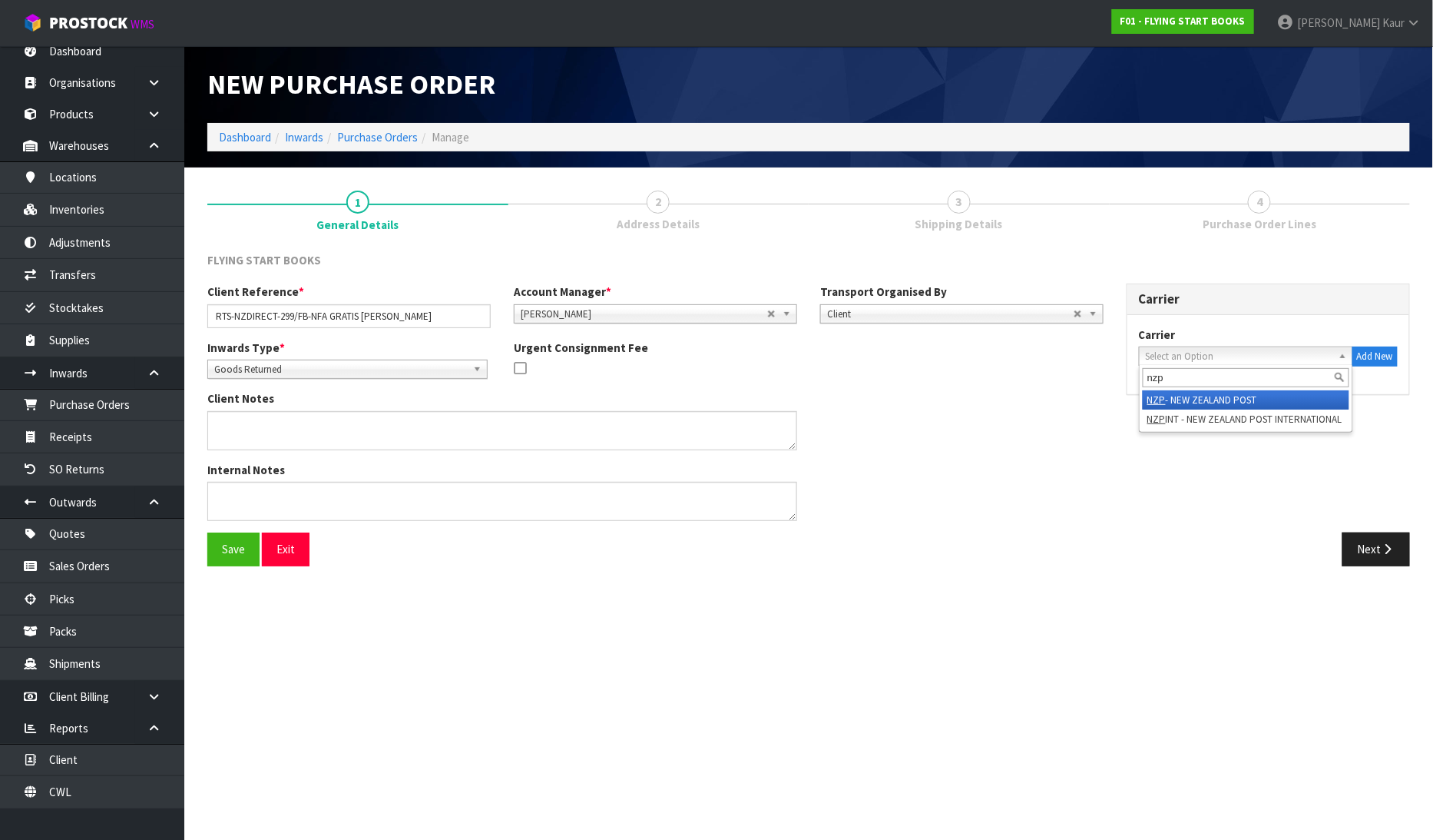
type input "nzp"
click at [1212, 397] on li "NZP - NEW ZEALAND POST" at bounding box center [1246, 400] width 206 height 19
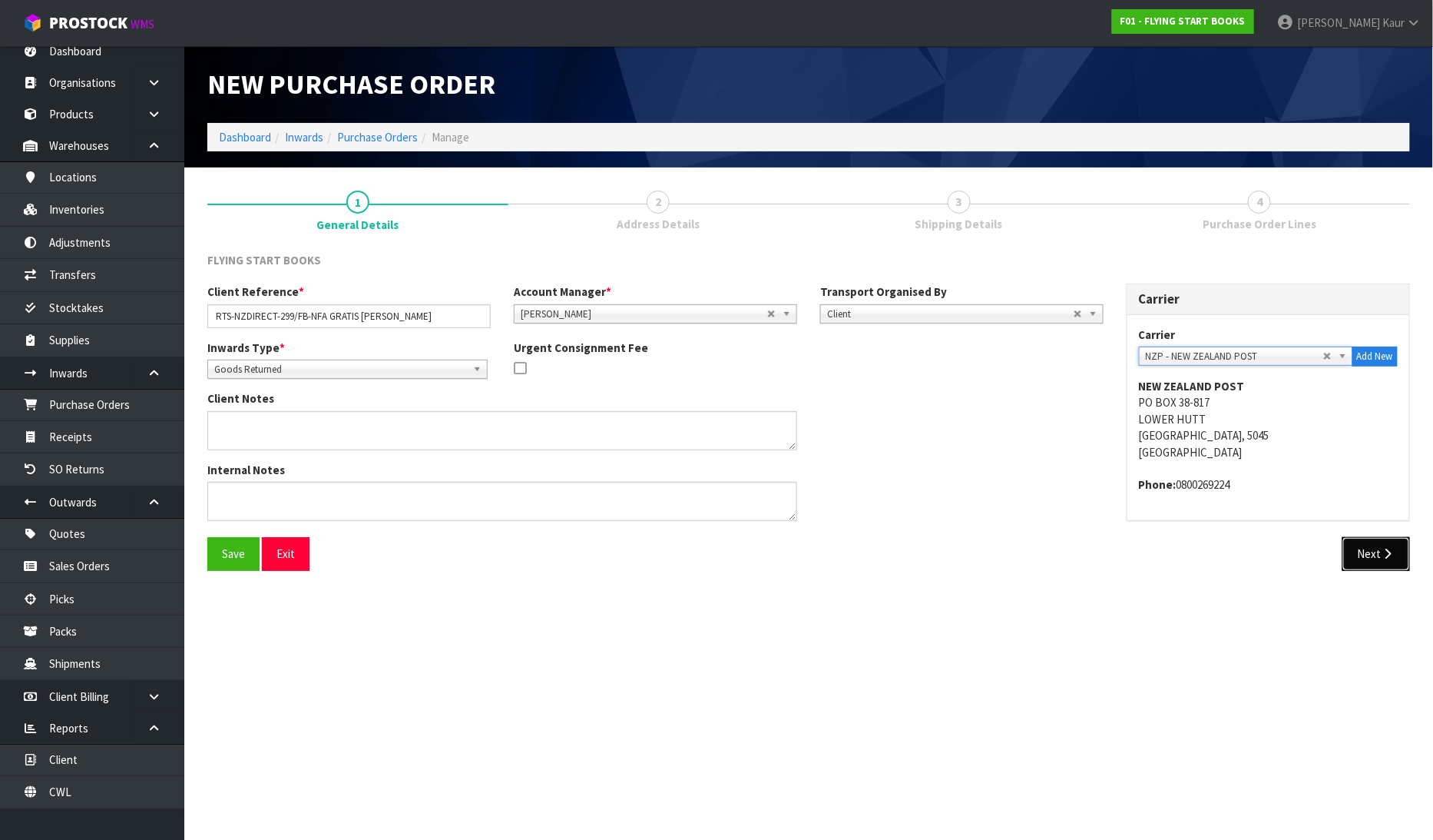
click at [1379, 558] on button "Next" at bounding box center [1376, 553] width 67 height 33
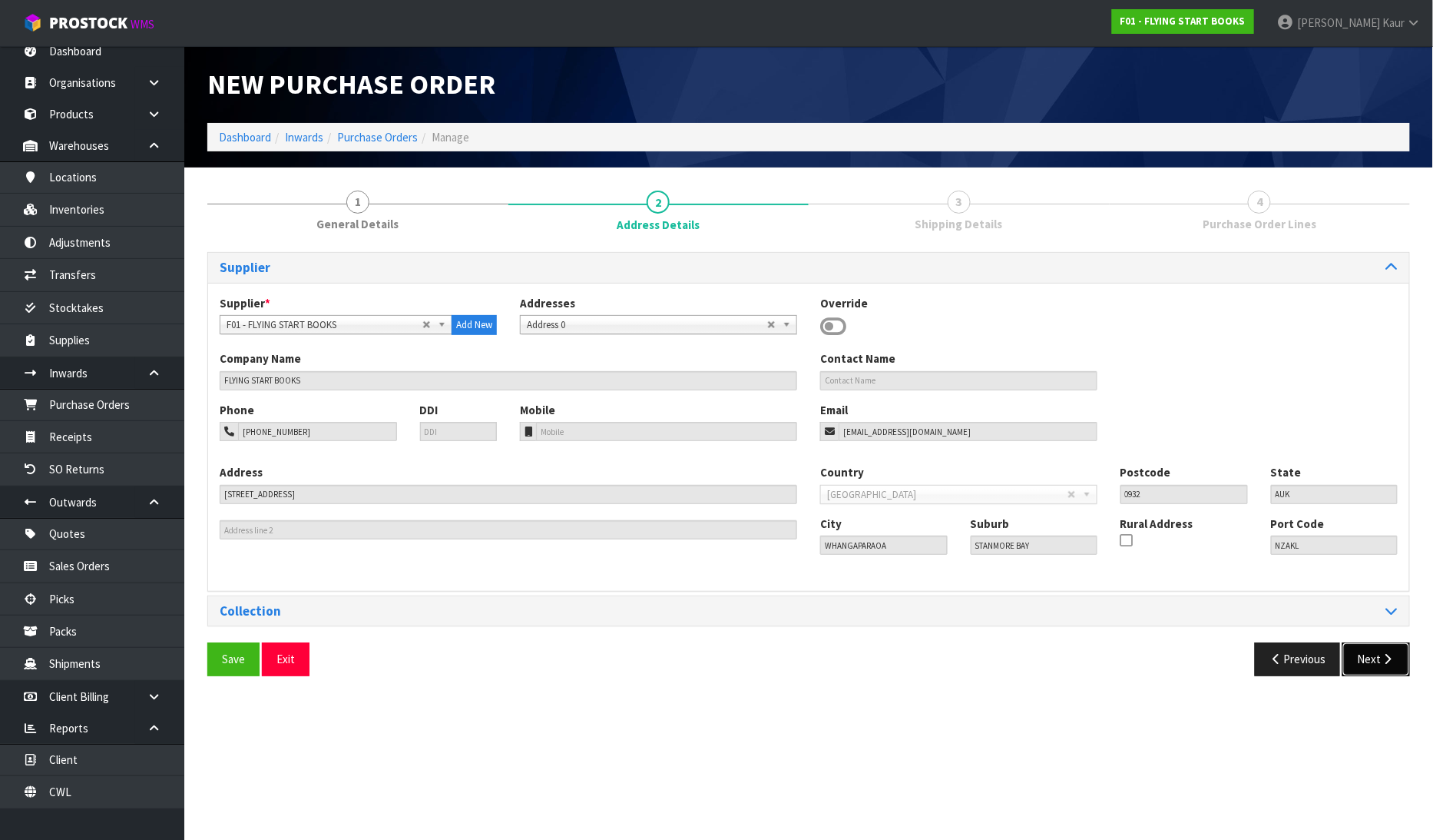
click at [1385, 647] on button "Next" at bounding box center [1376, 659] width 67 height 33
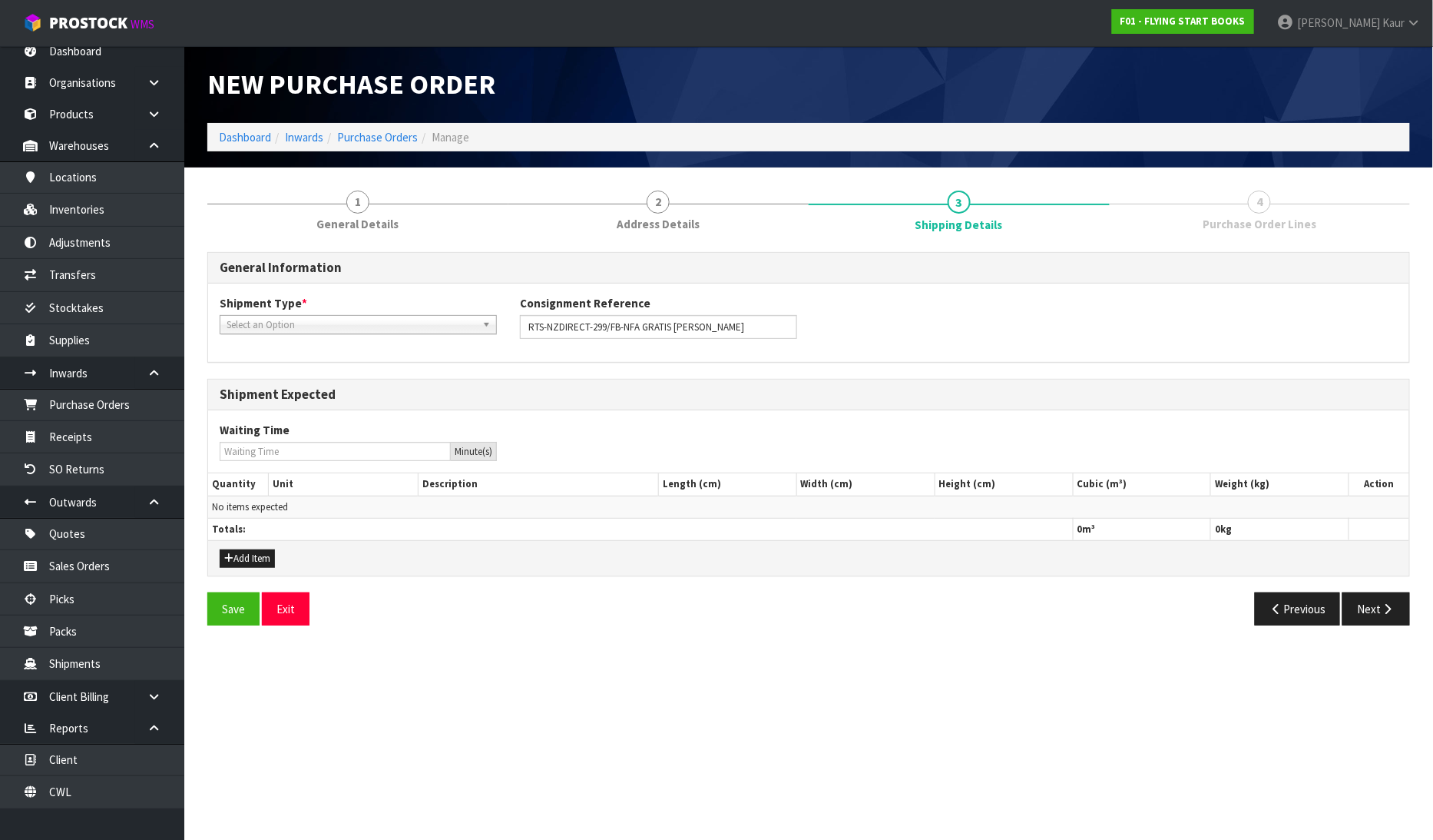
click at [399, 325] on span "Select an Option" at bounding box center [351, 324] width 250 height 18
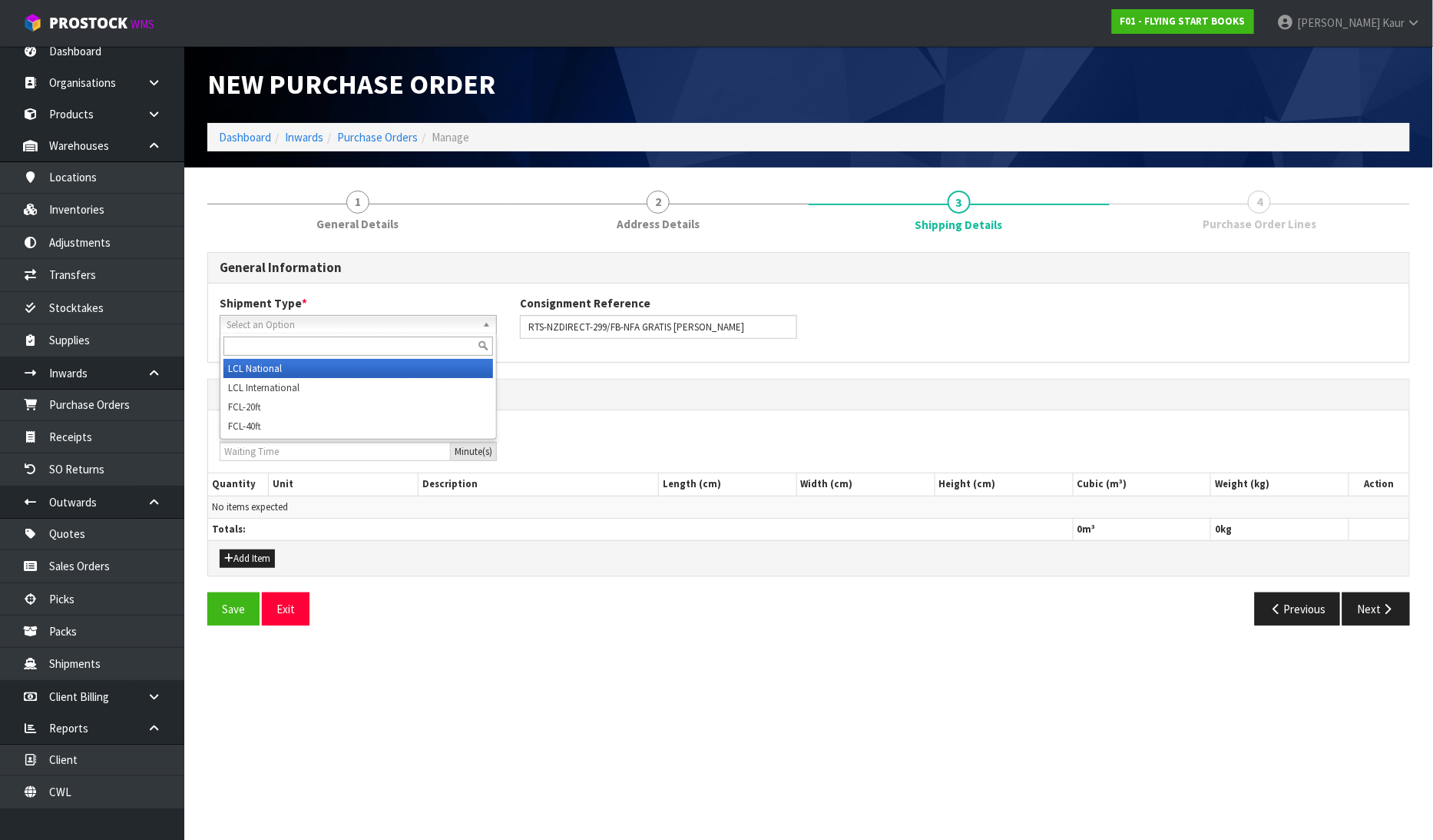
click at [354, 374] on li "LCL National" at bounding box center [358, 369] width 270 height 19
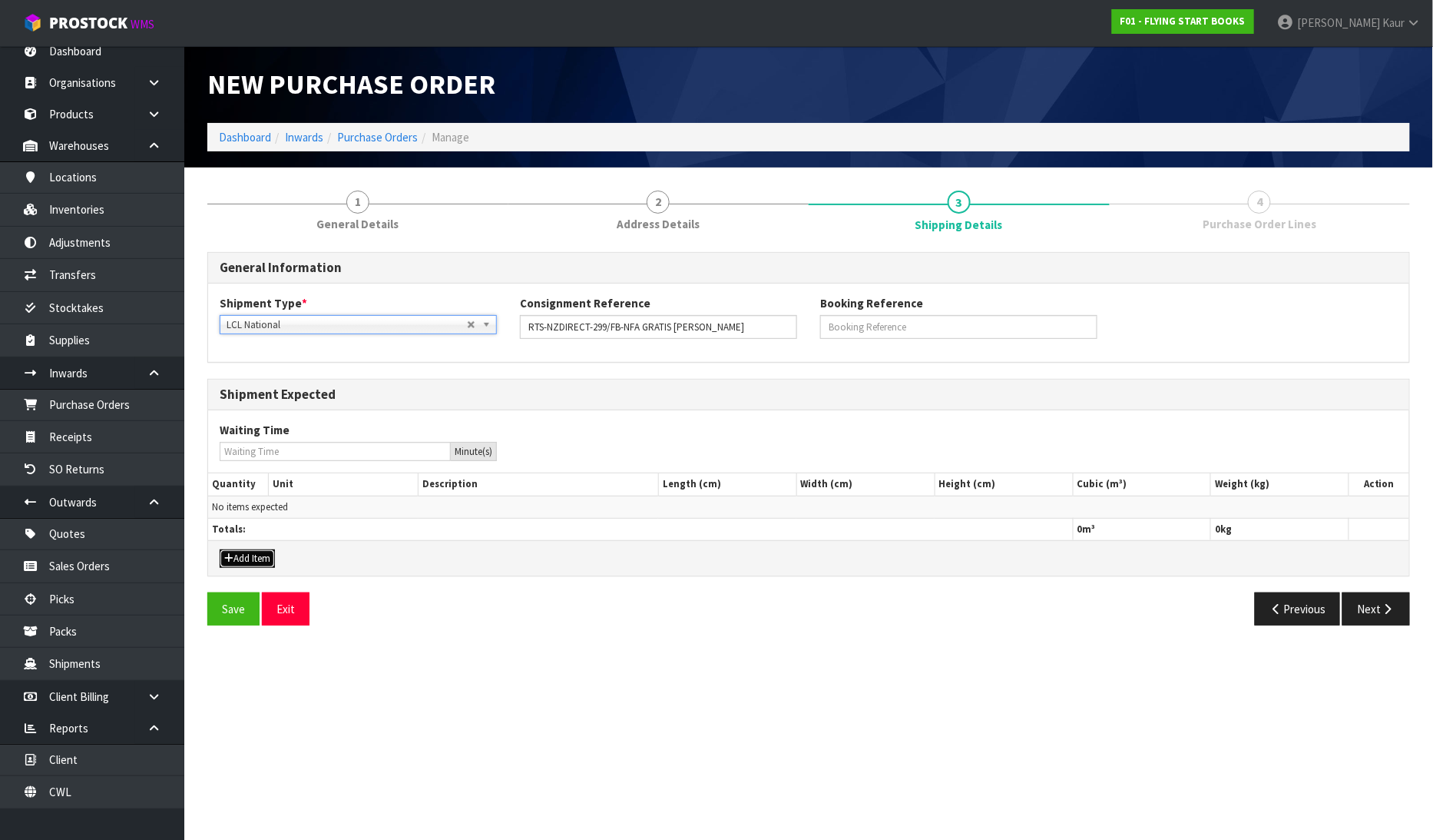
click at [242, 559] on button "Add Item" at bounding box center [247, 558] width 55 height 18
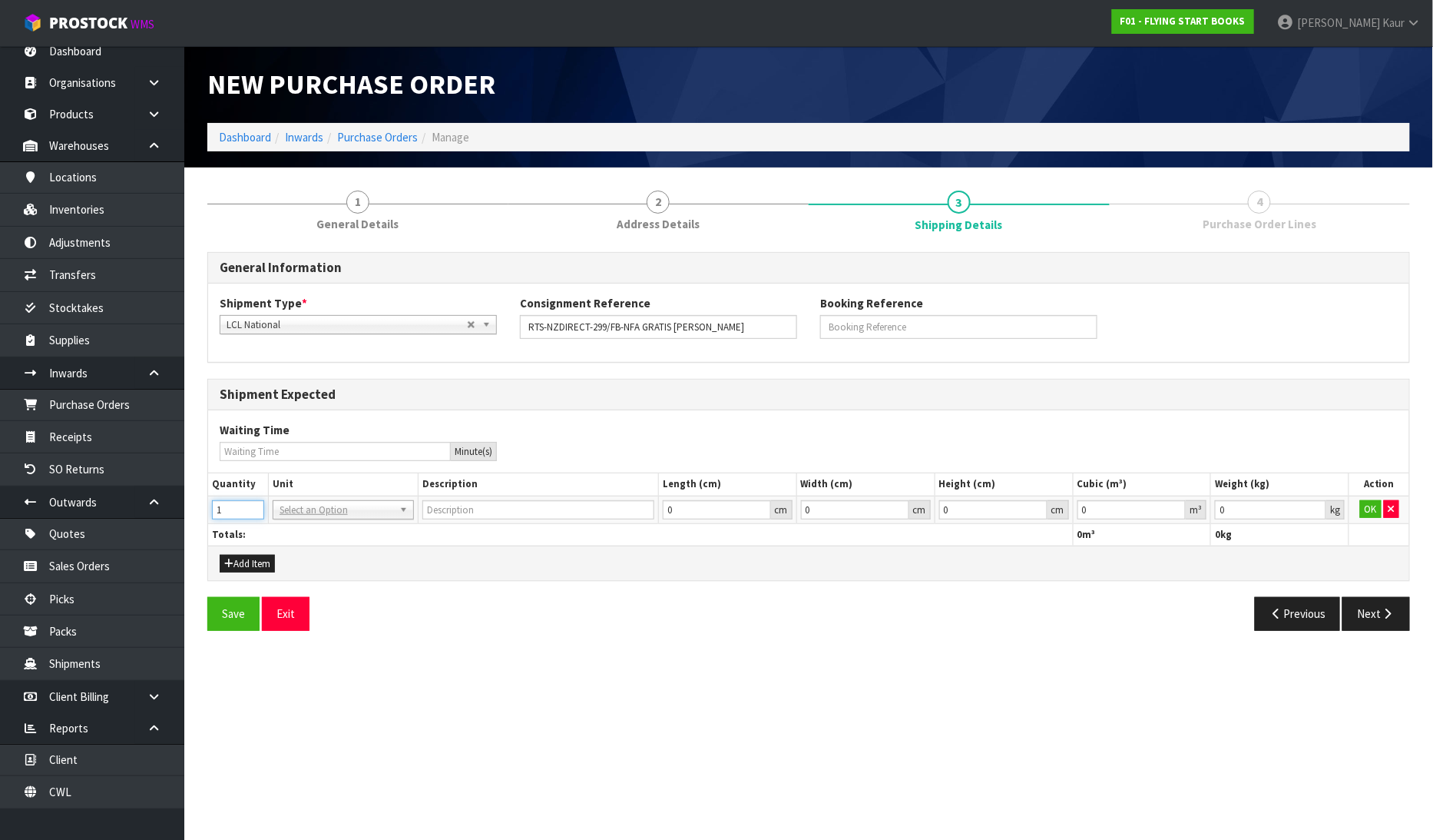
type input "1"
click at [256, 503] on input "1" at bounding box center [238, 509] width 52 height 19
click at [296, 524] on input "text" at bounding box center [343, 530] width 134 height 19
type input "ctn"
type input "CARTON"
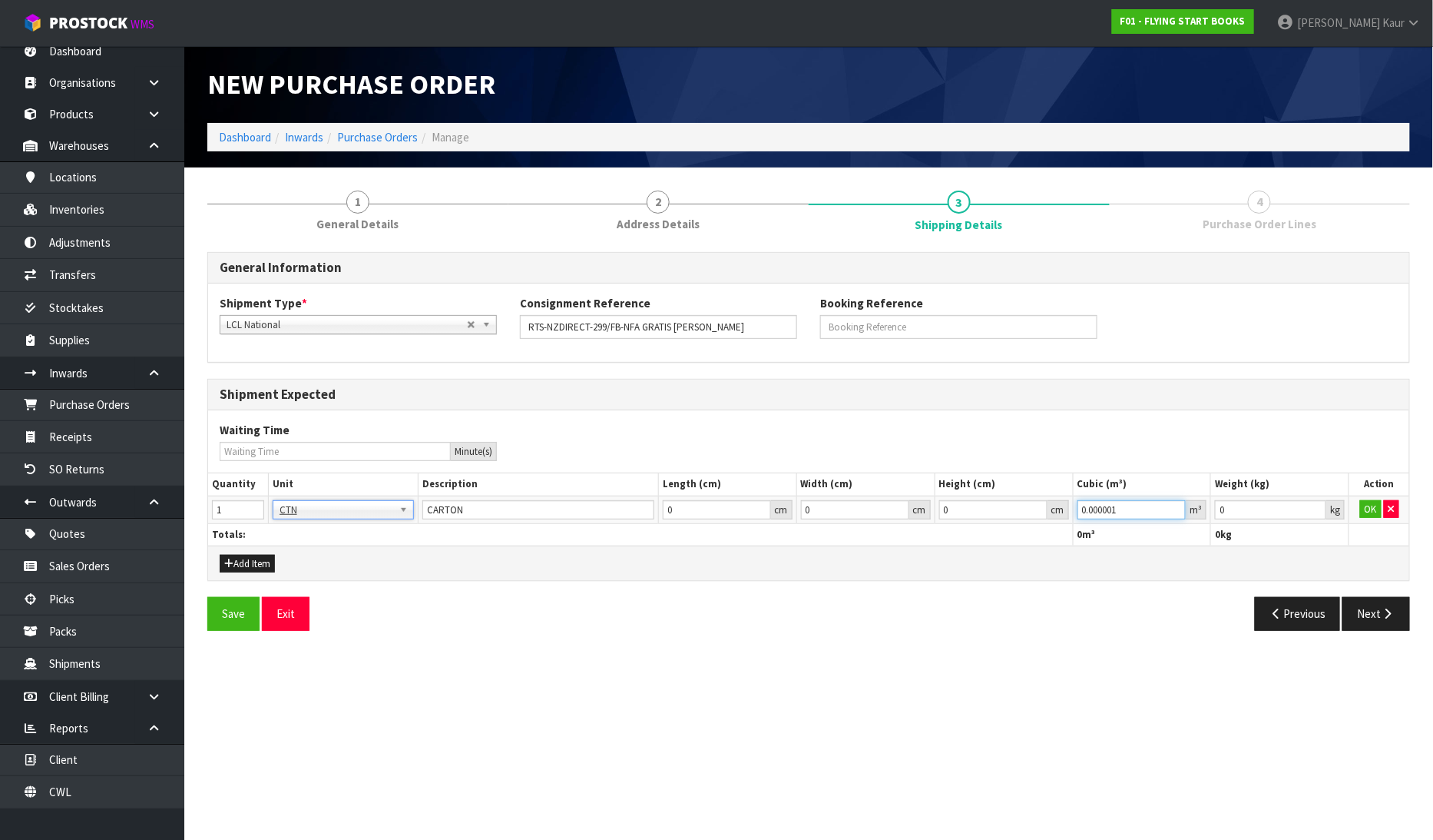
type input "0.000001"
click at [1179, 508] on input "0.000001" at bounding box center [1132, 509] width 109 height 19
type input "0.001"
click at [1310, 503] on input "0.001" at bounding box center [1271, 509] width 111 height 19
click at [1376, 505] on button "OK" at bounding box center [1371, 508] width 22 height 18
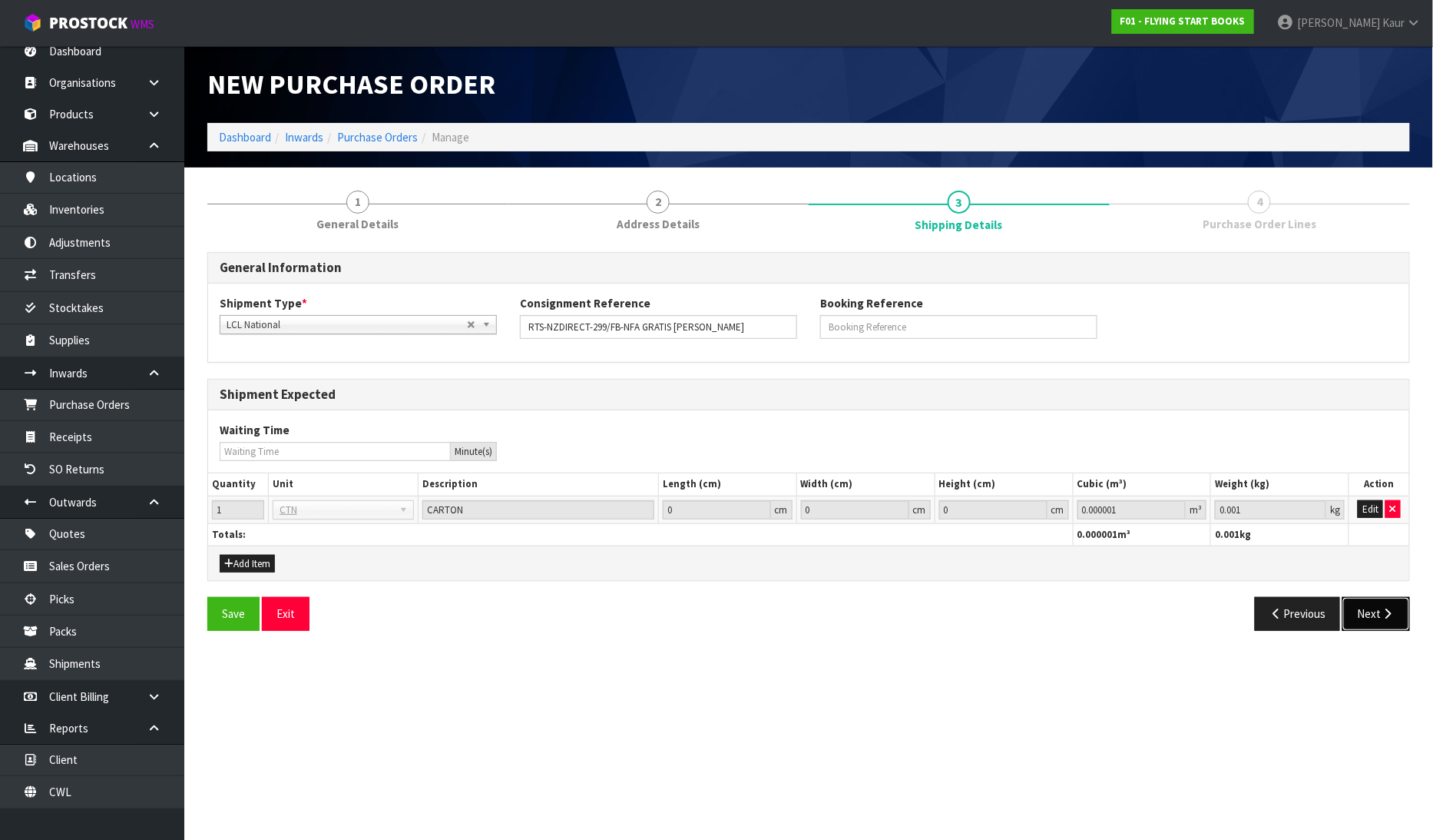
click at [1376, 597] on button "Next" at bounding box center [1376, 613] width 67 height 33
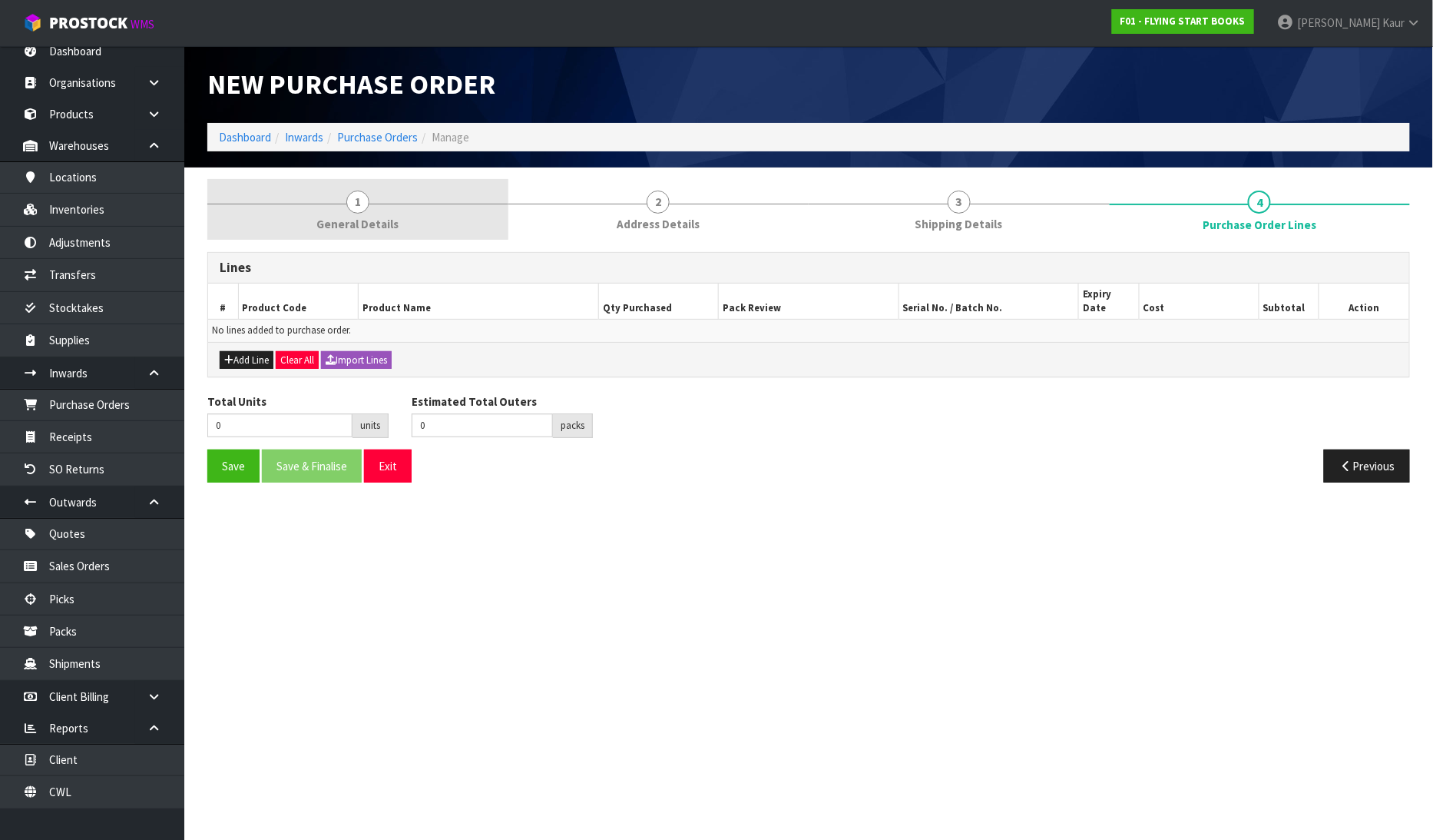
click at [374, 227] on span "General Details" at bounding box center [357, 223] width 82 height 16
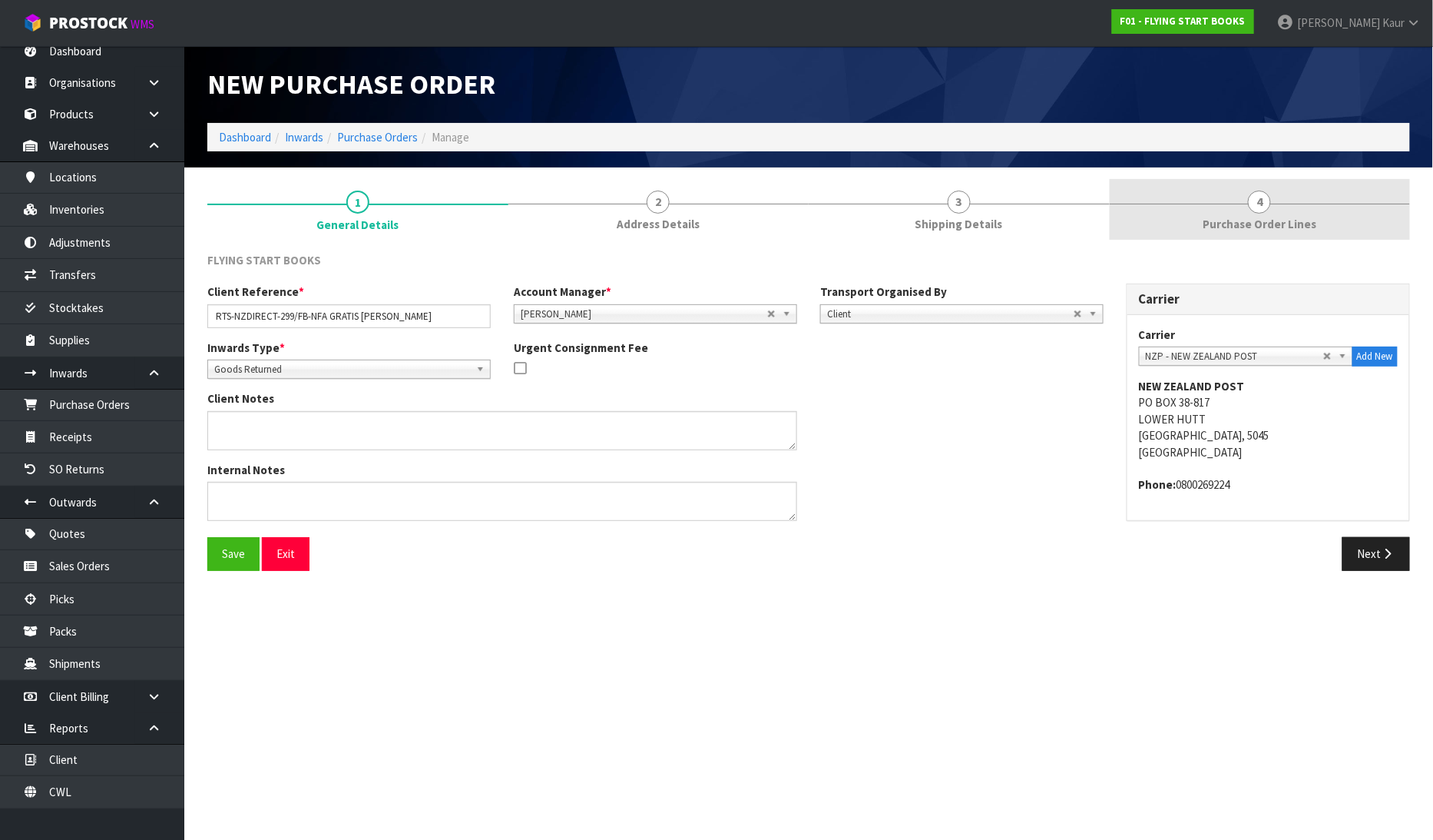
click at [1264, 218] on span "Purchase Order Lines" at bounding box center [1260, 223] width 114 height 16
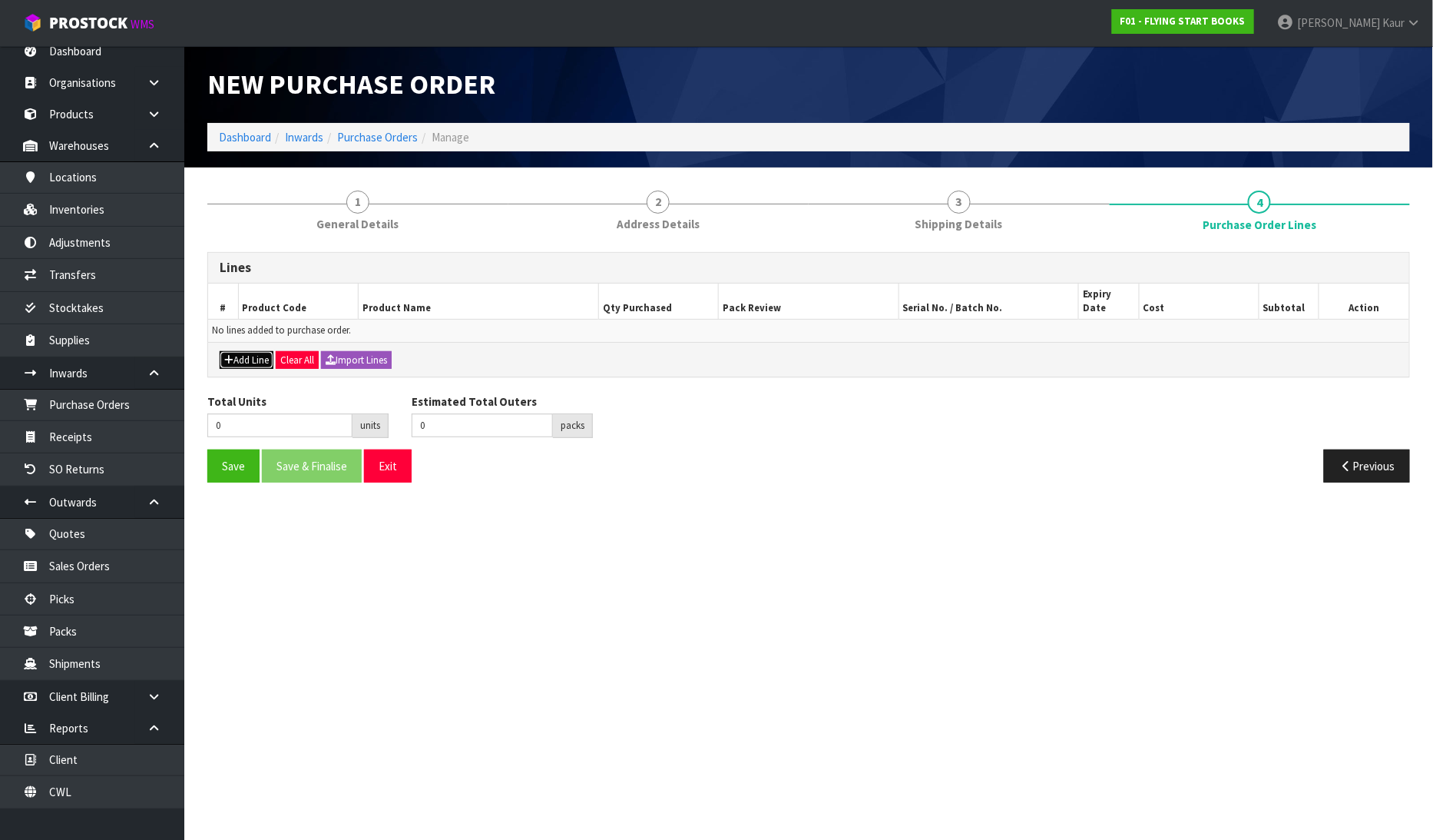
click at [242, 351] on button "Add Line" at bounding box center [246, 359] width 54 height 18
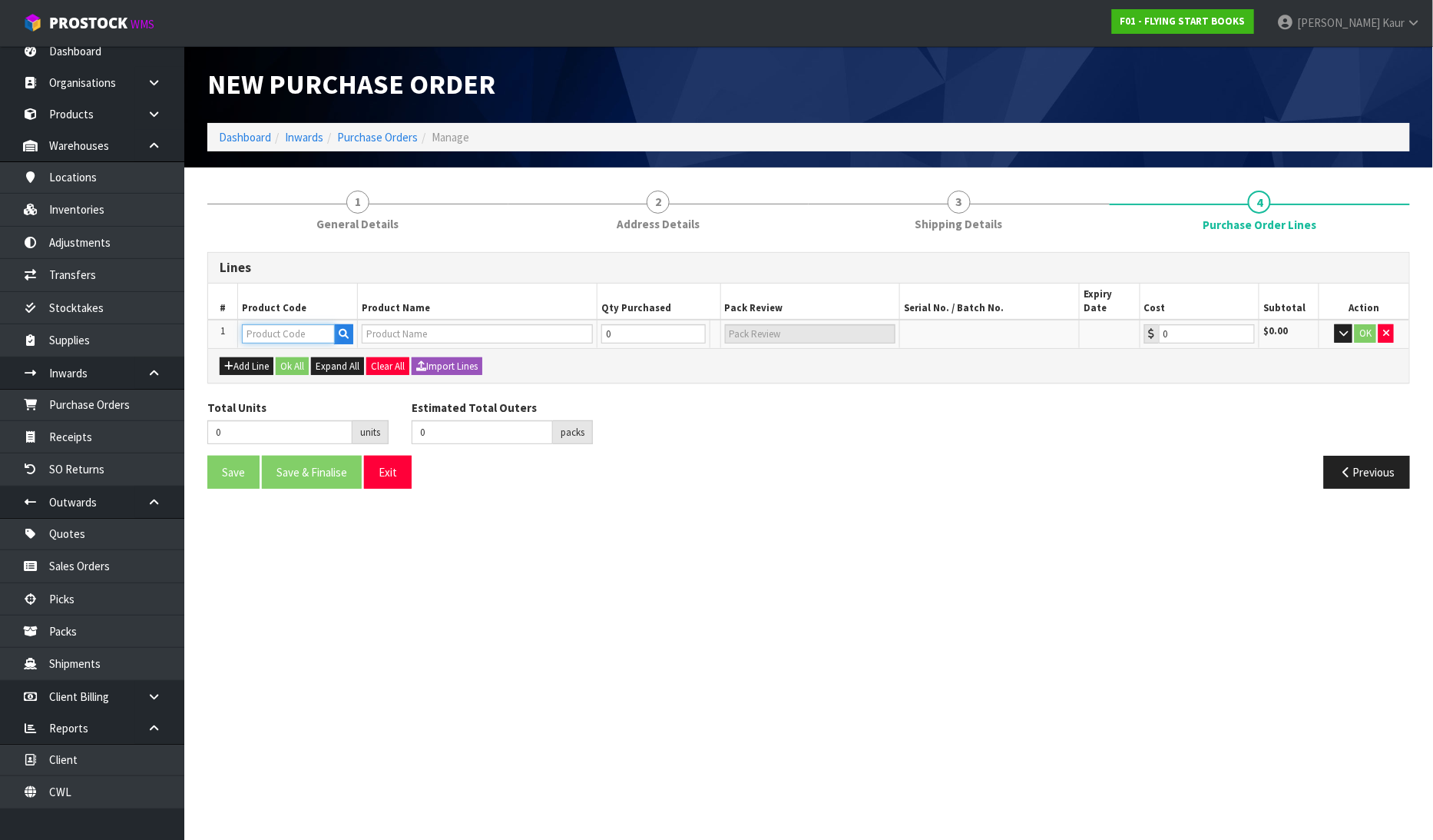
click at [269, 324] on input "text" at bounding box center [289, 334] width 93 height 19
type input "RE"
click at [298, 371] on link "RE TURN" at bounding box center [304, 365] width 122 height 21
type input "RETURN"
type input "RETURN CARTON"
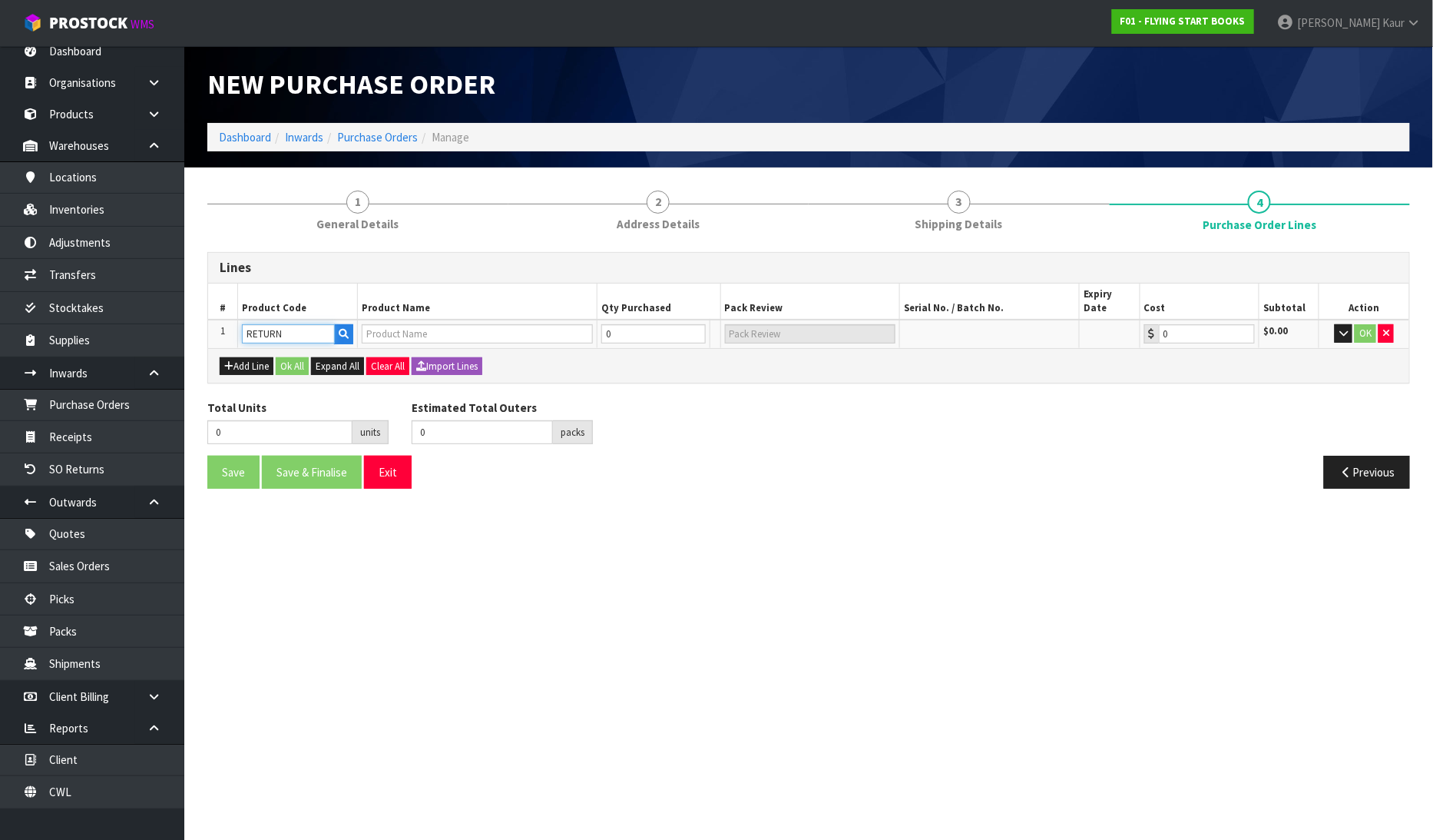
type input "0.00"
click at [638, 324] on input "0" at bounding box center [622, 334] width 67 height 19
type input "1"
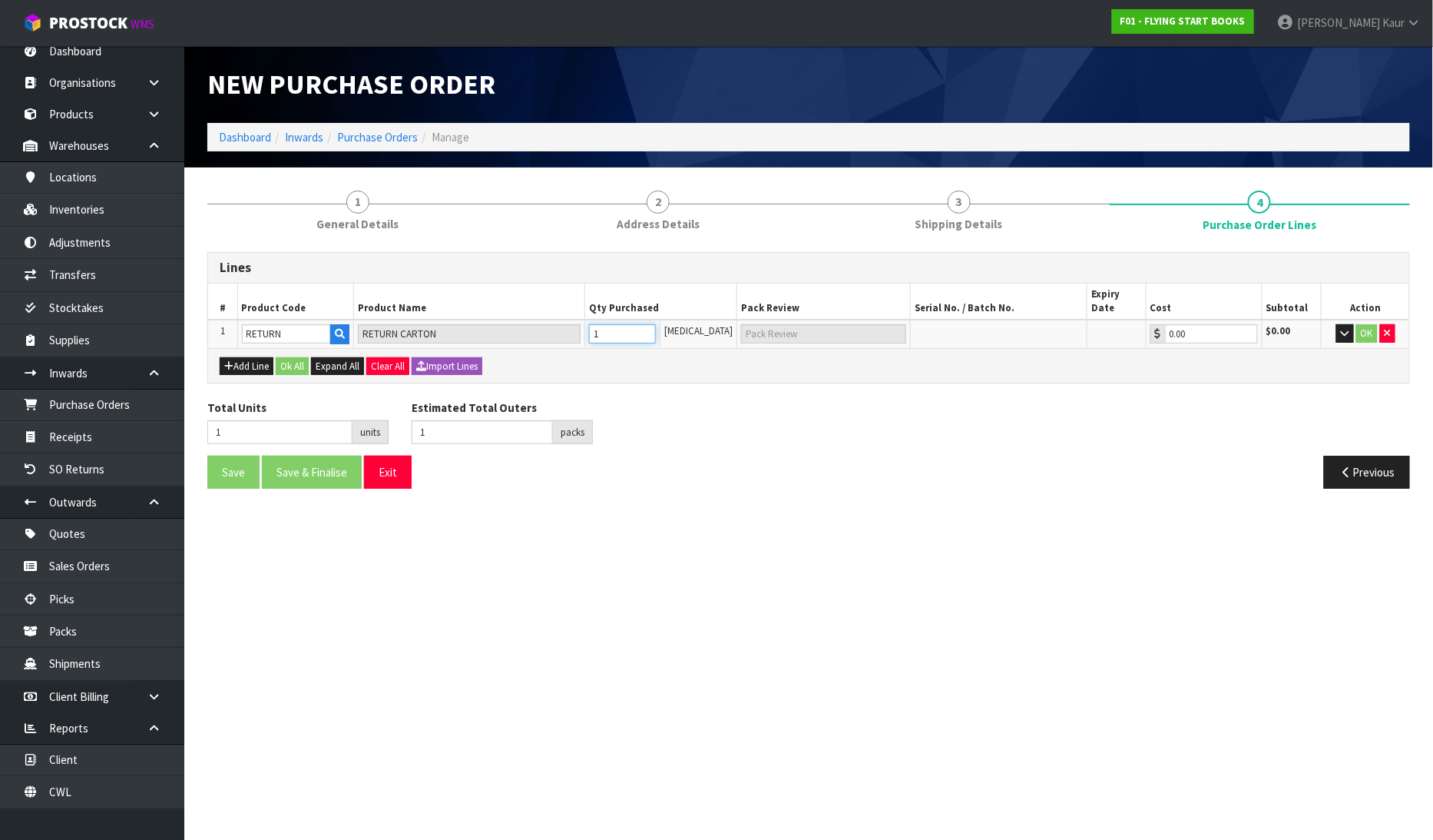
type input "1 CTN"
type input "1"
click at [1341, 328] on icon "button" at bounding box center [1345, 333] width 9 height 10
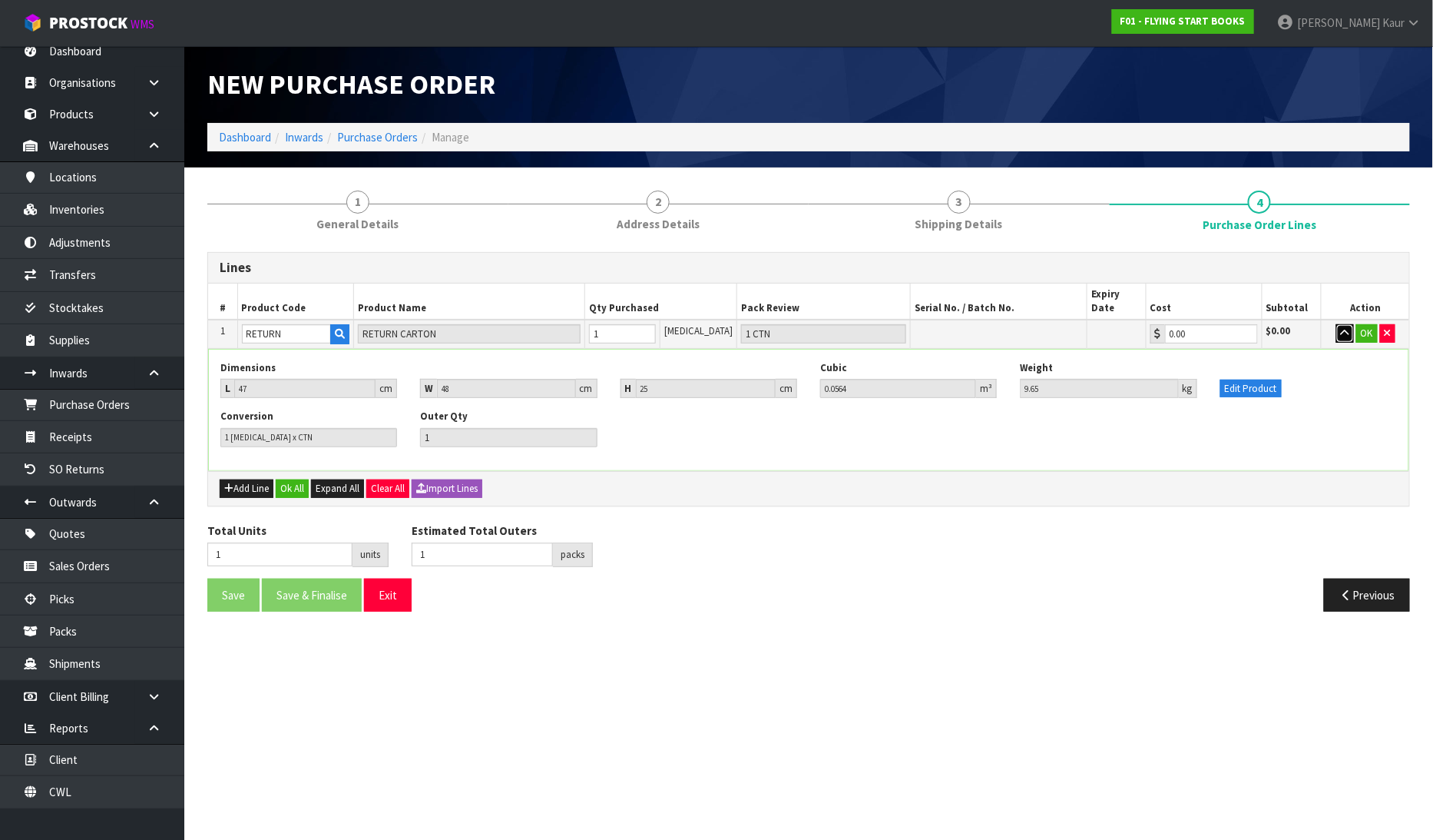
click at [1341, 328] on icon "button" at bounding box center [1345, 333] width 9 height 10
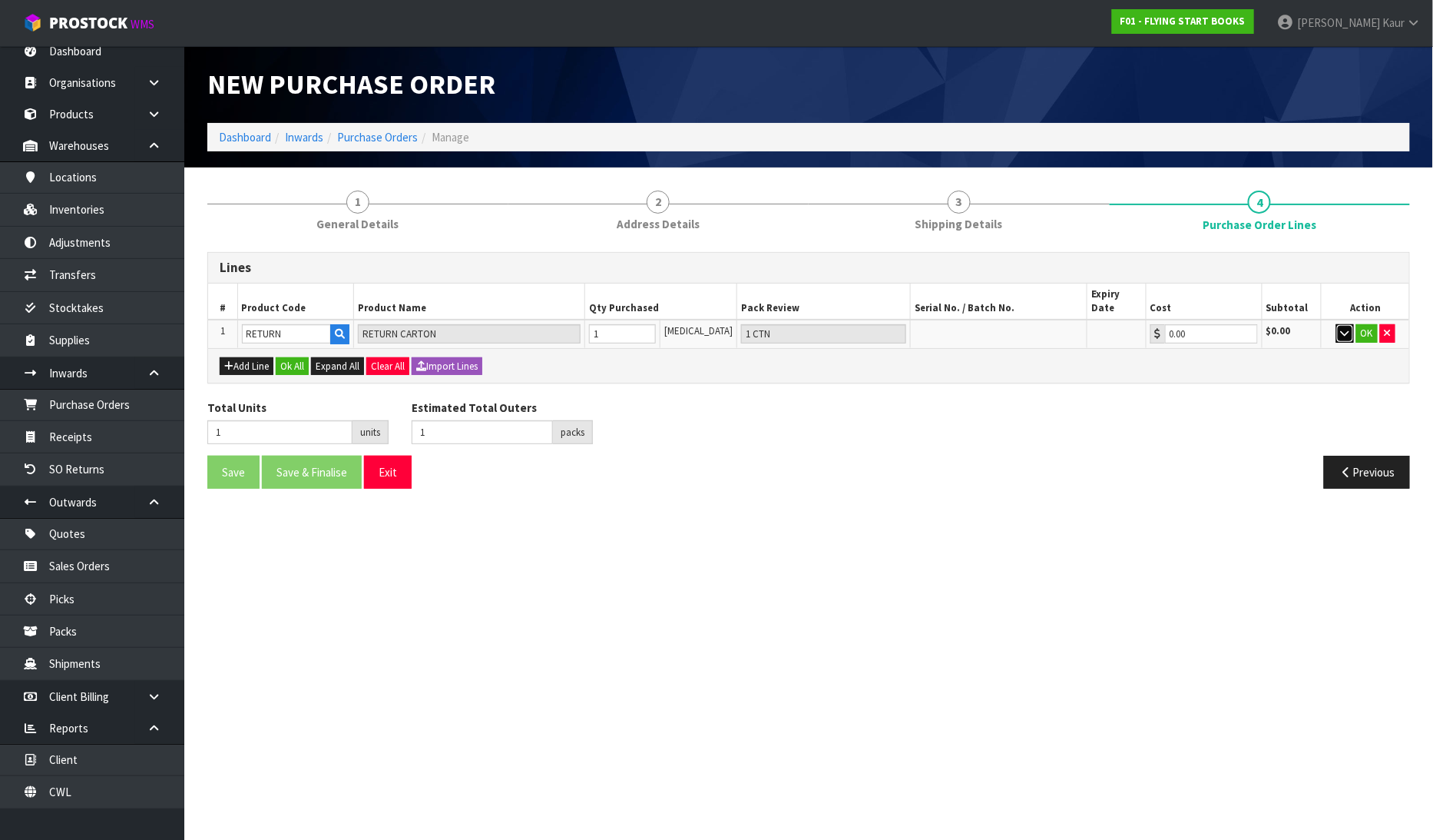
click at [1349, 324] on button "button" at bounding box center [1346, 333] width 18 height 18
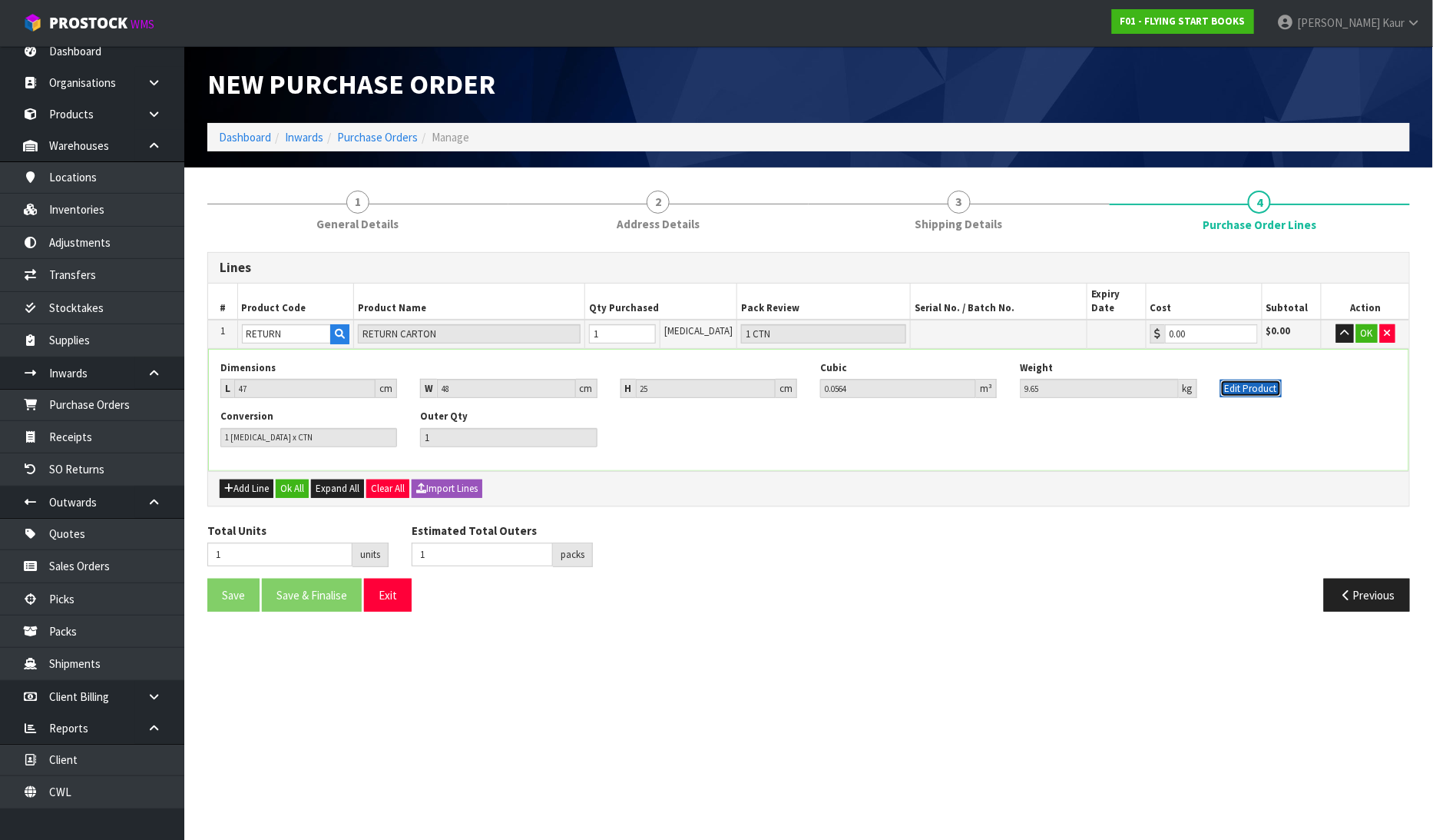
click at [1249, 379] on button "Edit Product" at bounding box center [1251, 388] width 62 height 18
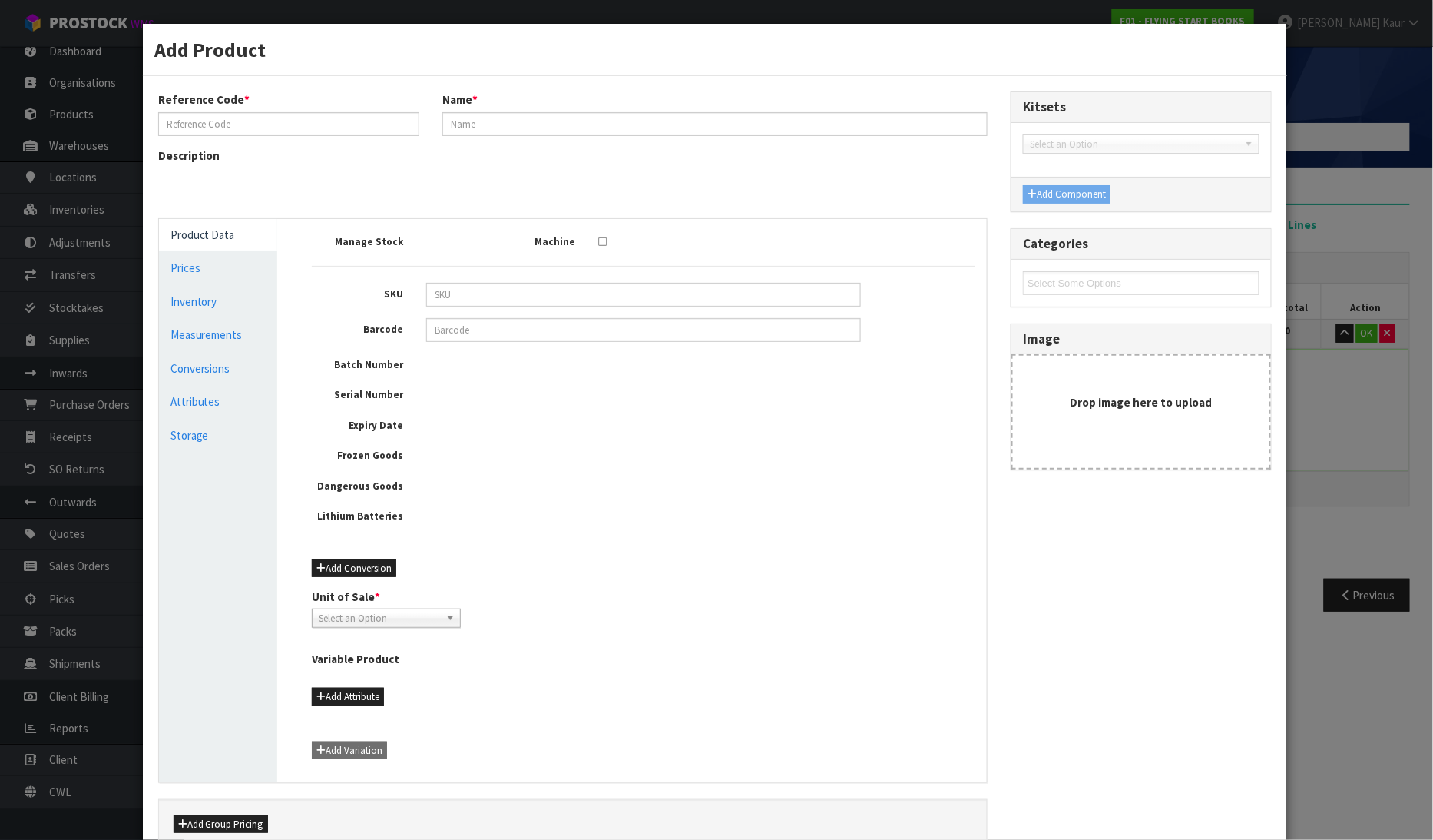
type input "RETURN"
type input "RETURN CARTON"
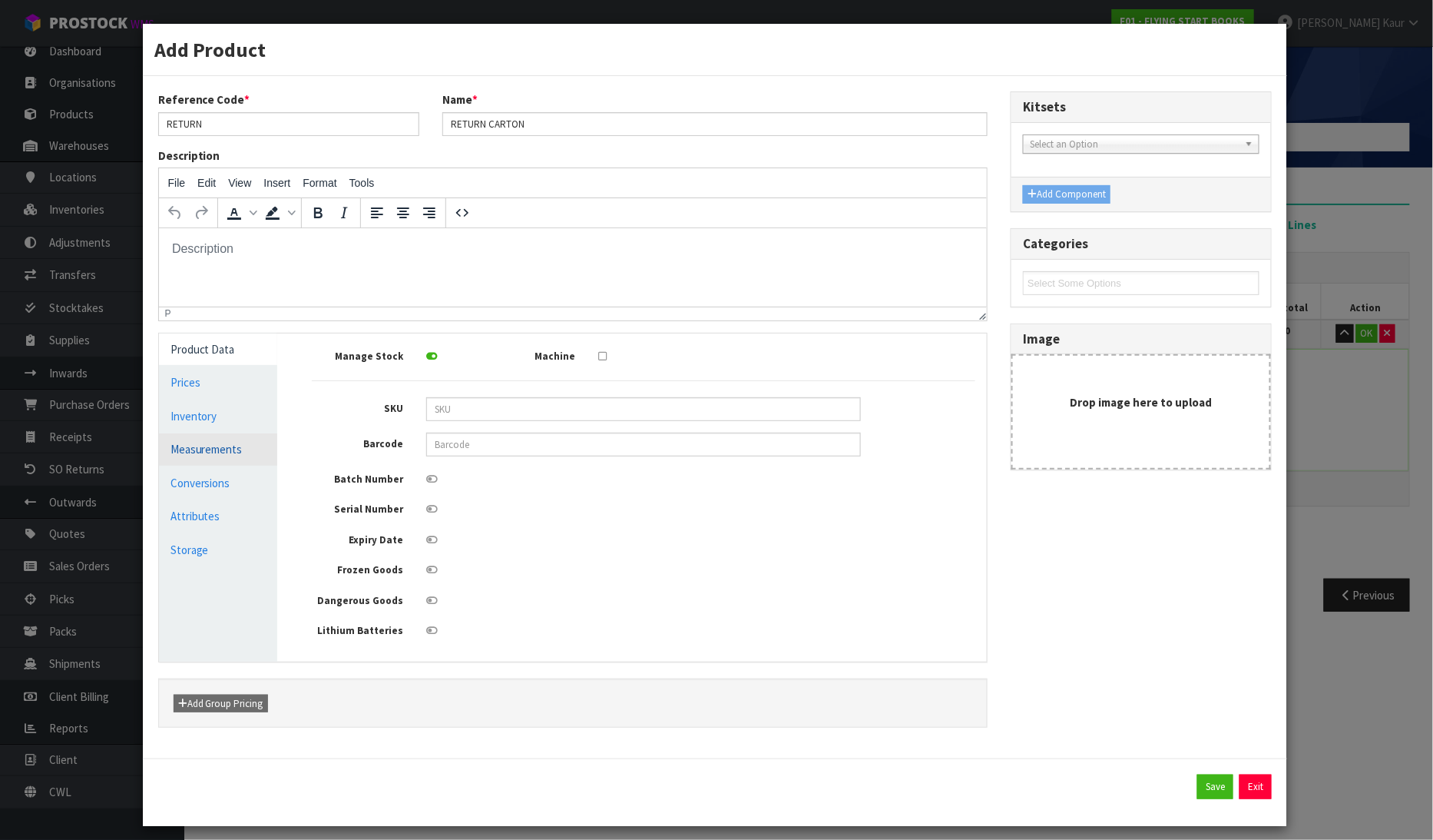
click at [166, 447] on link "Measurements" at bounding box center [218, 449] width 119 height 31
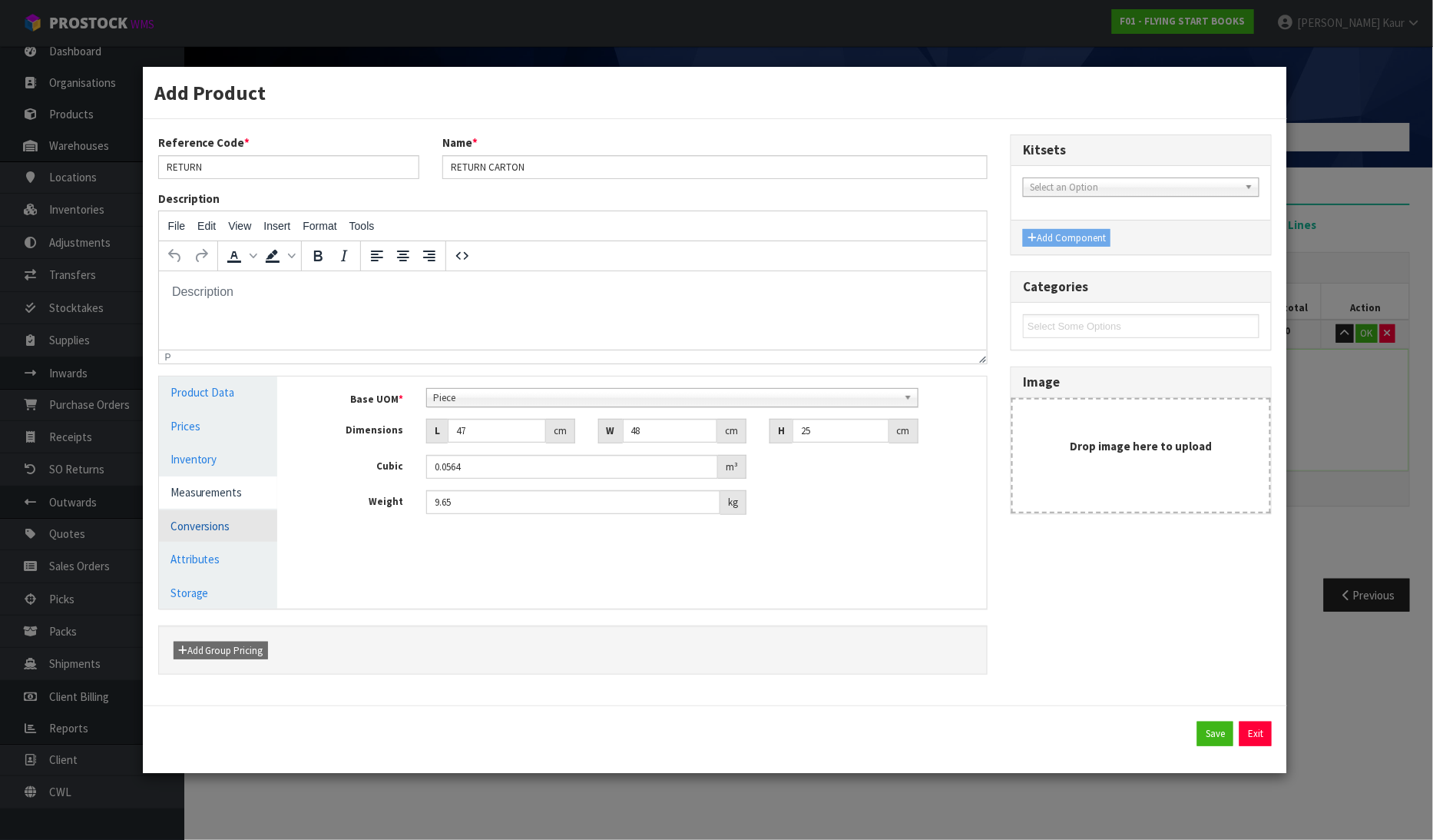
click at [202, 519] on link "Conversions" at bounding box center [218, 525] width 119 height 31
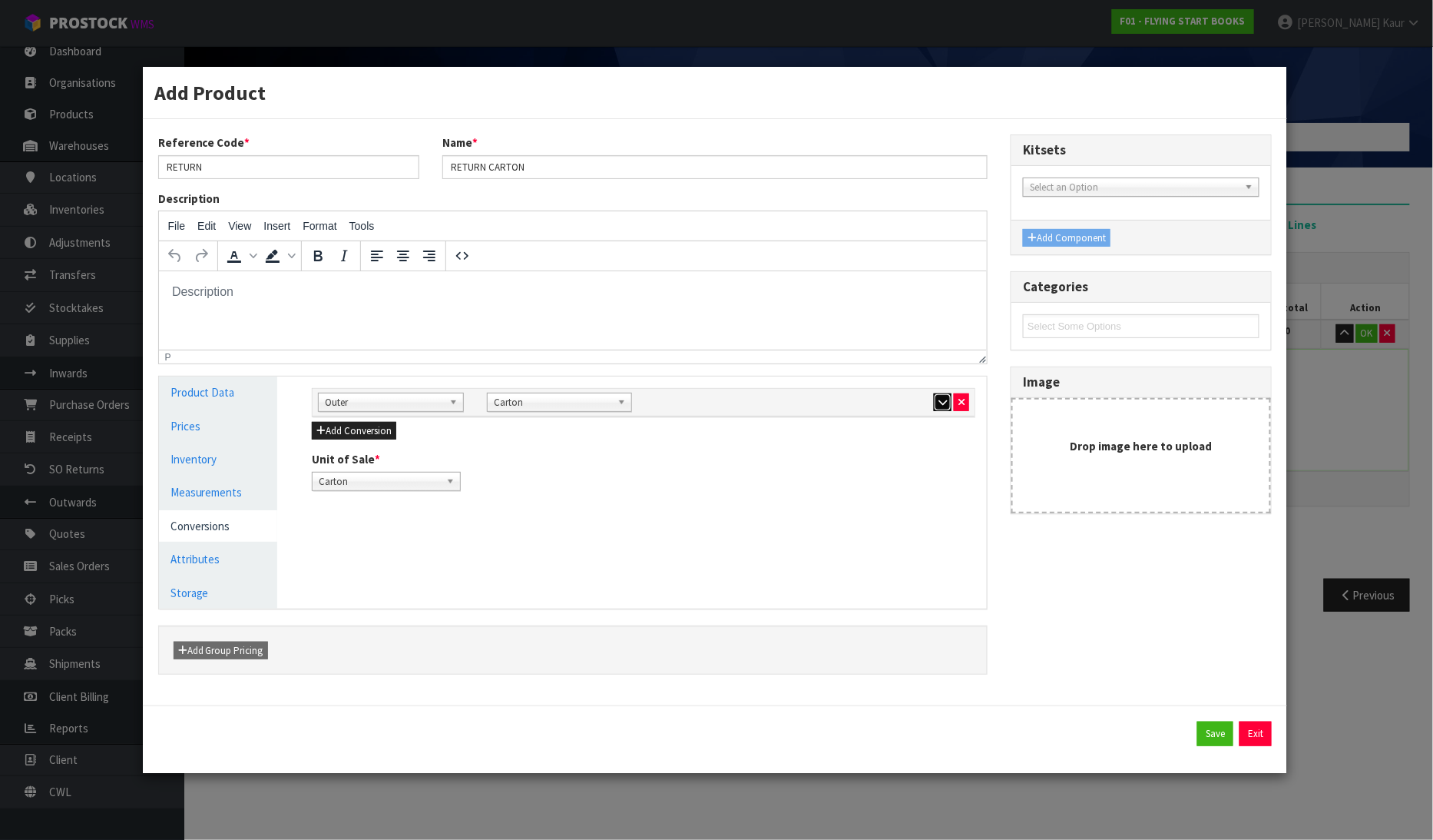
click at [940, 403] on icon "button" at bounding box center [943, 402] width 9 height 10
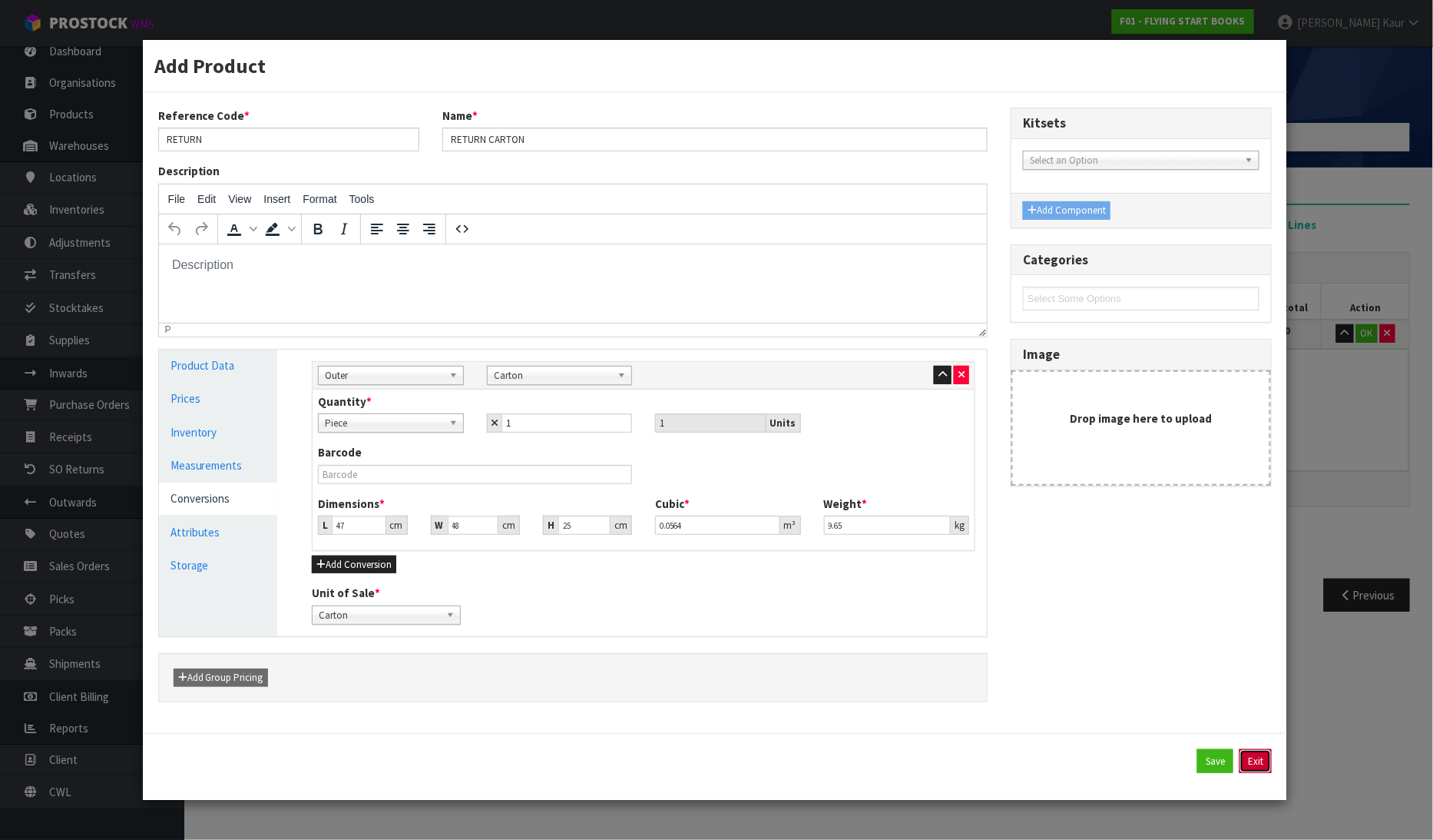
click at [1252, 756] on button "Exit" at bounding box center [1256, 761] width 32 height 25
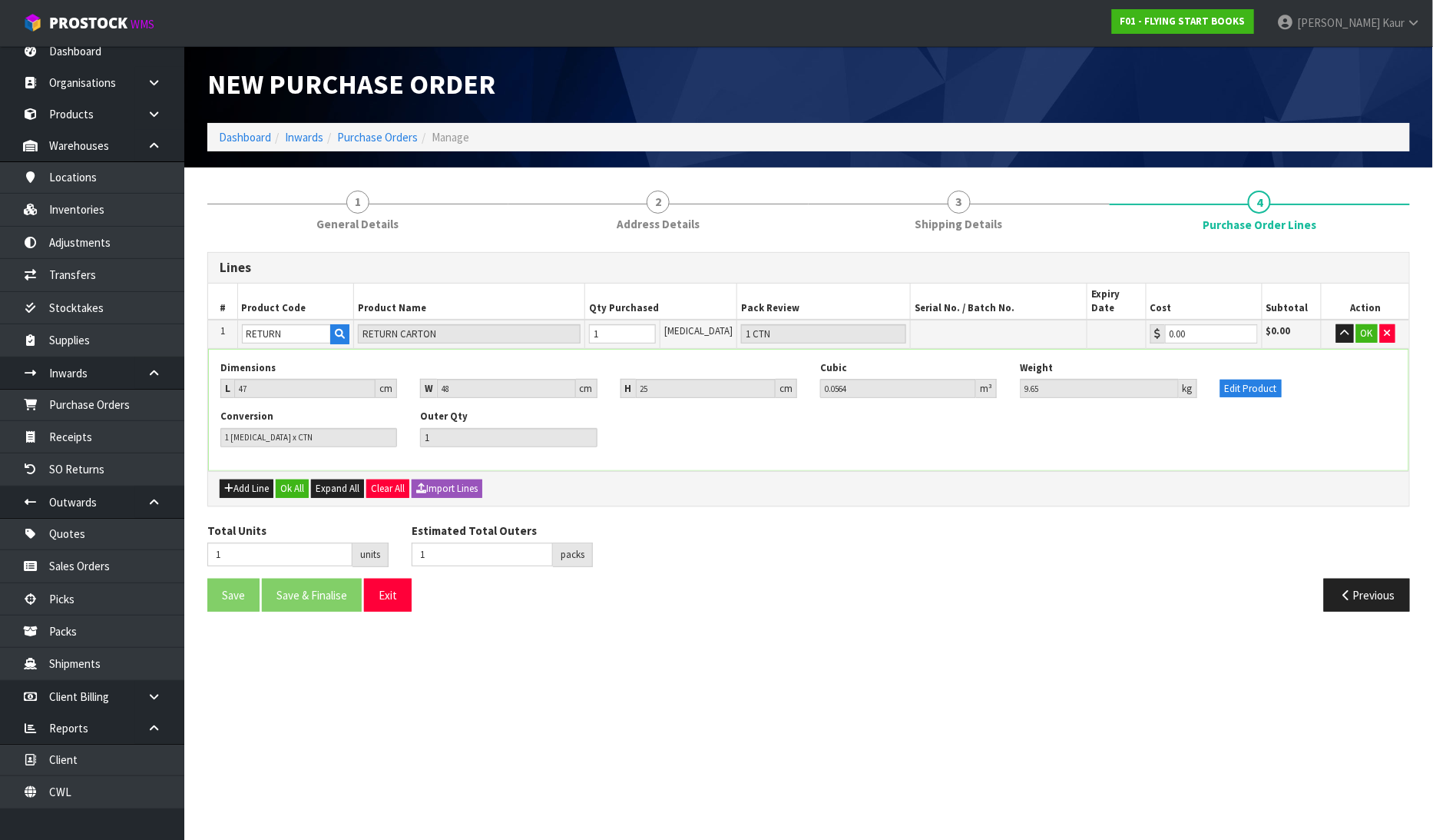
click at [1362, 328] on td "OK" at bounding box center [1366, 334] width 87 height 29
click at [1357, 324] on button "OK" at bounding box center [1367, 333] width 22 height 18
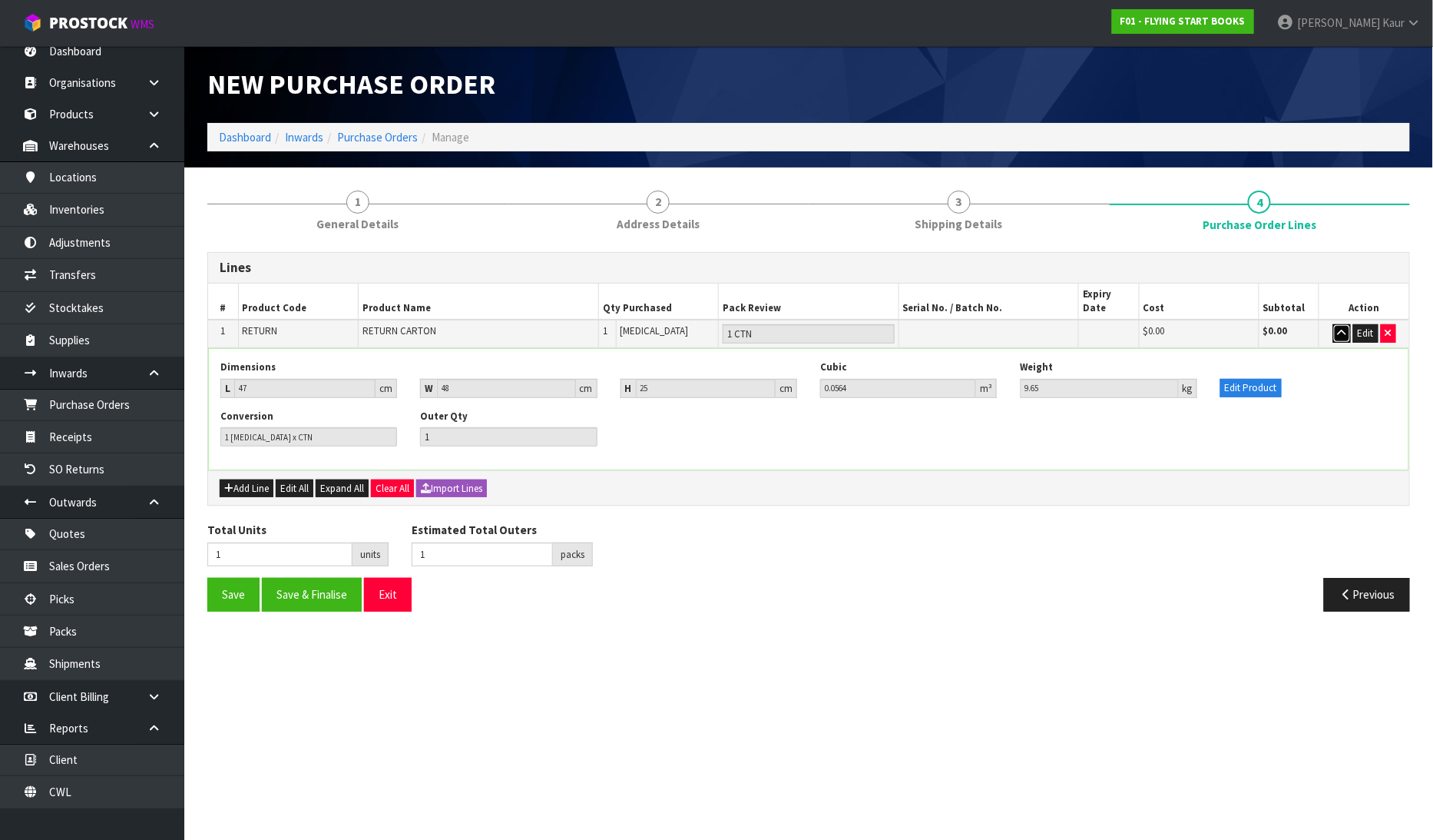
click at [1337, 327] on button "button" at bounding box center [1342, 333] width 18 height 18
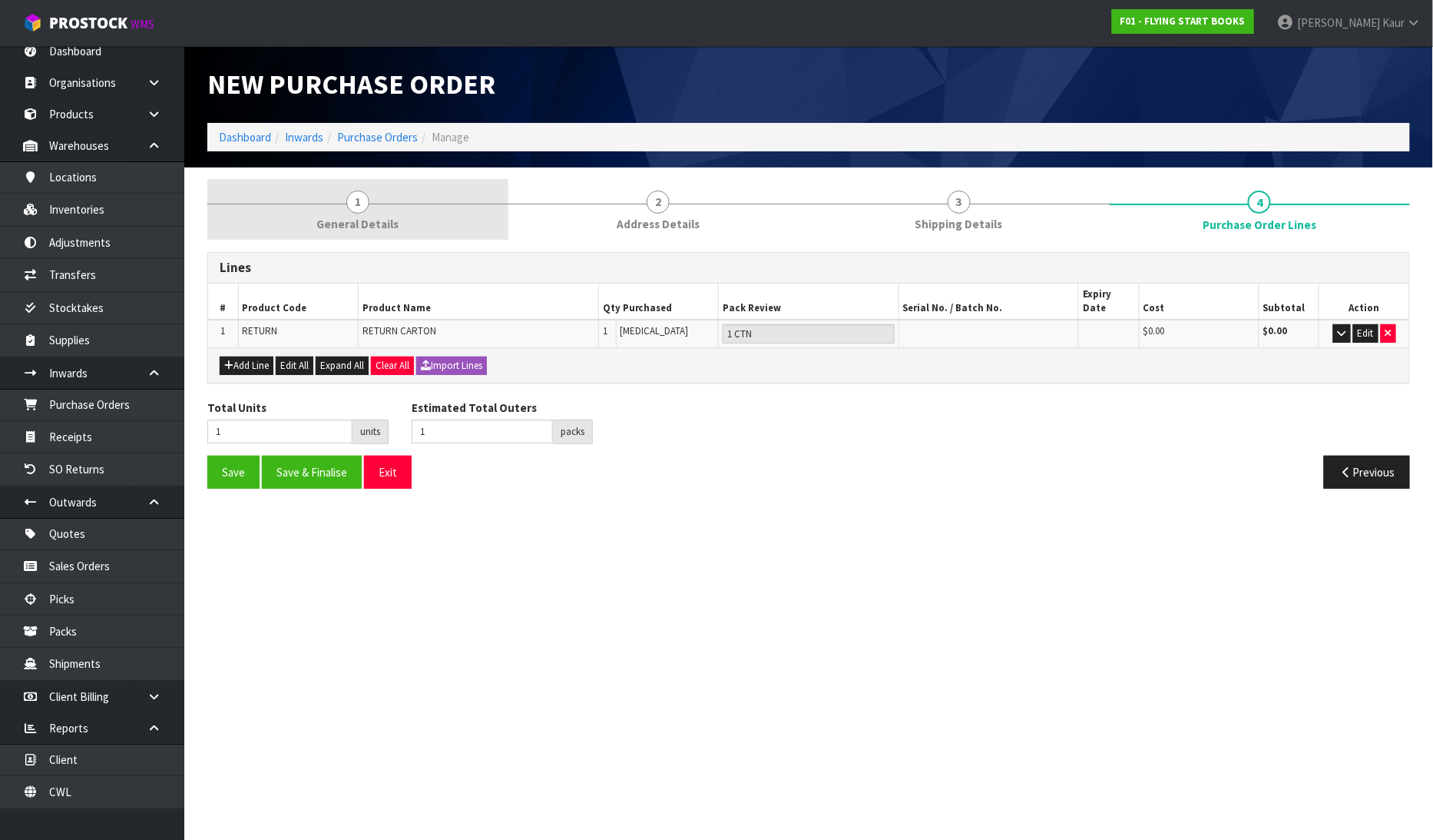
click at [311, 208] on link "1 General Details" at bounding box center [357, 209] width 301 height 61
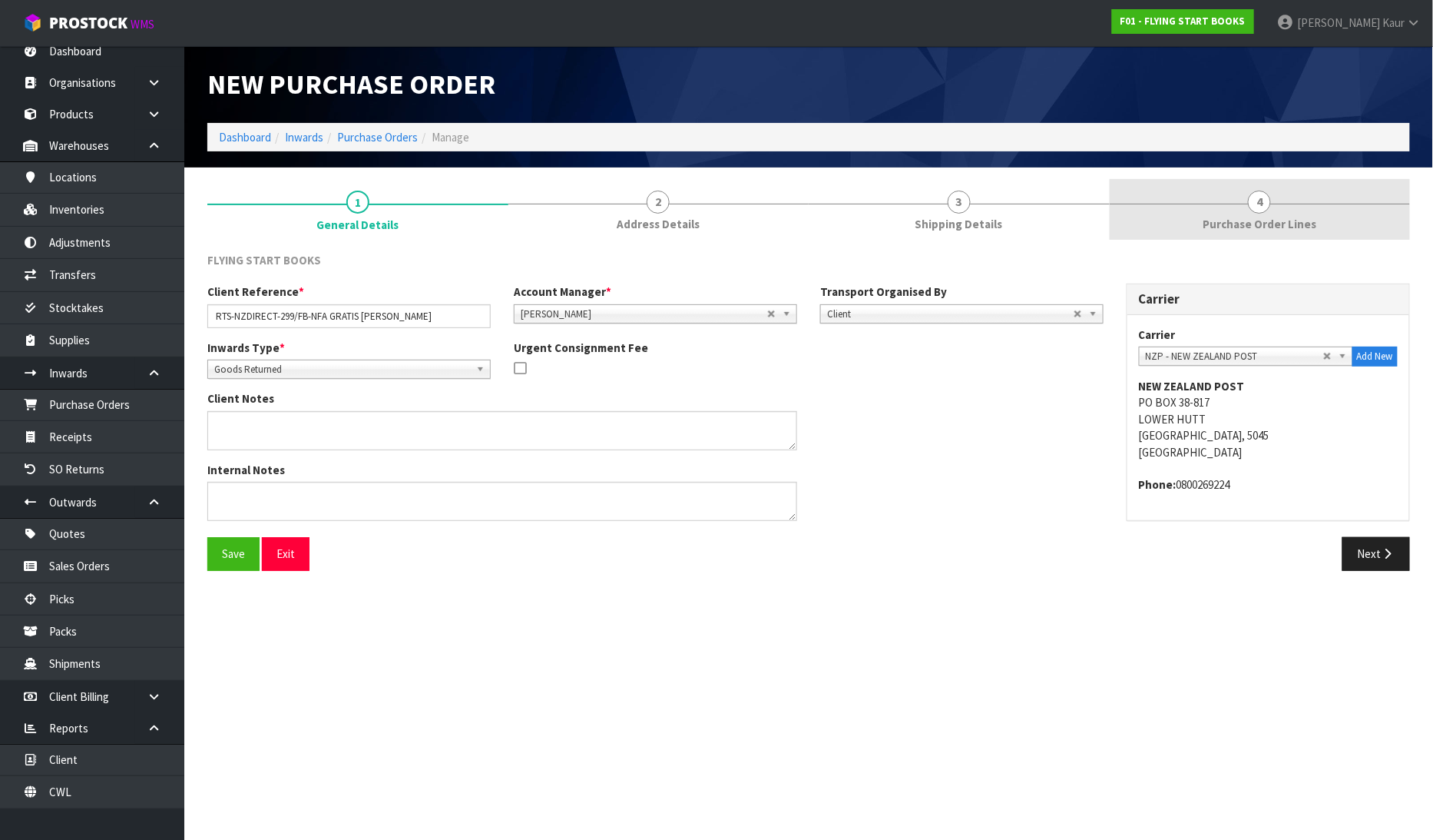
click at [1257, 206] on span "4" at bounding box center [1260, 201] width 23 height 23
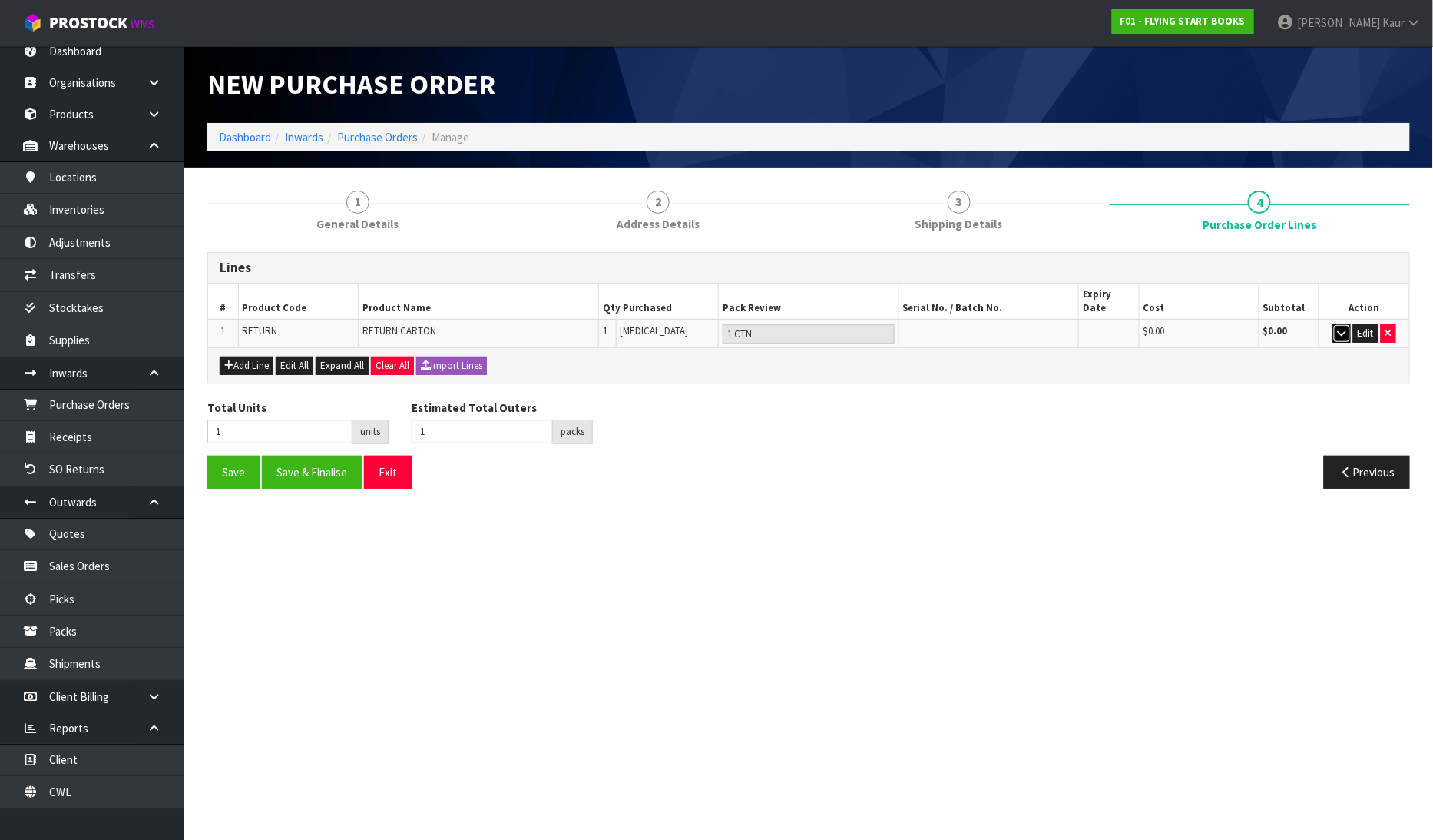
click at [1341, 328] on icon "button" at bounding box center [1342, 333] width 9 height 10
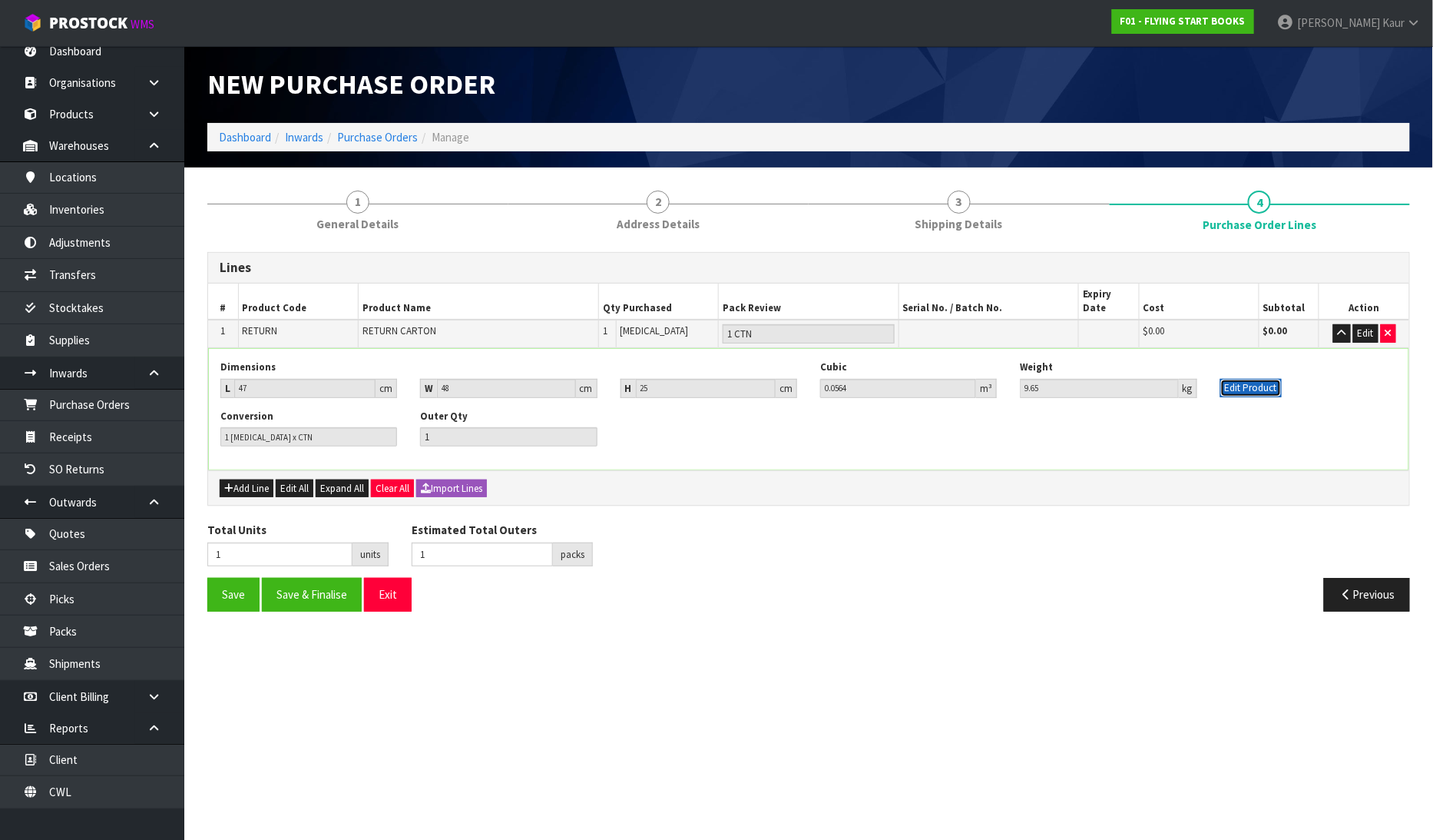
click at [1255, 379] on button "Edit Product" at bounding box center [1251, 388] width 62 height 18
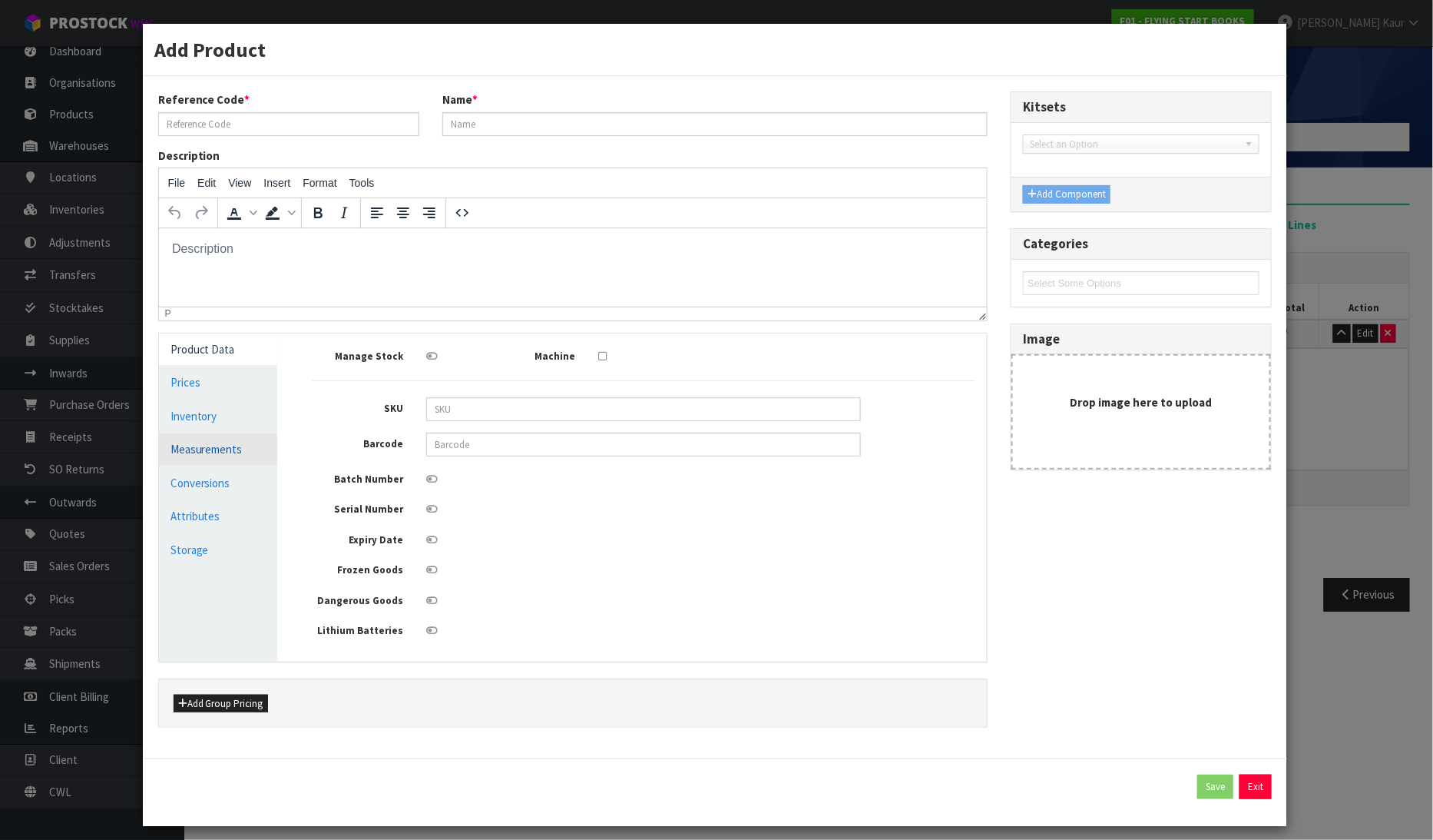
type input "RETURN"
type input "RETURN CARTON"
type input "47"
type input "48"
type input "25"
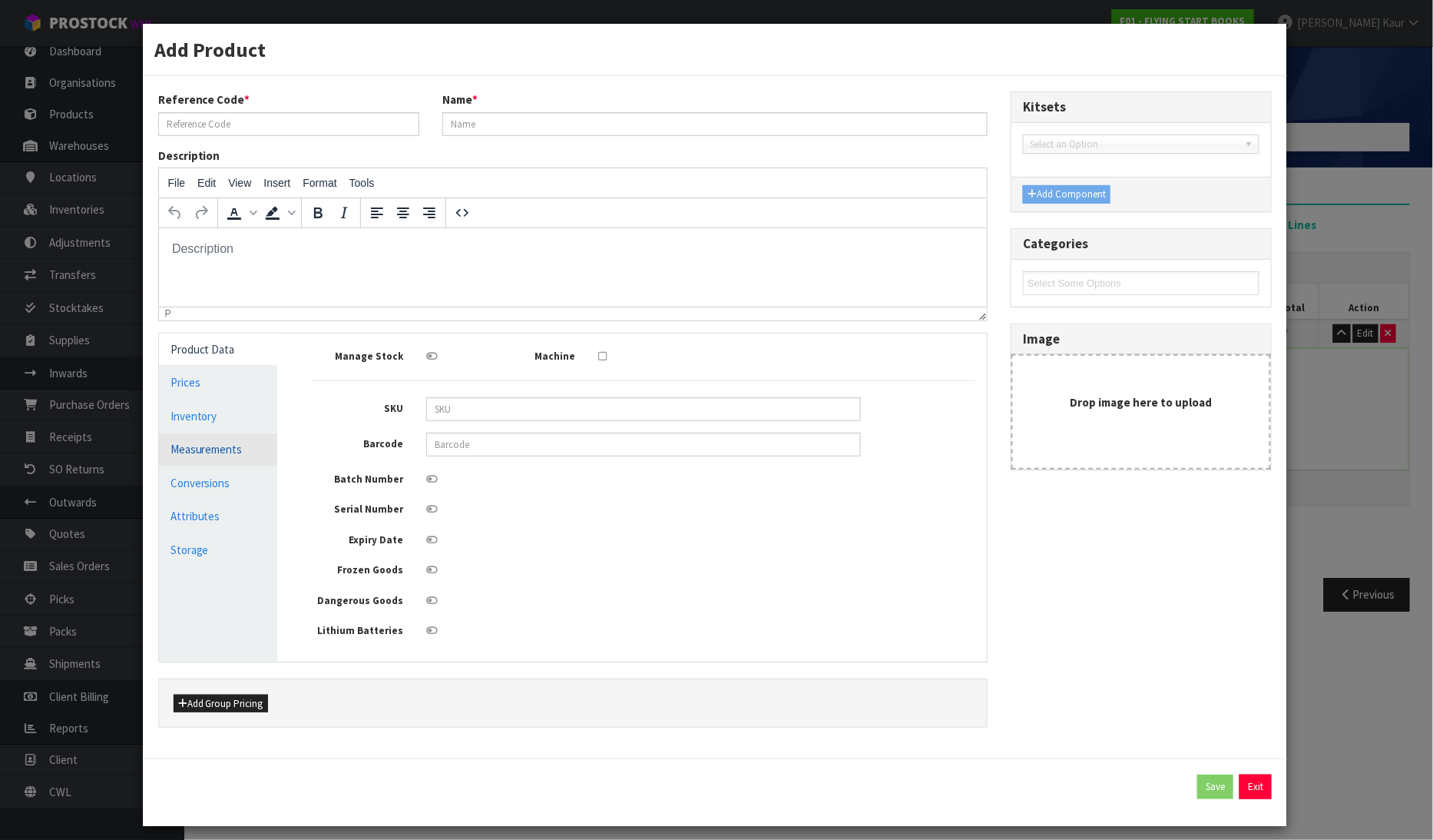
type input "0.0564"
type input "9.65"
click at [182, 449] on link "Measurements" at bounding box center [218, 449] width 119 height 31
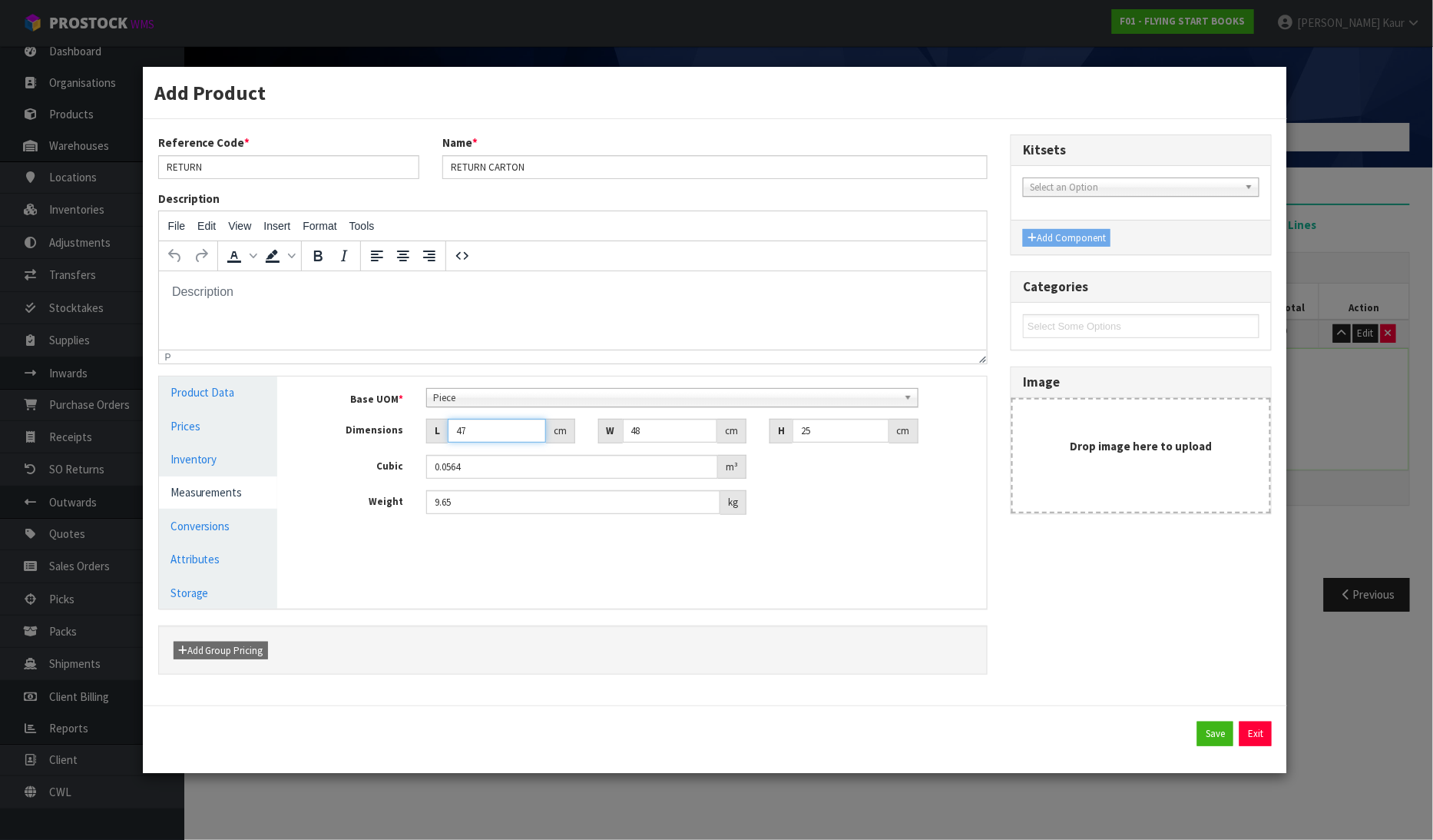
click at [479, 426] on input "47" at bounding box center [496, 430] width 98 height 24
click at [835, 562] on div "Manage Stock Machine SKU Barcode Batch Number Serial Number Expiry Date Frozen …" at bounding box center [643, 492] width 710 height 232
click at [217, 523] on link "Conversions" at bounding box center [218, 525] width 119 height 31
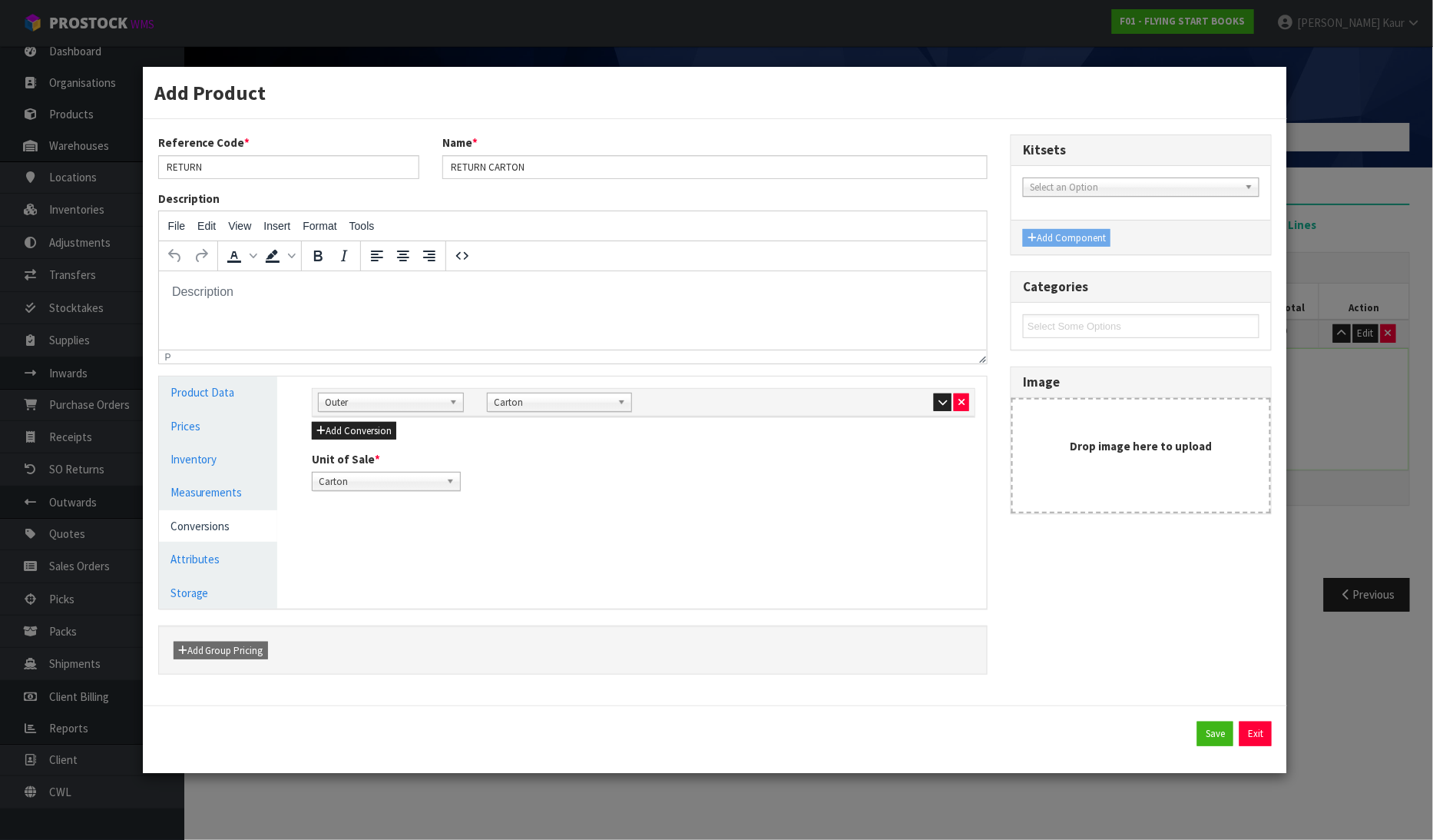
click at [970, 401] on div at bounding box center [896, 401] width 168 height 18
click at [965, 401] on button "button" at bounding box center [962, 402] width 15 height 18
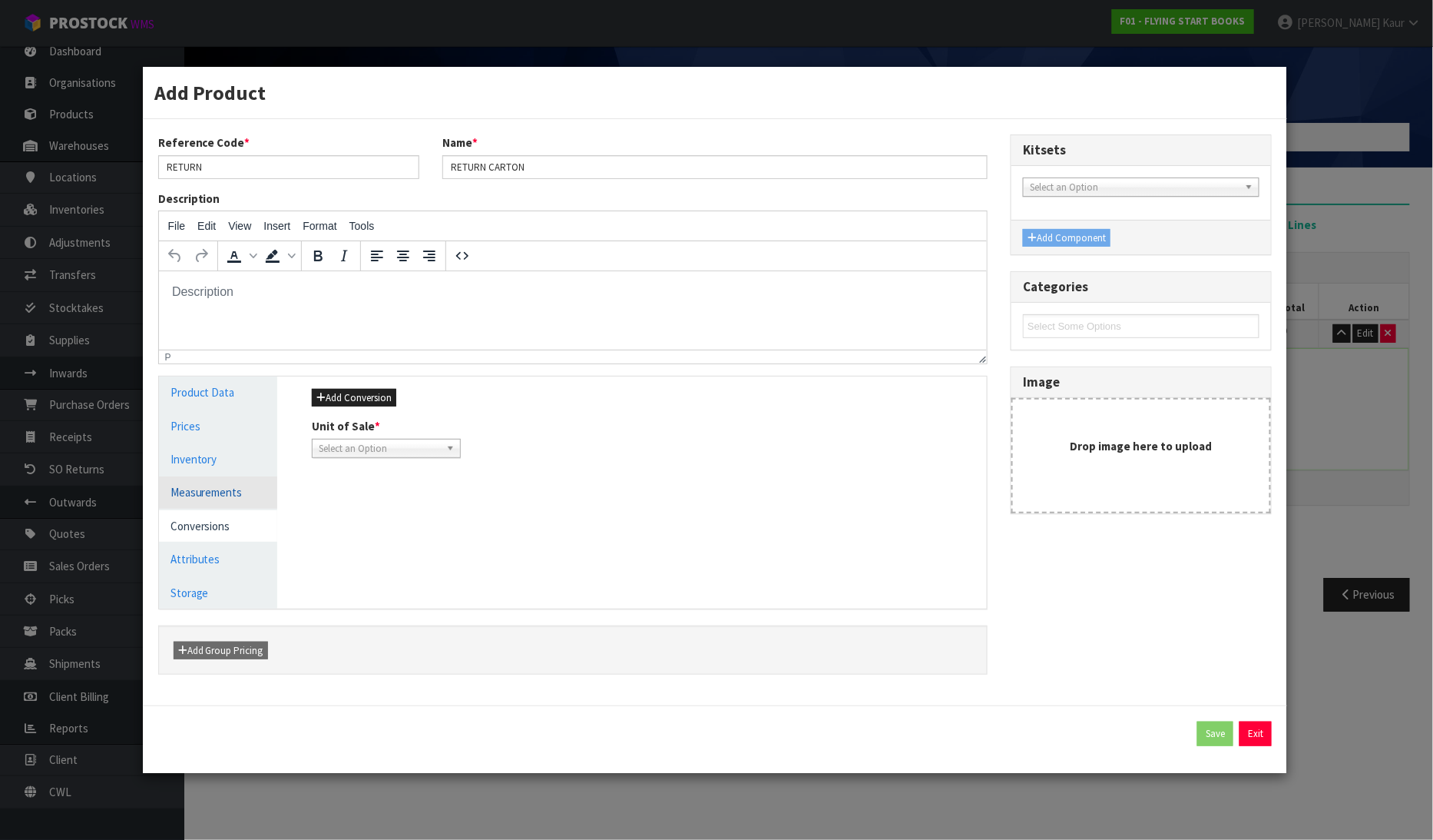
click at [190, 505] on link "Measurements" at bounding box center [218, 491] width 119 height 31
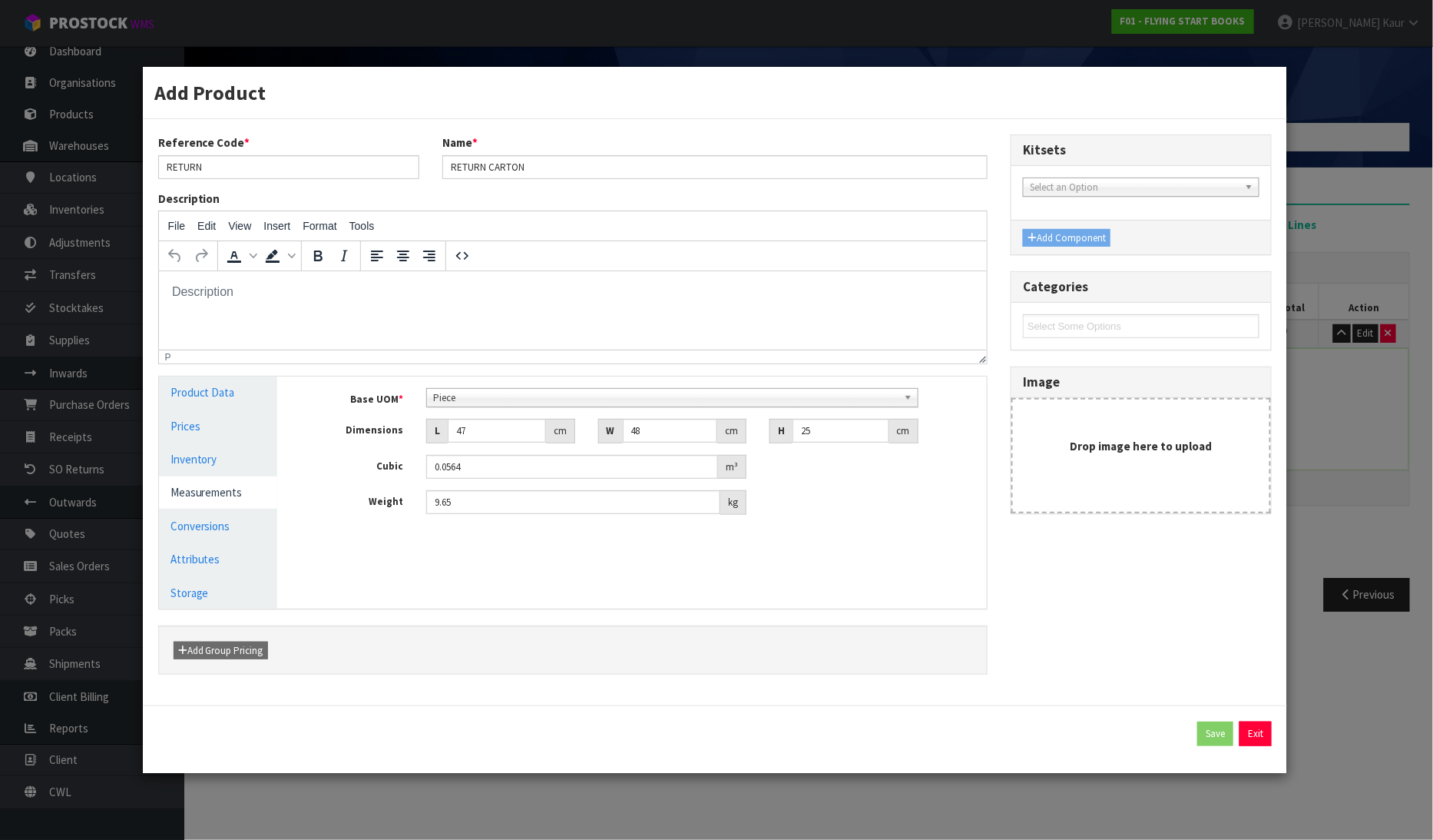
scroll to position [277, 0]
click at [489, 400] on span "Piece" at bounding box center [665, 397] width 464 height 18
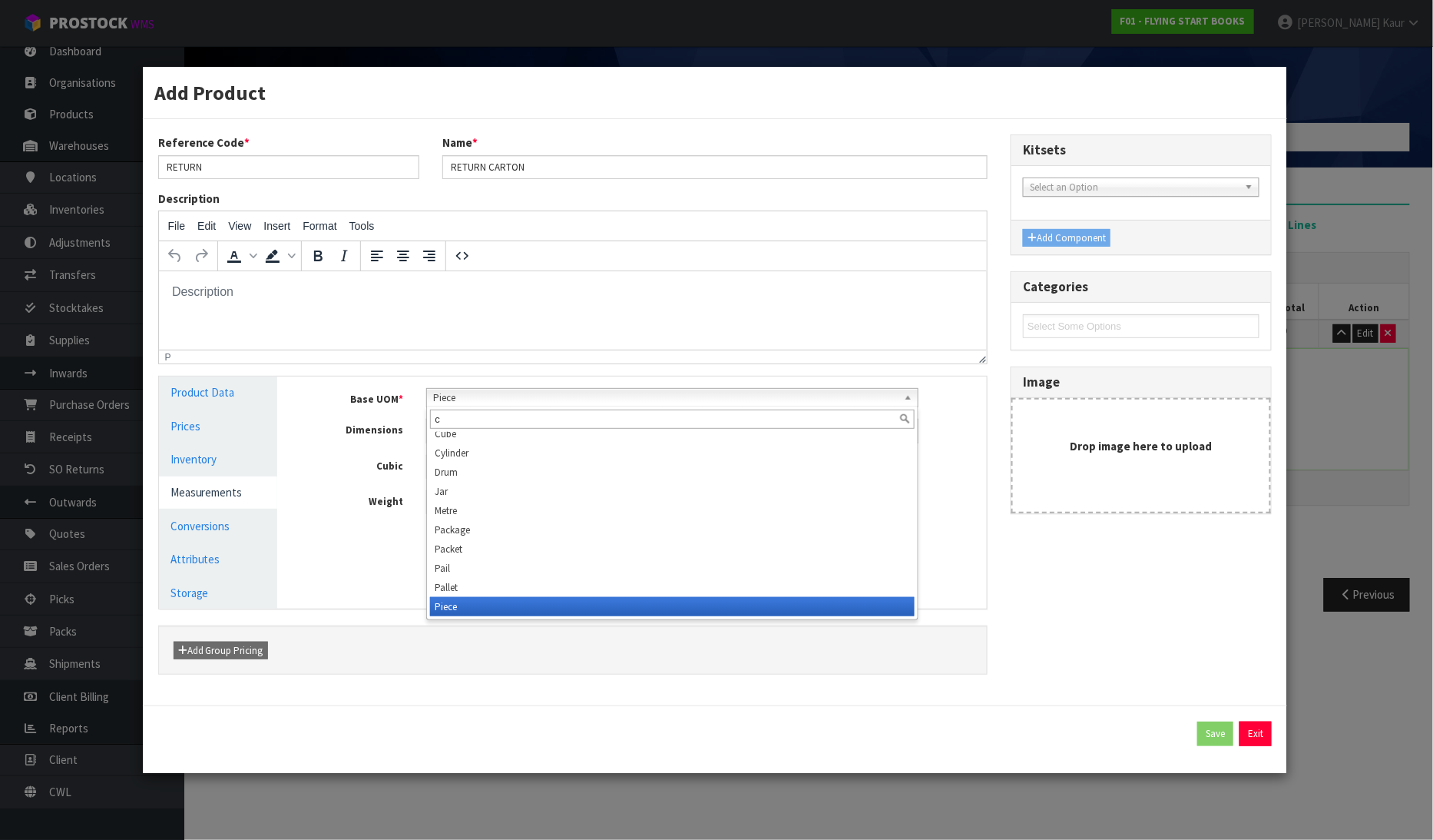
scroll to position [0, 0]
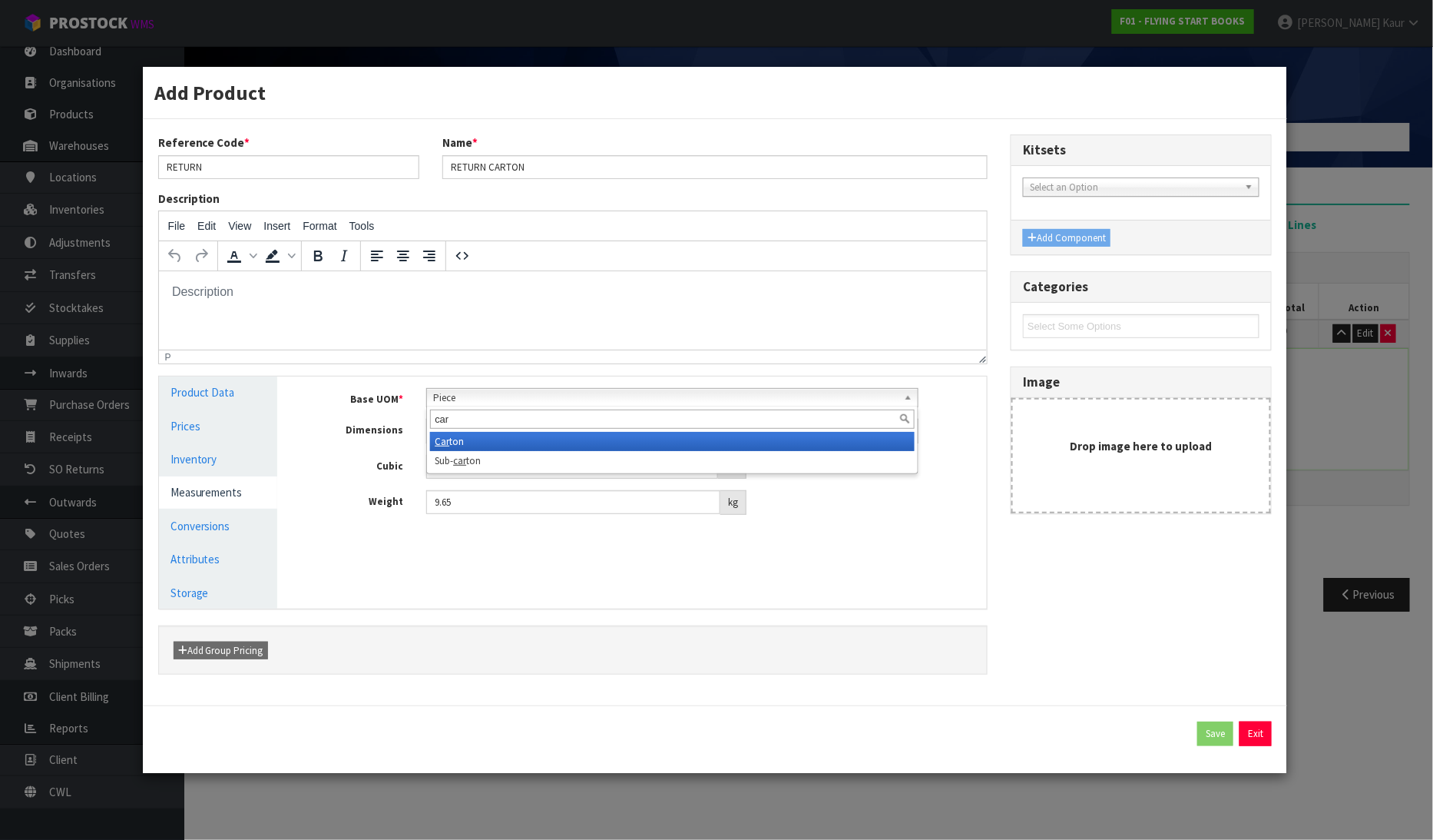
type input "car"
click at [465, 448] on li "Car ton" at bounding box center [672, 441] width 484 height 19
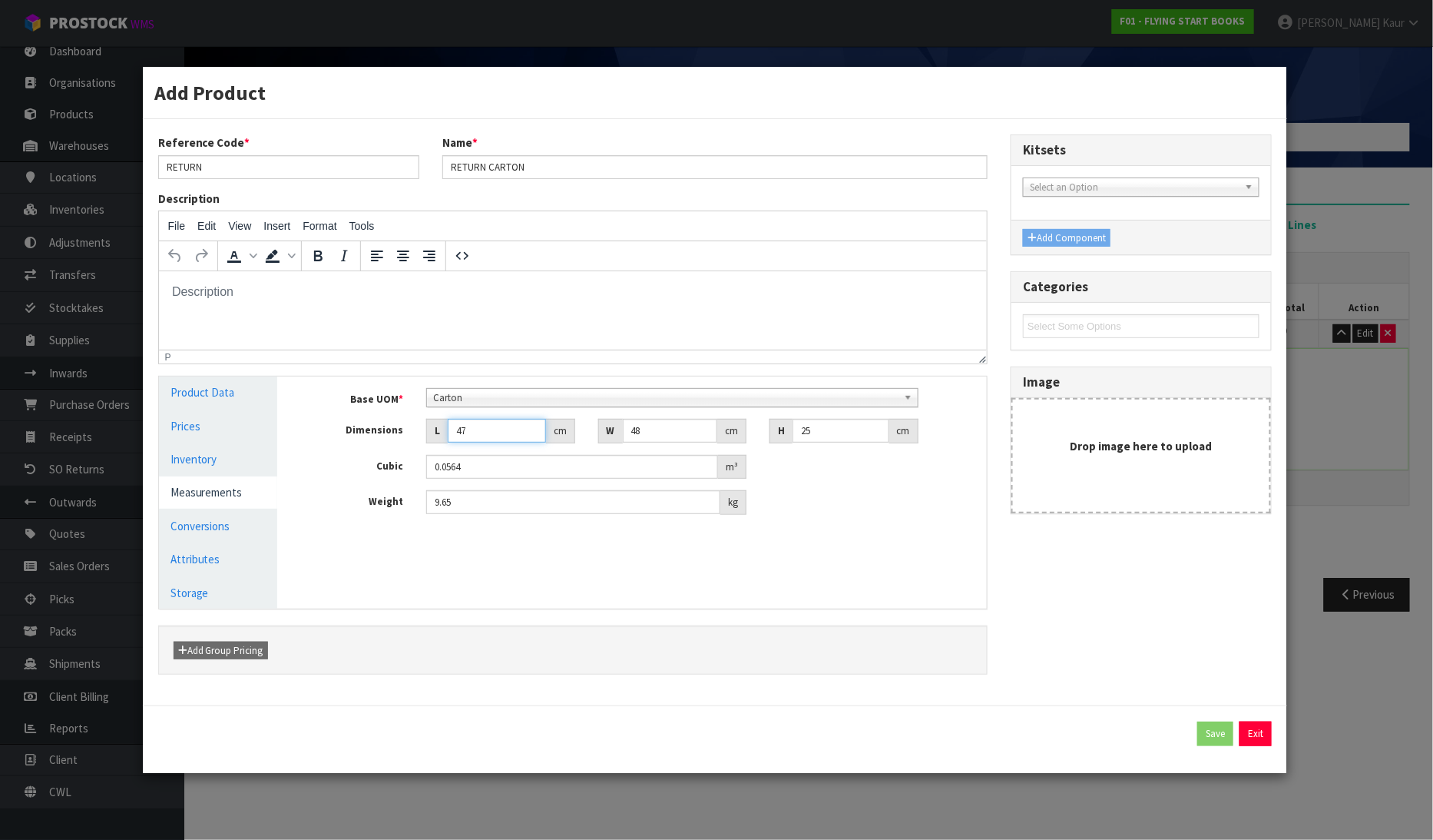
drag, startPoint x: 467, startPoint y: 443, endPoint x: 455, endPoint y: 447, distance: 12.6
click at [455, 447] on div "Base UOM * Bag Bar Basket Bin Bottle Box Bundle Cabinet Cage Carton Case Coil C…" at bounding box center [643, 450] width 663 height 126
type input "2"
type input "0.0024"
type input "24"
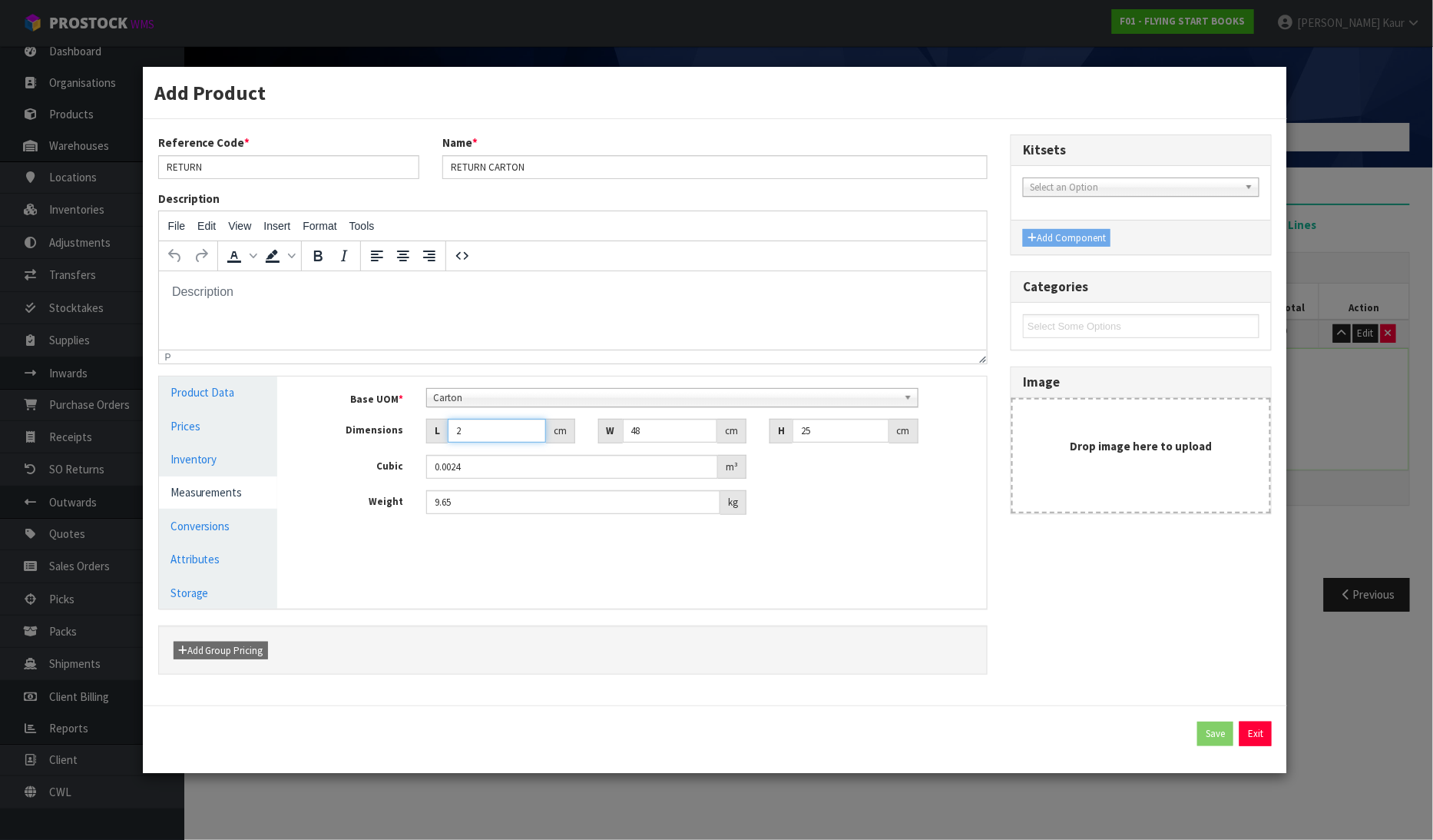
type input "0.0288"
type input "24"
drag, startPoint x: 665, startPoint y: 436, endPoint x: 622, endPoint y: 432, distance: 43.2
click at [623, 432] on input "48" at bounding box center [670, 430] width 94 height 24
type input "7"
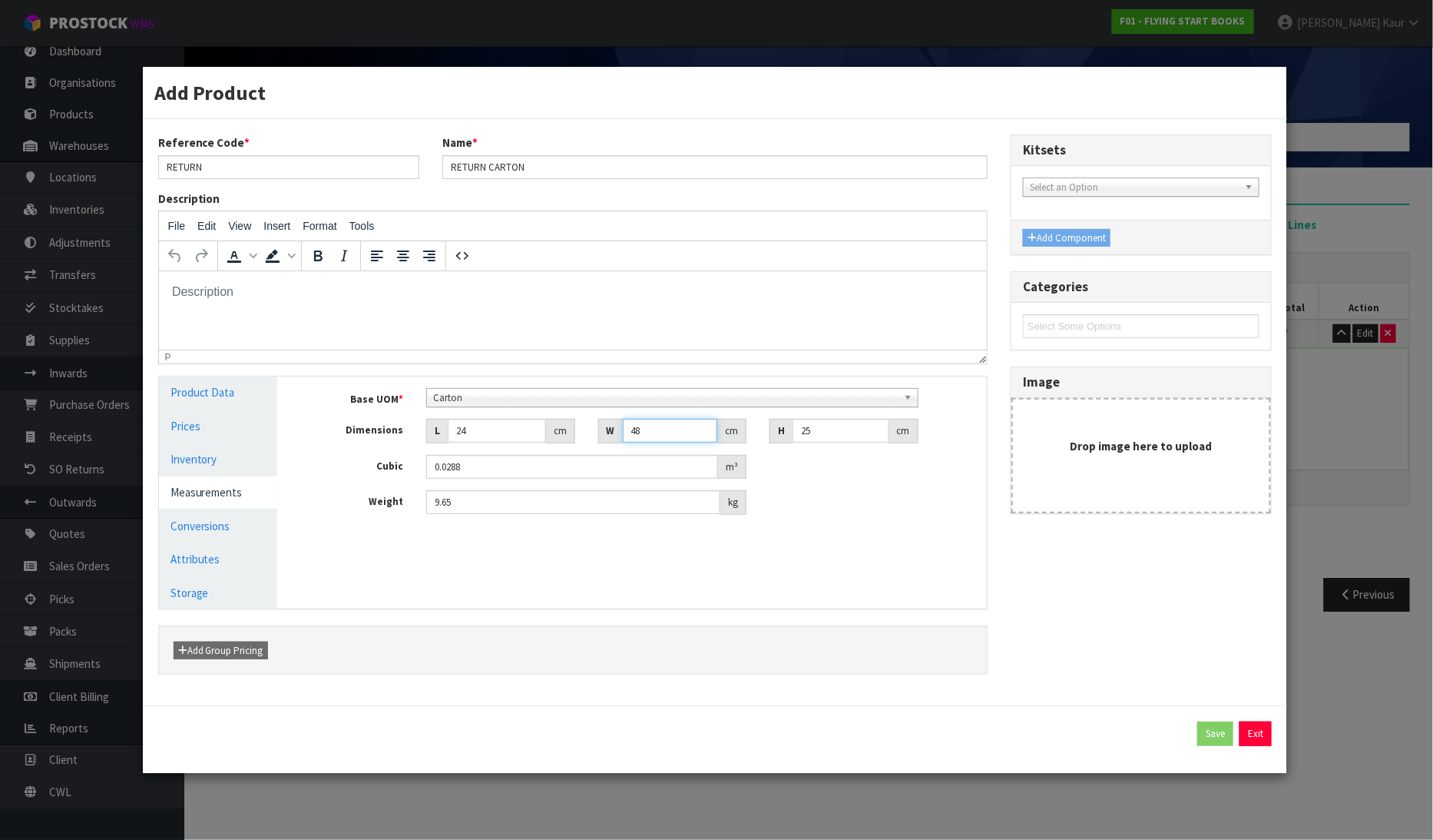
type input "0.0042"
type input "7"
drag, startPoint x: 818, startPoint y: 429, endPoint x: 758, endPoint y: 431, distance: 60.0
click at [758, 431] on div "H 25 cm" at bounding box center [844, 431] width 171 height 25
type input "4"
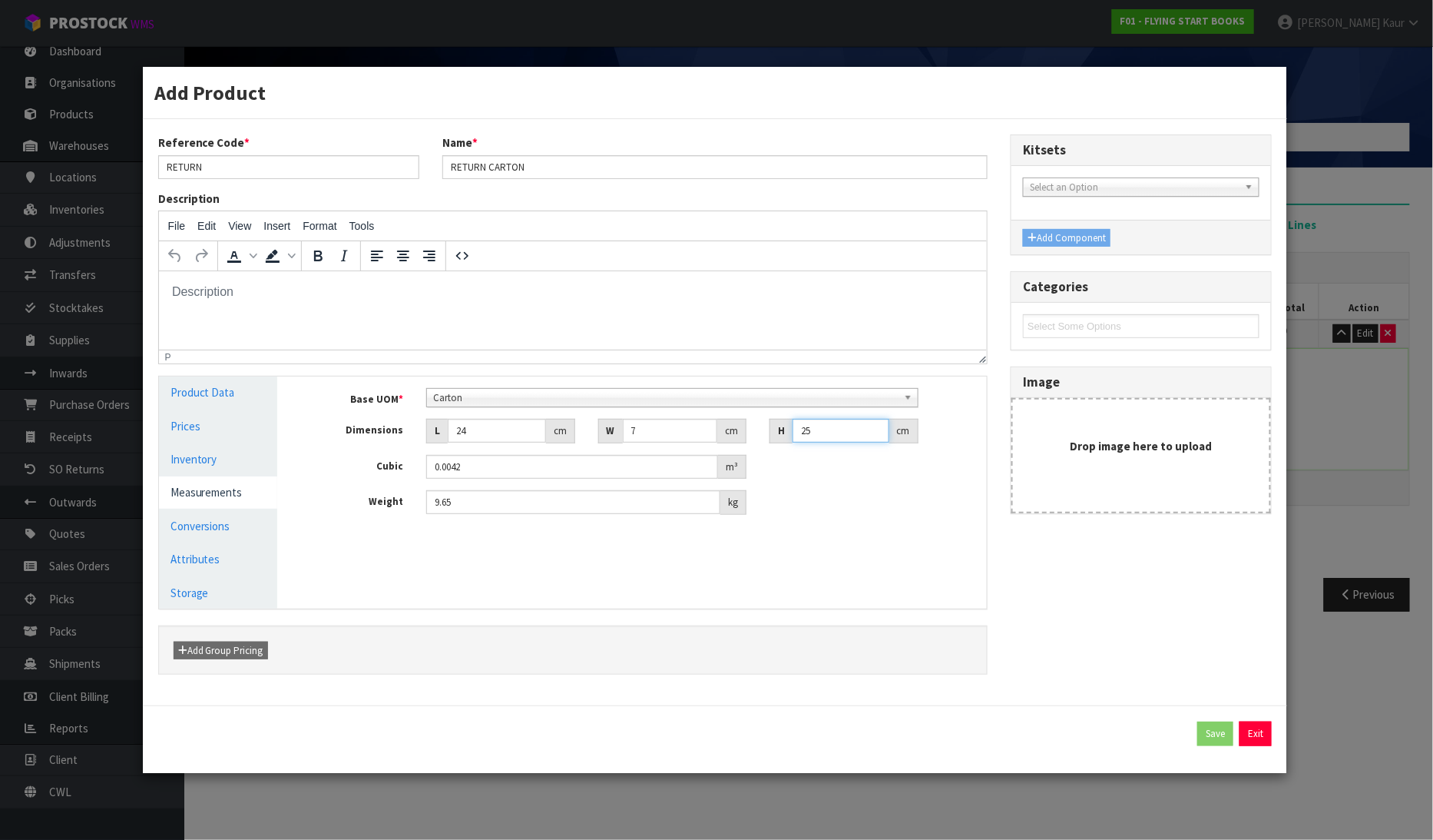
type input "0.000672"
type input "4"
drag, startPoint x: 486, startPoint y: 507, endPoint x: 403, endPoint y: 535, distance: 87.6
click at [403, 535] on div "Base UOM * Bag Bar Basket Bin Bottle Box Bundle Cabinet Cage Carton Case Coil C…" at bounding box center [643, 457] width 687 height 162
type input "0.95"
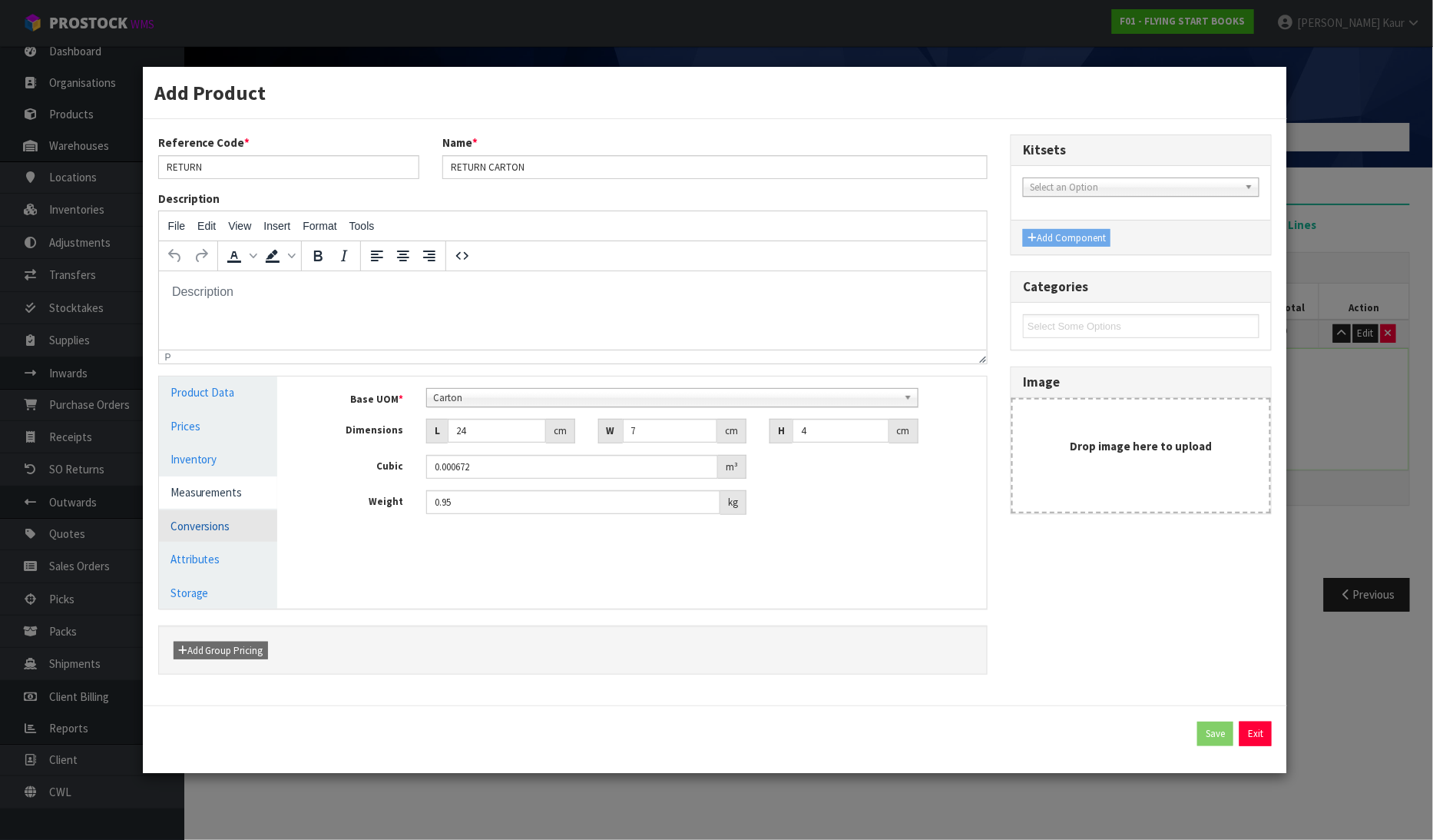
click at [231, 526] on link "Conversions" at bounding box center [218, 525] width 119 height 31
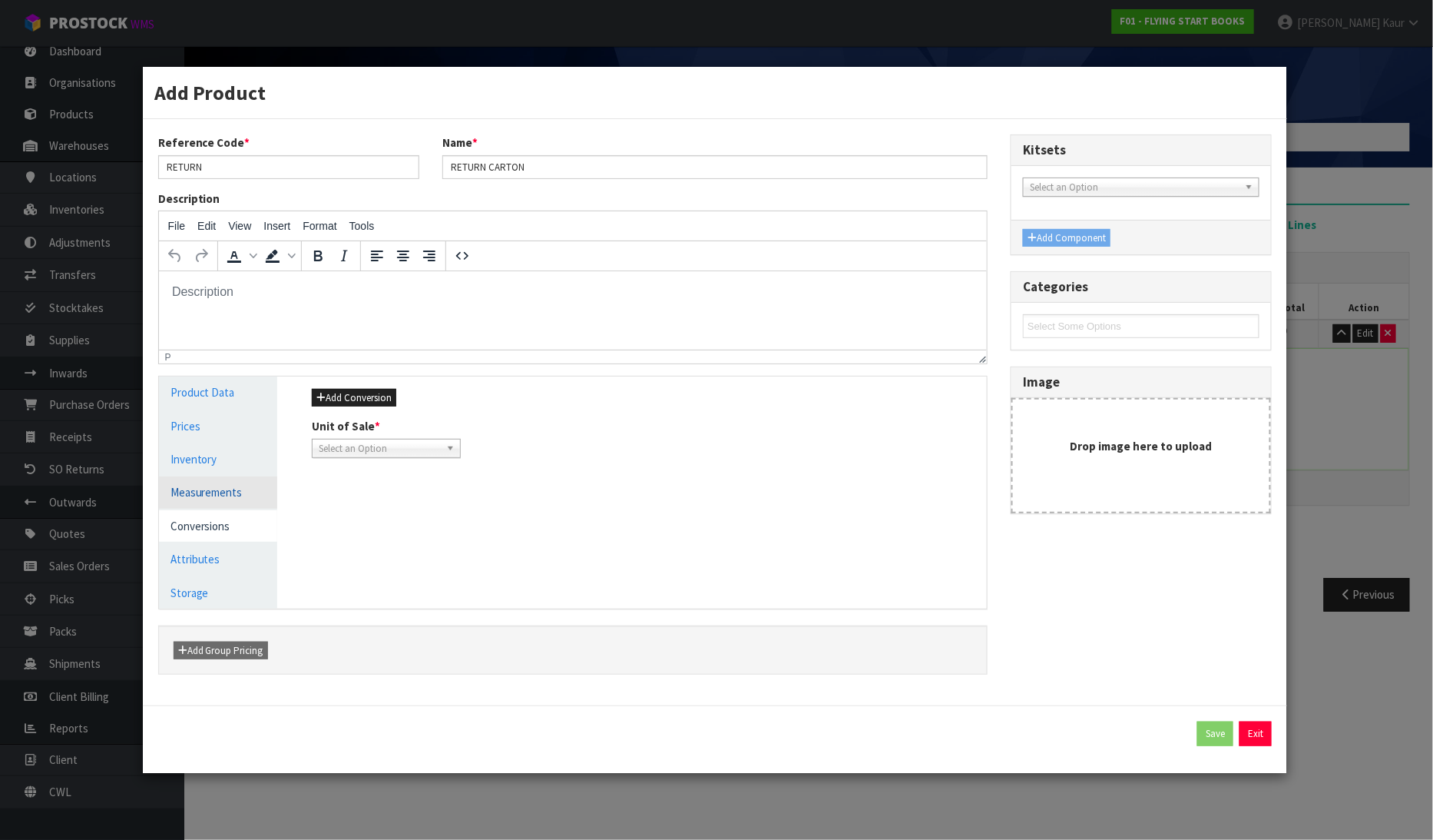
click at [214, 497] on link "Measurements" at bounding box center [218, 491] width 119 height 31
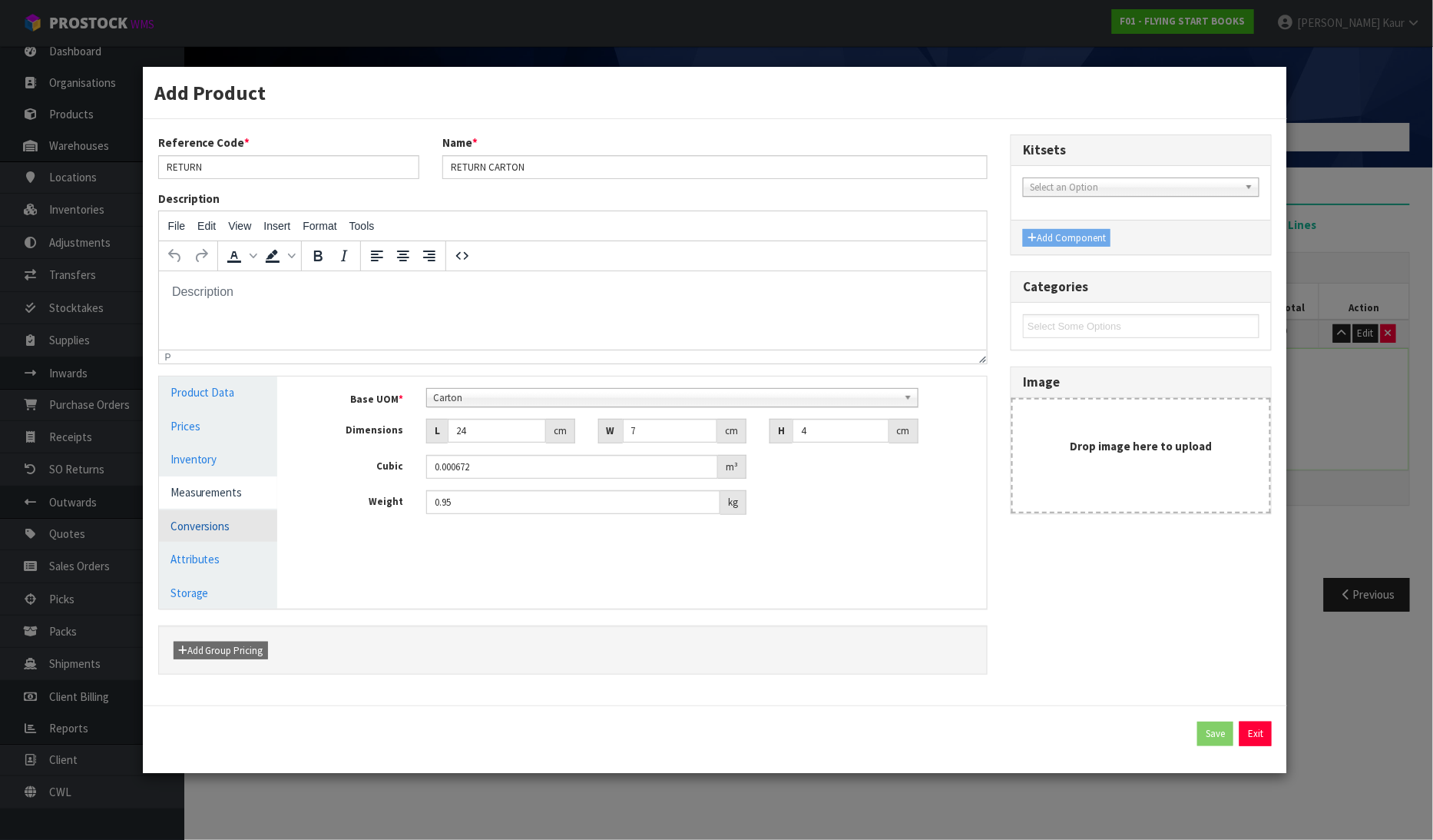
click at [186, 534] on link "Conversions" at bounding box center [218, 525] width 119 height 31
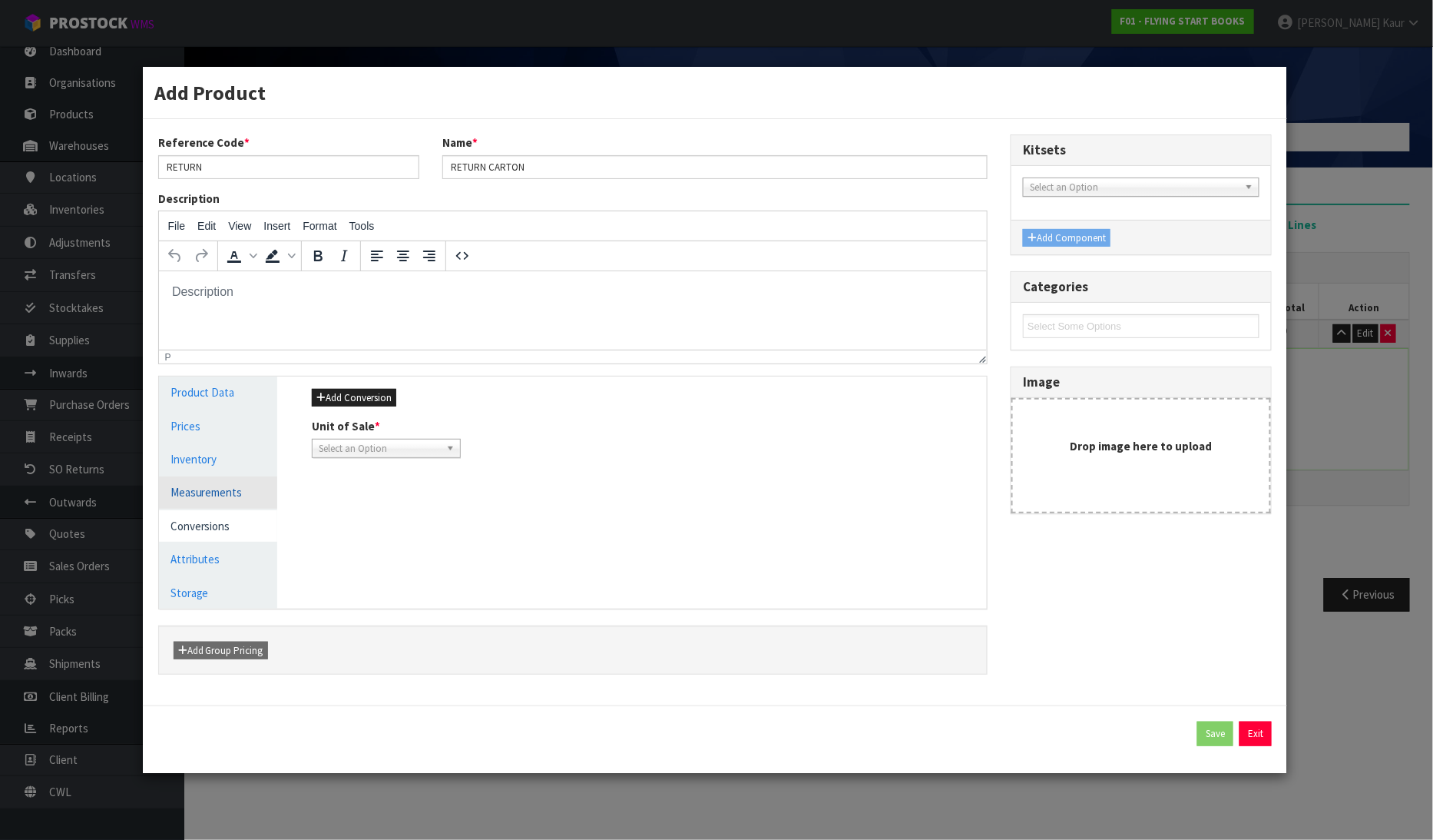
click at [225, 487] on link "Measurements" at bounding box center [218, 491] width 119 height 31
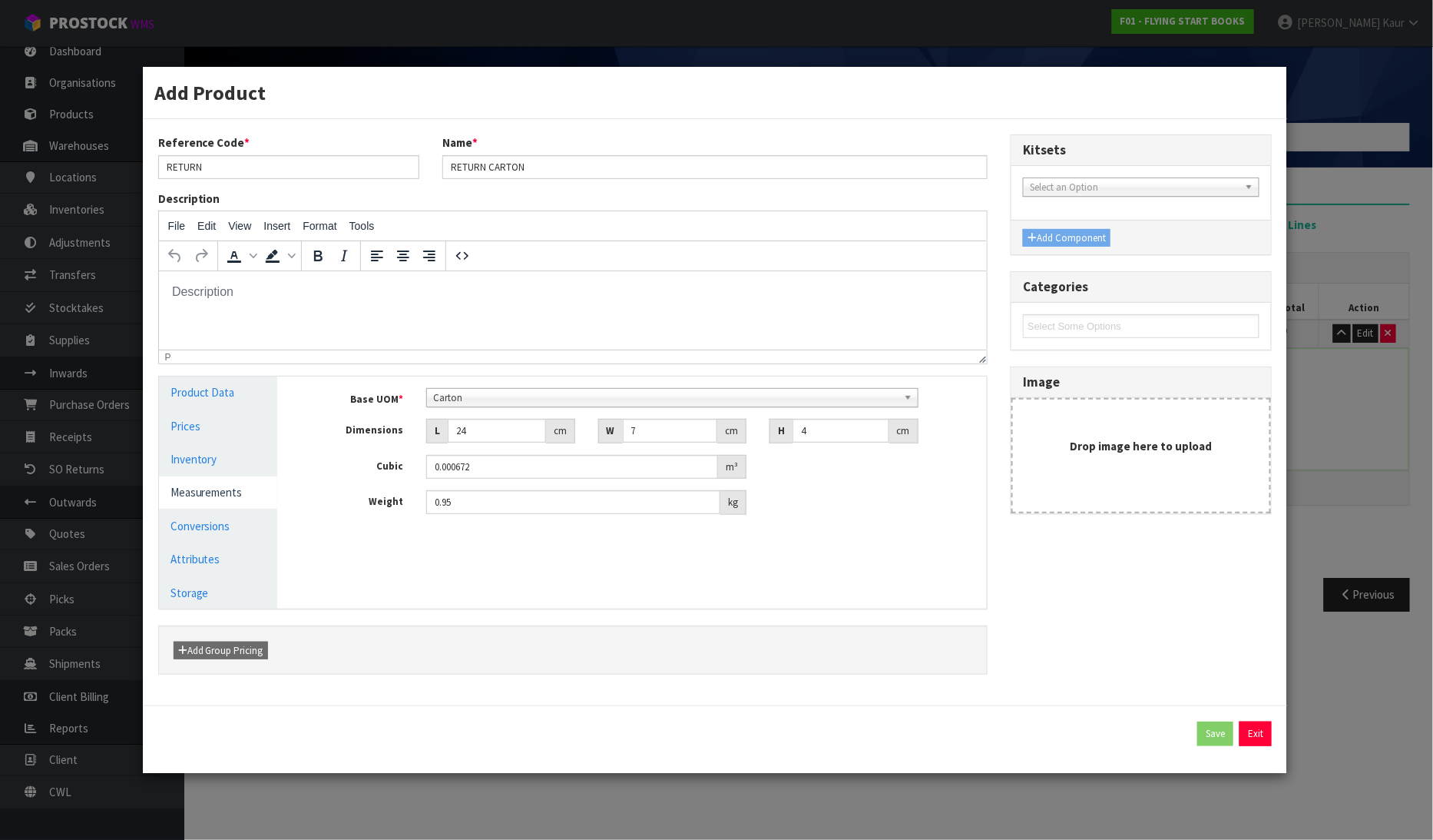
click at [1207, 653] on div "Reference Code * RETURN Name * RETURN CARTON Description File Edit View Insert …" at bounding box center [715, 411] width 1137 height 555
click at [455, 399] on span "Carton" at bounding box center [665, 397] width 464 height 18
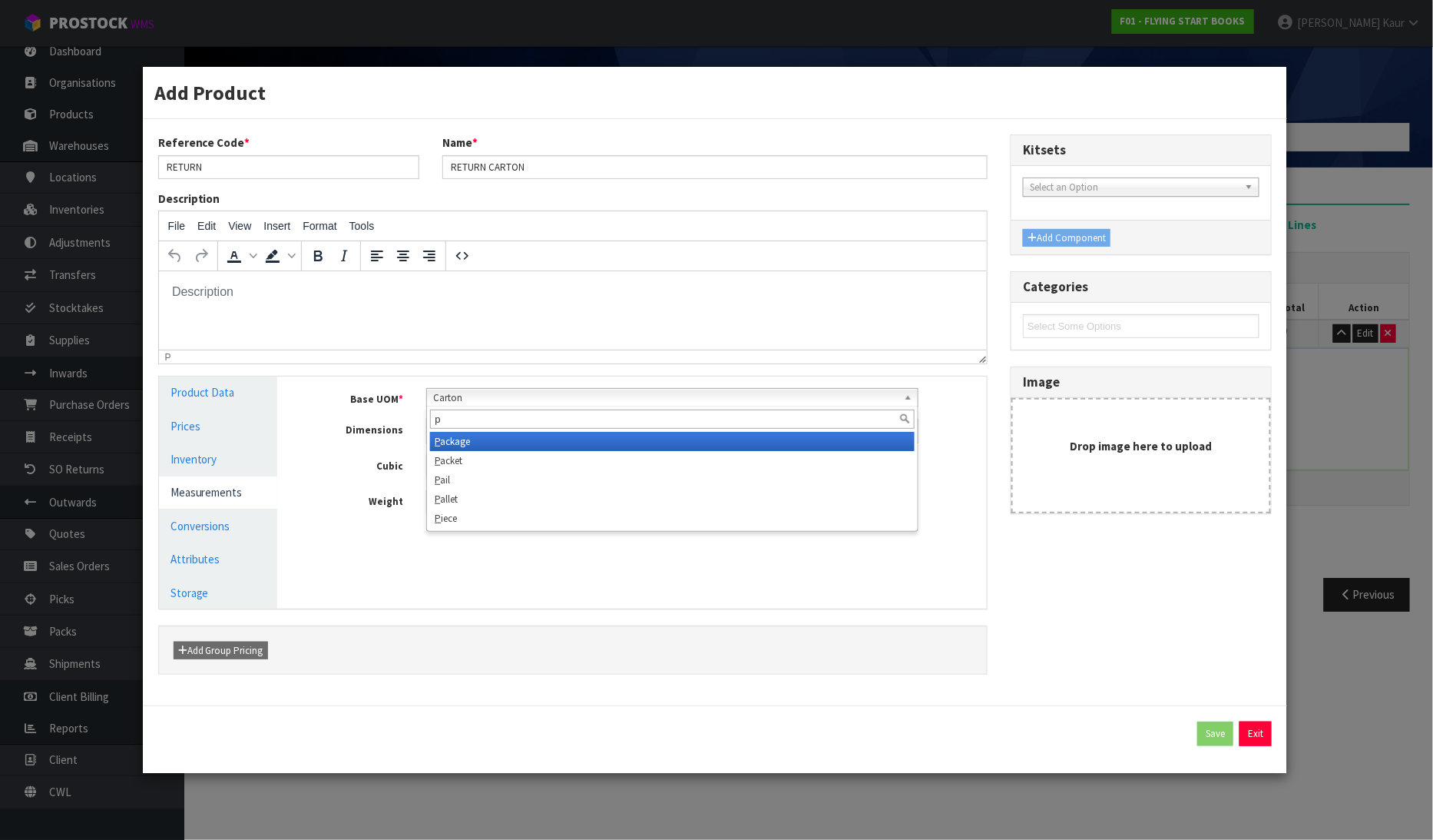
scroll to position [0, 0]
type input "pi"
click at [442, 443] on em "Pi" at bounding box center [439, 442] width 9 height 13
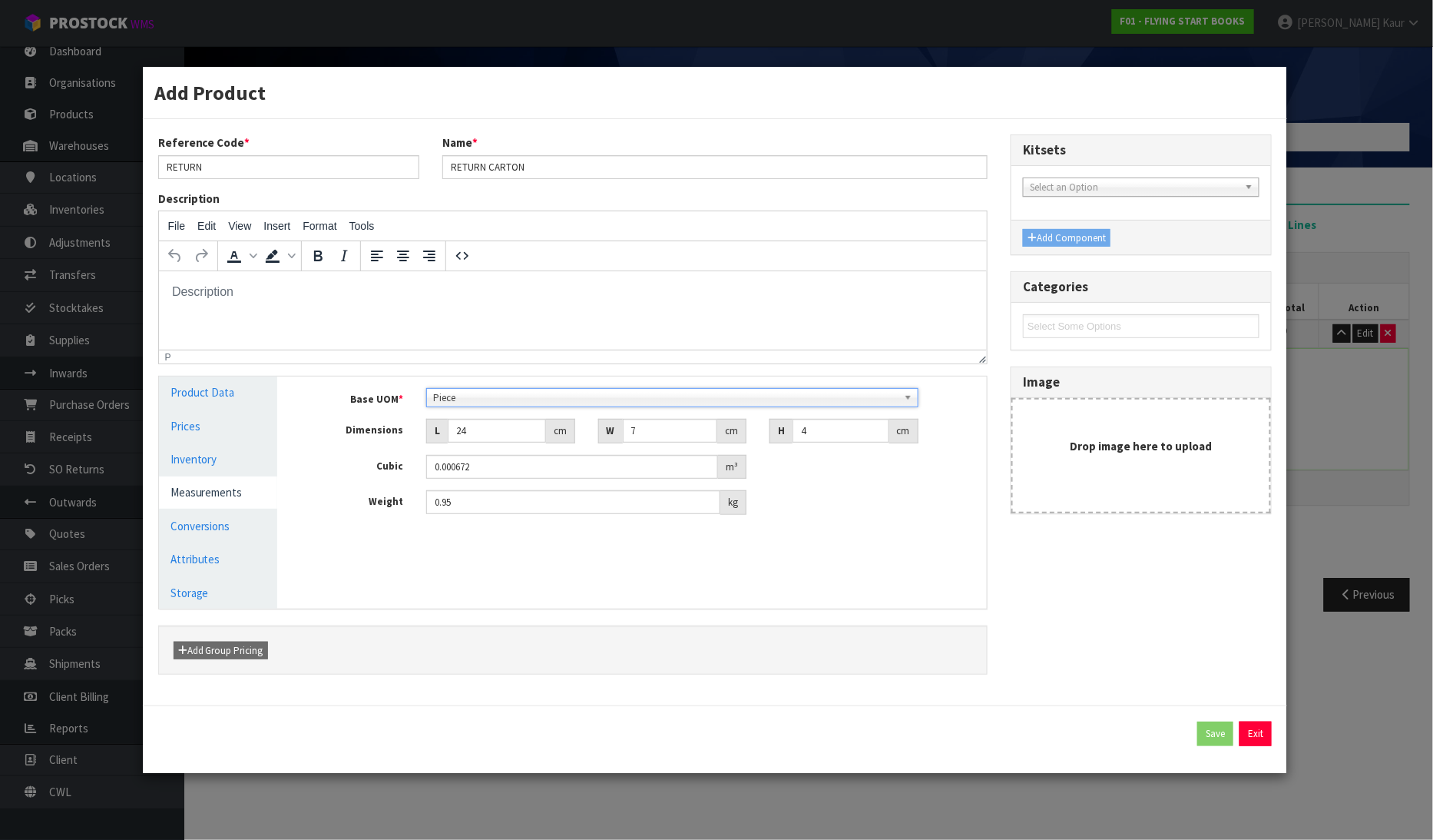
click at [1415, 544] on div "Add Product Reference Code * RETURN Name * RETURN CARTON Description File Edit …" at bounding box center [716, 420] width 1433 height 840
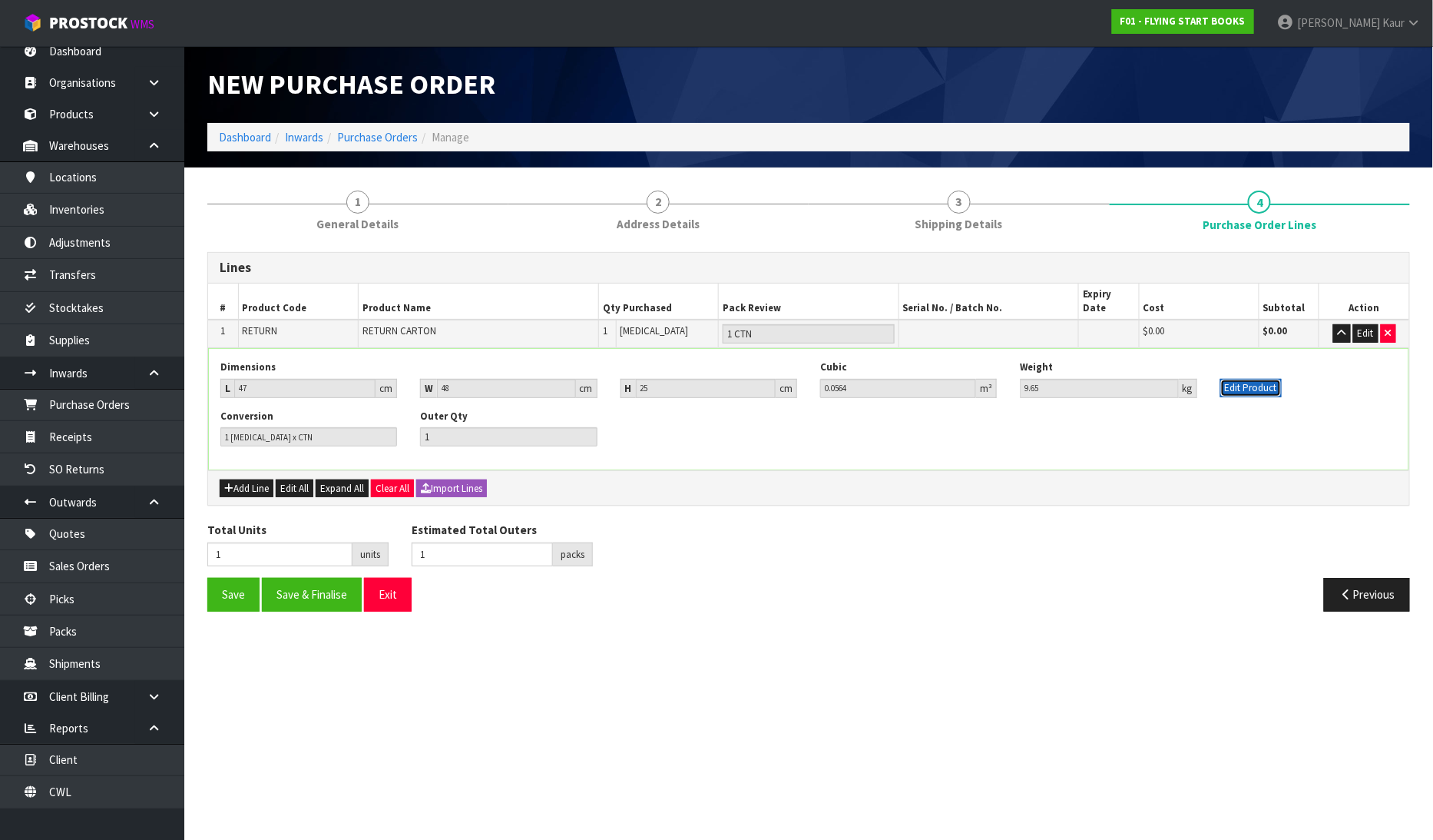
click at [1252, 379] on button "Edit Product" at bounding box center [1251, 388] width 62 height 18
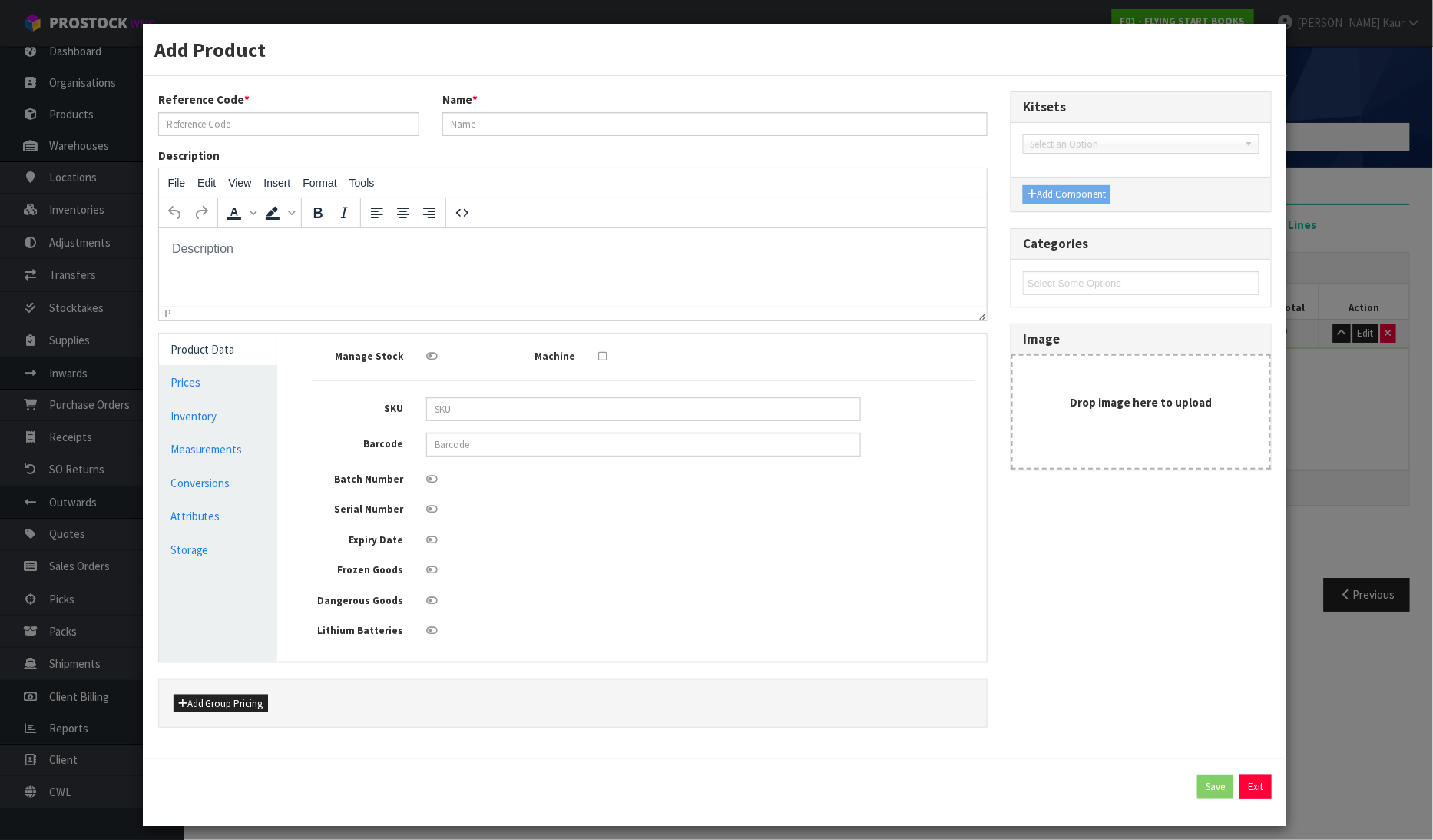
type input "RETURN"
type input "RETURN CARTON"
type input "47"
type input "48"
type input "25"
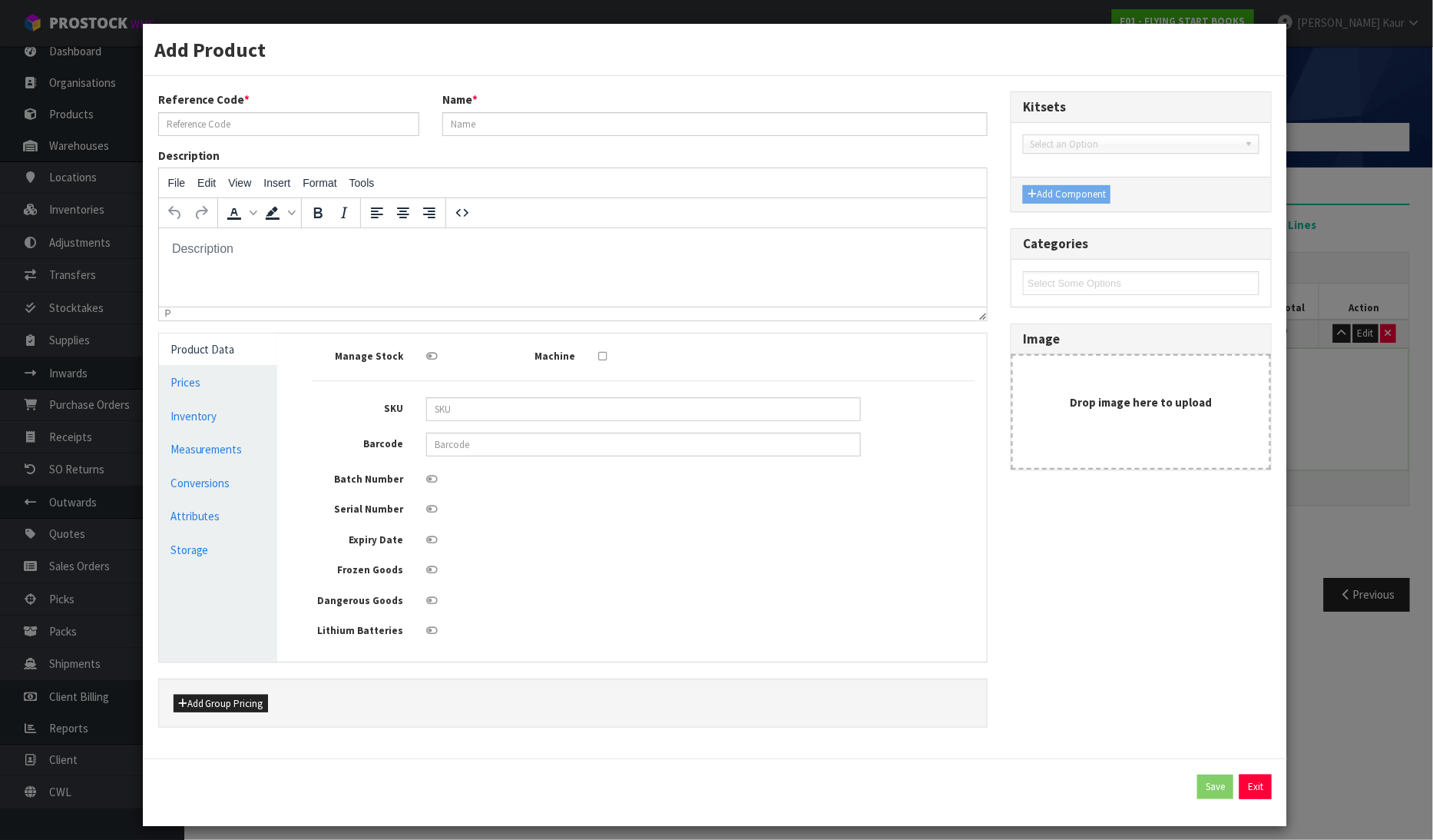
type input "0.0564"
type input "9.65"
click at [220, 486] on link "Conversions" at bounding box center [218, 482] width 119 height 31
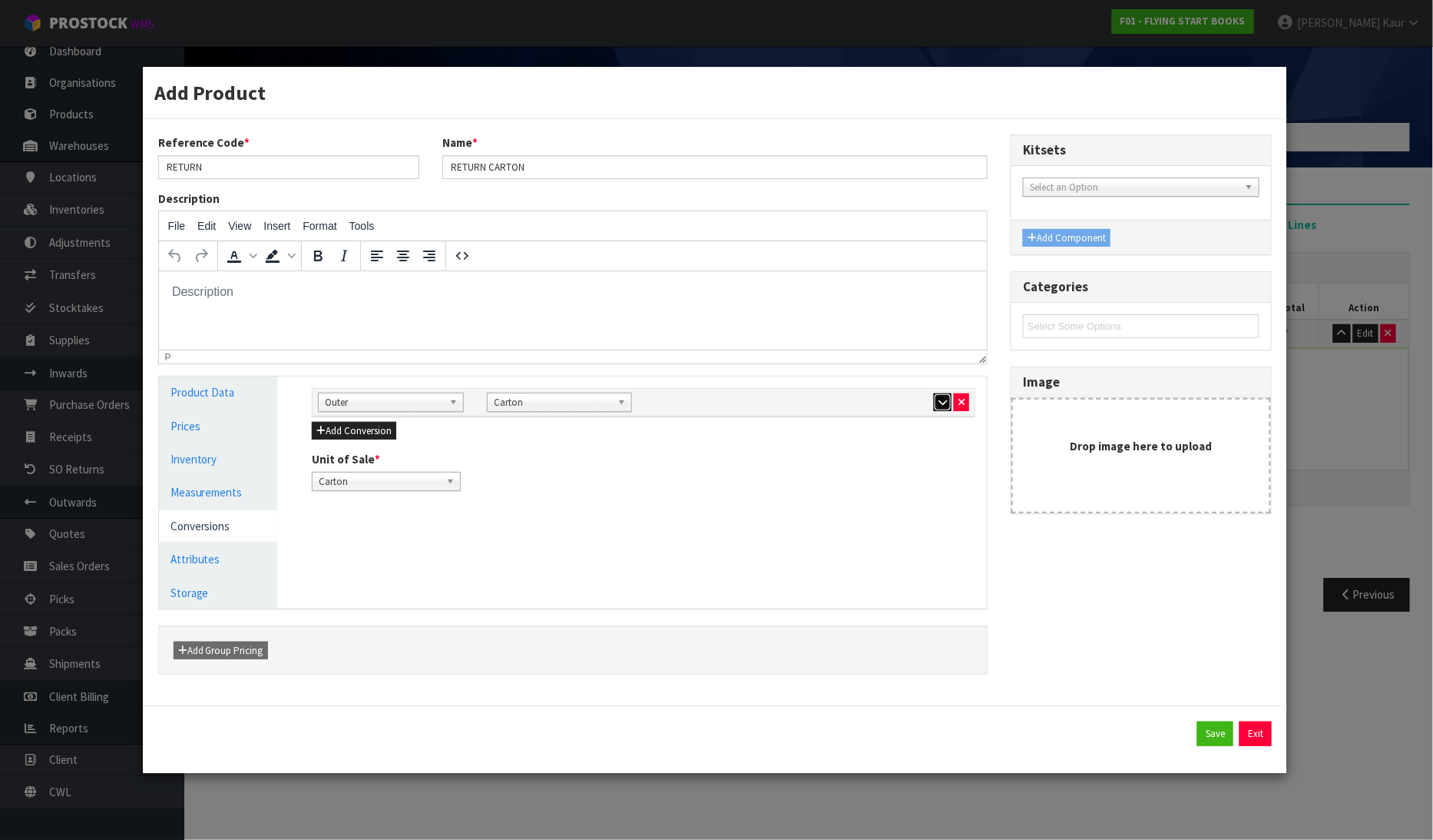
click at [935, 405] on button "button" at bounding box center [943, 402] width 18 height 18
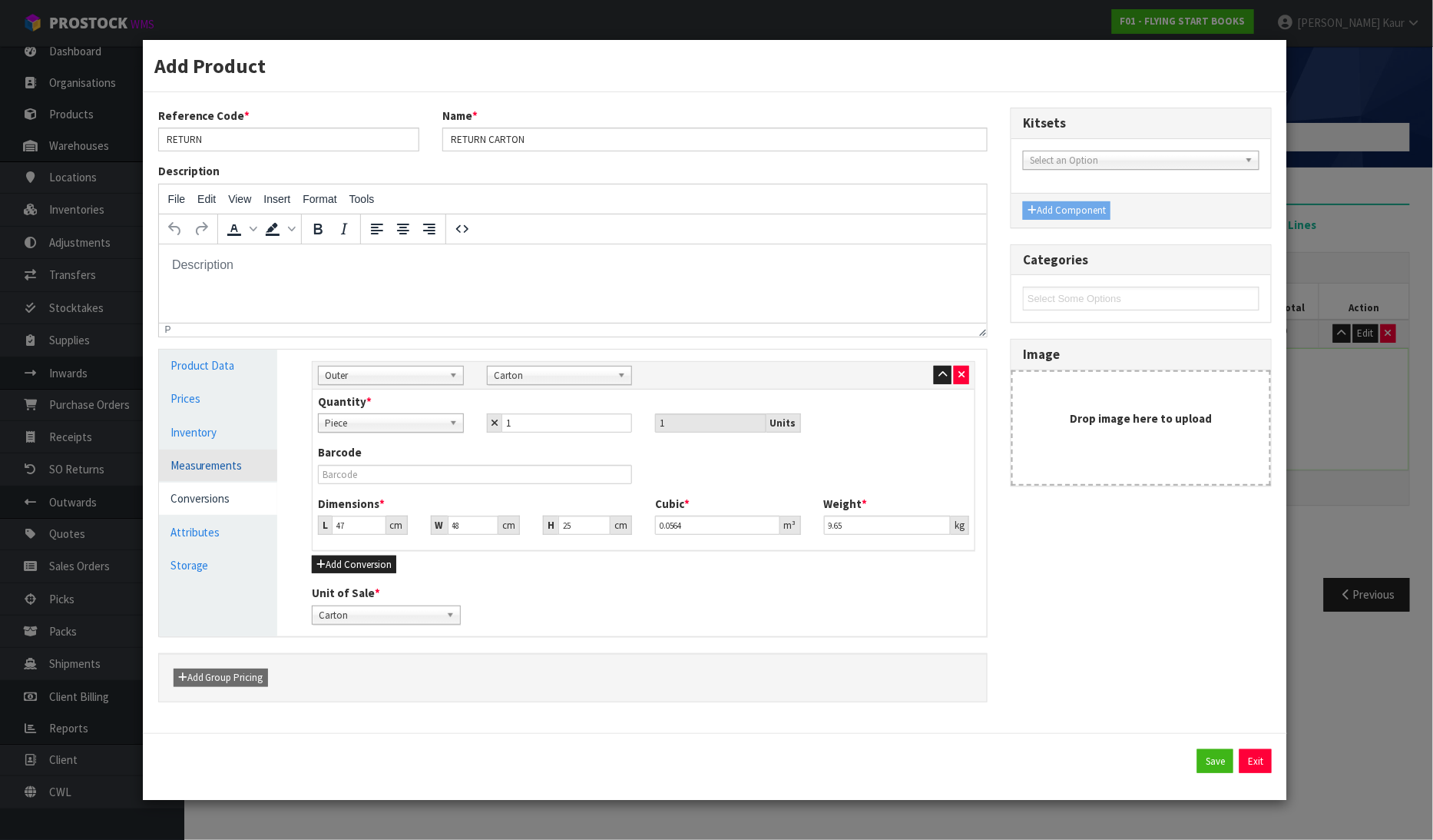
click at [219, 464] on link "Measurements" at bounding box center [218, 465] width 119 height 31
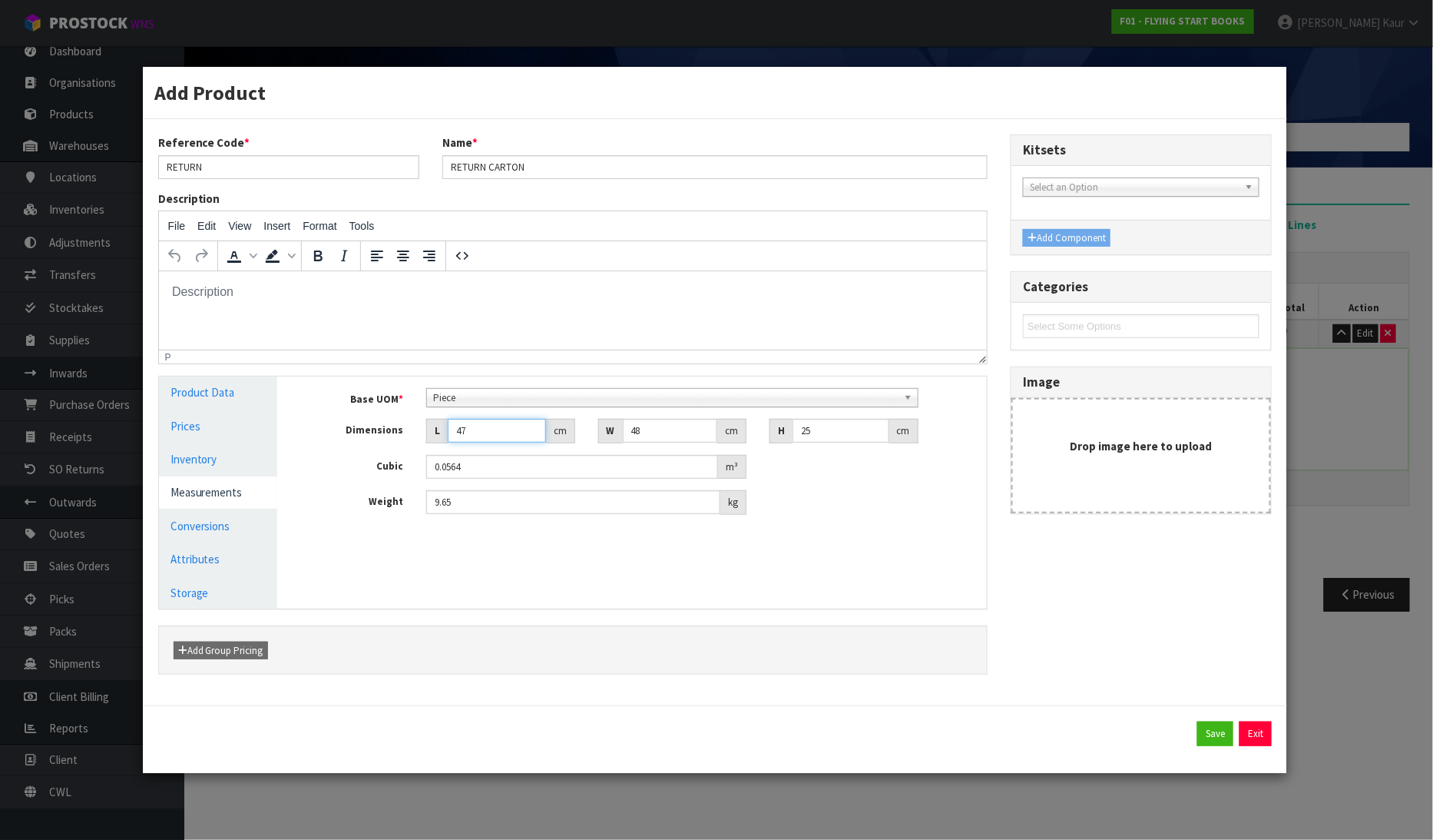
drag, startPoint x: 485, startPoint y: 431, endPoint x: 444, endPoint y: 435, distance: 41.2
click at [444, 435] on div "L 47 cm" at bounding box center [501, 431] width 148 height 25
type input "2"
type input "0.0024"
type input "24"
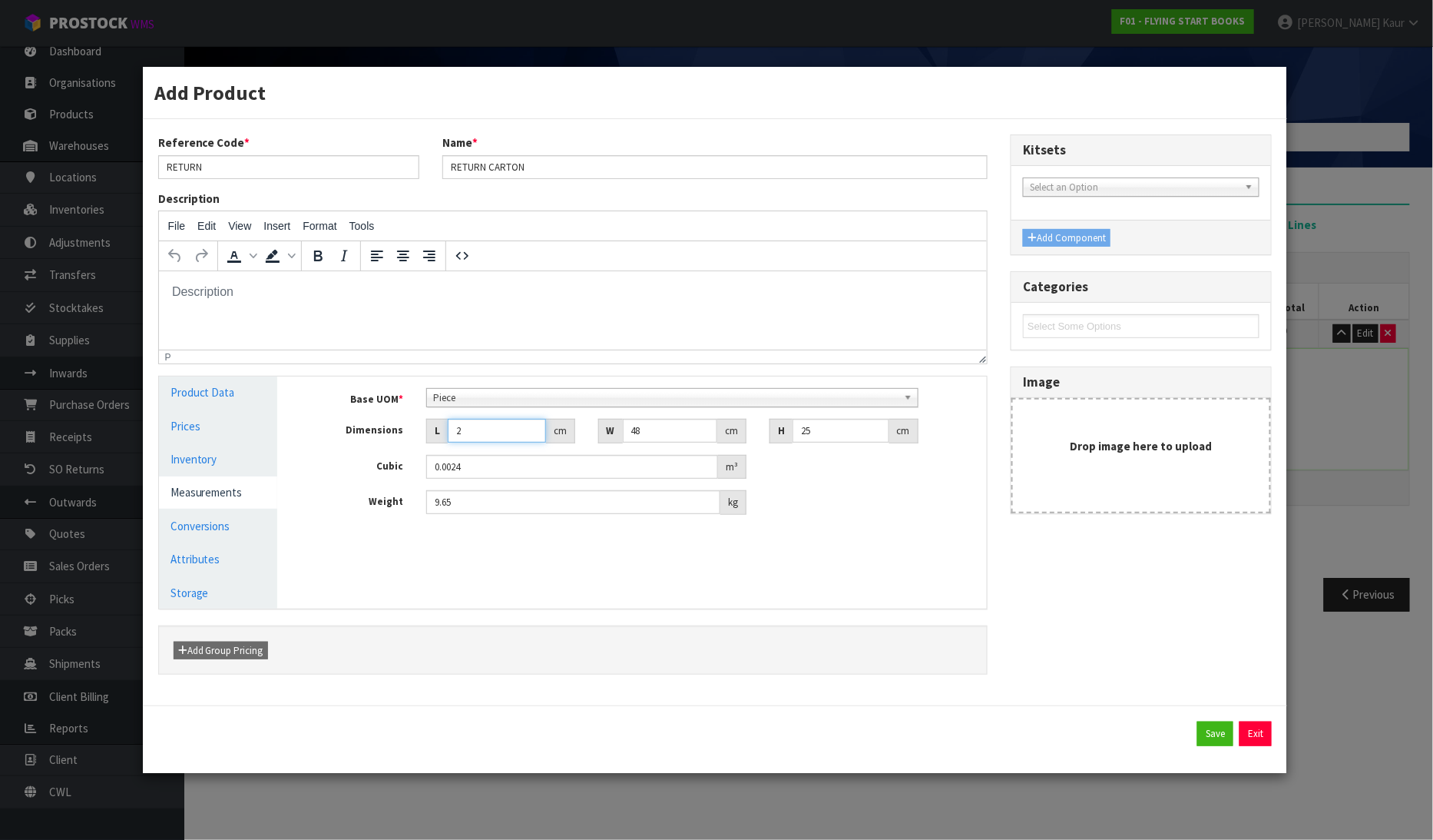
type input "0.0288"
type input "24"
drag, startPoint x: 665, startPoint y: 432, endPoint x: 602, endPoint y: 435, distance: 63.1
click at [602, 435] on div "W 48 cm" at bounding box center [673, 431] width 148 height 25
type input "7"
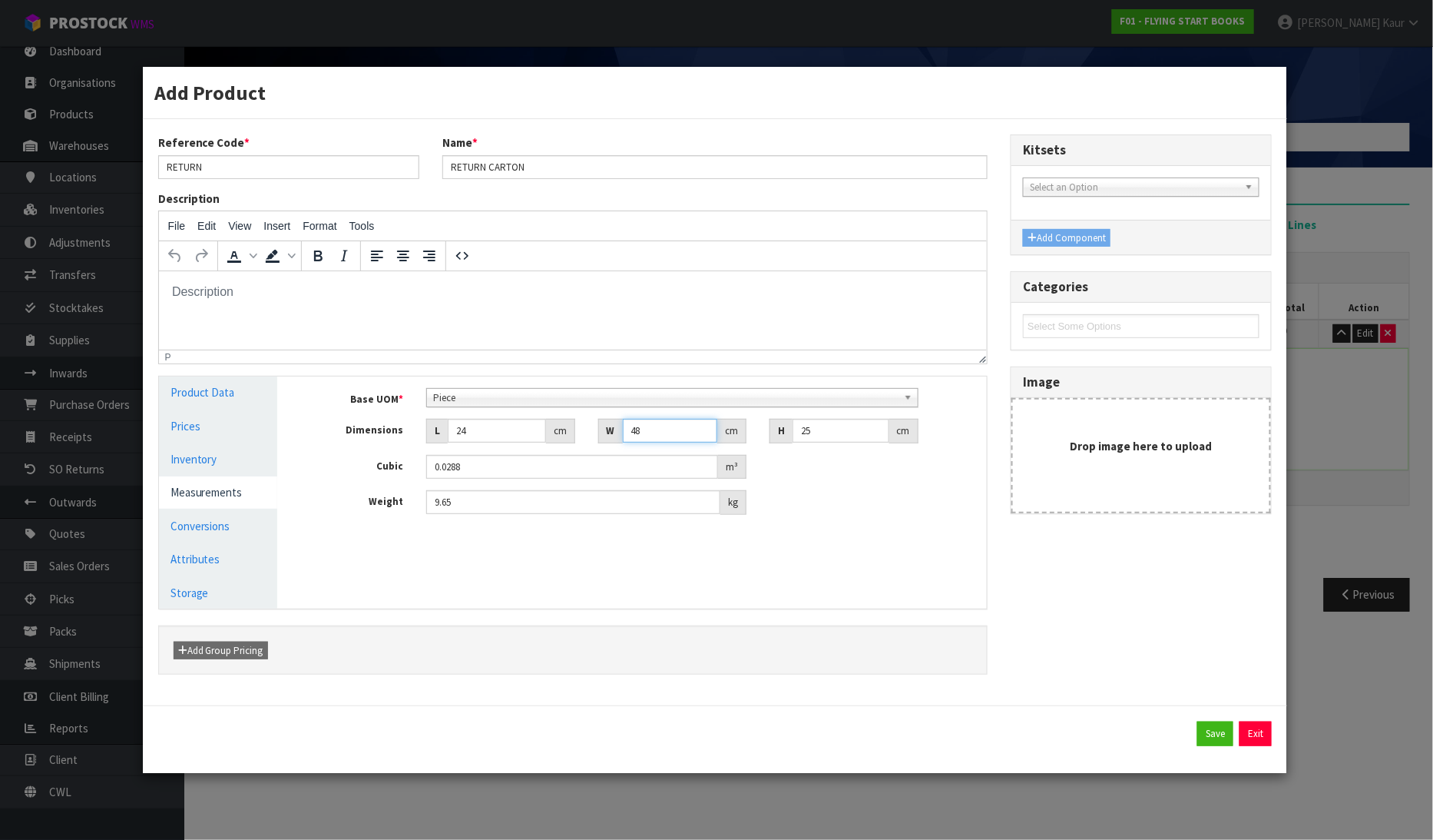
type input "0.0042"
type input "7"
drag, startPoint x: 834, startPoint y: 434, endPoint x: 765, endPoint y: 438, distance: 69.1
click at [765, 438] on div "H 25 cm" at bounding box center [844, 431] width 171 height 25
type input "4"
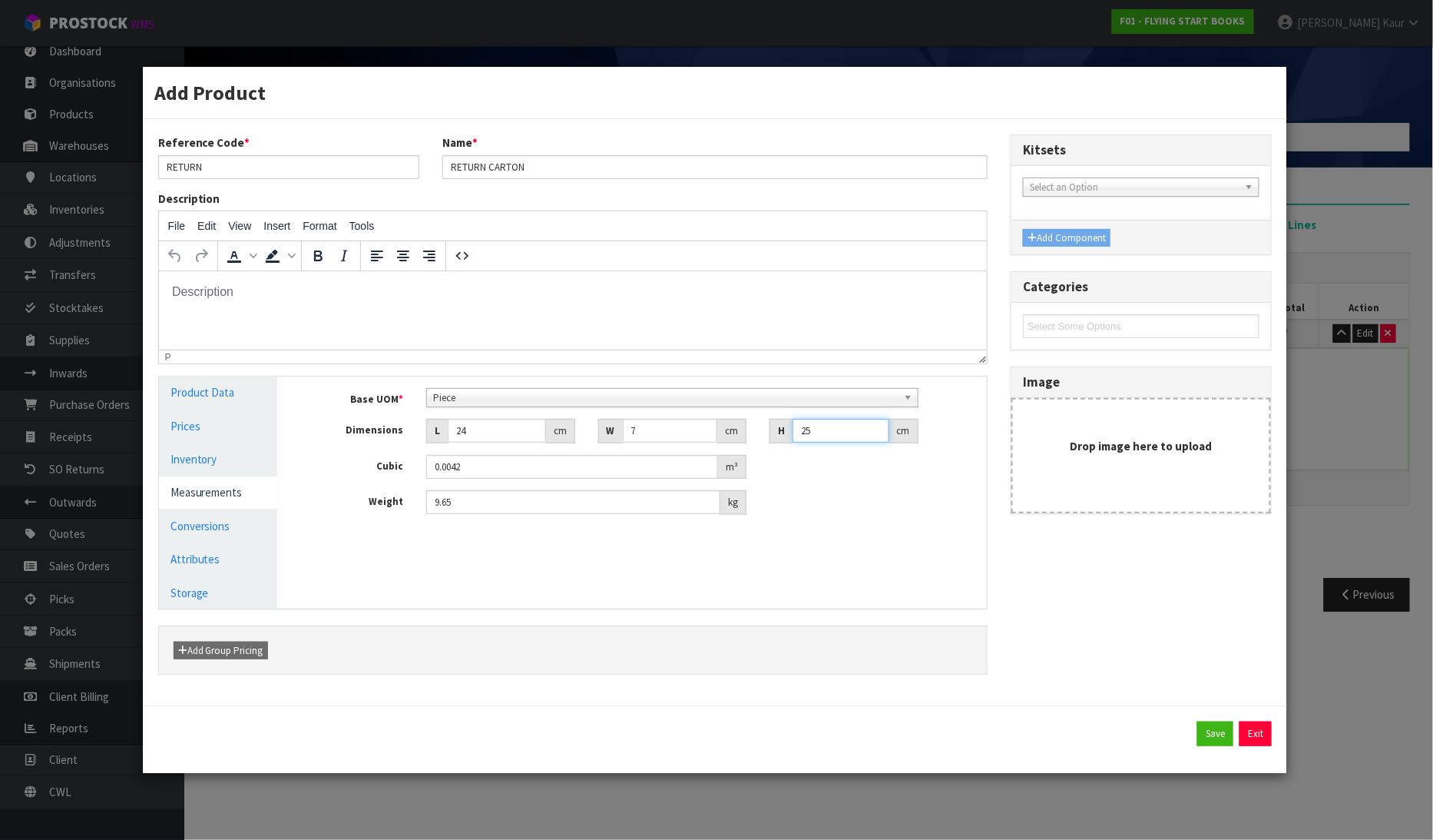
type input "0.000672"
type input "4"
drag, startPoint x: 475, startPoint y: 503, endPoint x: 415, endPoint y: 503, distance: 60.0
click at [415, 503] on div "9.65 kg" at bounding box center [586, 503] width 343 height 25
type input "0.95"
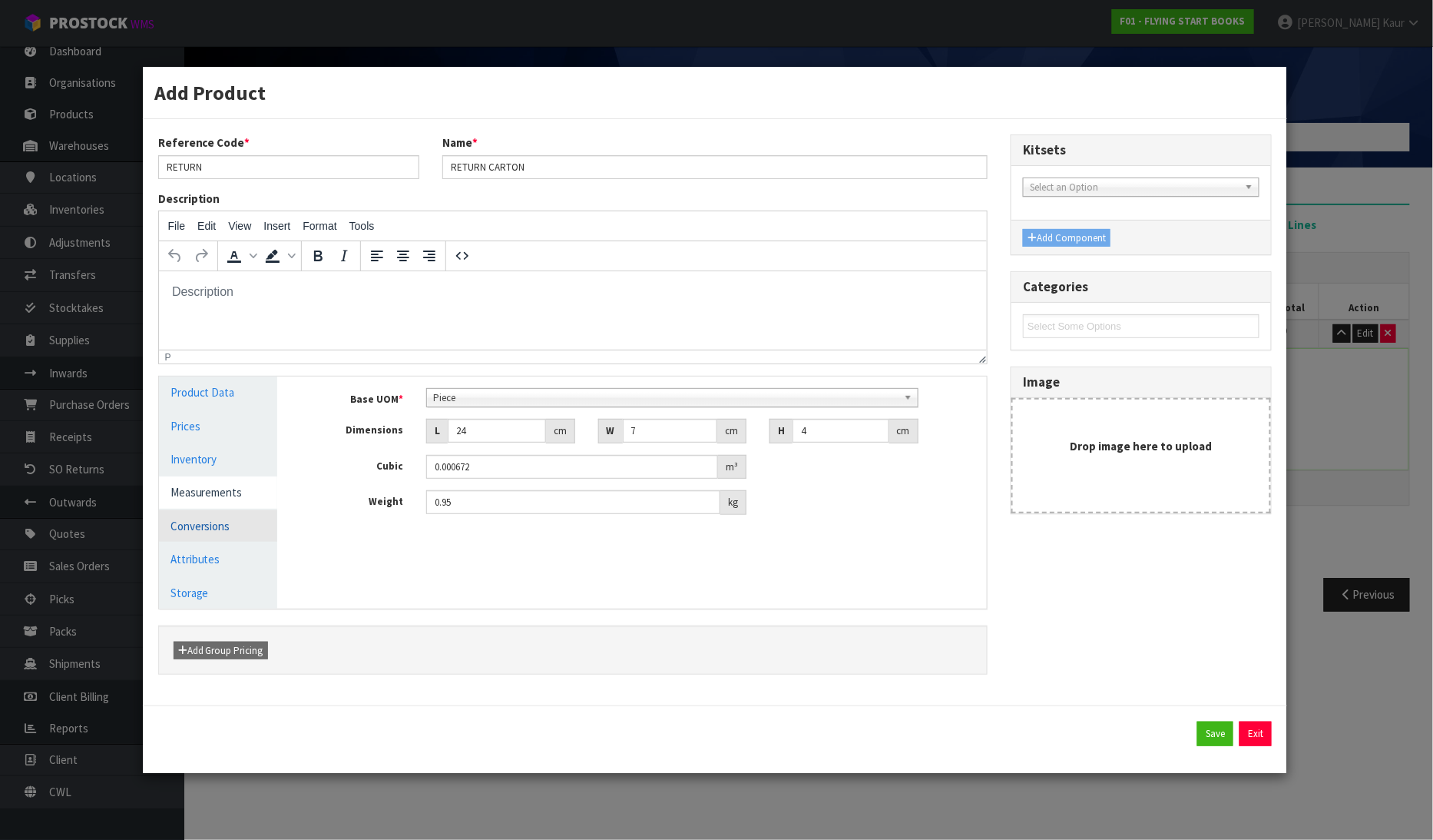
click at [207, 524] on link "Conversions" at bounding box center [218, 525] width 119 height 31
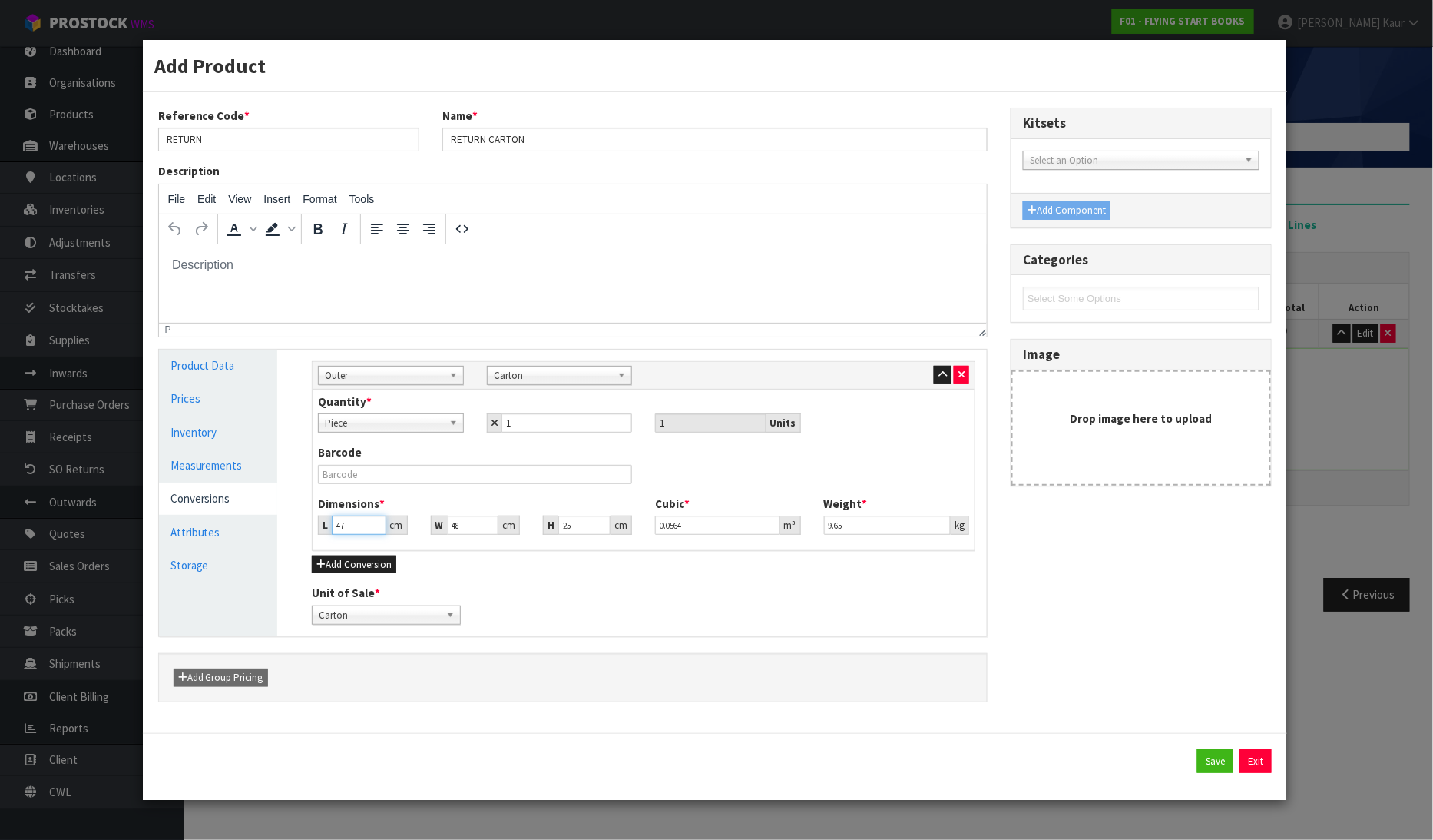
drag, startPoint x: 338, startPoint y: 518, endPoint x: 328, endPoint y: 518, distance: 10.0
click at [328, 518] on div "L 47 cm" at bounding box center [363, 525] width 89 height 19
type input "2"
type input "0.0024"
type input "24"
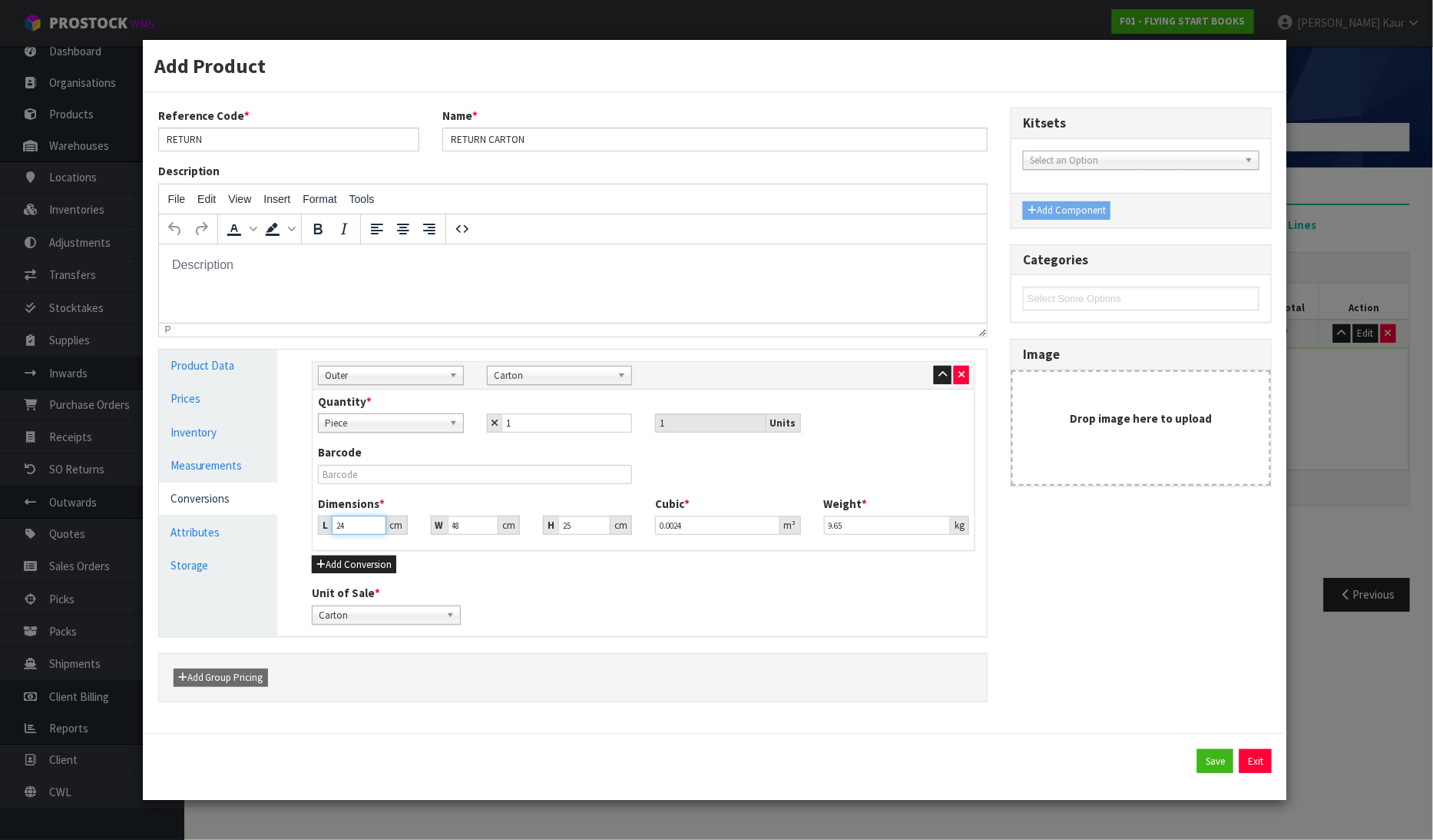
type input "0.0288"
type input "24"
drag, startPoint x: 470, startPoint y: 528, endPoint x: 449, endPoint y: 527, distance: 21.0
click at [449, 527] on input "48" at bounding box center [472, 525] width 50 height 19
type input "7"
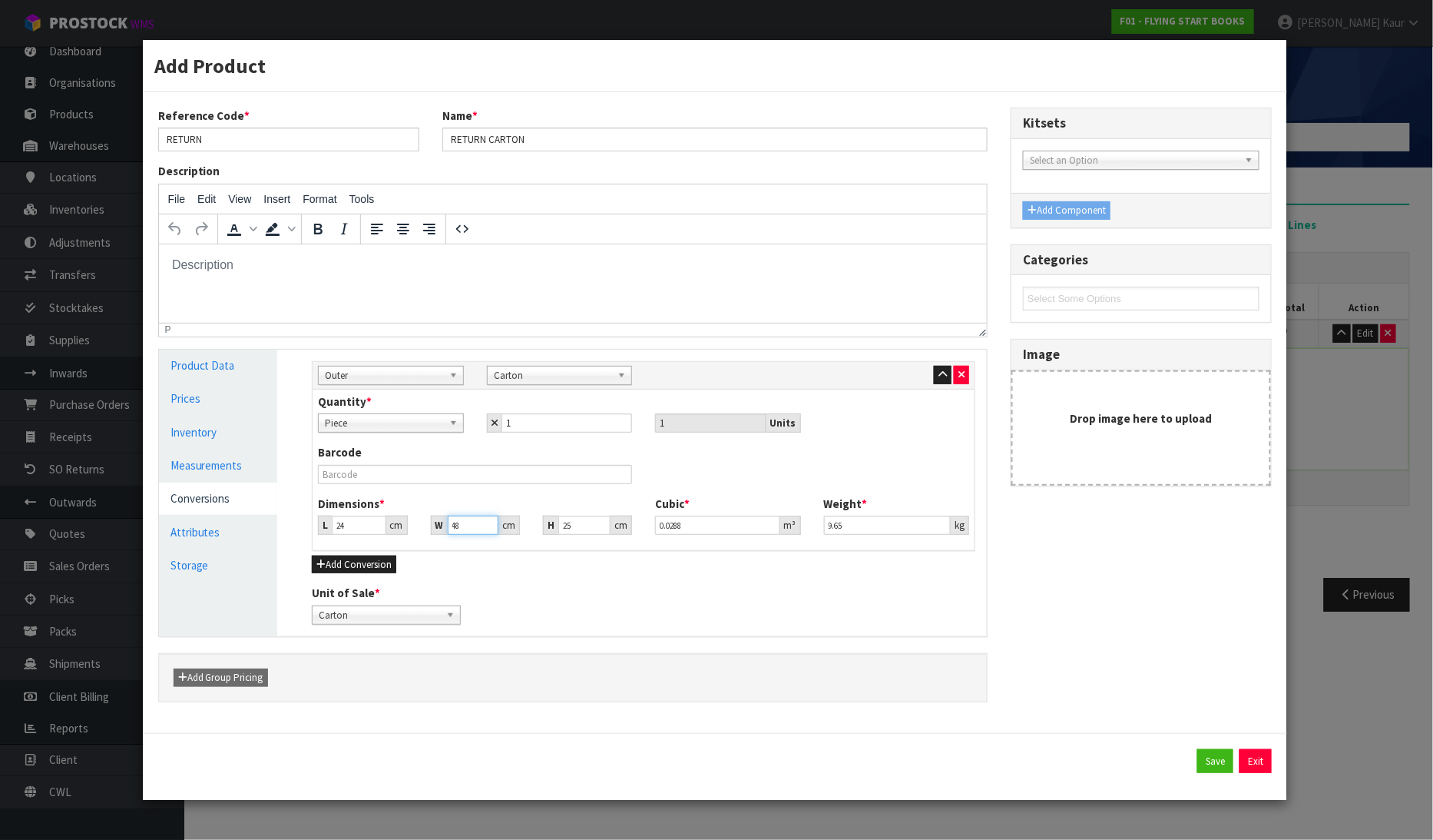
type input "0.0042"
type input "7"
drag, startPoint x: 584, startPoint y: 528, endPoint x: 554, endPoint y: 528, distance: 30.0
click at [554, 528] on div "H 25 cm" at bounding box center [588, 525] width 89 height 19
type input "4"
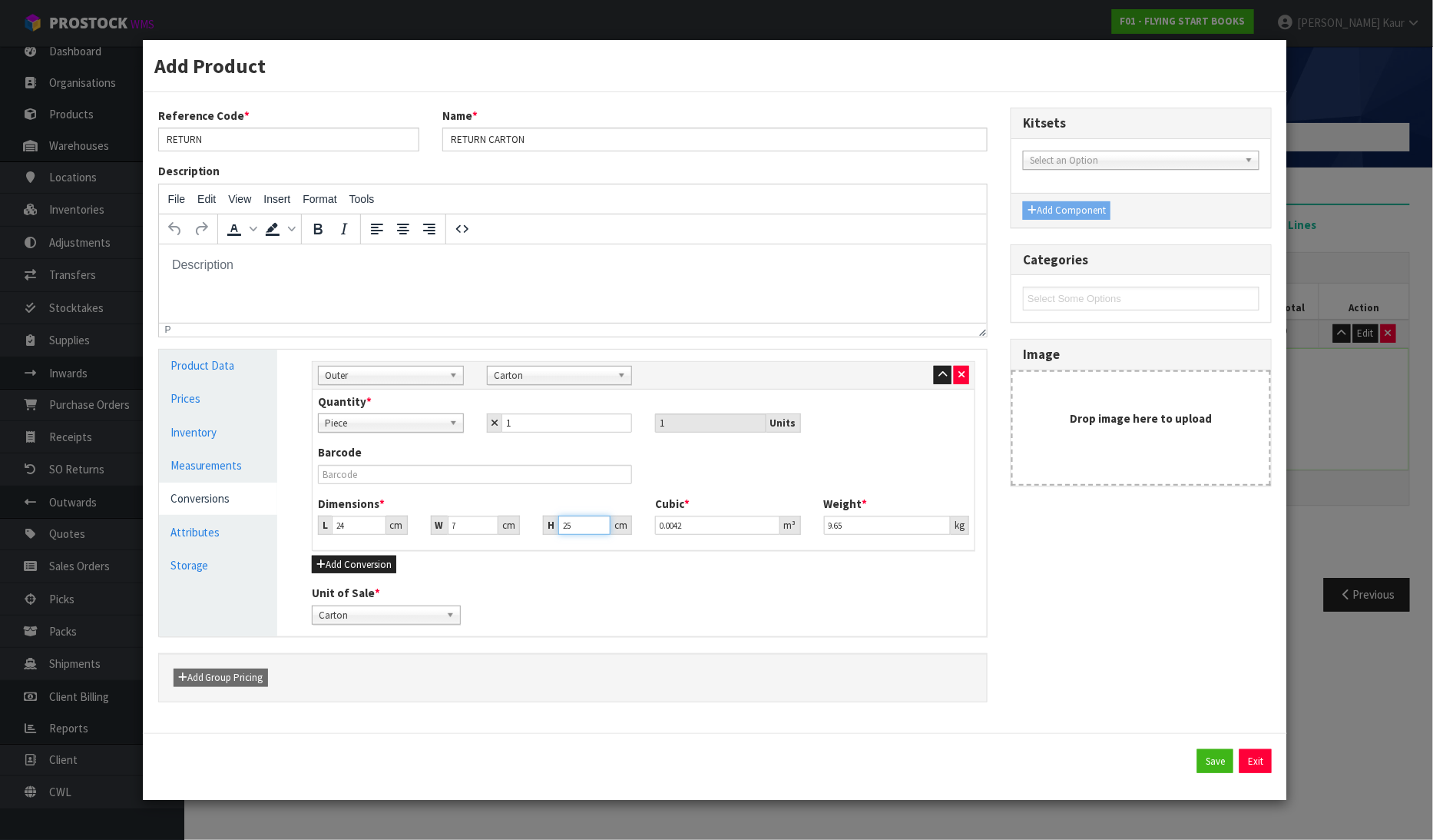
type input "0.000672"
type input "4"
drag, startPoint x: 870, startPoint y: 528, endPoint x: 755, endPoint y: 528, distance: 115.0
click at [755, 528] on div "Dimensions * L 24 cm W 7 cm H 4 cm Cubic * 0.000672 m³ Weight * 9.65 kg" at bounding box center [644, 520] width 675 height 50
type input "0.95"
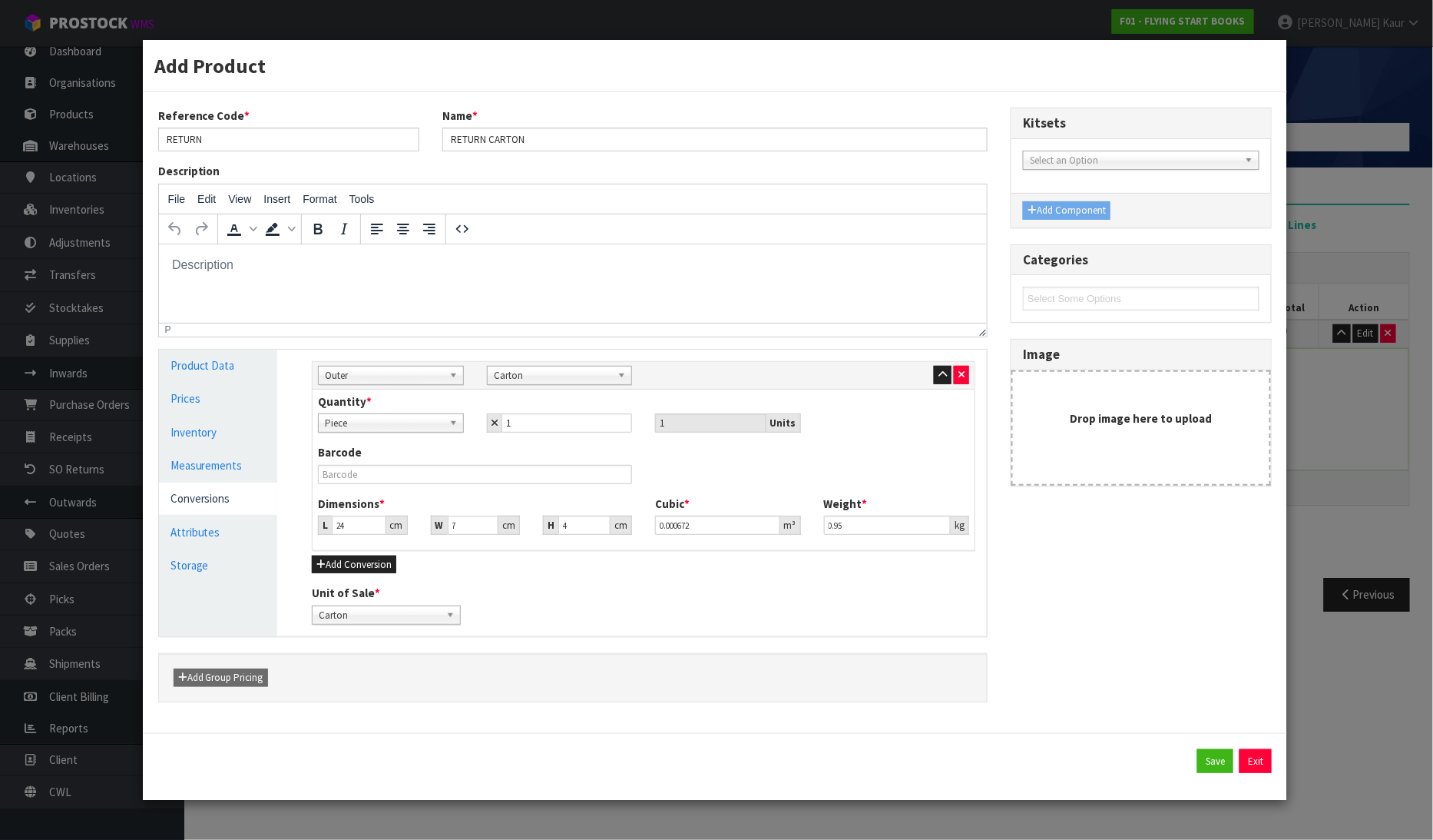
click at [1104, 602] on div "Reference Code * RETURN Name * RETURN CARTON Description File Edit View Insert …" at bounding box center [715, 412] width 1137 height 610
click at [1208, 755] on button "Save" at bounding box center [1215, 761] width 36 height 25
type input "24"
type input "7"
type input "4"
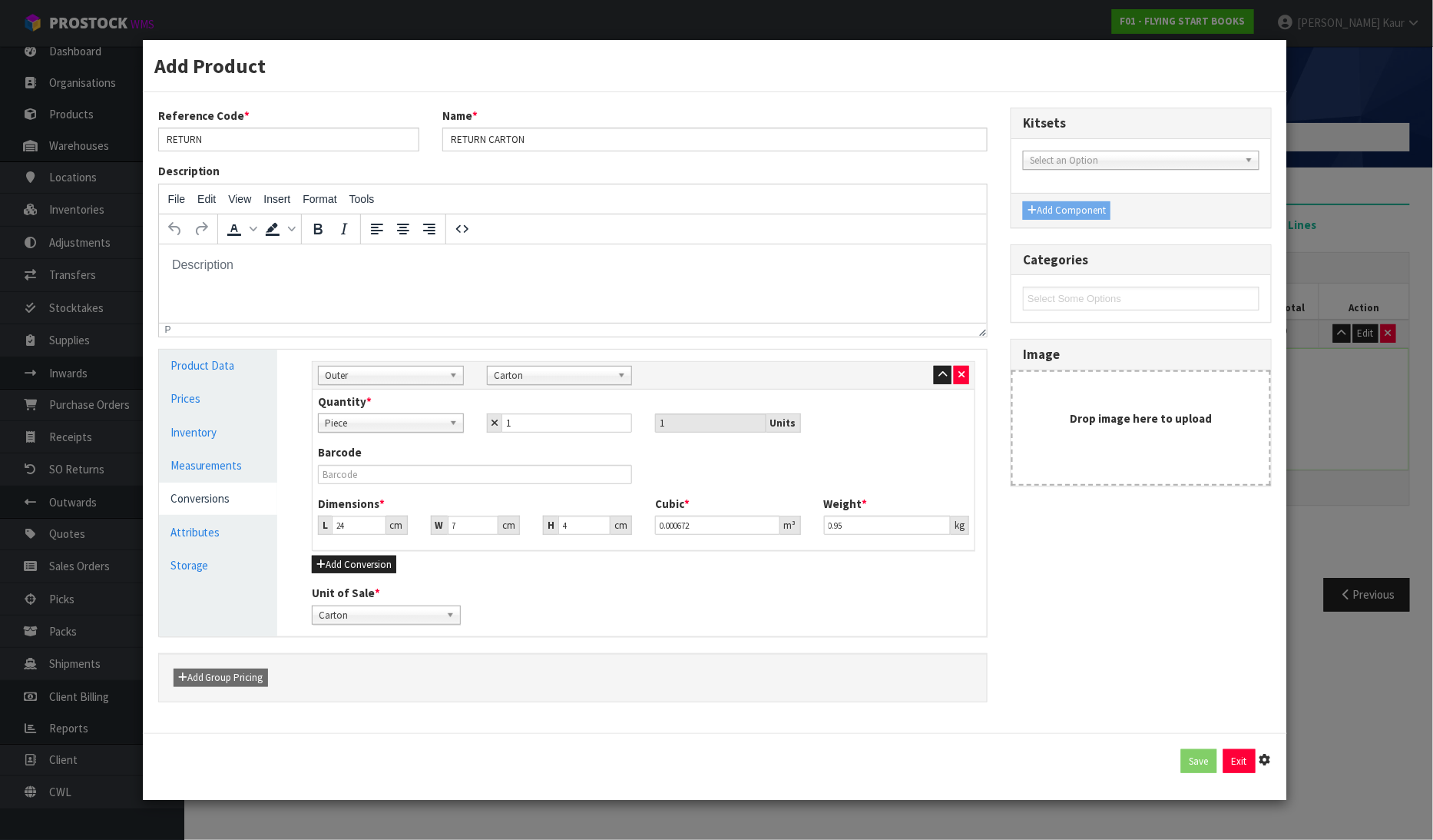
type input "0.000672"
type input "0.95"
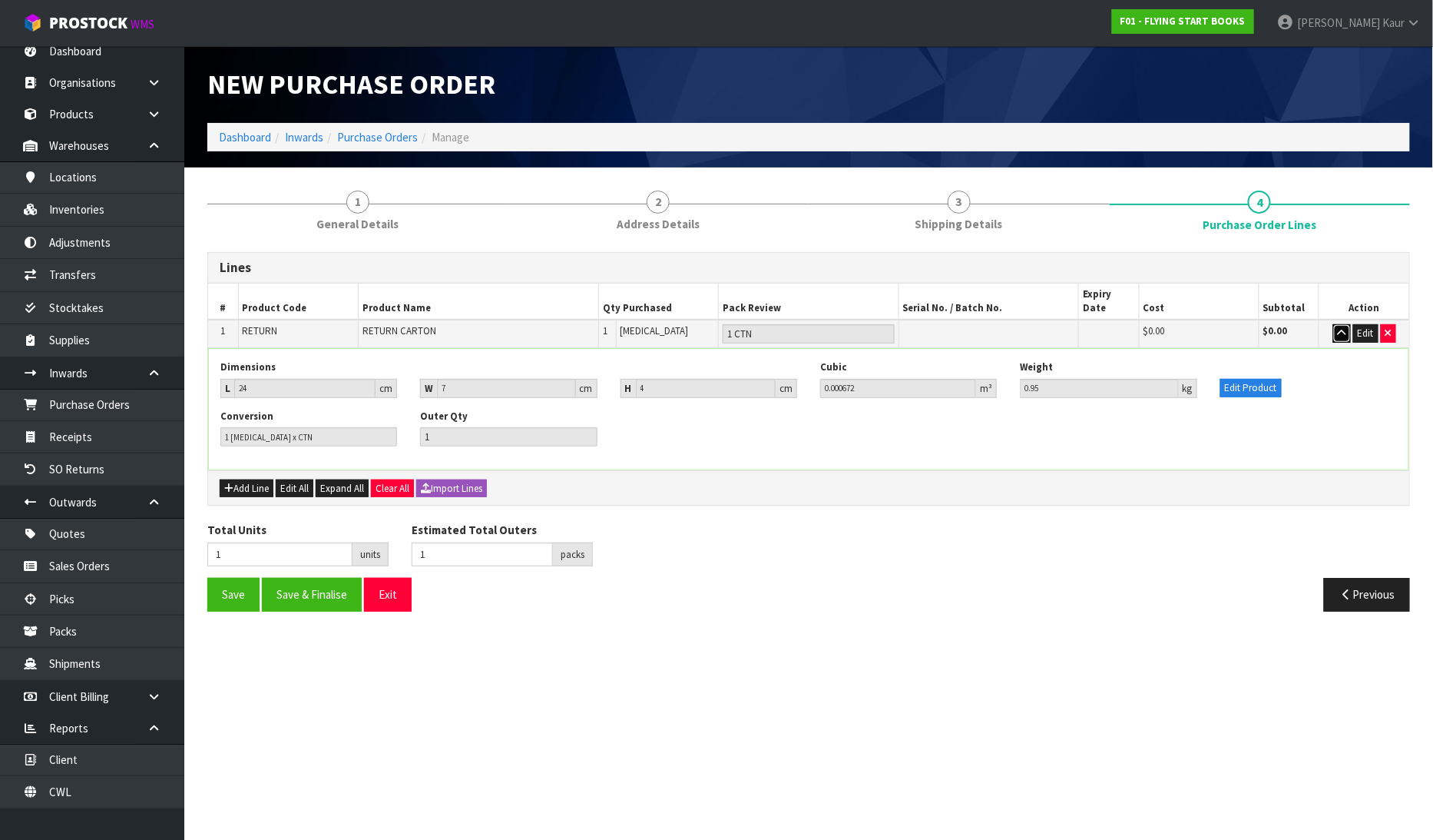
click at [1339, 328] on icon "button" at bounding box center [1342, 333] width 9 height 10
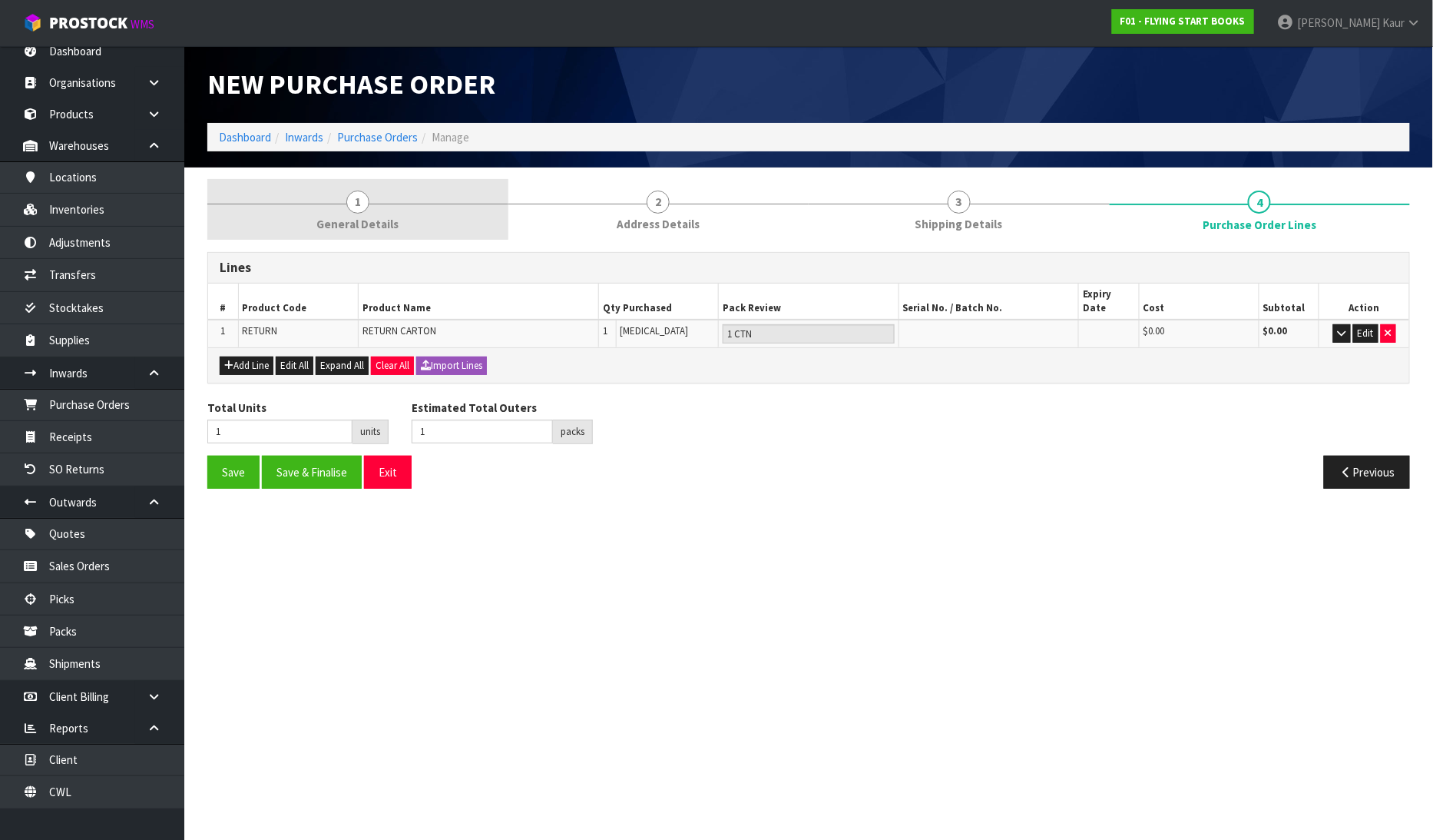
click at [390, 224] on span "General Details" at bounding box center [357, 223] width 82 height 16
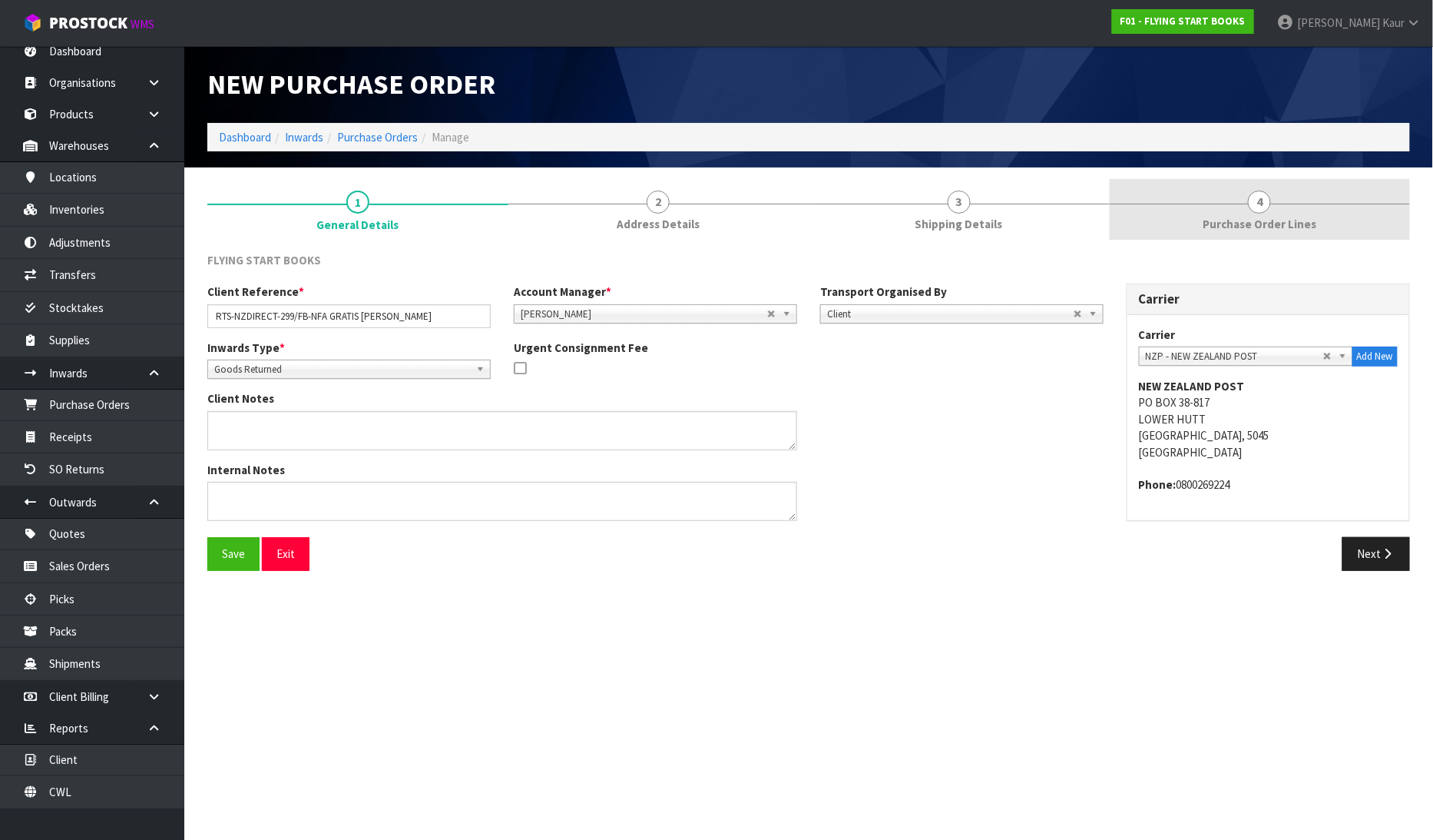
click at [1281, 220] on span "Purchase Order Lines" at bounding box center [1260, 223] width 114 height 16
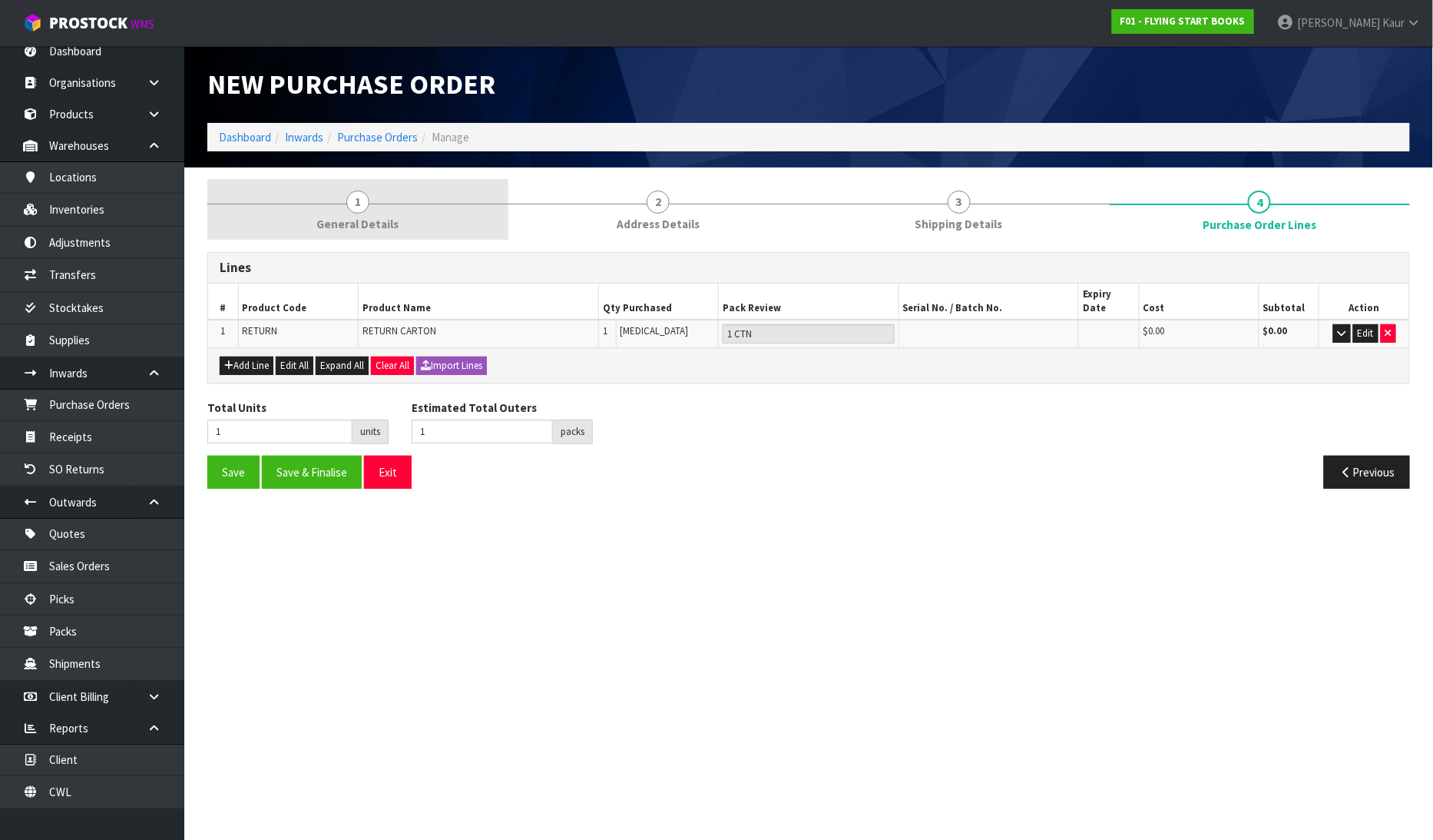
click at [352, 208] on span "1" at bounding box center [358, 201] width 23 height 23
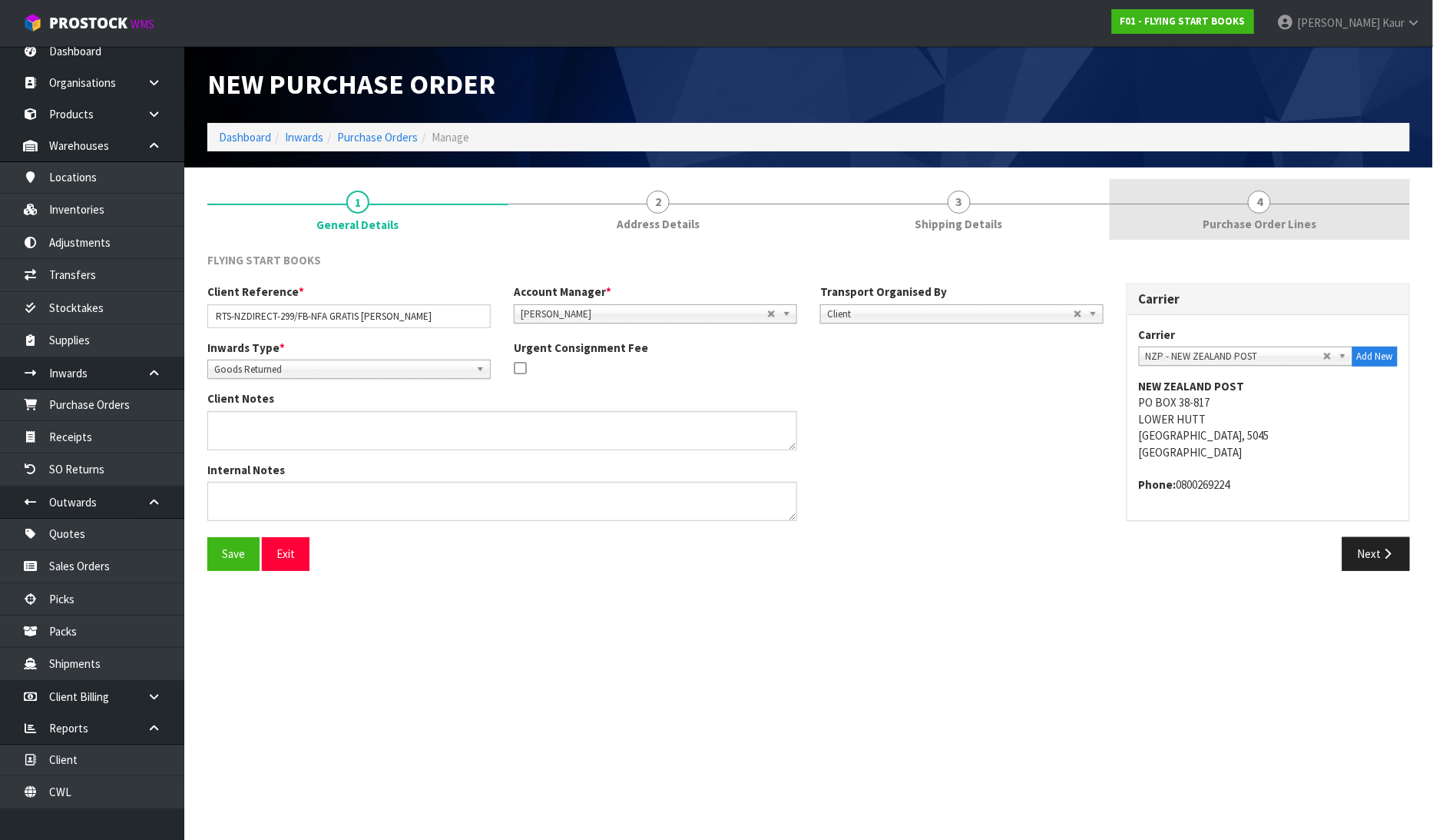
click at [1271, 195] on link "4 Purchase Order Lines" at bounding box center [1260, 209] width 301 height 61
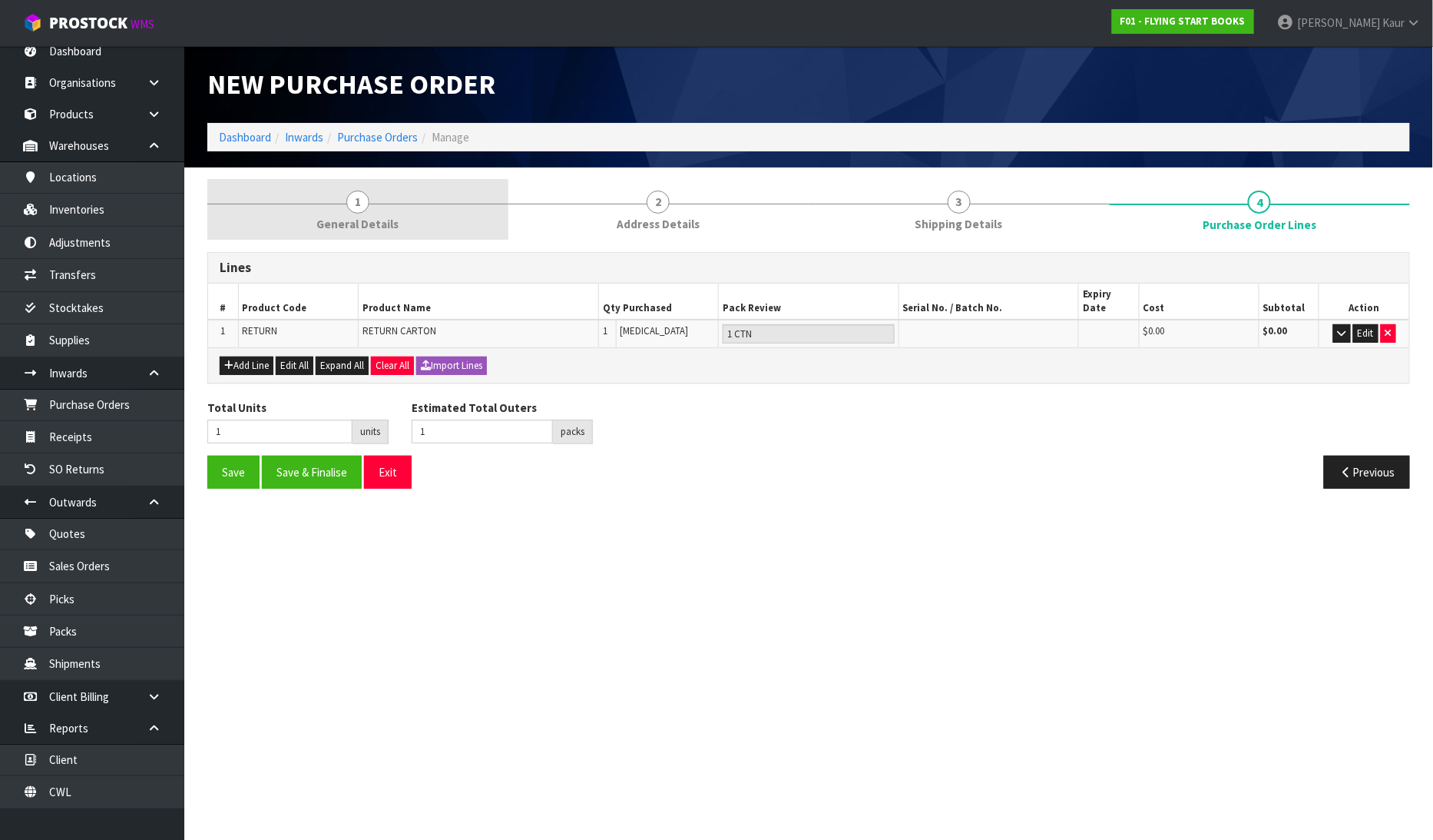
click at [372, 235] on link "1 General Details" at bounding box center [357, 209] width 301 height 61
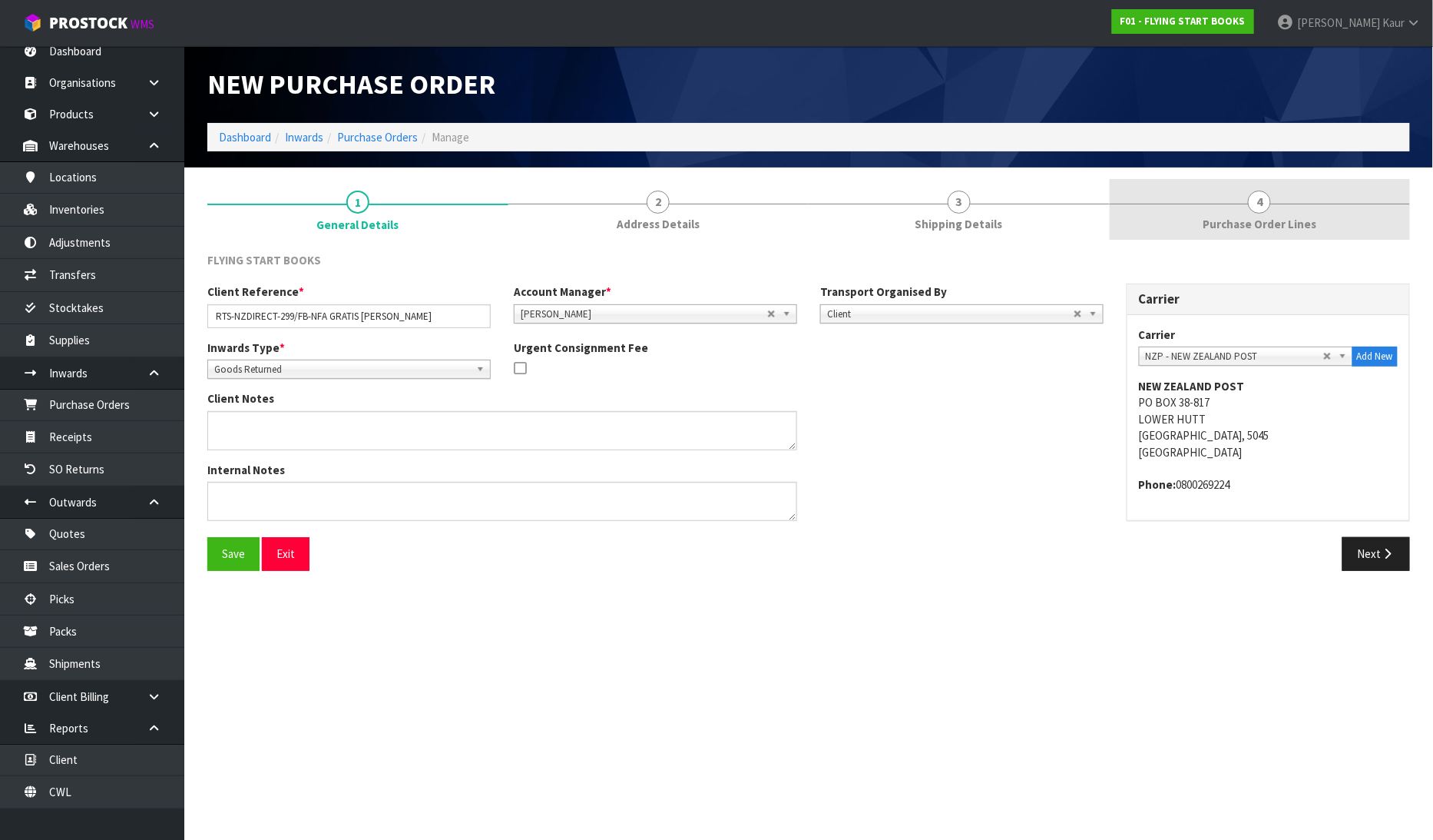
click at [1225, 219] on span "Purchase Order Lines" at bounding box center [1260, 223] width 114 height 16
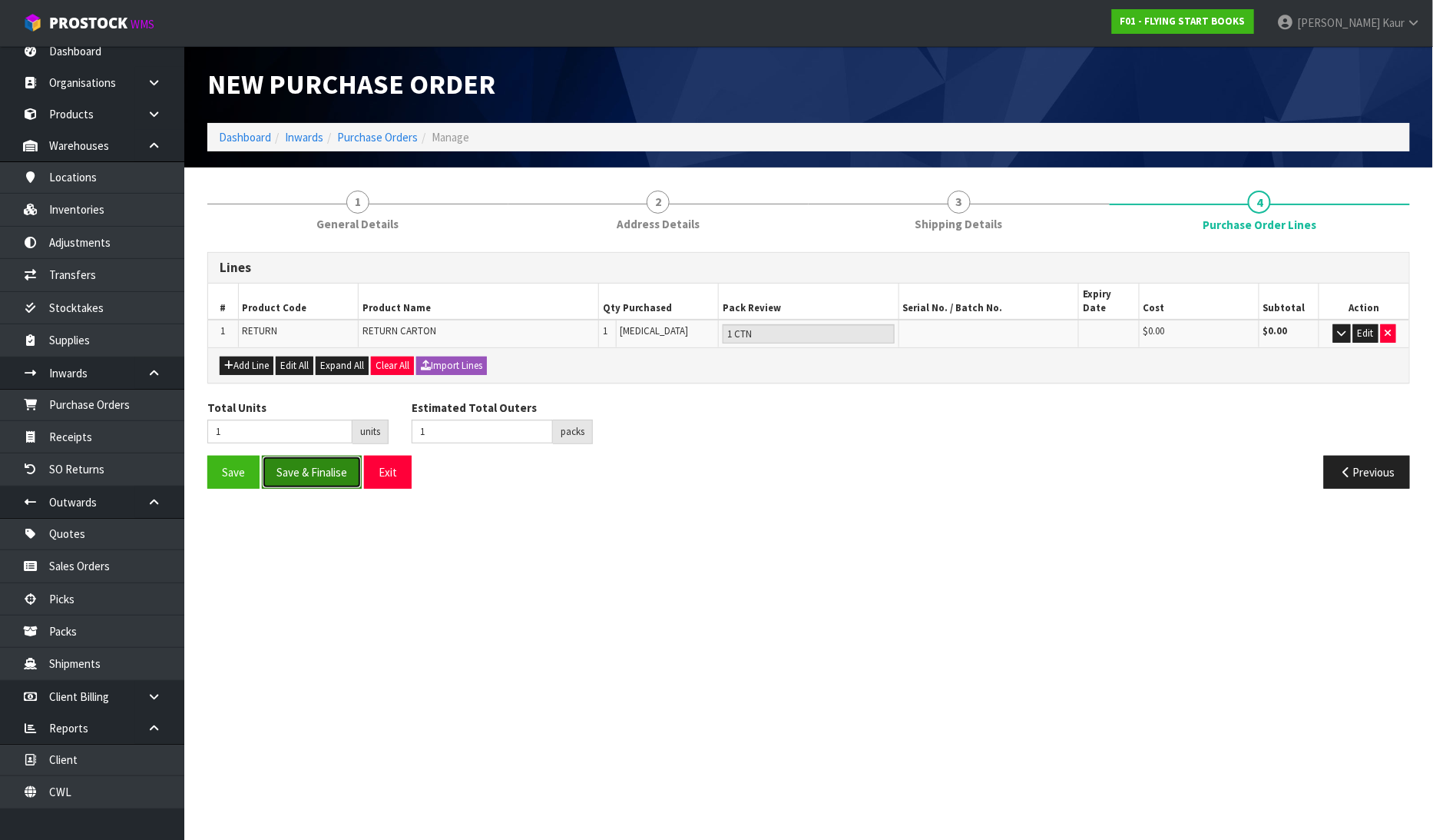
click at [333, 467] on button "Save & Finalise" at bounding box center [312, 471] width 100 height 33
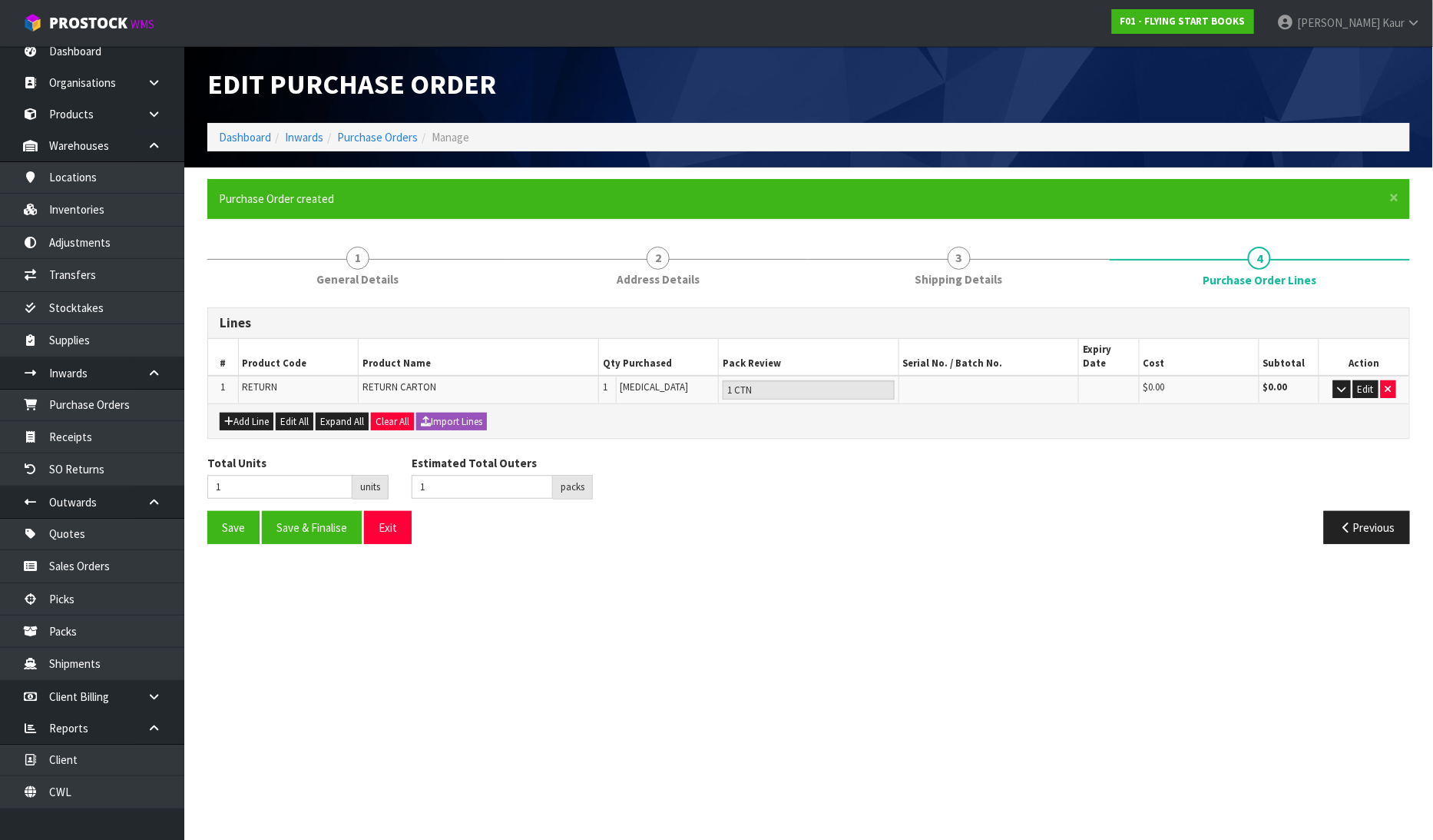
type input "0"
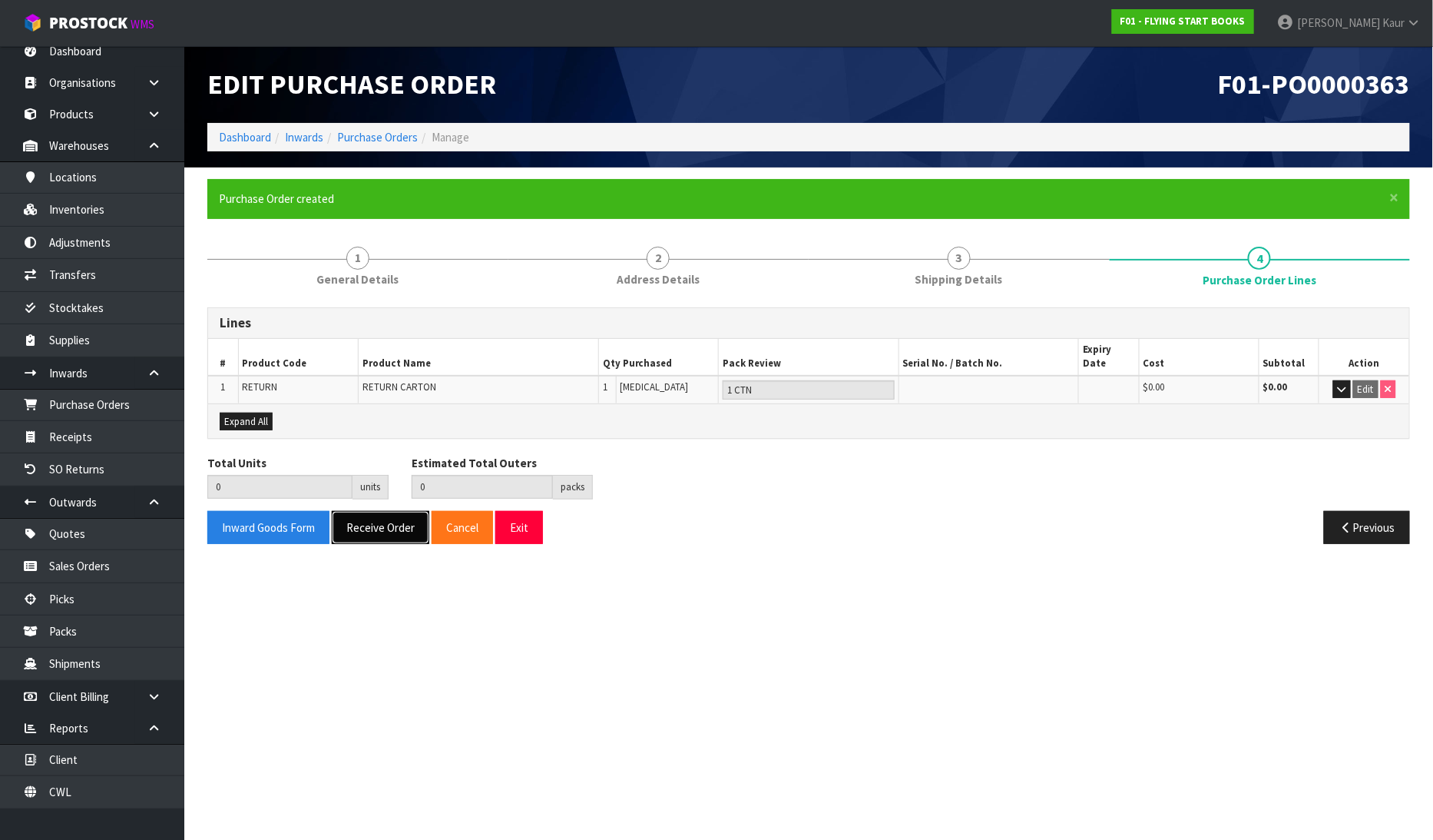
click at [386, 511] on button "Receive Order" at bounding box center [380, 527] width 98 height 33
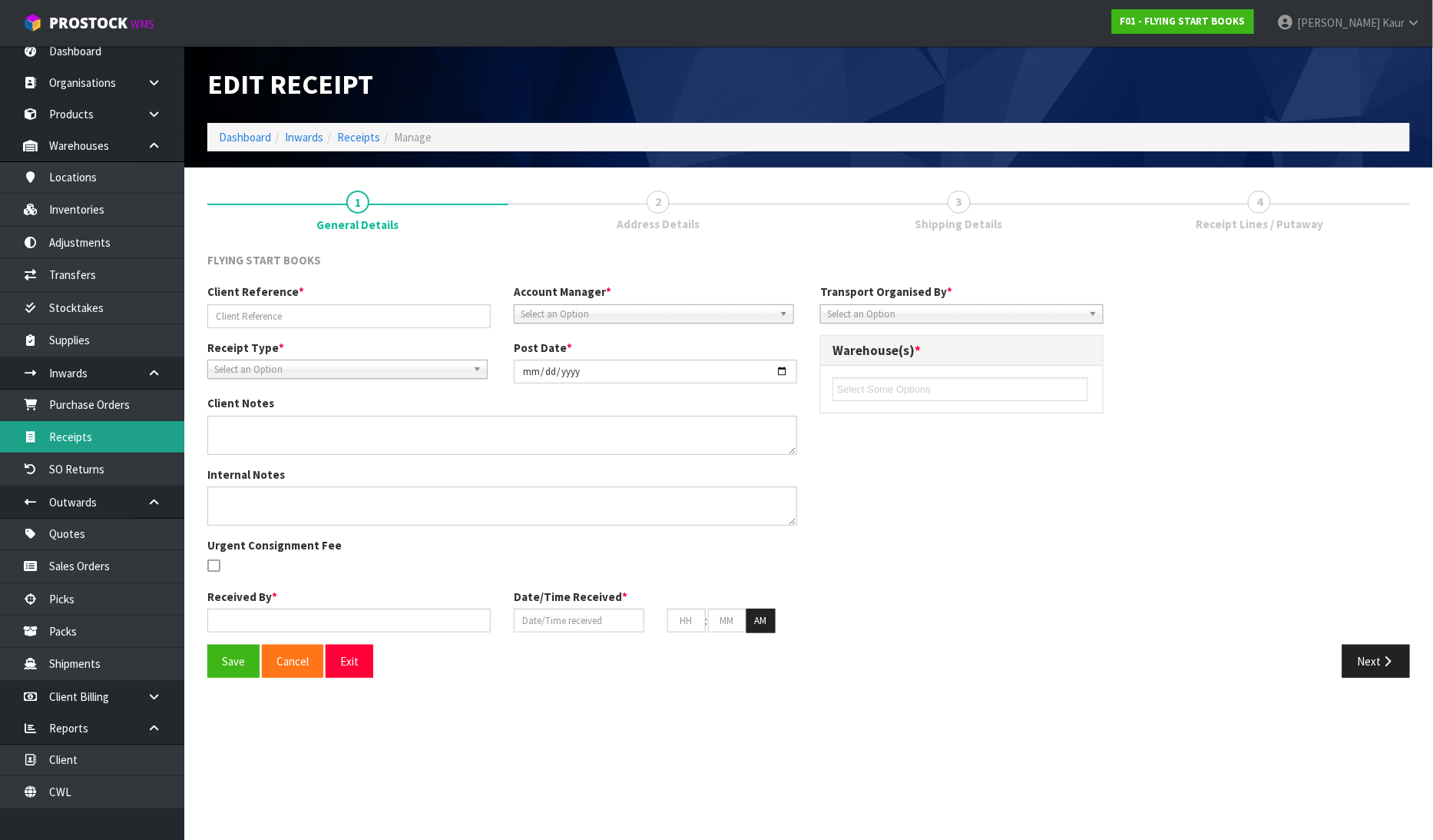
type input "RTS-NZDIRECT-299/FB-NFA GRATIS [PERSON_NAME]"
type input "[DATE]"
type input "[PERSON_NAME]"
type input "[DATE]"
type input "01"
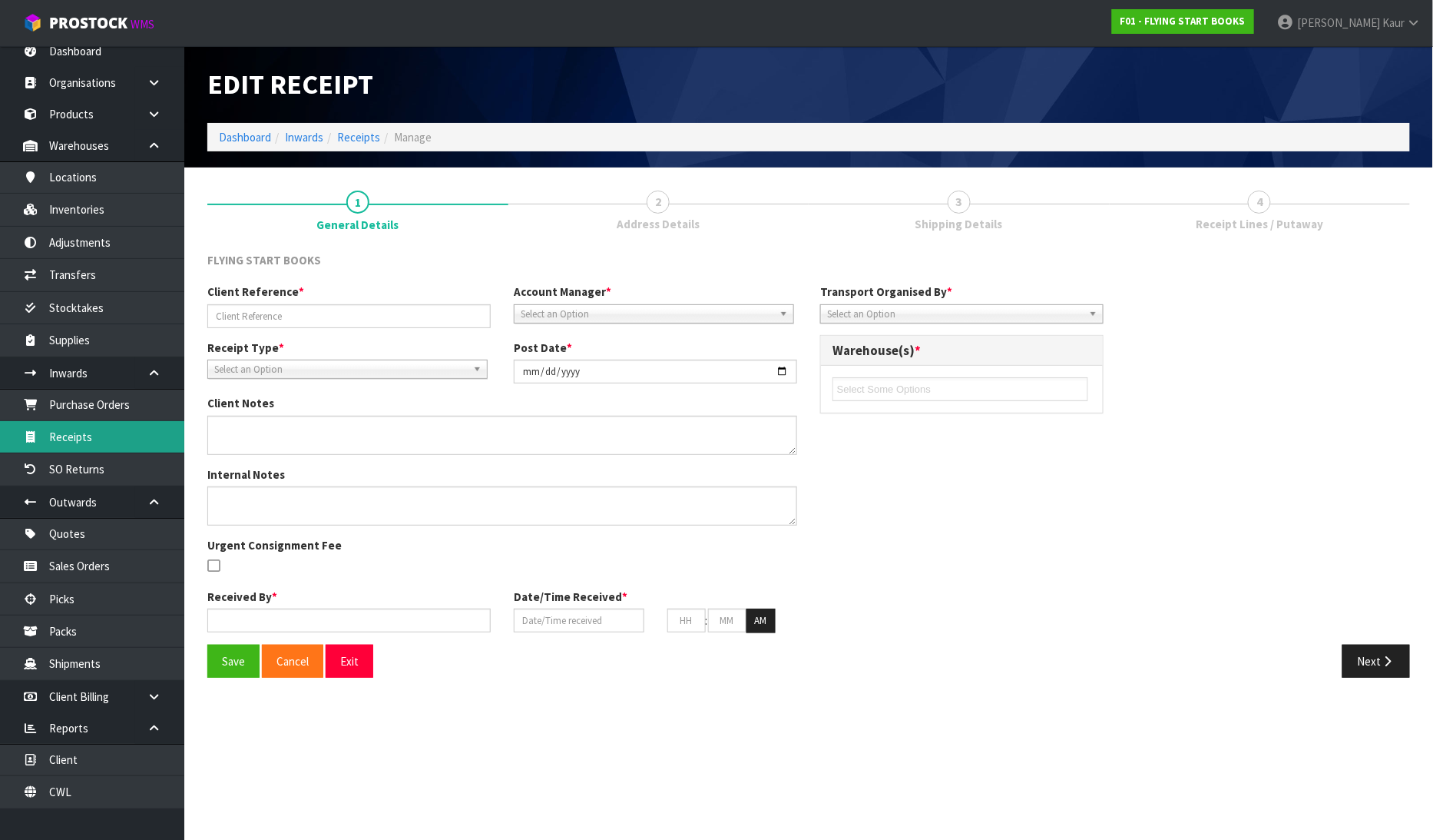
type input "12"
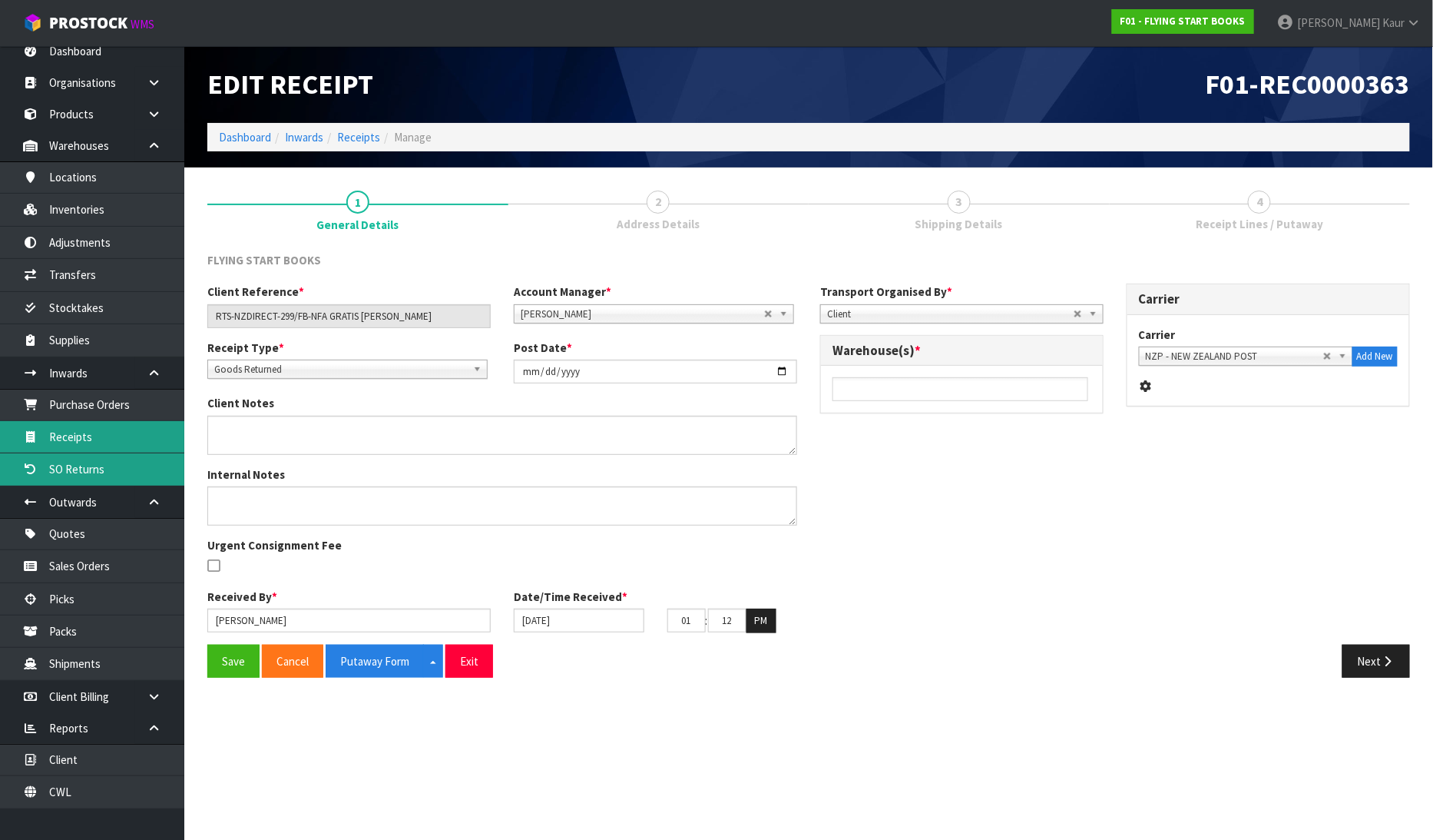
click at [54, 451] on ul "Purchase Orders Receipts SO Returns" at bounding box center [92, 437] width 184 height 98
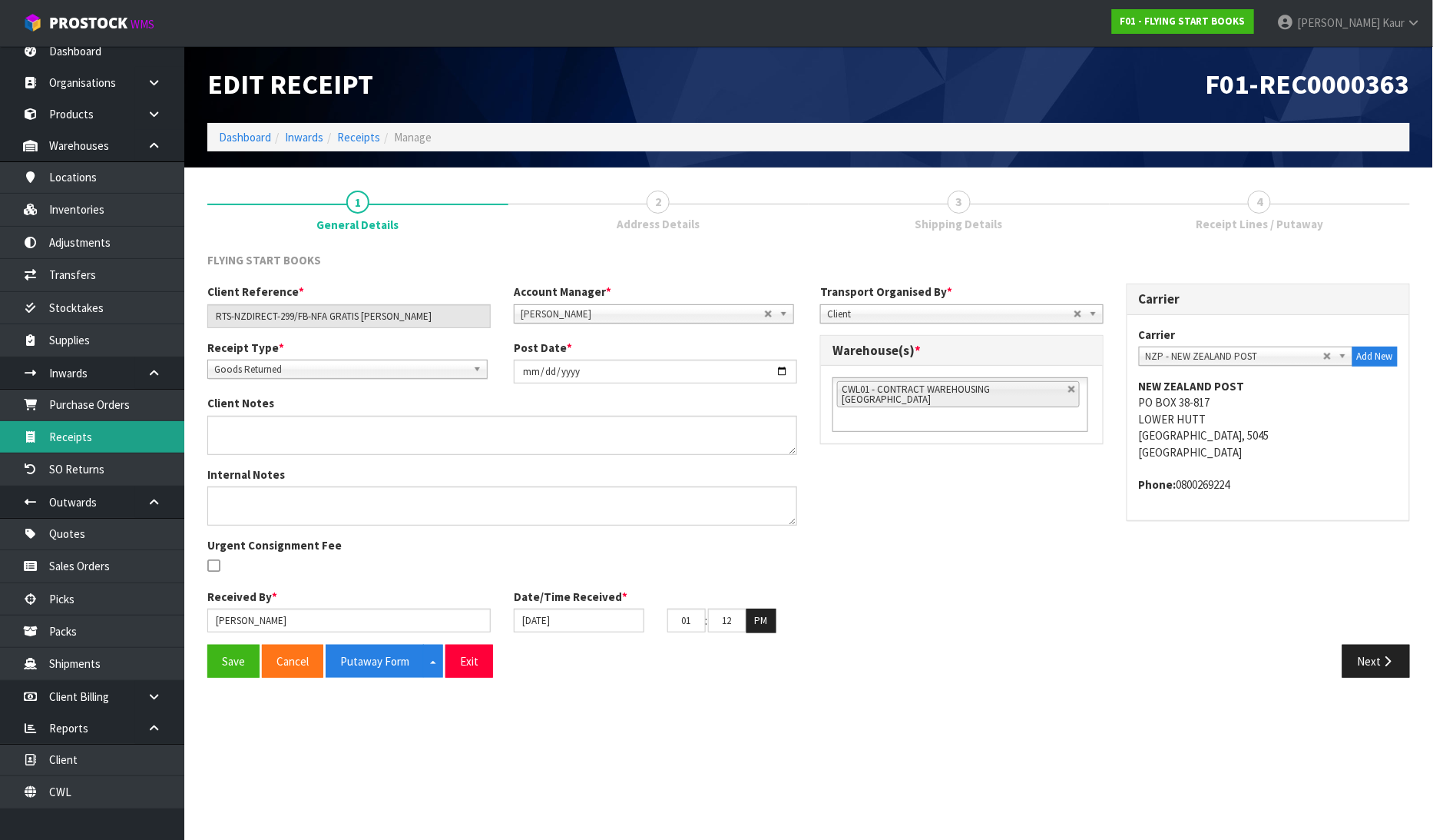
click at [141, 444] on link "Receipts" at bounding box center [92, 436] width 184 height 31
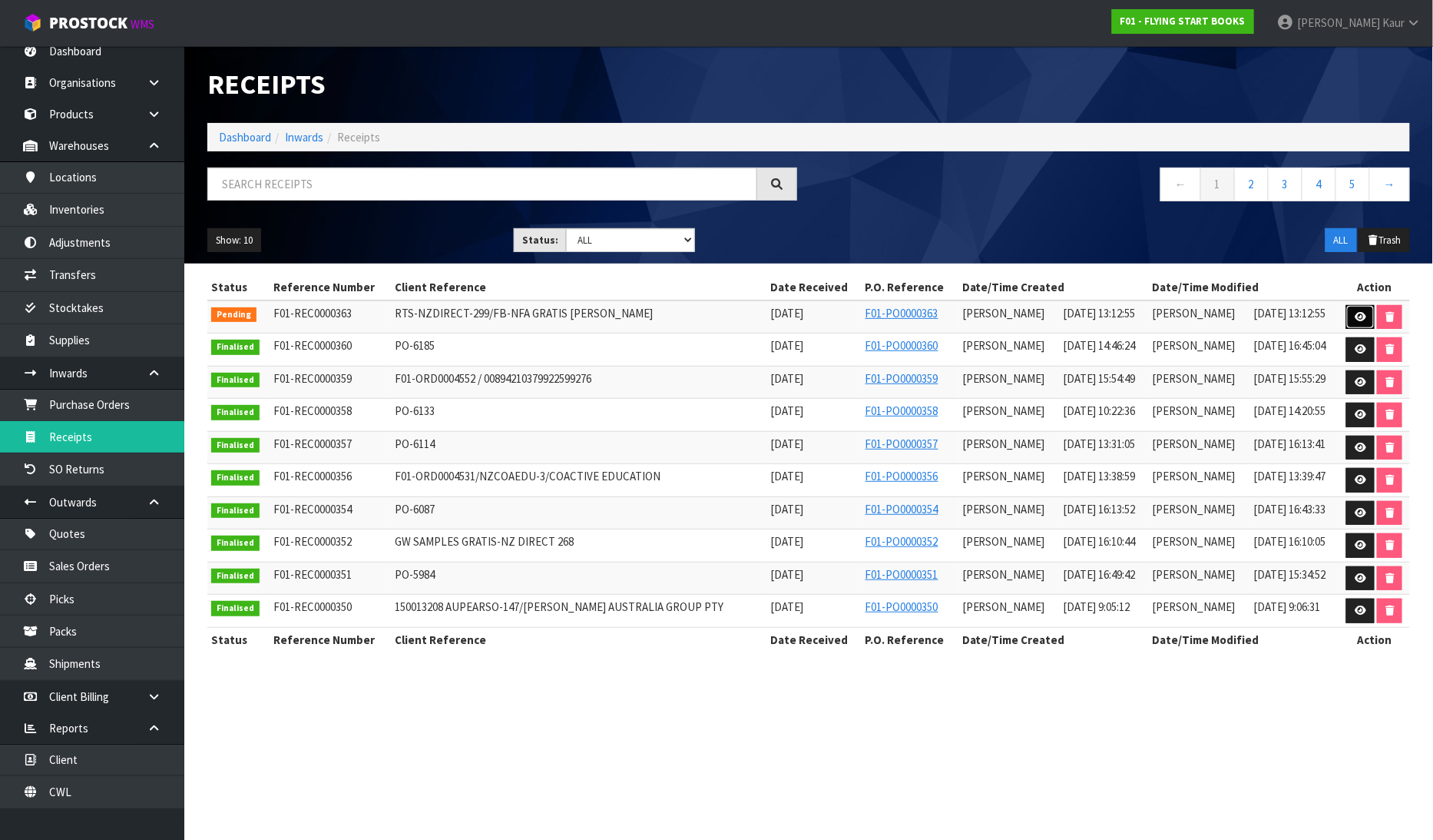
click at [1361, 315] on icon at bounding box center [1361, 316] width 11 height 10
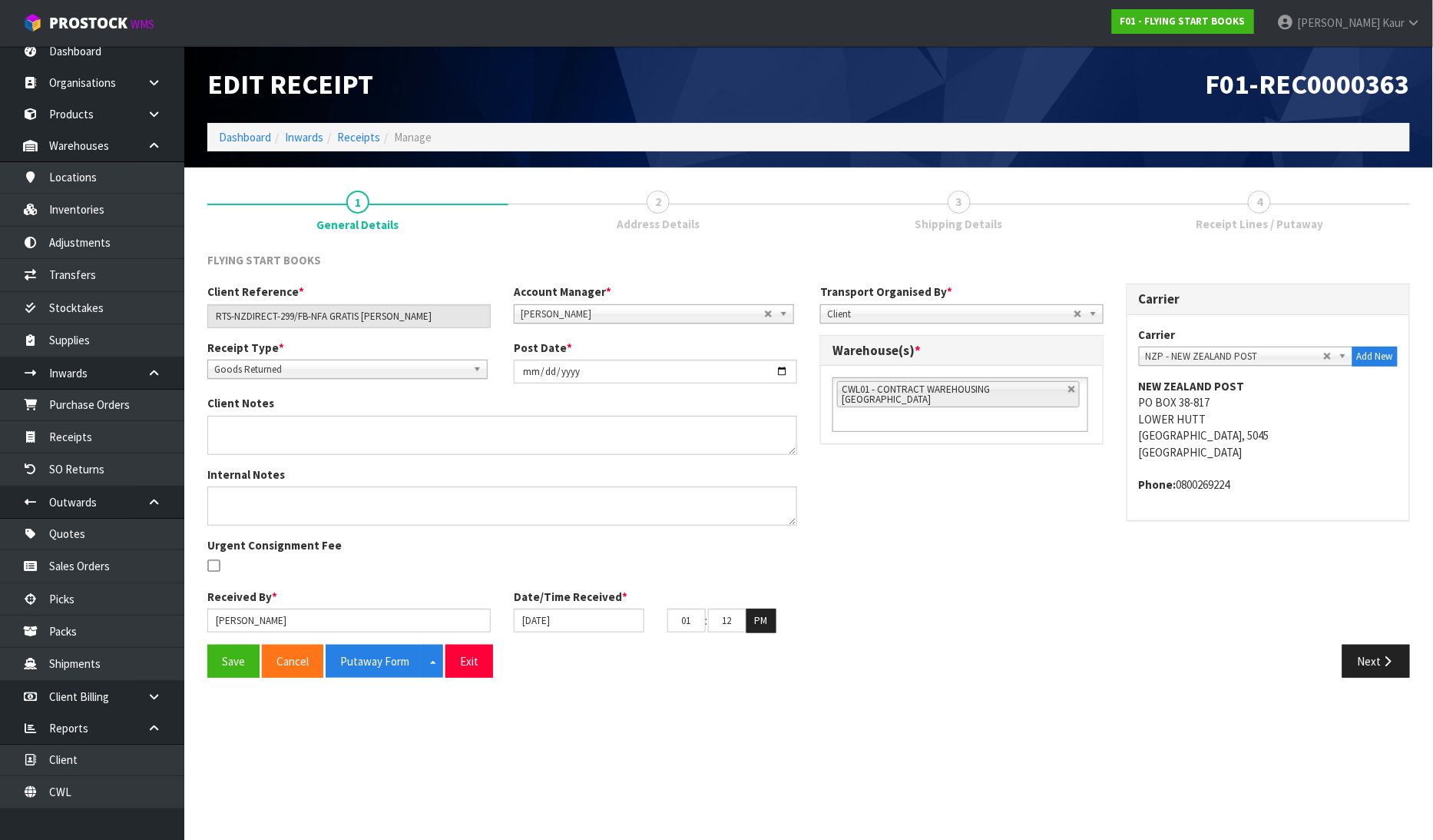
click at [1292, 619] on div "Client Reference * RTS-NZDIRECT-299/FB-NFA GRATIS [PERSON_NAME] Account Manager…" at bounding box center [809, 463] width 1226 height 360
click at [1361, 655] on button "Next" at bounding box center [1376, 660] width 67 height 33
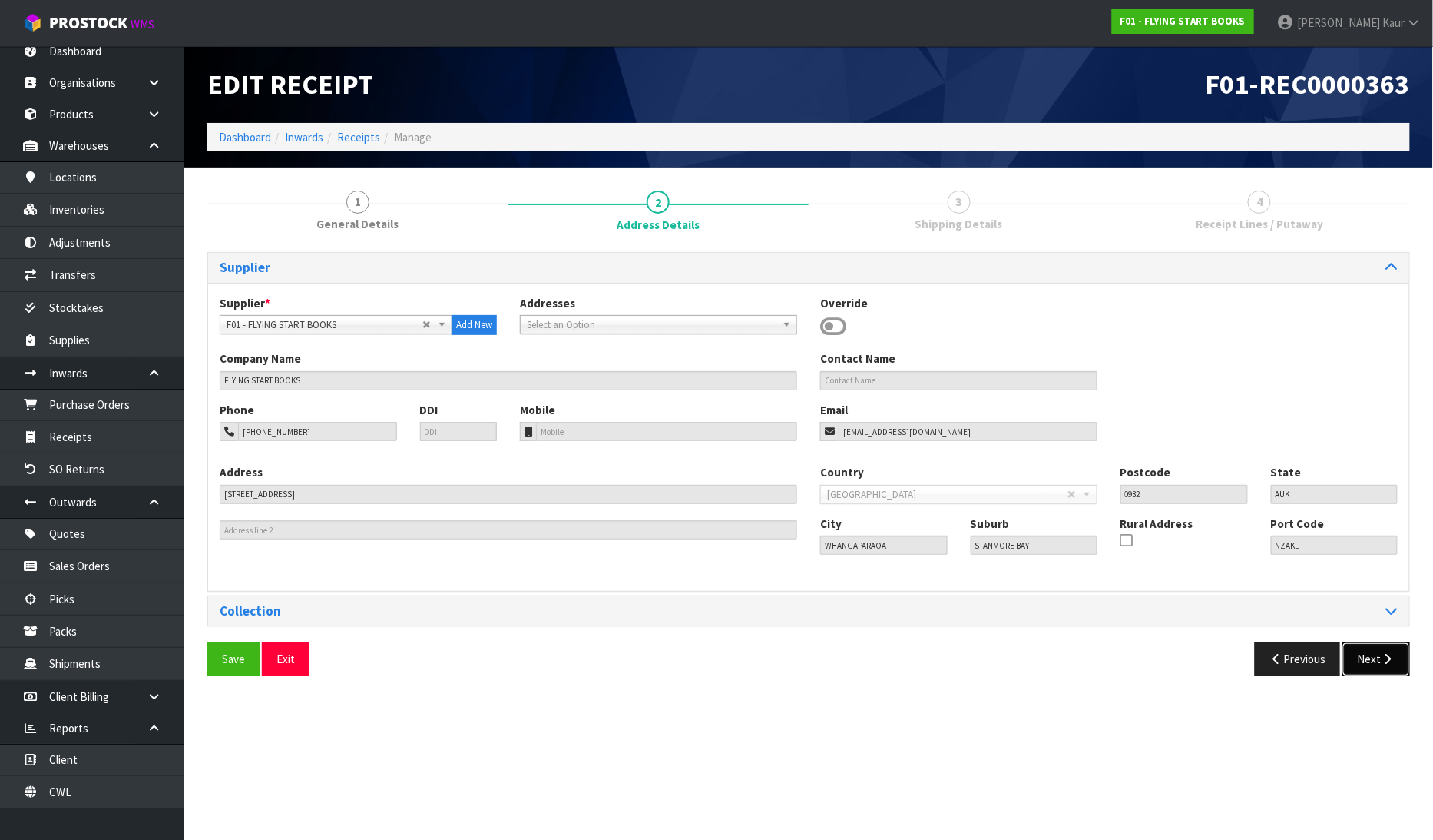
click at [1362, 656] on button "Next" at bounding box center [1376, 659] width 67 height 33
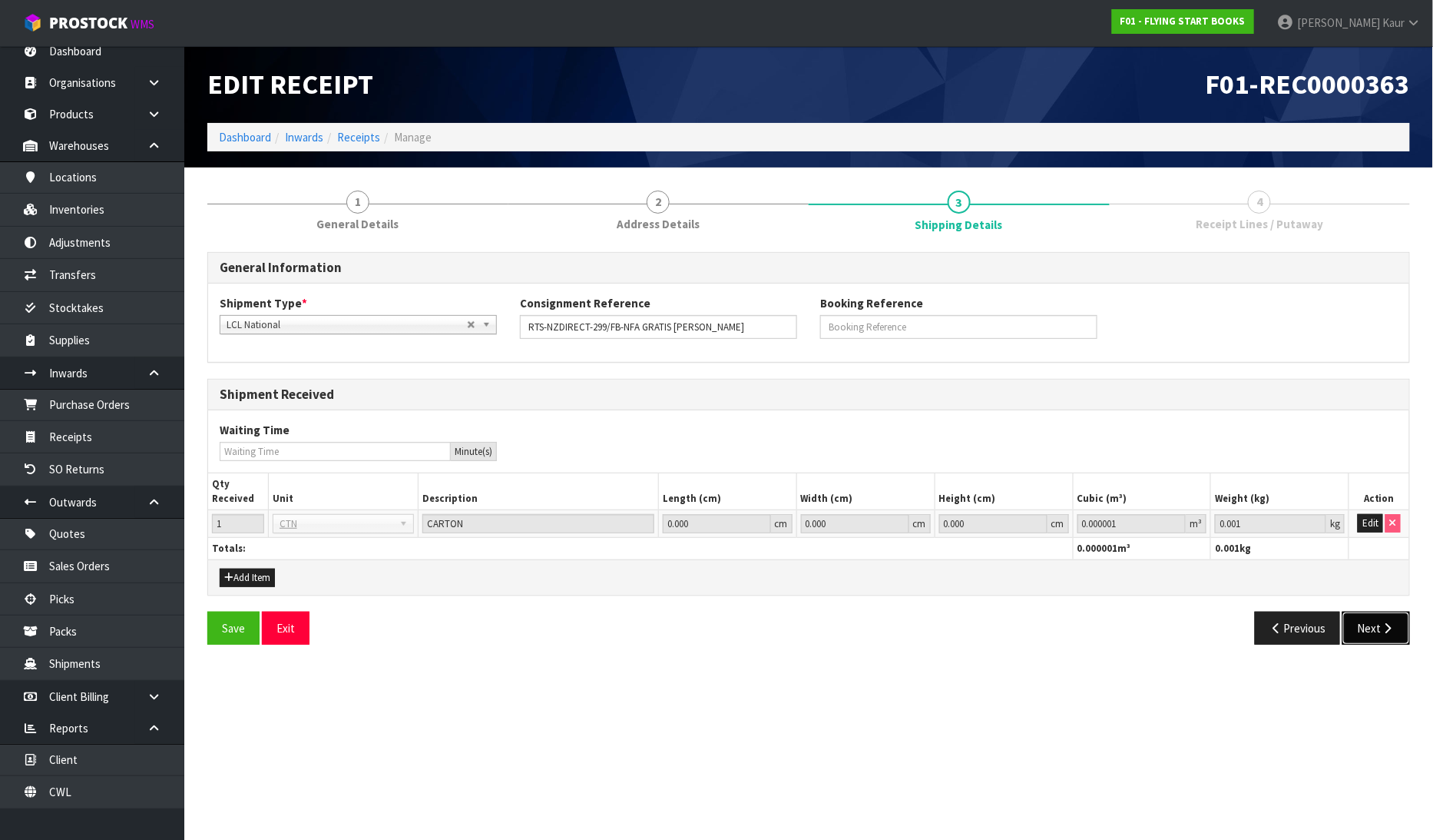
click at [1386, 627] on icon "button" at bounding box center [1387, 628] width 14 height 11
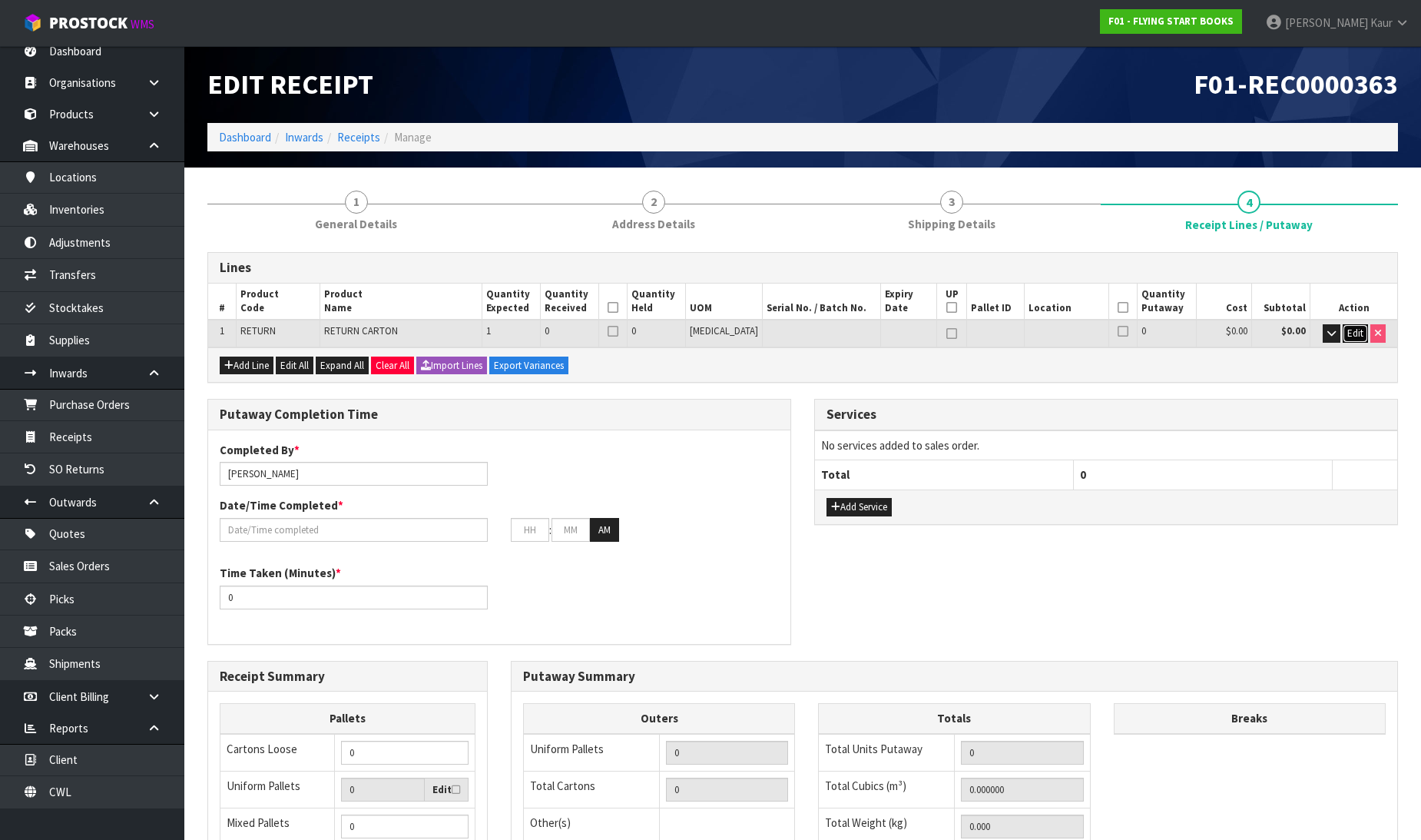
click at [1354, 336] on span "Edit" at bounding box center [1355, 334] width 16 height 13
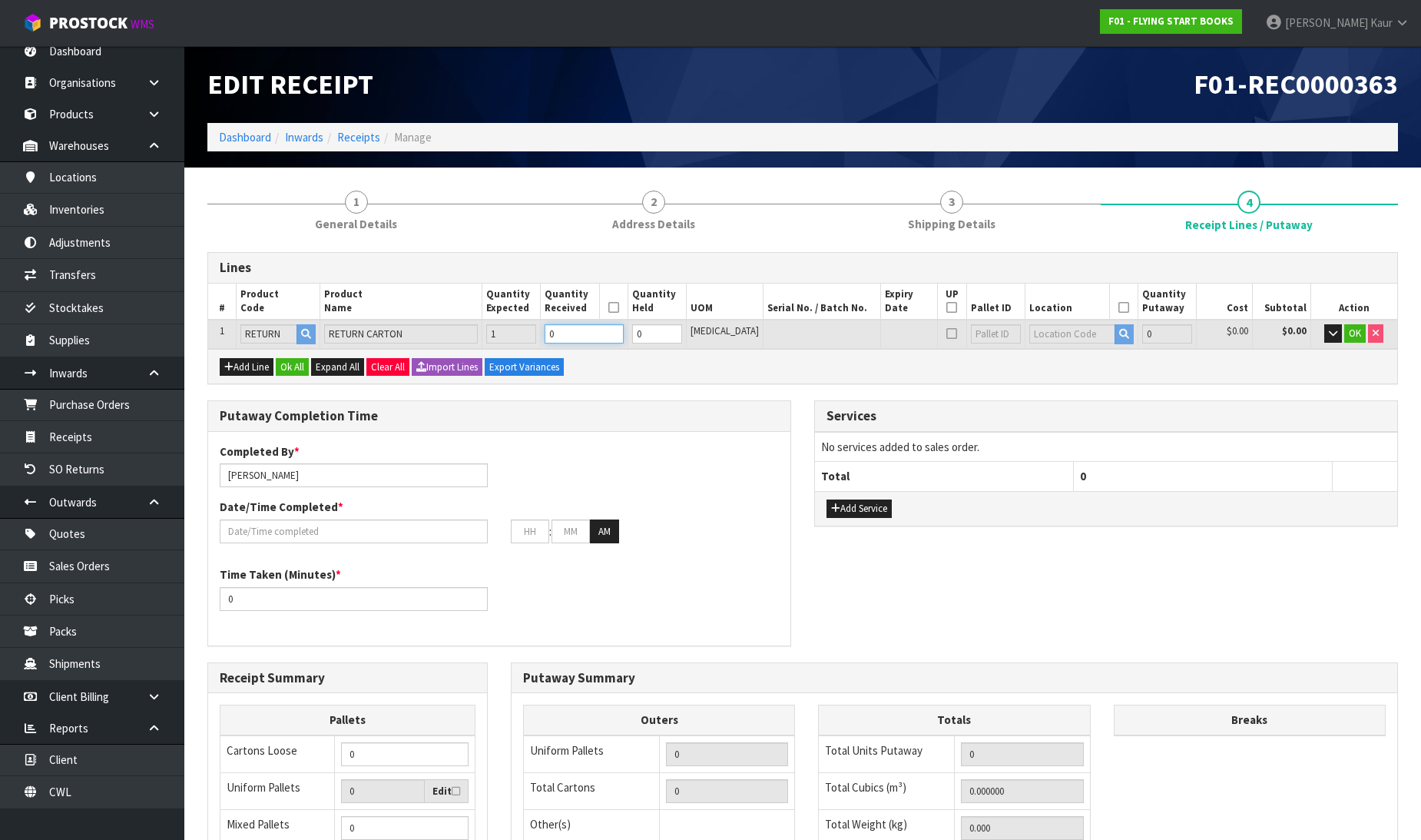
click at [592, 332] on input "0" at bounding box center [584, 334] width 78 height 19
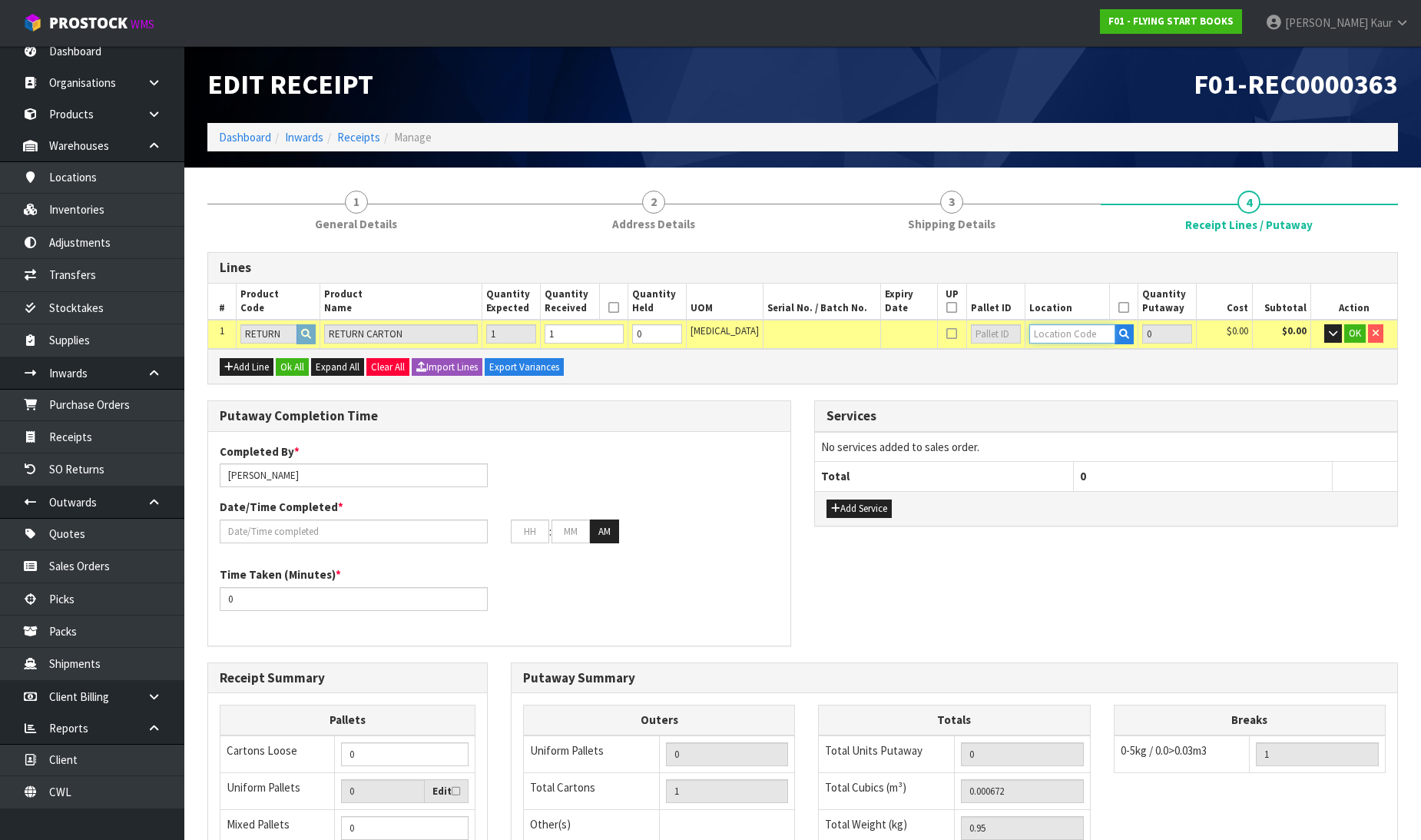
click at [1029, 324] on input "text" at bounding box center [1072, 334] width 86 height 19
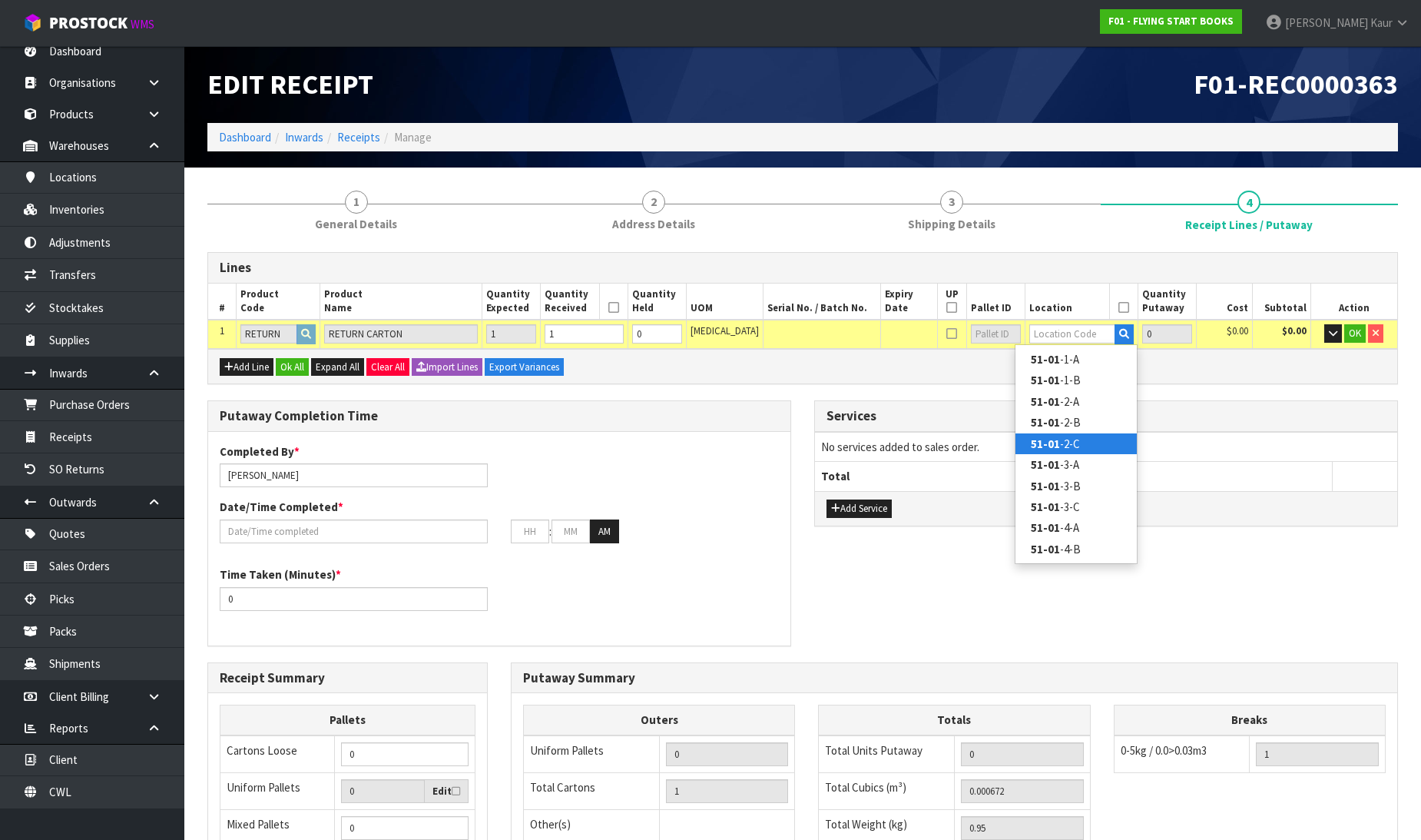
click at [1058, 442] on strong "51-01" at bounding box center [1046, 443] width 29 height 14
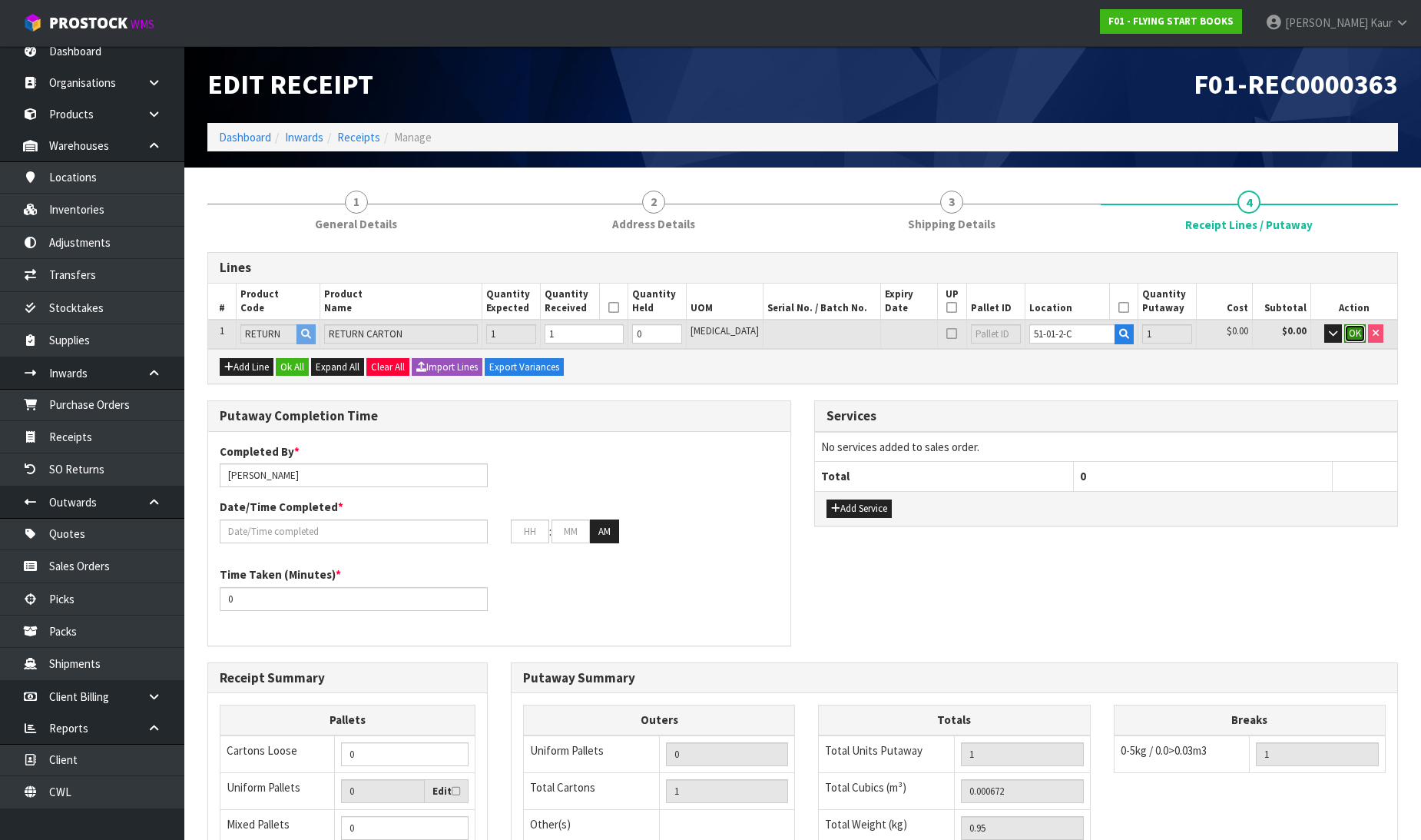
click at [1347, 334] on button "OK" at bounding box center [1355, 333] width 22 height 18
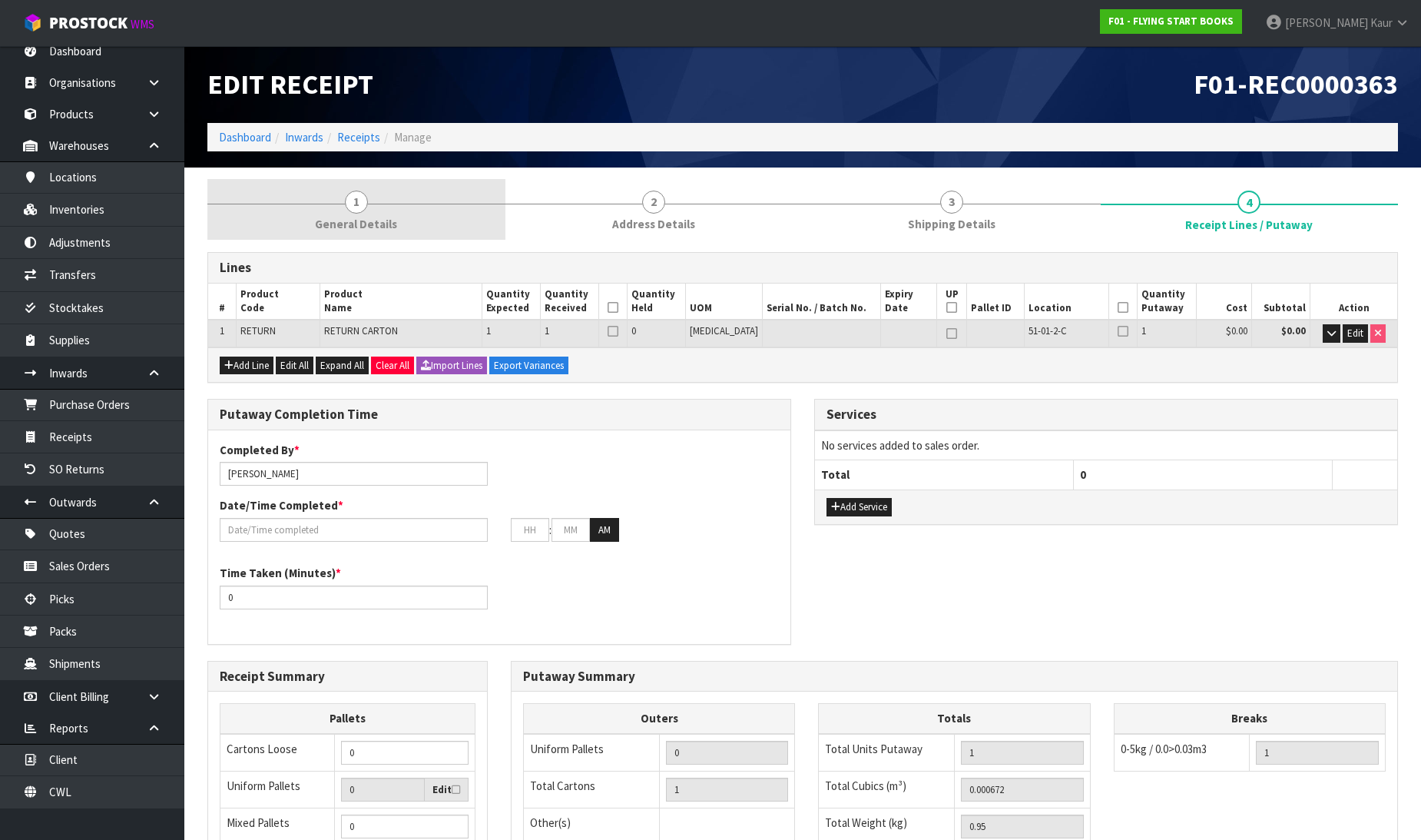
click at [356, 207] on span "1" at bounding box center [356, 201] width 23 height 23
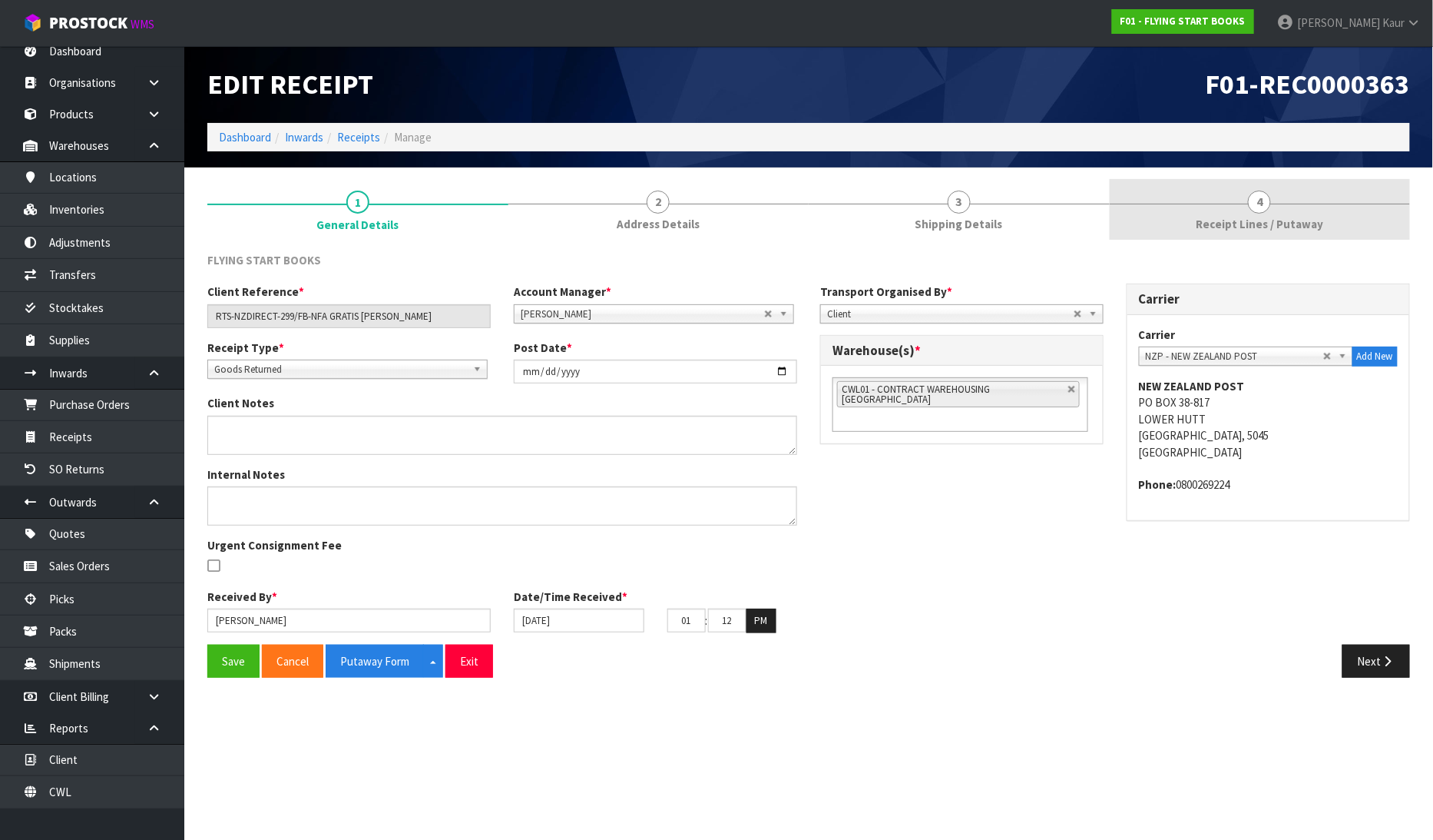
click at [1338, 220] on link "4 Receipt Lines / Putaway" at bounding box center [1260, 209] width 301 height 61
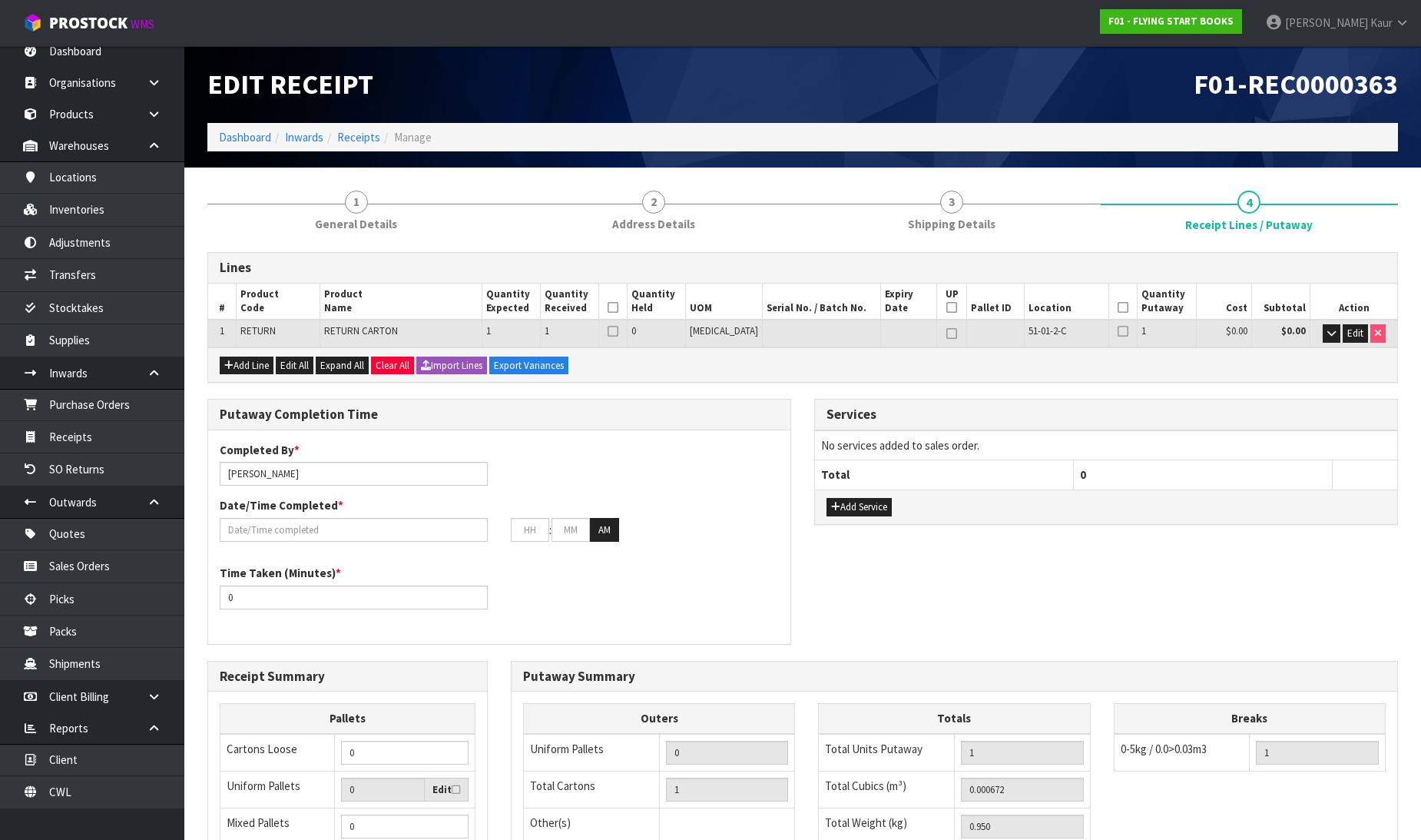
drag, startPoint x: 636, startPoint y: 311, endPoint x: 905, endPoint y: 308, distance: 269.0
click at [619, 308] on icon at bounding box center [612, 307] width 10 height 1
click at [1118, 307] on icon at bounding box center [1123, 307] width 10 height 1
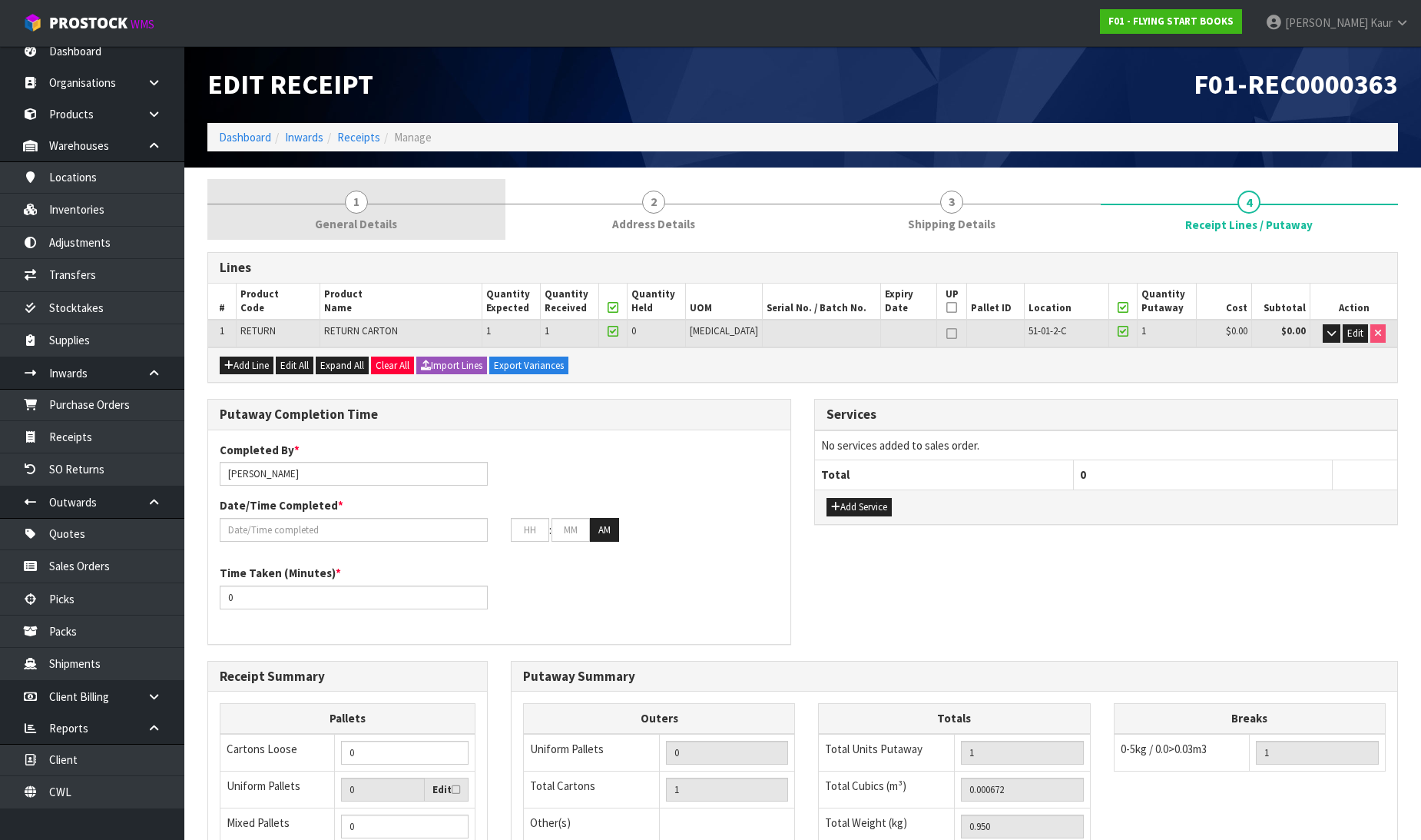
click at [364, 221] on span "General Details" at bounding box center [355, 223] width 82 height 16
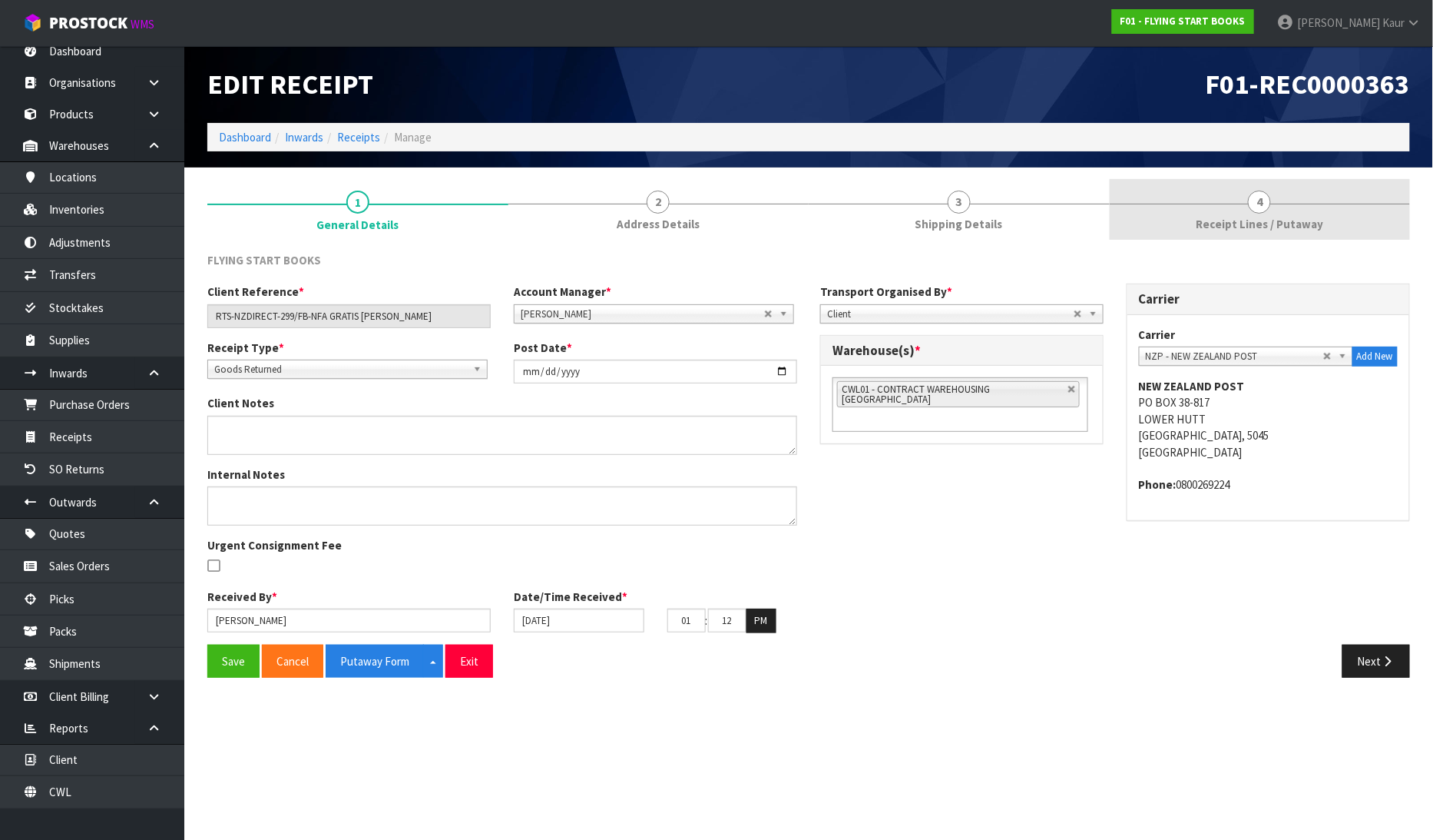
click at [1280, 205] on link "4 Receipt Lines / Putaway" at bounding box center [1260, 209] width 301 height 61
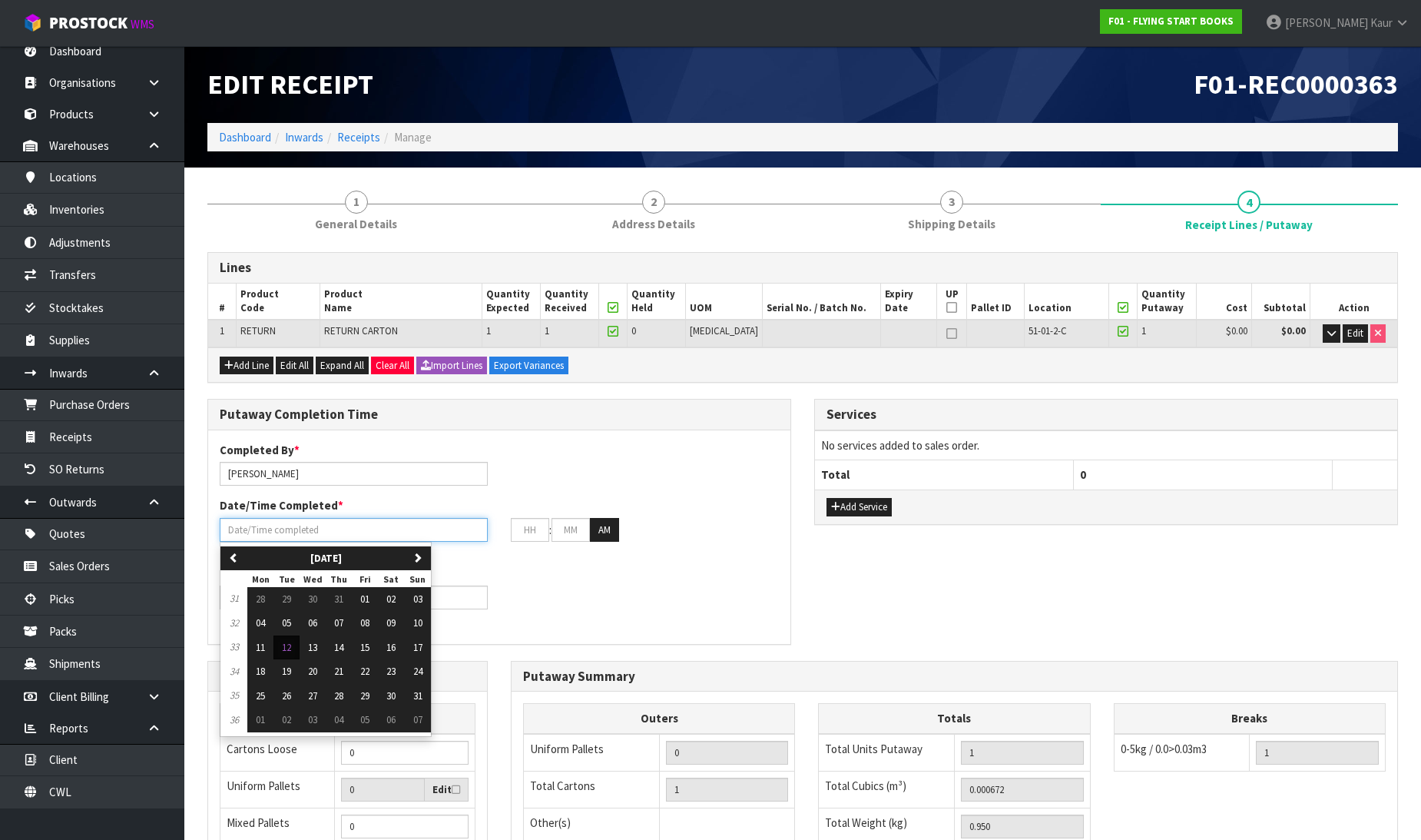
click at [288, 531] on input "text" at bounding box center [354, 529] width 268 height 24
click at [287, 647] on span "12" at bounding box center [287, 647] width 10 height 13
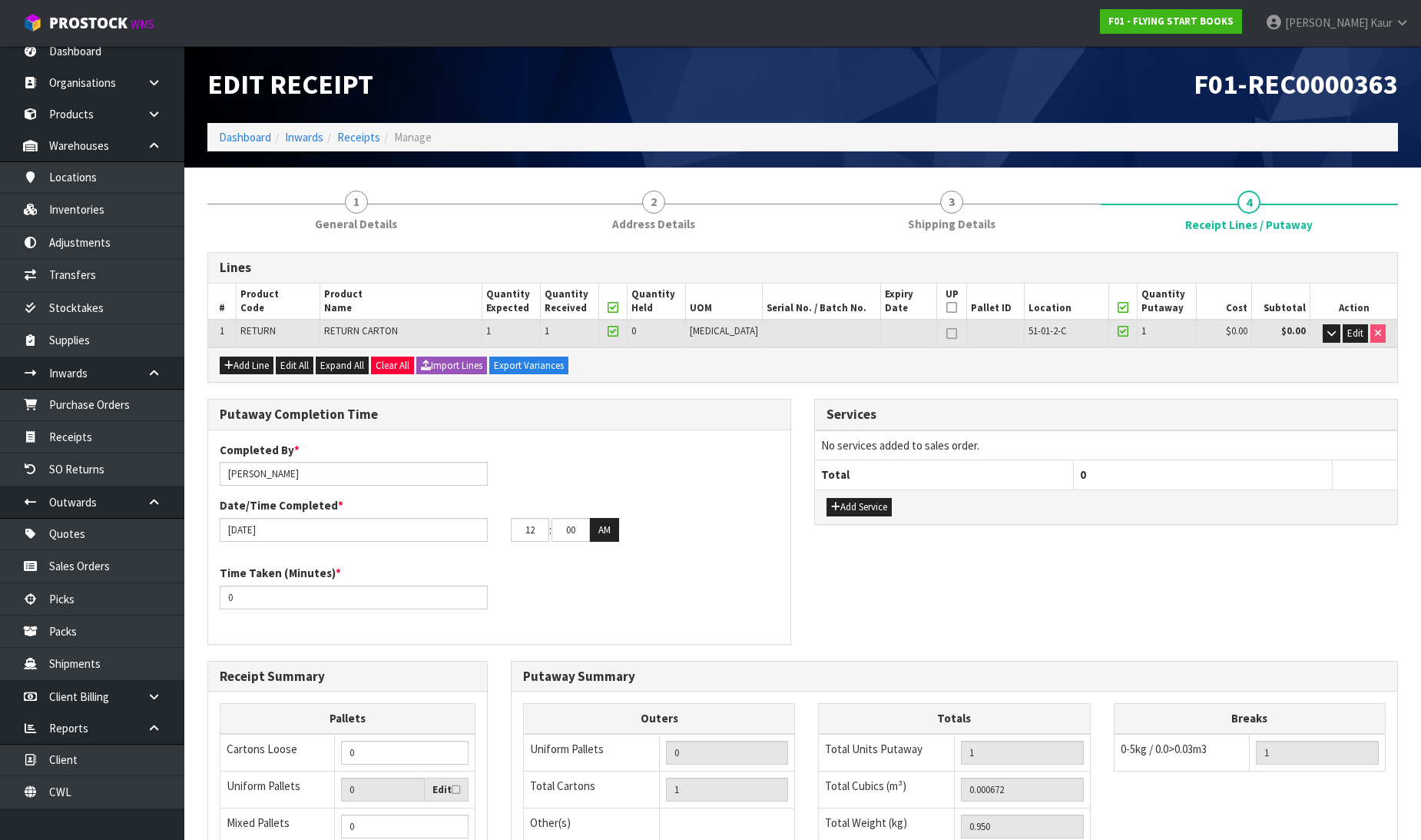
drag, startPoint x: 262, startPoint y: 583, endPoint x: 214, endPoint y: 600, distance: 50.9
click at [214, 600] on div "Time Taken (Minutes) * 0" at bounding box center [354, 586] width 291 height 44
drag, startPoint x: 262, startPoint y: 603, endPoint x: 210, endPoint y: 603, distance: 52.0
click at [210, 603] on div "Time Taken (Minutes) * 0" at bounding box center [354, 586] width 291 height 44
drag, startPoint x: 535, startPoint y: 530, endPoint x: 518, endPoint y: 527, distance: 17.3
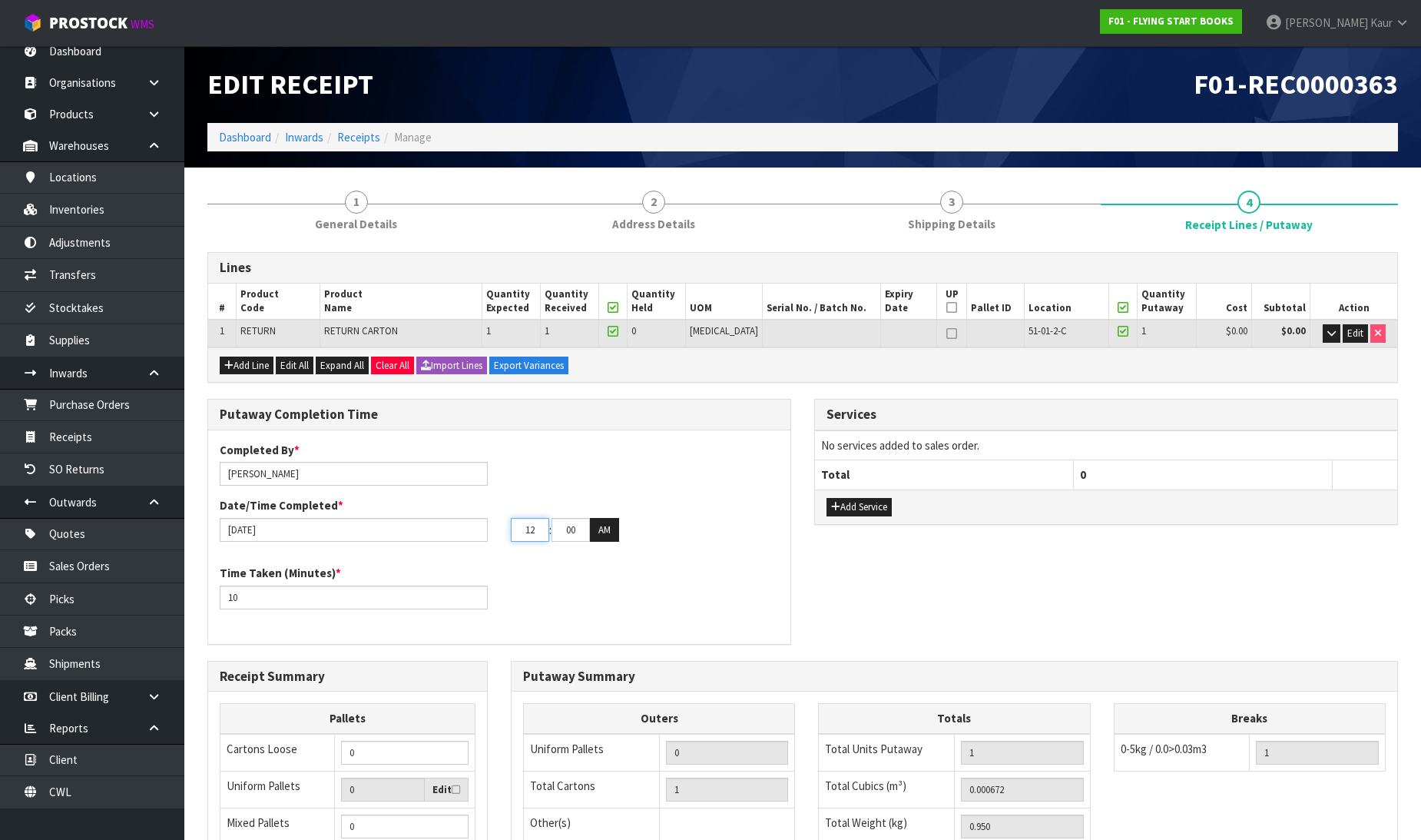
click at [518, 527] on input "12" at bounding box center [530, 529] width 38 height 24
drag, startPoint x: 571, startPoint y: 527, endPoint x: 559, endPoint y: 520, distance: 13.9
click at [559, 520] on input "00" at bounding box center [570, 529] width 38 height 24
click at [615, 532] on button "AM" at bounding box center [605, 530] width 29 height 25
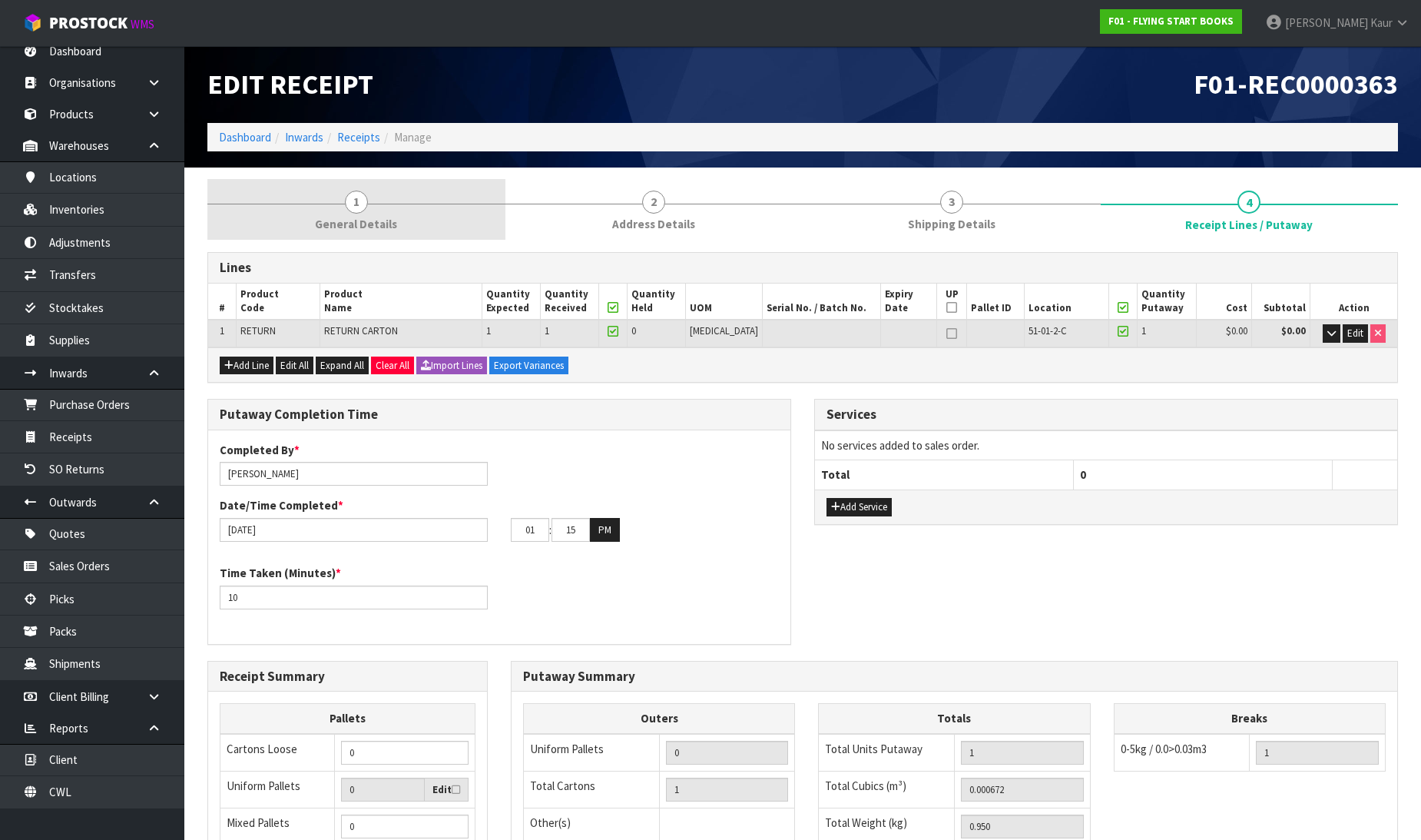
click at [400, 219] on link "1 General Details" at bounding box center [356, 209] width 298 height 61
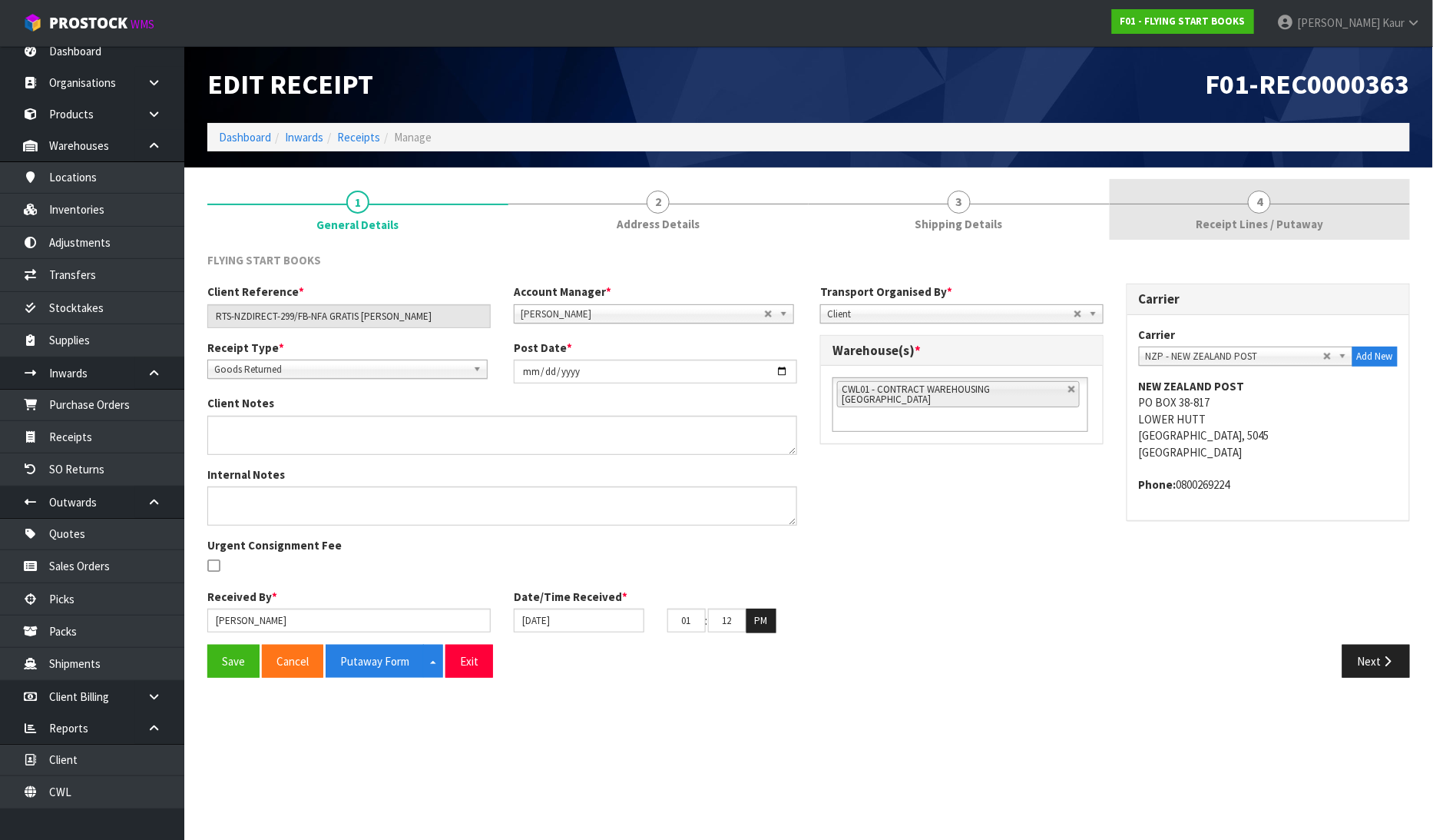
click at [1246, 226] on span "Receipt Lines / Putaway" at bounding box center [1260, 223] width 127 height 16
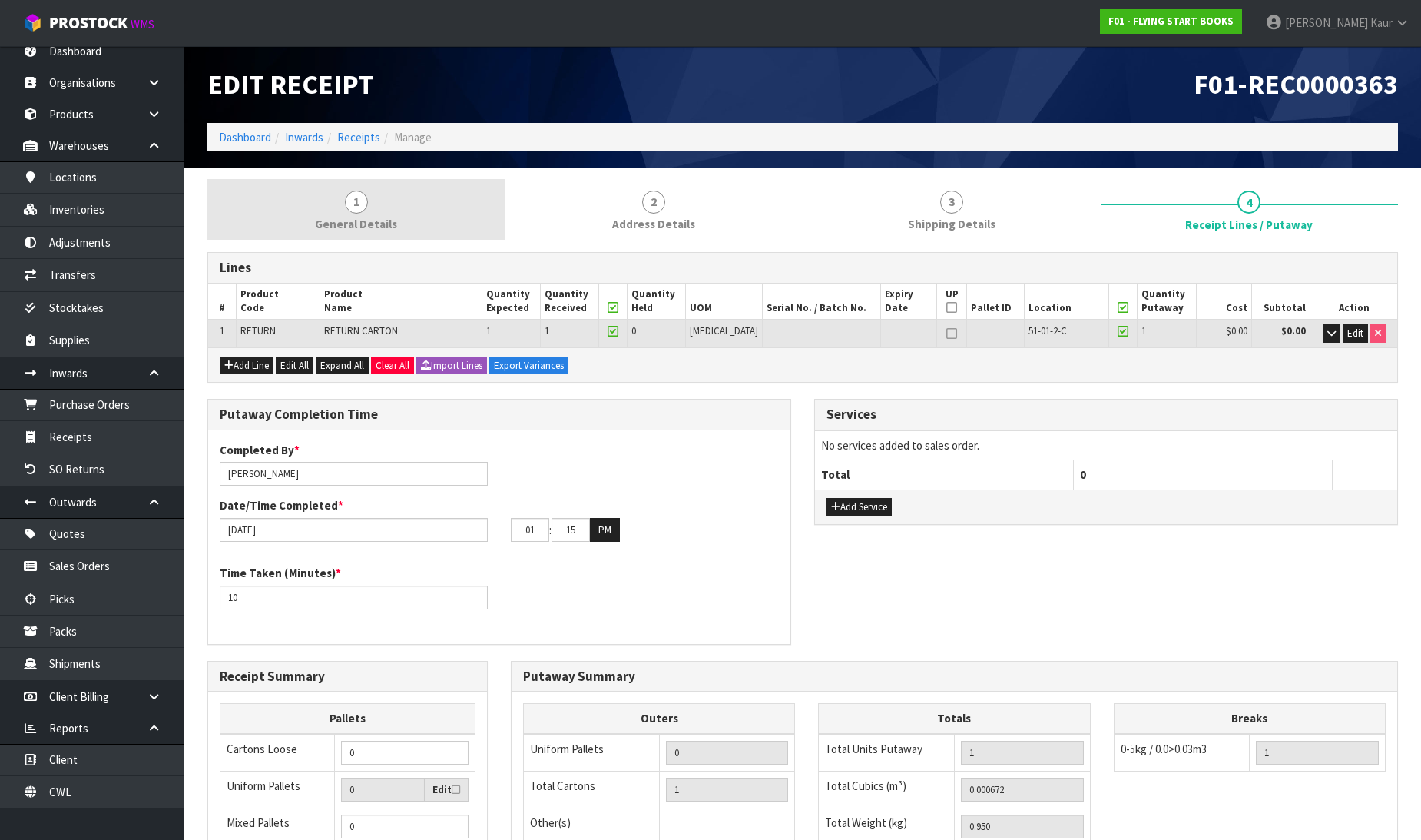
click at [357, 208] on span "1" at bounding box center [356, 201] width 23 height 23
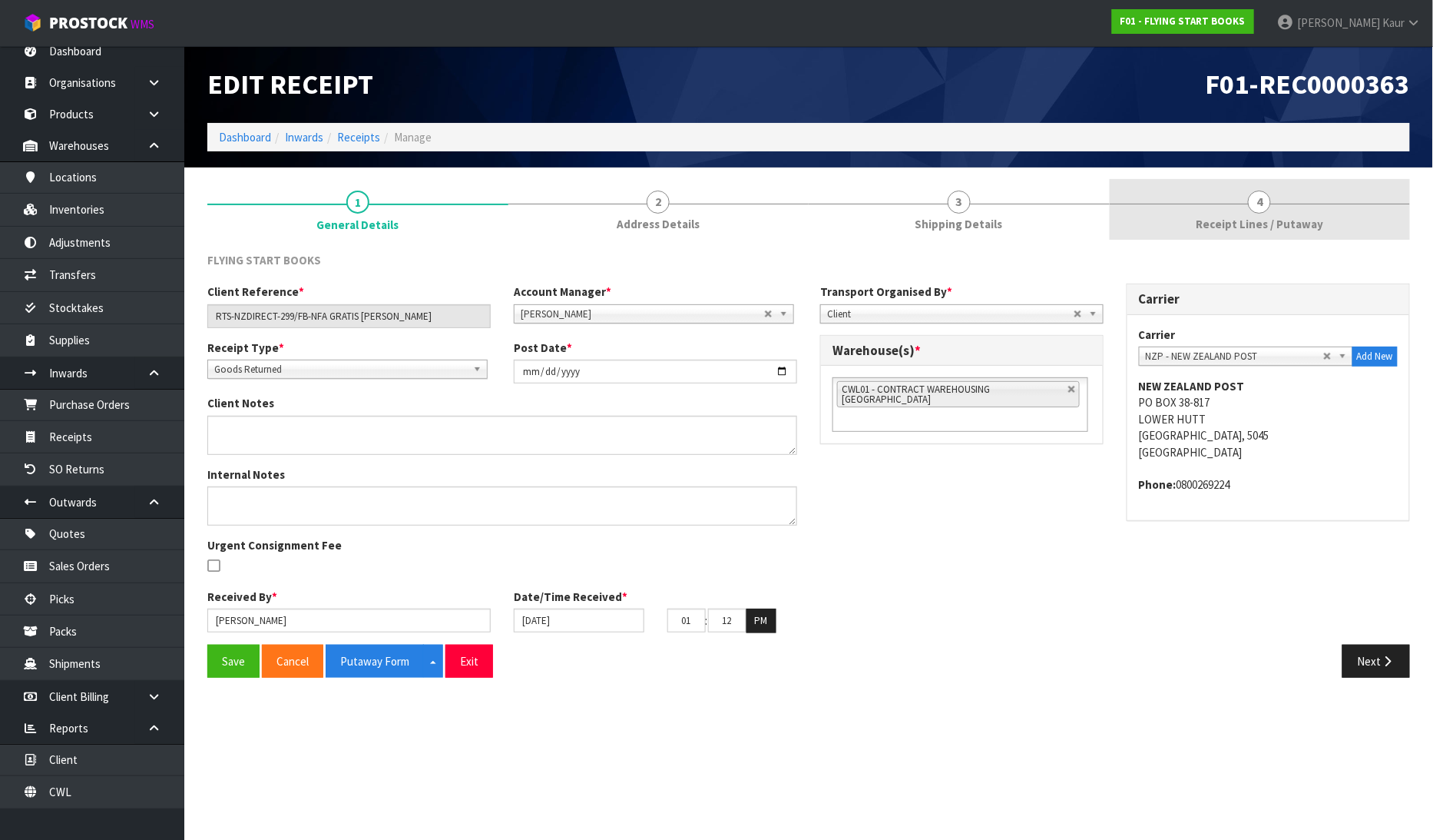
click at [1224, 200] on link "4 Receipt Lines / Putaway" at bounding box center [1260, 209] width 301 height 61
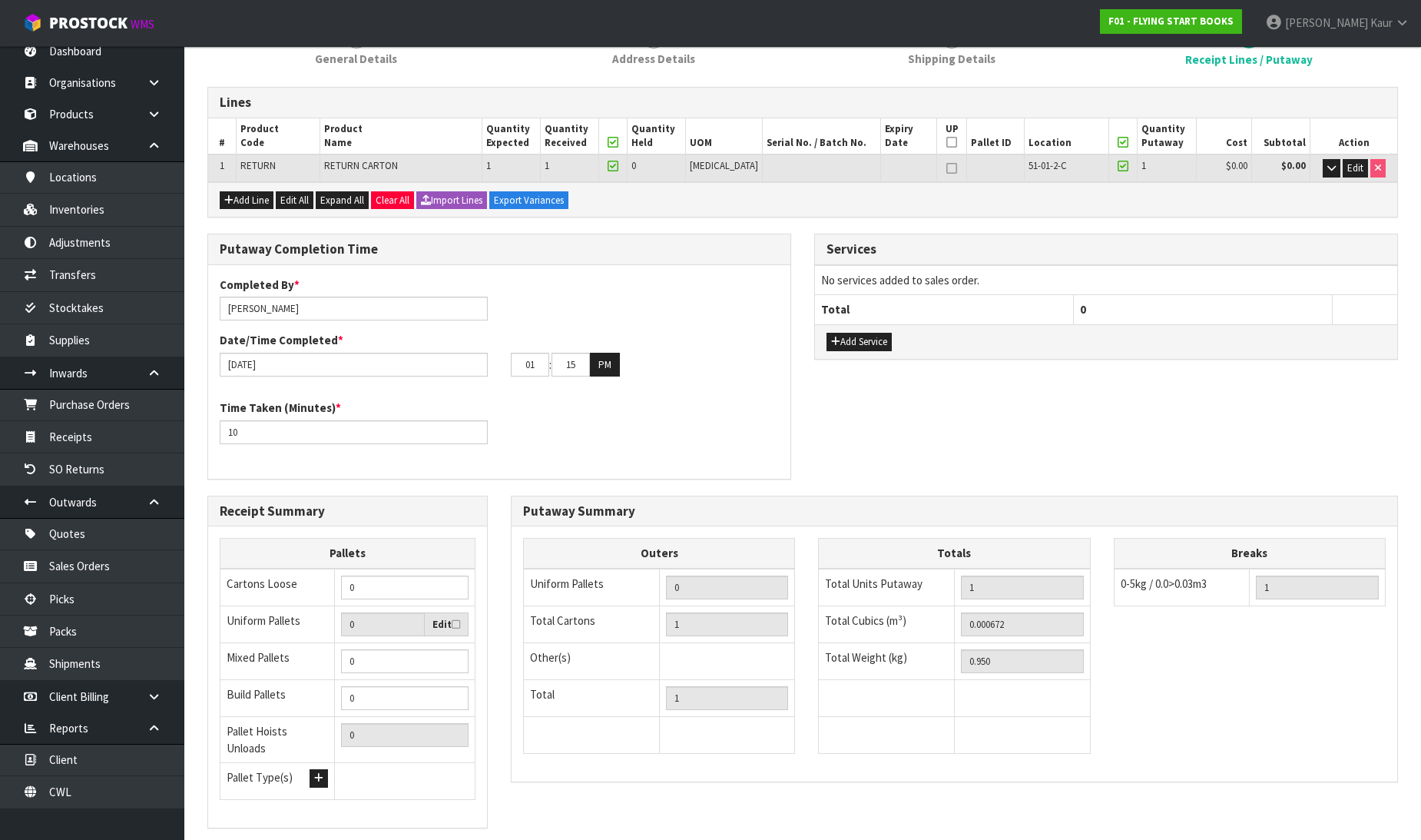
scroll to position [251, 0]
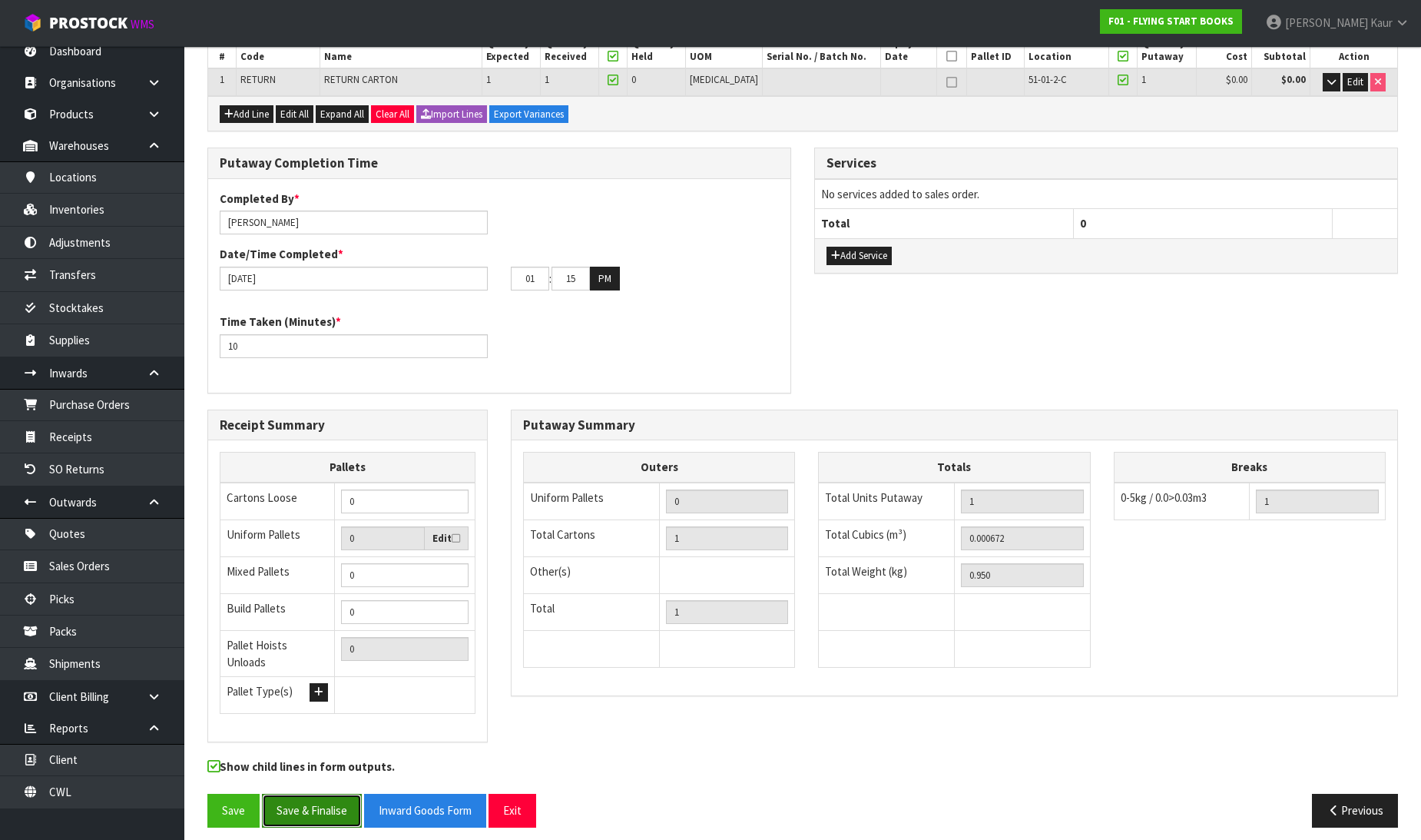
click at [317, 793] on button "Save & Finalise" at bounding box center [312, 810] width 100 height 33
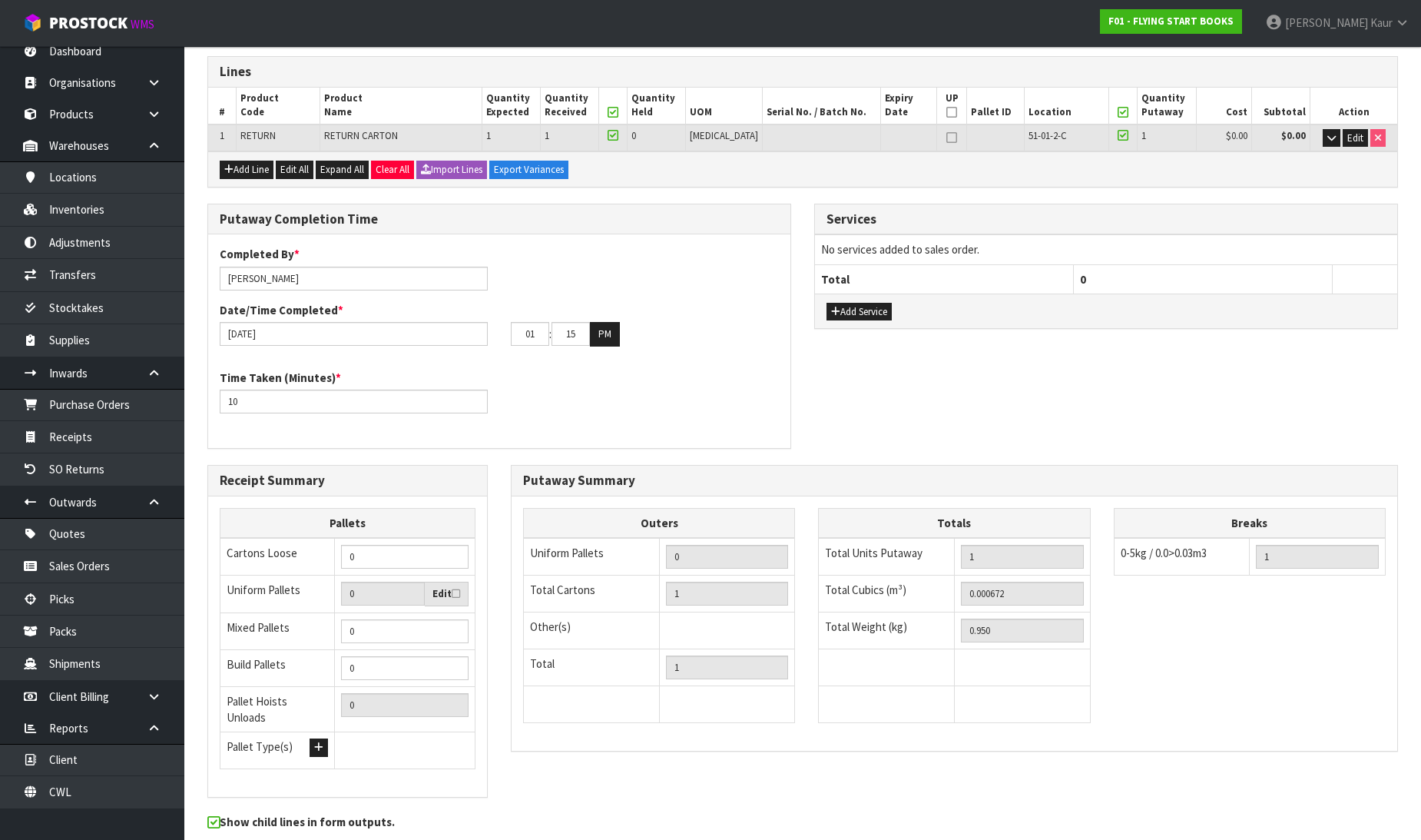
scroll to position [0, 0]
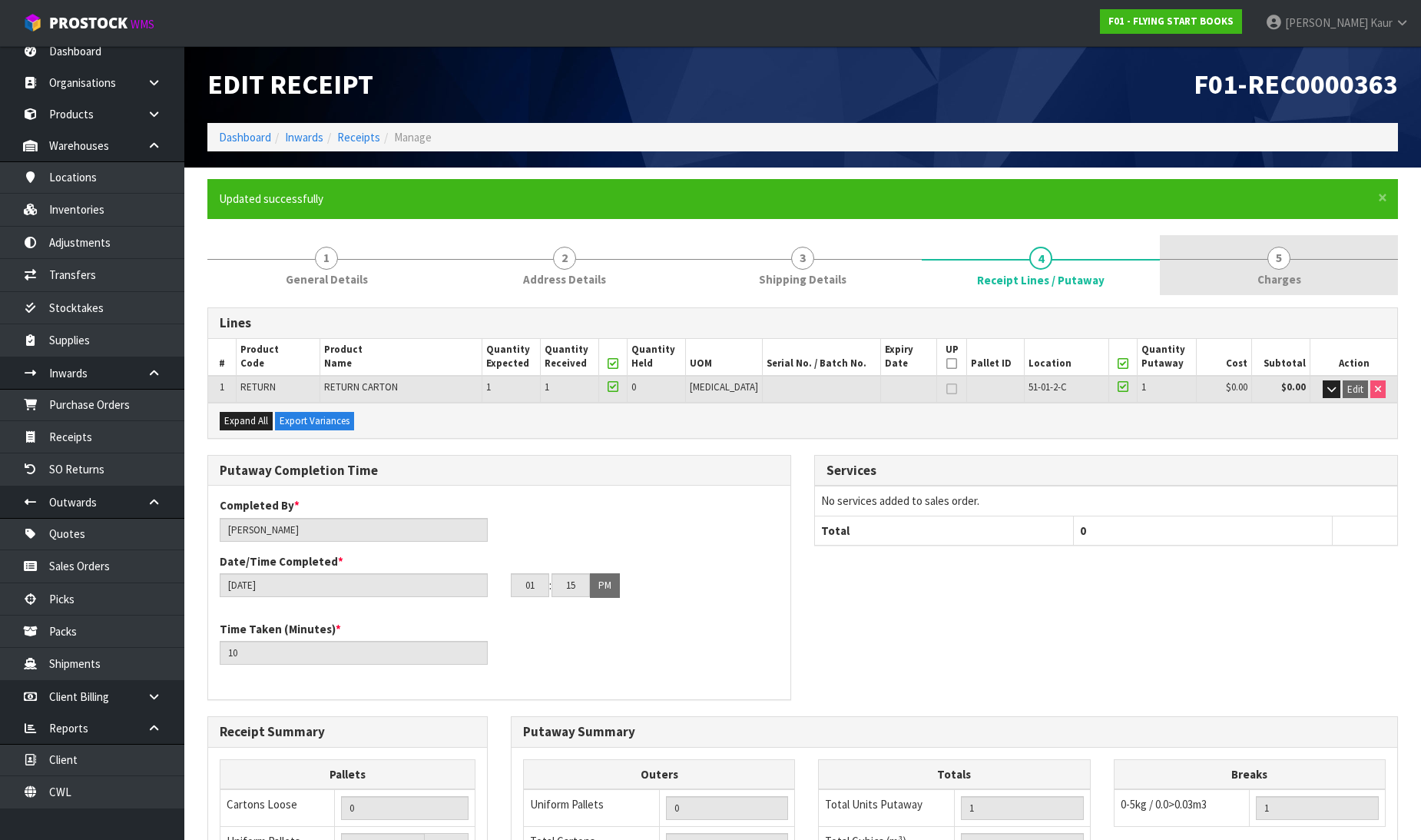
click at [1285, 262] on span "5" at bounding box center [1279, 258] width 23 height 23
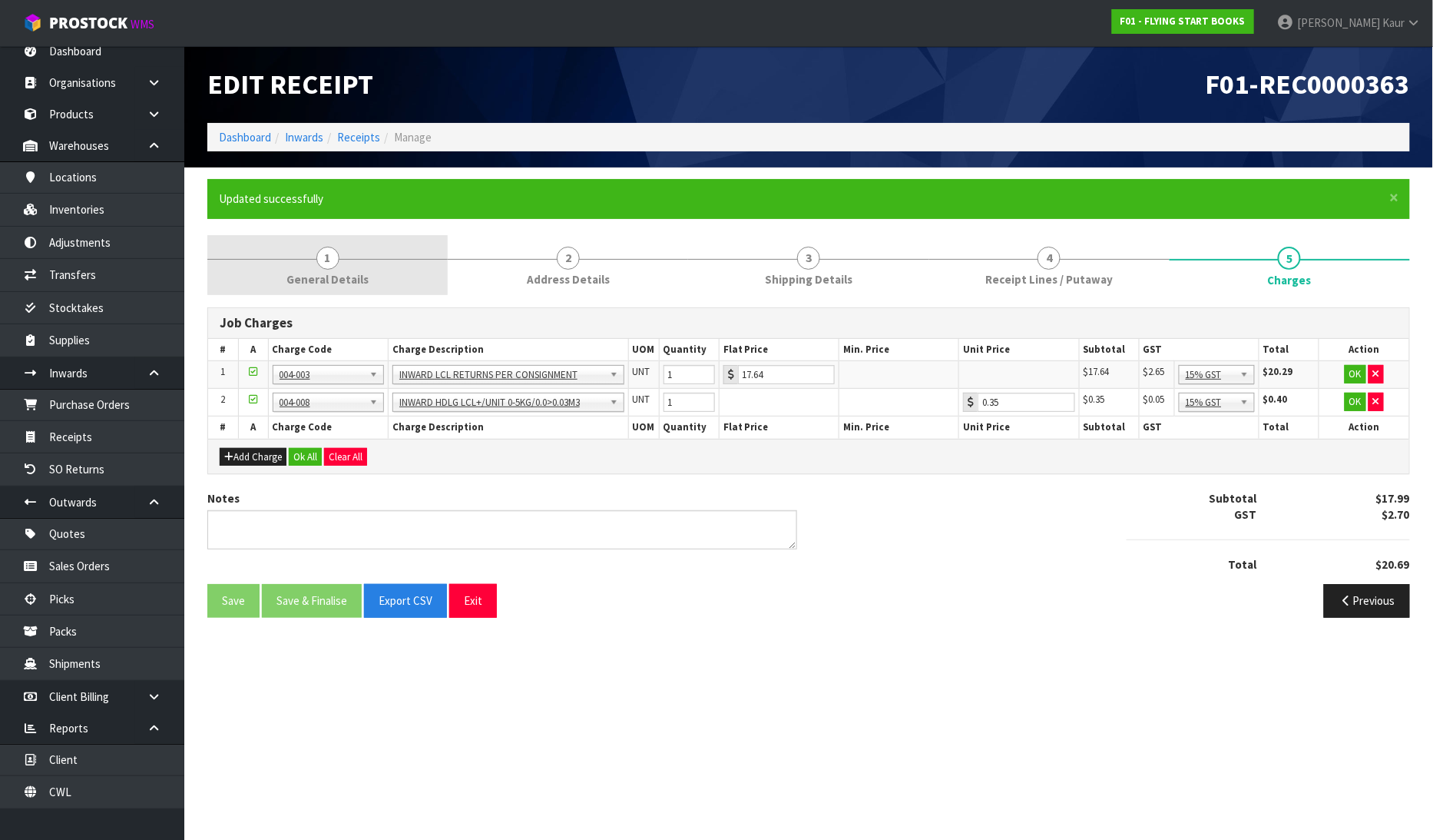
click at [353, 264] on link "1 General Details" at bounding box center [327, 265] width 240 height 61
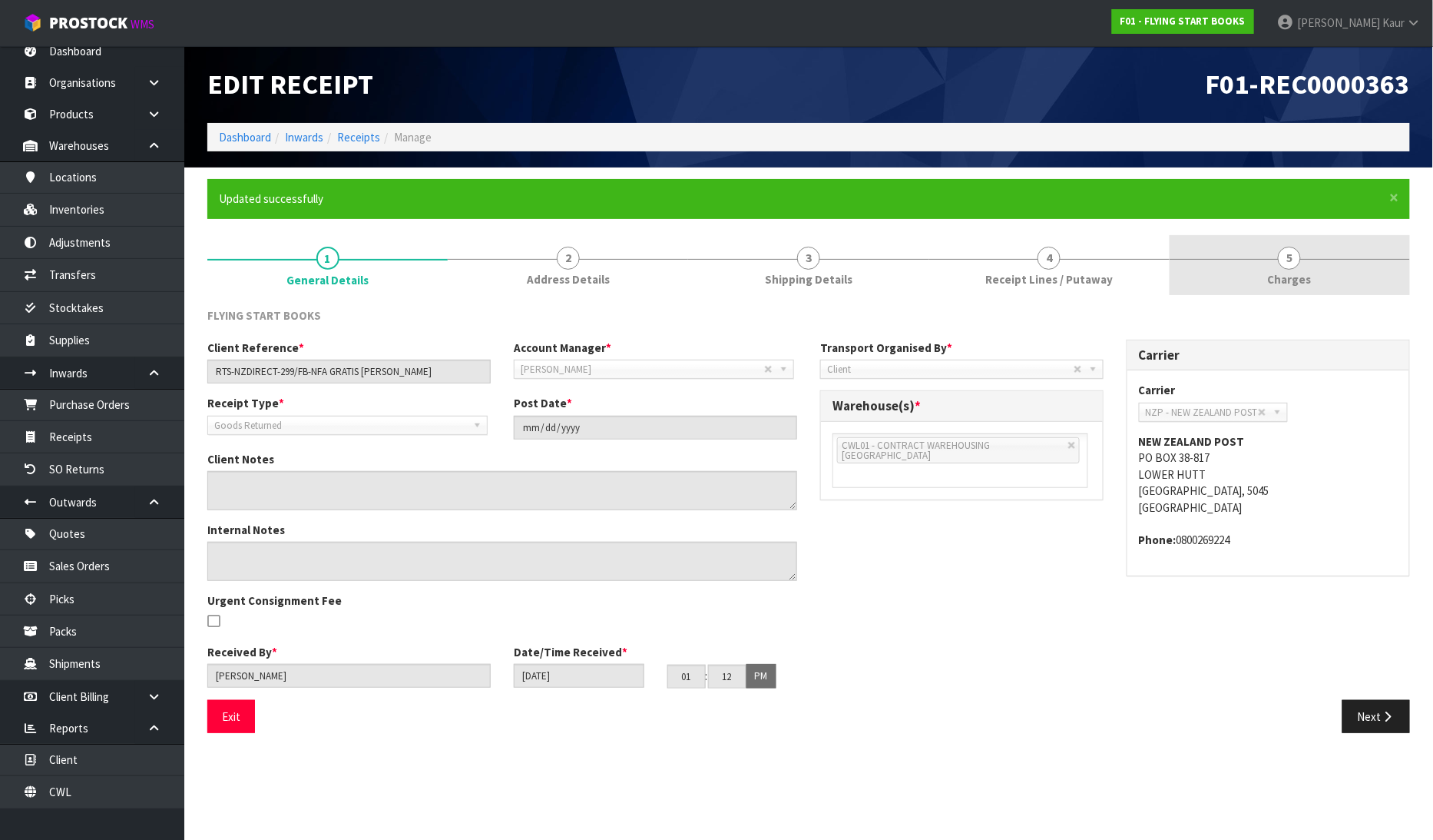
click at [1268, 272] on link "5 [GEOGRAPHIC_DATA]" at bounding box center [1290, 265] width 240 height 61
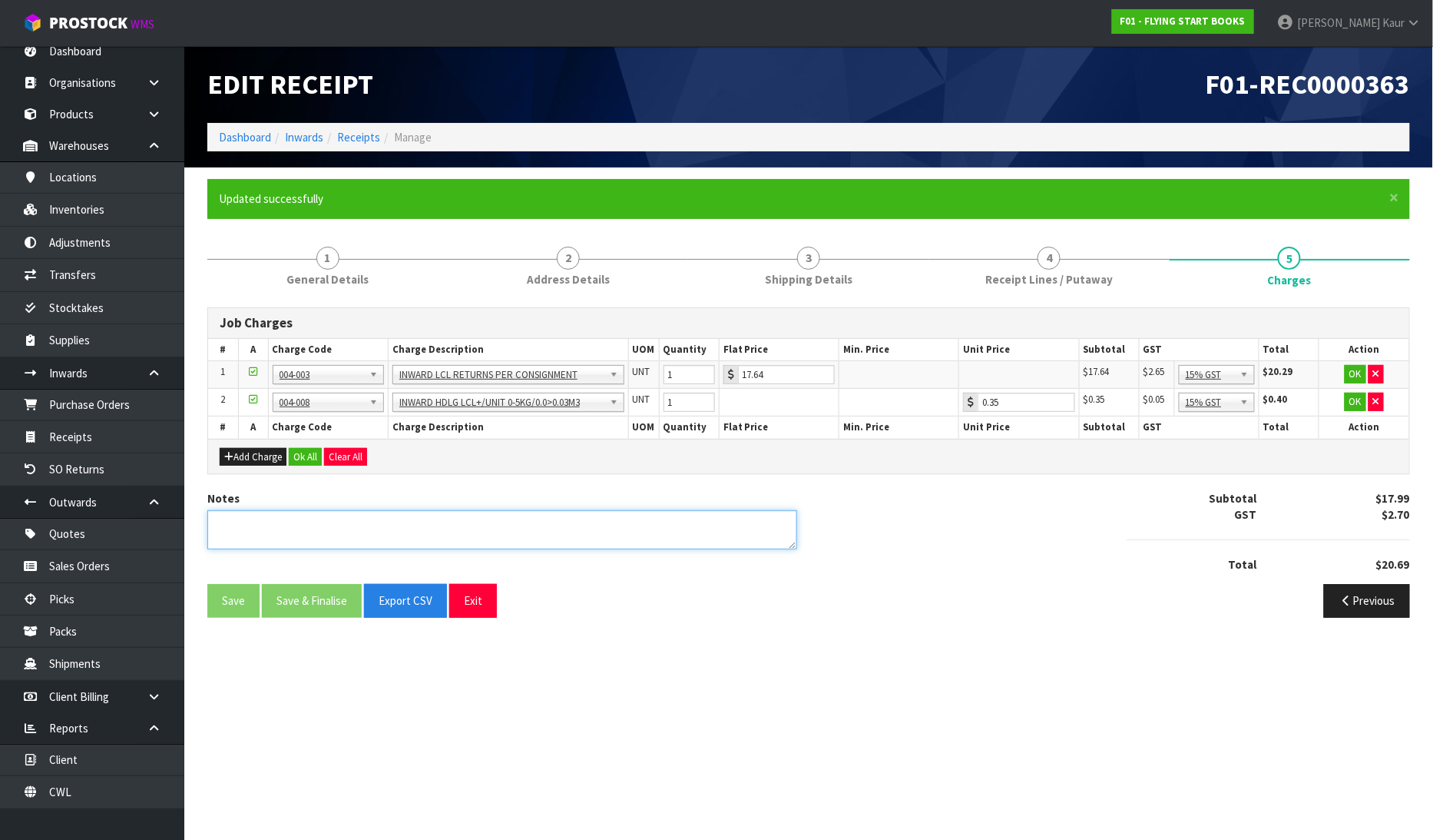
click at [429, 535] on textarea at bounding box center [502, 529] width 590 height 39
click at [361, 457] on button "Clear All" at bounding box center [345, 456] width 43 height 18
click at [358, 457] on span "Confirm" at bounding box center [346, 457] width 34 height 13
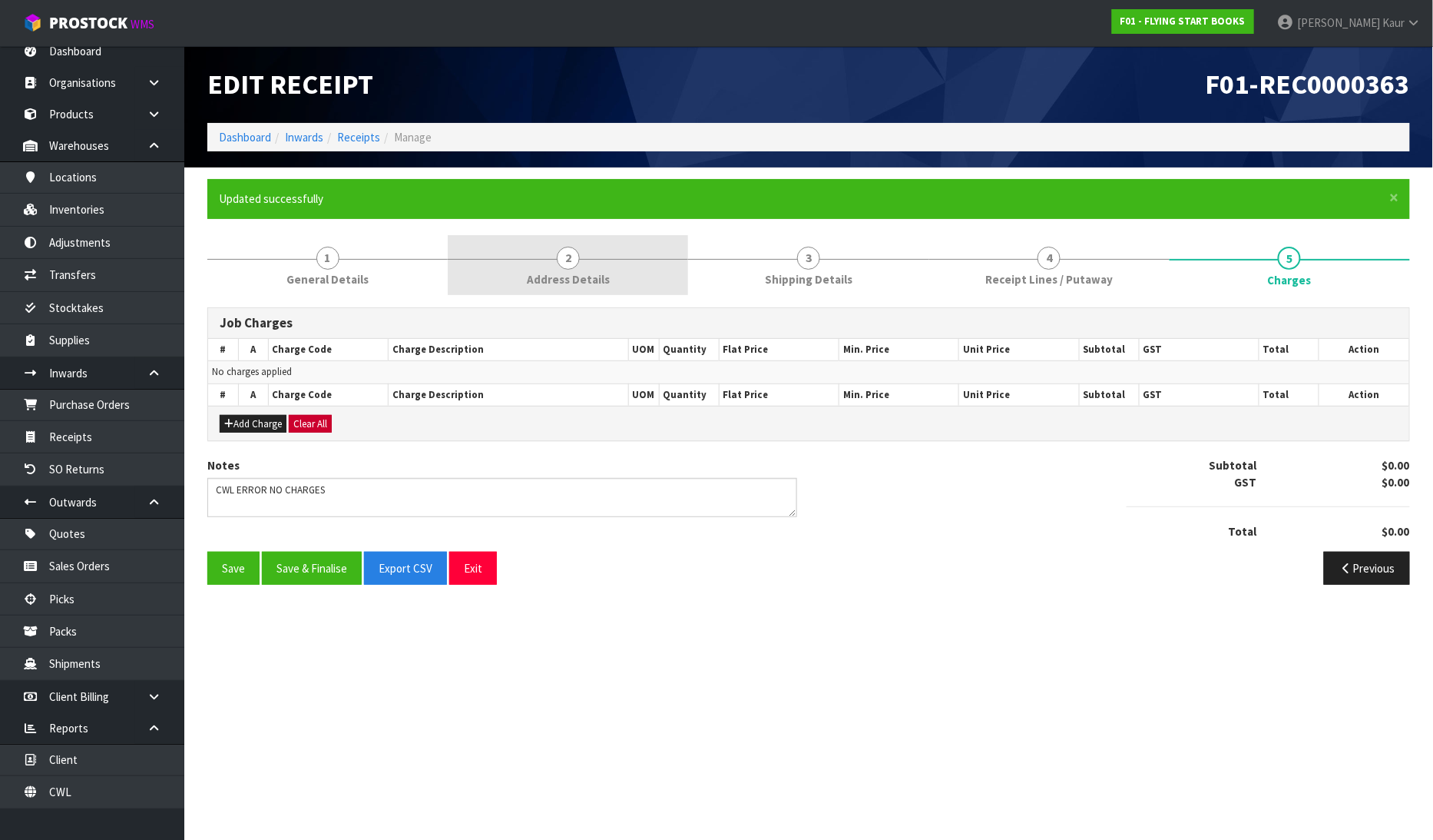
drag, startPoint x: 313, startPoint y: 281, endPoint x: 498, endPoint y: 258, distance: 186.4
click at [313, 278] on span "General Details" at bounding box center [328, 278] width 82 height 16
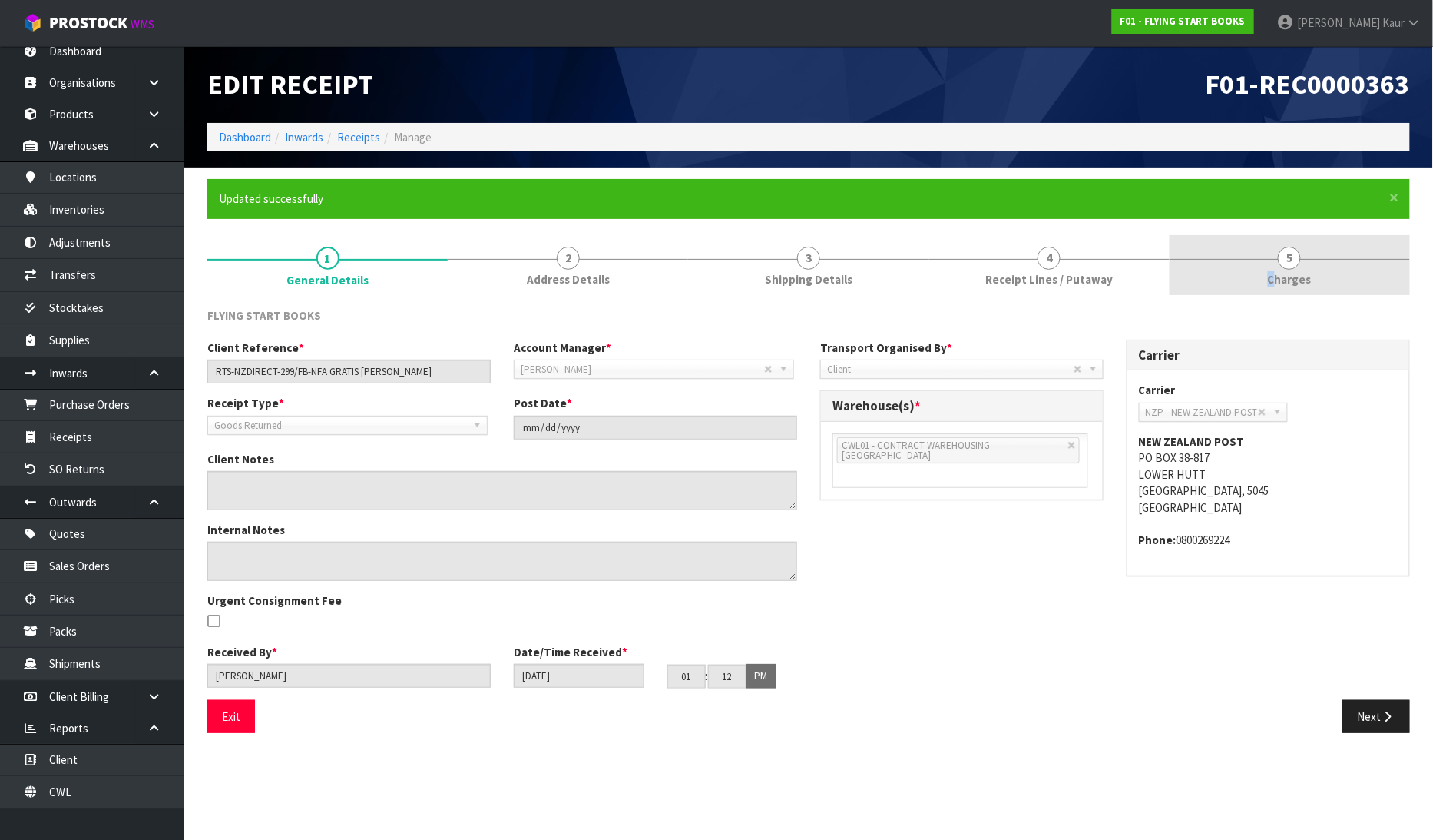
click at [1272, 275] on span "Charges" at bounding box center [1290, 278] width 44 height 16
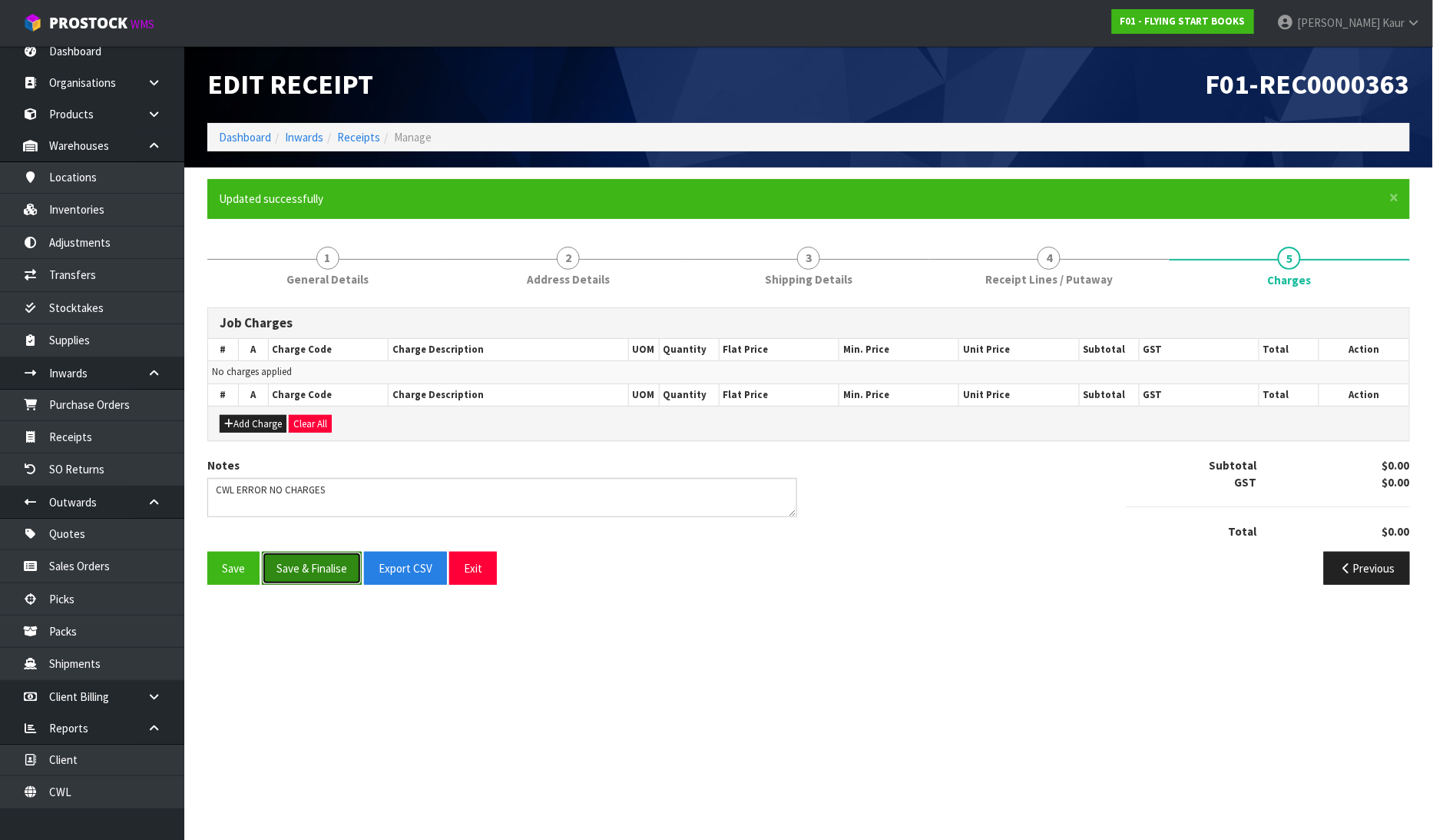
click at [317, 555] on button "Save & Finalise" at bounding box center [312, 567] width 100 height 33
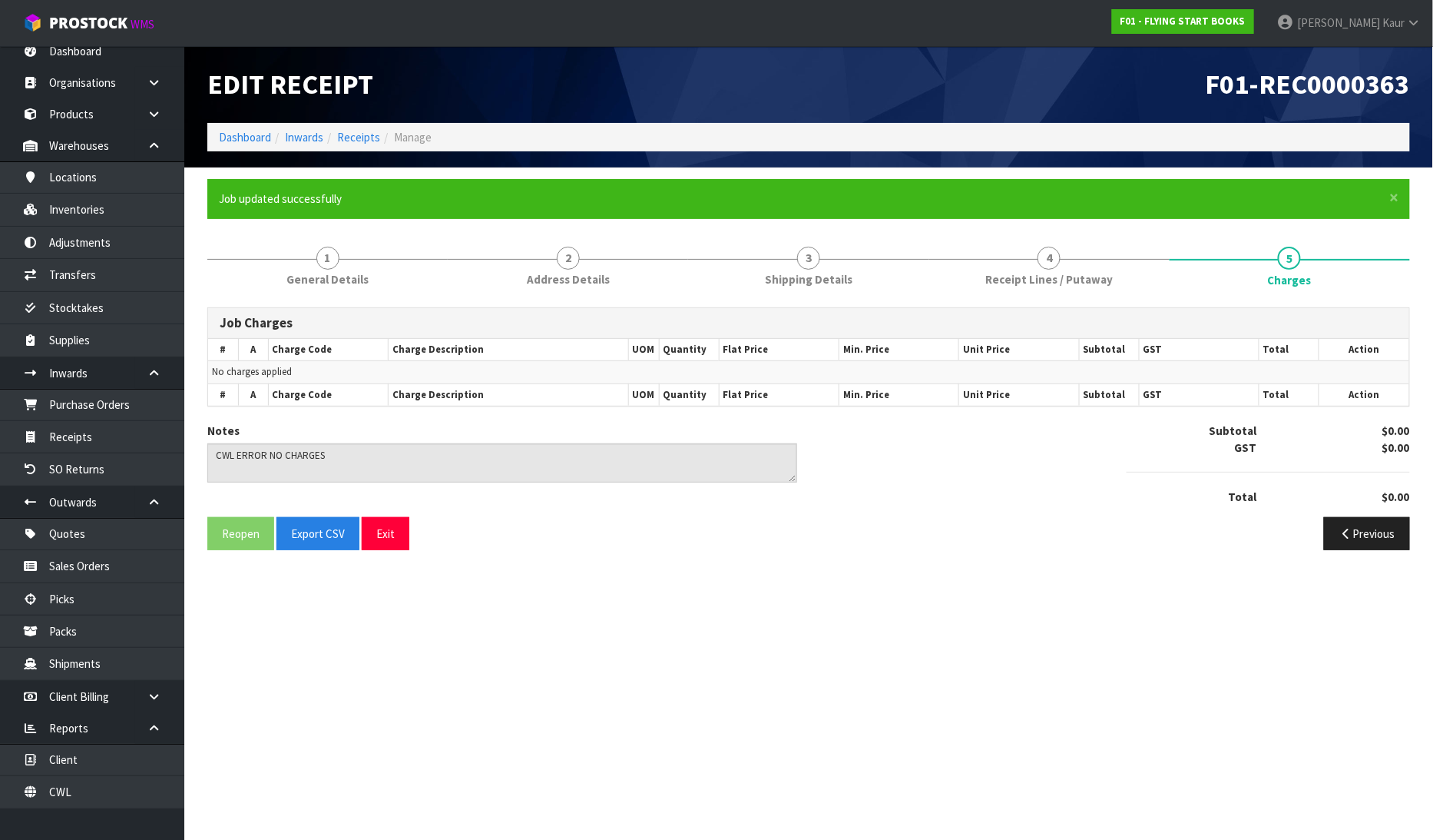
click at [869, 82] on h1 "F01-REC0000363" at bounding box center [1115, 85] width 590 height 30
click at [592, 86] on h1 "Edit Receipt" at bounding box center [502, 85] width 590 height 30
click at [1045, 262] on span "4" at bounding box center [1049, 258] width 23 height 23
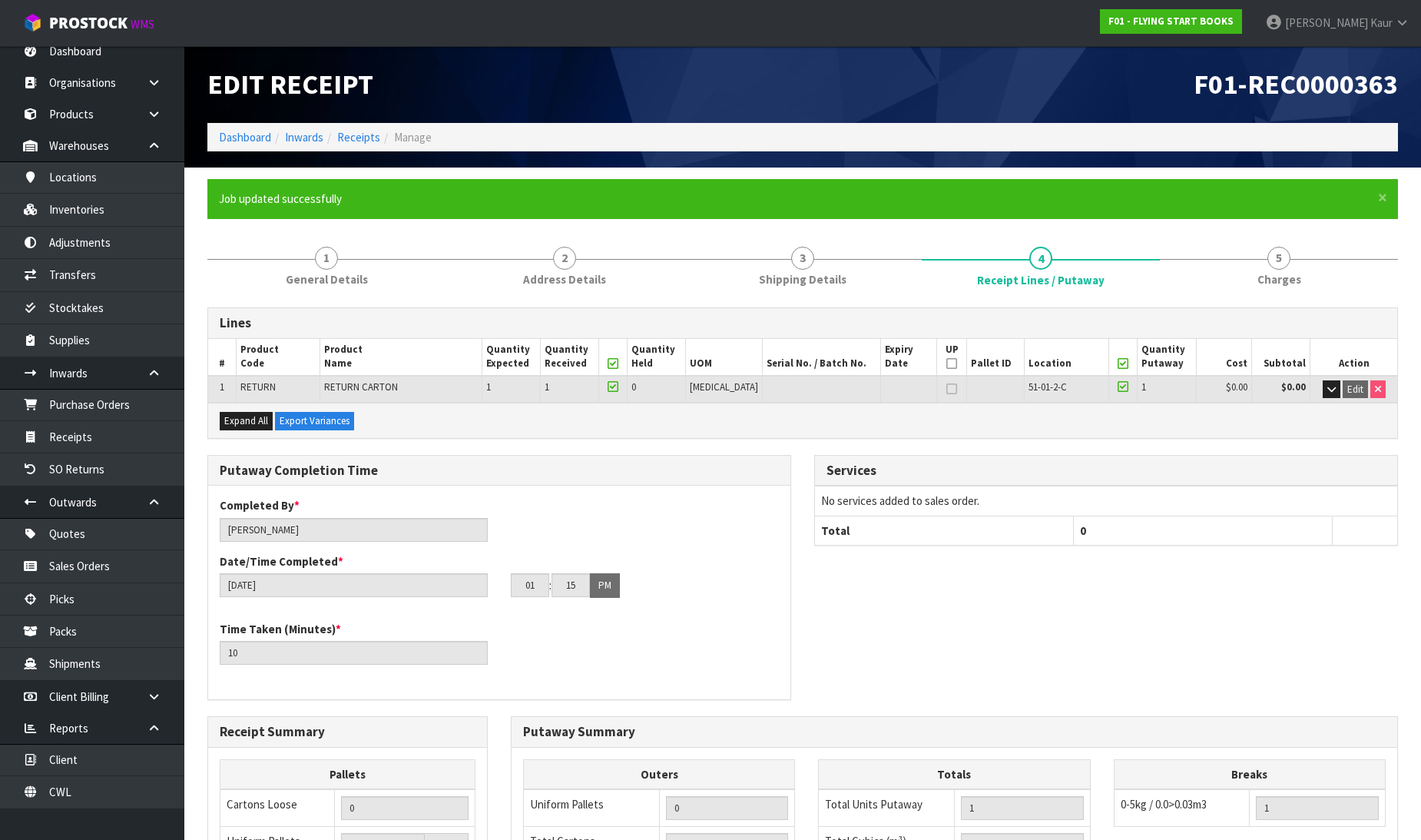
scroll to position [307, 0]
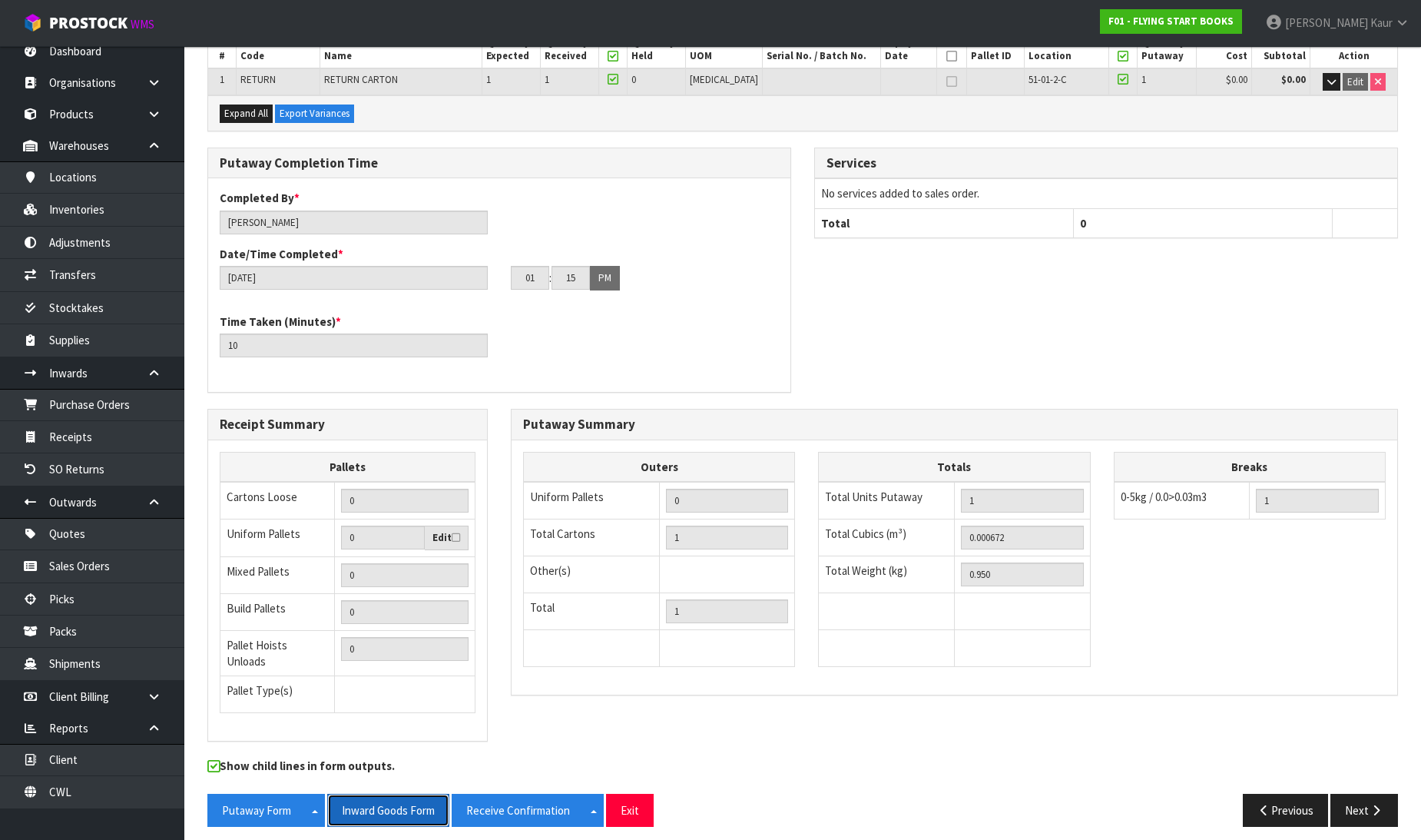
click at [403, 795] on button "Inward Goods Form" at bounding box center [388, 810] width 123 height 33
click at [66, 784] on link "CWL" at bounding box center [92, 791] width 184 height 31
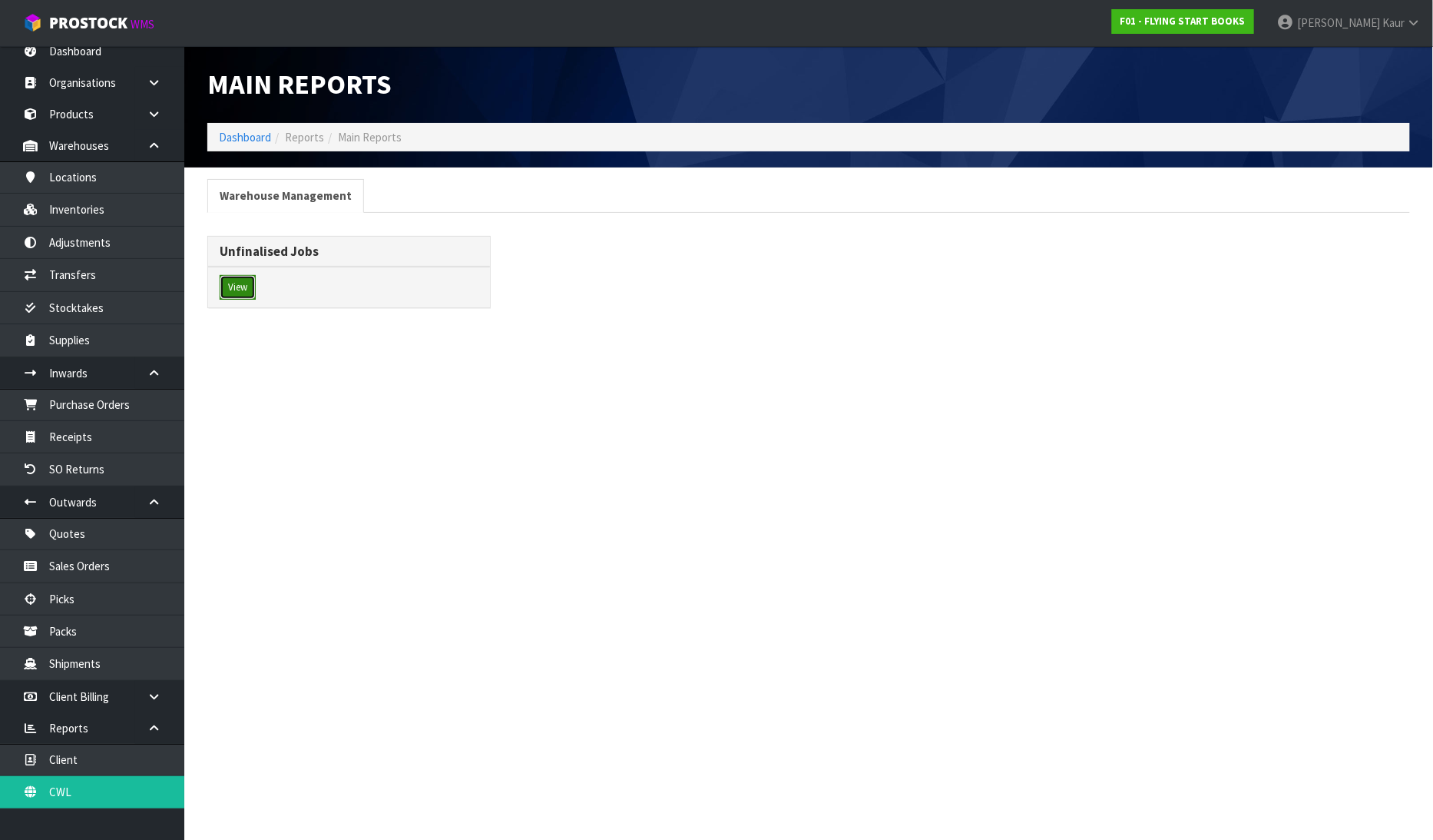
click at [240, 285] on button "View" at bounding box center [238, 287] width 36 height 25
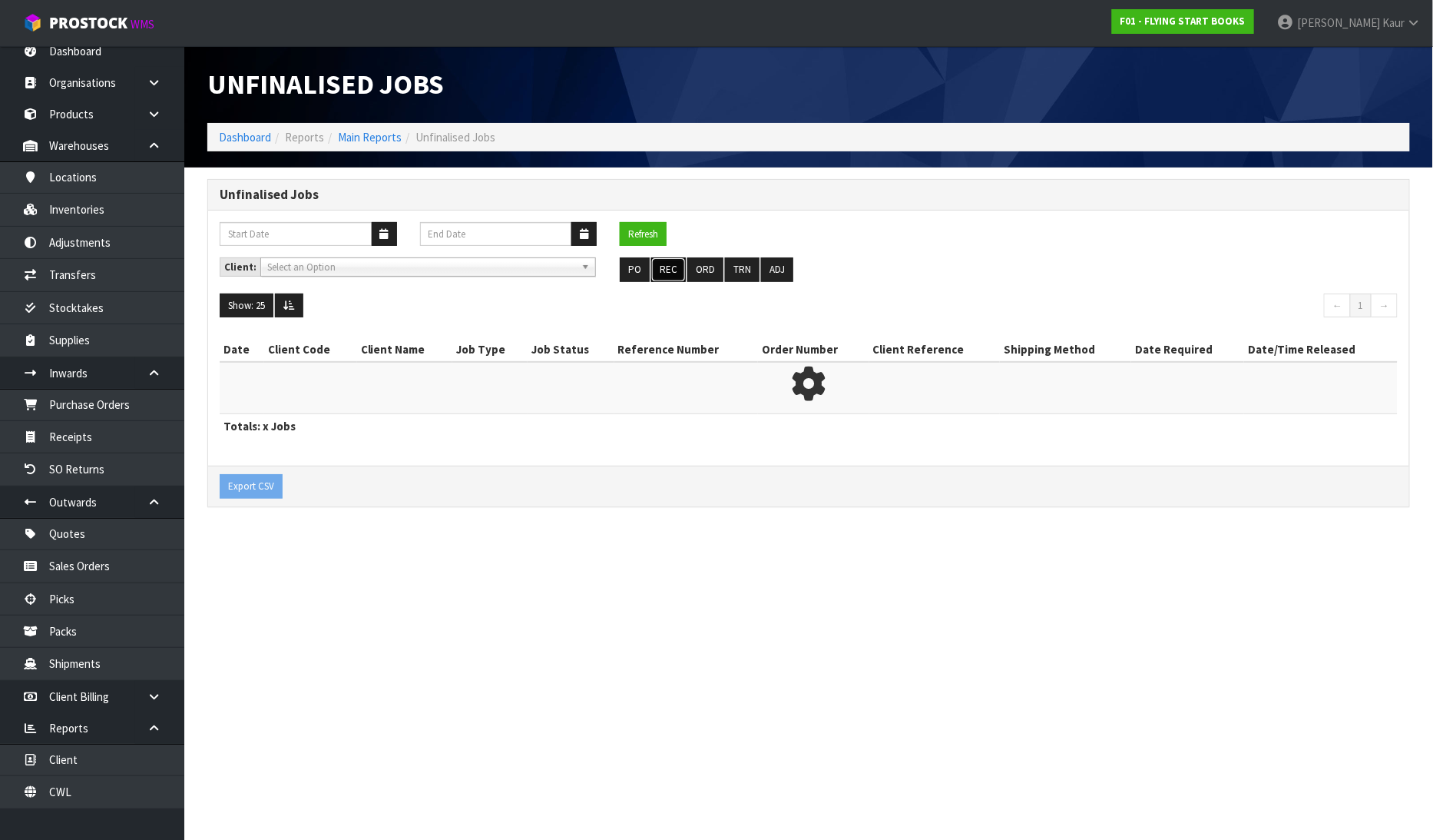
click at [666, 269] on button "REC" at bounding box center [669, 270] width 34 height 25
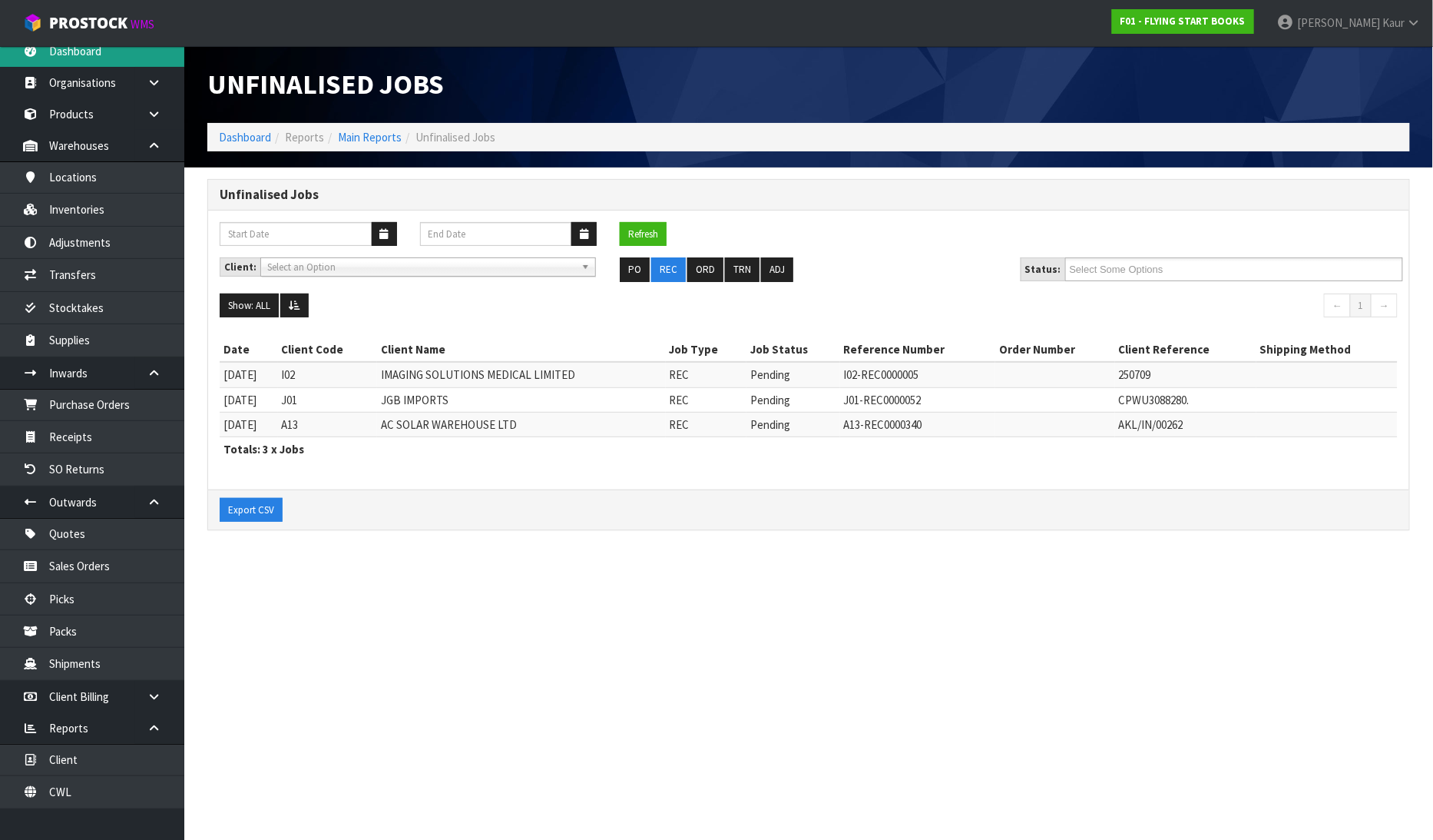
click at [67, 48] on link "Dashboard" at bounding box center [92, 50] width 184 height 31
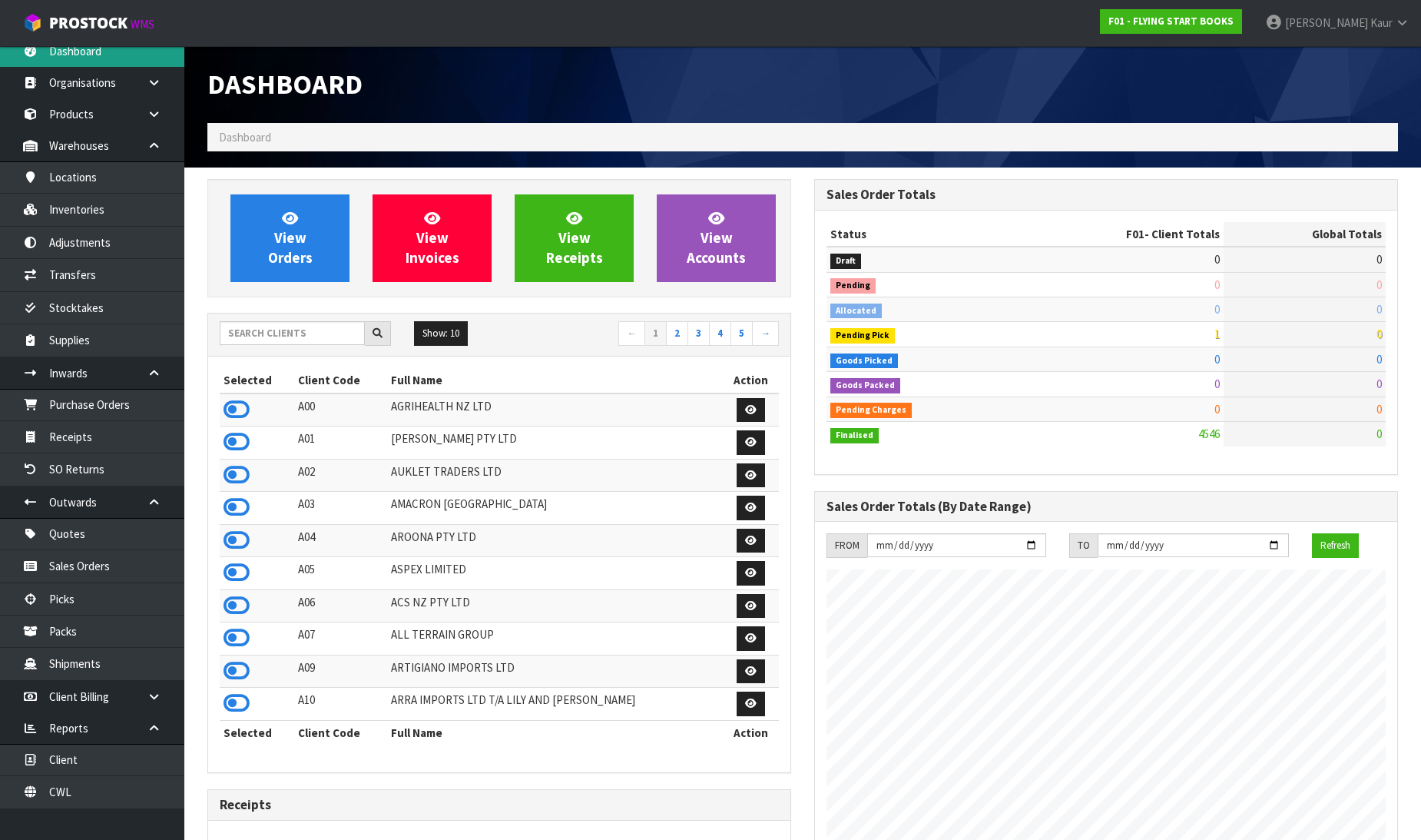
scroll to position [988, 607]
click at [239, 335] on input "text" at bounding box center [292, 333] width 145 height 24
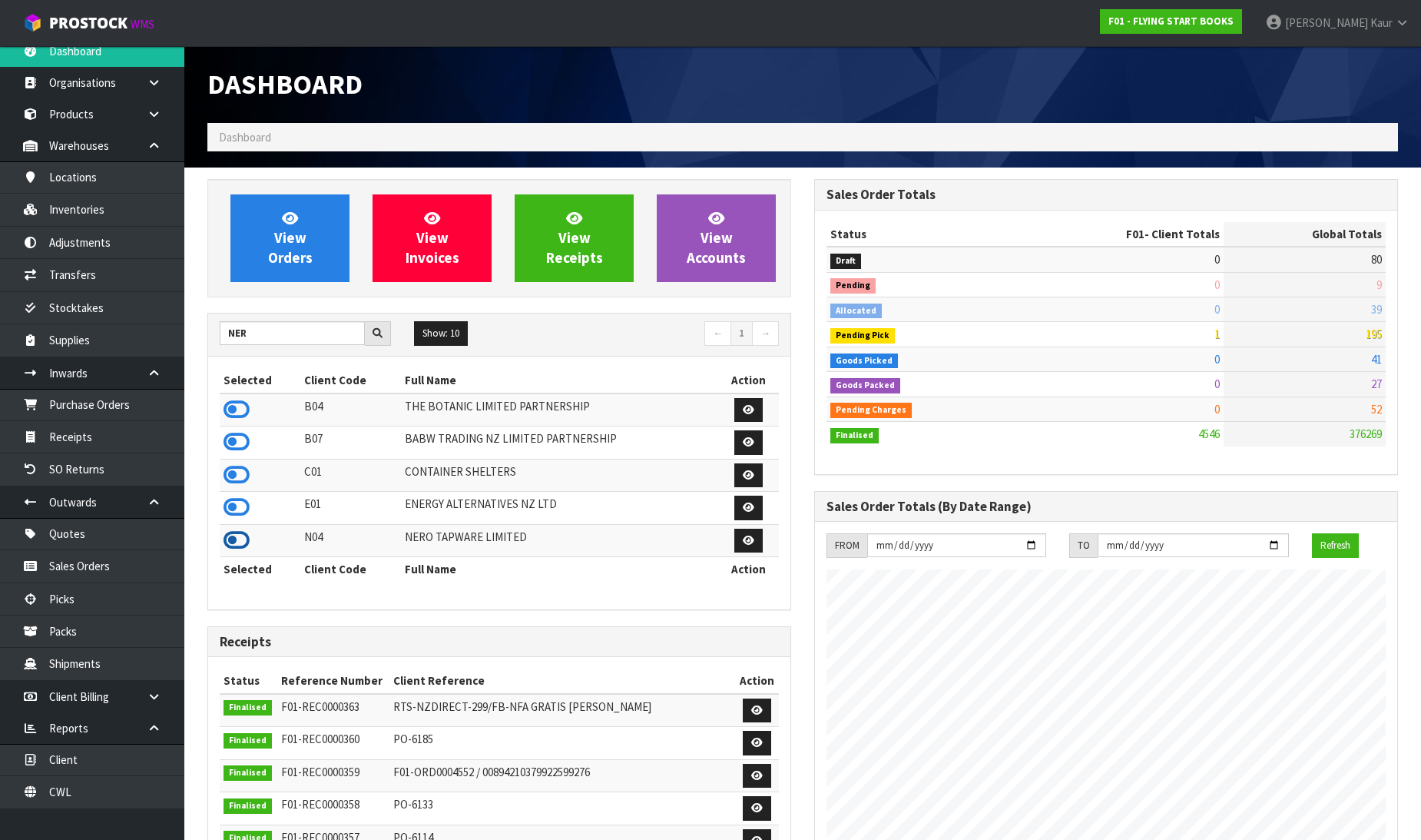
click at [234, 550] on icon at bounding box center [236, 540] width 26 height 23
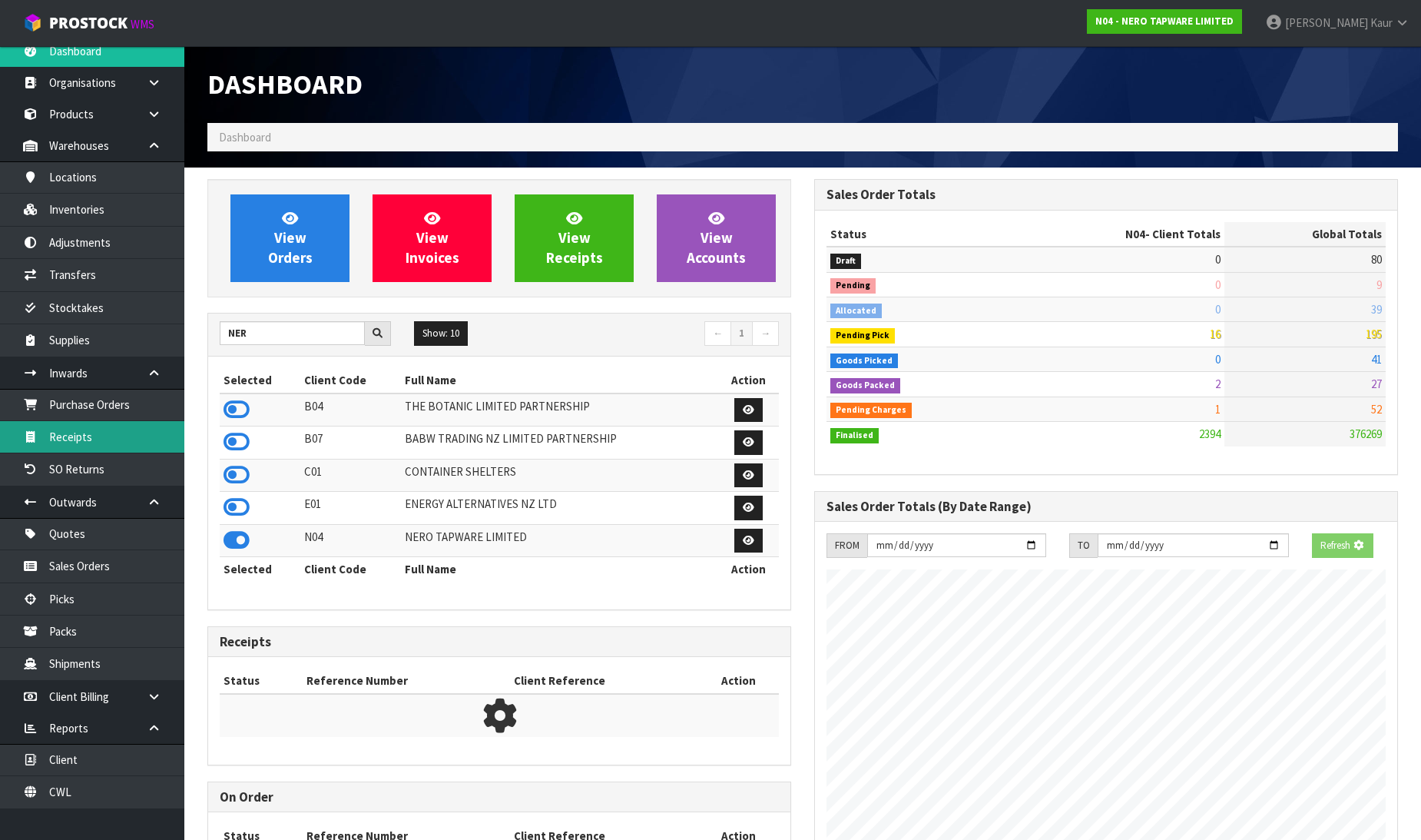
scroll to position [1196, 607]
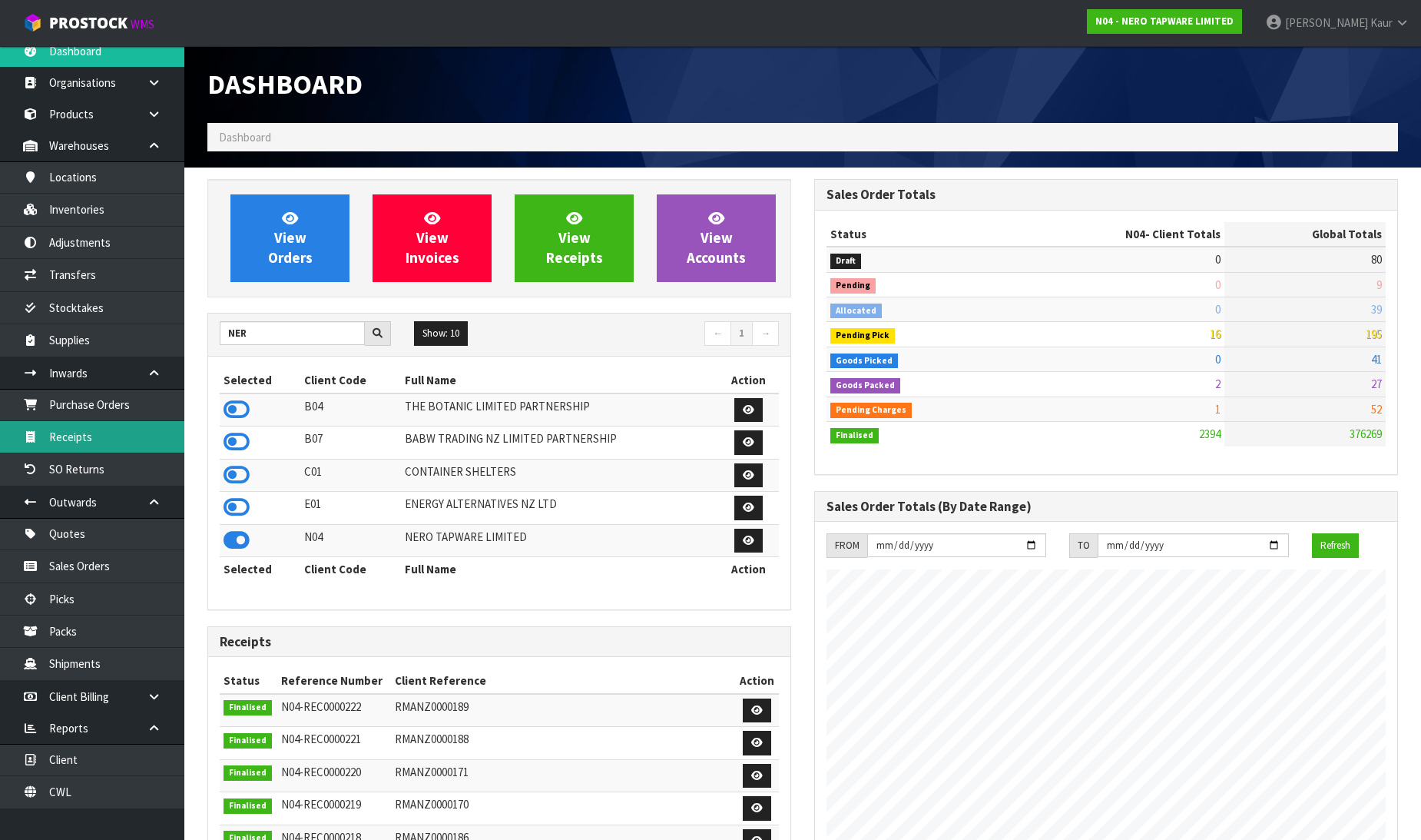
click at [117, 444] on link "Receipts" at bounding box center [92, 436] width 184 height 31
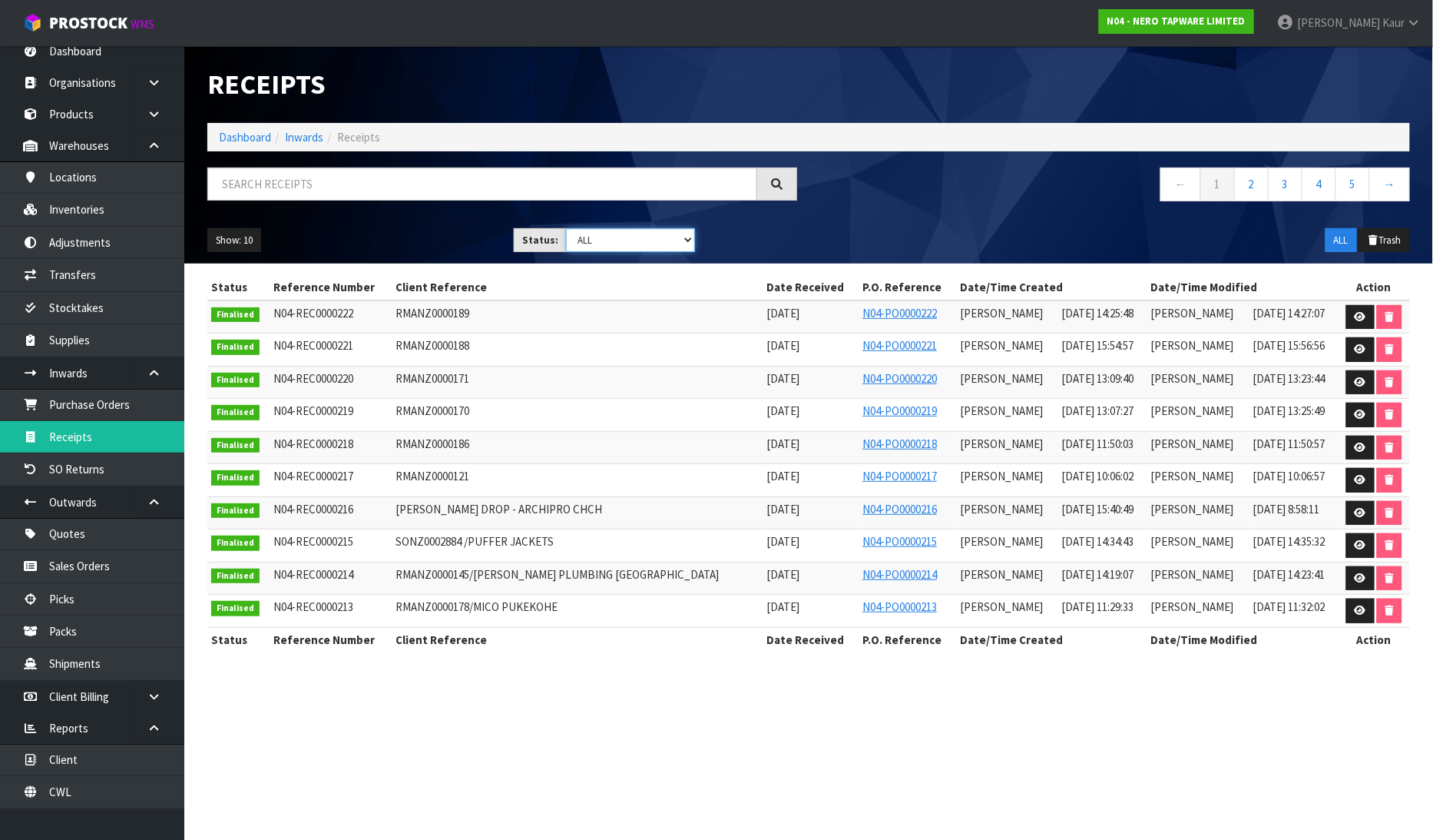
click at [682, 242] on select "Draft Pending Goods Checked Goods Putaway Pending Charges Finalised Cancelled A…" at bounding box center [631, 239] width 129 height 24
click at [243, 234] on button "Show: 10" at bounding box center [234, 240] width 54 height 25
click at [263, 309] on link "25" at bounding box center [269, 311] width 122 height 21
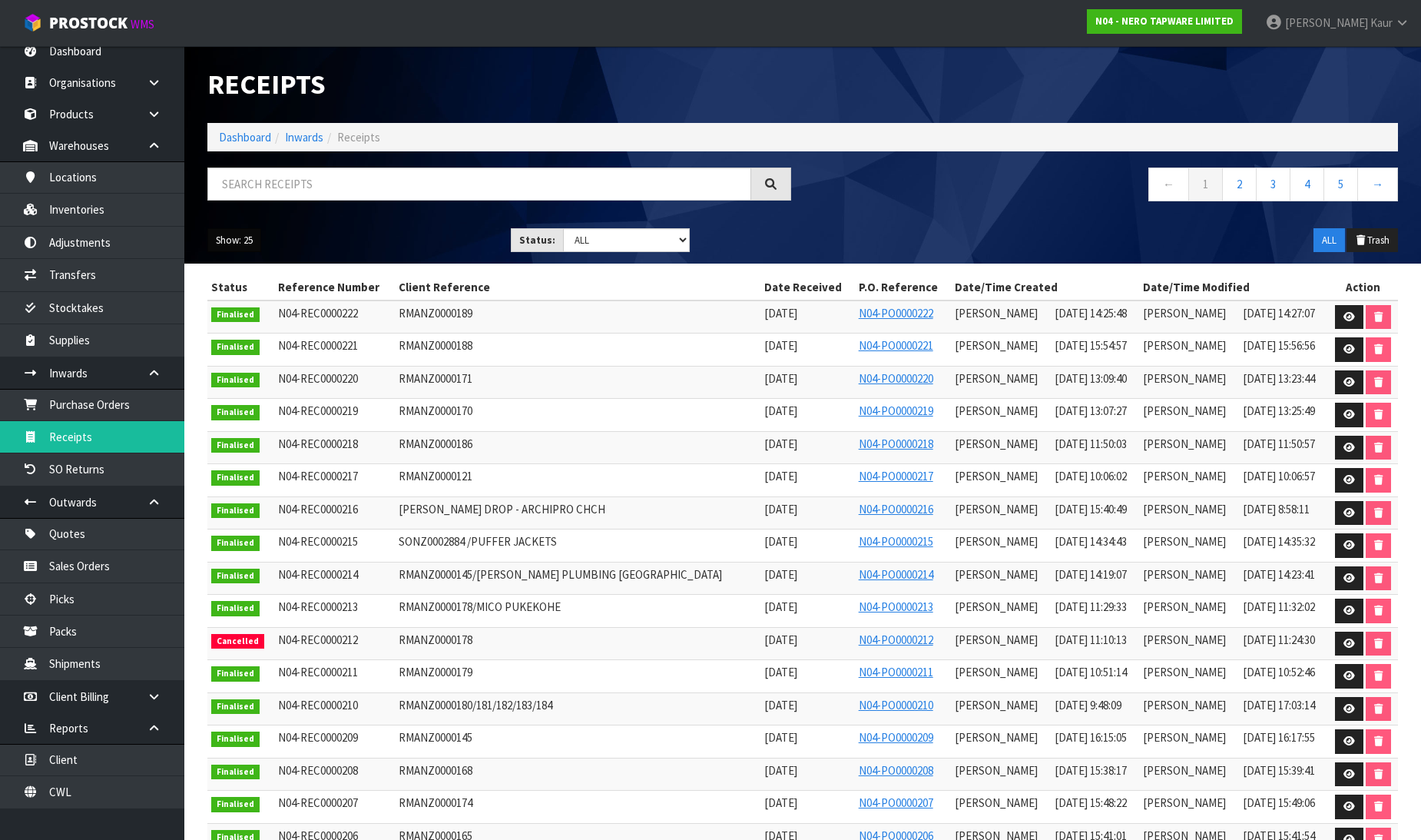
click at [231, 239] on button "Show: 25" at bounding box center [234, 240] width 54 height 25
click at [259, 324] on link "50" at bounding box center [269, 333] width 122 height 21
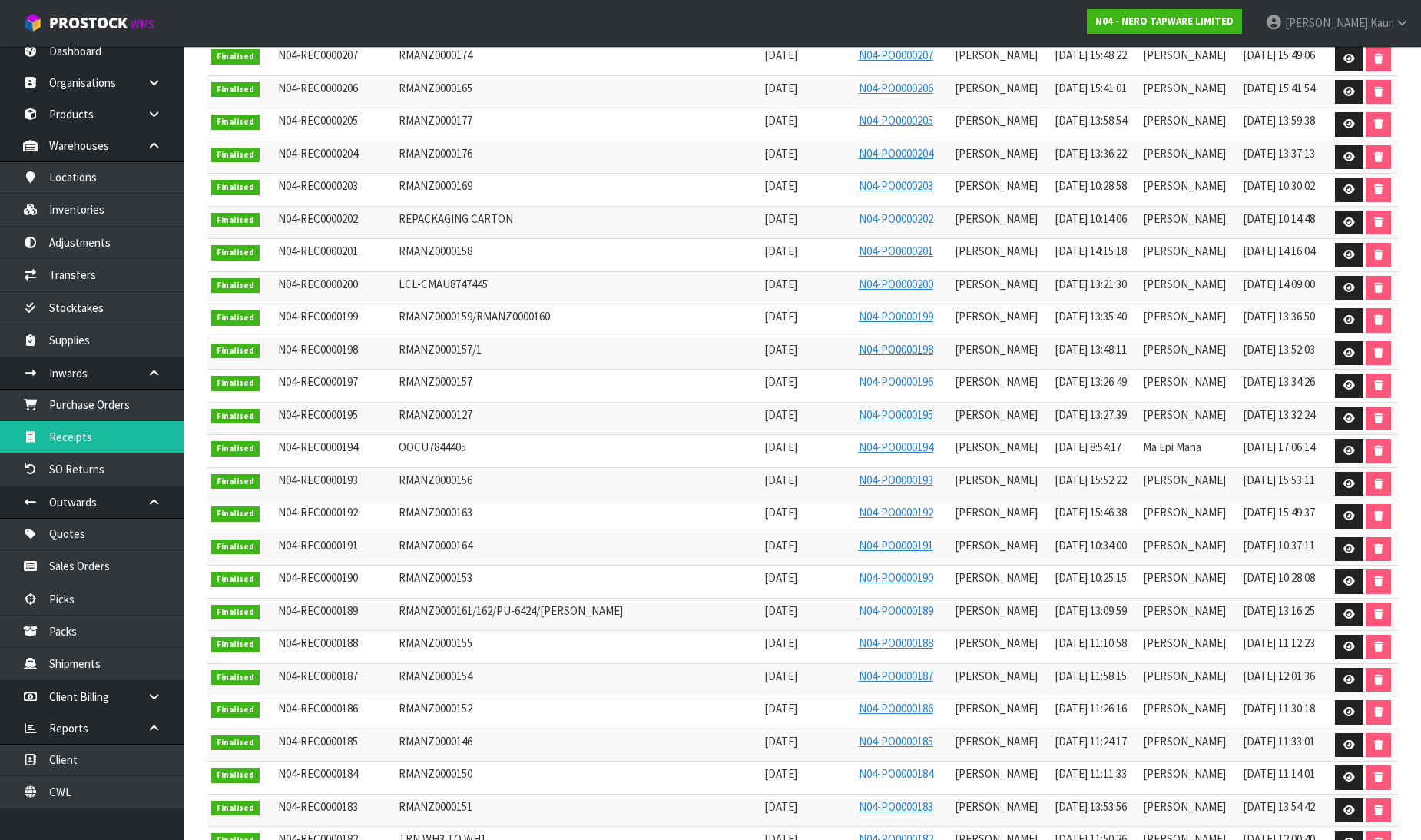
scroll to position [682, 0]
click at [1354, 521] on link at bounding box center [1350, 516] width 29 height 25
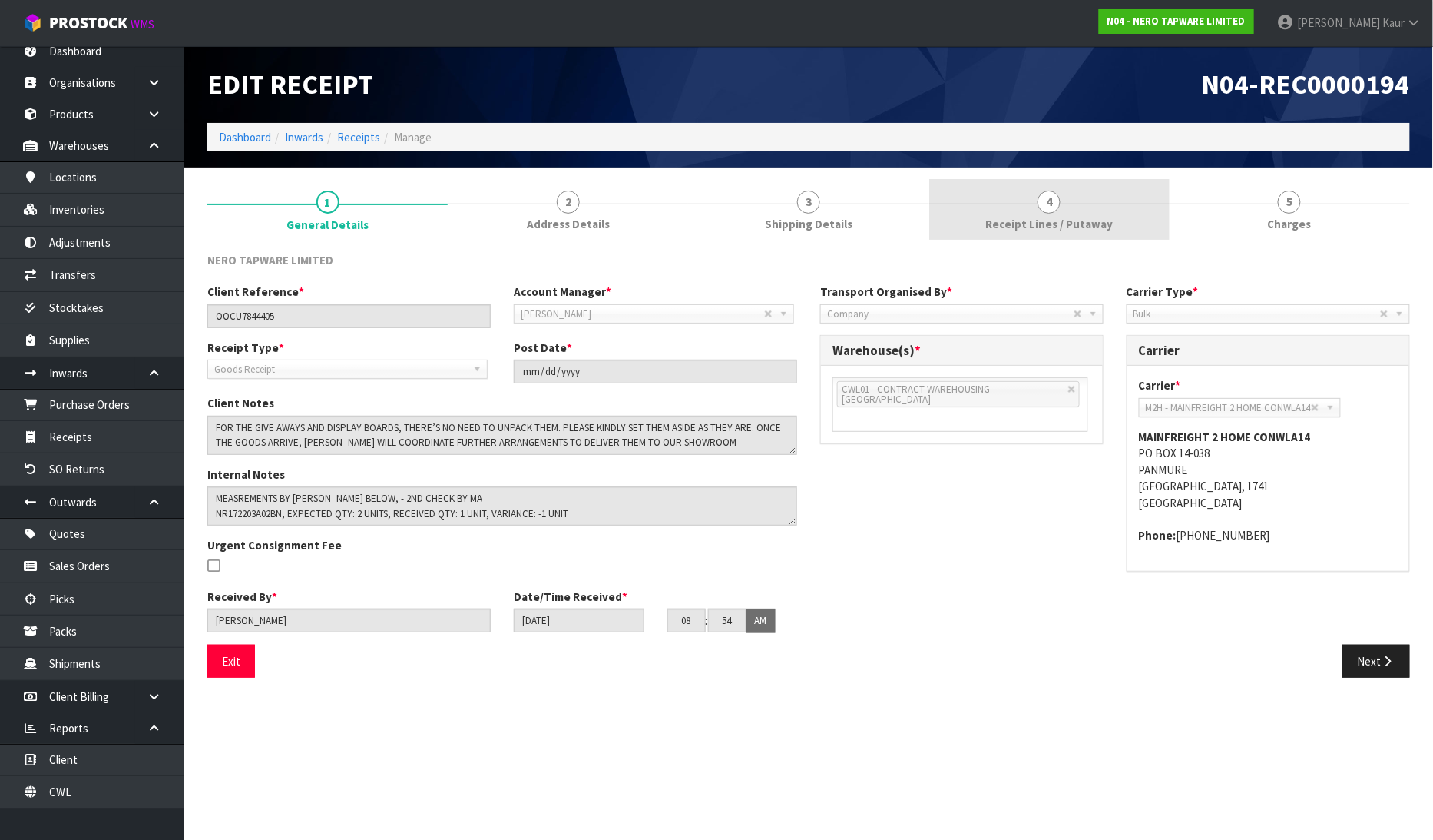
click at [1044, 223] on span "Receipt Lines / Putaway" at bounding box center [1049, 223] width 127 height 16
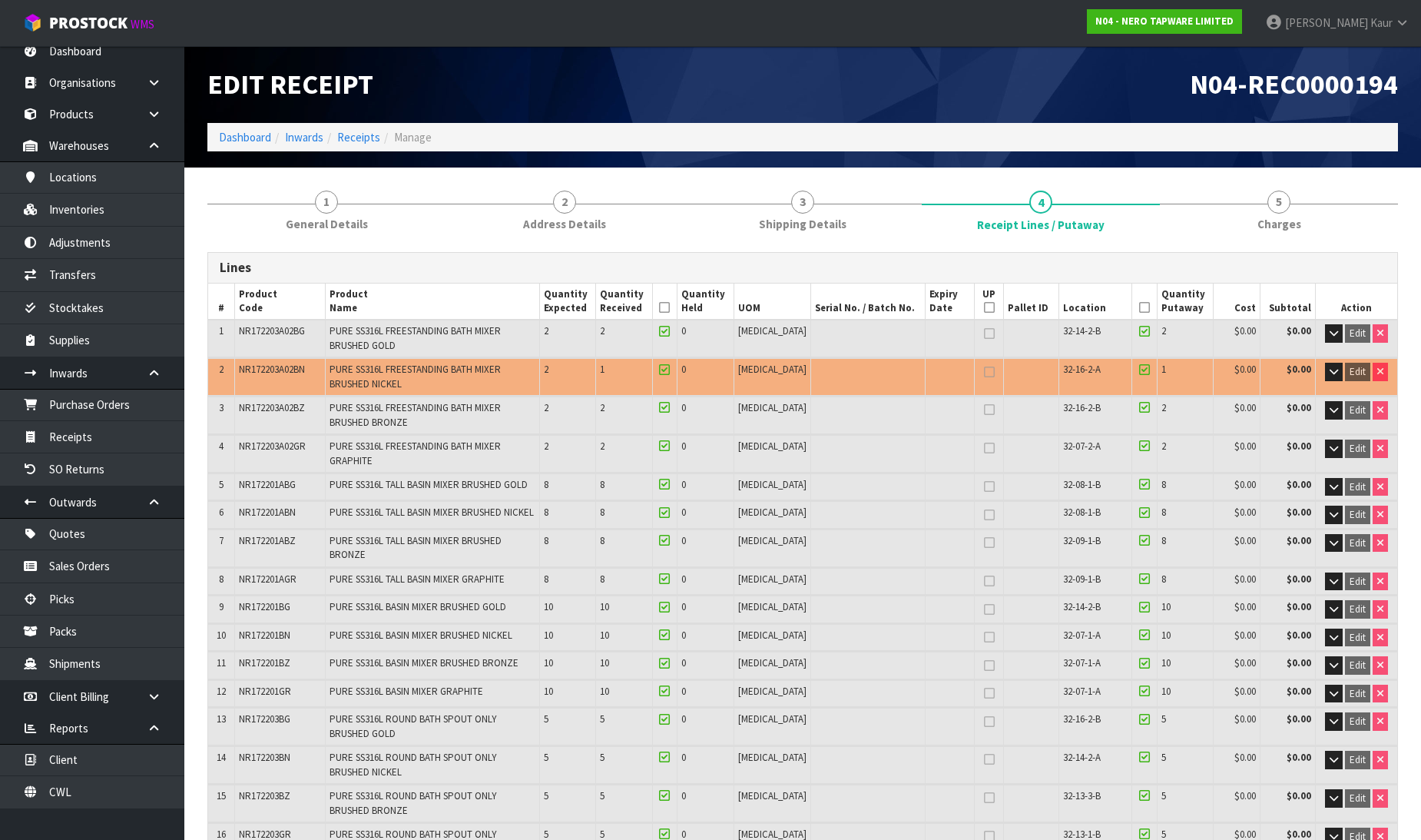
scroll to position [462, 0]
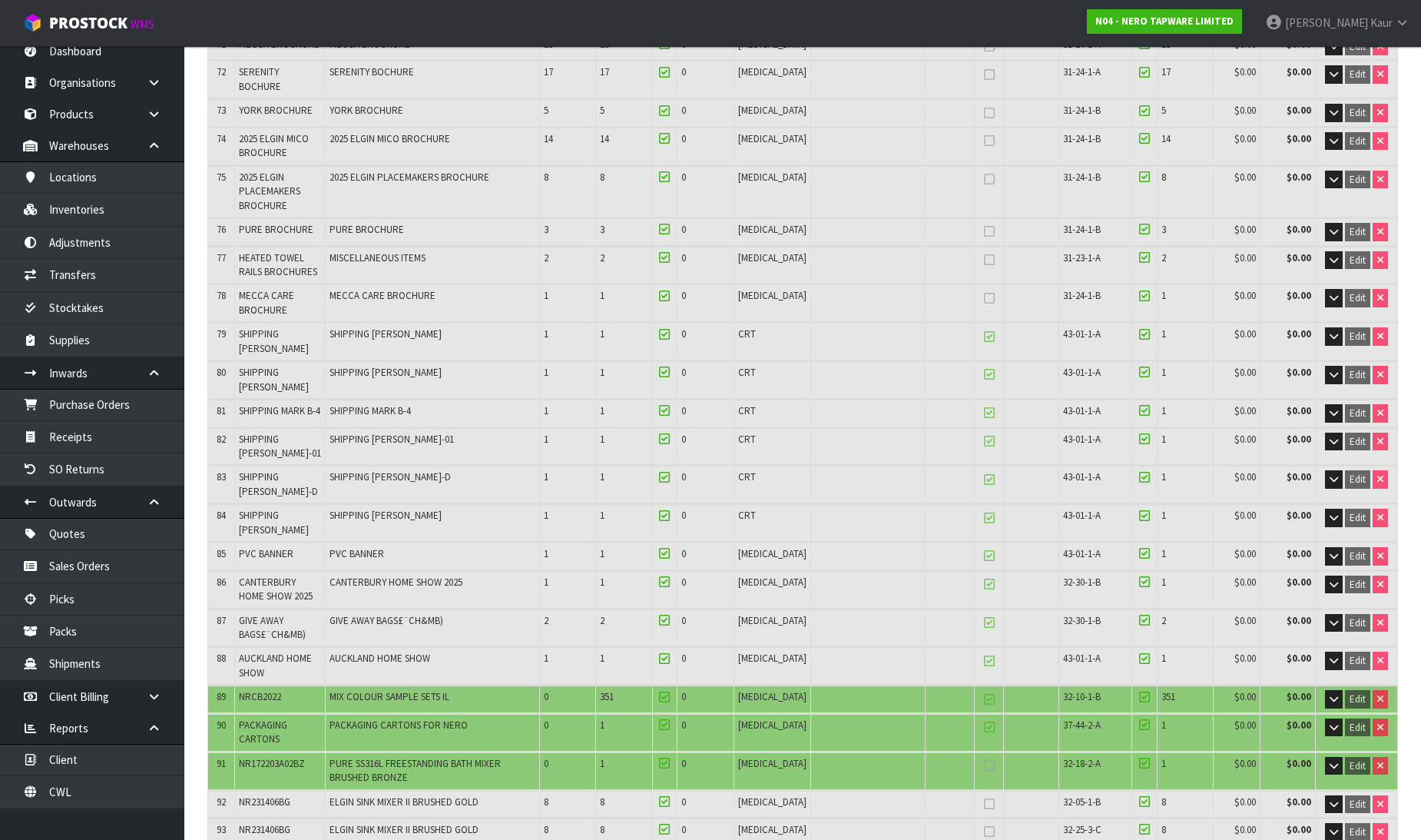
scroll to position [2731, 0]
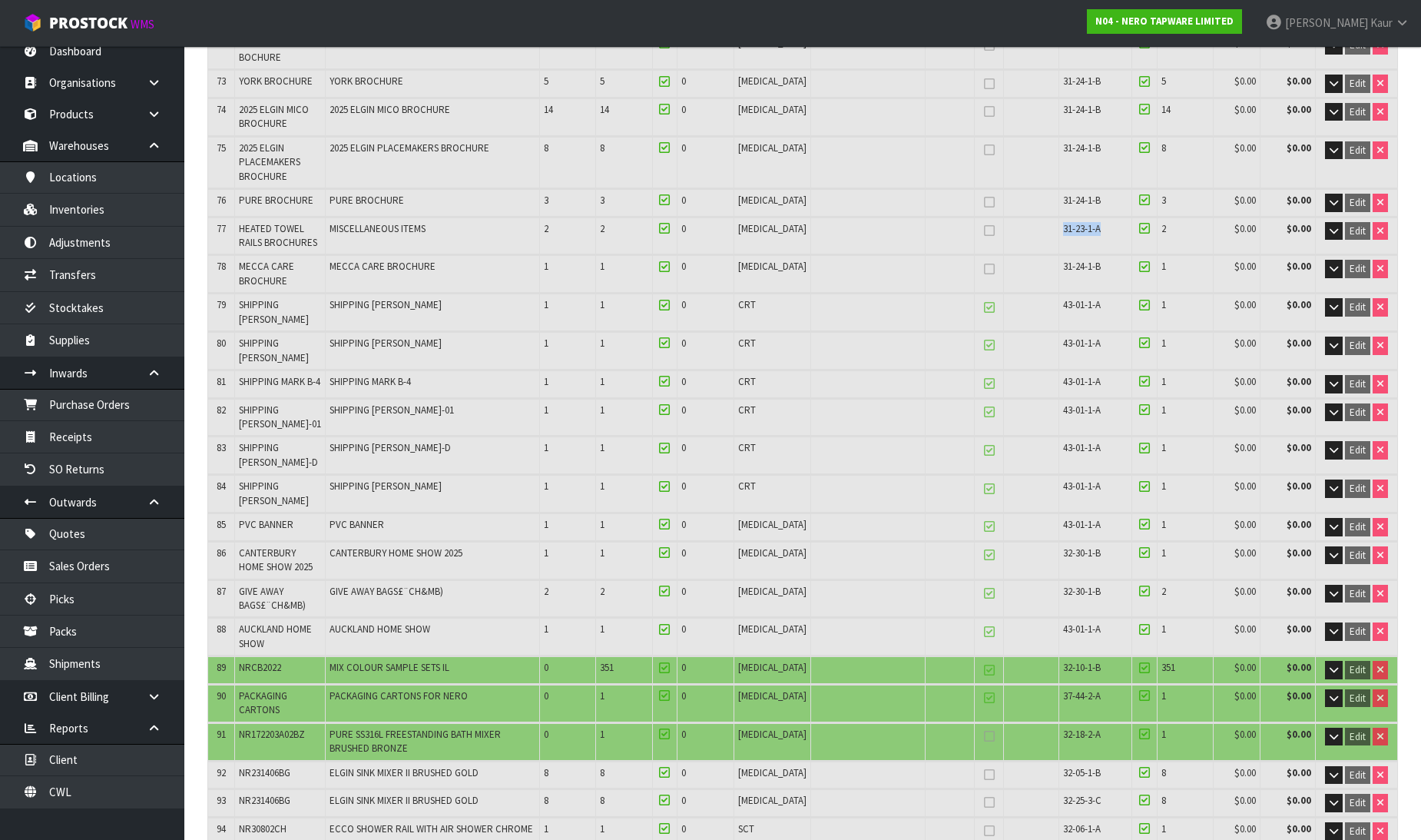
drag, startPoint x: 1057, startPoint y: 317, endPoint x: 1008, endPoint y: 311, distance: 49.4
click at [1008, 255] on tr "77 HEATED TOWEL RAILS BROCHURES MISCELLANEOUS ITEMS 2 2 0 [MEDICAL_DATA] 31-23-…" at bounding box center [802, 236] width 1189 height 37
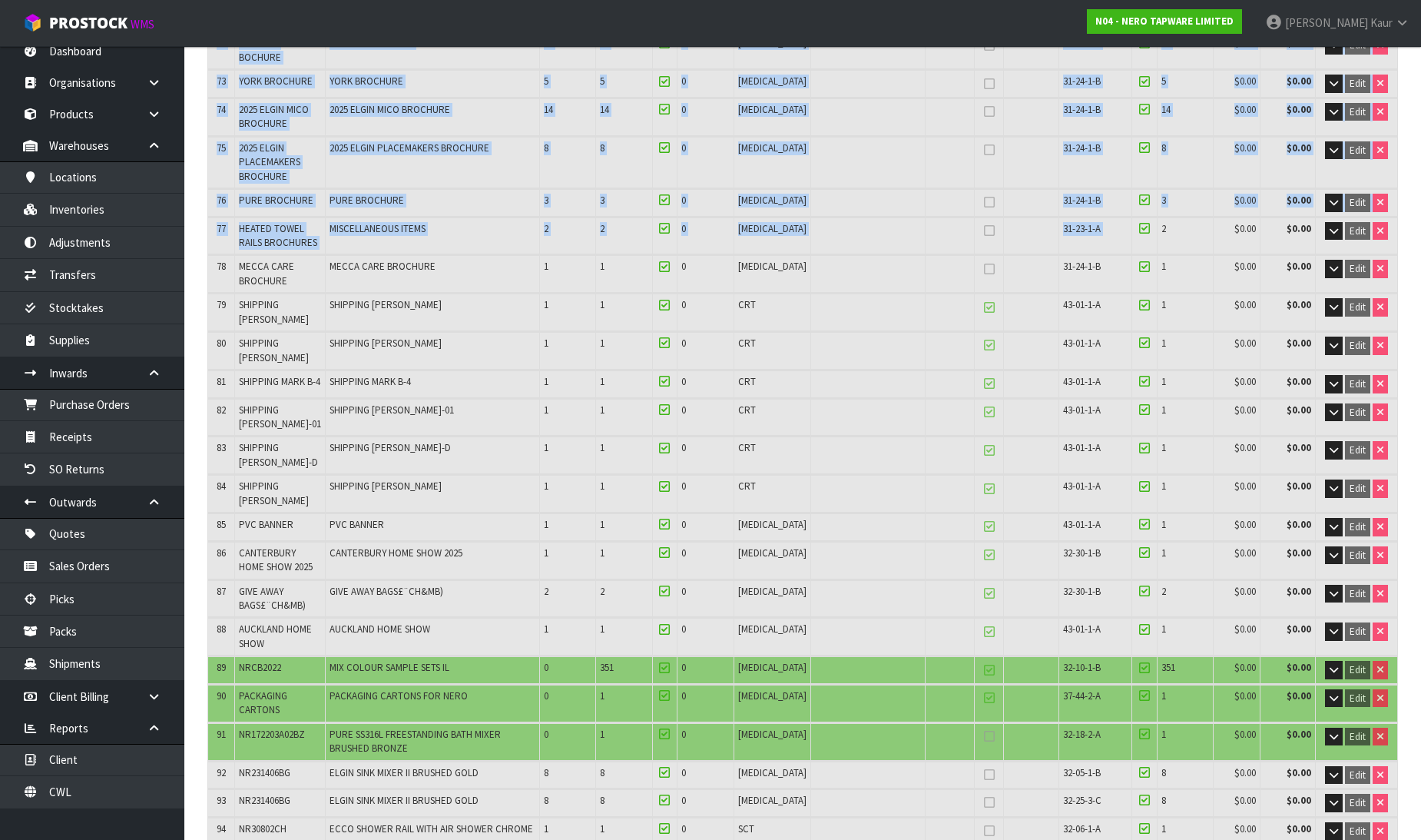
drag, startPoint x: 225, startPoint y: 96, endPoint x: 1109, endPoint y: 320, distance: 911.9
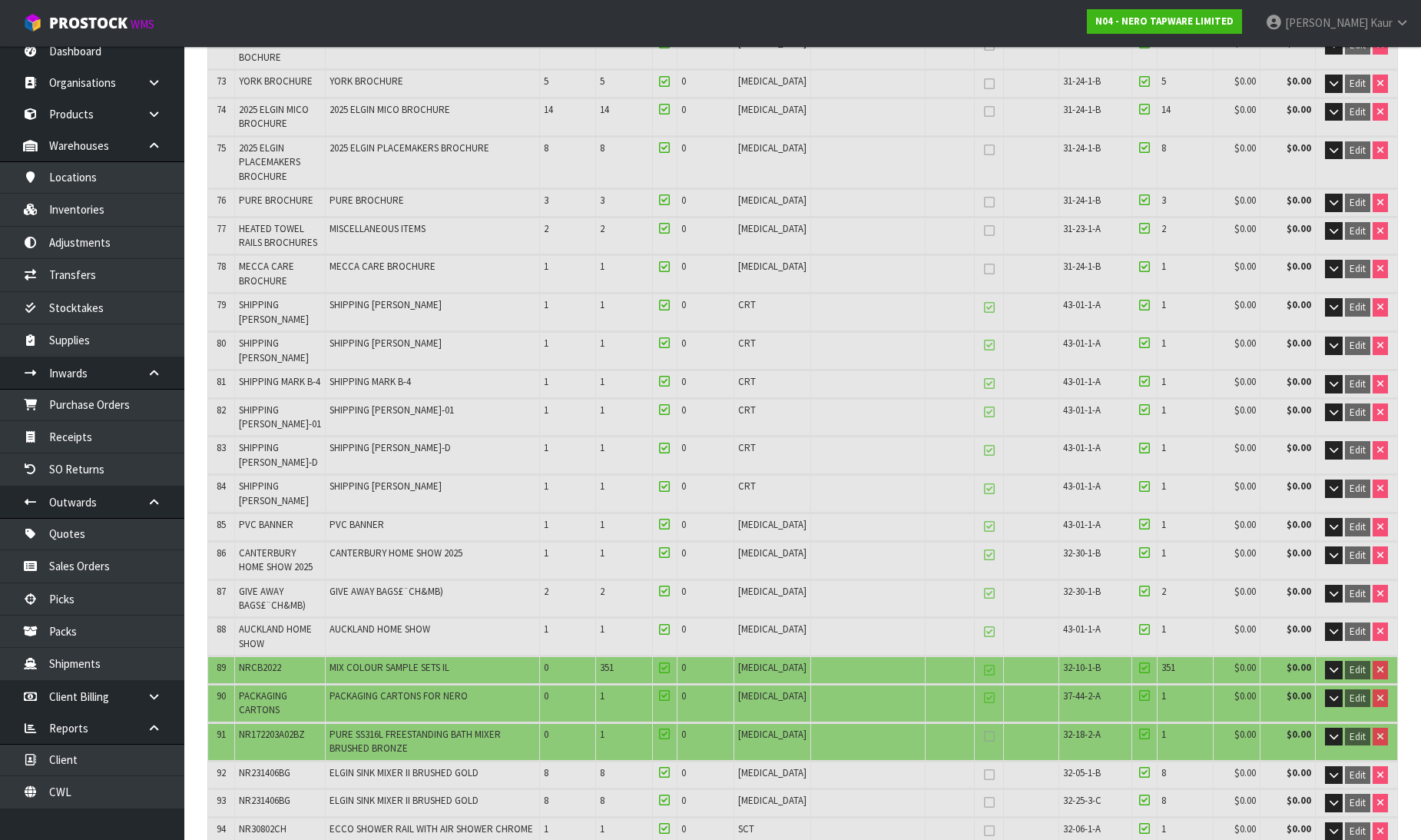
click at [478, 369] on td "SHIPPING [PERSON_NAME]" at bounding box center [432, 350] width 215 height 37
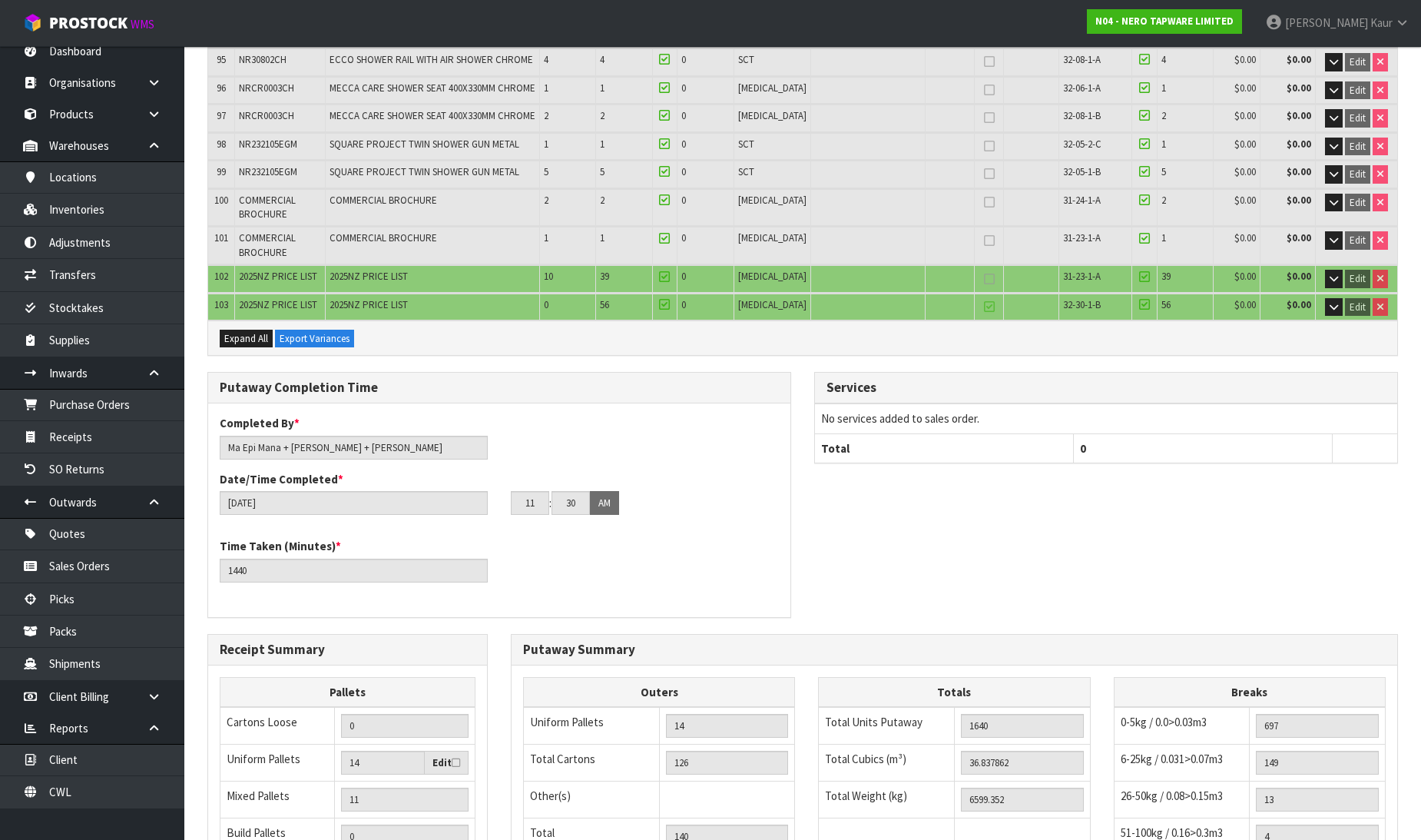
scroll to position [3754, 0]
